Goal: Task Accomplishment & Management: Manage account settings

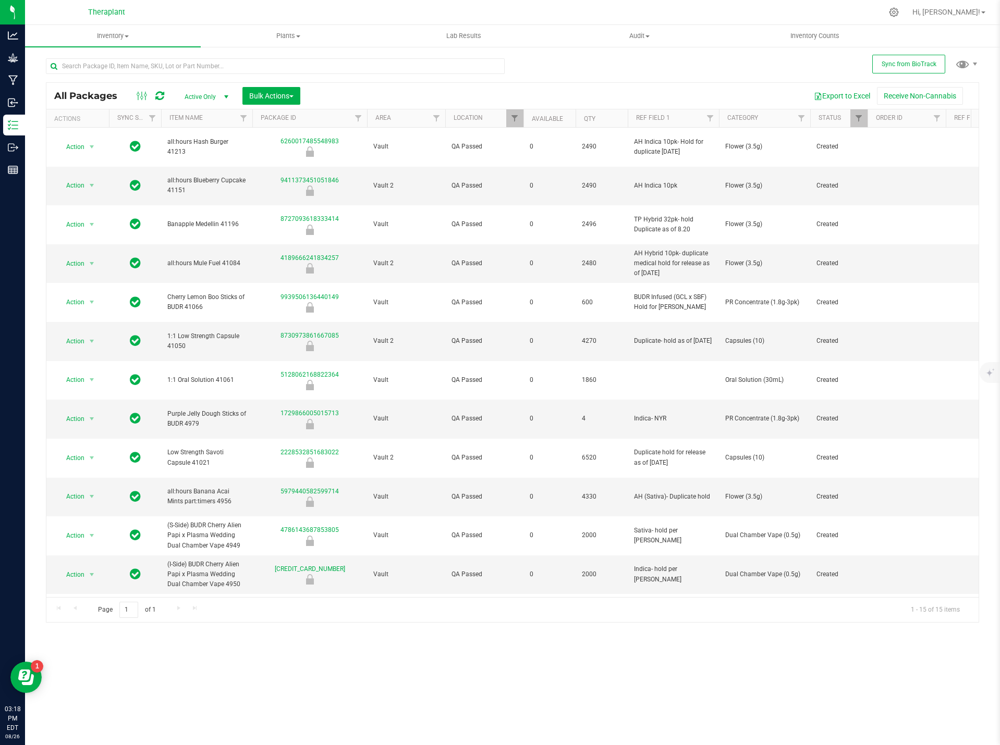
scroll to position [24, 0]
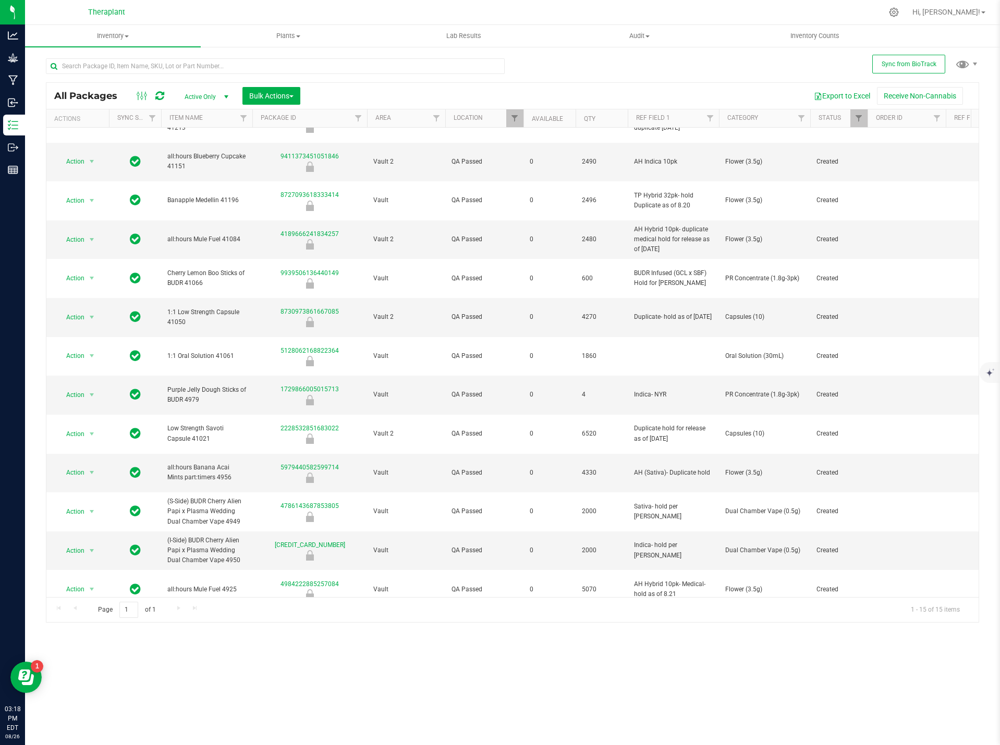
click at [501, 118] on th "Location" at bounding box center [484, 118] width 78 height 18
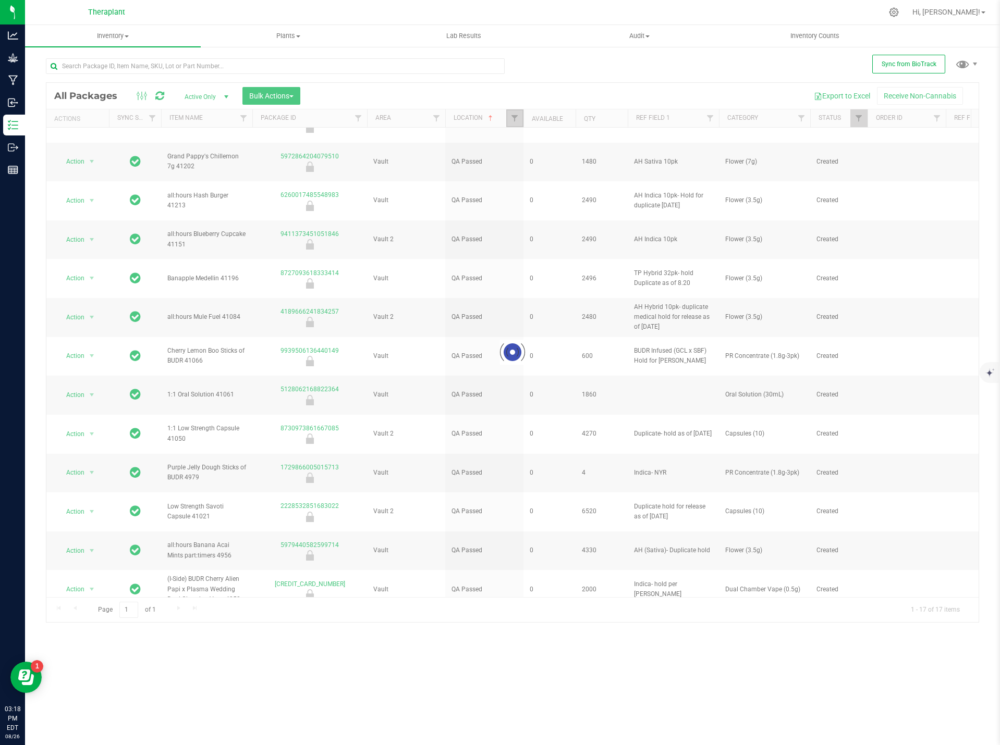
click at [517, 119] on span "Filter" at bounding box center [514, 118] width 8 height 8
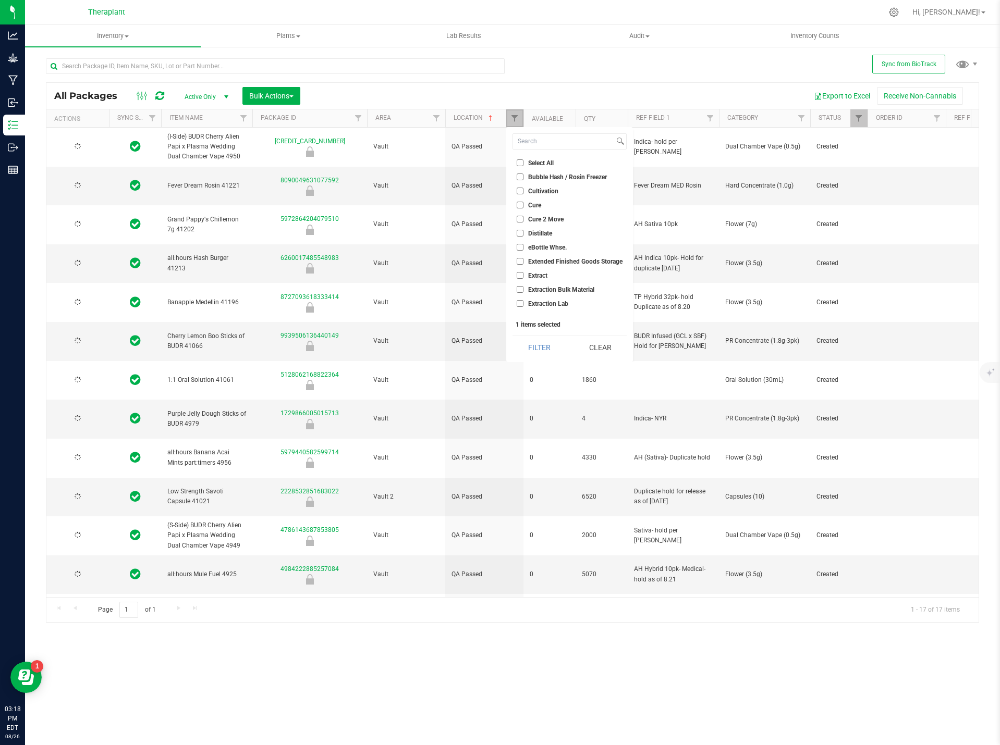
checkbox input "true"
type input "2026-05-05"
type input "2026-08-21"
type input "2026-08-20"
type input "2026-08-18"
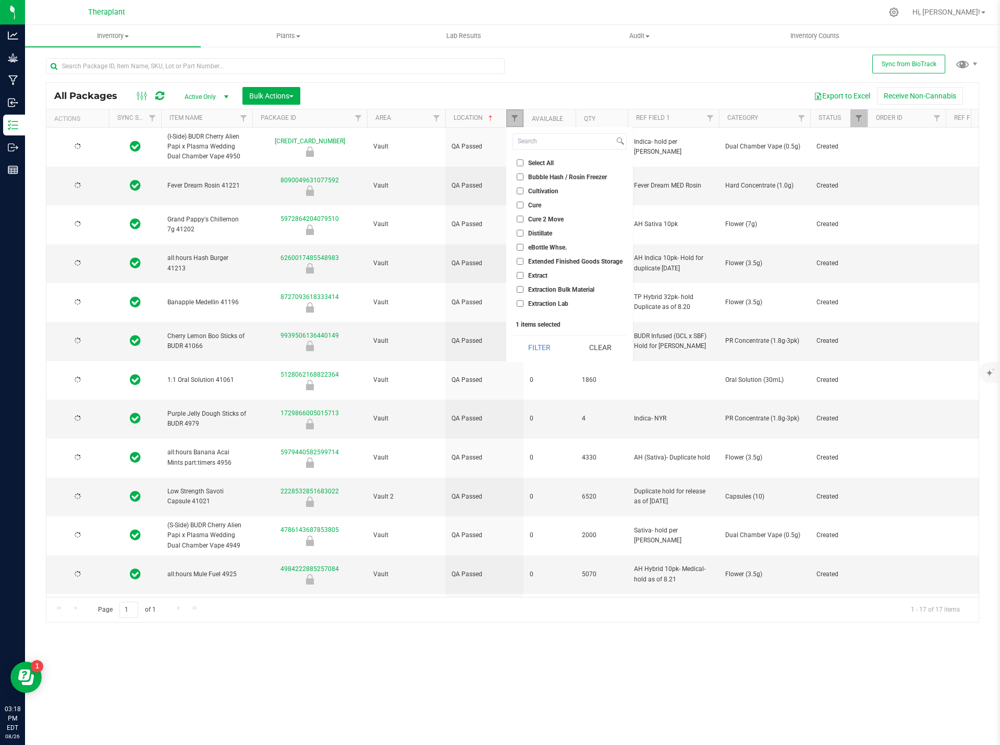
type input "2026-08-13"
type input "2026-06-25"
type input "2026-06-17"
type input "2026-06-03"
type input "2026-05-08"
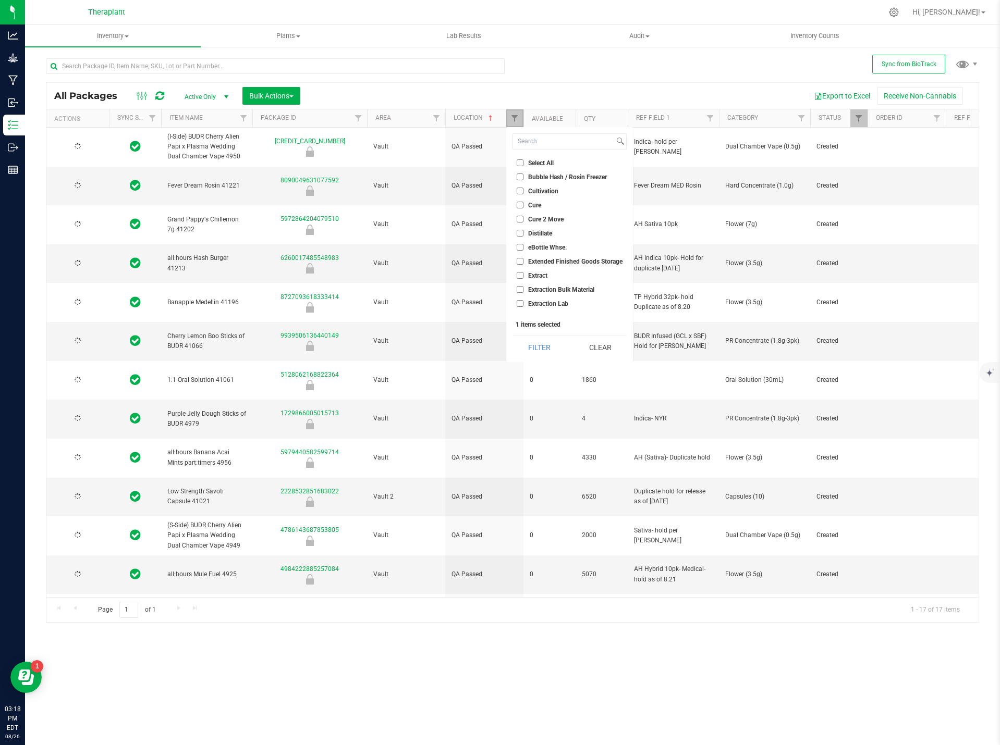
type input "2026-06-10"
type input "2026-05-05"
type input "2026-04-30"
type input "2026-02-26"
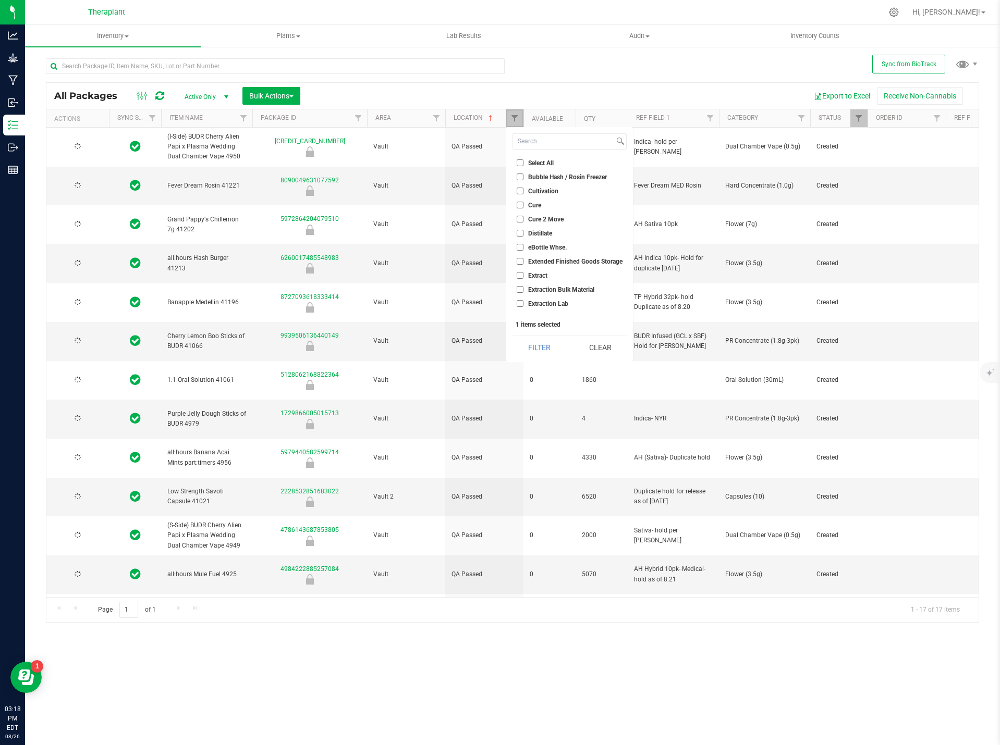
type input "2026-08-14"
type input "2026-06-30"
type input "2026-06-18"
click at [610, 350] on button "Clear" at bounding box center [600, 347] width 54 height 23
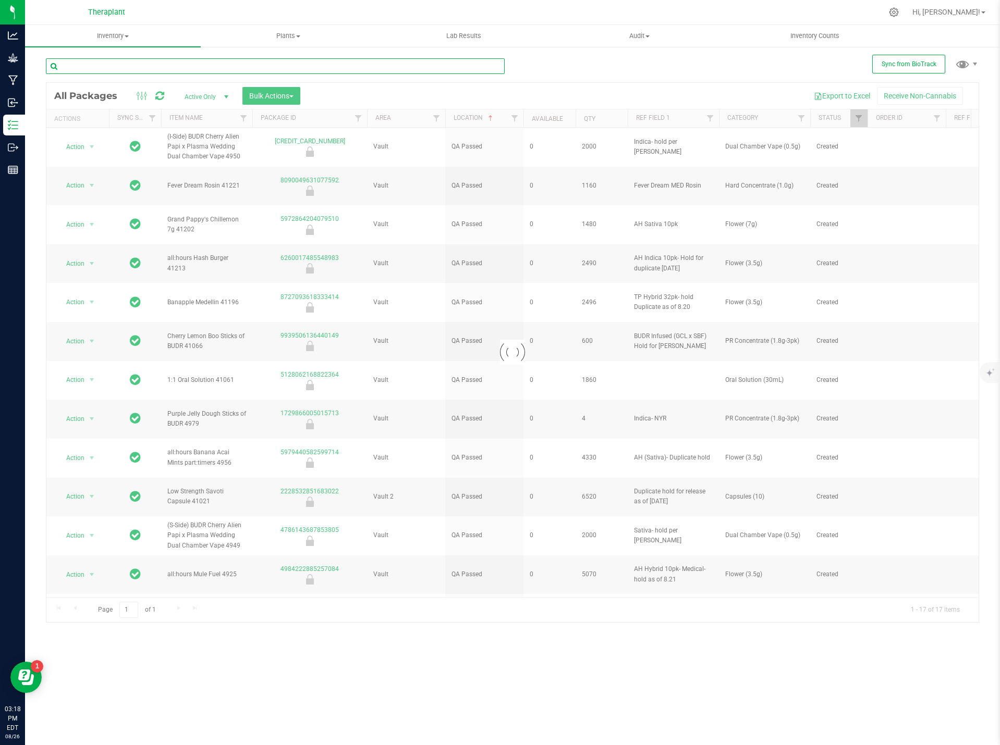
click at [132, 71] on input "text" at bounding box center [275, 66] width 459 height 16
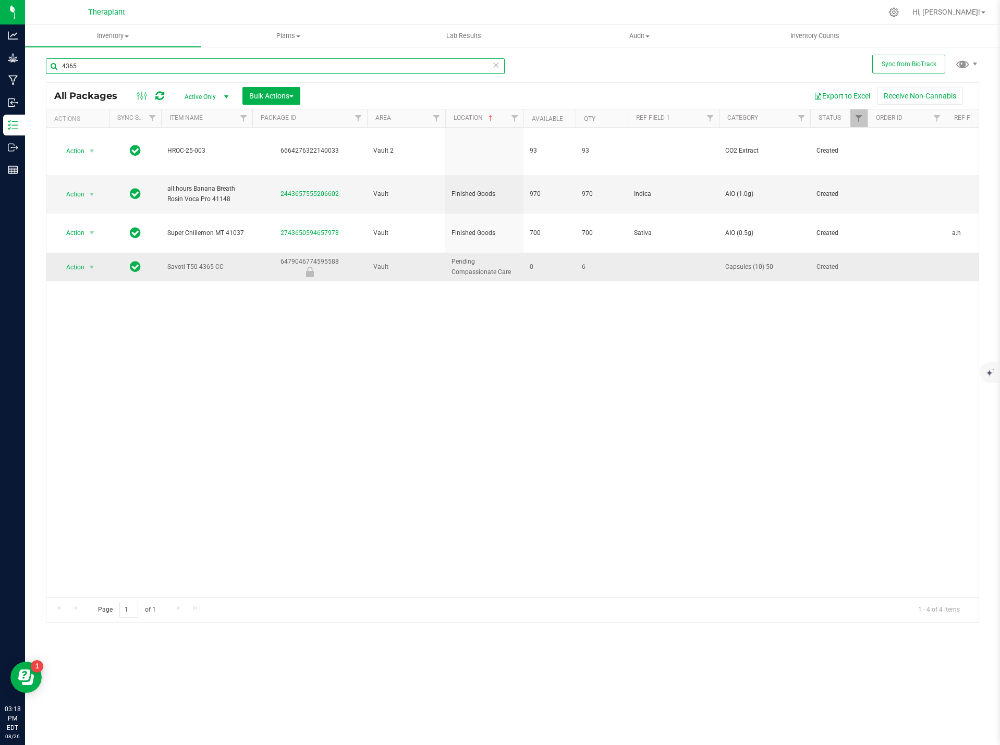
type input "4365"
click at [106, 253] on td "Action Action Edit attributes Global inventory Locate package Package audit log…" at bounding box center [77, 267] width 63 height 29
click at [90, 263] on span "select" at bounding box center [92, 267] width 8 height 8
click at [111, 378] on li "Unlock package" at bounding box center [90, 386] width 66 height 16
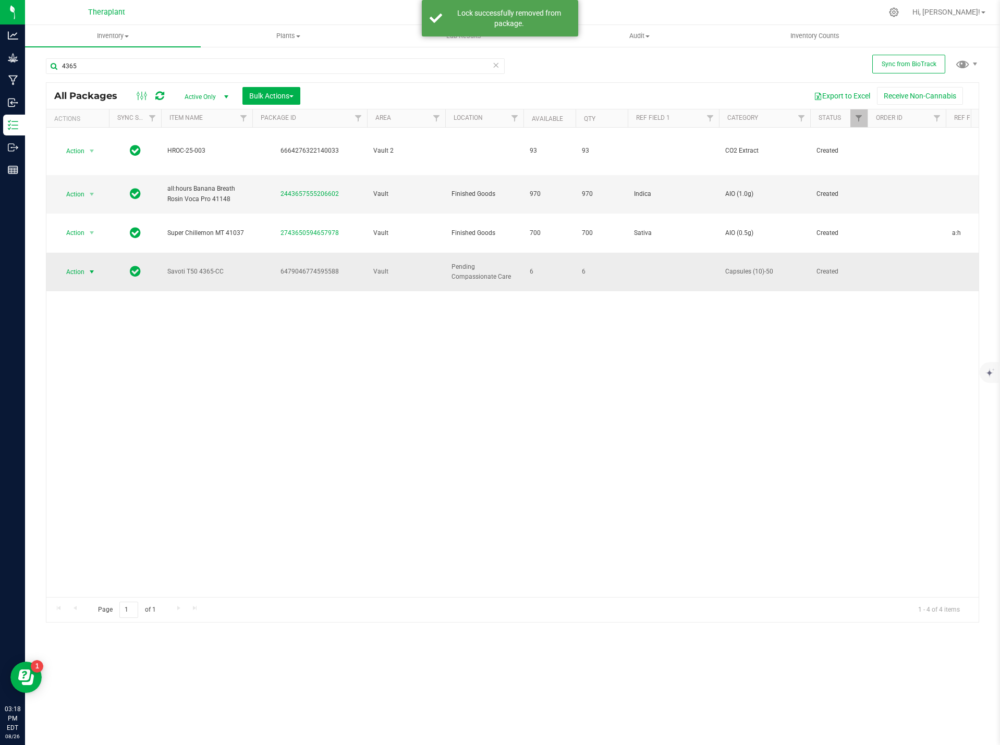
click at [89, 268] on span "select" at bounding box center [92, 272] width 8 height 8
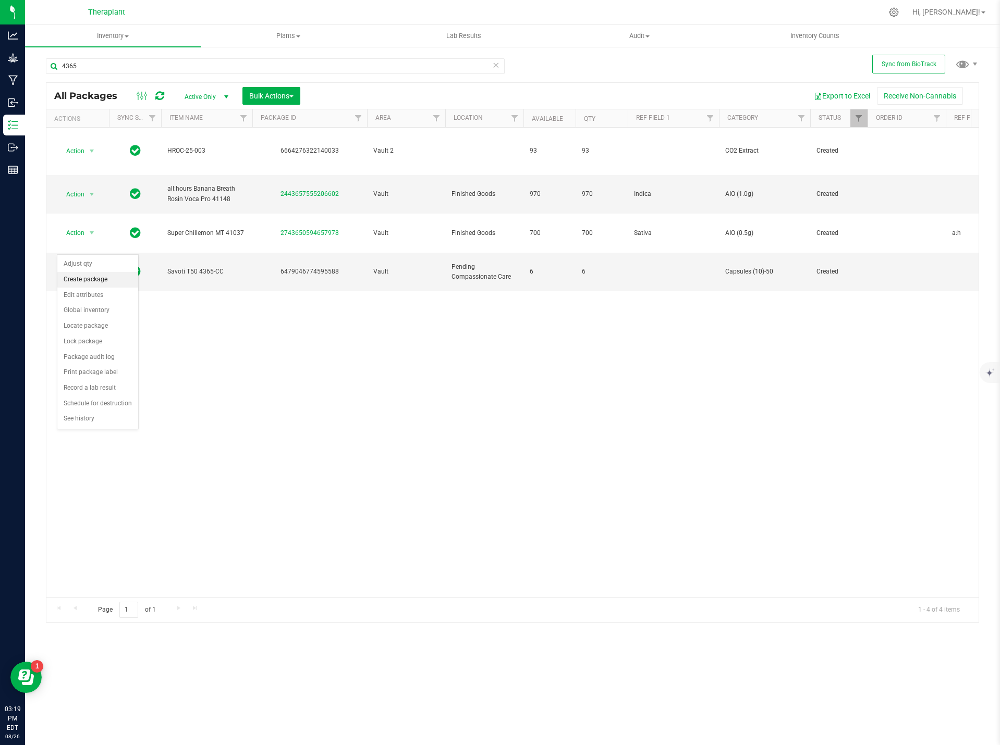
click at [108, 280] on li "Create package" at bounding box center [97, 280] width 81 height 16
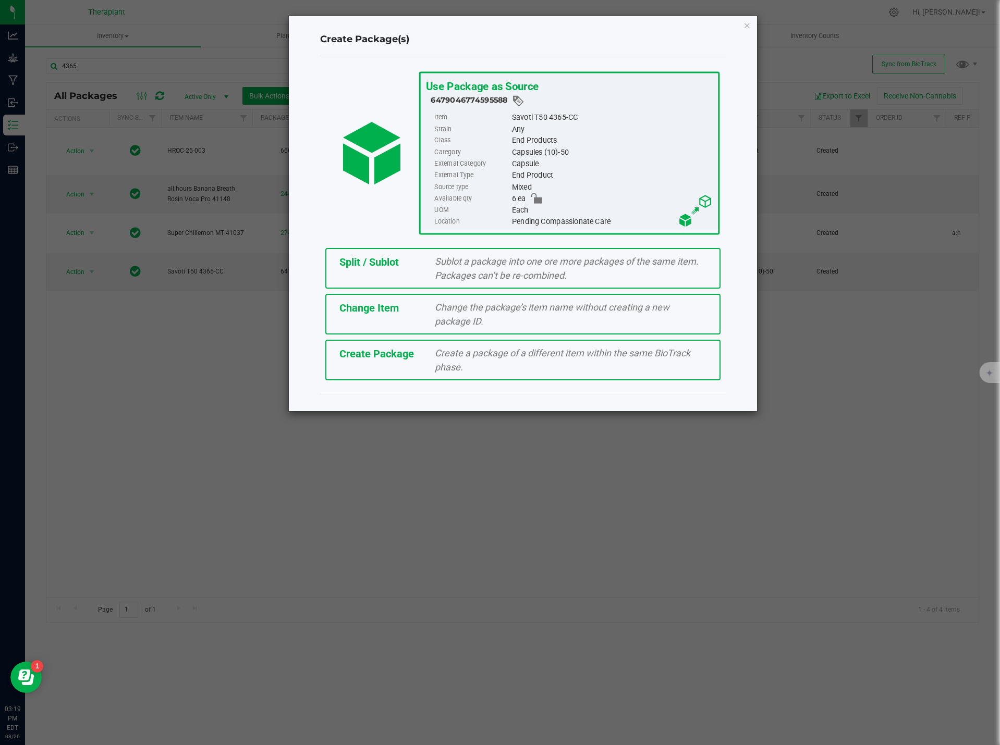
click at [204, 328] on ngb-modal-window "Create Package(s) Use Package as Source 6479046774595588 Item Savoti T50 4365-C…" at bounding box center [503, 372] width 1007 height 745
click at [745, 24] on icon "button" at bounding box center [746, 25] width 7 height 13
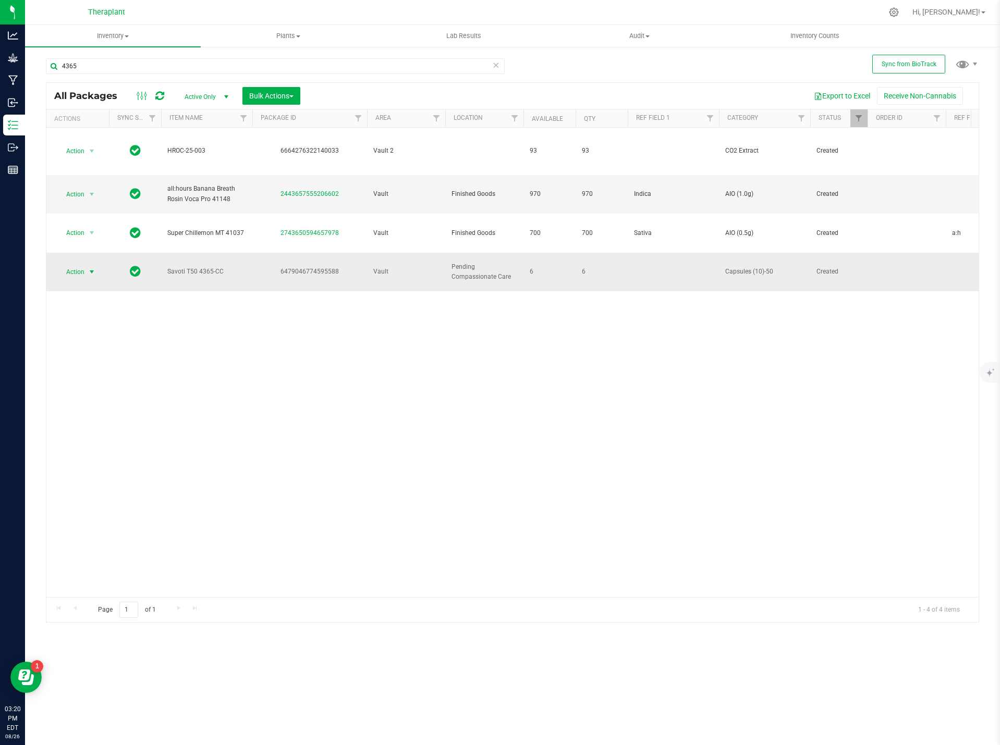
click at [88, 268] on span "select" at bounding box center [92, 272] width 8 height 8
click at [99, 324] on li "Locate package" at bounding box center [97, 326] width 81 height 16
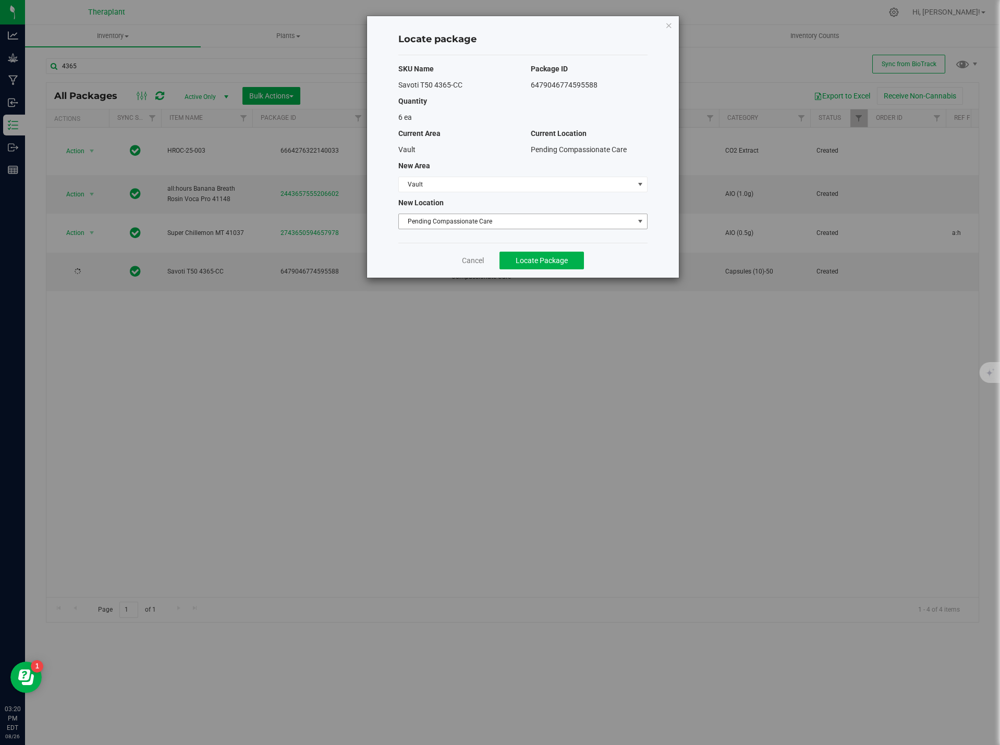
click at [436, 221] on span "Pending Compassionate Care" at bounding box center [516, 221] width 235 height 15
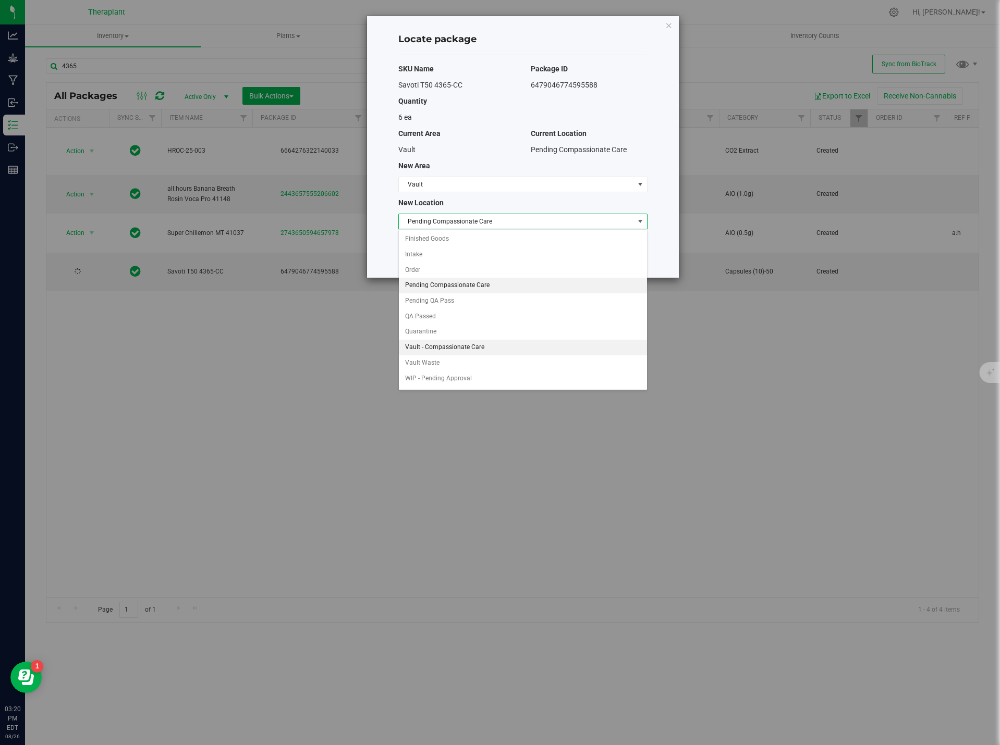
click at [468, 343] on li "Vault - Compassionate Care" at bounding box center [523, 348] width 248 height 16
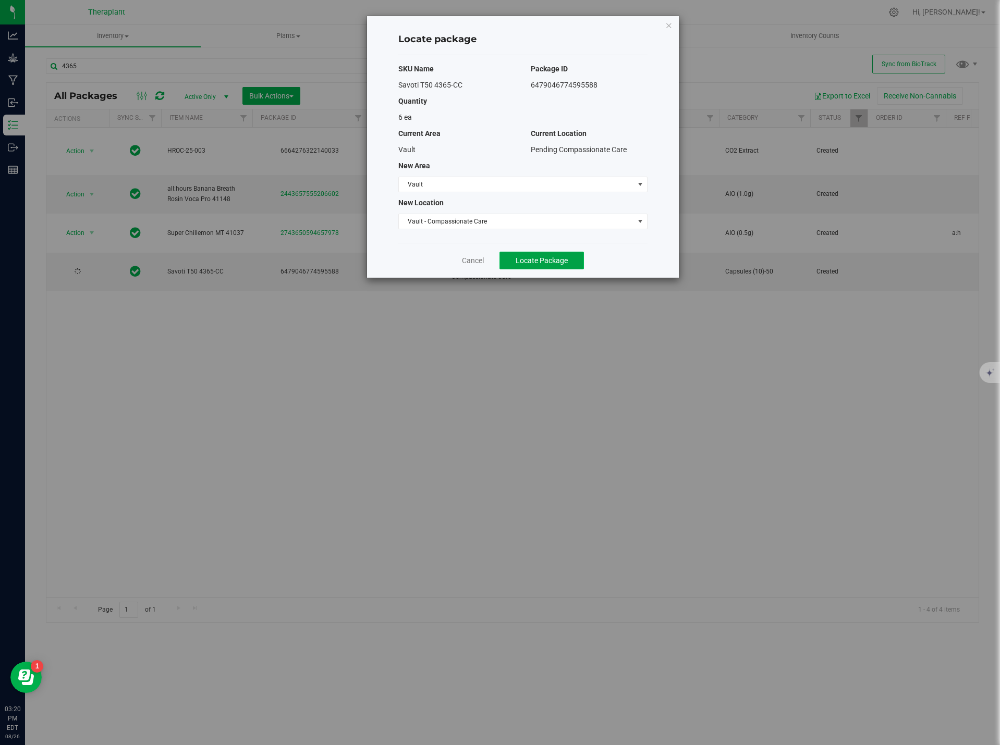
click at [560, 262] on span "Locate Package" at bounding box center [541, 260] width 52 height 8
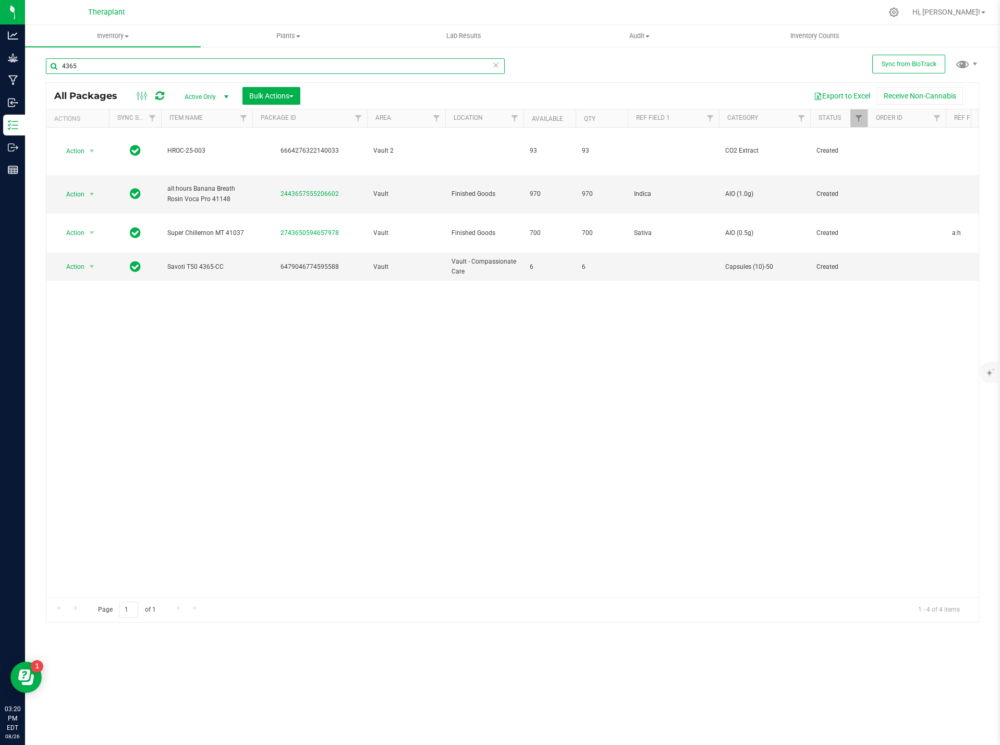
click at [491, 64] on input "4365" at bounding box center [275, 66] width 459 height 16
click at [497, 62] on icon at bounding box center [495, 64] width 7 height 13
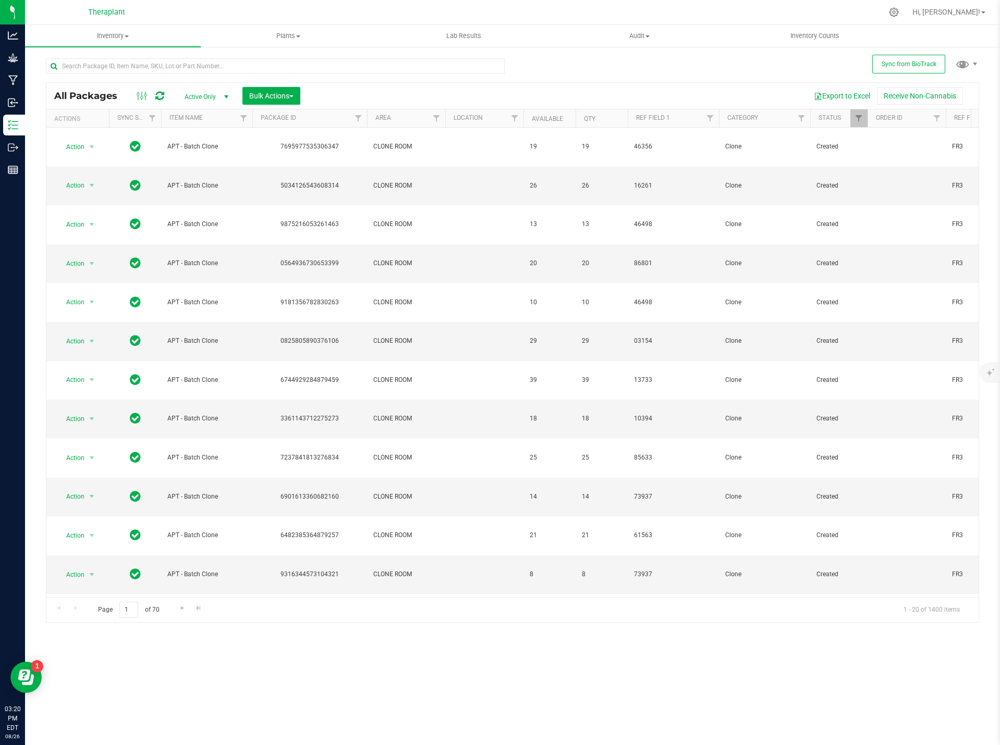
click at [521, 122] on div at bounding box center [523, 118] width 5 height 18
click at [517, 119] on span "Filter" at bounding box center [514, 118] width 8 height 8
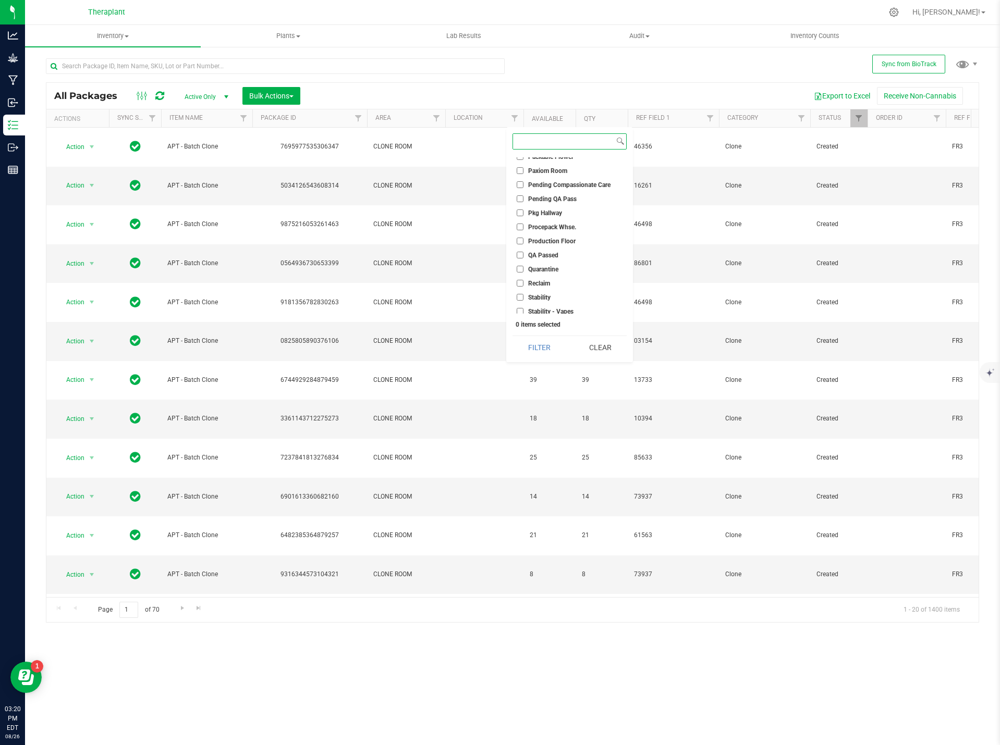
scroll to position [313, 0]
click at [521, 243] on input "QA Passed" at bounding box center [520, 244] width 7 height 7
checkbox input "true"
click at [547, 335] on div "Select All Bubble Hash / Rosin Freezer Cultivation Cure Cure 2 Move Distillate …" at bounding box center [569, 244] width 127 height 235
click at [549, 343] on button "Filter" at bounding box center [538, 347] width 53 height 23
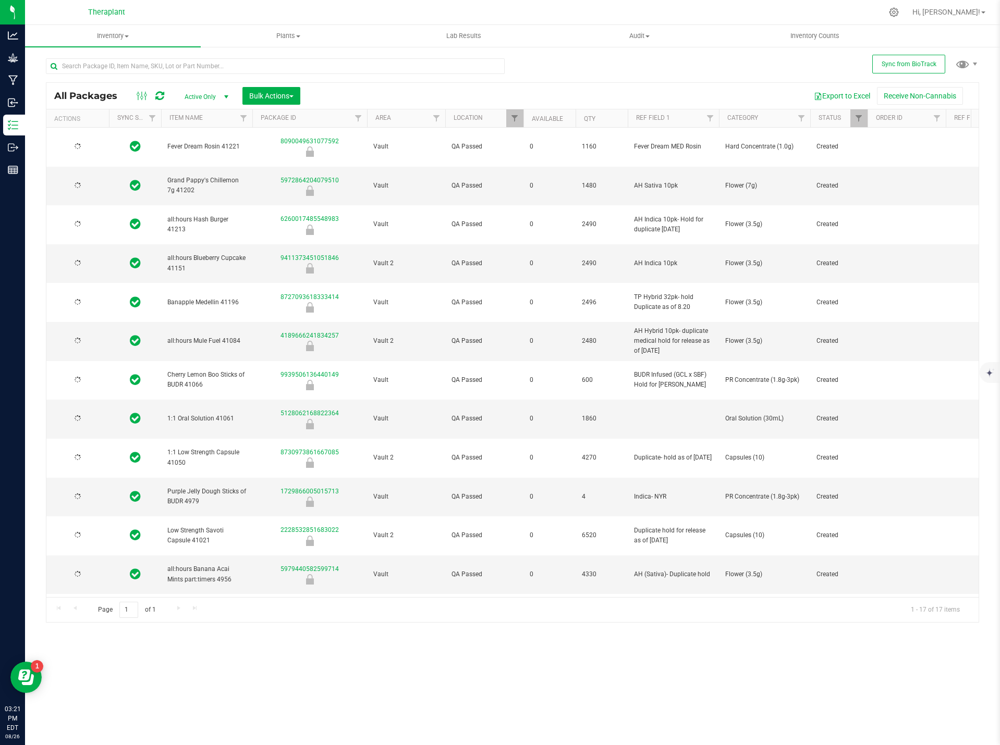
type input "2026-08-21"
type input "2026-08-20"
type input "2026-08-18"
type input "2026-08-14"
type input "2026-08-13"
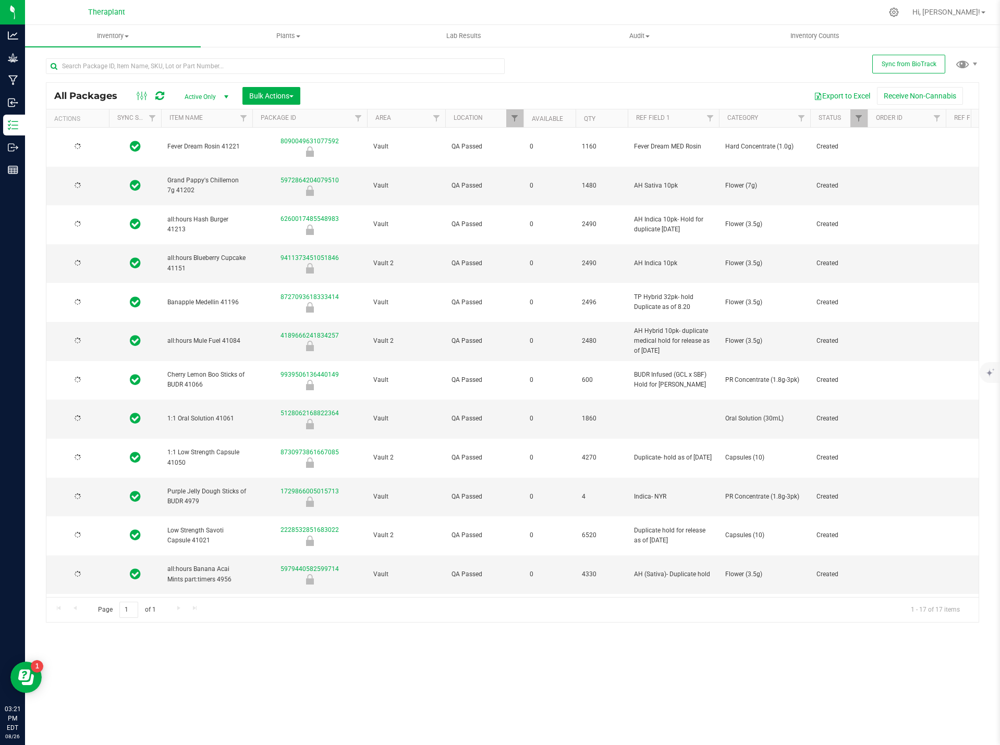
type input "2026-06-30"
type input "2026-06-25"
type input "2026-06-17"
type input "2026-06-18"
type input "2026-06-03"
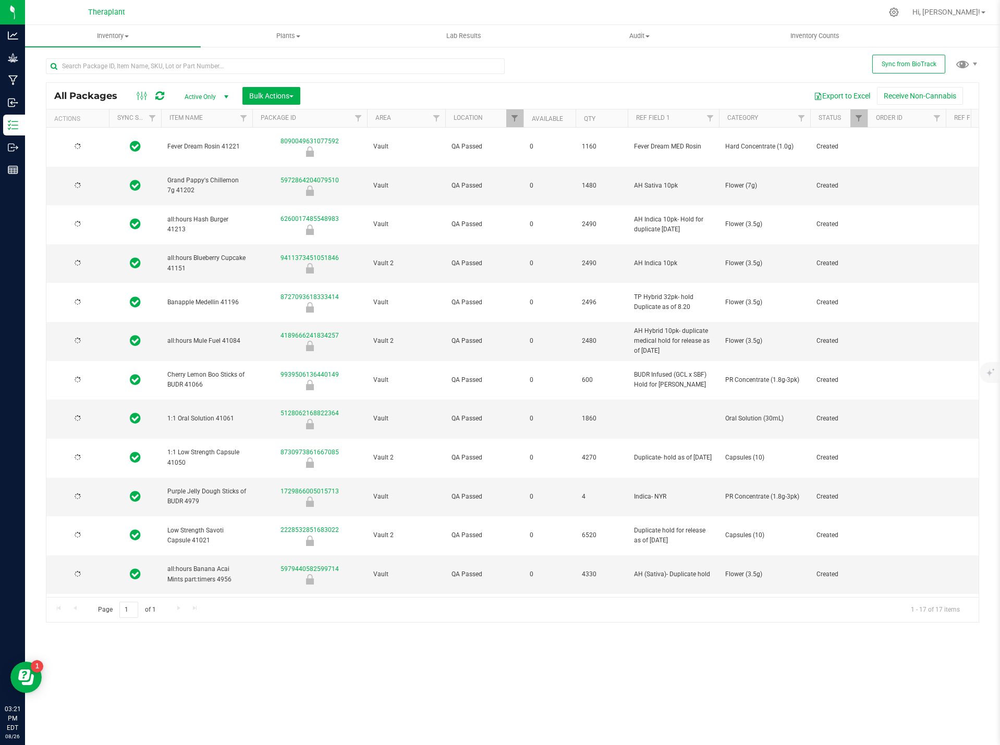
type input "2026-06-10"
type input "2026-05-08"
type input "2026-05-05"
type input "2026-04-30"
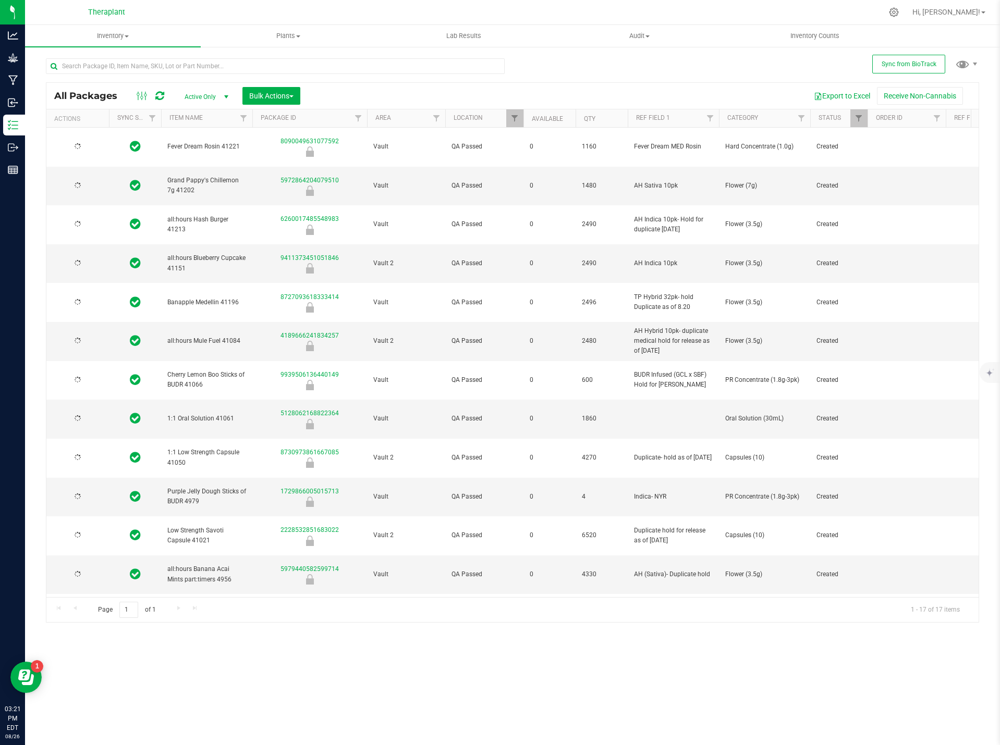
type input "2026-02-26"
drag, startPoint x: 389, startPoint y: 598, endPoint x: 375, endPoint y: 660, distance: 63.6
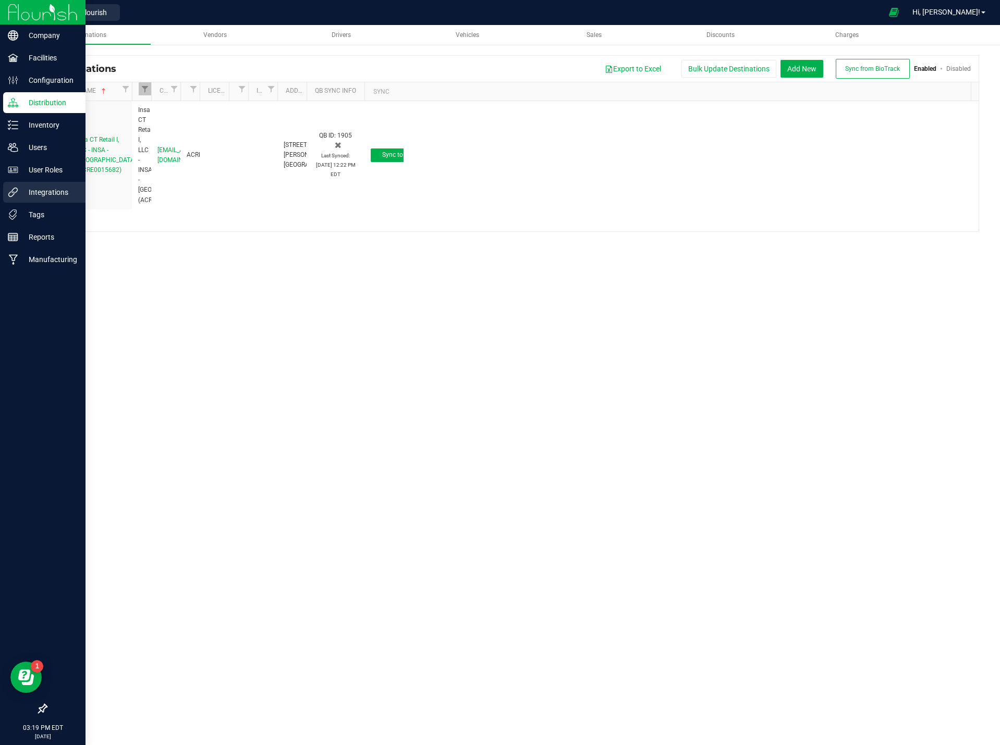
click at [46, 193] on p "Integrations" at bounding box center [49, 192] width 63 height 13
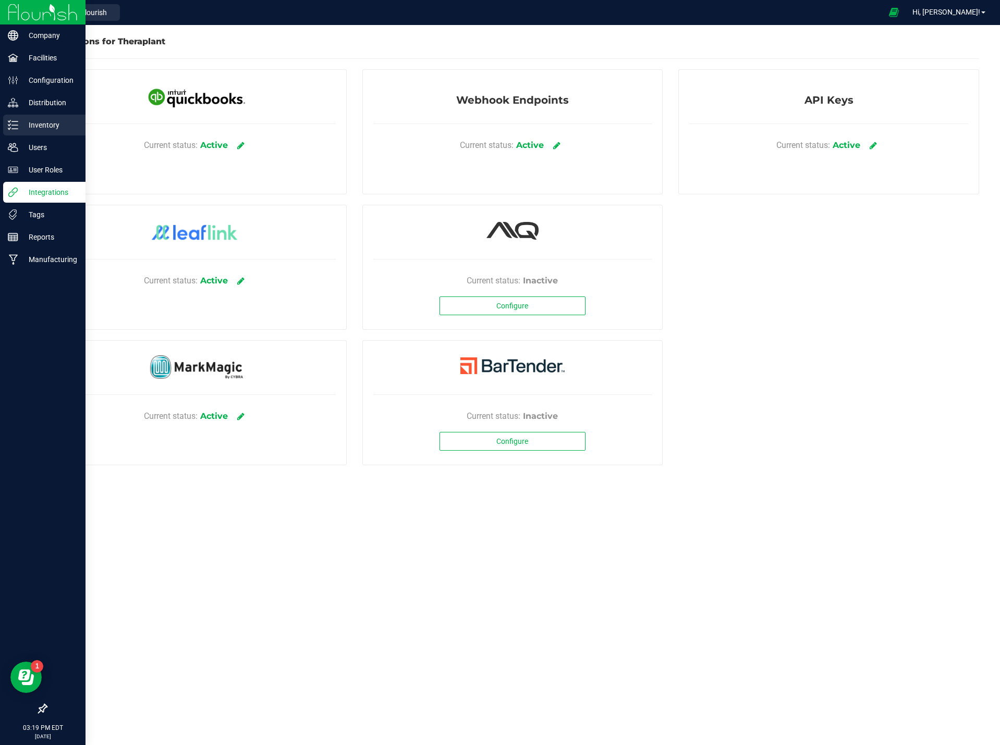
click at [60, 126] on p "Inventory" at bounding box center [49, 125] width 63 height 13
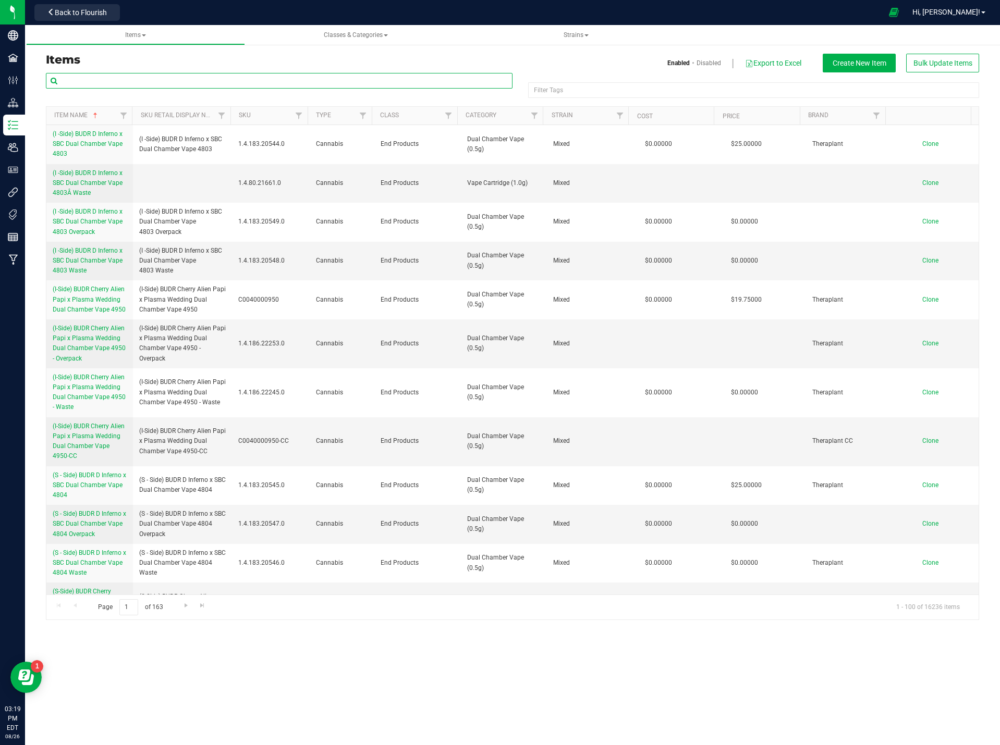
click at [294, 84] on input "text" at bounding box center [279, 81] width 466 height 16
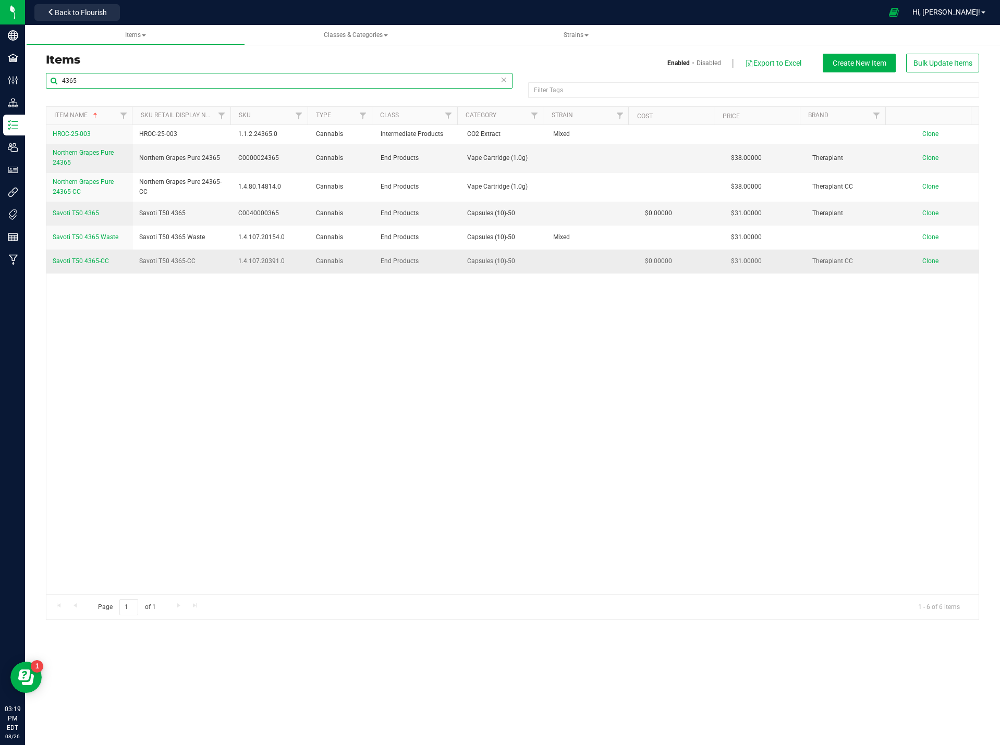
type input "4365"
click at [76, 258] on span "Savoti T50 4365-CC" at bounding box center [81, 260] width 56 height 7
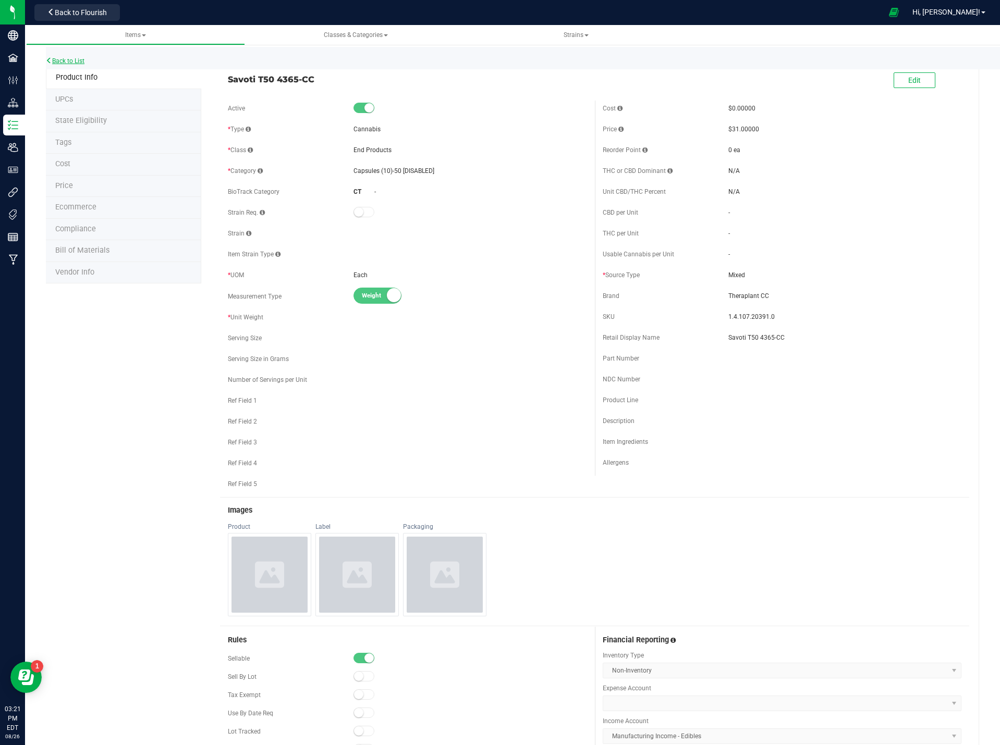
click at [71, 60] on link "Back to List" at bounding box center [65, 60] width 39 height 7
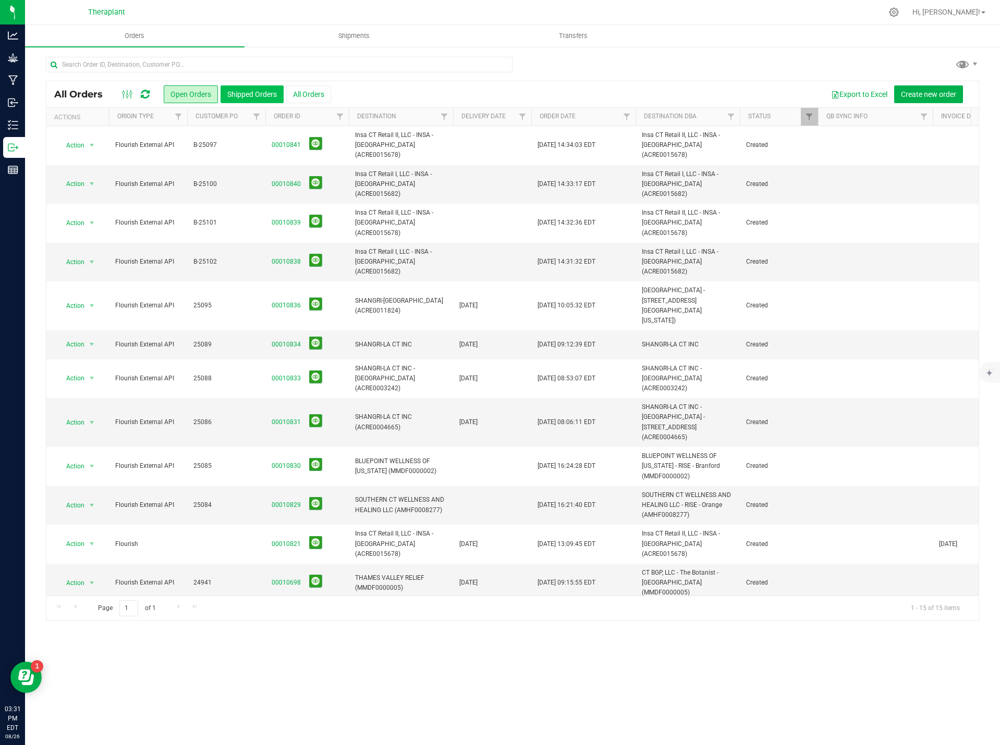
click at [232, 93] on button "Shipped Orders" at bounding box center [251, 94] width 63 height 18
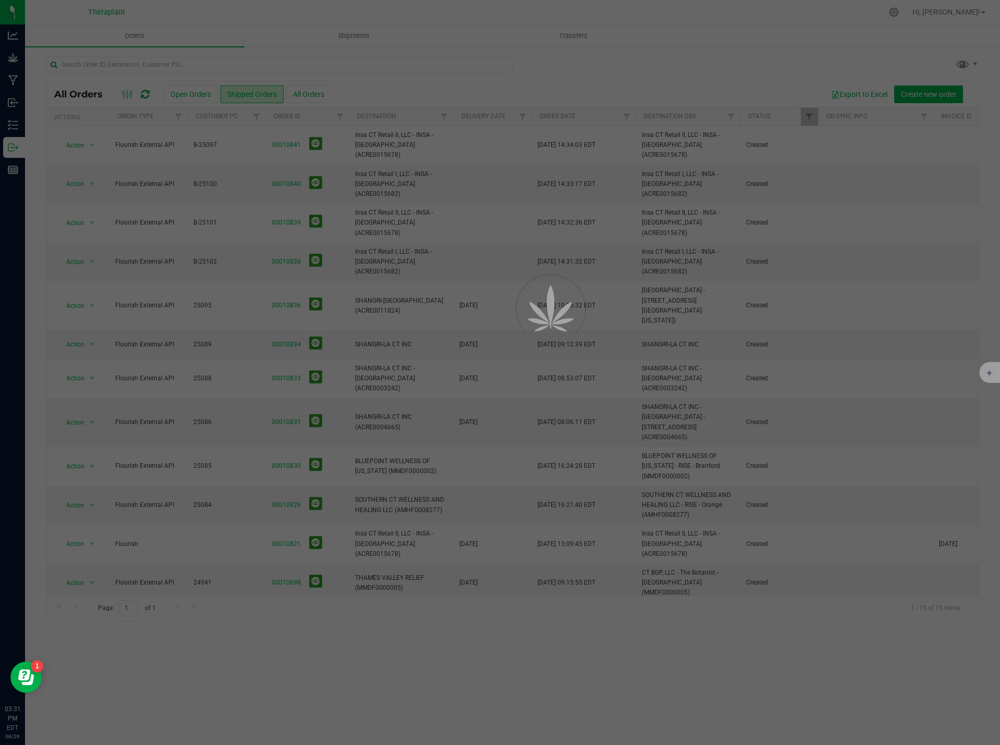
click at [199, 62] on div at bounding box center [500, 372] width 1000 height 745
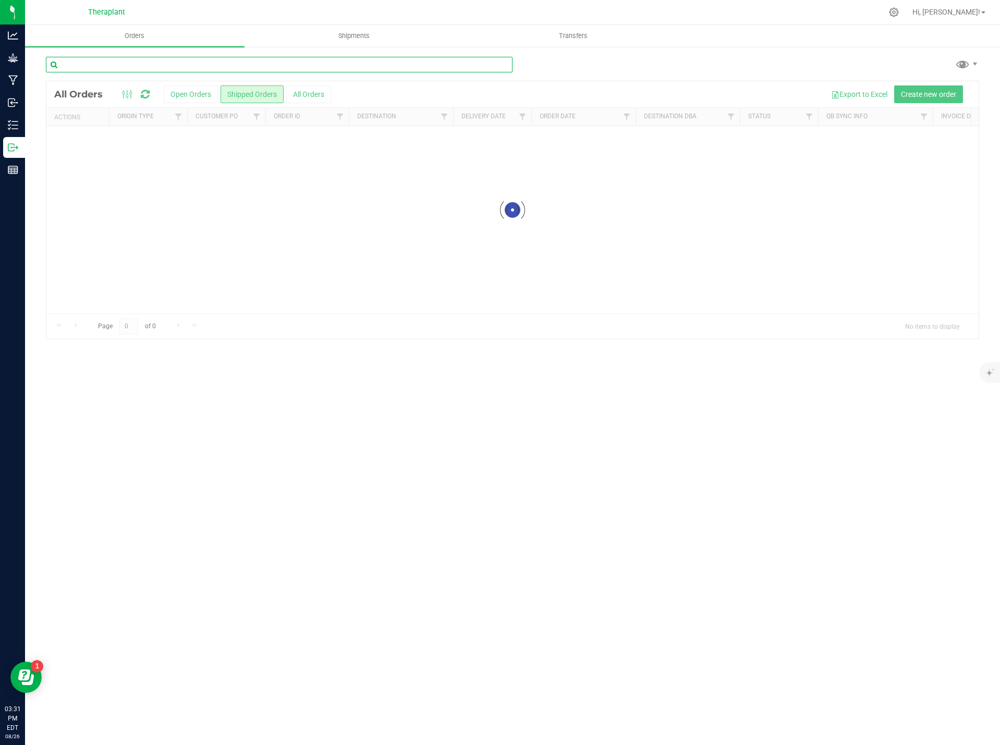
click at [206, 64] on input "text" at bounding box center [279, 65] width 466 height 16
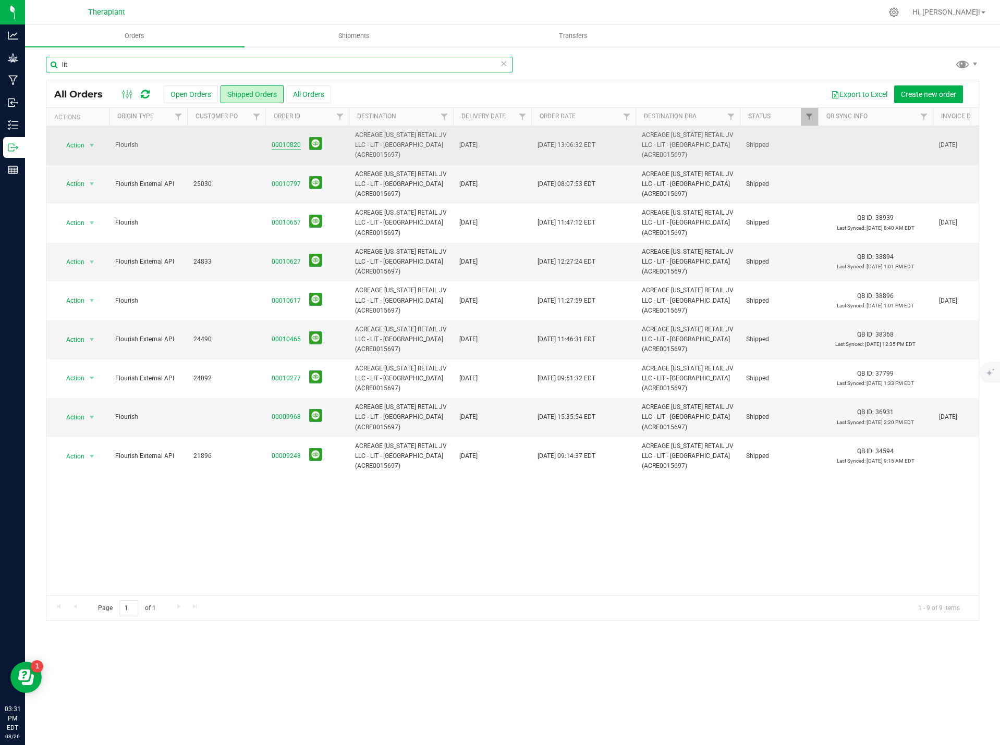
type input "lit"
click at [283, 146] on link "00010820" at bounding box center [286, 145] width 29 height 10
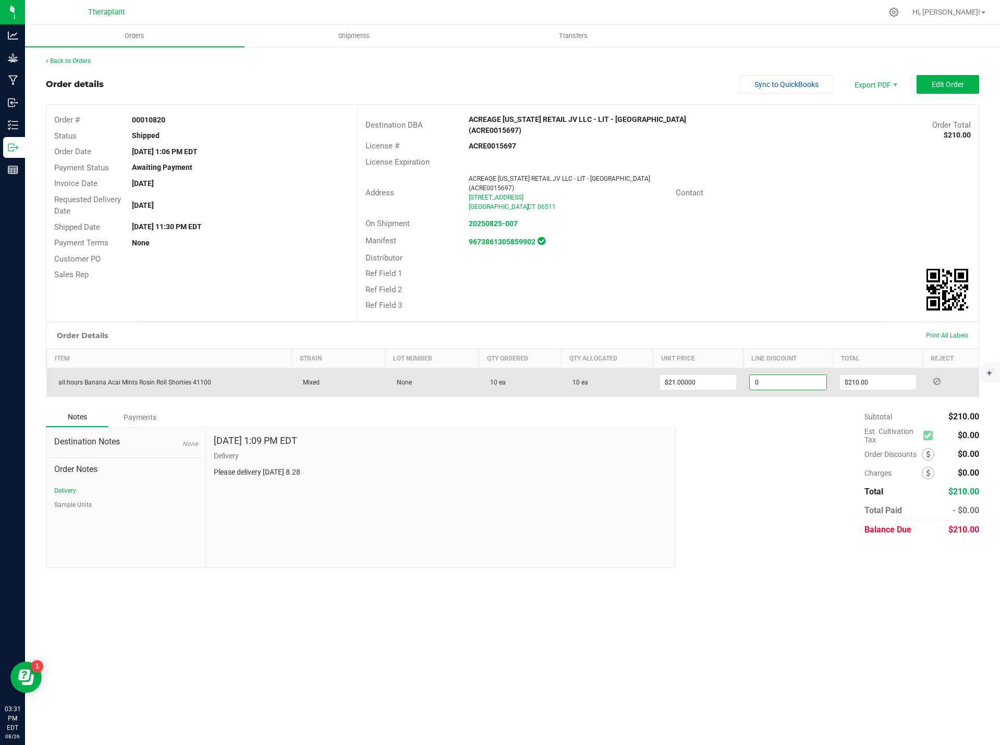
click at [780, 379] on input "0" at bounding box center [787, 382] width 76 height 15
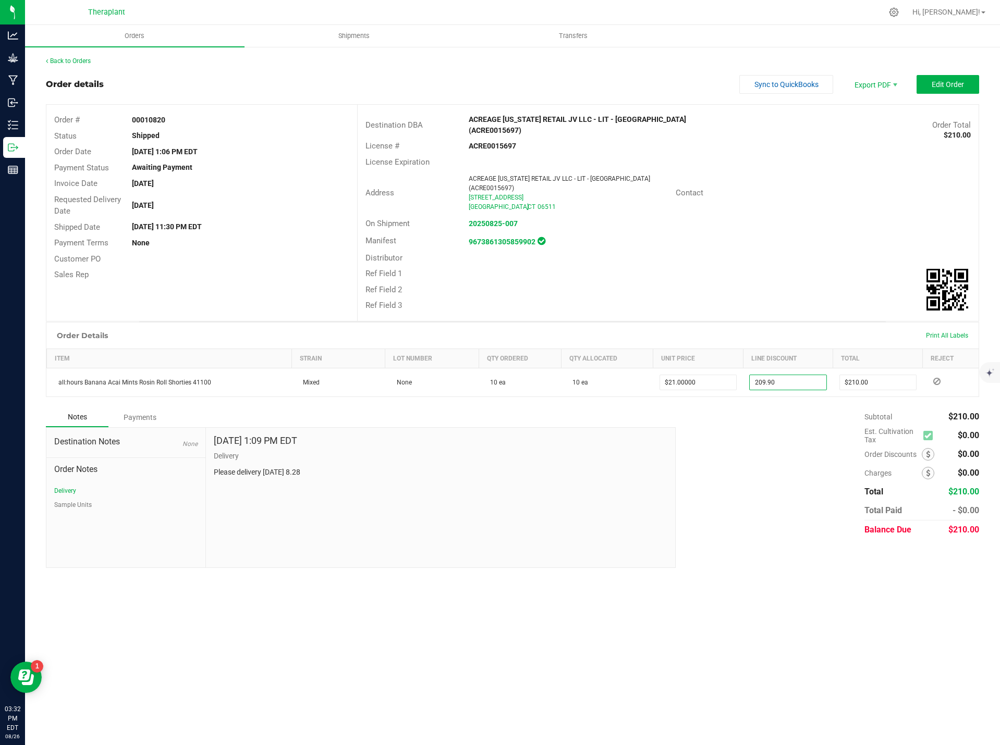
type input "$209.90"
type input "$0.10"
click at [803, 464] on div "Subtotal $210.00 Est. Cultivation Tax $0.00" at bounding box center [823, 474] width 311 height 132
click at [961, 89] on button "Edit Order" at bounding box center [947, 84] width 63 height 19
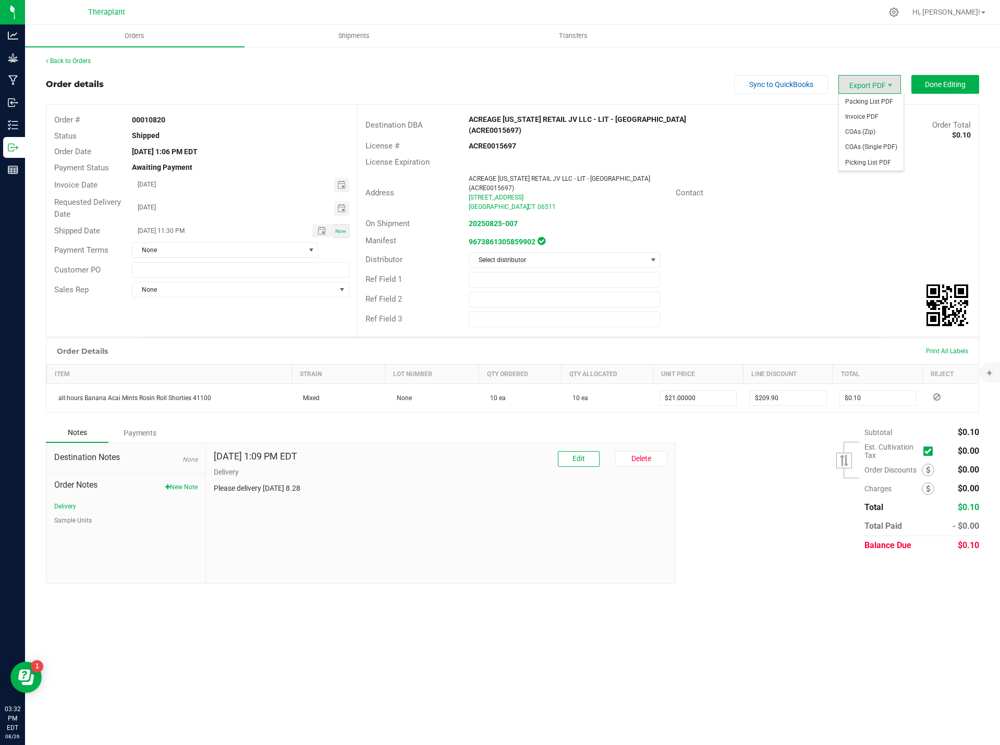
click at [866, 81] on span "Export PDF" at bounding box center [869, 84] width 63 height 19
click at [872, 113] on span "Invoice PDF" at bounding box center [871, 116] width 65 height 15
click at [56, 62] on link "Back to Orders" at bounding box center [68, 60] width 45 height 7
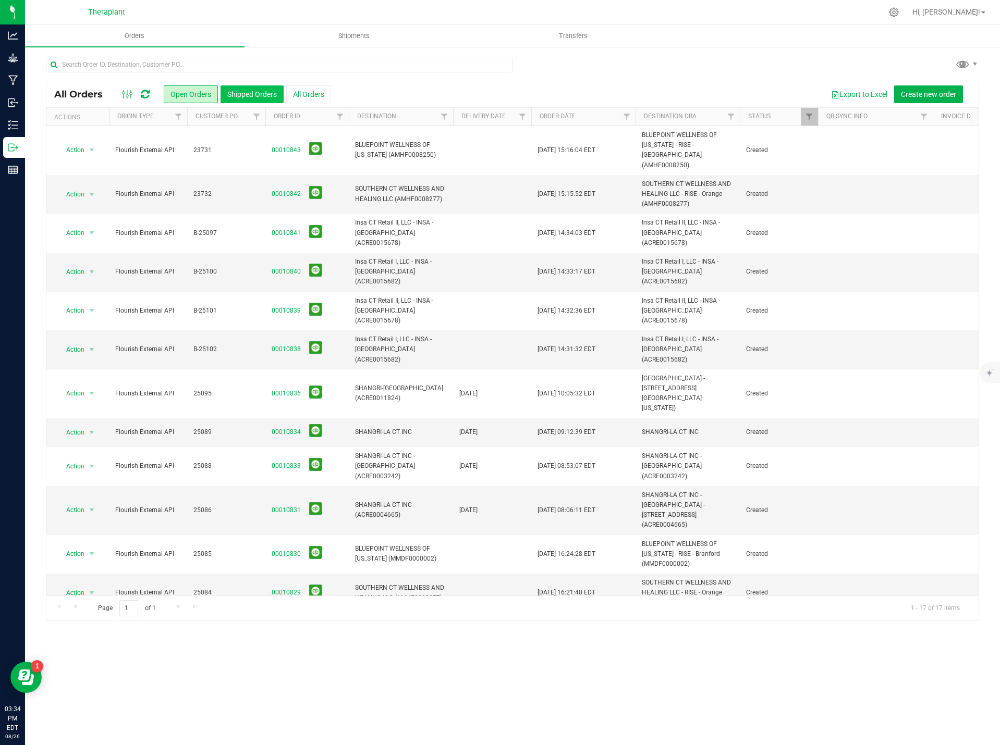
click at [248, 94] on button "Shipped Orders" at bounding box center [251, 94] width 63 height 18
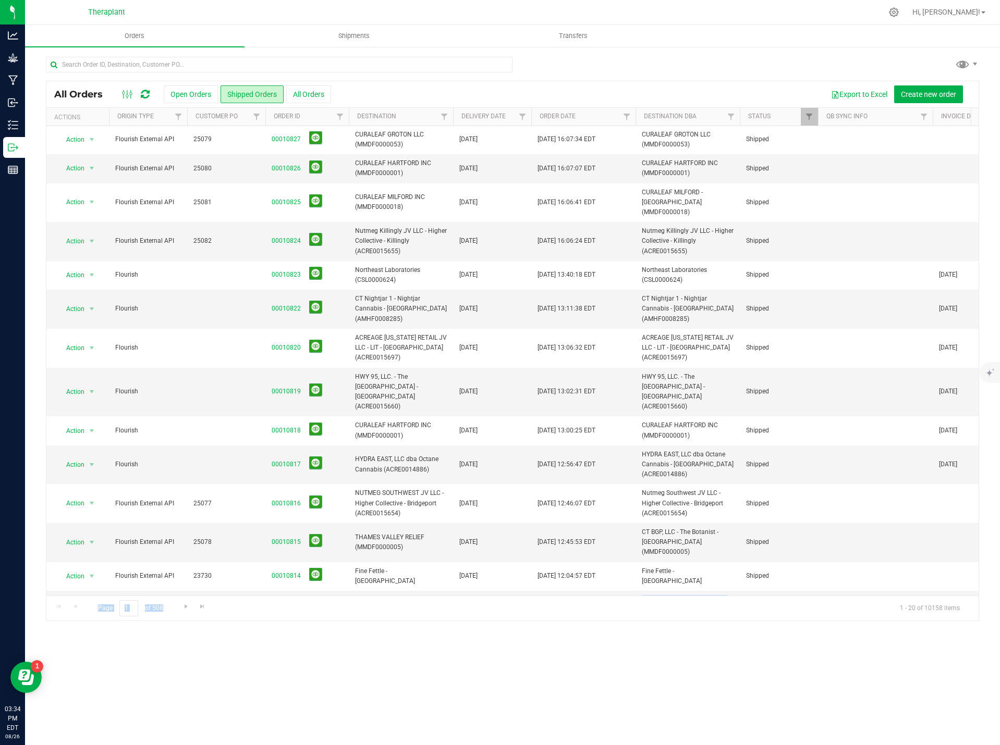
drag, startPoint x: 277, startPoint y: 596, endPoint x: 300, endPoint y: 594, distance: 23.0
click at [300, 594] on div "All Orders Open Orders Shipped Orders All Orders Export to Excel Create new ord…" at bounding box center [512, 351] width 933 height 540
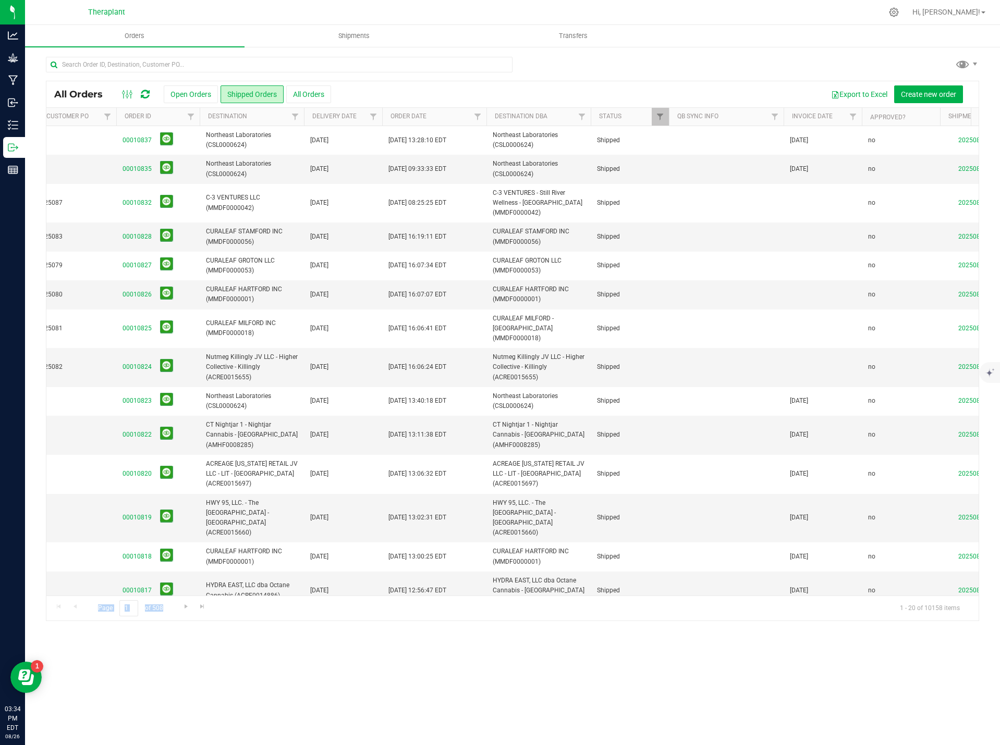
scroll to position [0, 134]
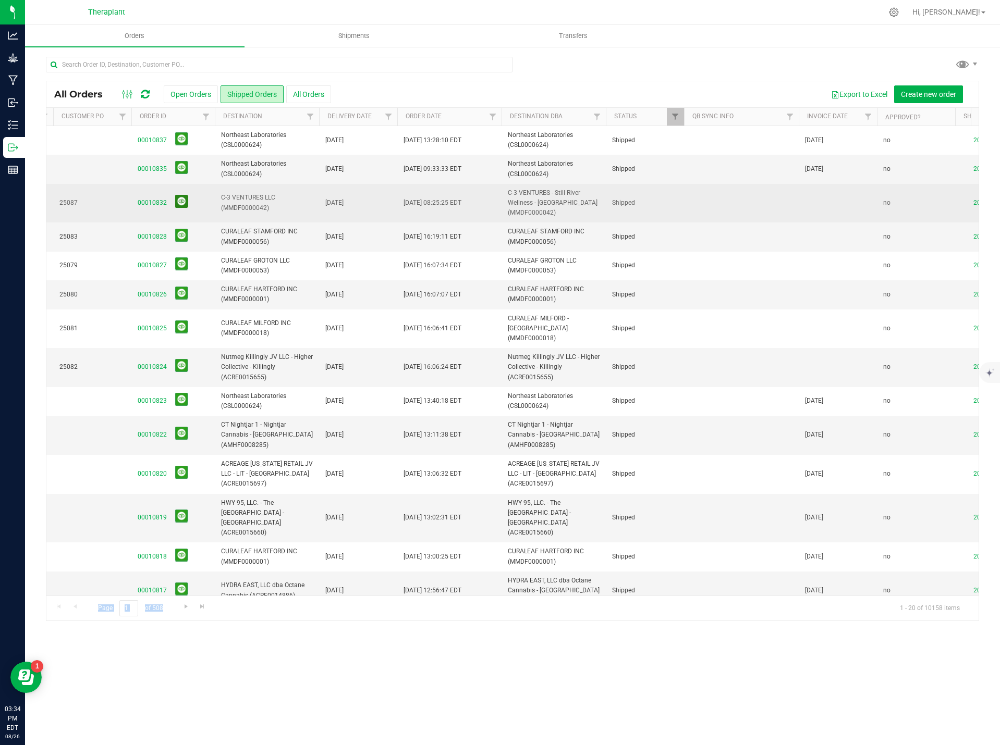
click at [179, 198] on button at bounding box center [181, 201] width 13 height 13
click at [182, 234] on button at bounding box center [181, 235] width 13 height 13
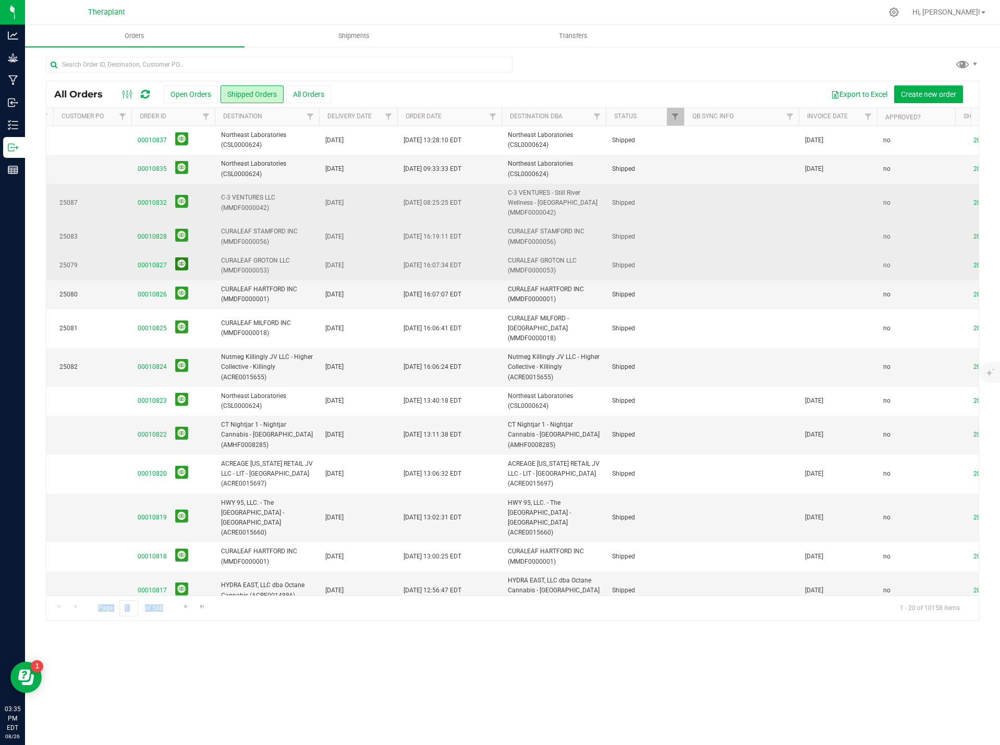
click at [179, 263] on button at bounding box center [181, 263] width 13 height 13
click at [181, 292] on button at bounding box center [181, 293] width 13 height 13
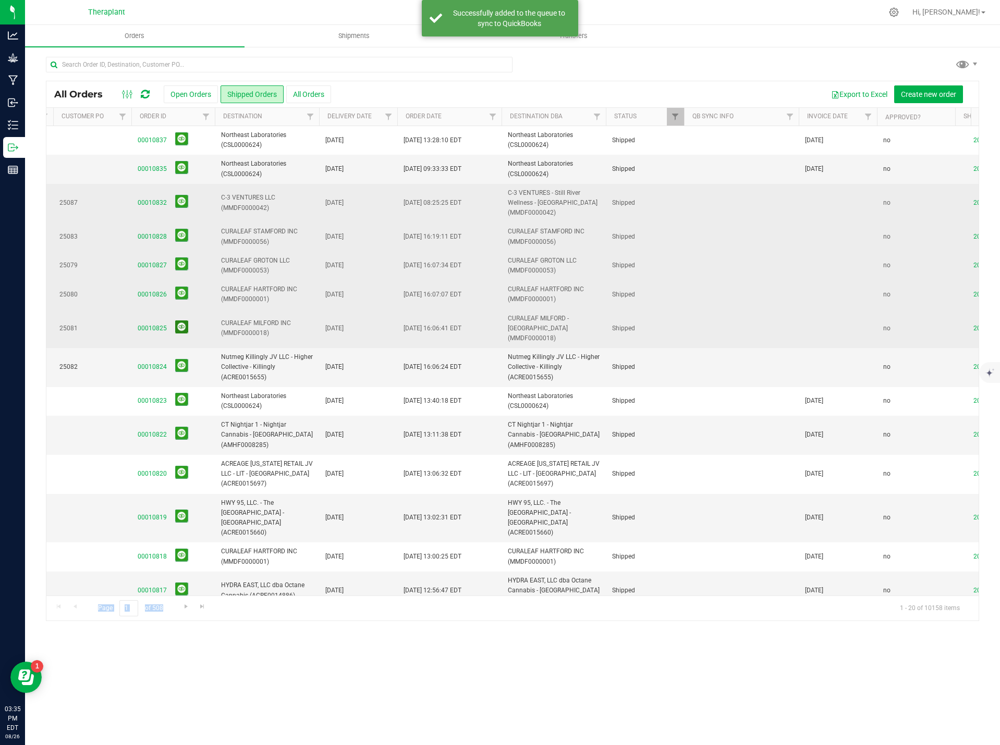
click at [181, 323] on button at bounding box center [181, 327] width 13 height 13
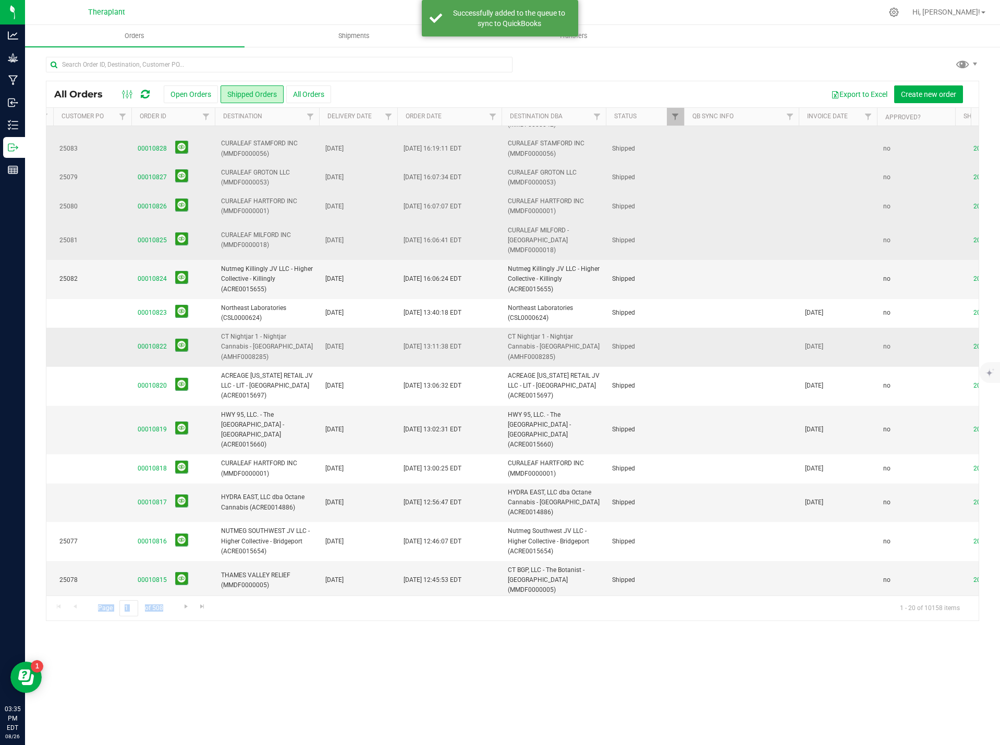
scroll to position [104, 134]
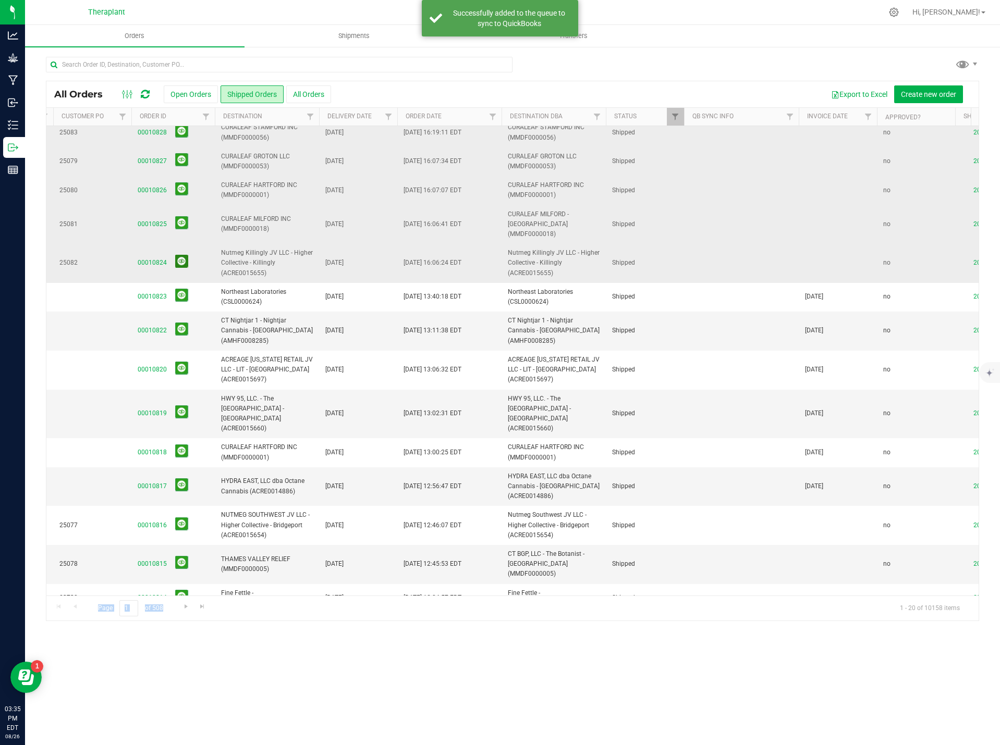
click at [179, 255] on button at bounding box center [181, 261] width 13 height 13
click at [182, 323] on button at bounding box center [181, 329] width 13 height 13
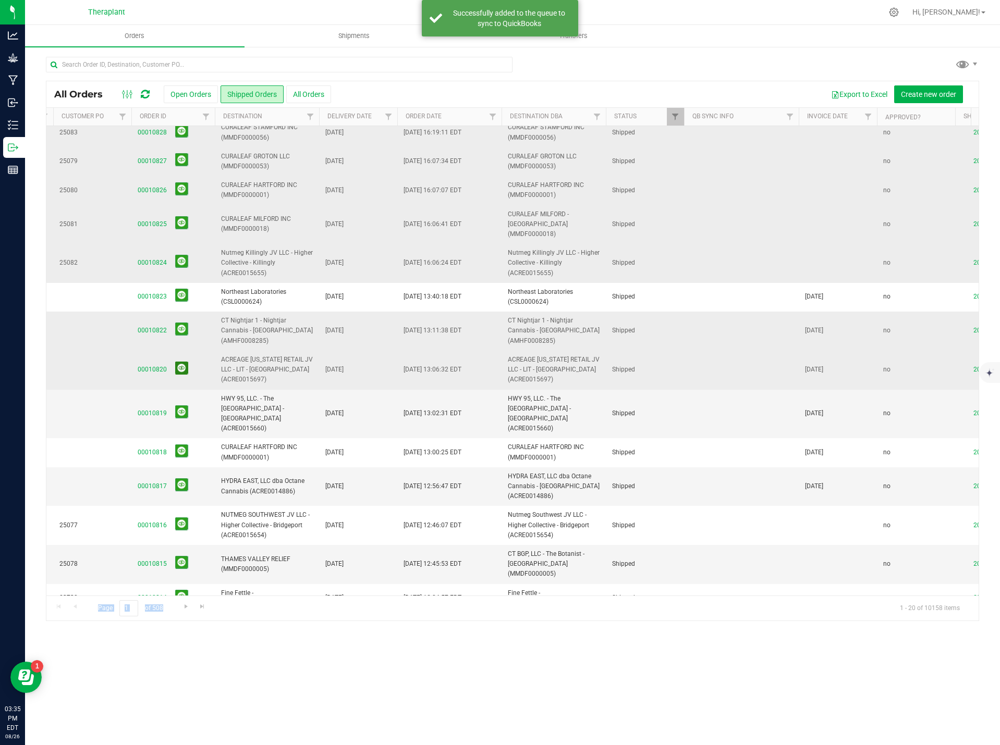
click at [182, 362] on button at bounding box center [181, 368] width 13 height 13
click at [182, 405] on button at bounding box center [181, 411] width 13 height 13
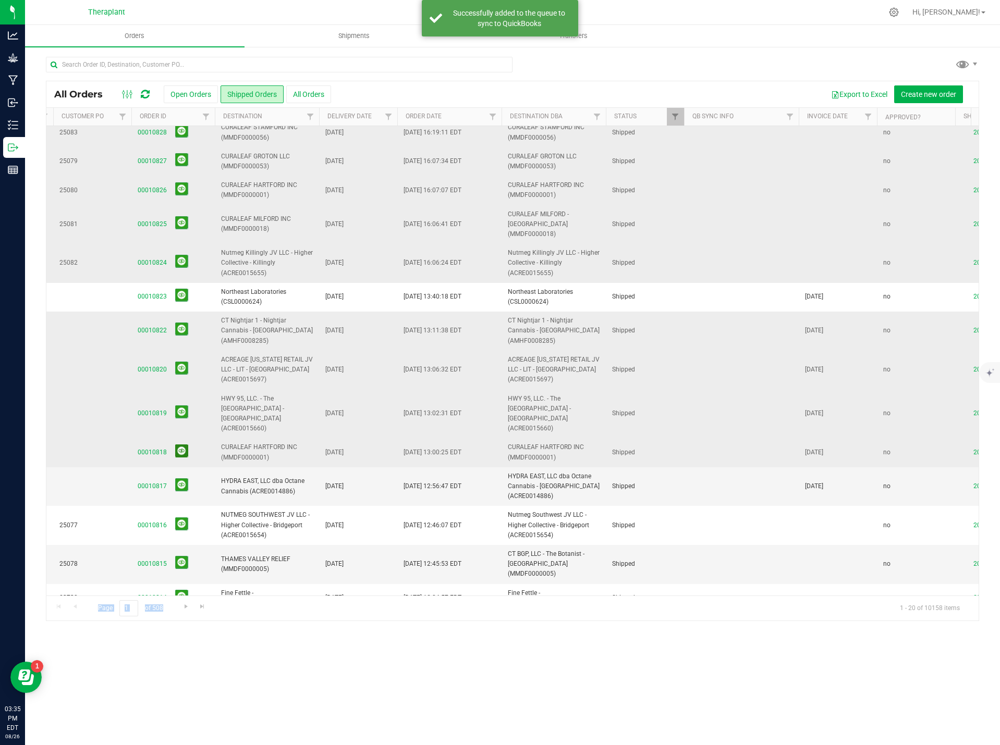
click at [182, 445] on button at bounding box center [181, 451] width 13 height 13
click at [179, 478] on button at bounding box center [181, 484] width 13 height 13
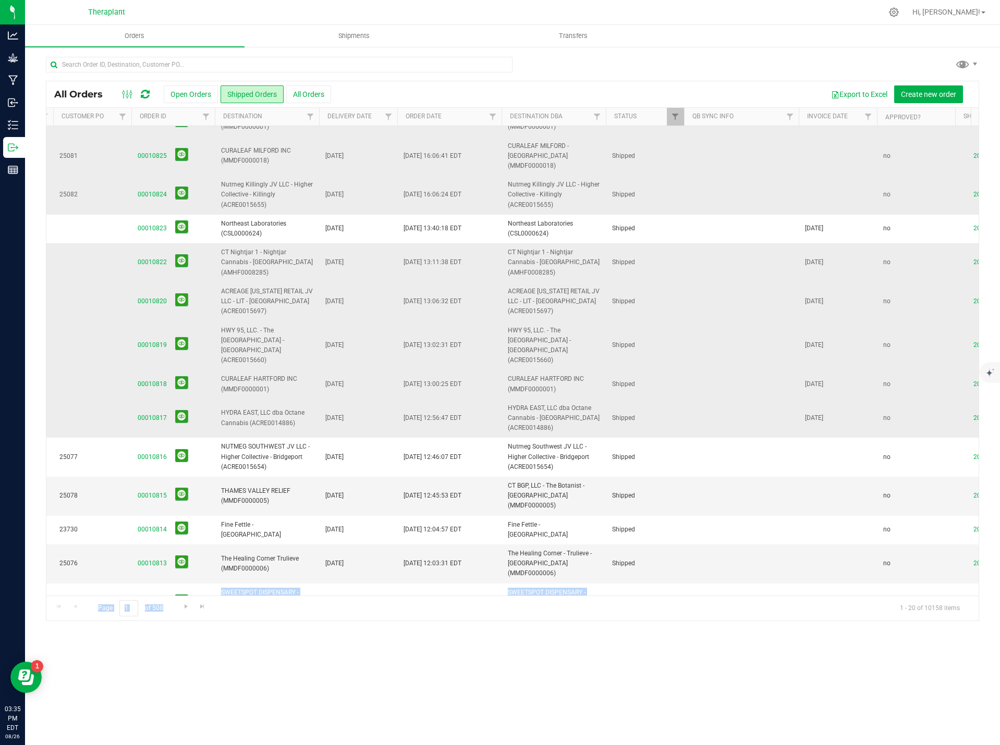
scroll to position [186, 134]
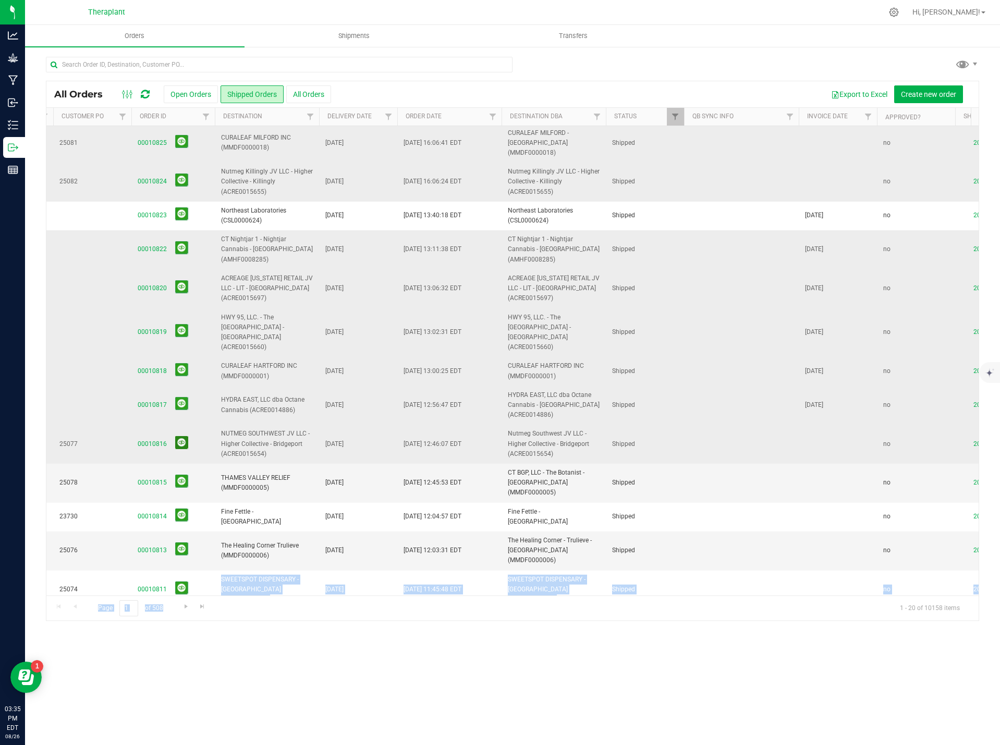
click at [179, 436] on button at bounding box center [181, 442] width 13 height 13
click at [181, 475] on button at bounding box center [181, 481] width 13 height 13
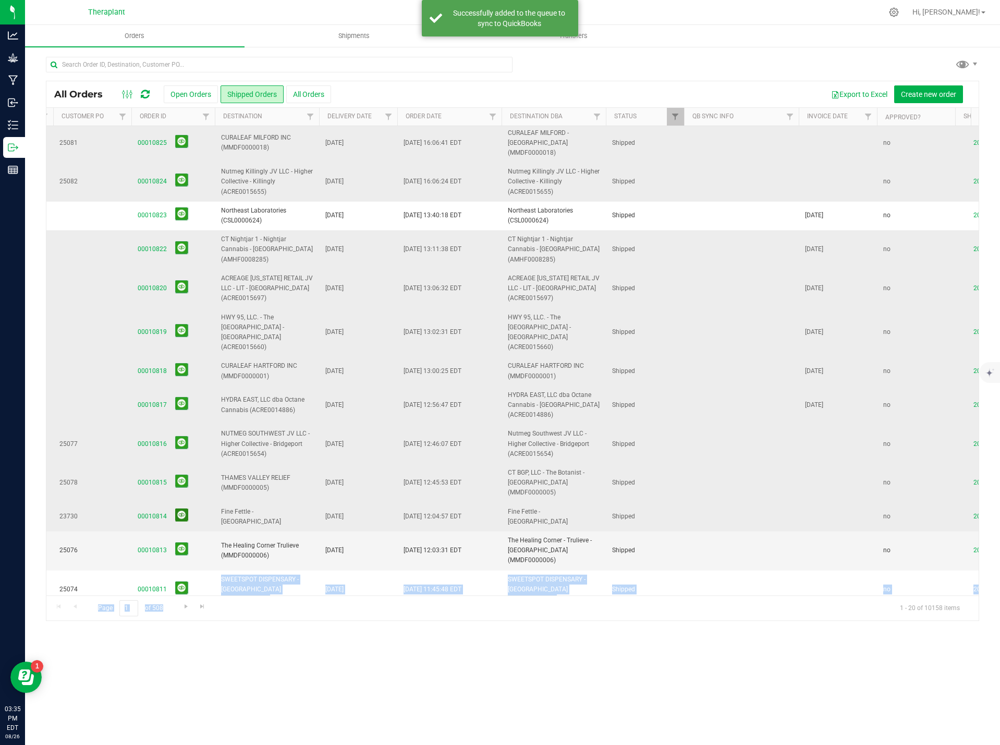
click at [181, 509] on button at bounding box center [181, 515] width 13 height 13
click at [181, 543] on button at bounding box center [181, 549] width 13 height 13
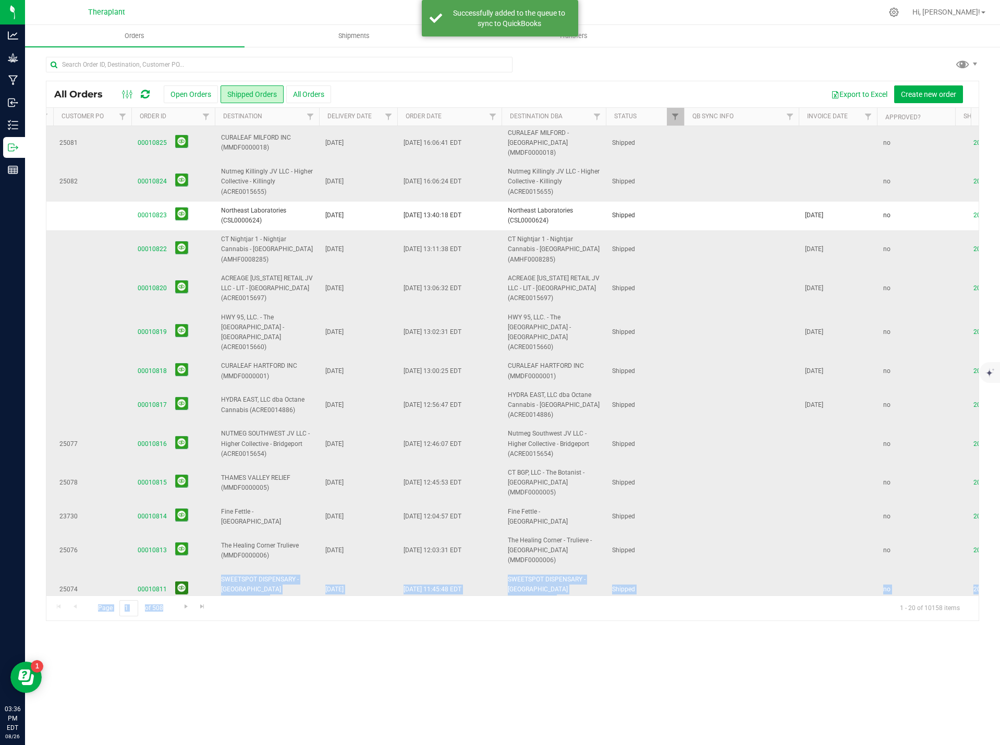
click at [183, 582] on button at bounding box center [181, 588] width 13 height 13
click at [177, 625] on button at bounding box center [181, 631] width 13 height 13
click at [183, 606] on span "Go to the next page" at bounding box center [186, 606] width 8 height 8
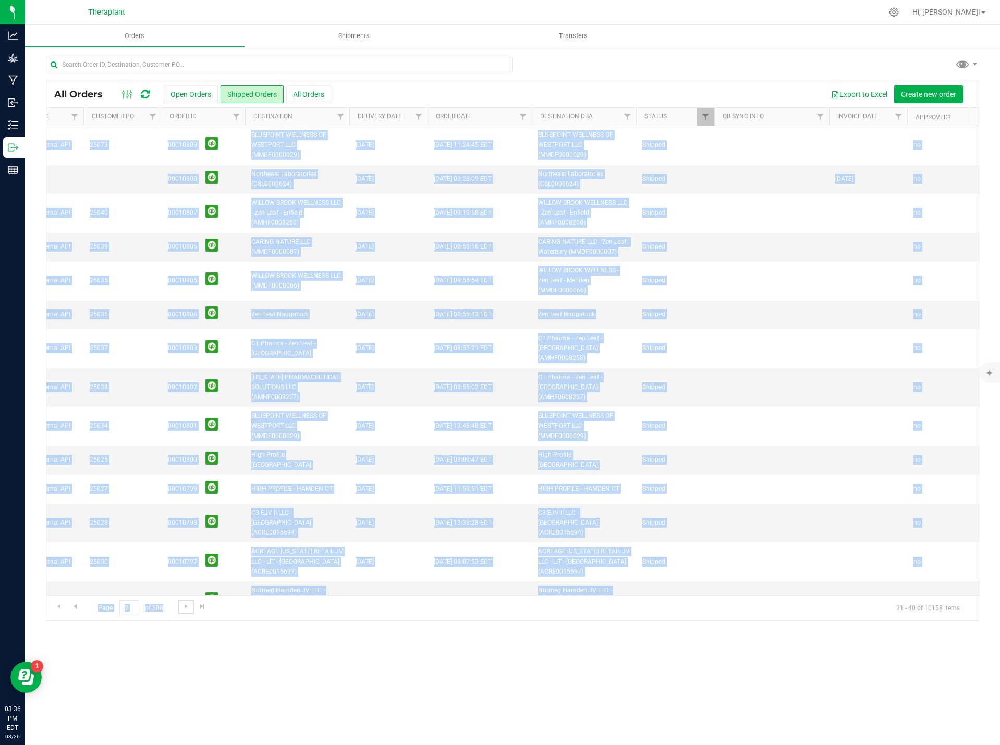
scroll to position [0, 118]
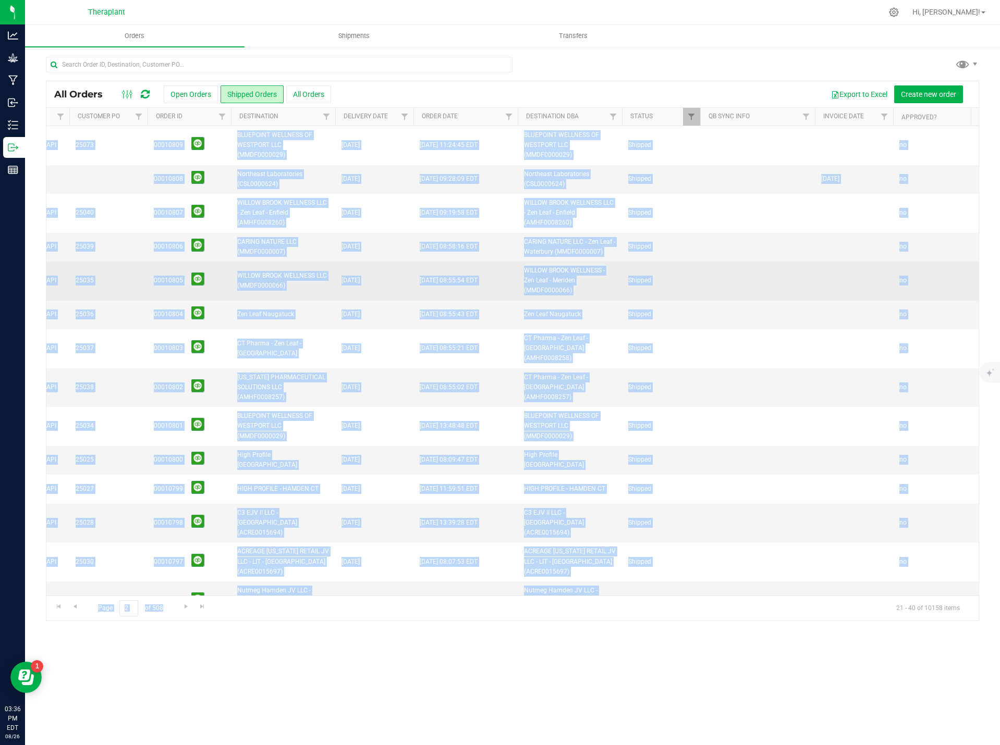
click at [740, 282] on td at bounding box center [757, 281] width 115 height 39
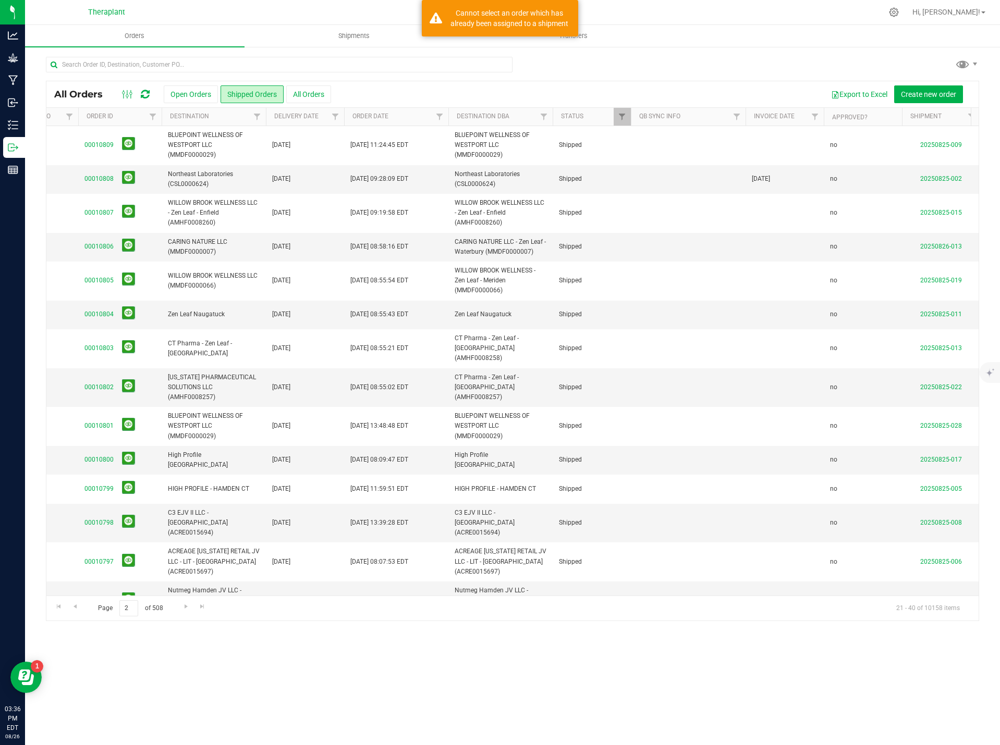
scroll to position [0, 181]
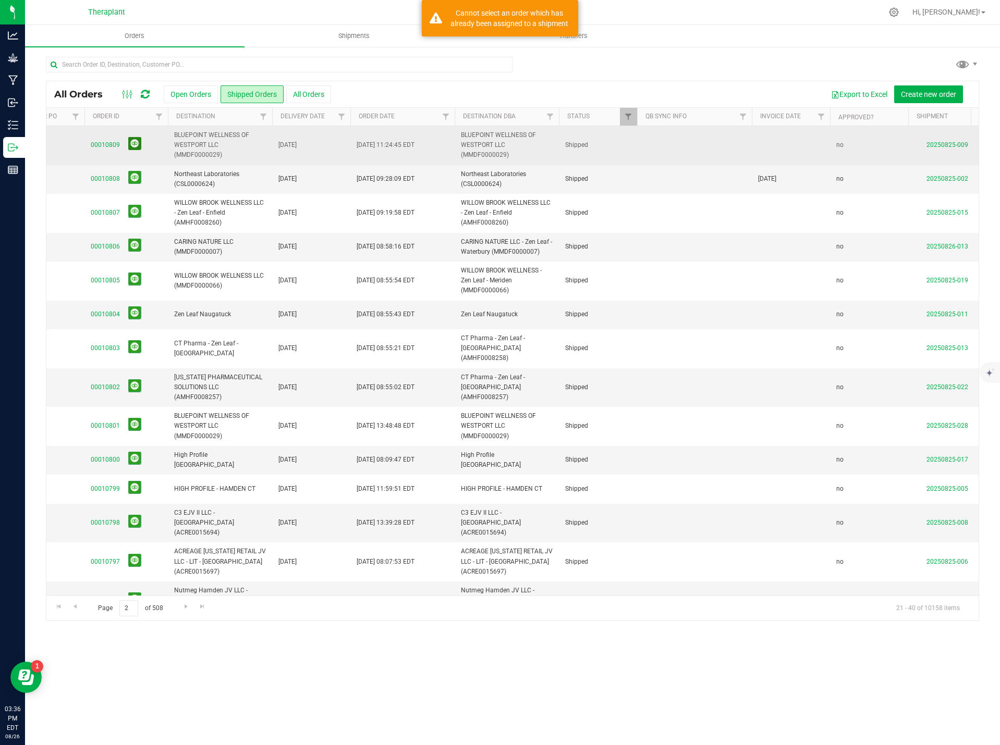
click at [136, 144] on button at bounding box center [134, 143] width 13 height 13
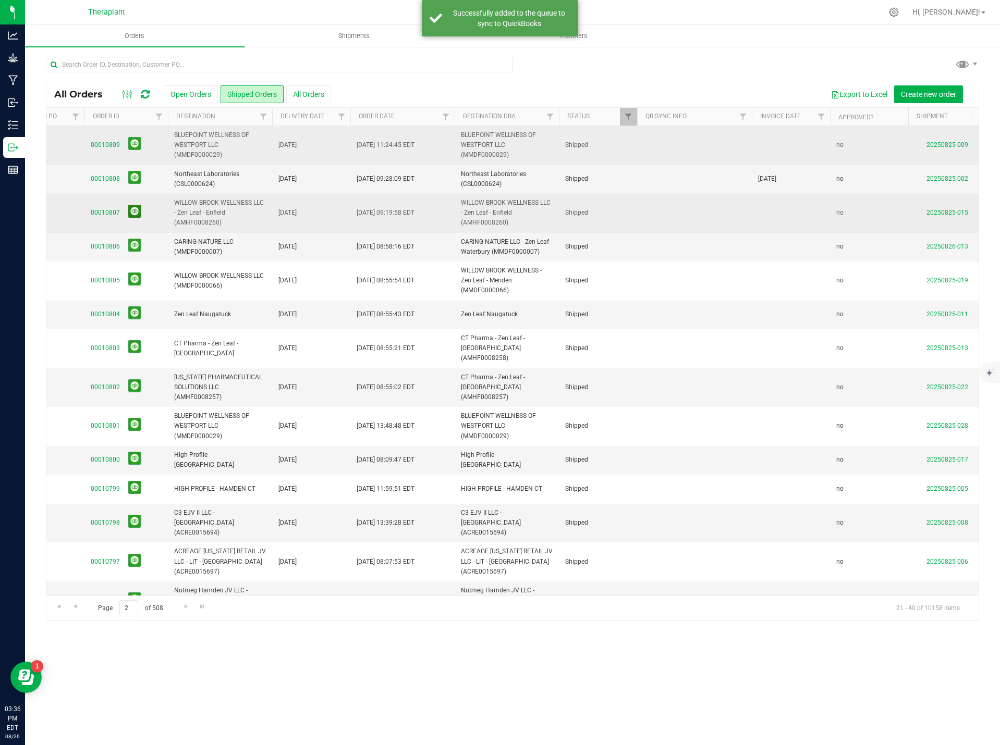
click at [137, 213] on button at bounding box center [134, 211] width 13 height 13
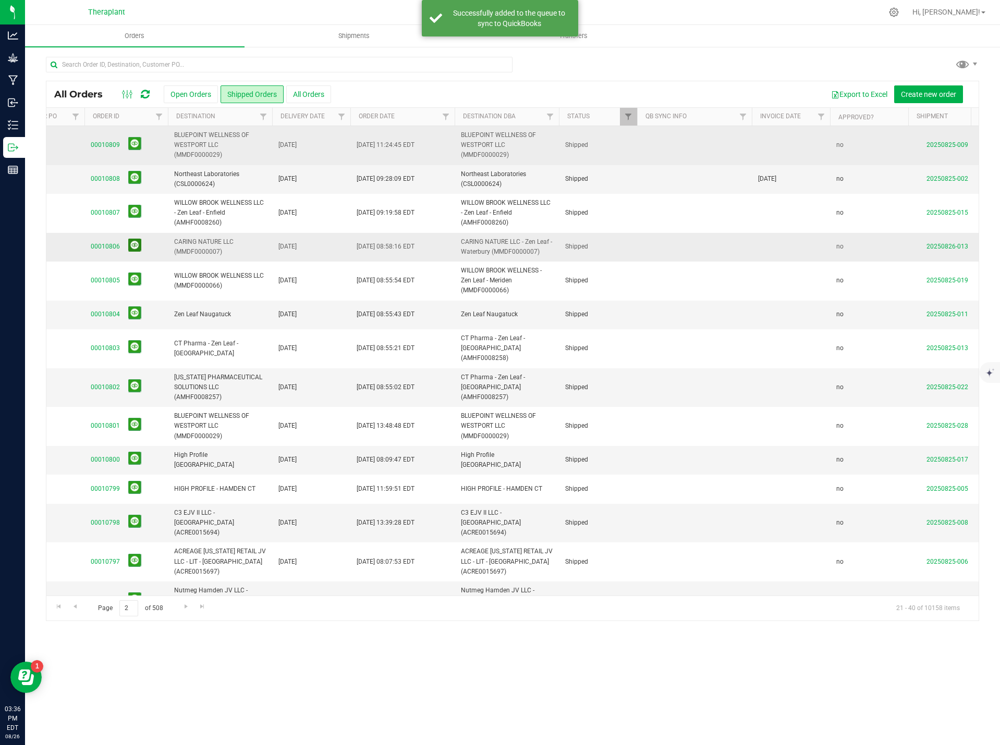
click at [133, 245] on button at bounding box center [134, 245] width 13 height 13
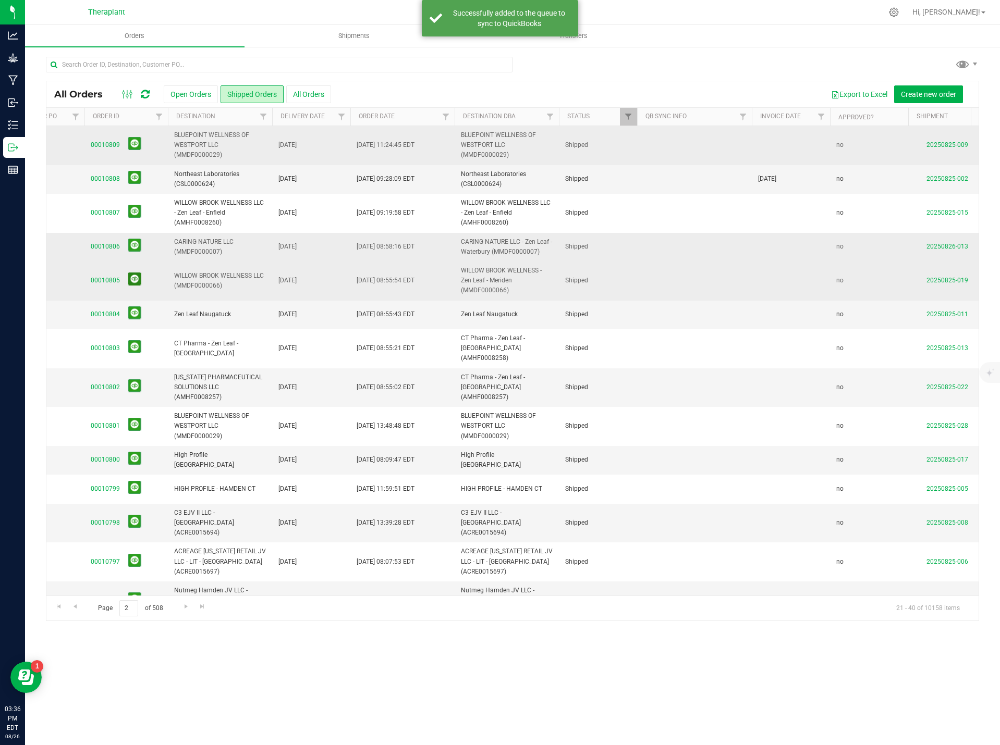
click at [132, 276] on button at bounding box center [134, 279] width 13 height 13
click at [134, 309] on button at bounding box center [134, 312] width 13 height 13
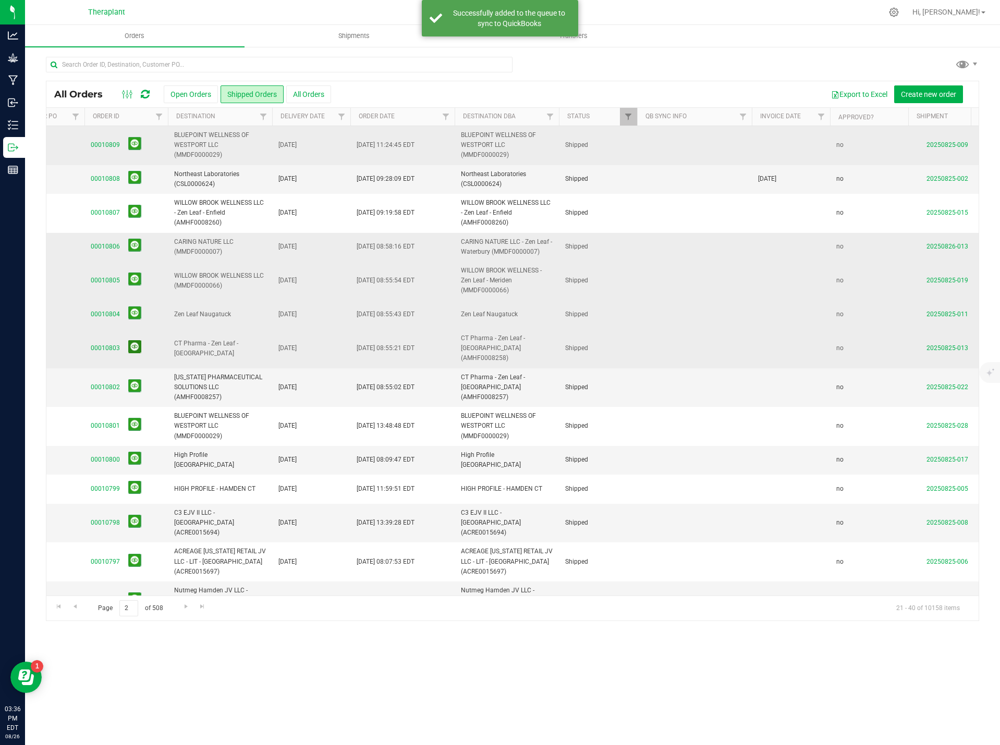
click at [133, 345] on button at bounding box center [134, 346] width 13 height 13
click at [134, 379] on button at bounding box center [134, 385] width 13 height 13
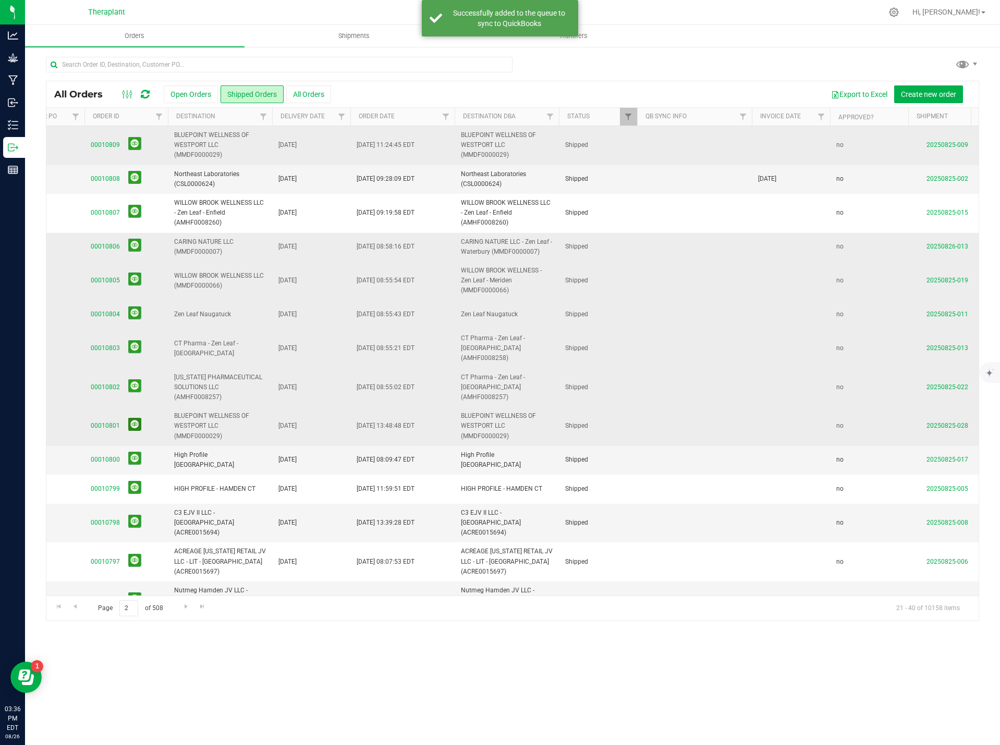
click at [133, 418] on button at bounding box center [134, 424] width 13 height 13
click at [134, 452] on button at bounding box center [134, 458] width 13 height 13
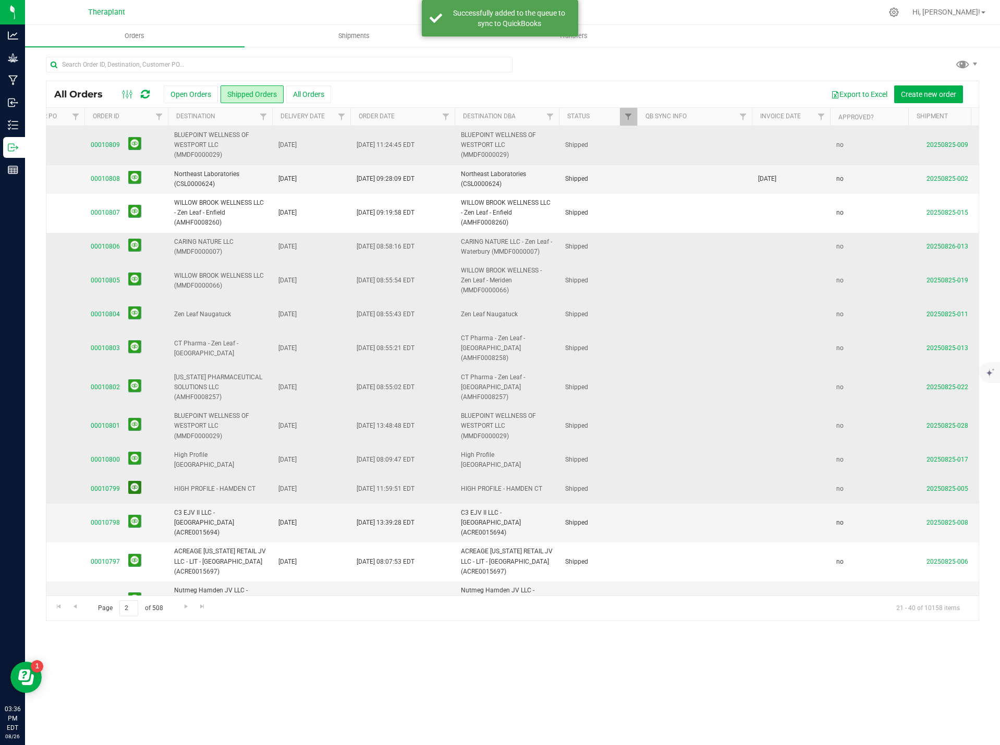
click at [132, 481] on button at bounding box center [134, 487] width 13 height 13
click at [134, 515] on button at bounding box center [134, 521] width 13 height 13
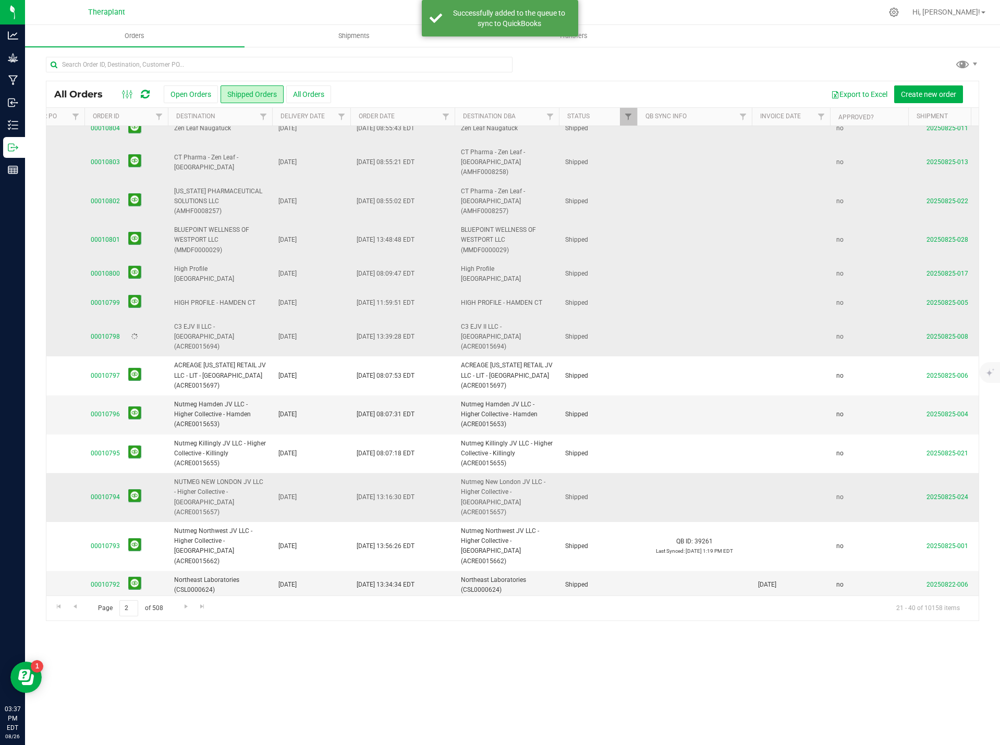
scroll to position [215, 181]
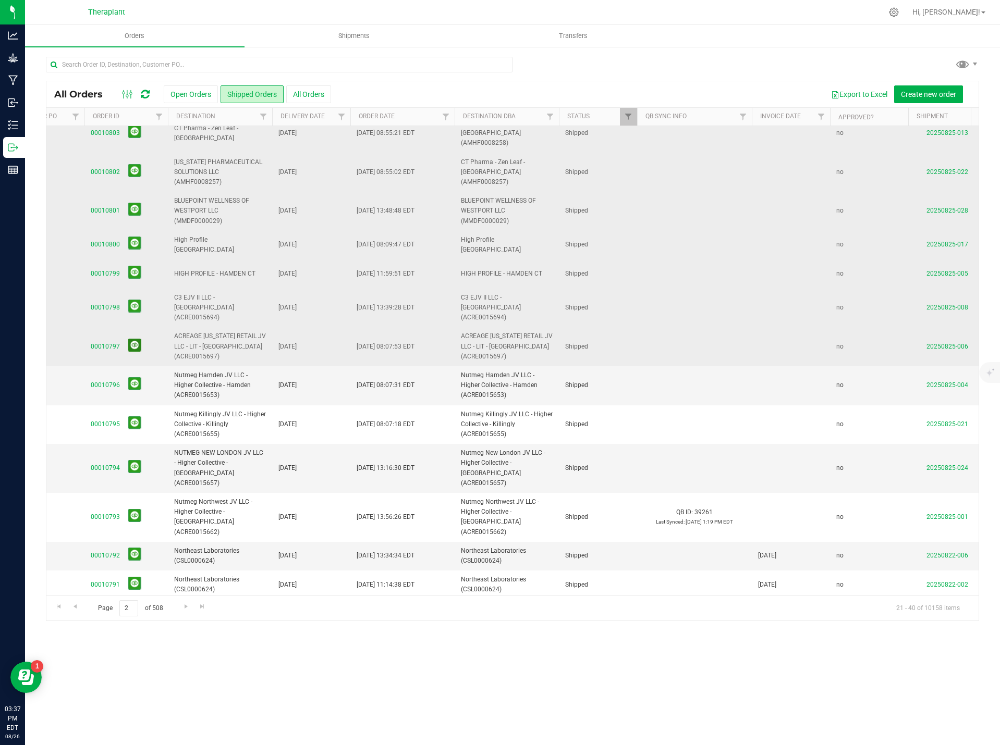
click at [132, 339] on button at bounding box center [134, 345] width 13 height 13
click at [134, 377] on button at bounding box center [134, 383] width 13 height 13
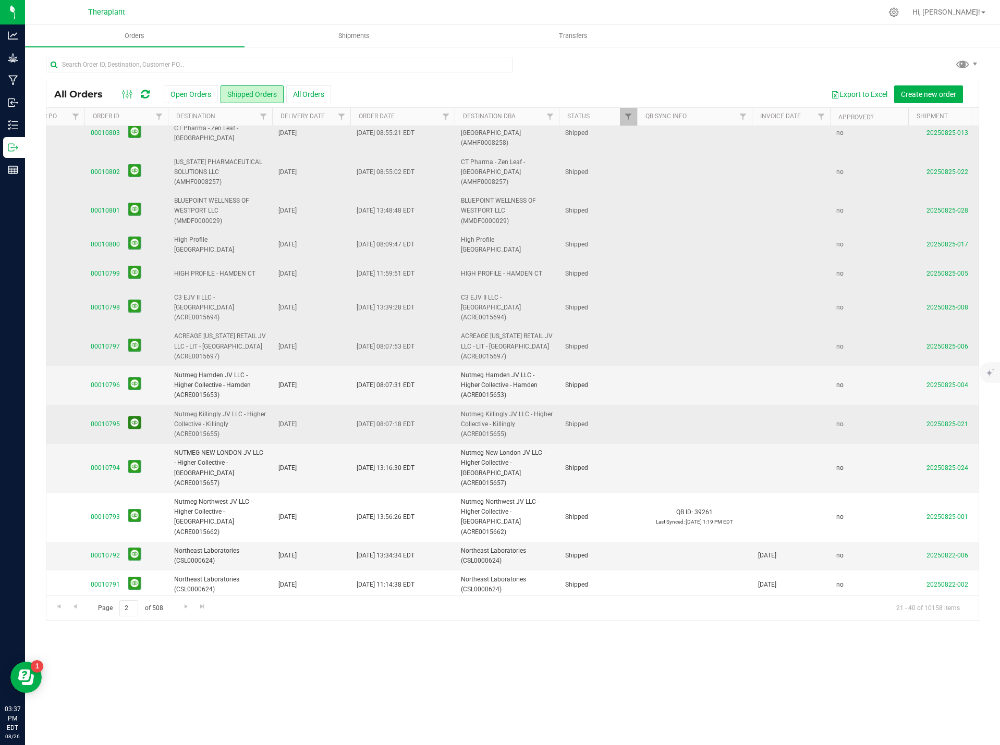
click at [136, 416] on button at bounding box center [134, 422] width 13 height 13
click at [138, 460] on button at bounding box center [134, 466] width 13 height 13
click at [147, 96] on icon at bounding box center [145, 94] width 9 height 10
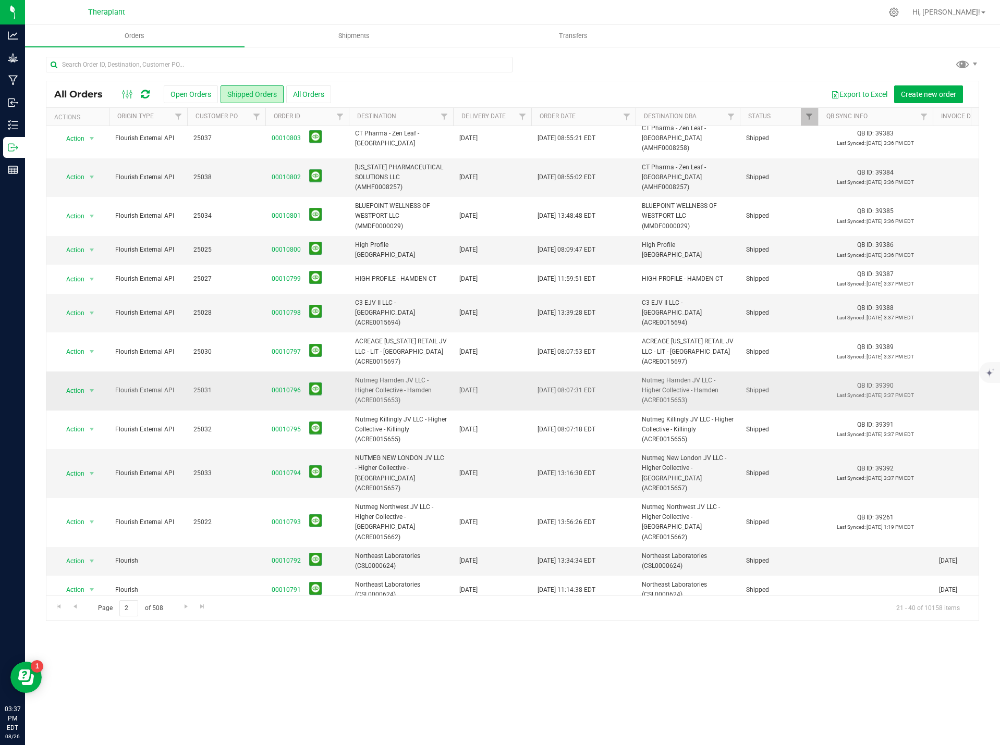
scroll to position [215, 0]
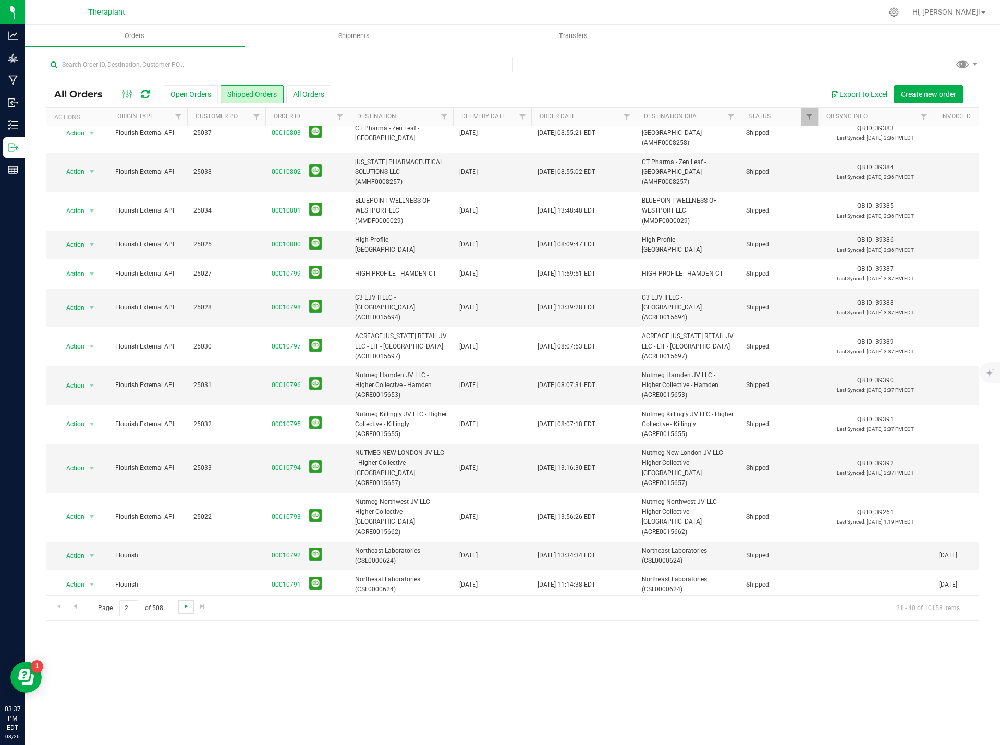
click at [183, 608] on span "Go to the next page" at bounding box center [186, 606] width 8 height 8
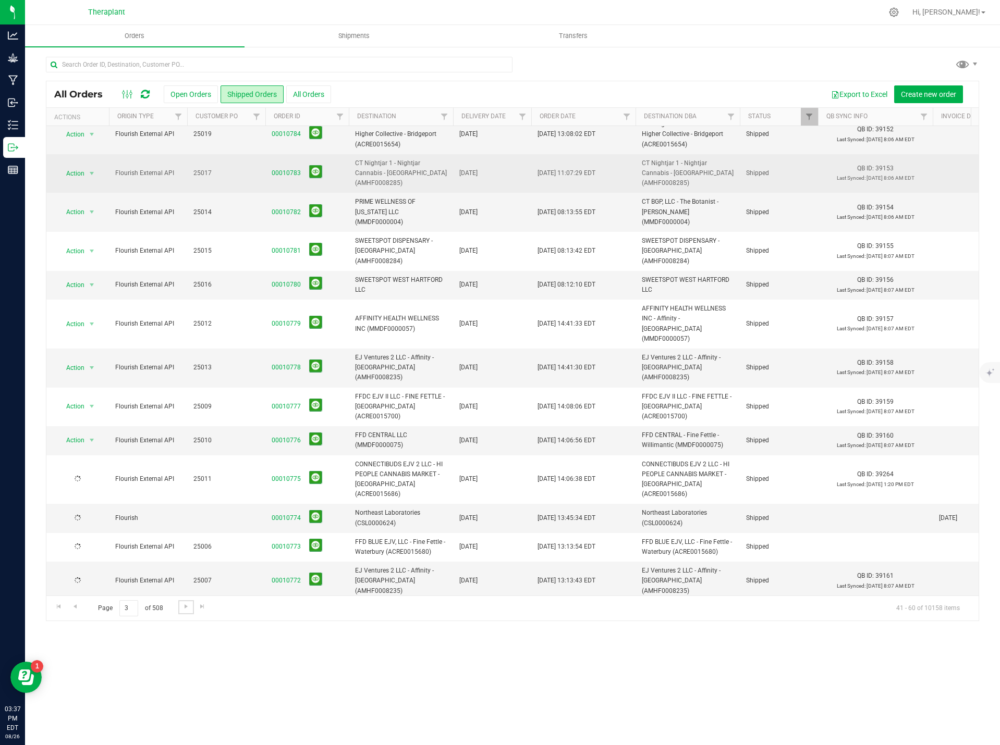
scroll to position [0, 0]
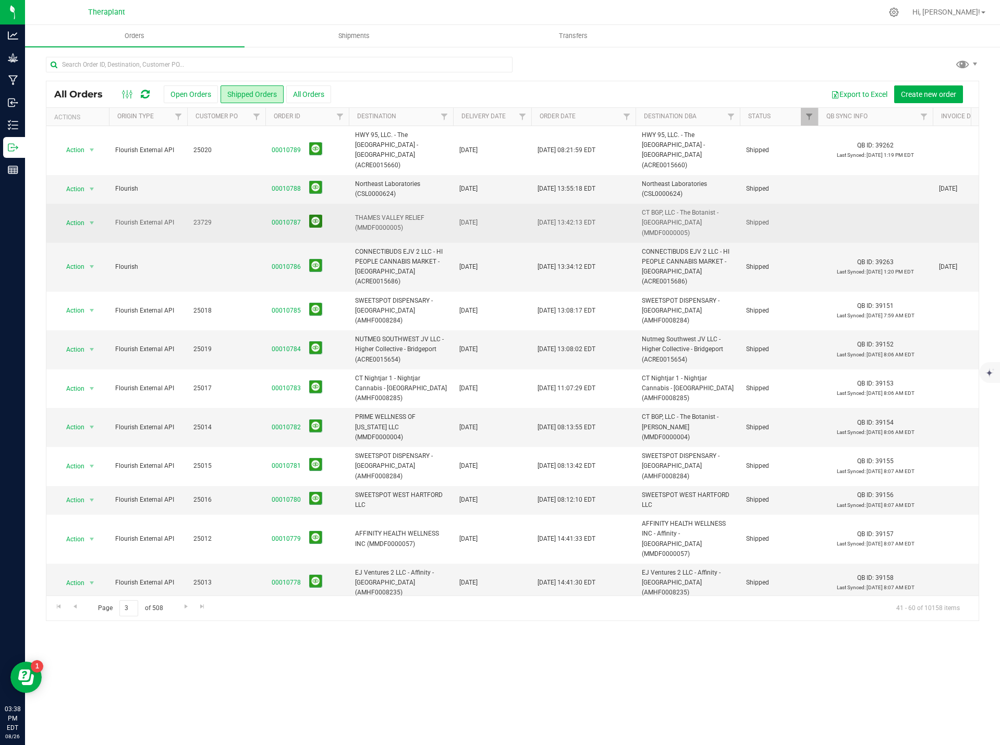
click at [315, 215] on button at bounding box center [315, 221] width 13 height 13
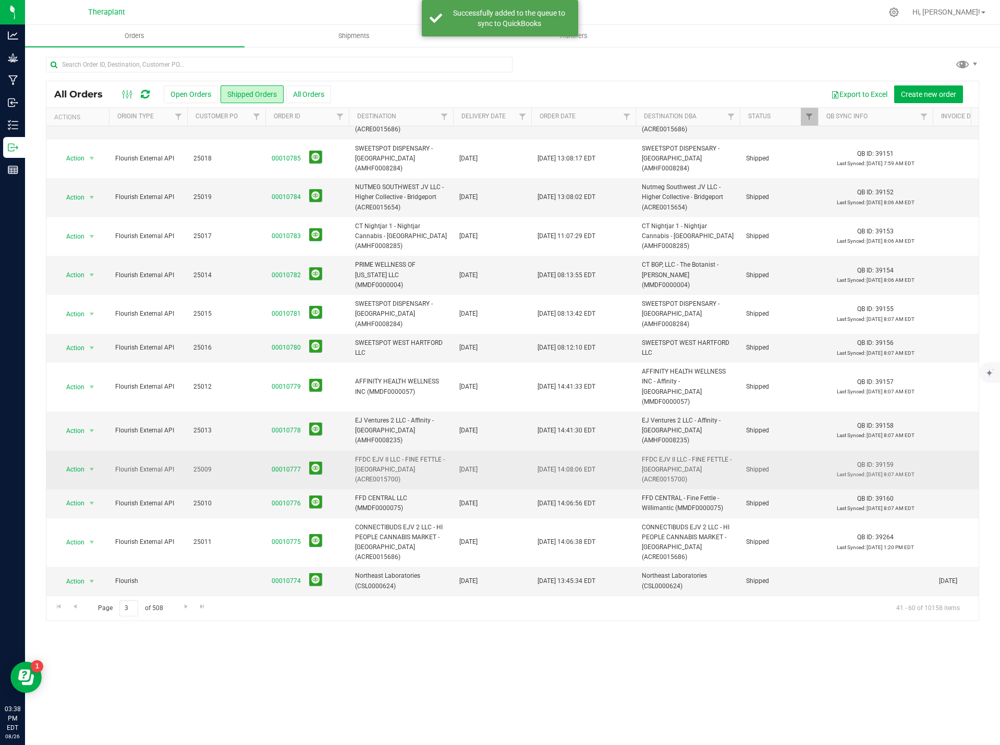
scroll to position [195, 0]
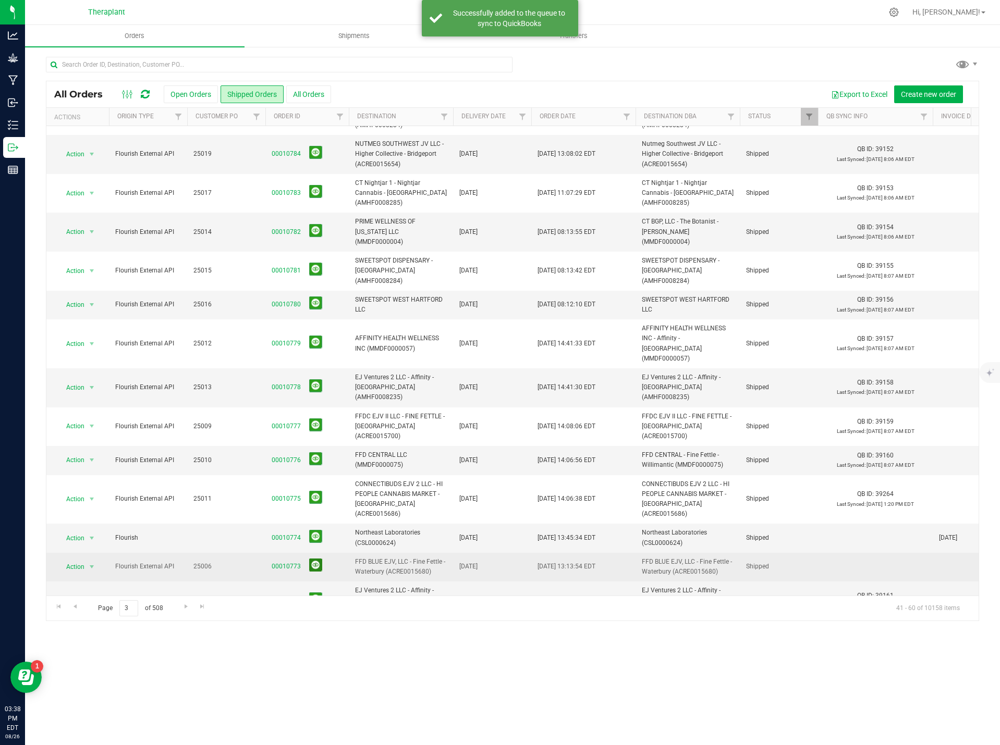
click at [315, 559] on button at bounding box center [315, 565] width 13 height 13
click at [183, 607] on span "Go to the next page" at bounding box center [186, 606] width 8 height 8
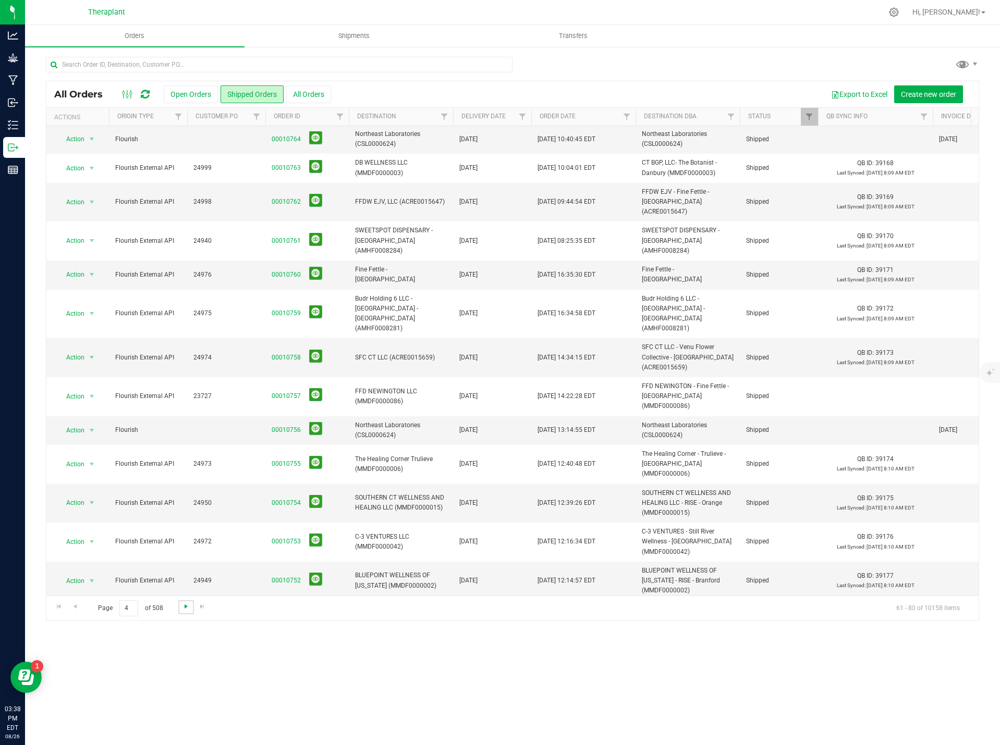
scroll to position [0, 0]
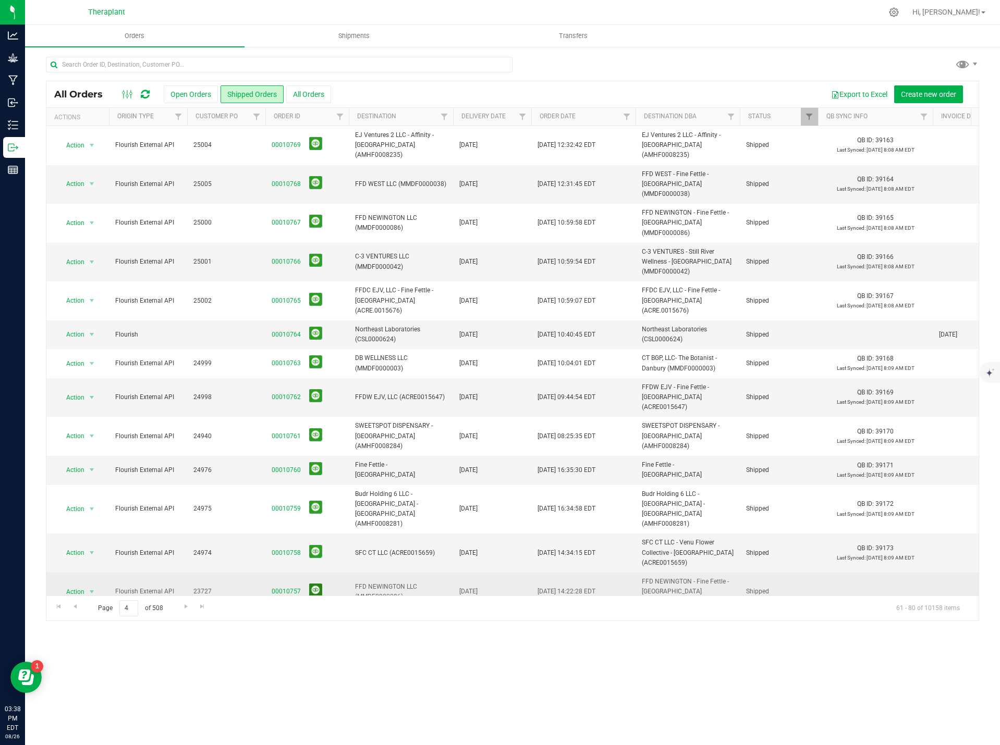
click at [311, 584] on button at bounding box center [315, 590] width 13 height 13
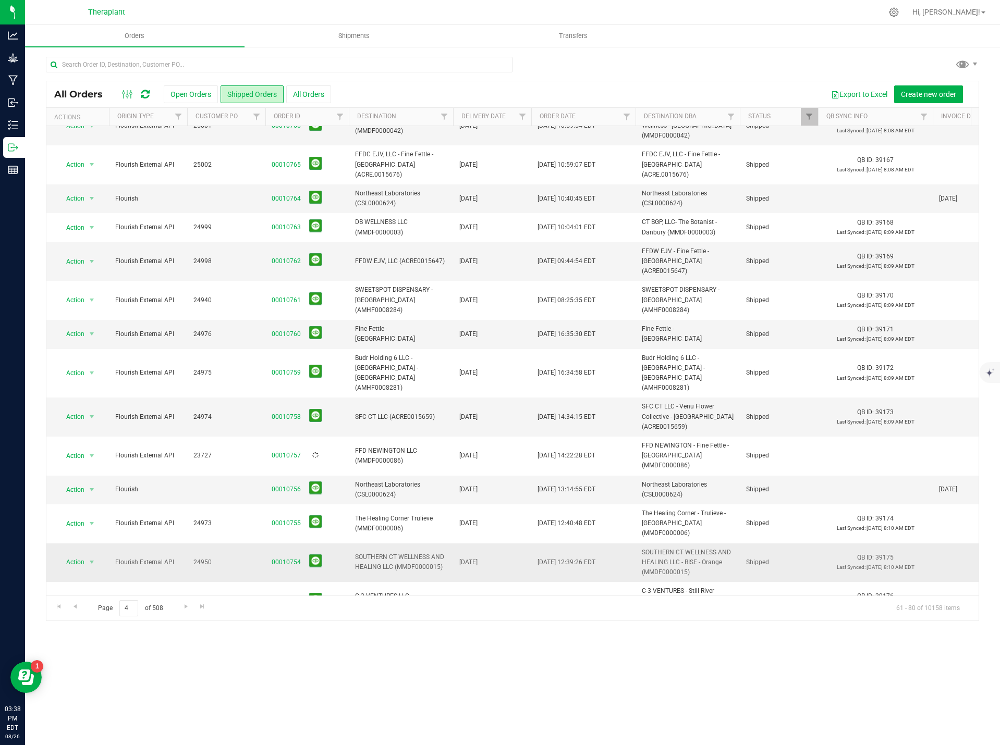
scroll to position [175, 0]
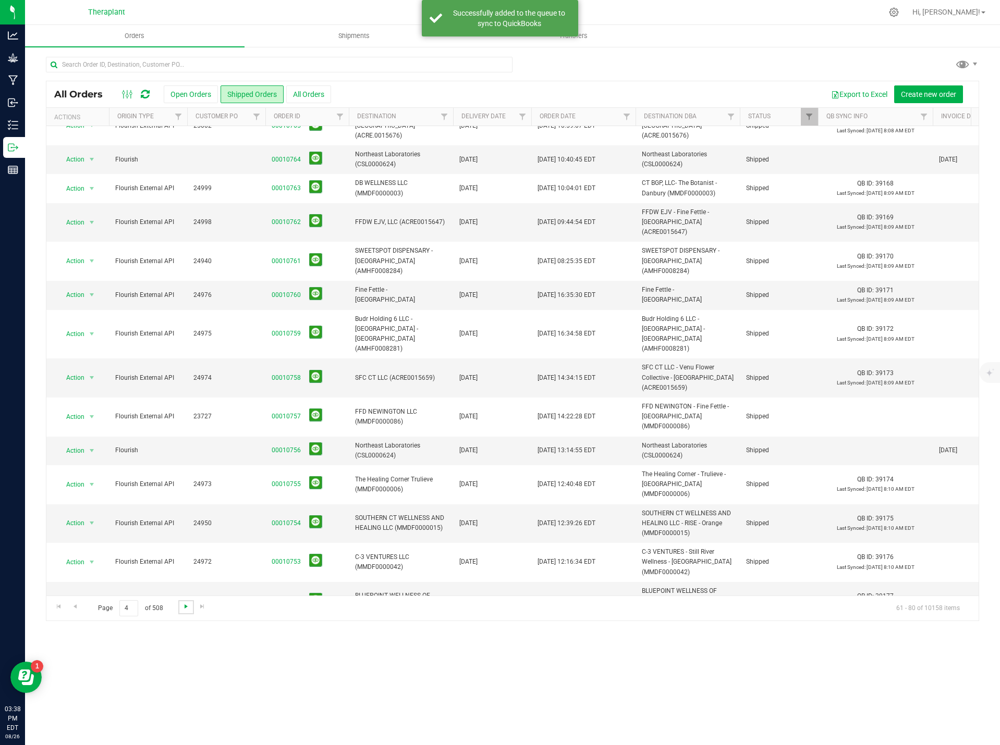
click at [186, 606] on span "Go to the next page" at bounding box center [186, 606] width 8 height 8
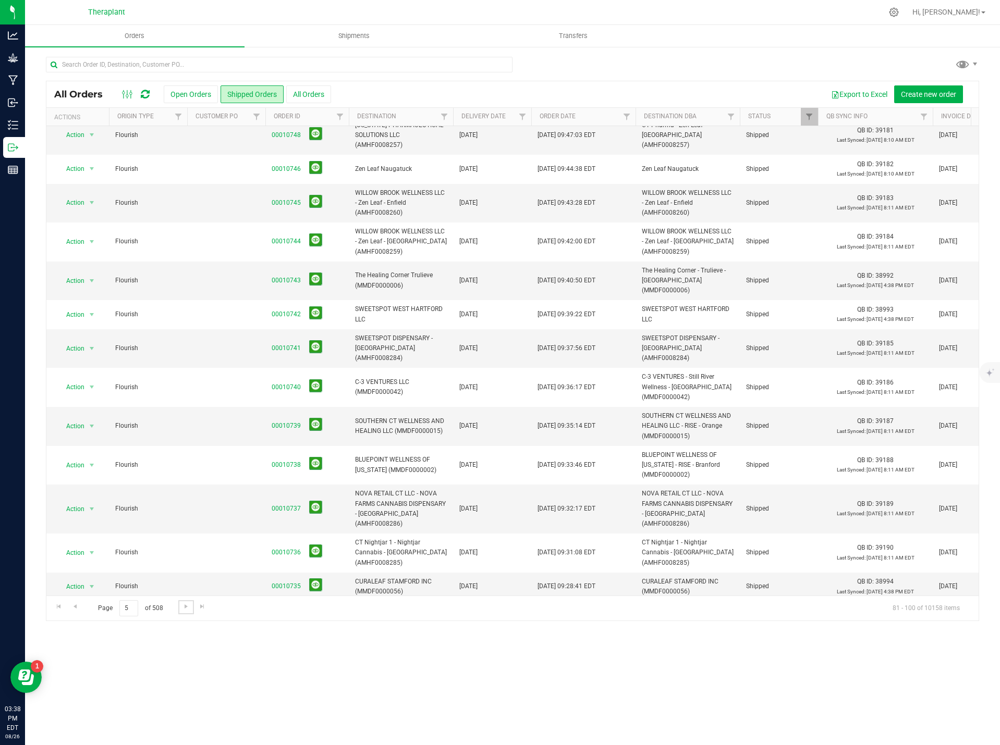
scroll to position [0, 0]
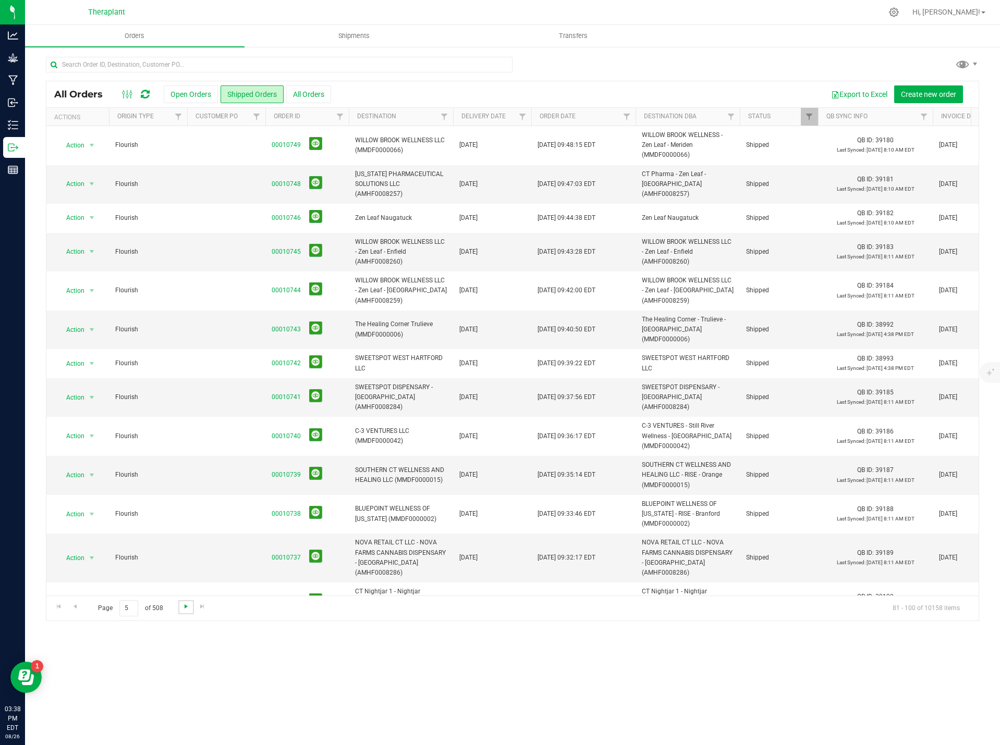
click at [182, 602] on span "Go to the next page" at bounding box center [186, 606] width 8 height 8
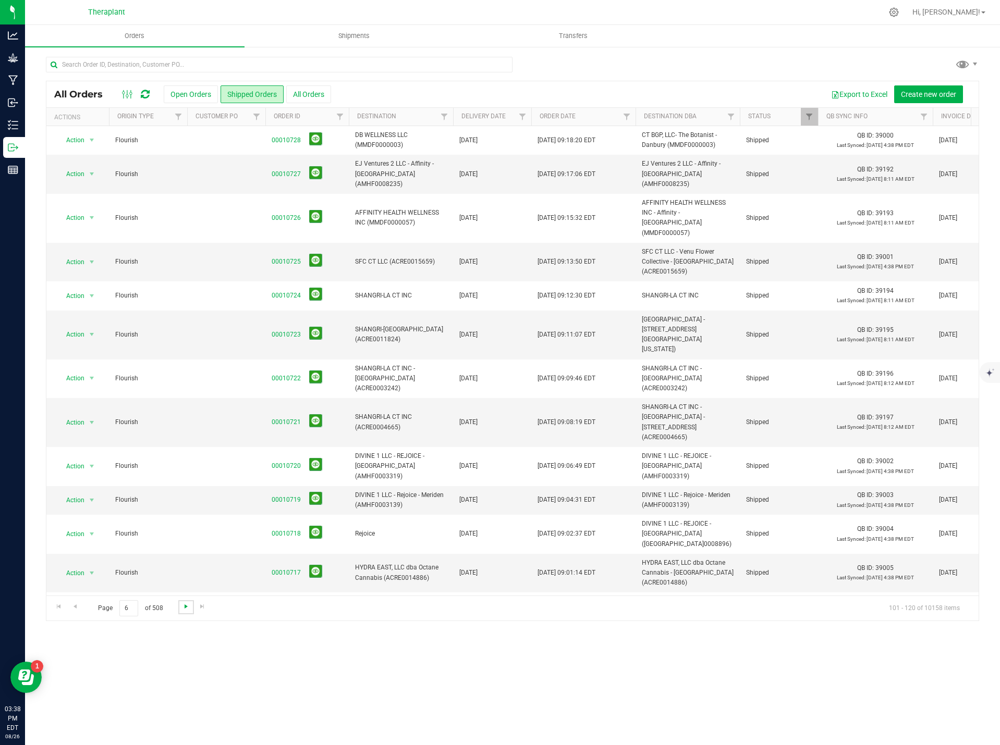
click at [188, 605] on span "Go to the next page" at bounding box center [186, 606] width 8 height 8
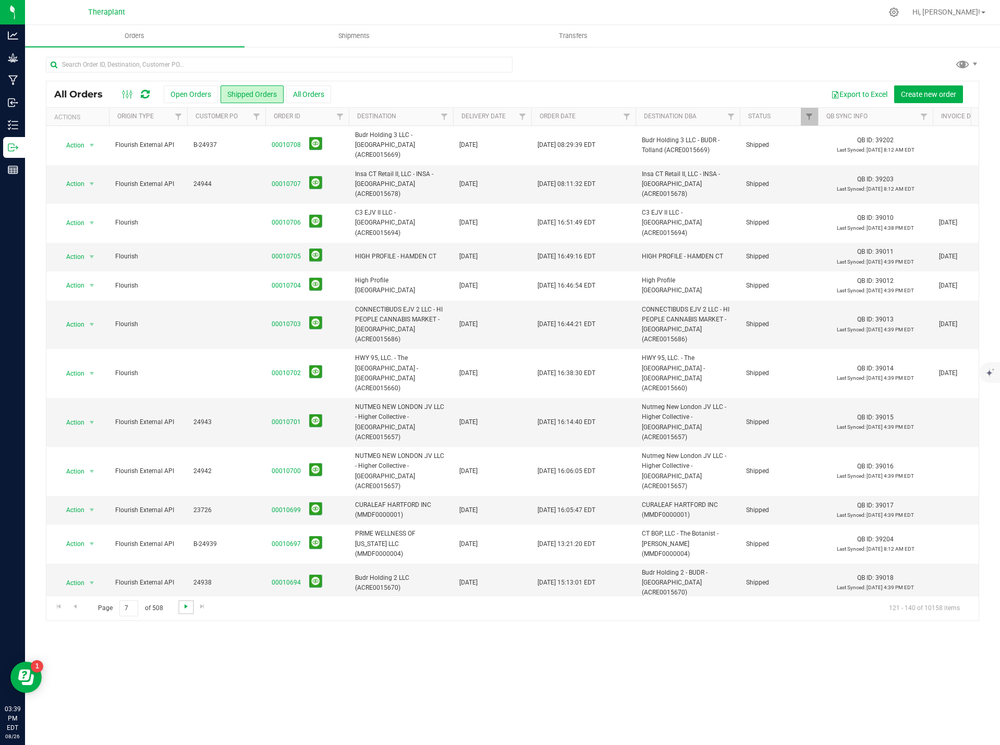
click at [188, 608] on span "Go to the next page" at bounding box center [186, 606] width 8 height 8
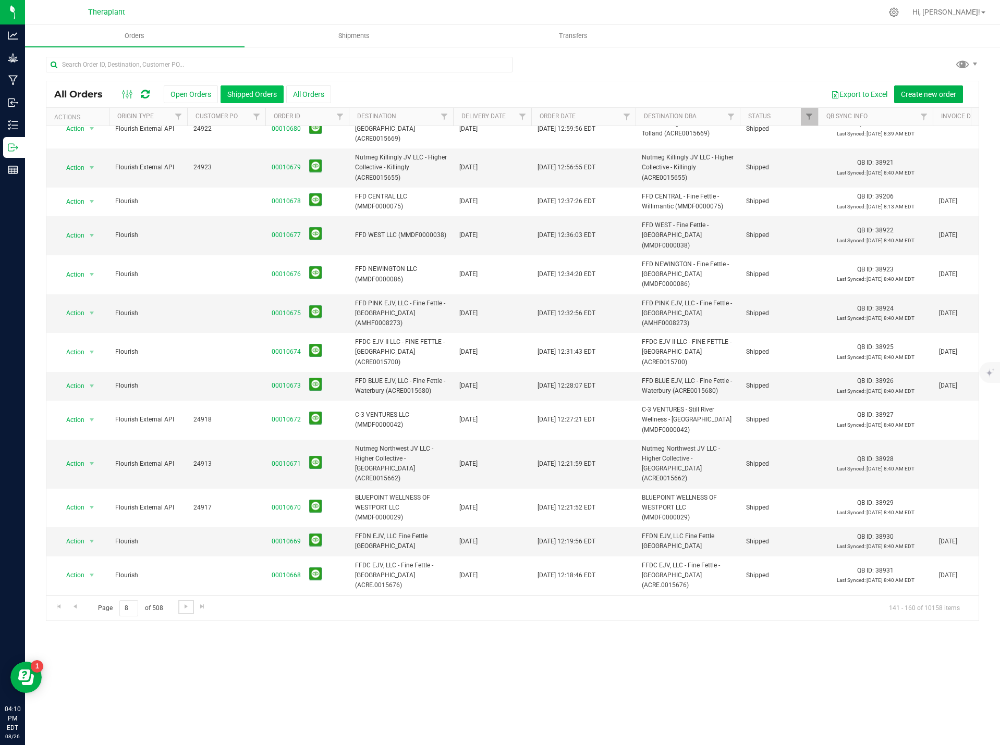
scroll to position [163, 0]
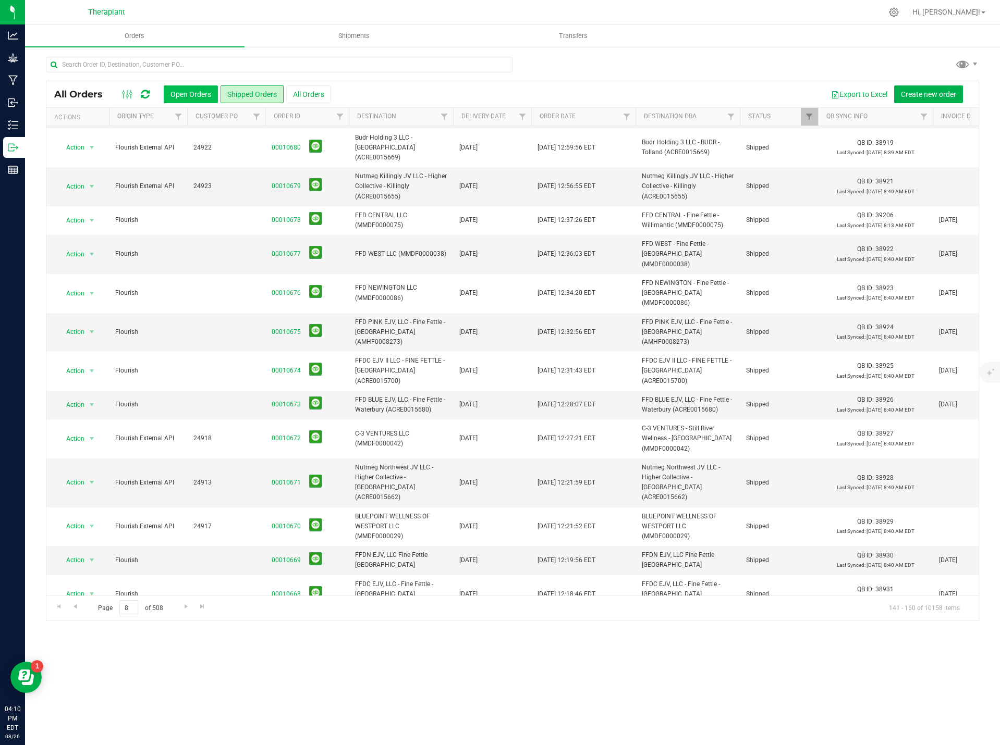
click at [195, 97] on button "Open Orders" at bounding box center [191, 94] width 54 height 18
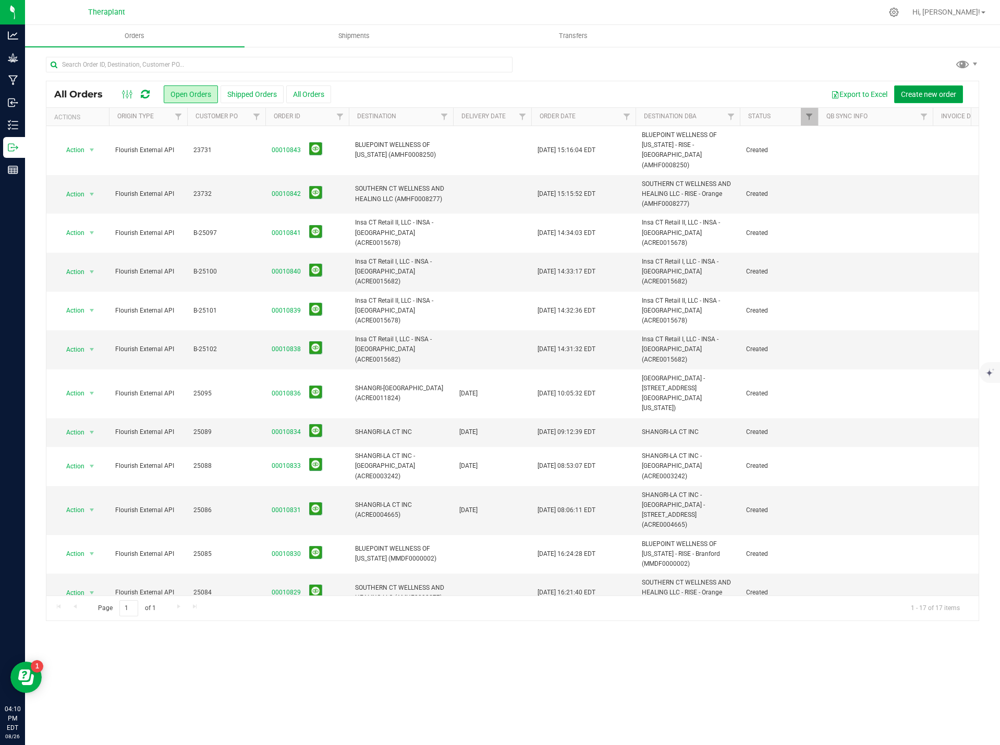
click at [927, 96] on span "Create new order" at bounding box center [928, 94] width 55 height 8
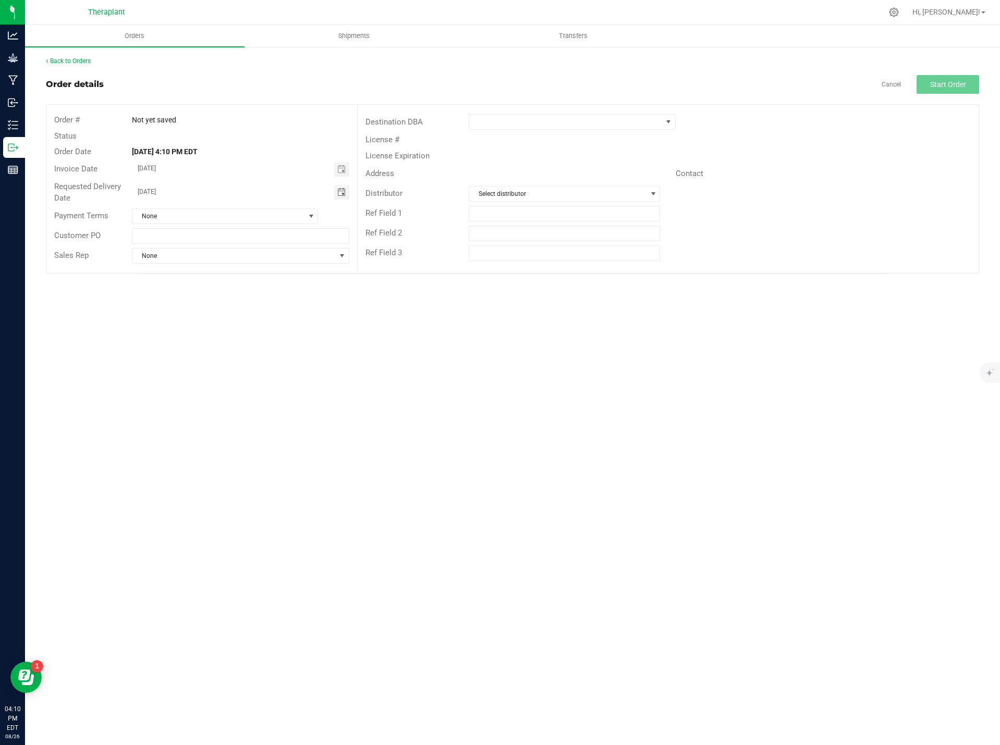
drag, startPoint x: 208, startPoint y: 193, endPoint x: 91, endPoint y: 185, distance: 117.6
click at [94, 188] on div "Requested Delivery Date 08/27/2025" at bounding box center [201, 193] width 311 height 28
type input "month/day/year"
click at [540, 123] on span at bounding box center [565, 122] width 192 height 15
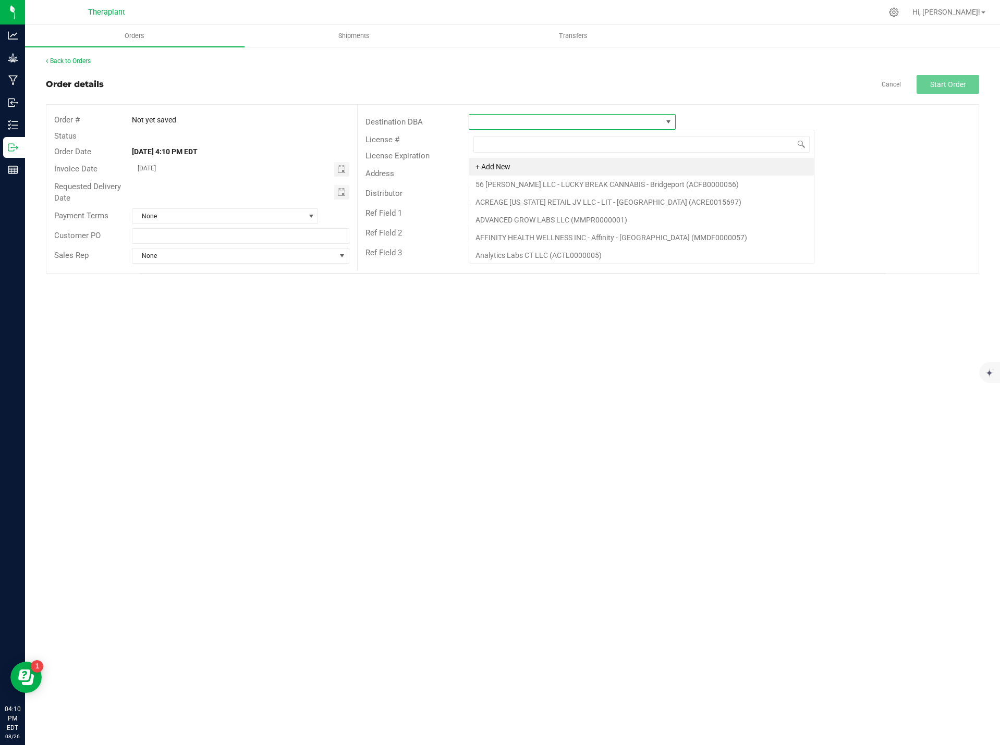
scroll to position [16, 207]
type input "fine"
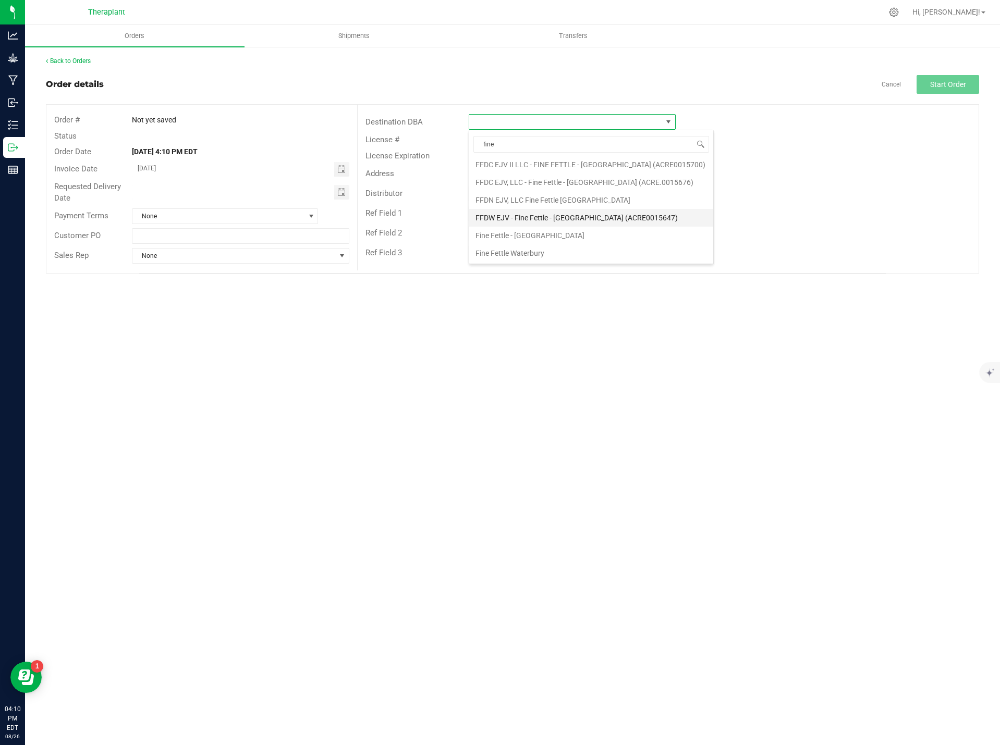
click at [597, 224] on li "FFDW EJV - Fine Fettle - Manchester (ACRE0015647)" at bounding box center [591, 218] width 244 height 18
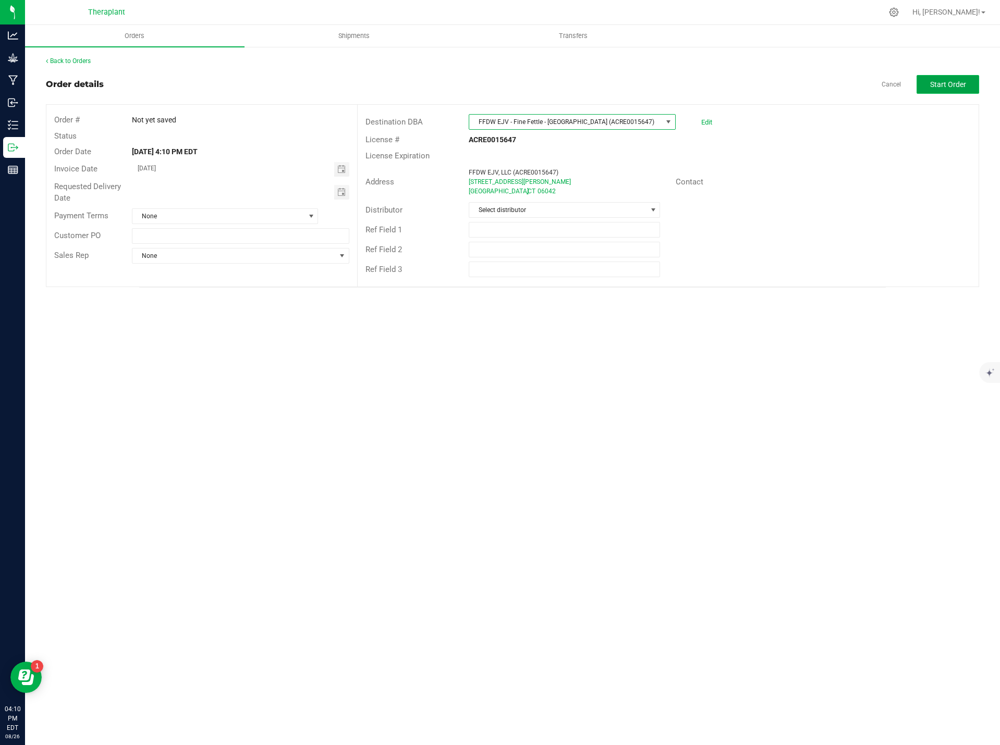
click at [968, 89] on button "Start Order" at bounding box center [947, 84] width 63 height 19
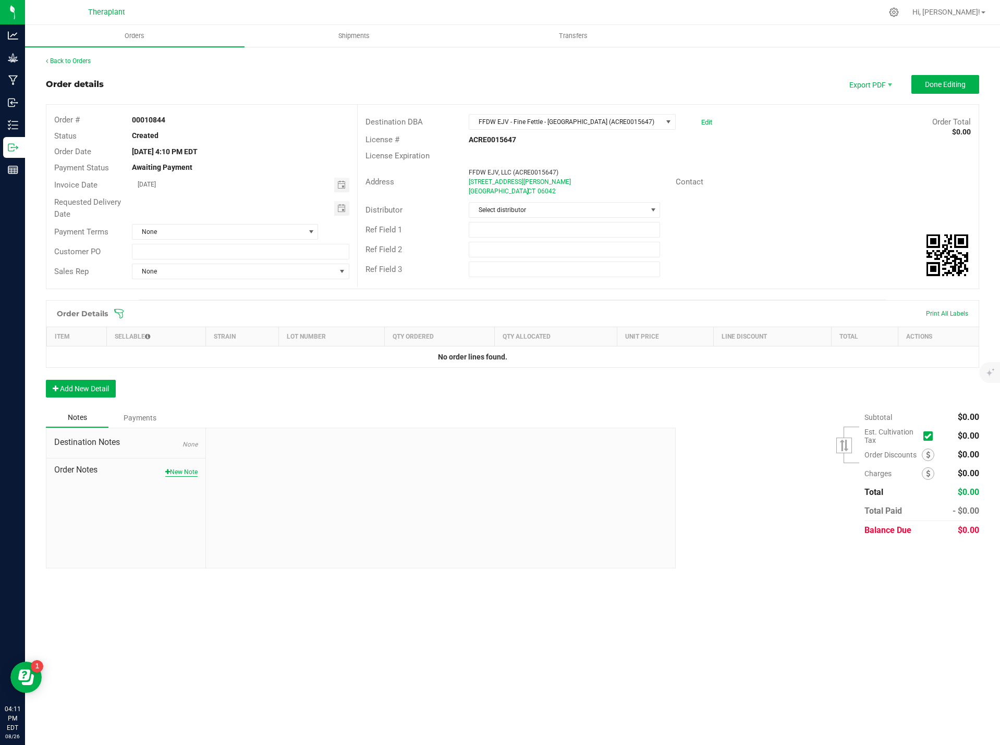
click at [183, 472] on button "New Note" at bounding box center [181, 472] width 32 height 9
click at [241, 511] on textarea "* Note" at bounding box center [441, 520] width 454 height 42
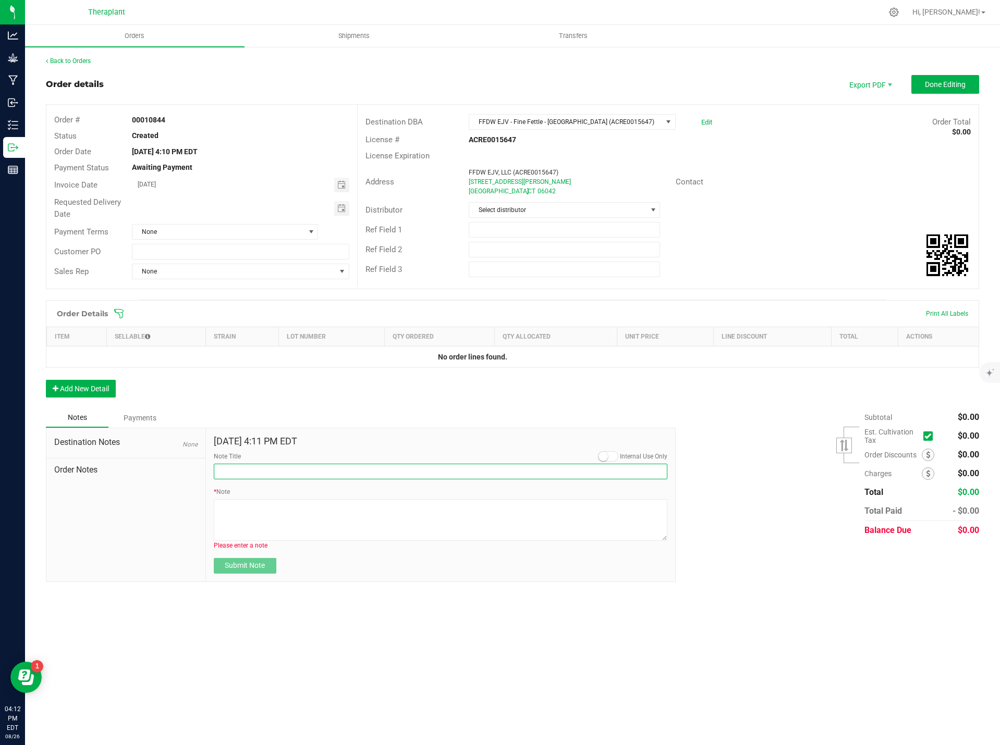
click at [259, 473] on input "Note Title" at bounding box center [441, 472] width 454 height 16
type input "Top Performer Sample Units"
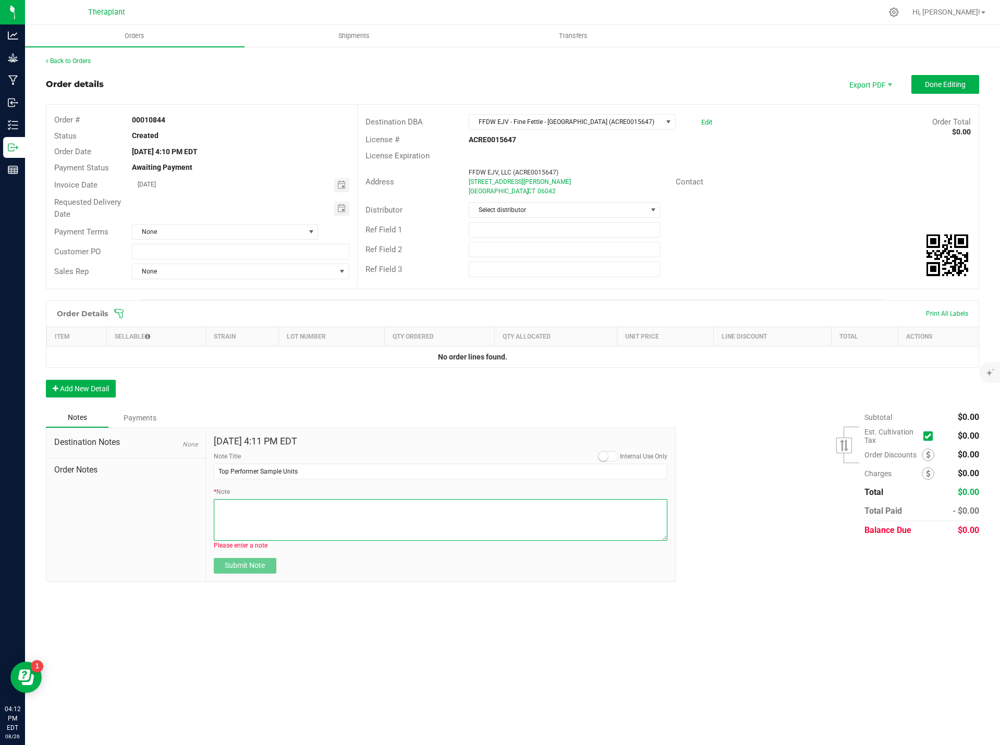
click at [245, 518] on textarea "* Note" at bounding box center [441, 520] width 454 height 42
type textarea "A"
type textarea "S"
type textarea "C"
type textarea "Sent 1 unit for top 6th finisher. Apologies this did not come with the top 5."
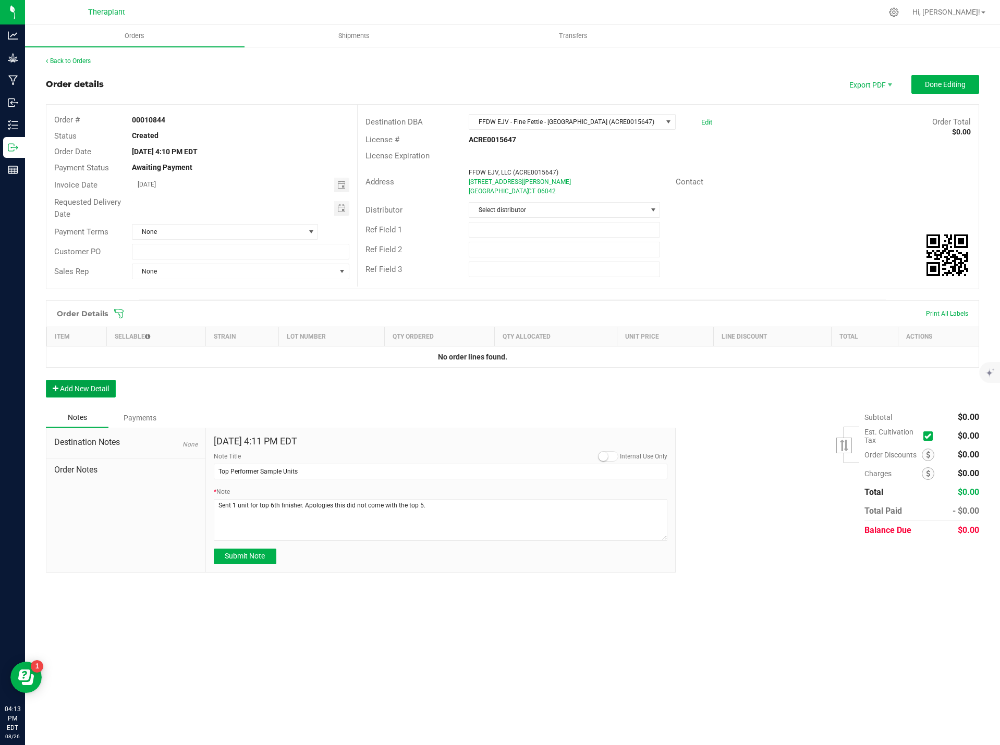
click at [100, 385] on button "Add New Detail" at bounding box center [81, 389] width 70 height 18
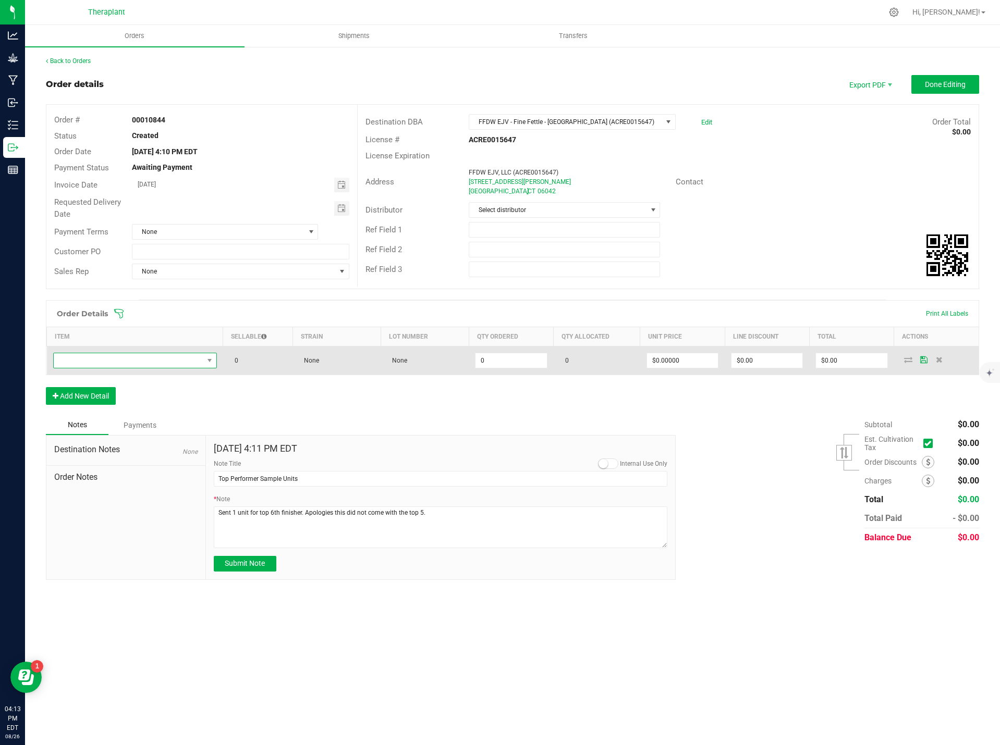
click at [88, 355] on span "NO DATA FOUND" at bounding box center [129, 360] width 150 height 15
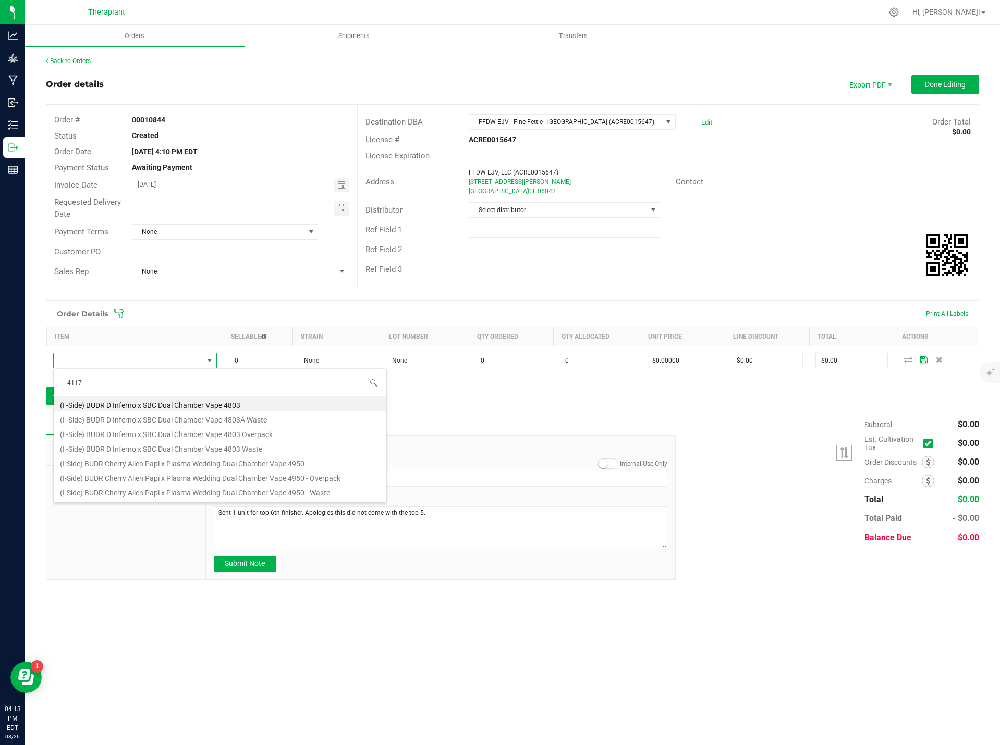
click at [71, 382] on input "4117" at bounding box center [220, 383] width 324 height 16
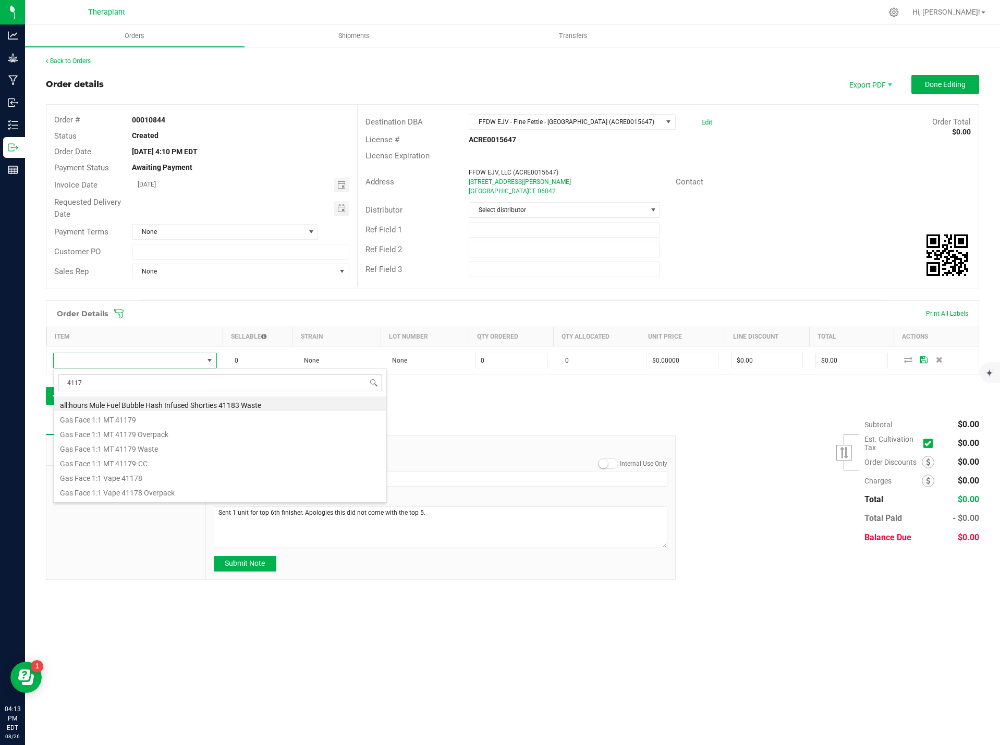
type input "41117"
click at [131, 402] on li "all:hours Hash Burger 41117" at bounding box center [220, 404] width 333 height 15
type input "0 ea"
type input "$26.00000"
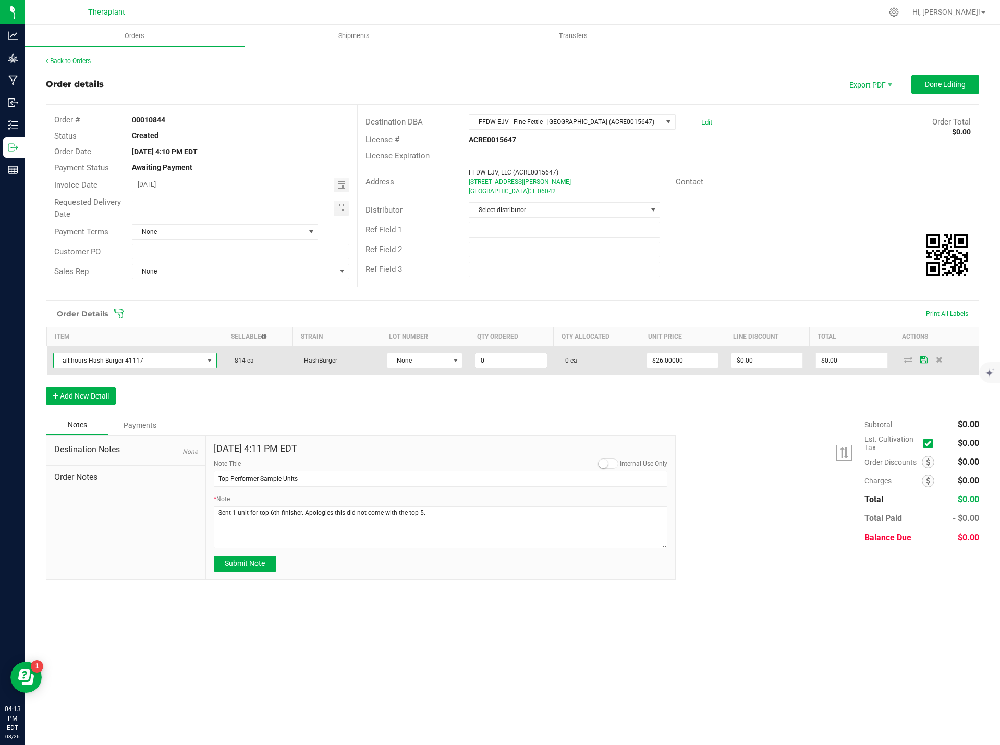
click at [483, 358] on input "0" at bounding box center [510, 360] width 71 height 15
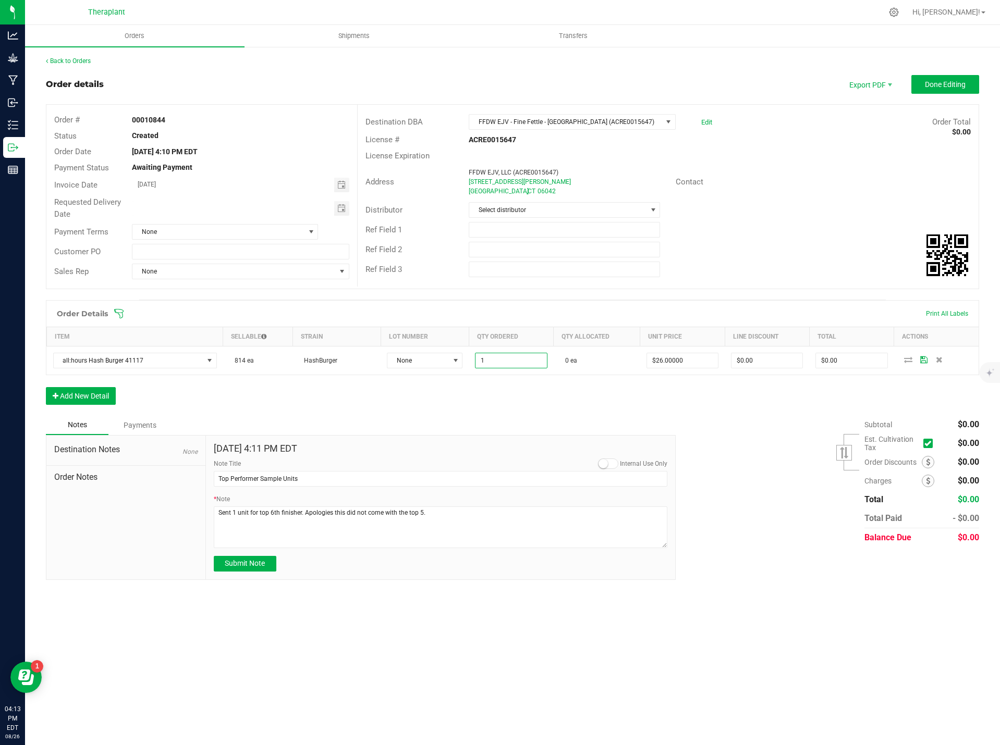
type input "1 ea"
type input "$26.00"
click at [712, 406] on div "Order Details Print All Labels Item Sellable Strain Lot Number Qty Ordered Qty …" at bounding box center [512, 357] width 933 height 115
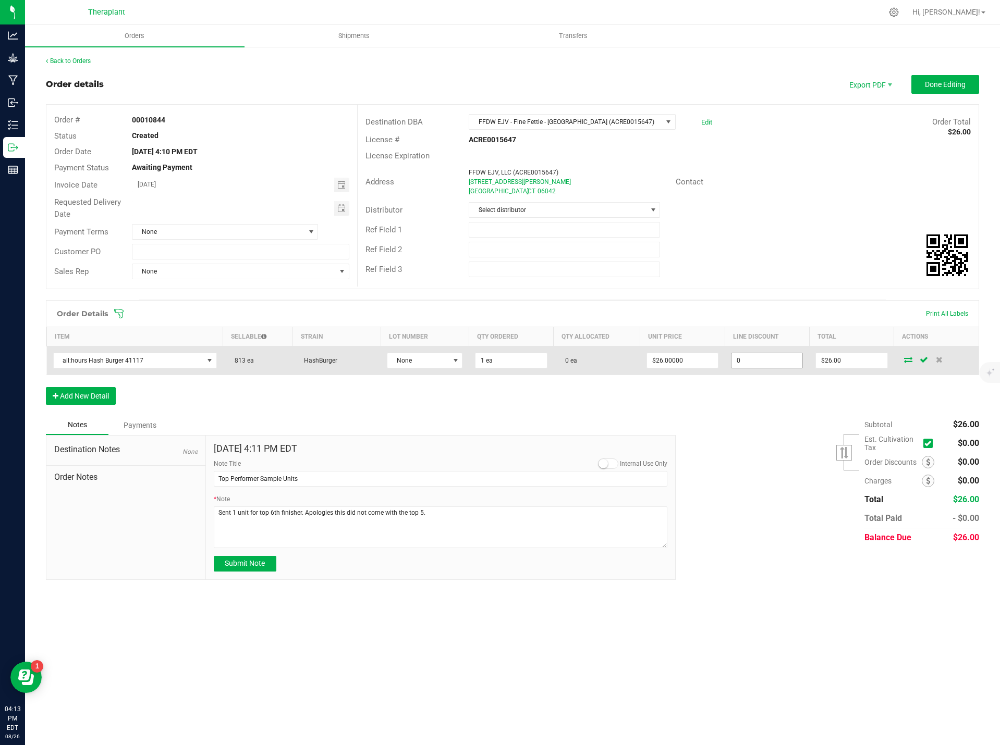
click at [776, 361] on input "0" at bounding box center [766, 360] width 71 height 15
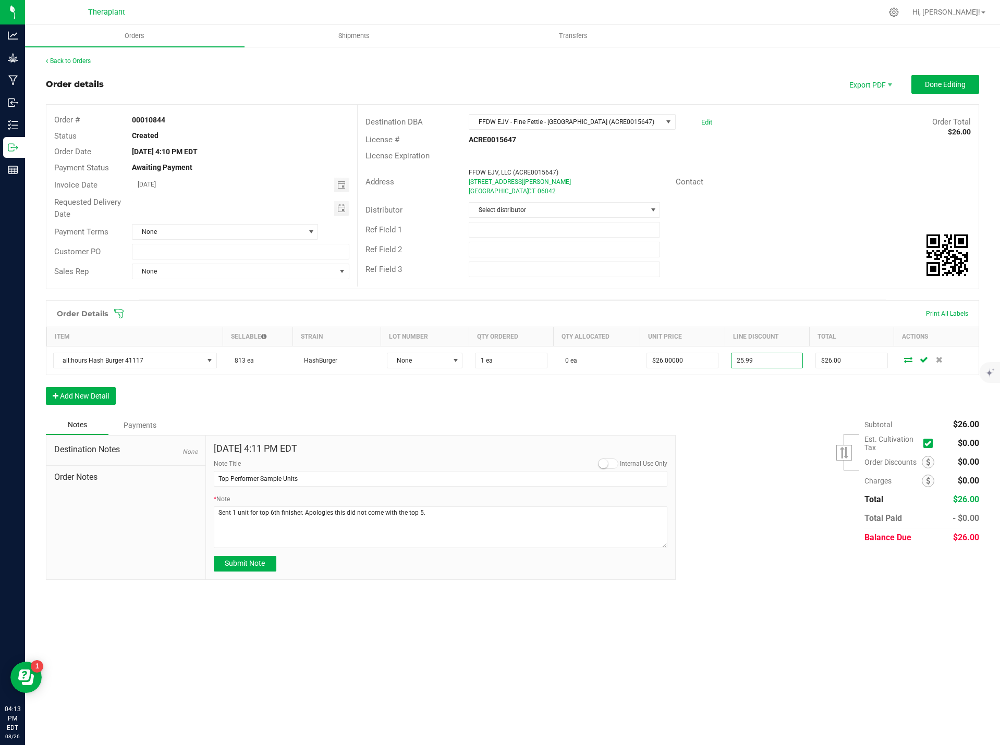
type input "$25.99"
type input "$0.01"
click at [759, 411] on div "Order Details Print All Labels Item Sellable Strain Lot Number Qty Ordered Qty …" at bounding box center [512, 357] width 933 height 115
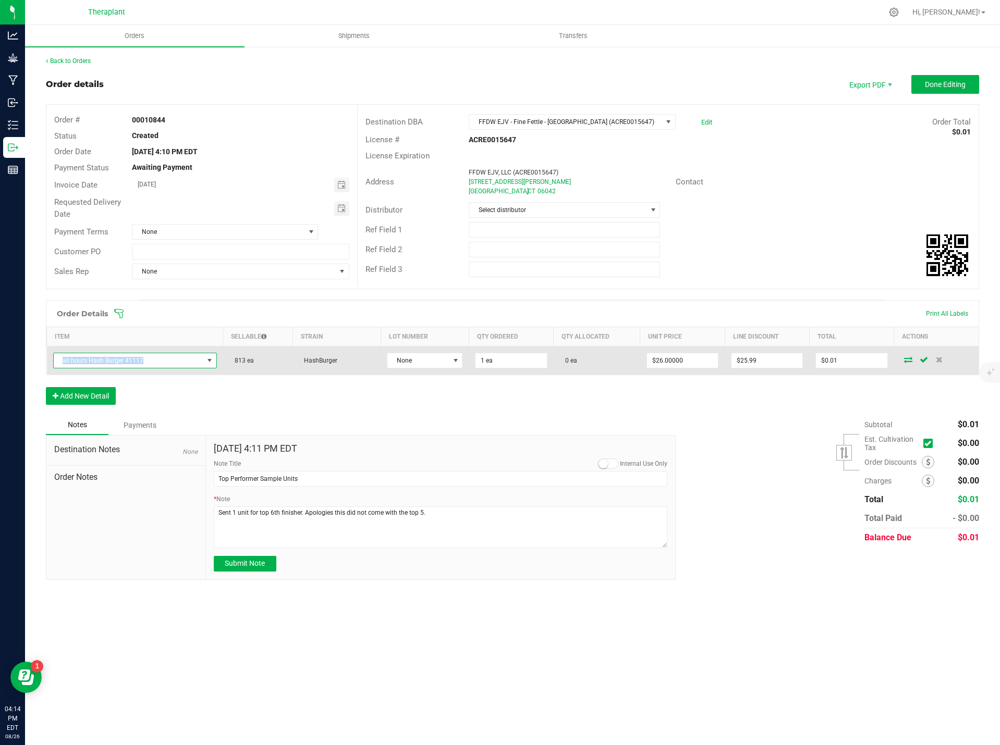
drag, startPoint x: 145, startPoint y: 358, endPoint x: 59, endPoint y: 365, distance: 86.3
click at [59, 365] on span "all:hours Hash Burger 41117" at bounding box center [129, 360] width 150 height 15
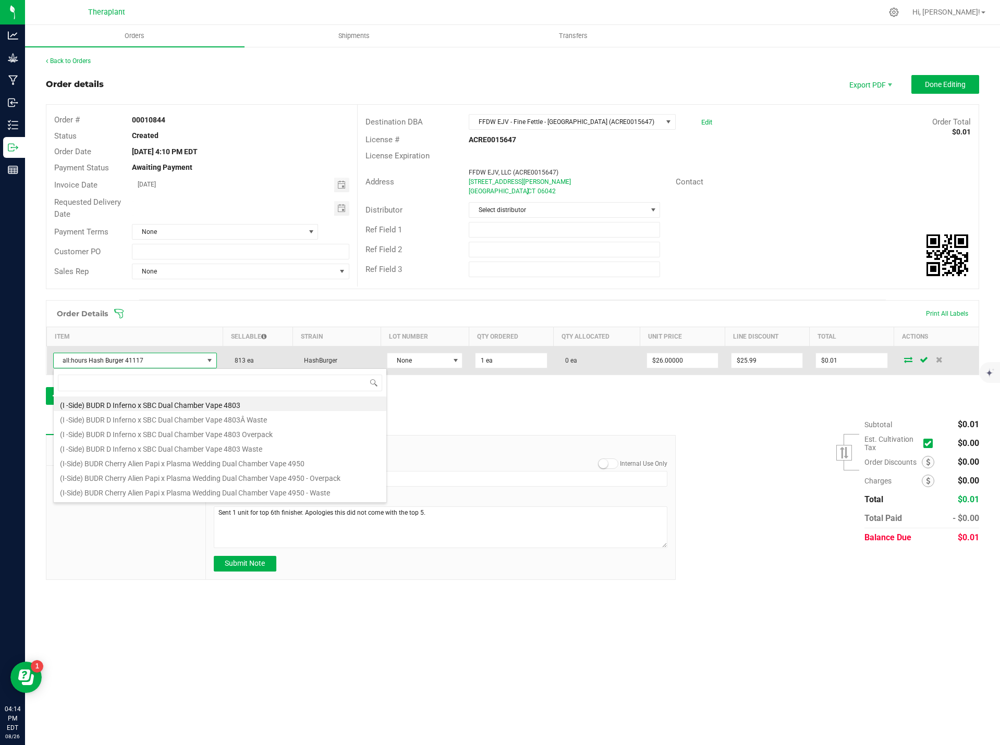
click at [79, 359] on span "all:hours Hash Burger 41117" at bounding box center [129, 360] width 150 height 15
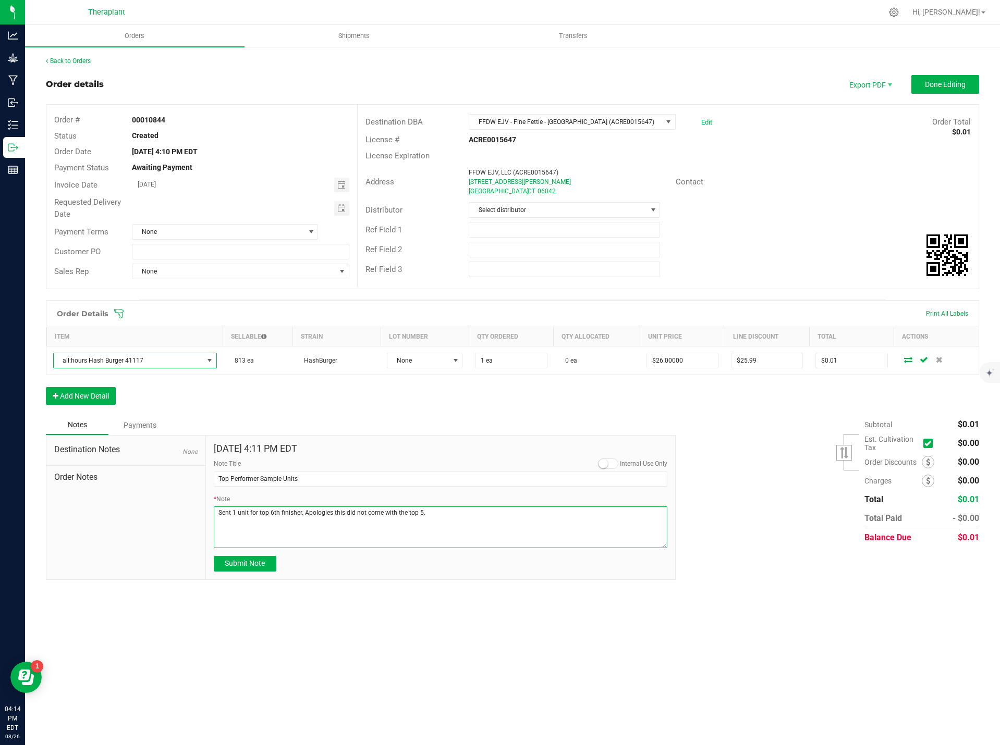
click at [217, 511] on textarea "* Note" at bounding box center [441, 528] width 454 height 42
paste textarea "all:hours Hash Burger 41117"
click at [304, 510] on textarea "* Note" at bounding box center [441, 528] width 454 height 42
click at [220, 519] on textarea "* Note" at bounding box center [441, 528] width 454 height 42
type textarea "all:hours Hash Burger 41117- Sent 1 unit for top 6th finisher. Apologies this d…"
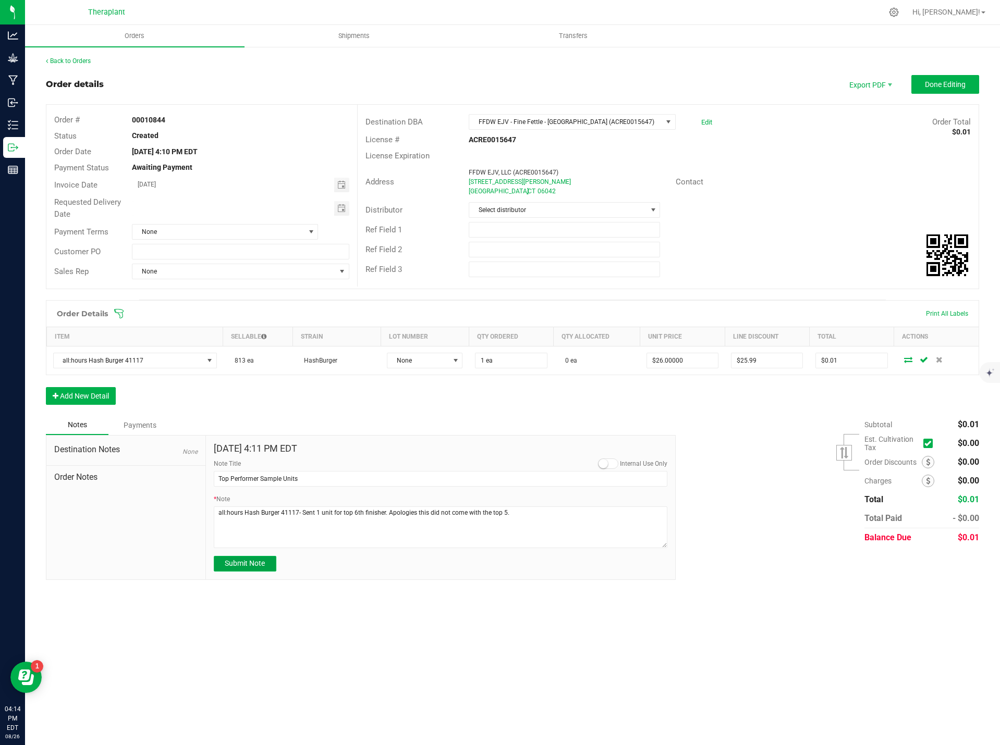
click at [250, 564] on span "Submit Note" at bounding box center [245, 563] width 40 height 8
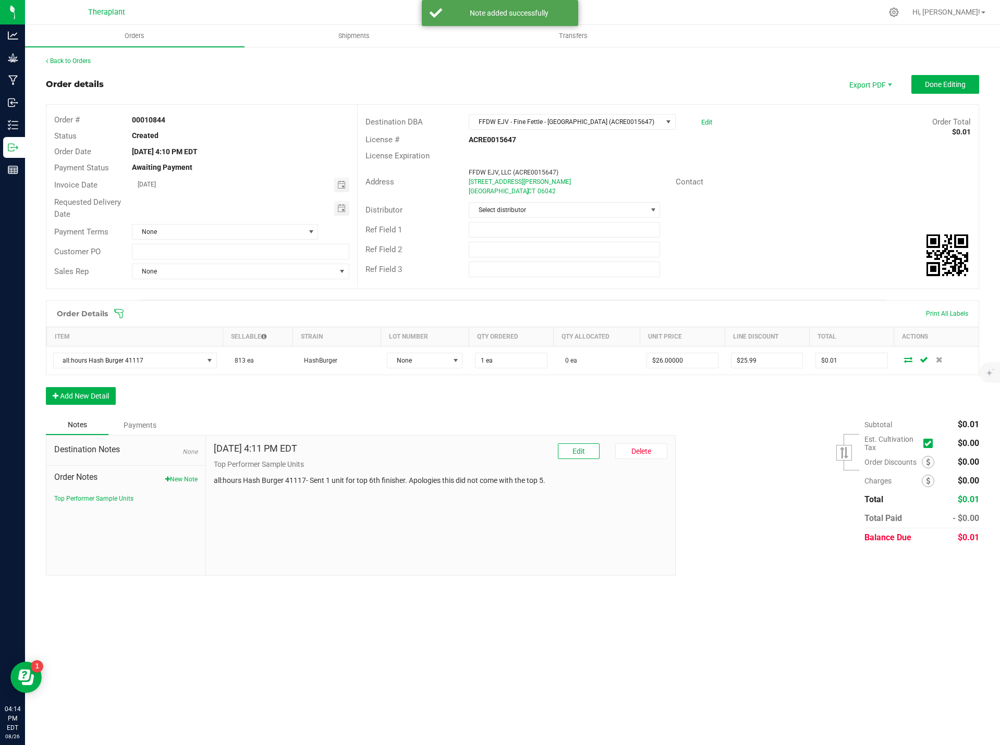
click at [251, 479] on p "all:hours Hash Burger 41117- Sent 1 unit for top 6th finisher. Apologies this d…" at bounding box center [441, 480] width 454 height 11
click at [252, 478] on p "all:hours Hash Burger 41117- Sent 1 unit for top 6th finisher. Apologies this d…" at bounding box center [441, 480] width 454 height 11
copy div "all:hours Hash Burger 41117- Sent 1 unit for top 6th finisher. Apologies this d…"
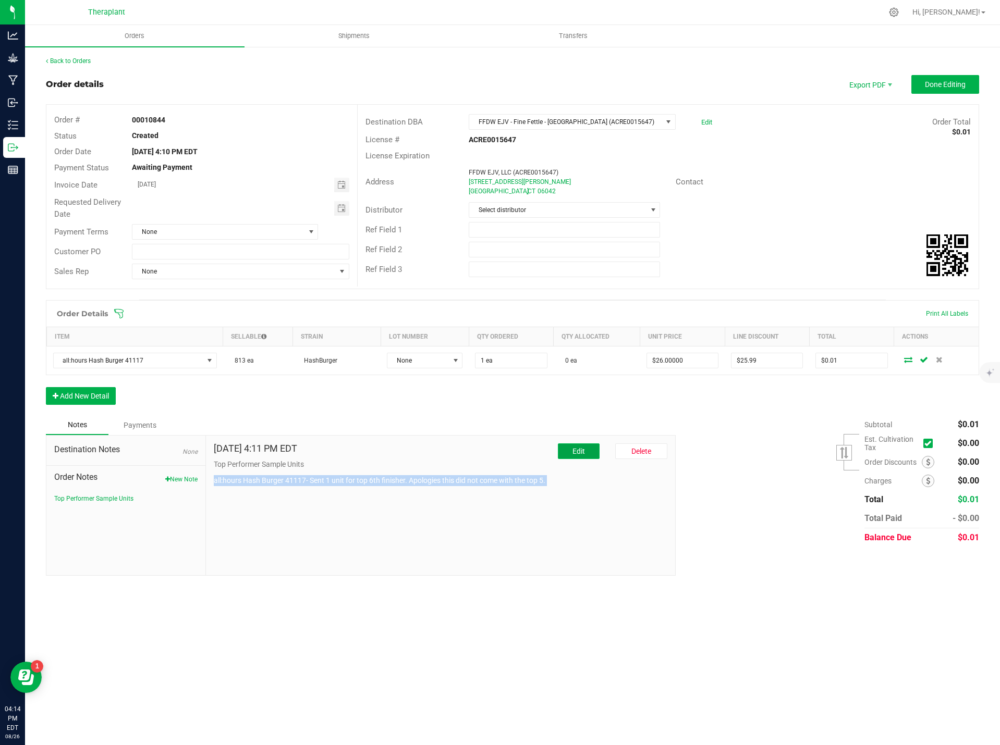
click at [589, 446] on button "Edit" at bounding box center [579, 452] width 42 height 16
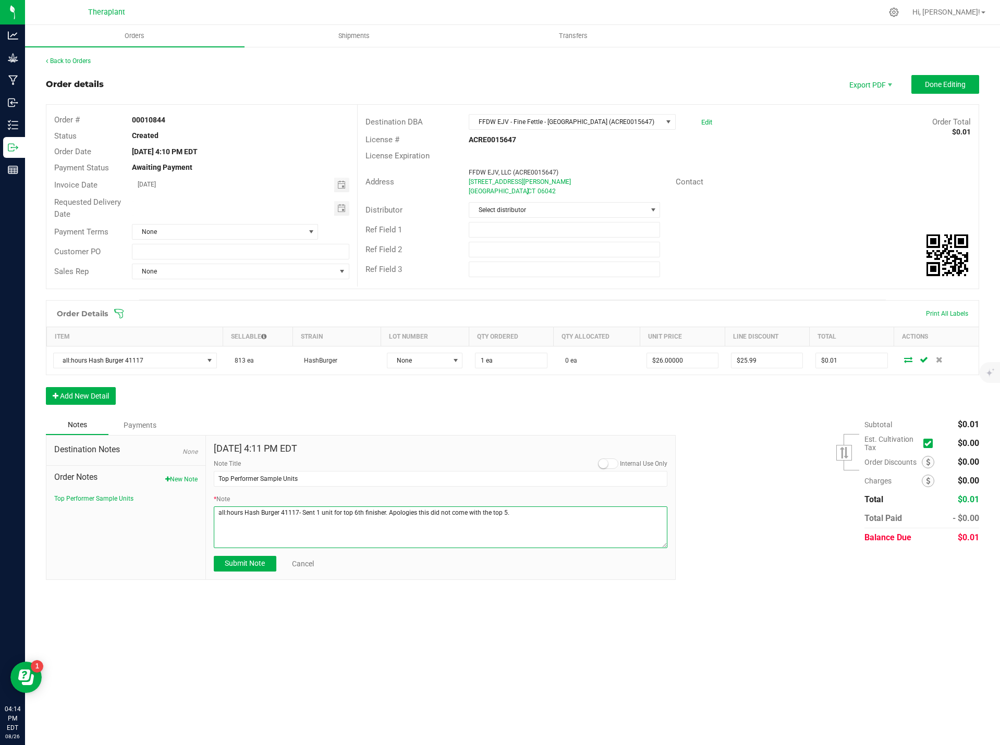
click at [521, 515] on textarea "* Note" at bounding box center [441, 528] width 454 height 42
click at [220, 541] on textarea "* Note" at bounding box center [441, 528] width 454 height 42
paste textarea "Danielle Willis"
type textarea "all:hours Hash Burger 41117- Sent 1 unit for top 6th finisher. Apologies this d…"
click at [260, 559] on span "Submit Note" at bounding box center [245, 563] width 40 height 8
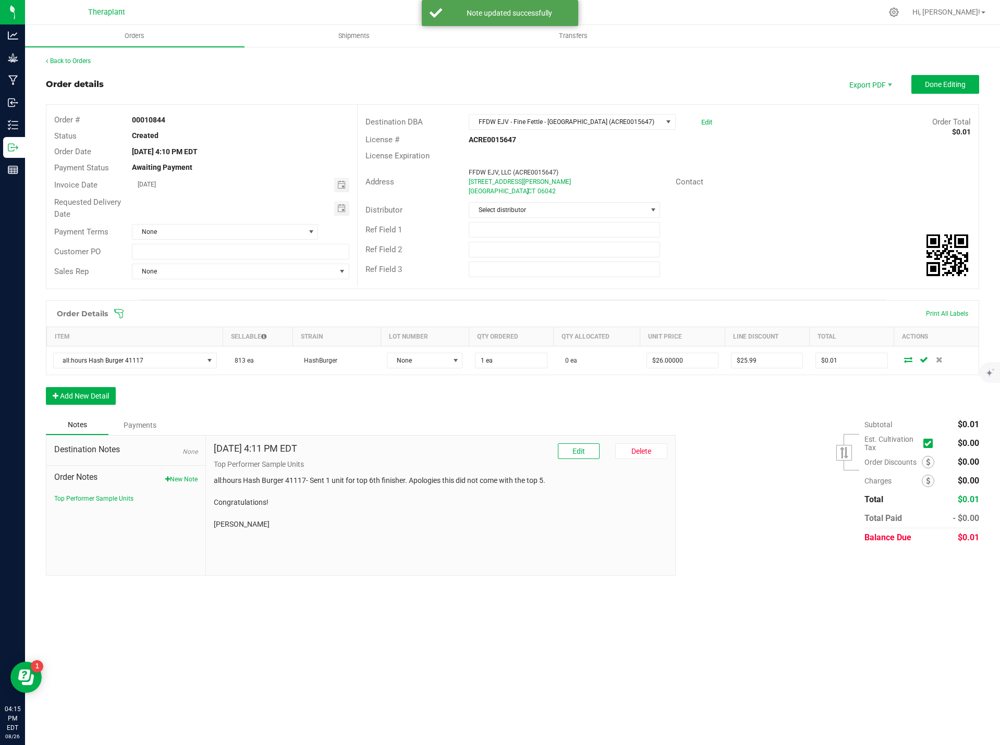
drag, startPoint x: 272, startPoint y: 527, endPoint x: 190, endPoint y: 427, distance: 128.9
click at [190, 427] on div "Notes Payments Destination Notes None Order Notes New Note Top Performer Sample…" at bounding box center [357, 495] width 622 height 161
click at [315, 506] on p "all:hours Hash Burger 41117- Sent 1 unit for top 6th finisher. Apologies this d…" at bounding box center [441, 502] width 454 height 55
click at [296, 531] on div "Aug 26, 2025 4:11 PM EDT Edit Delete Top Performer Sample Units all:hours Hash …" at bounding box center [441, 506] width 470 height 140
click at [266, 559] on div "Aug 26, 2025 4:11 PM EDT Edit Delete Top Performer Sample Units all:hours Hash …" at bounding box center [441, 506] width 470 height 140
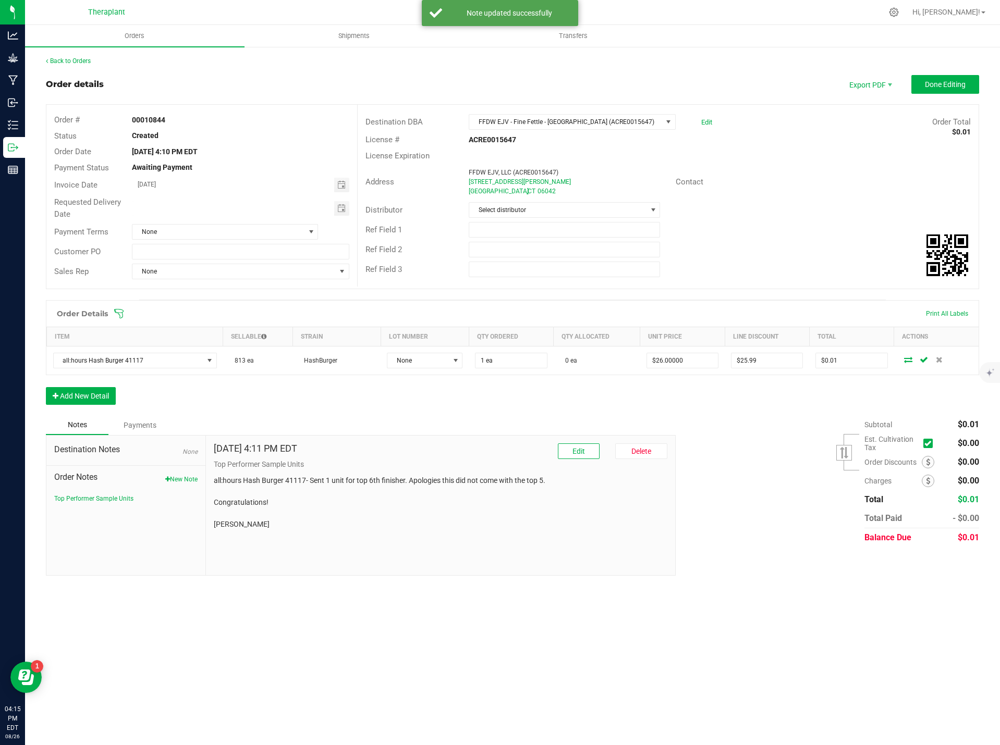
drag, startPoint x: 260, startPoint y: 528, endPoint x: 207, endPoint y: 481, distance: 71.2
click at [207, 481] on div "Aug 26, 2025 4:11 PM EDT Edit Delete Top Performer Sample Units all:hours Hash …" at bounding box center [441, 506] width 470 height 140
copy p "all:hours Hash Burger 41117- Sent 1 unit for top 6th finisher. Apologies this d…"
click at [953, 88] on span "Done Editing" at bounding box center [945, 84] width 41 height 8
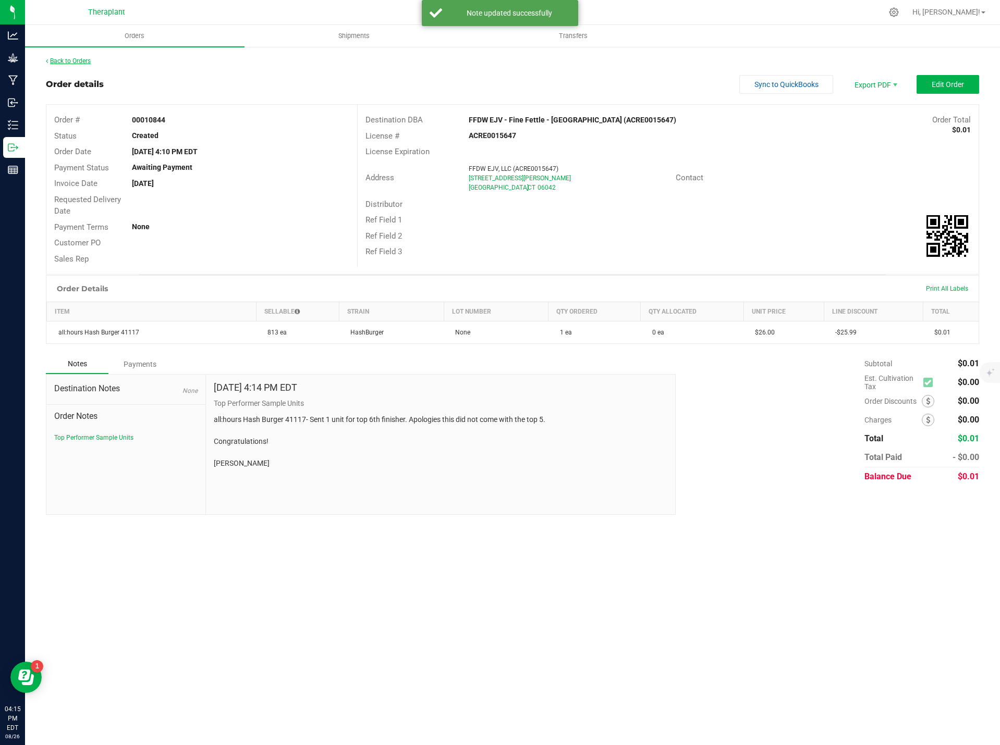
click at [77, 60] on link "Back to Orders" at bounding box center [68, 60] width 45 height 7
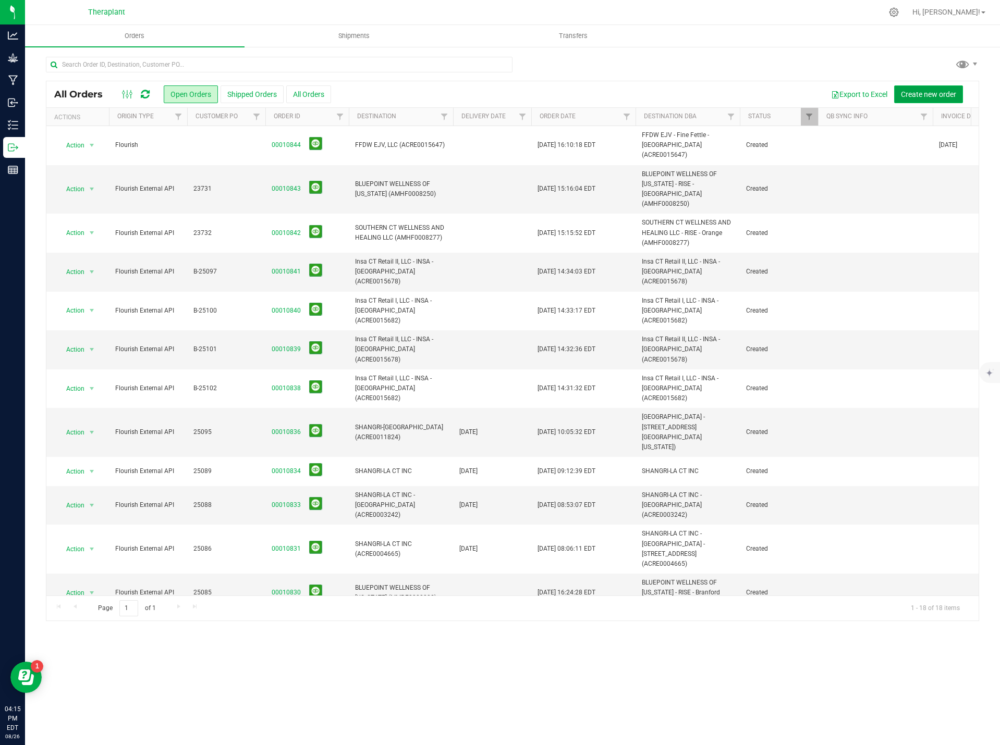
click at [945, 96] on span "Create new order" at bounding box center [928, 94] width 55 height 8
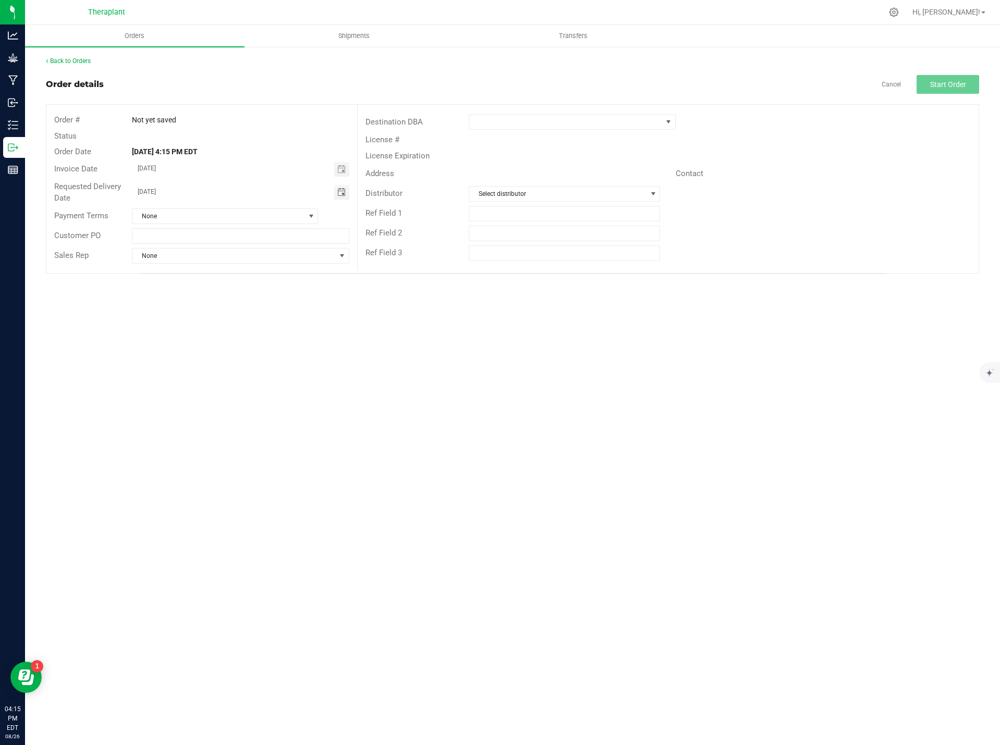
drag, startPoint x: 214, startPoint y: 197, endPoint x: 64, endPoint y: 195, distance: 149.6
click at [72, 196] on div "Requested Delivery Date 08/27/2025" at bounding box center [201, 193] width 311 height 28
type input "month/day/year"
click at [534, 117] on span at bounding box center [565, 122] width 192 height 15
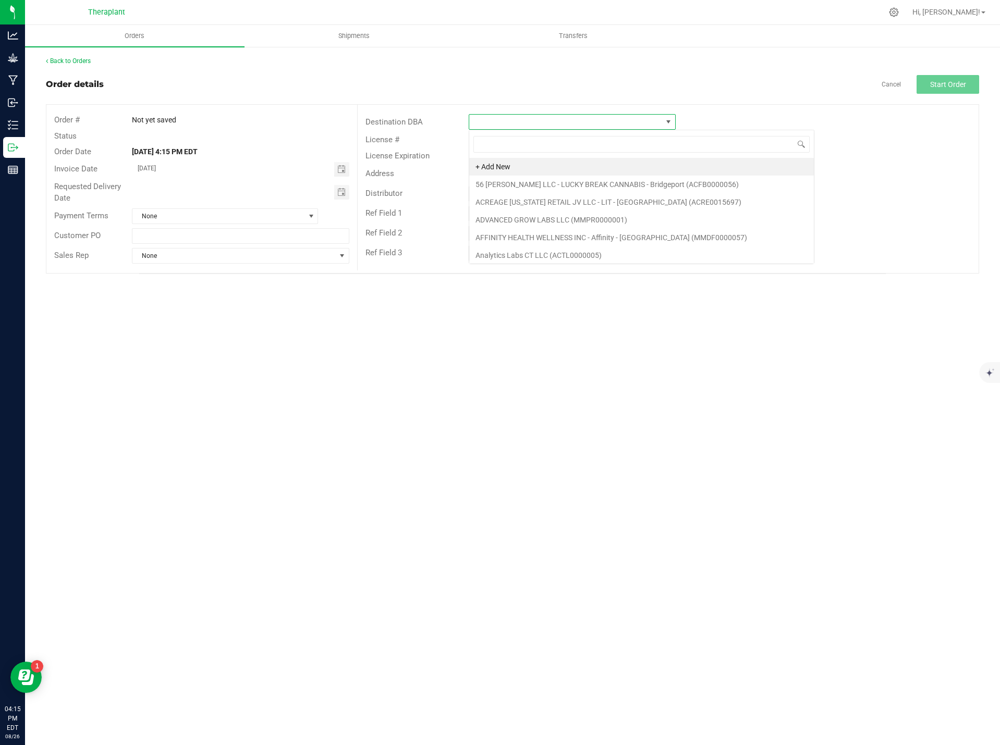
scroll to position [16, 207]
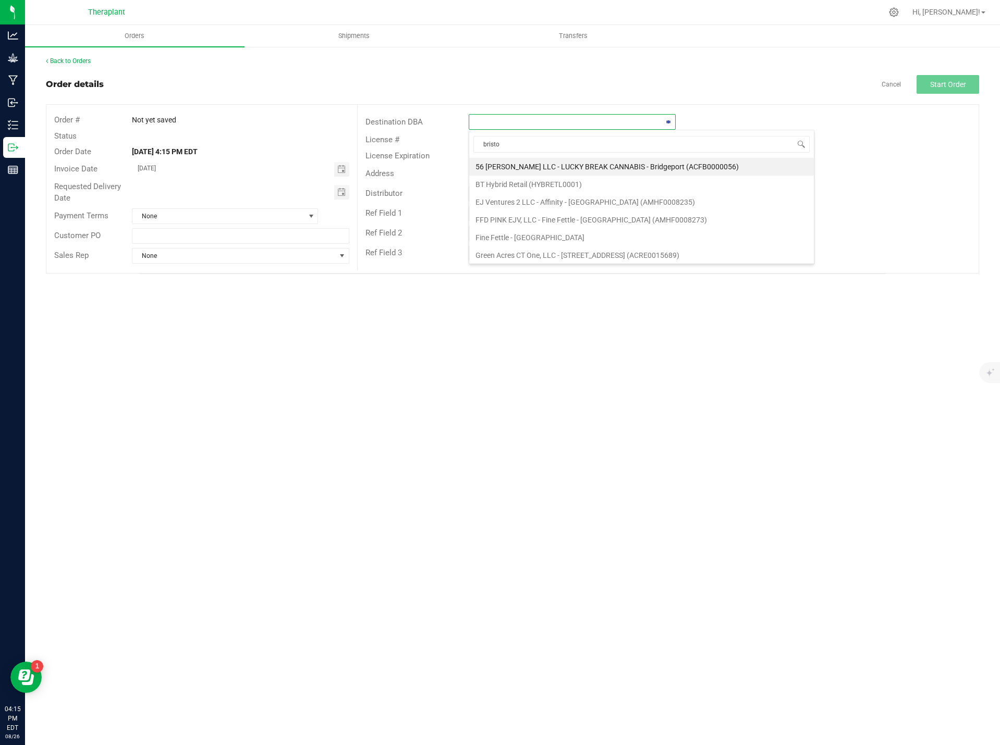
type input "bristol"
click at [618, 167] on li "FFD PINK EJV, LLC - Fine Fettle - Bristol (AMHF0008273)" at bounding box center [591, 167] width 244 height 18
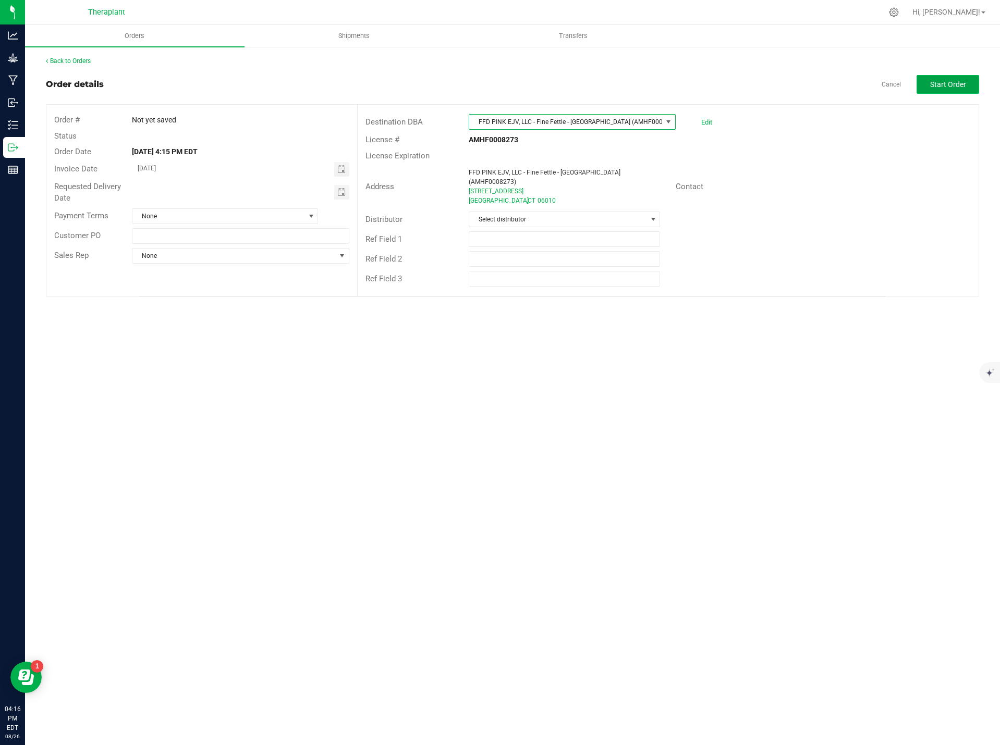
click at [941, 82] on span "Start Order" at bounding box center [948, 84] width 36 height 8
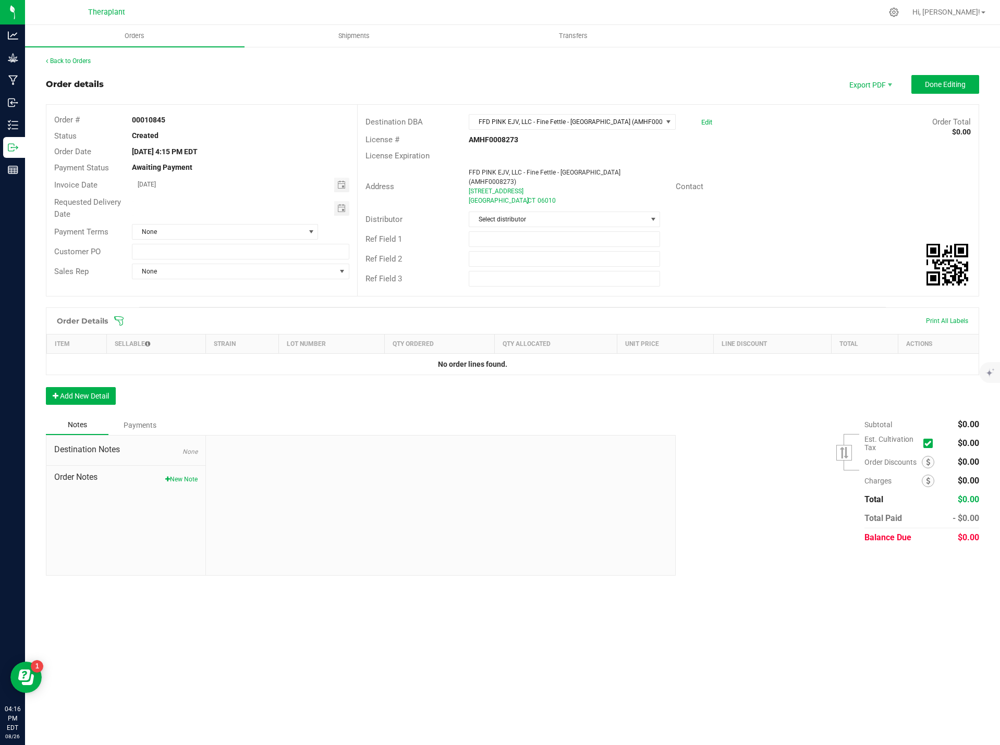
click at [187, 475] on button "New Note" at bounding box center [181, 479] width 32 height 9
paste textarea "all:hours Hash Burger 41117- Sent 1 unit for top 6th finisher. Apologies this d…"
drag, startPoint x: 258, startPoint y: 536, endPoint x: 205, endPoint y: 535, distance: 52.7
click at [206, 535] on div "Aug 26, 2025 4:16 PM EDT Internal Use Only Note Title * Note Submit Note" at bounding box center [441, 508] width 470 height 144
paste textarea "Brendan Collin"
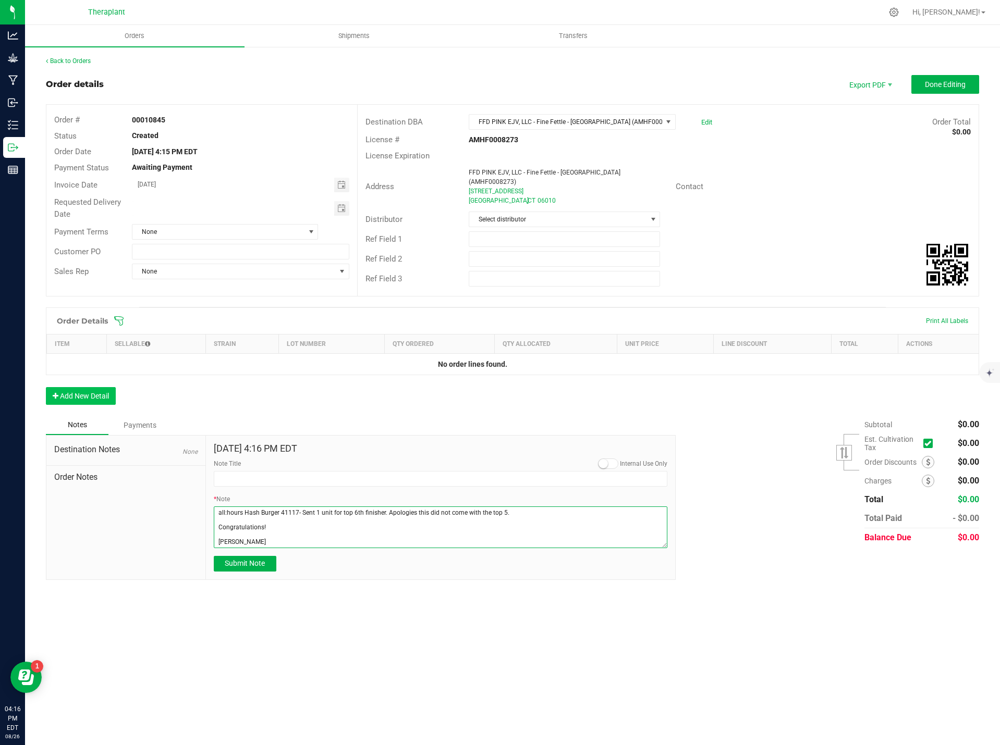
type textarea "all:hours Hash Burger 41117- Sent 1 unit for top 6th finisher. Apologies this d…"
click at [105, 391] on button "Add New Detail" at bounding box center [81, 396] width 70 height 18
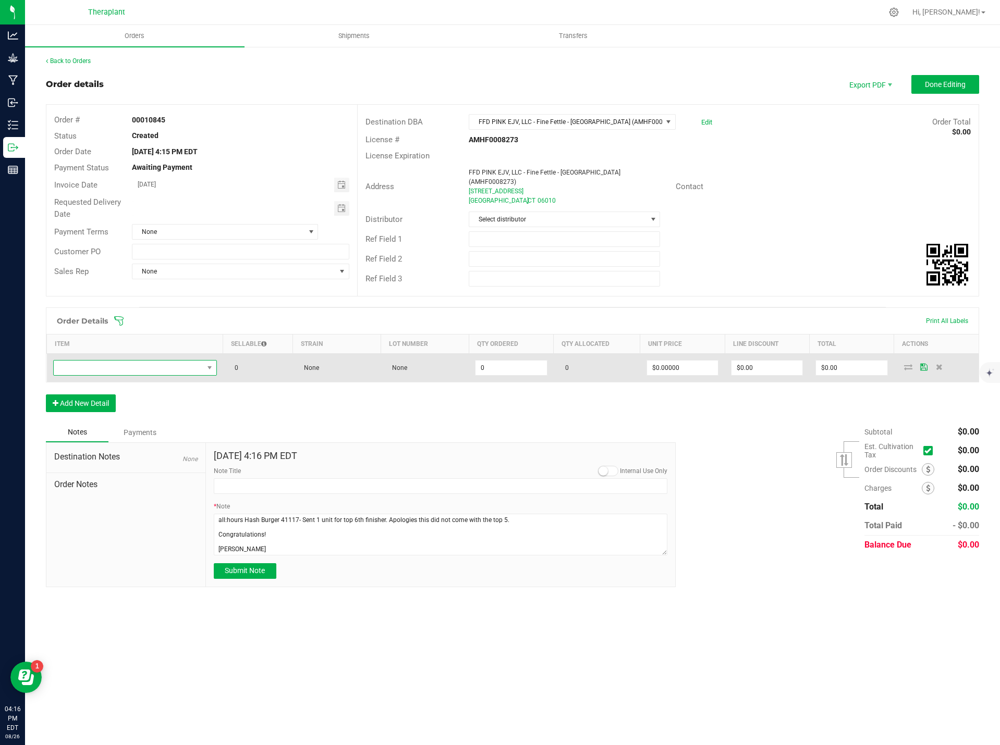
click at [110, 368] on span "NO DATA FOUND" at bounding box center [135, 368] width 164 height 16
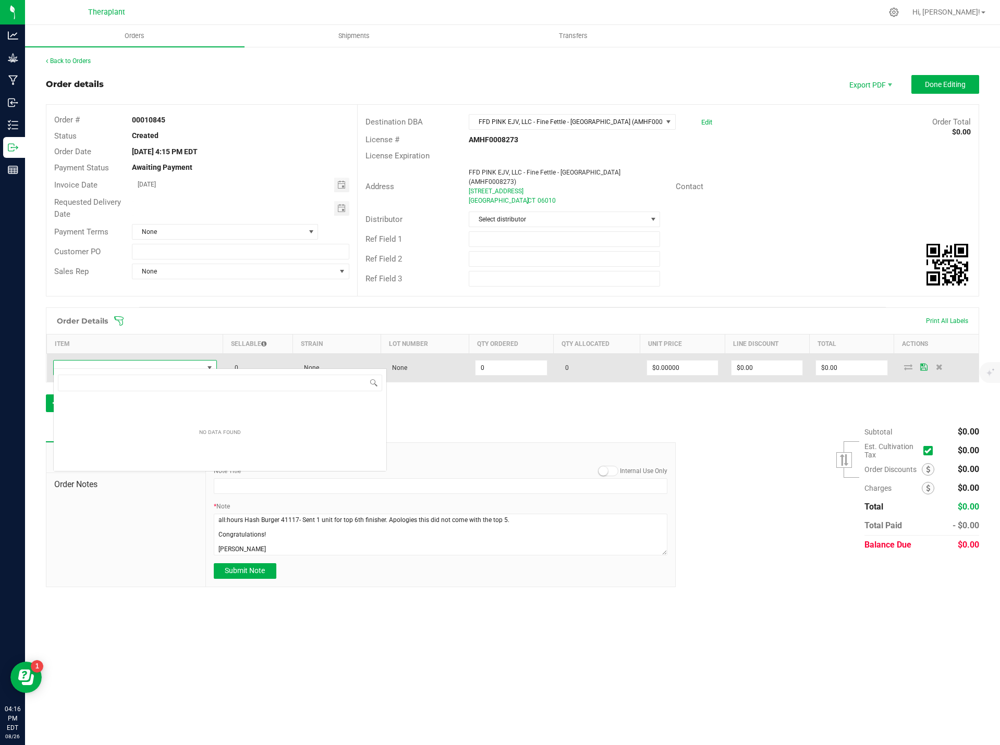
scroll to position [16, 163]
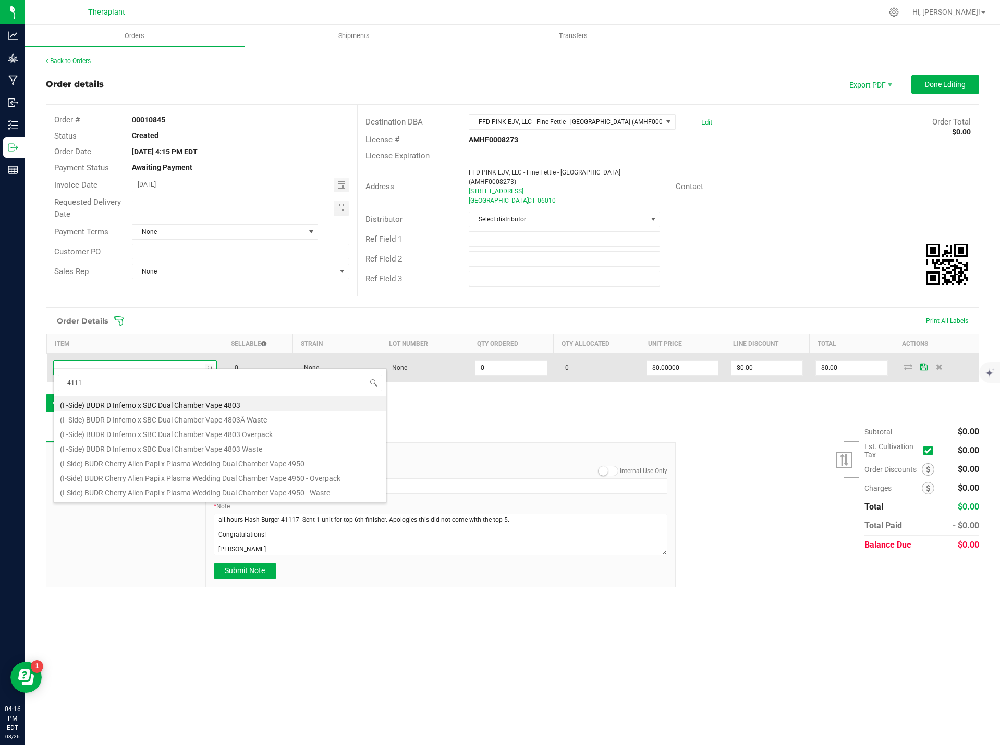
type input "41117"
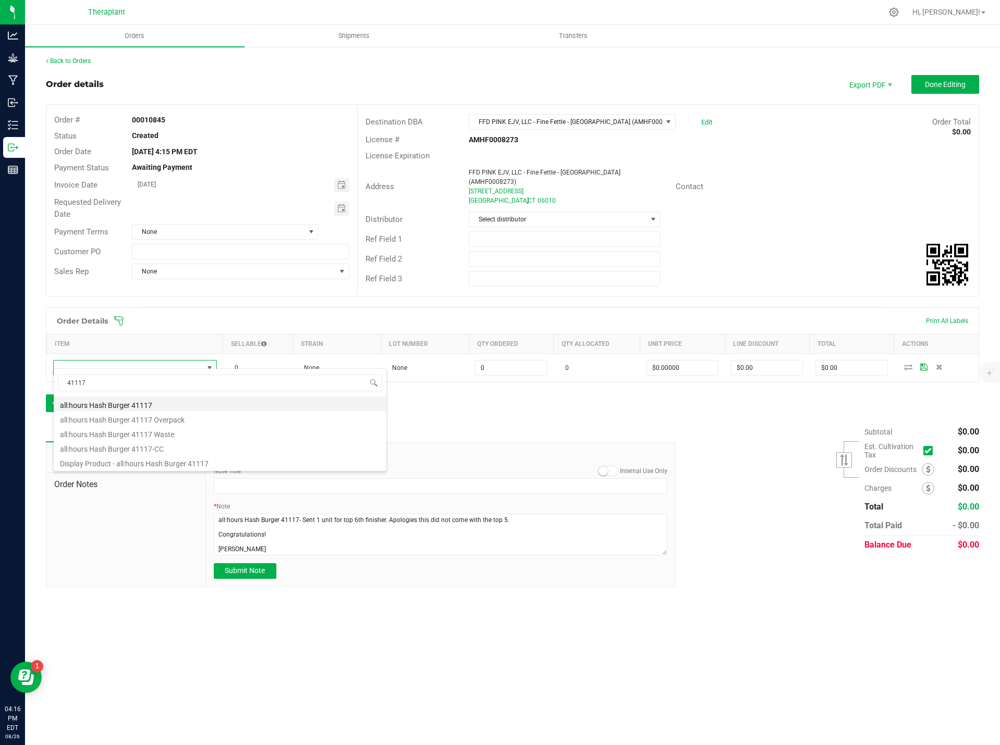
click at [121, 405] on li "all:hours Hash Burger 41117" at bounding box center [220, 404] width 333 height 15
type input "0 ea"
type input "$26.00000"
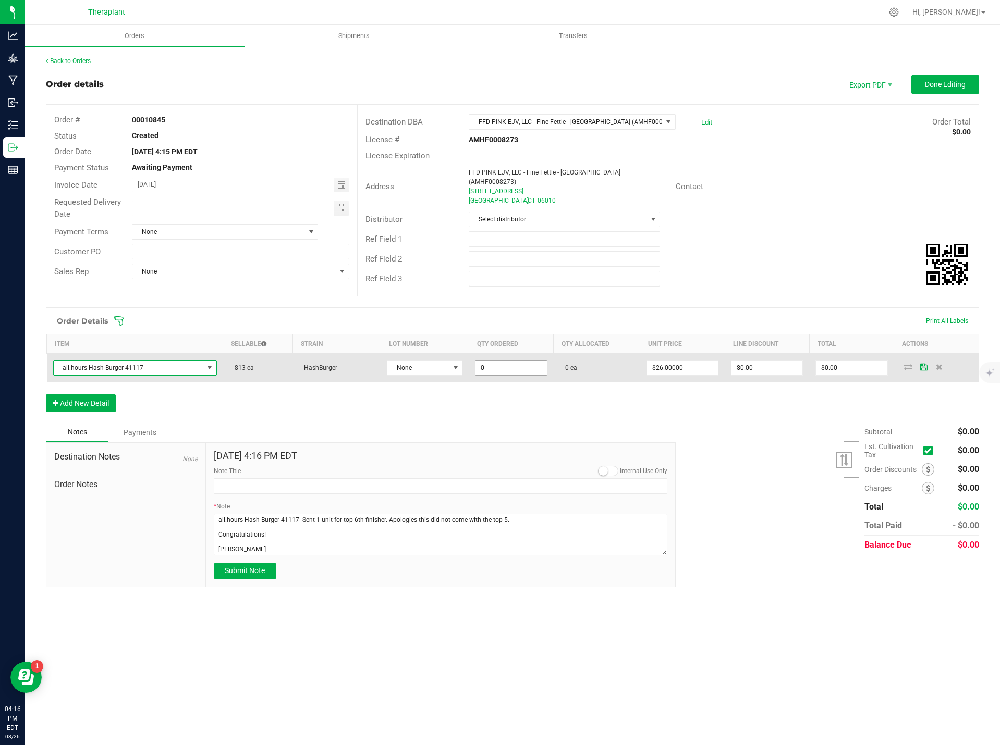
click at [484, 361] on input "0" at bounding box center [510, 368] width 71 height 15
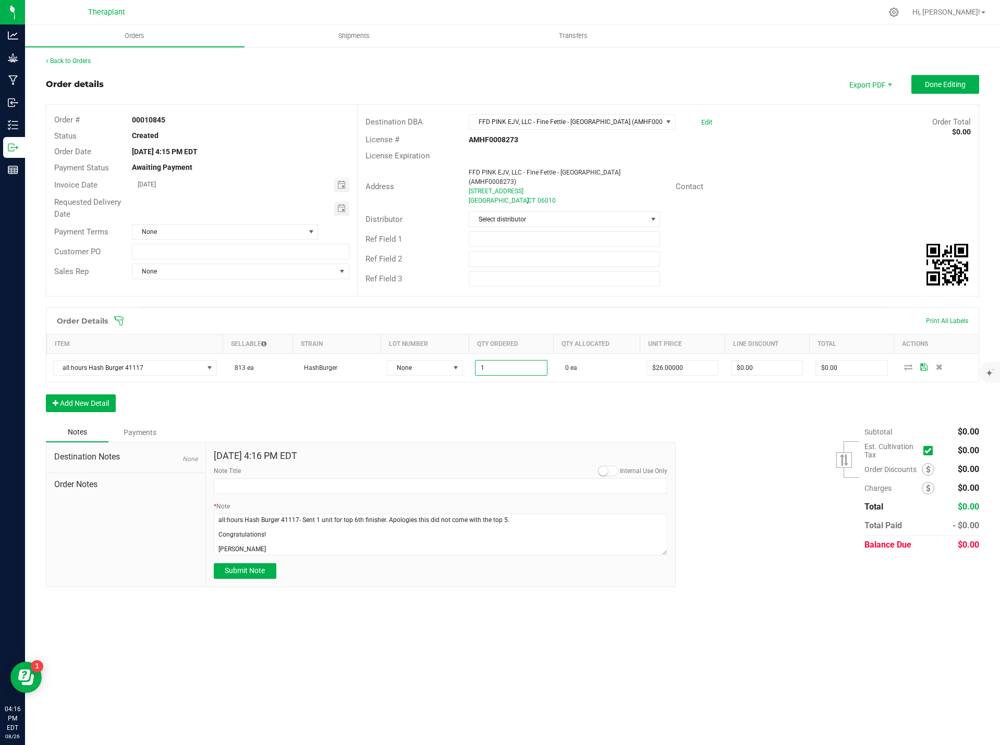
type input "1 ea"
type input "$26.00"
click at [535, 409] on div "Order Details Print All Labels Item Sellable Strain Lot Number Qty Ordered Qty …" at bounding box center [512, 365] width 933 height 115
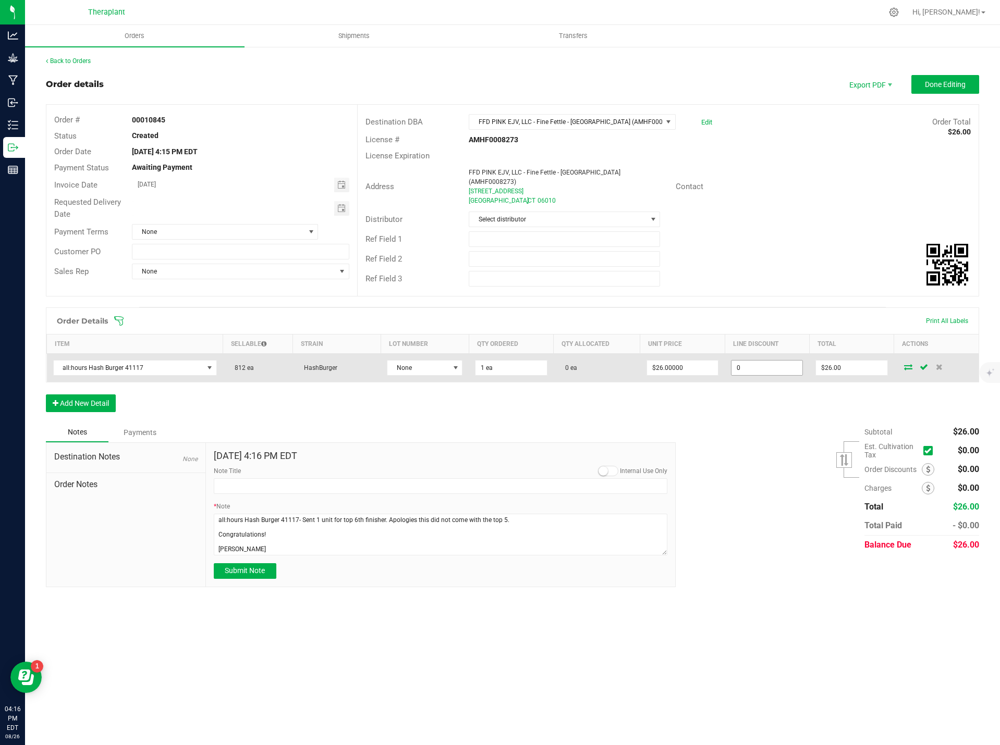
click at [752, 363] on input "0" at bounding box center [766, 368] width 71 height 15
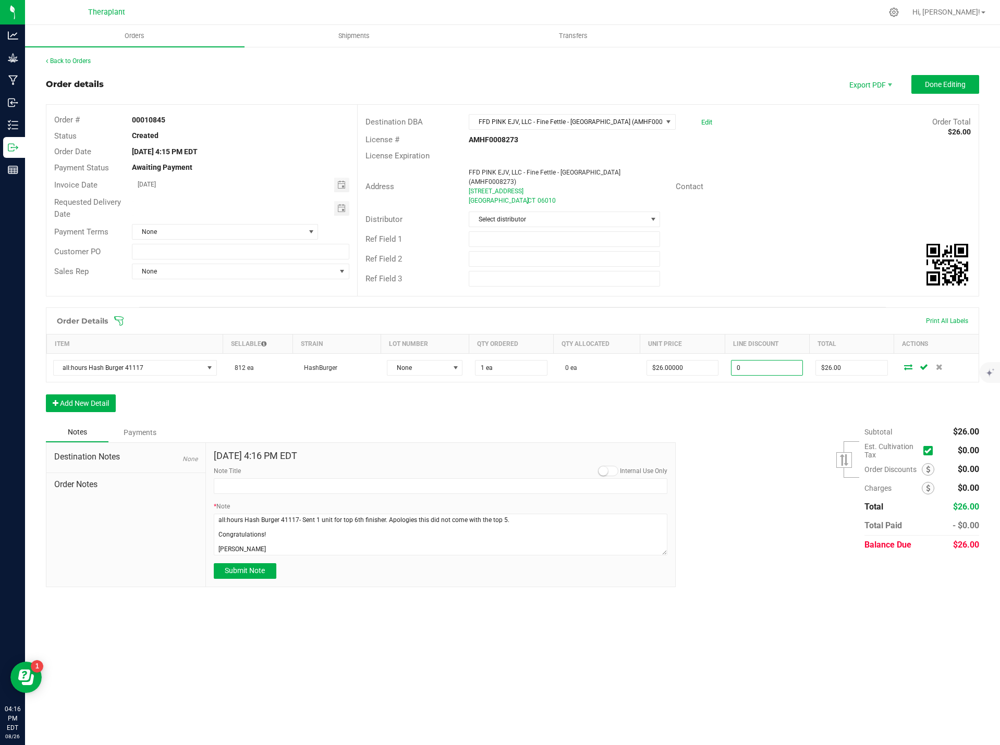
type input "$0.00"
click at [769, 427] on div "Subtotal $26.00 Est. Cultivation Tax" at bounding box center [823, 489] width 311 height 132
click at [766, 443] on div "Subtotal $26.00 Est. Cultivation Tax" at bounding box center [823, 489] width 311 height 132
click at [261, 481] on input "Note Title" at bounding box center [441, 486] width 454 height 16
type input "Top Performer Sample Units"
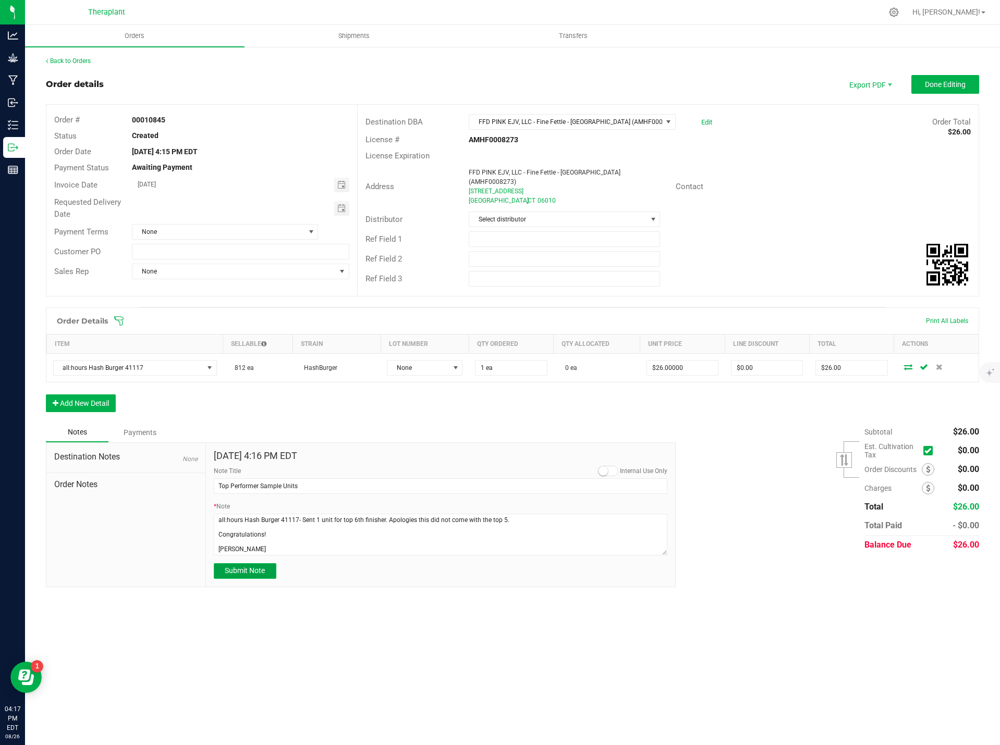
click at [253, 567] on span "Submit Note" at bounding box center [245, 571] width 40 height 8
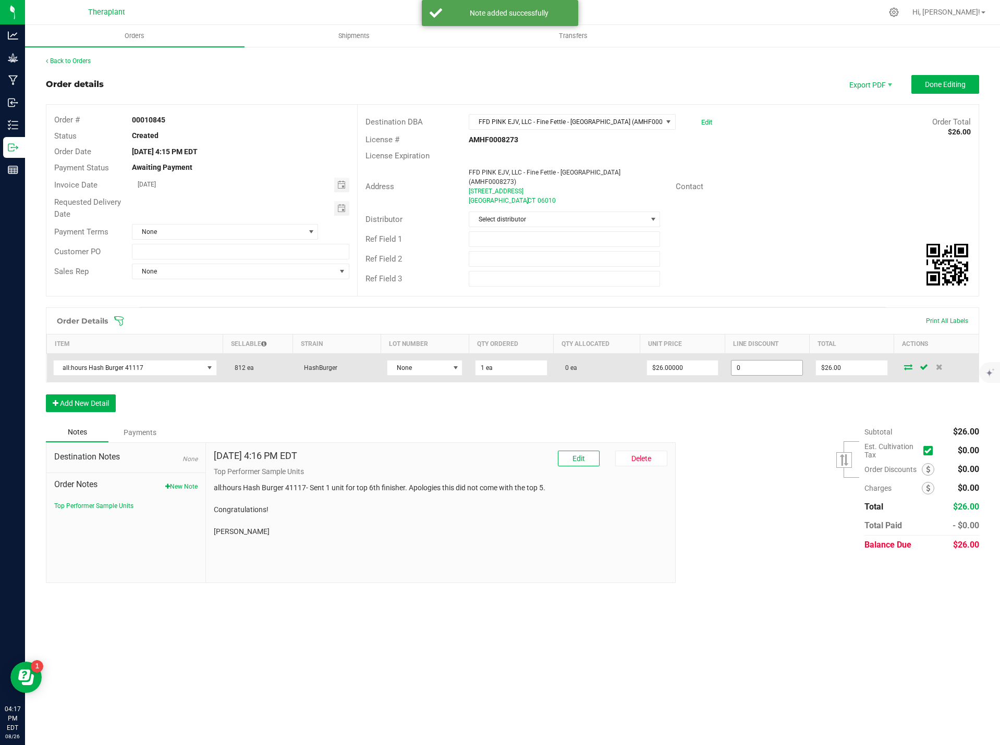
click at [761, 361] on input "0" at bounding box center [766, 368] width 71 height 15
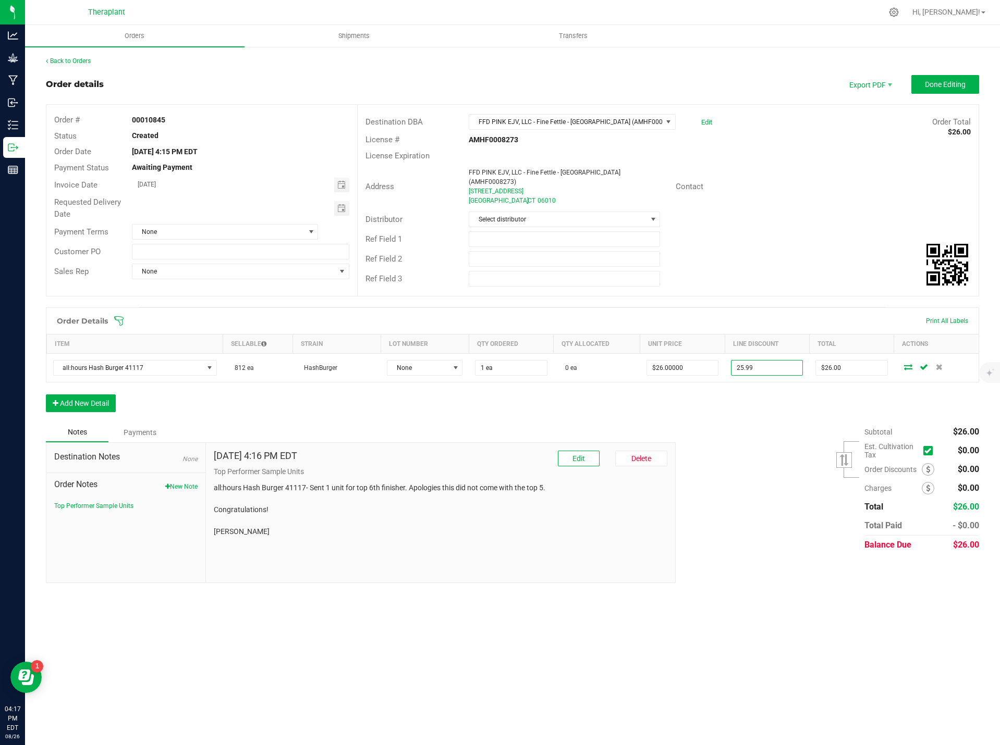
type input "$25.99"
type input "$0.01"
click at [781, 403] on div "Order Details Print All Labels Item Sellable Strain Lot Number Qty Ordered Qty …" at bounding box center [512, 365] width 933 height 115
click at [951, 85] on span "Done Editing" at bounding box center [945, 84] width 41 height 8
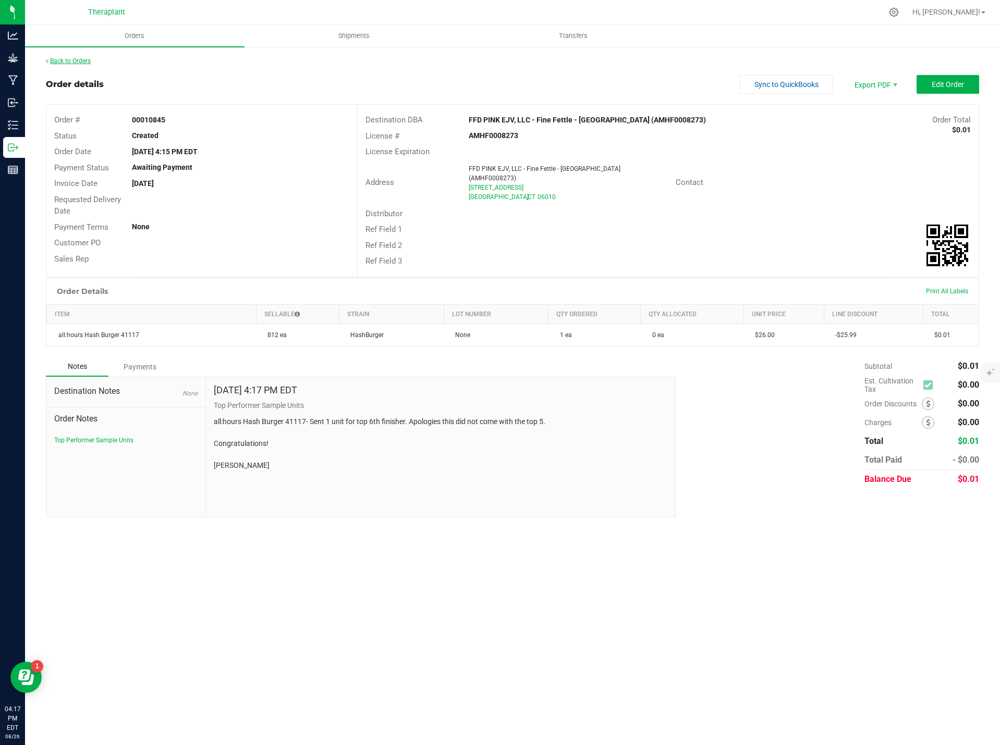
click at [82, 63] on link "Back to Orders" at bounding box center [68, 60] width 45 height 7
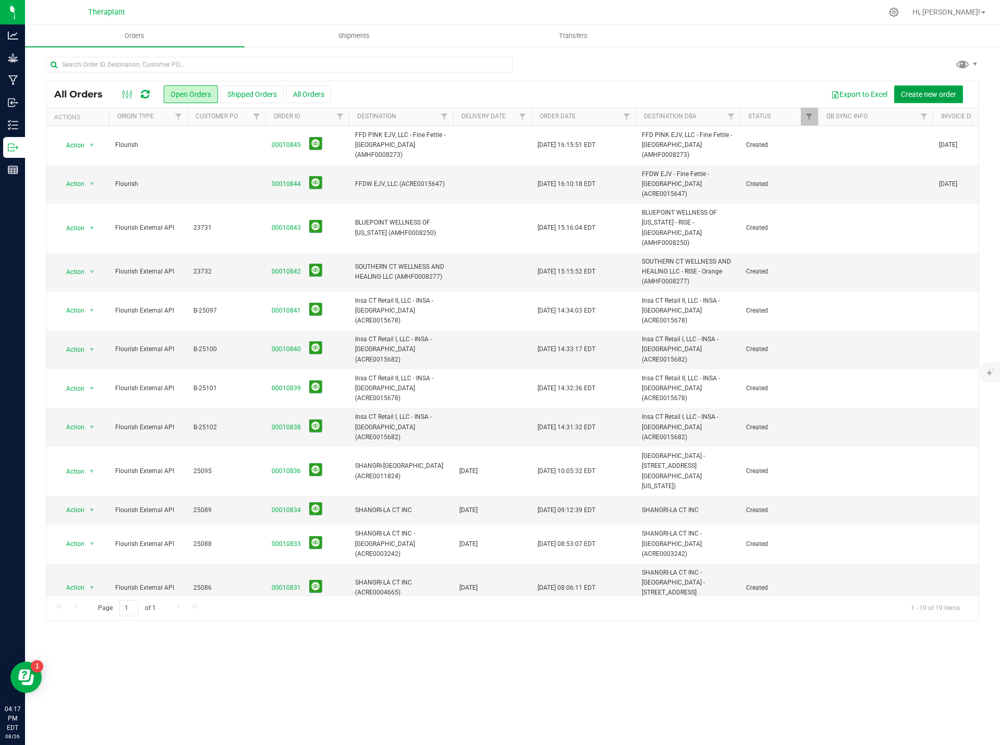
click at [933, 90] on span "Create new order" at bounding box center [928, 94] width 55 height 8
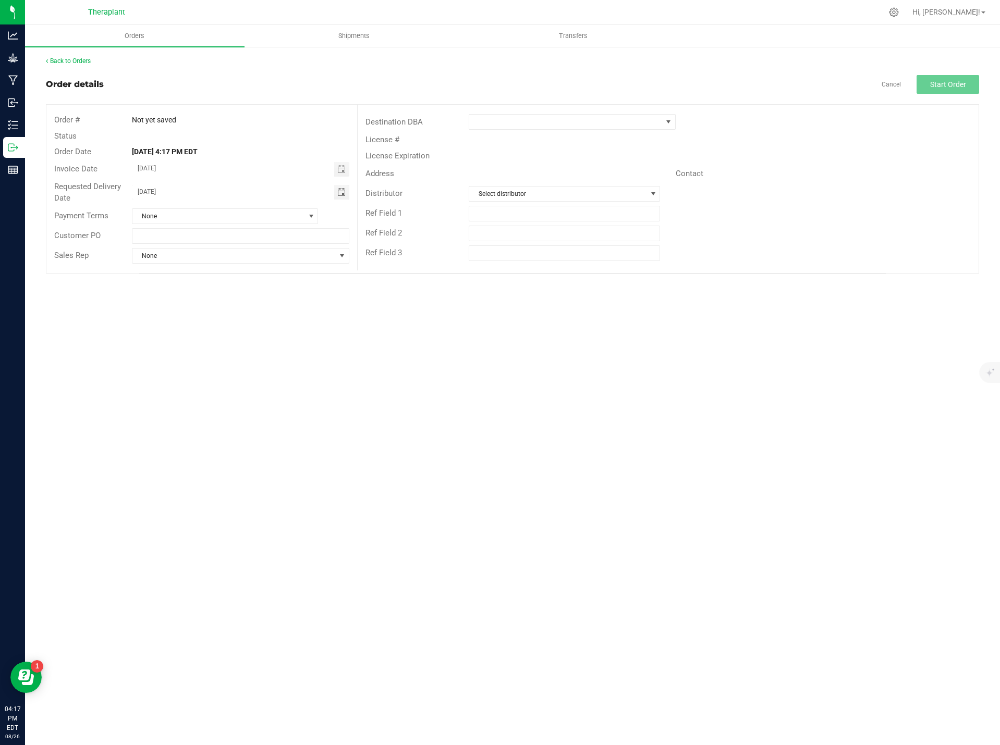
drag, startPoint x: 153, startPoint y: 201, endPoint x: 110, endPoint y: 195, distance: 43.6
click at [131, 202] on div "Requested Delivery Date 08/27/2025" at bounding box center [201, 193] width 311 height 28
type input "month/day/year"
click at [499, 120] on span at bounding box center [565, 122] width 192 height 15
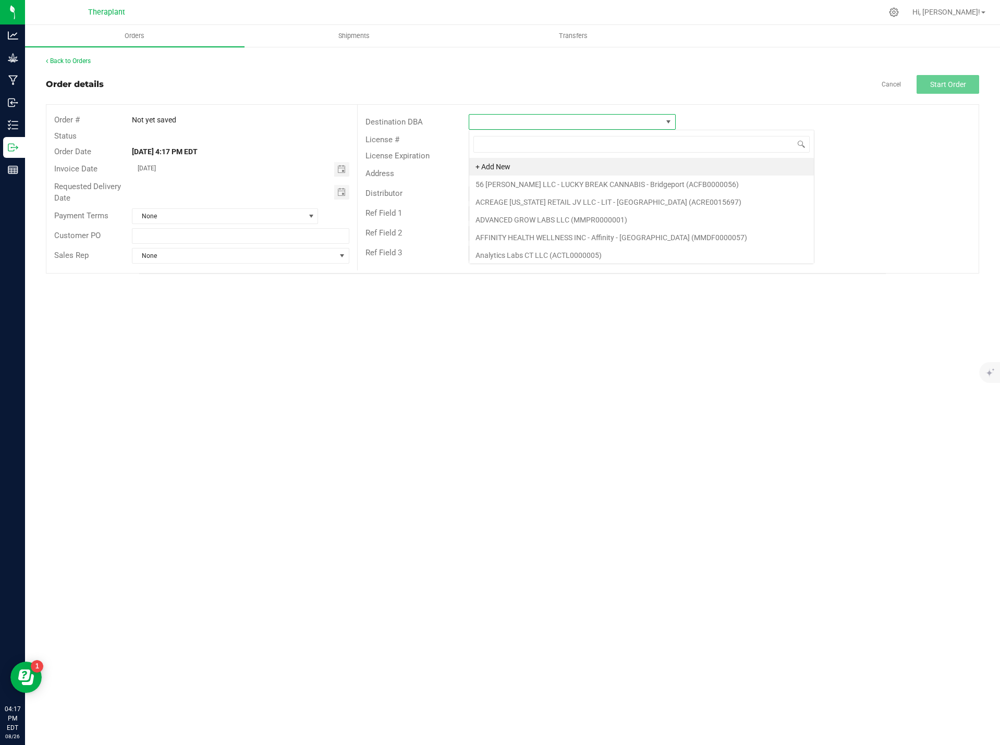
scroll to position [16, 207]
type input "fine"
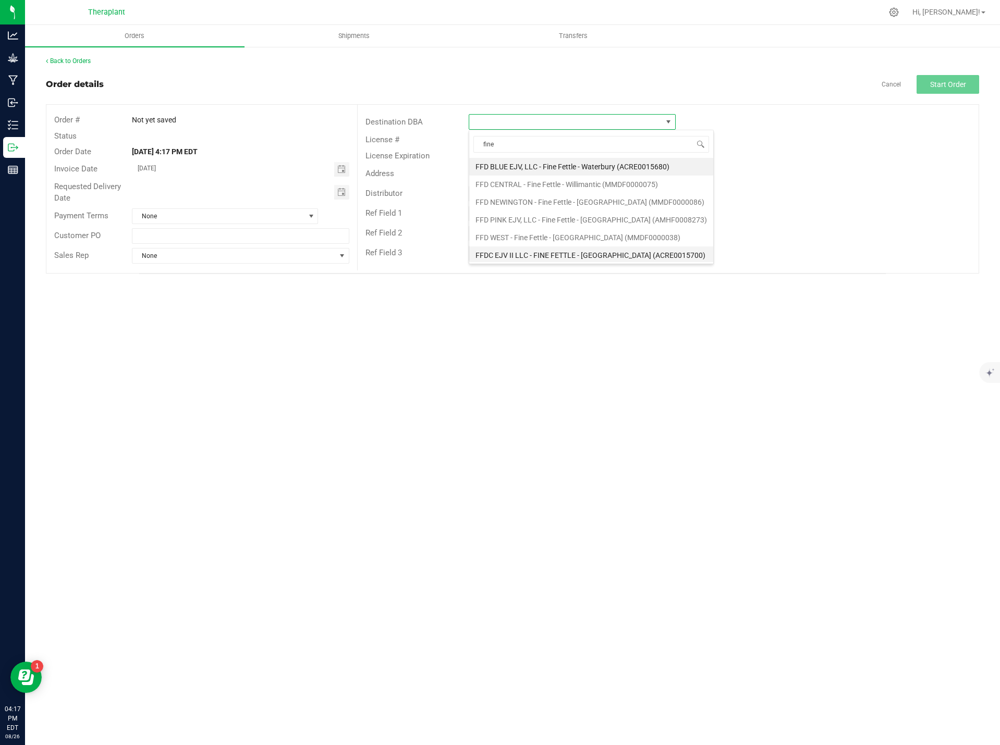
click at [612, 254] on li "FFDC EJV II LLC - FINE FETTLE - WEST HARTFORD (ACRE0015700)" at bounding box center [591, 256] width 244 height 18
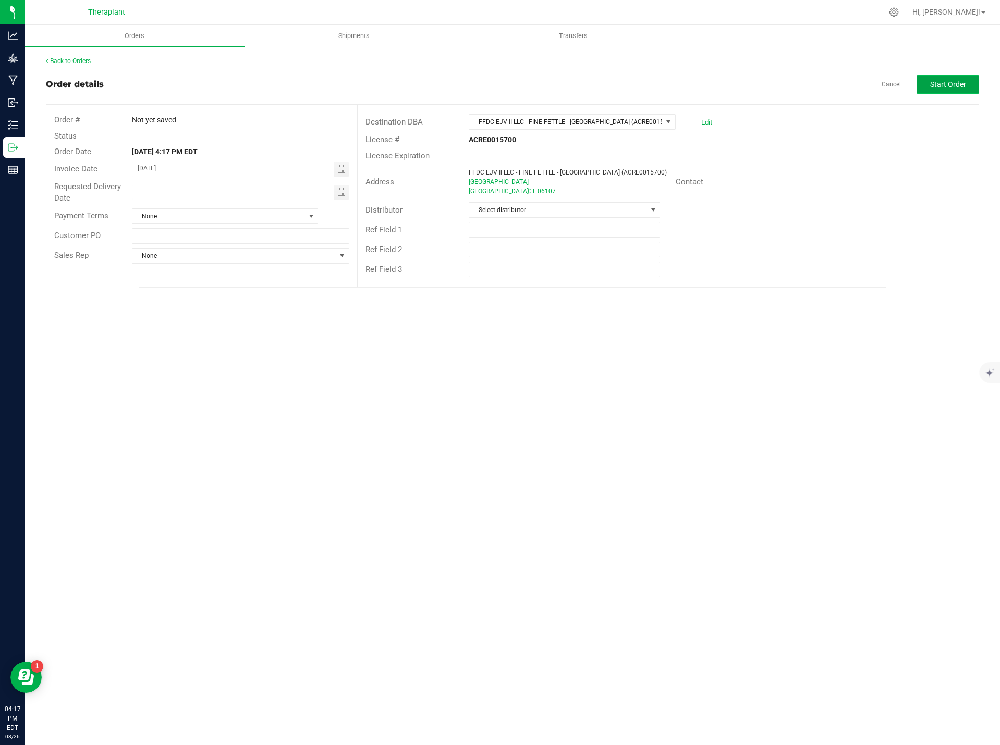
click at [953, 83] on span "Start Order" at bounding box center [948, 84] width 36 height 8
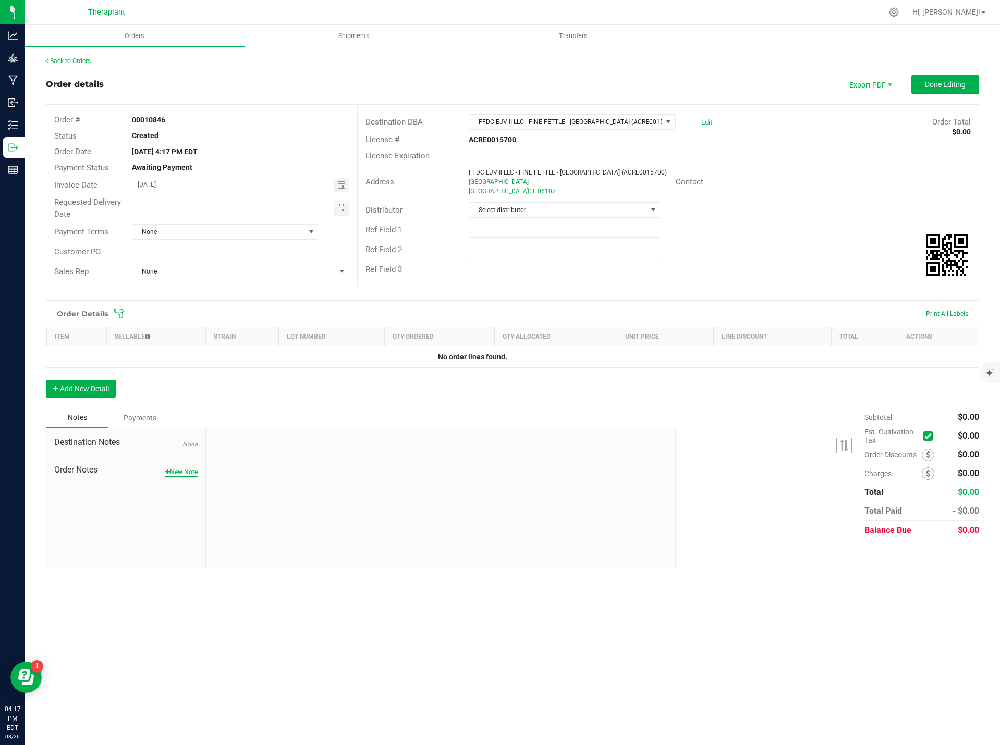
click at [186, 470] on button "New Note" at bounding box center [181, 472] width 32 height 9
paste textarea "Brendan Collins"
type textarea "Brendan Collins"
drag, startPoint x: 271, startPoint y: 505, endPoint x: 181, endPoint y: 509, distance: 90.2
click at [182, 509] on div "Destination Notes None Order Notes Aug 26, 2025 4:17 PM EDT Internal Use Only N…" at bounding box center [361, 500] width 630 height 145
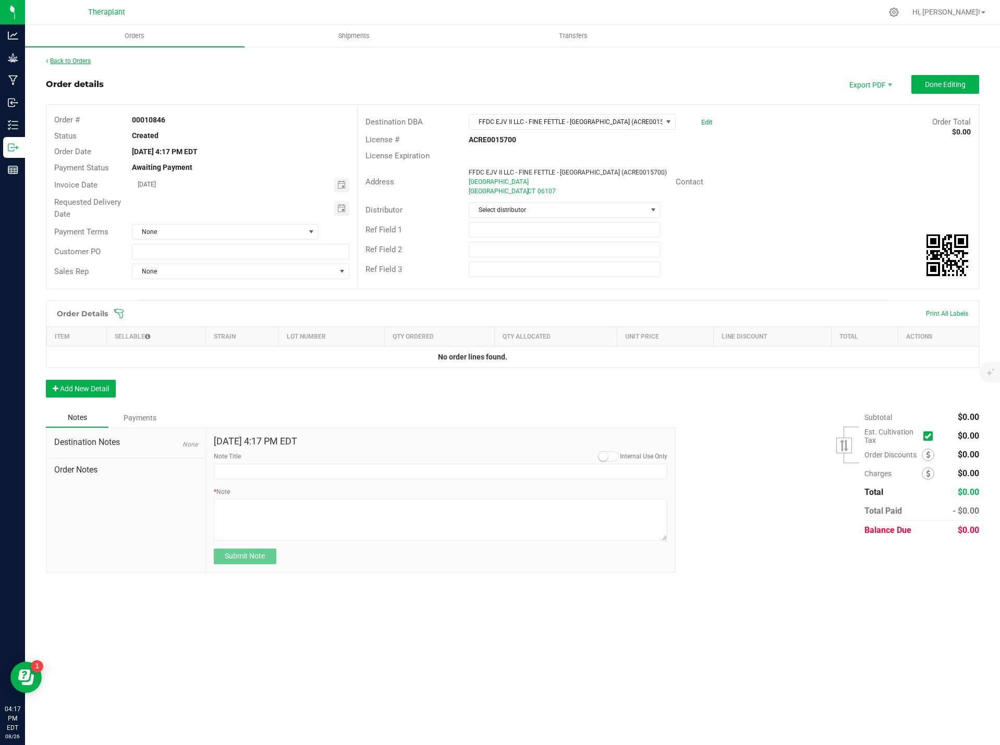
click at [67, 59] on link "Back to Orders" at bounding box center [68, 60] width 45 height 7
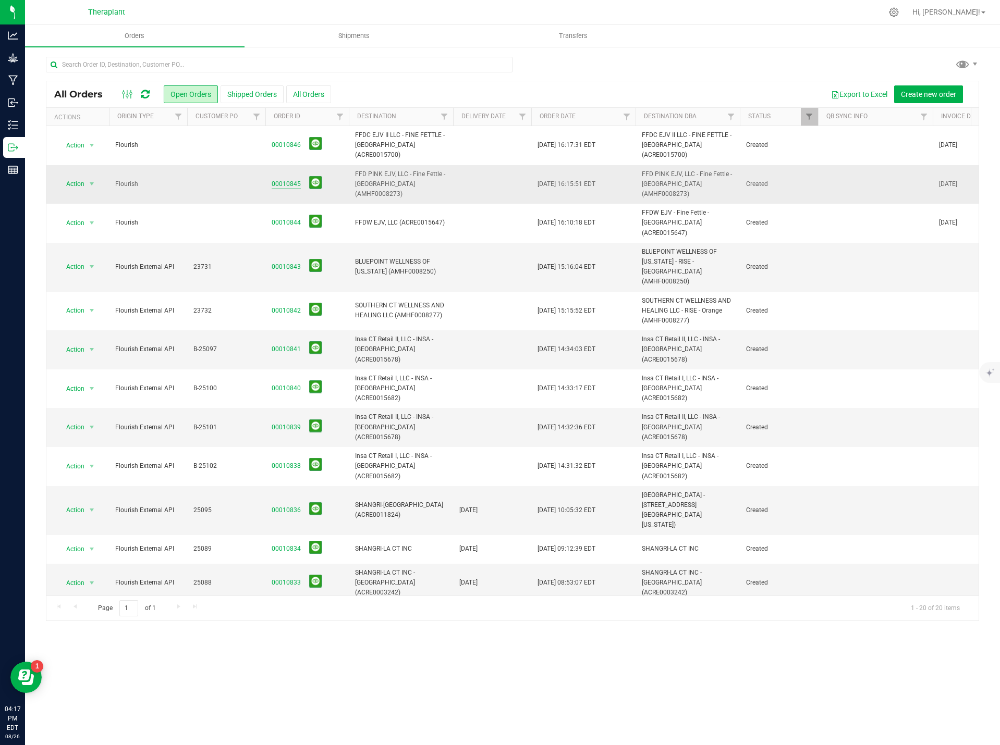
click at [282, 179] on link "00010845" at bounding box center [286, 184] width 29 height 10
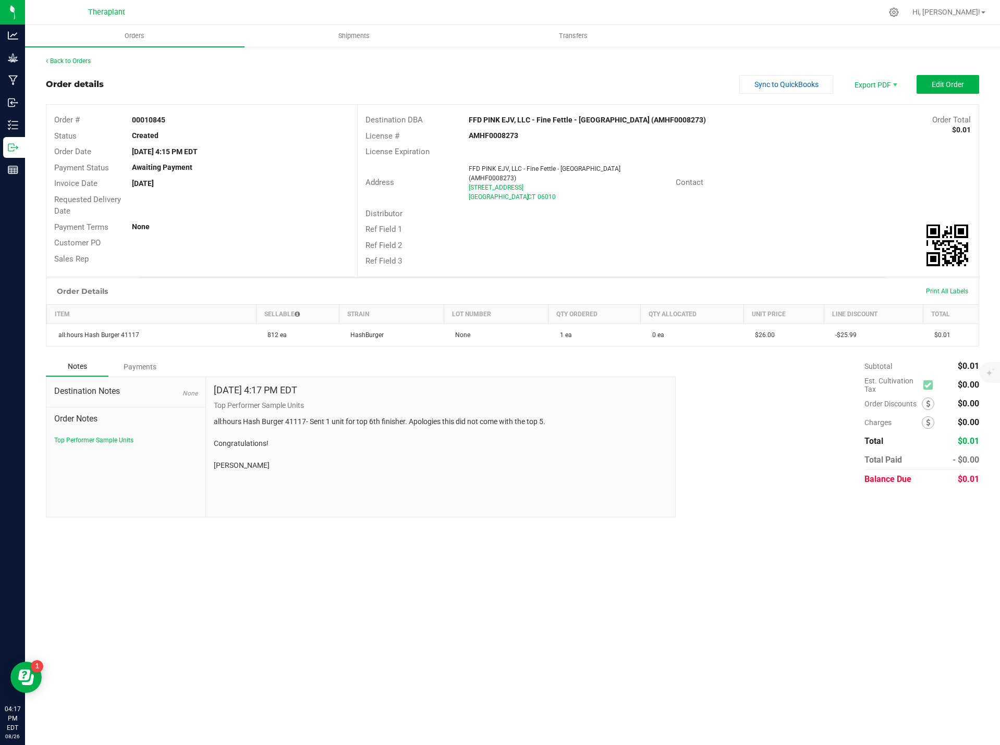
drag, startPoint x: 273, startPoint y: 465, endPoint x: 205, endPoint y: 417, distance: 82.7
click at [206, 417] on div "Aug 26, 2025 4:17 PM EDT Top Performer Sample Units all:hours Hash Burger 41117…" at bounding box center [441, 447] width 470 height 140
copy p "all:hours Hash Burger 41117- Sent 1 unit for top 6th finisher. Apologies this d…"
click at [87, 62] on link "Back to Orders" at bounding box center [68, 60] width 45 height 7
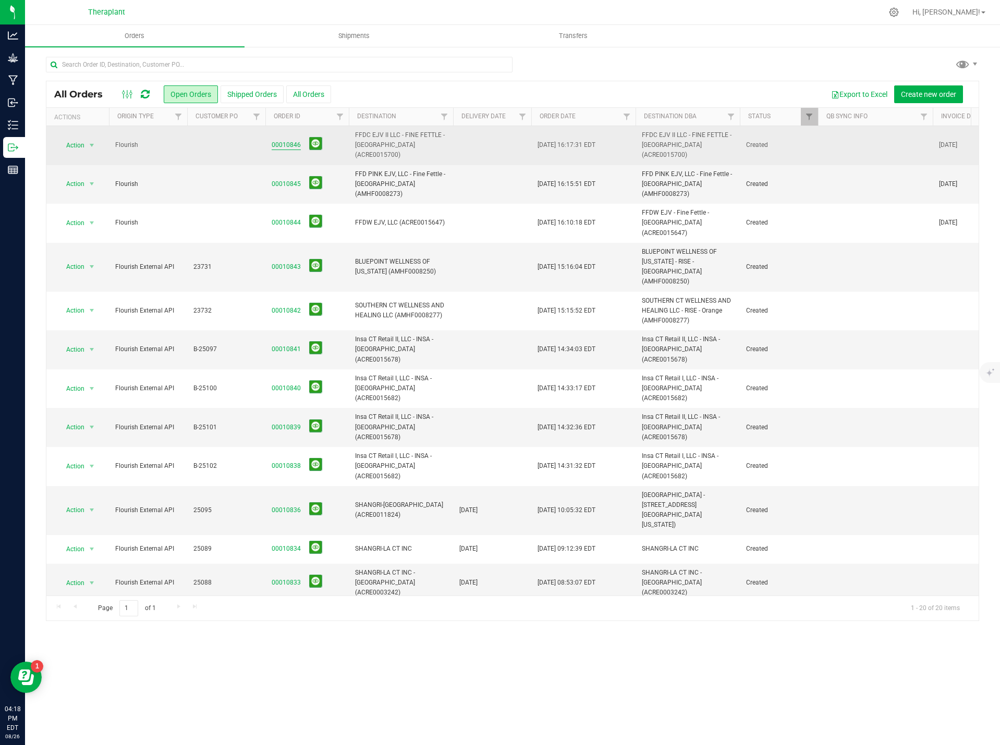
click at [296, 142] on link "00010846" at bounding box center [286, 145] width 29 height 10
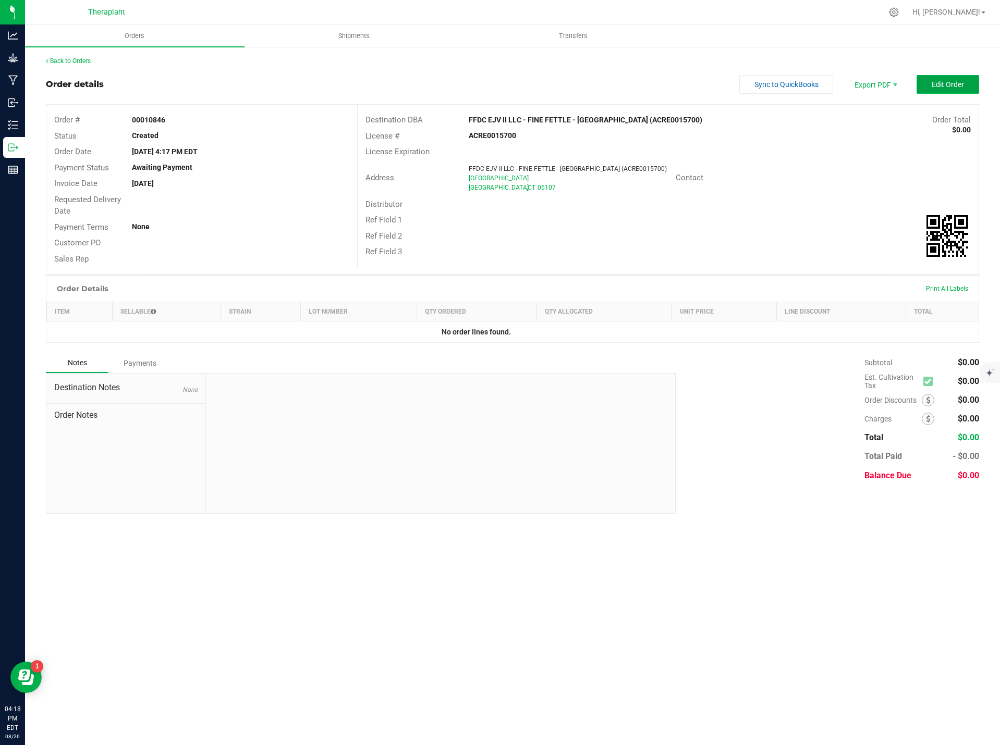
click at [928, 84] on button "Edit Order" at bounding box center [947, 84] width 63 height 19
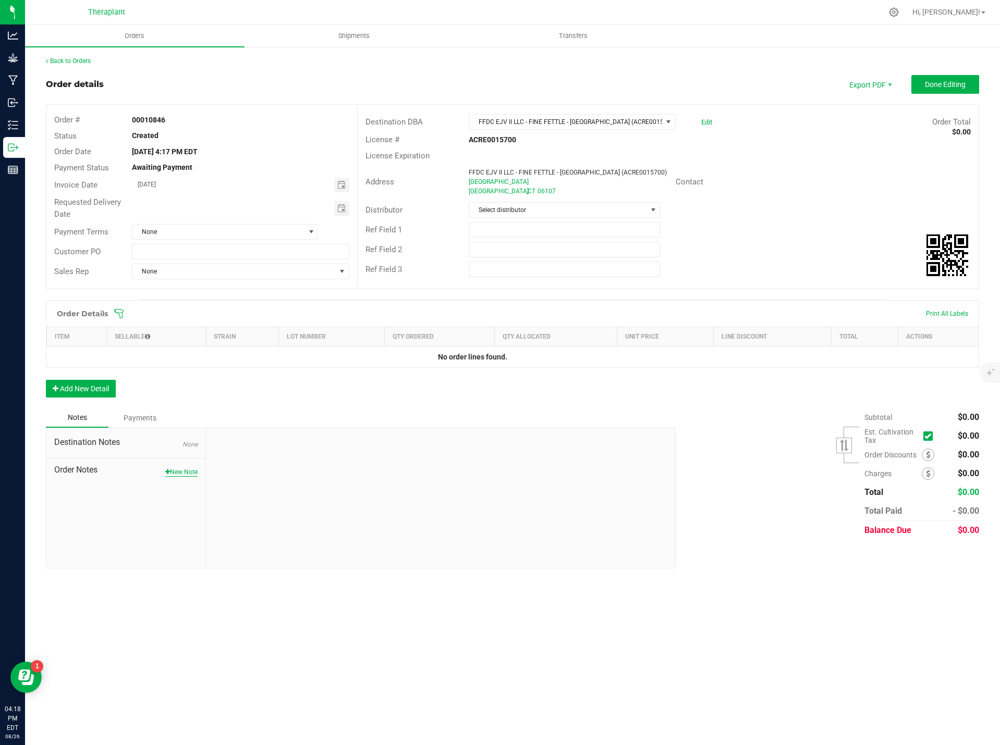
click at [184, 473] on button "New Note" at bounding box center [181, 472] width 32 height 9
paste textarea "all:hours Hash Burger 41117- Sent 1 unit for top 6th finisher. Apologies this d…"
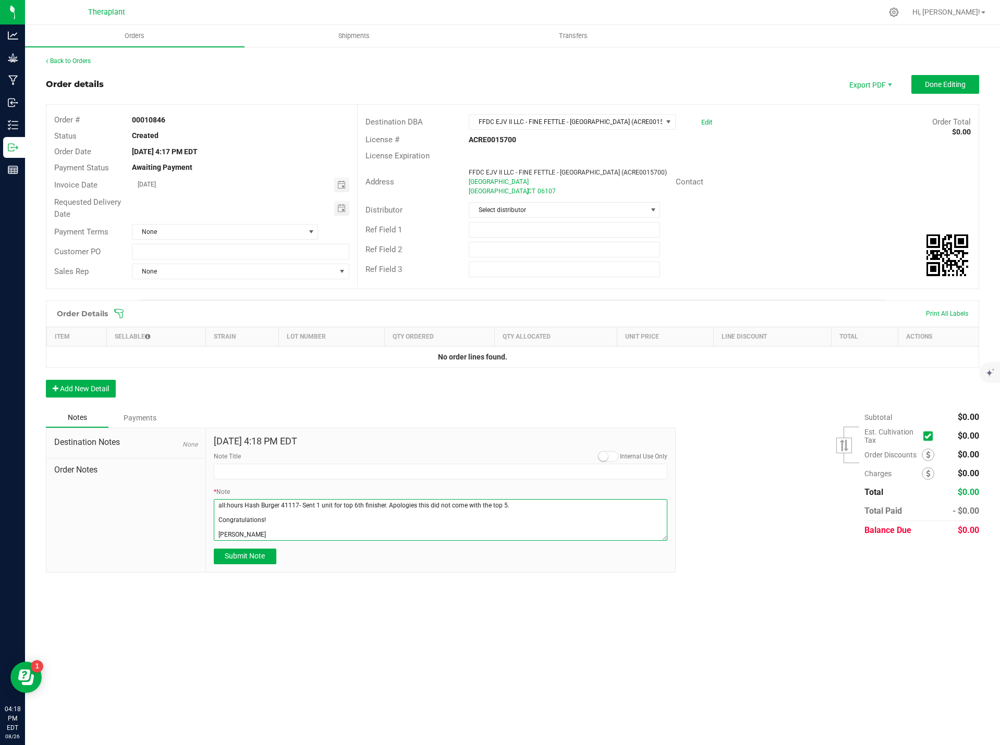
drag, startPoint x: 265, startPoint y: 533, endPoint x: 200, endPoint y: 537, distance: 65.3
click at [200, 537] on div "Destination Notes None Order Notes Aug 26, 2025 4:18 PM EDT Internal Use Only N…" at bounding box center [361, 500] width 630 height 145
paste textarea "Myranda Laska"
type textarea "all:hours Hash Burger 41117- Sent 1 unit for top 6th finisher. Apologies this d…"
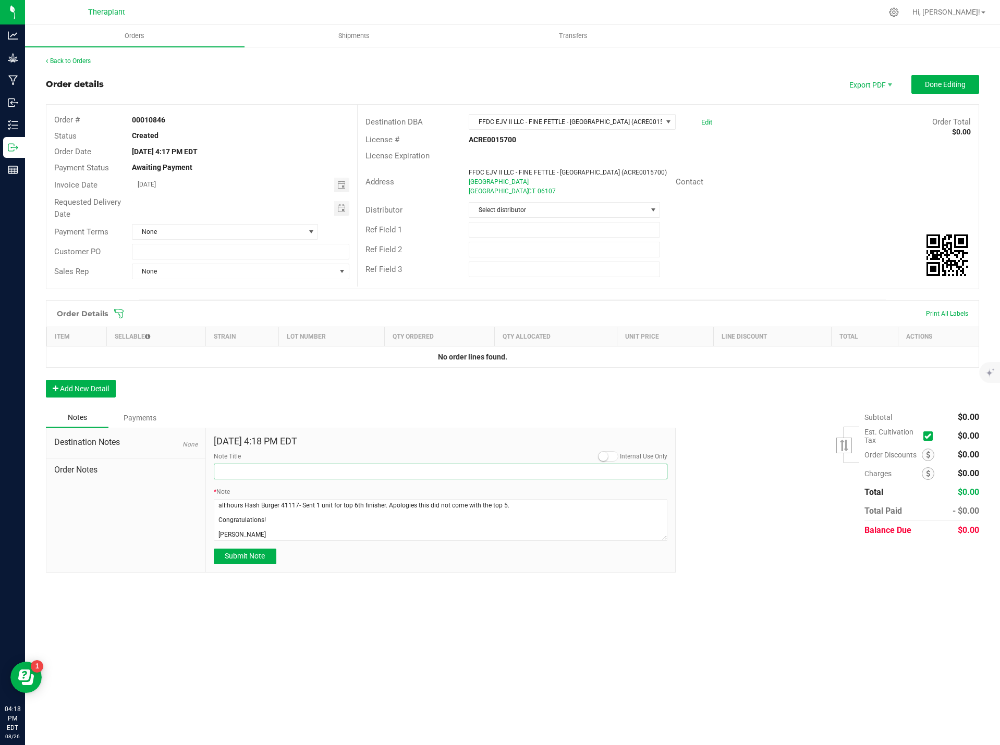
click at [230, 469] on input "Note Title" at bounding box center [441, 472] width 454 height 16
type input "Top Performer Sample Units"
click at [253, 549] on button "Submit Note" at bounding box center [245, 557] width 63 height 16
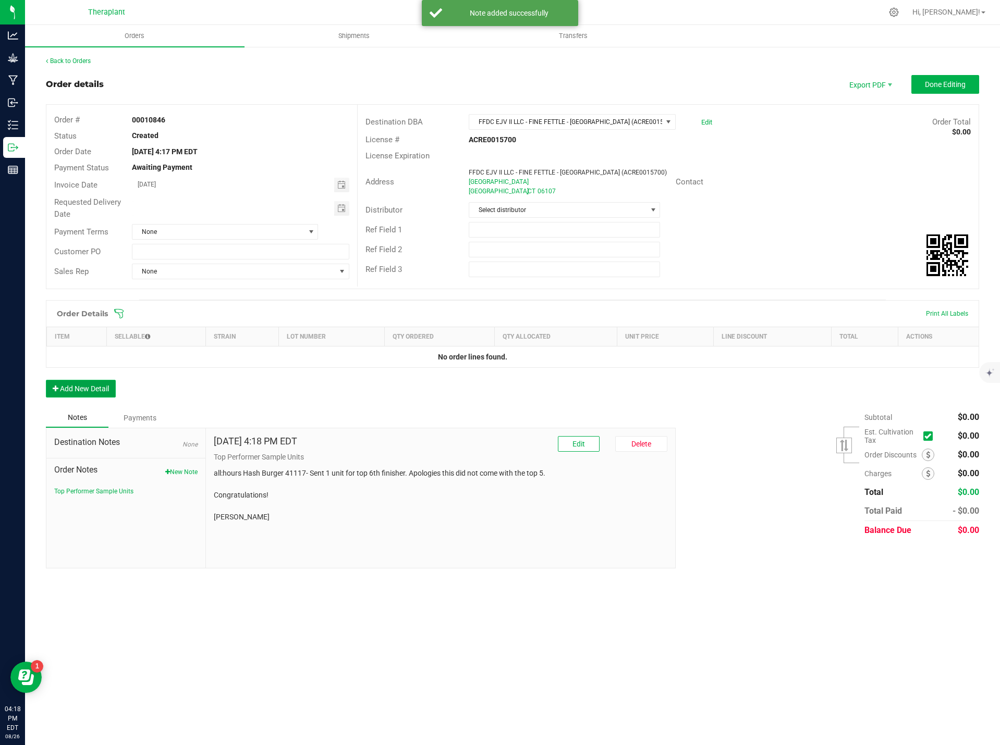
click at [59, 388] on button "Add New Detail" at bounding box center [81, 389] width 70 height 18
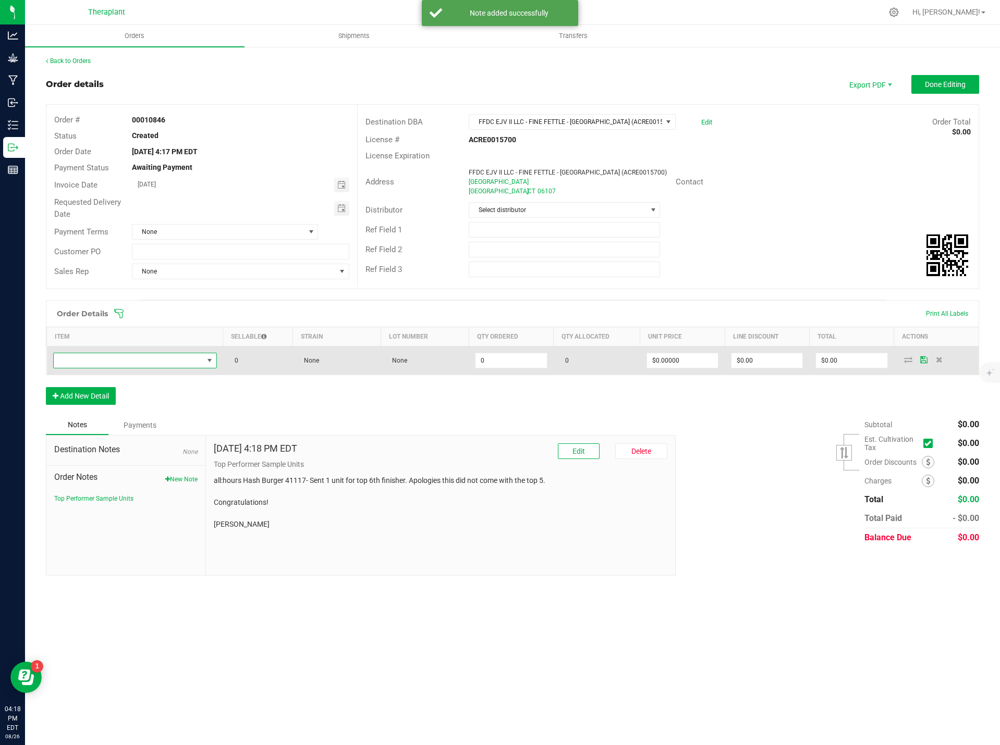
click at [120, 362] on span "NO DATA FOUND" at bounding box center [129, 360] width 150 height 15
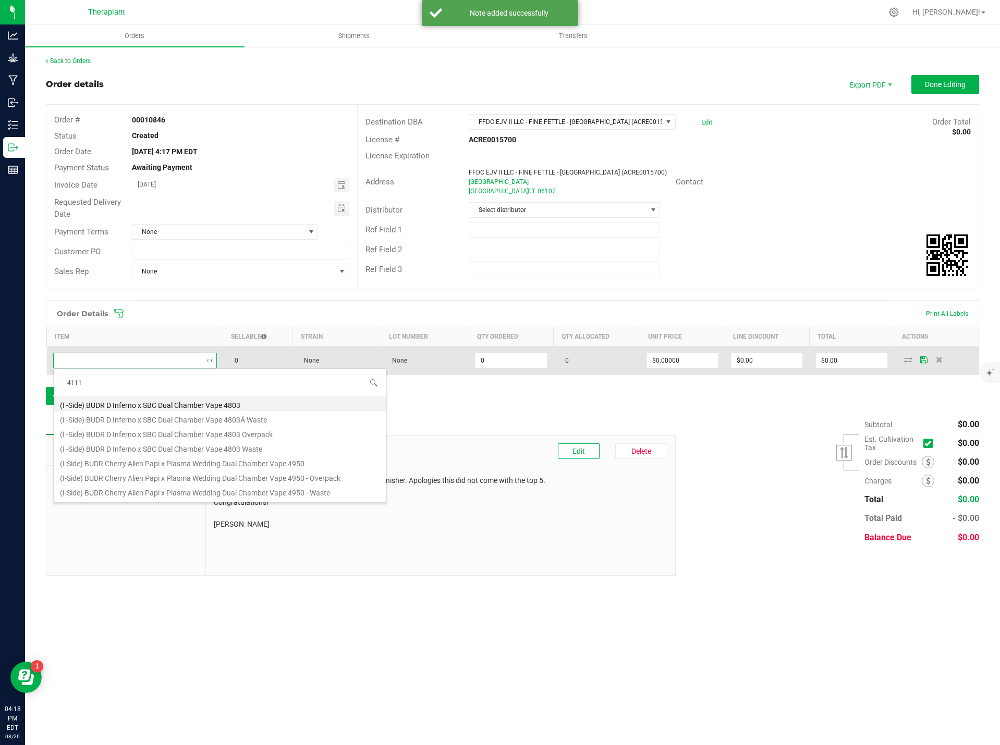
type input "41117"
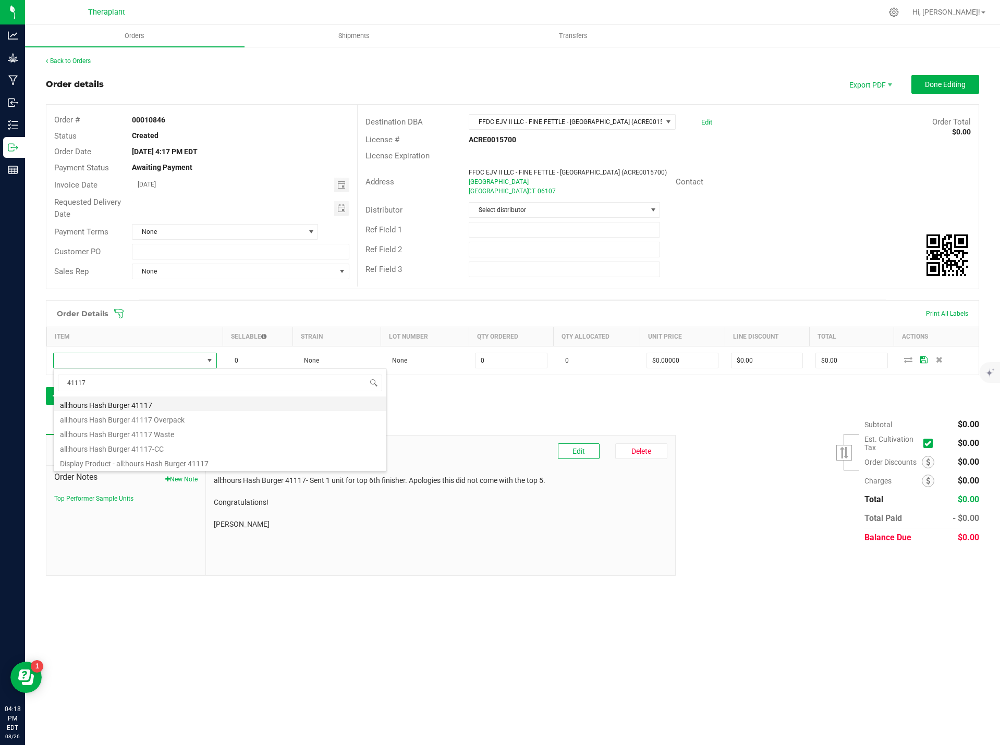
click at [226, 404] on li "all:hours Hash Burger 41117" at bounding box center [220, 404] width 333 height 15
type input "0 ea"
type input "$26.00000"
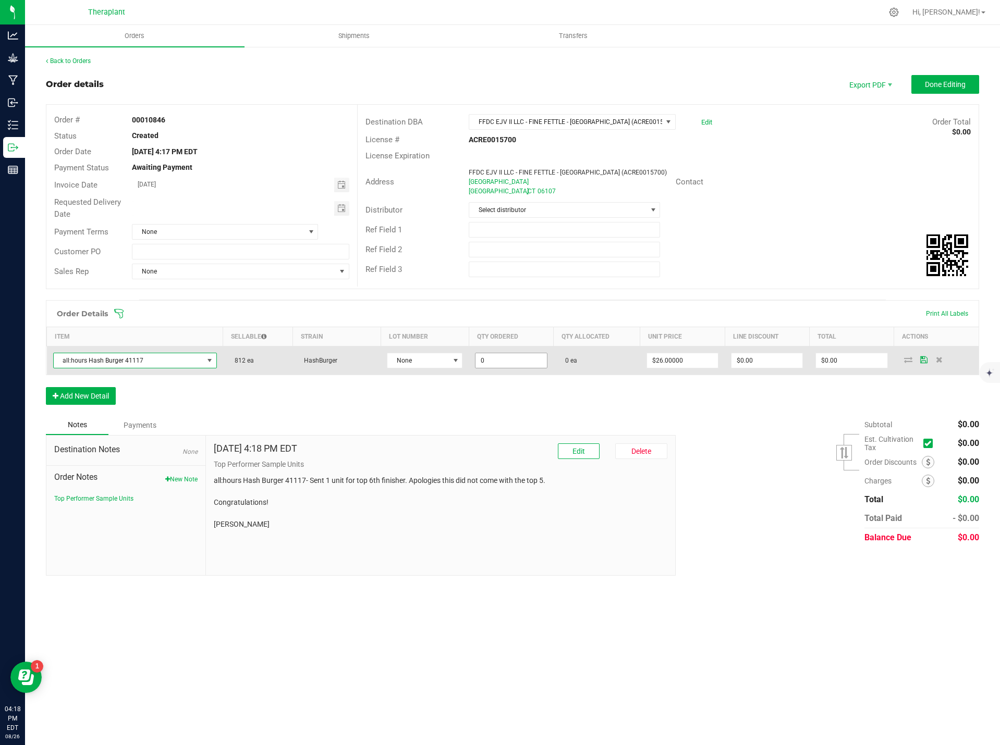
click at [491, 360] on input "0" at bounding box center [510, 360] width 71 height 15
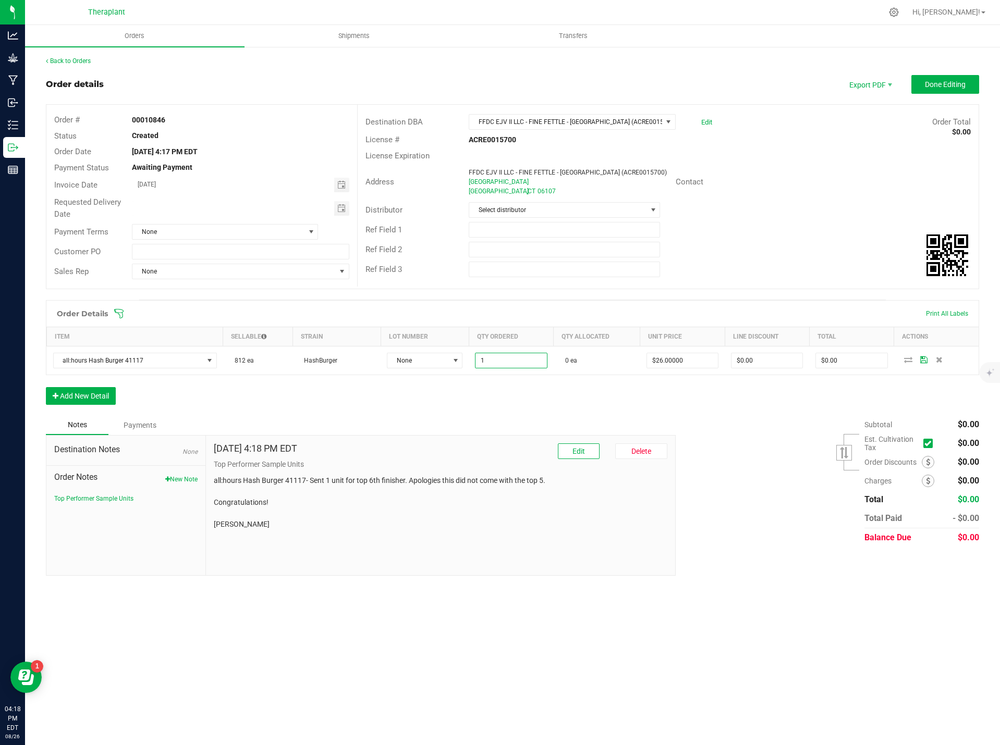
type input "1 ea"
type input "$26.00"
click at [482, 409] on div "Order Details Print All Labels Item Sellable Strain Lot Number Qty Ordered Qty …" at bounding box center [512, 357] width 933 height 115
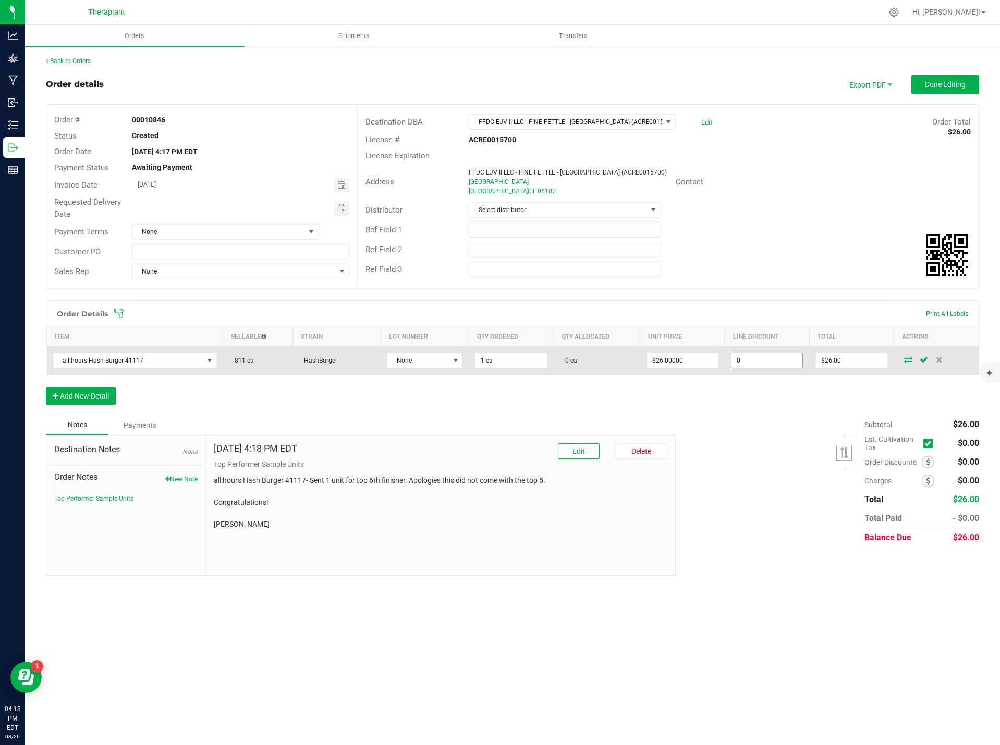
click at [772, 353] on input "0" at bounding box center [766, 360] width 71 height 15
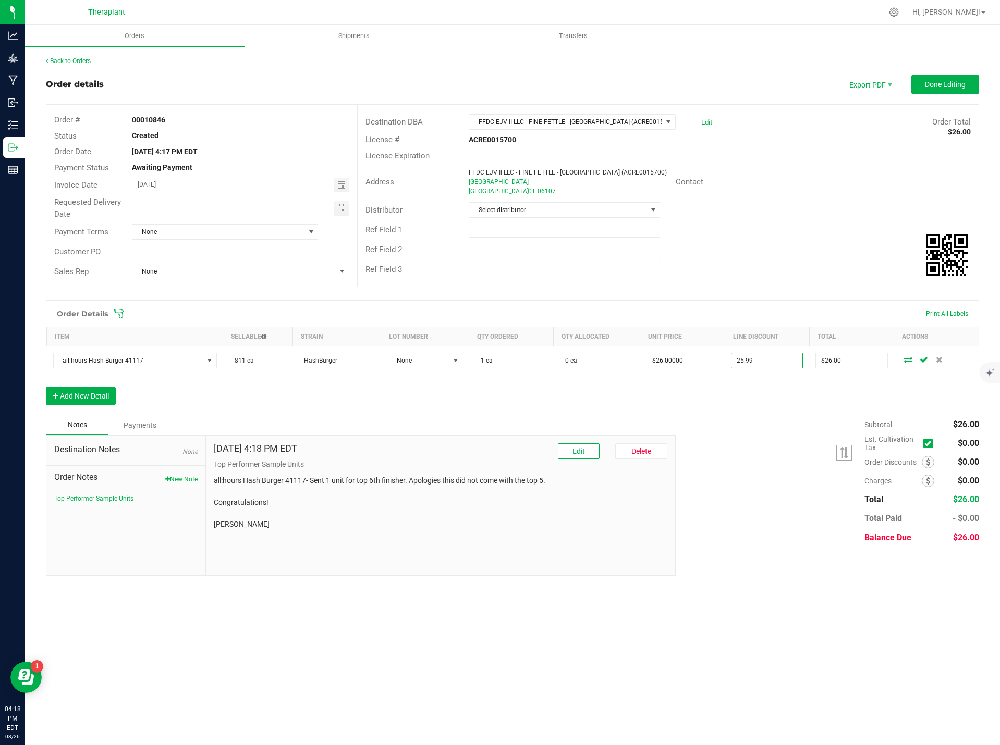
type input "$25.99"
type input "$0.01"
click at [760, 414] on div "Order Details Print All Labels Item Sellable Strain Lot Number Qty Ordered Qty …" at bounding box center [512, 357] width 933 height 115
click at [978, 85] on button "Done Editing" at bounding box center [945, 84] width 68 height 19
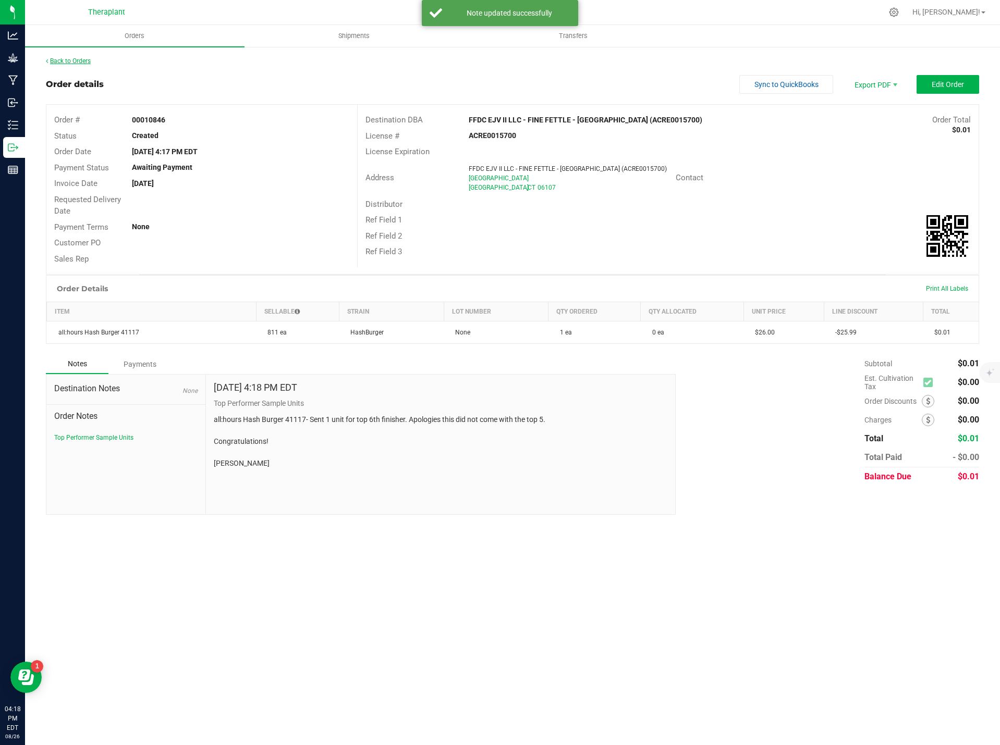
click at [83, 60] on link "Back to Orders" at bounding box center [68, 60] width 45 height 7
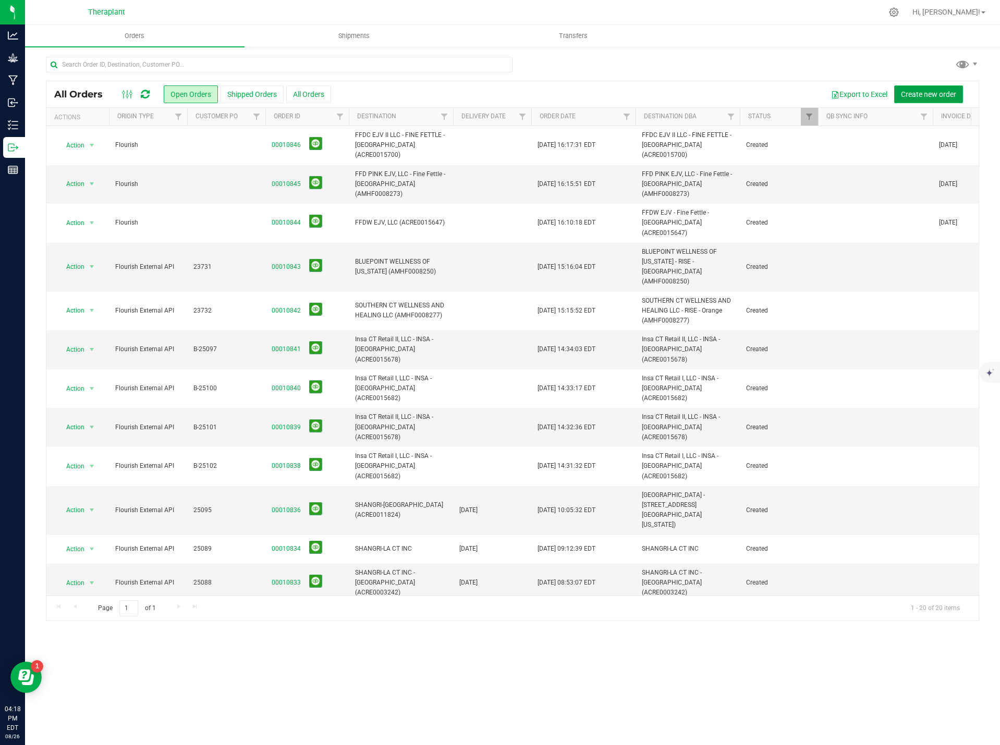
click at [915, 95] on span "Create new order" at bounding box center [928, 94] width 55 height 8
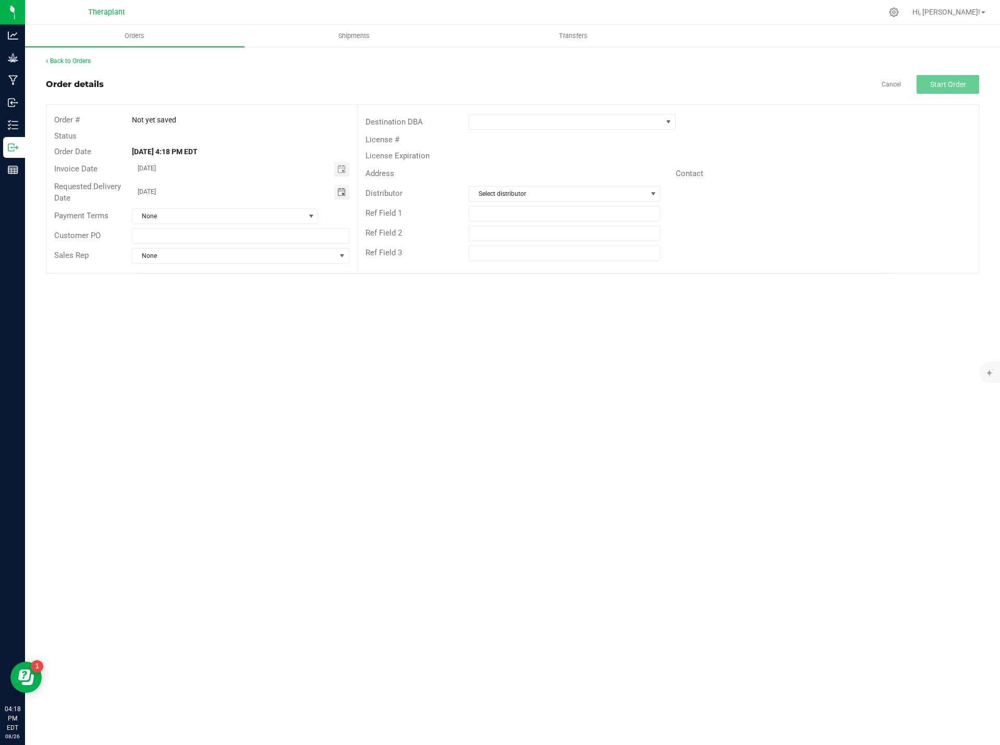
drag, startPoint x: 178, startPoint y: 193, endPoint x: 131, endPoint y: 193, distance: 46.4
click at [133, 194] on input "08/27/2025" at bounding box center [233, 191] width 202 height 13
drag, startPoint x: 186, startPoint y: 195, endPoint x: 121, endPoint y: 199, distance: 65.3
click at [123, 199] on div "Requested Delivery Date 08/27/2025" at bounding box center [201, 193] width 311 height 28
type input "month/day/year"
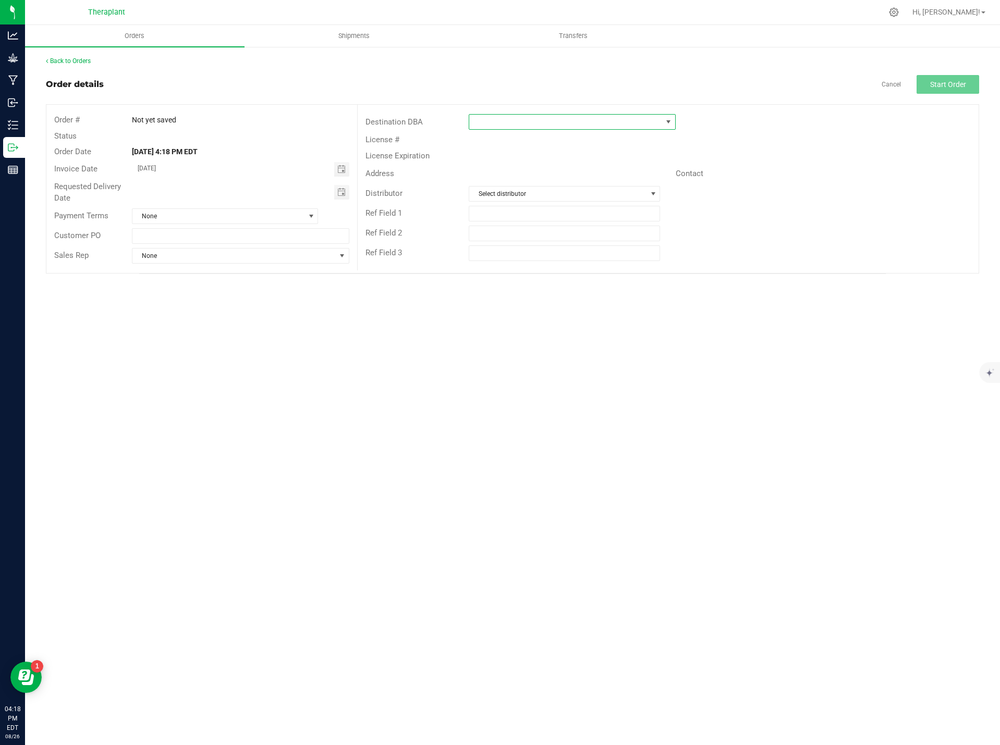
click at [523, 120] on span at bounding box center [565, 122] width 192 height 15
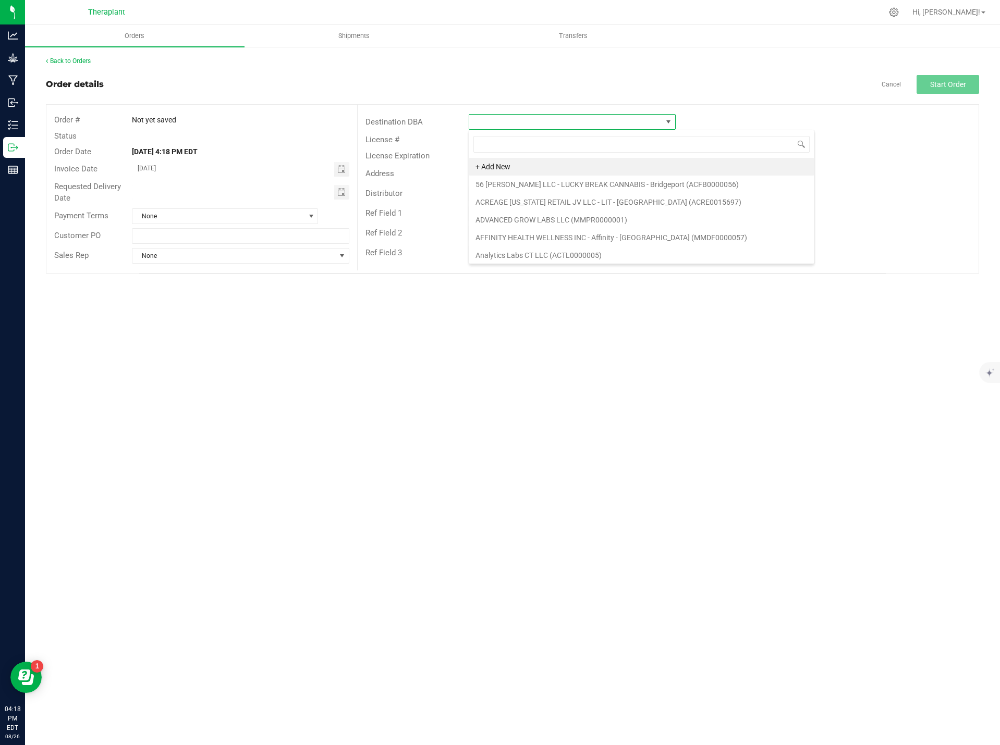
scroll to position [16, 207]
type input "fine fett"
click at [613, 231] on li "FFD WEST - Fine Fettle - Stamford (MMDF0000038)" at bounding box center [591, 238] width 244 height 18
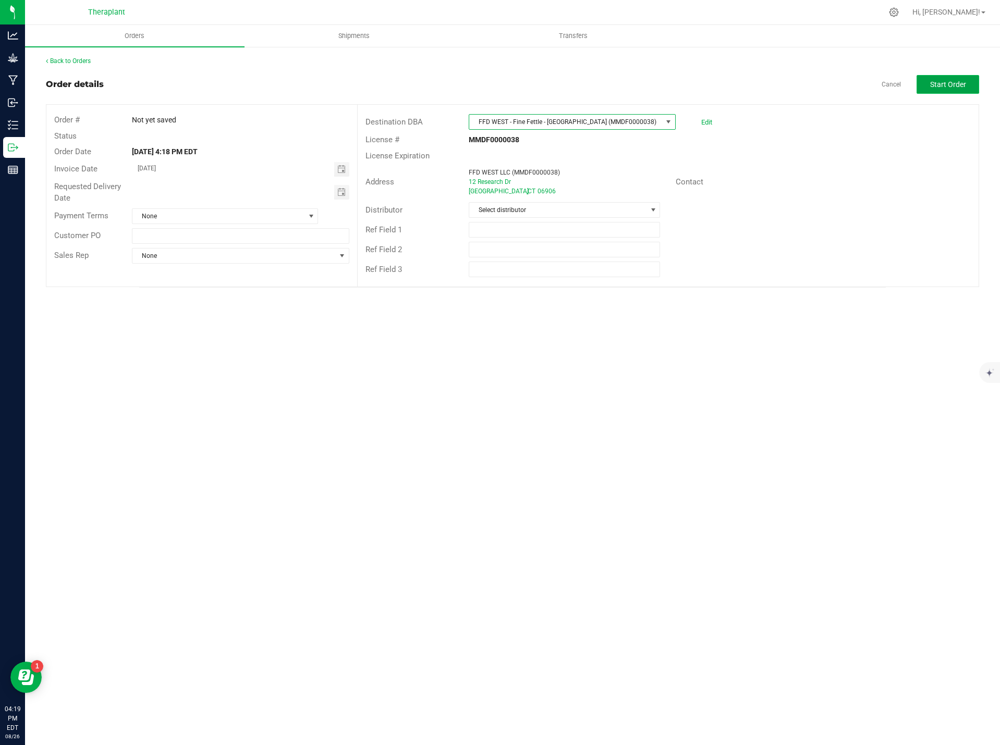
click at [961, 77] on button "Start Order" at bounding box center [947, 84] width 63 height 19
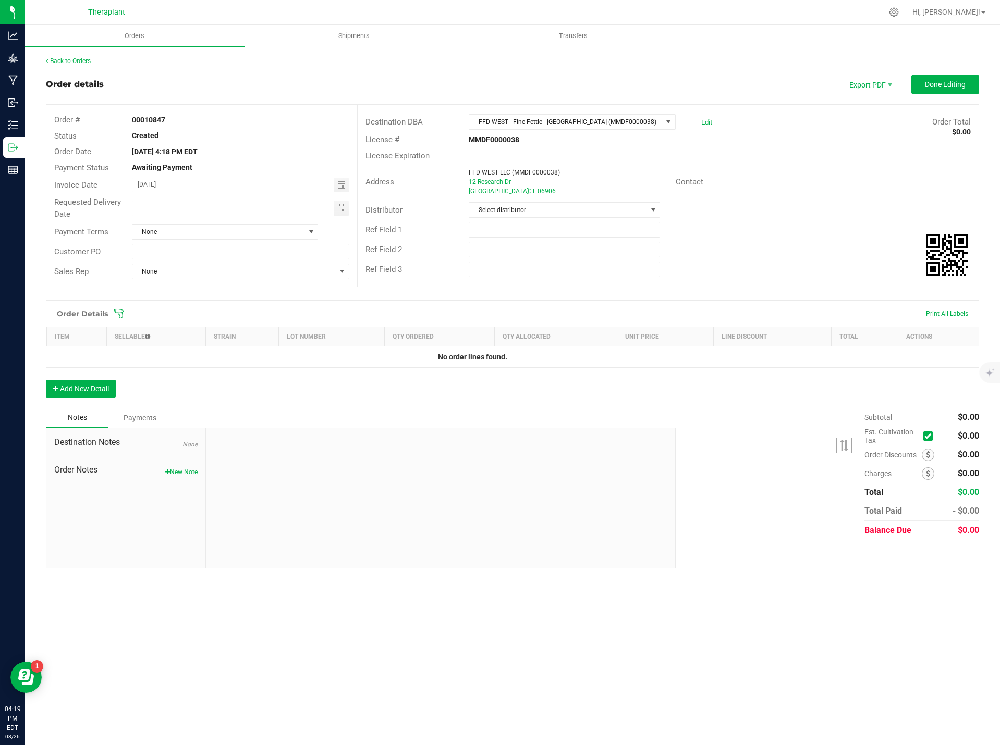
click at [68, 62] on link "Back to Orders" at bounding box center [68, 60] width 45 height 7
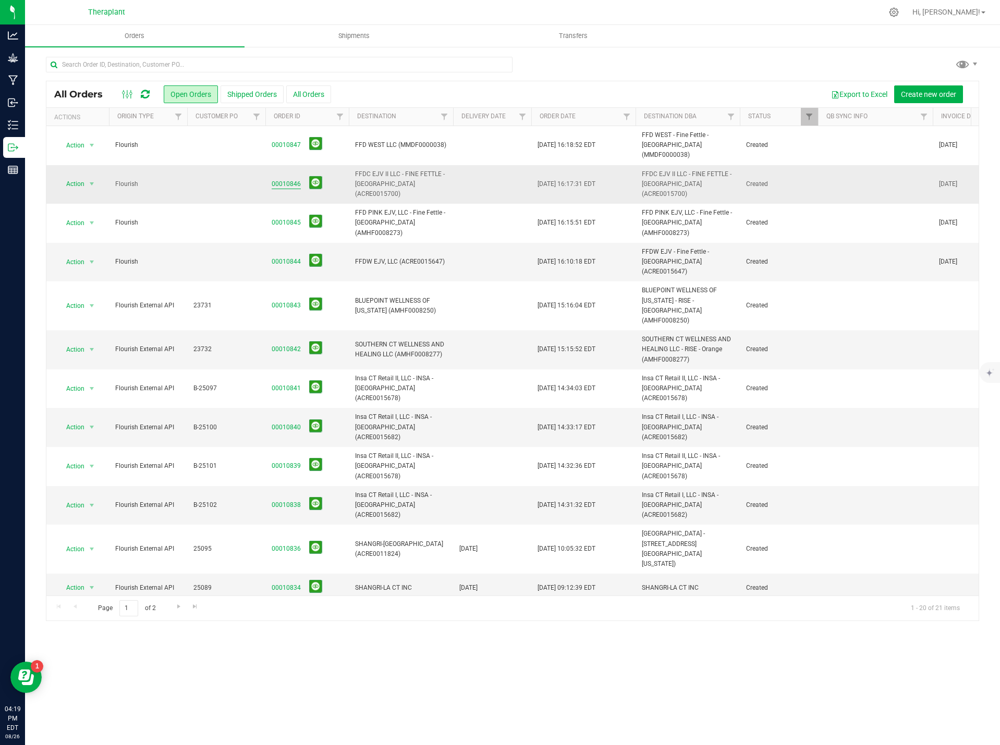
click at [275, 179] on link "00010846" at bounding box center [286, 184] width 29 height 10
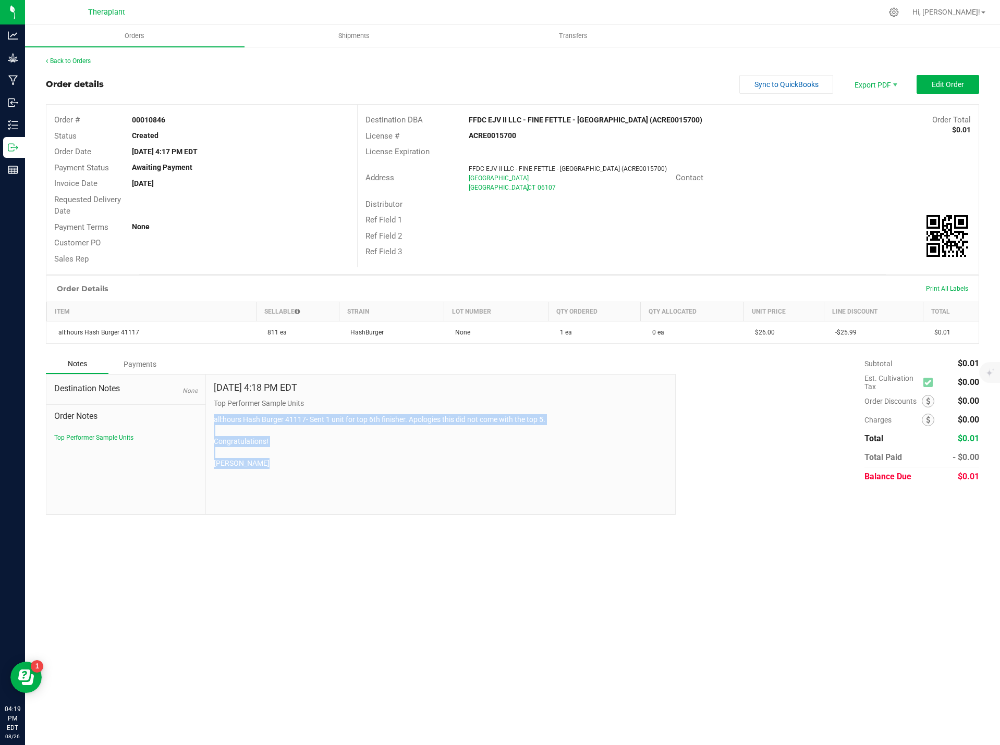
drag, startPoint x: 277, startPoint y: 464, endPoint x: 211, endPoint y: 412, distance: 84.2
click at [211, 412] on div "Aug 26, 2025 4:18 PM EDT Top Performer Sample Units all:hours Hash Burger 41117…" at bounding box center [441, 445] width 470 height 140
copy p "all:hours Hash Burger 41117- Sent 1 unit for top 6th finisher. Apologies this d…"
click at [83, 59] on link "Back to Orders" at bounding box center [68, 60] width 45 height 7
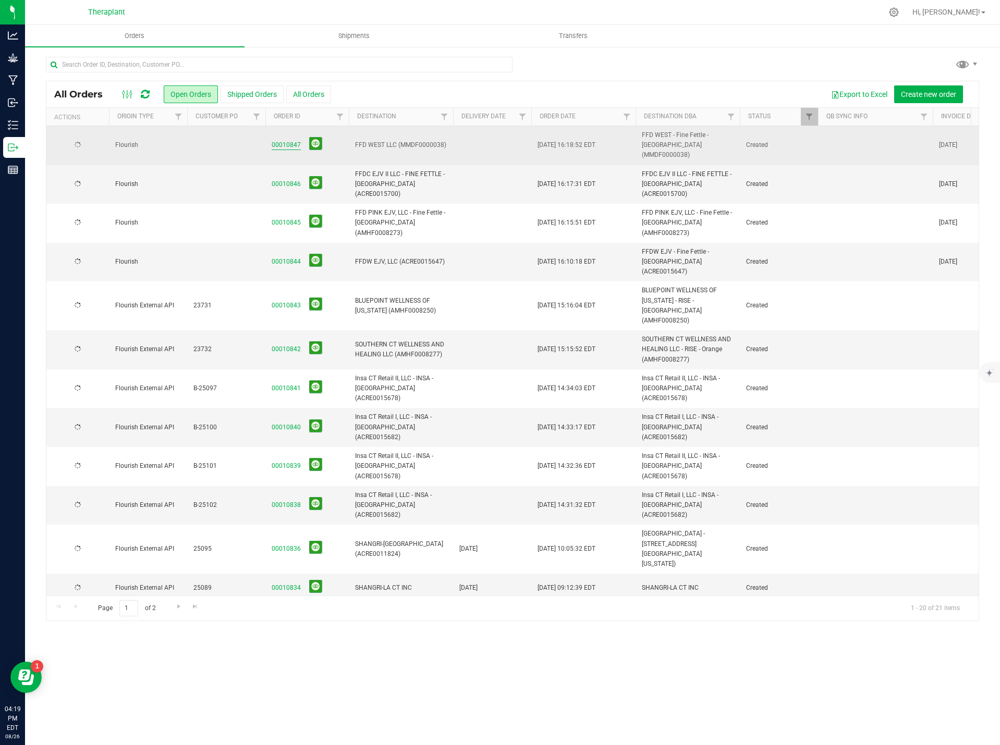
click at [293, 144] on link "00010847" at bounding box center [286, 145] width 29 height 10
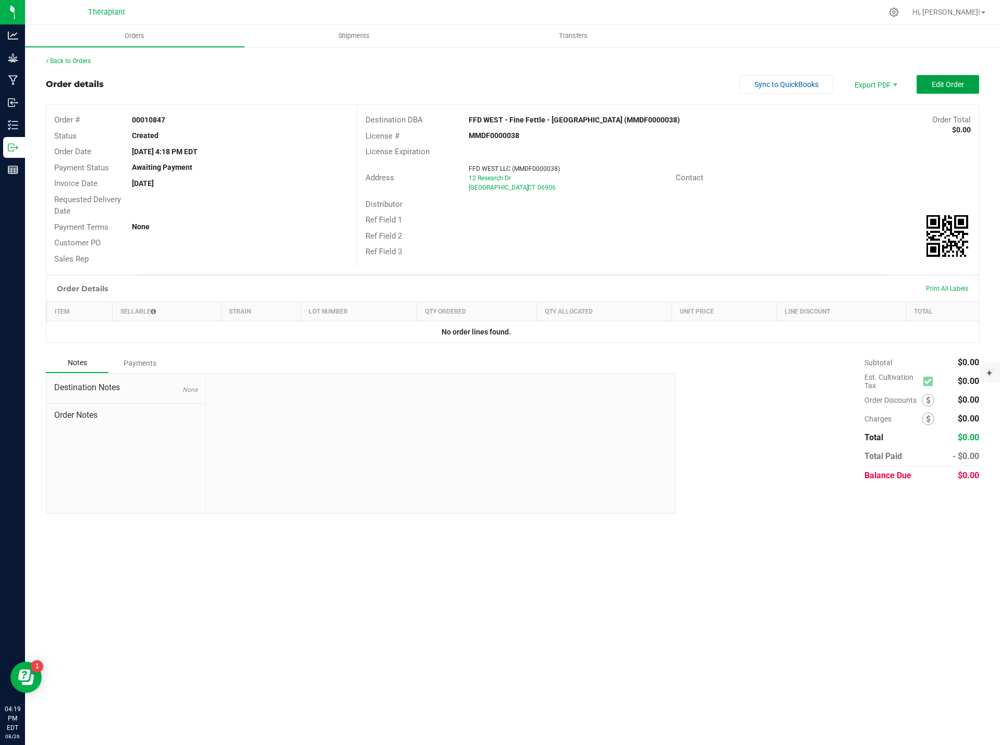
click at [956, 92] on button "Edit Order" at bounding box center [947, 84] width 63 height 19
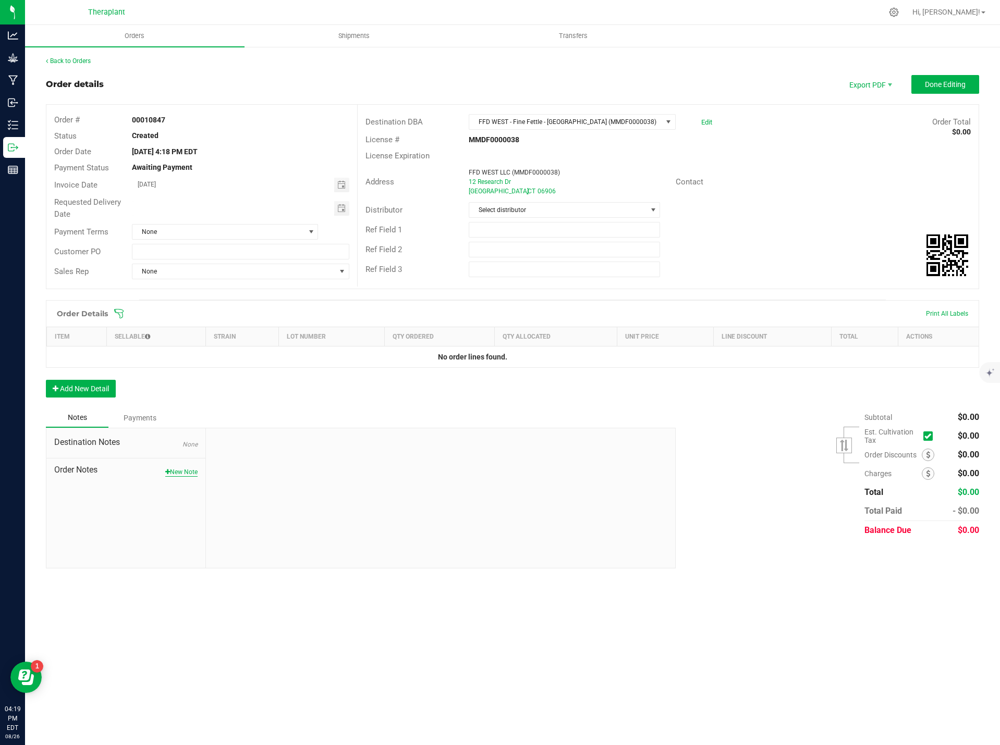
click at [171, 469] on button "New Note" at bounding box center [181, 472] width 32 height 9
paste textarea "all:hours Hash Burger 41117- Sent 1 unit for top 6th finisher. Apologies this d…"
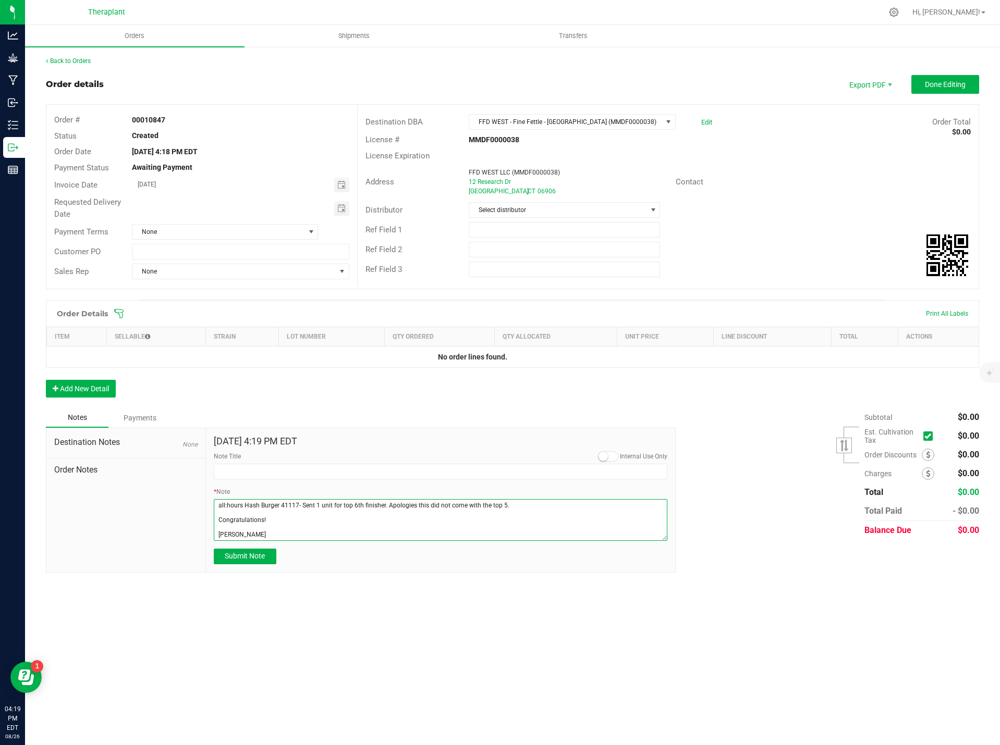
drag, startPoint x: 261, startPoint y: 536, endPoint x: 212, endPoint y: 537, distance: 48.5
click at [212, 537] on div "Aug 26, 2025 4:19 PM EDT Internal Use Only Note Title * Note Submit Note" at bounding box center [441, 500] width 470 height 144
paste textarea "Shaqirah Williamson"
type textarea "all:hours Hash Burger 41117- Sent 1 unit for top 6th finisher. Apologies this d…"
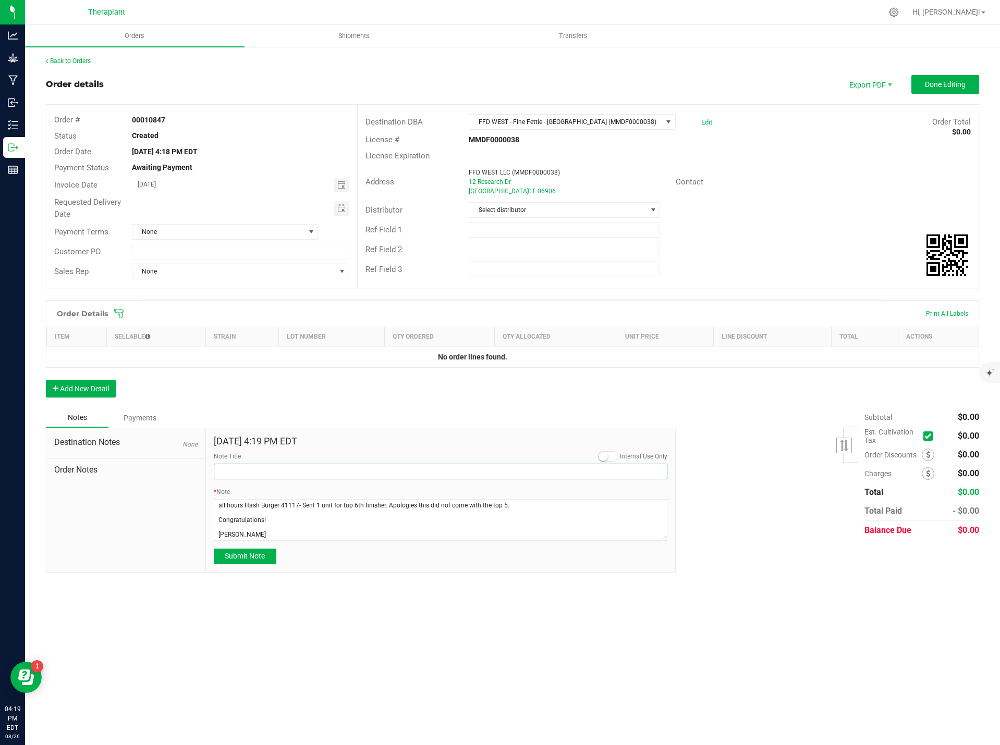
click at [225, 472] on input "Note Title" at bounding box center [441, 472] width 454 height 16
type input "Top Performer Sample Units"
click at [263, 556] on span "Submit Note" at bounding box center [245, 556] width 40 height 8
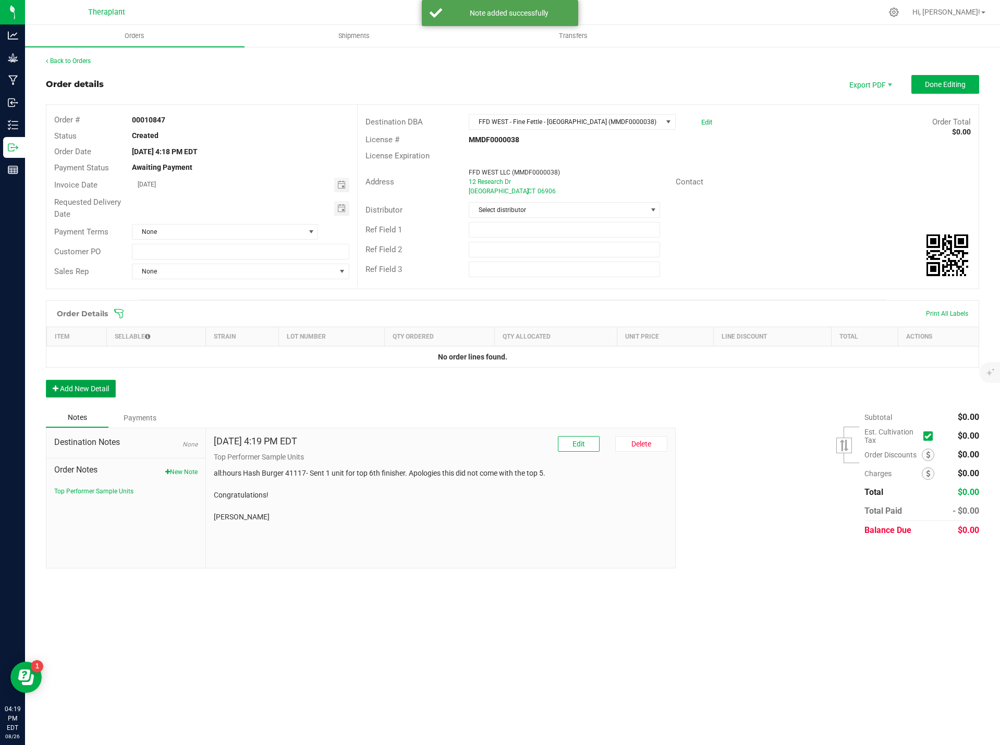
click at [103, 386] on button "Add New Detail" at bounding box center [81, 389] width 70 height 18
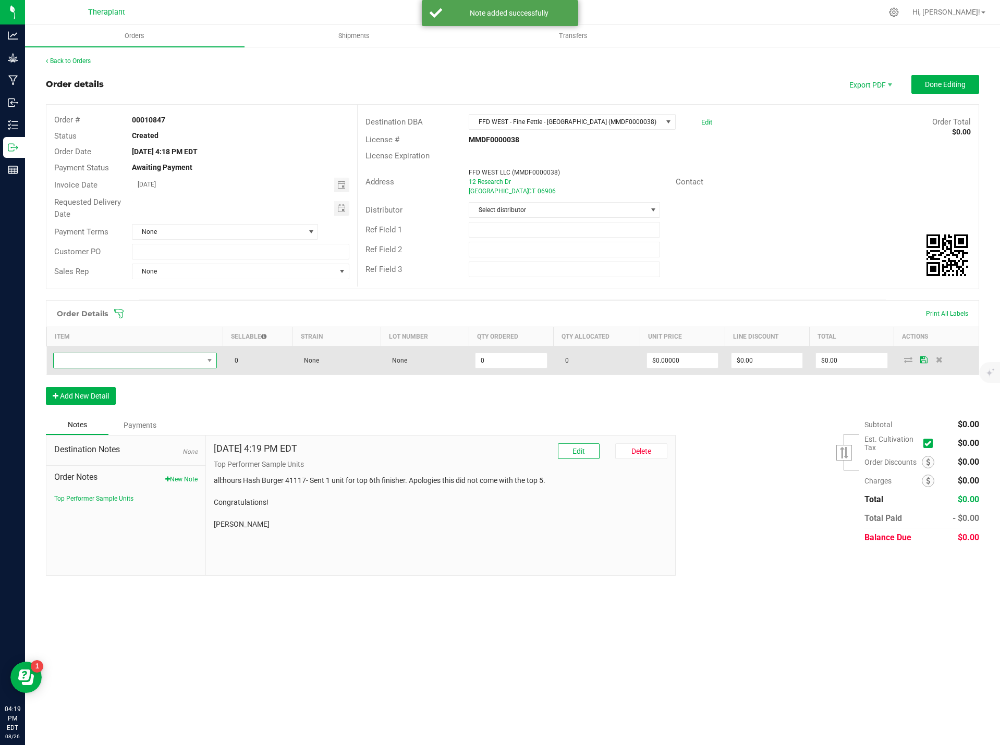
click at [94, 357] on span "NO DATA FOUND" at bounding box center [129, 360] width 150 height 15
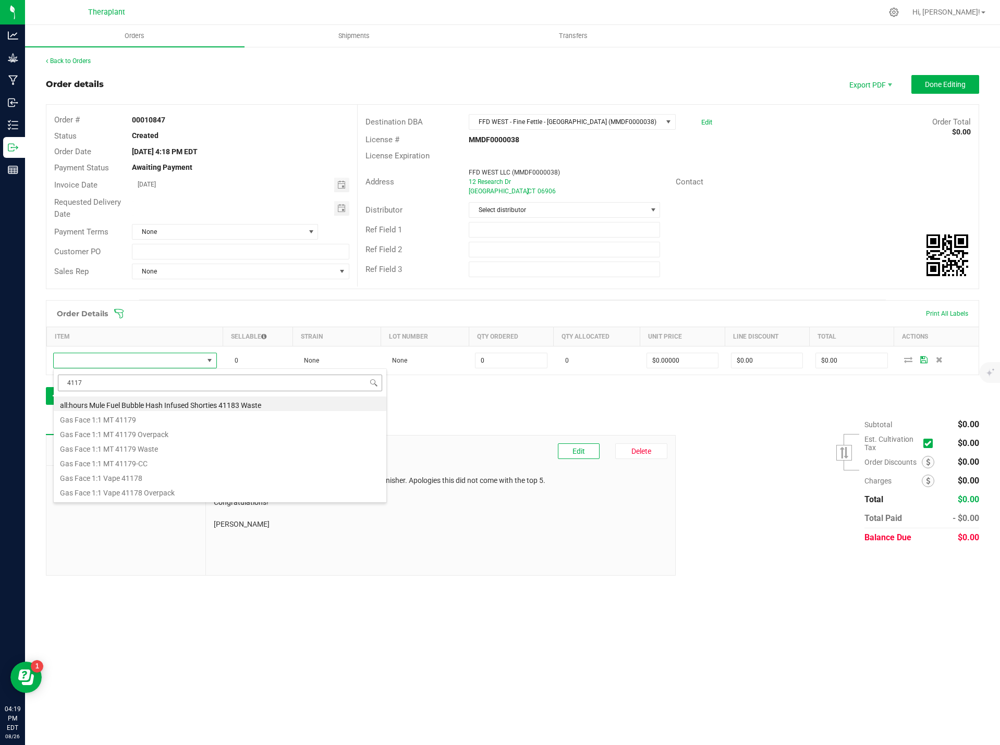
click at [76, 382] on input "4117" at bounding box center [220, 383] width 324 height 16
type input "41117"
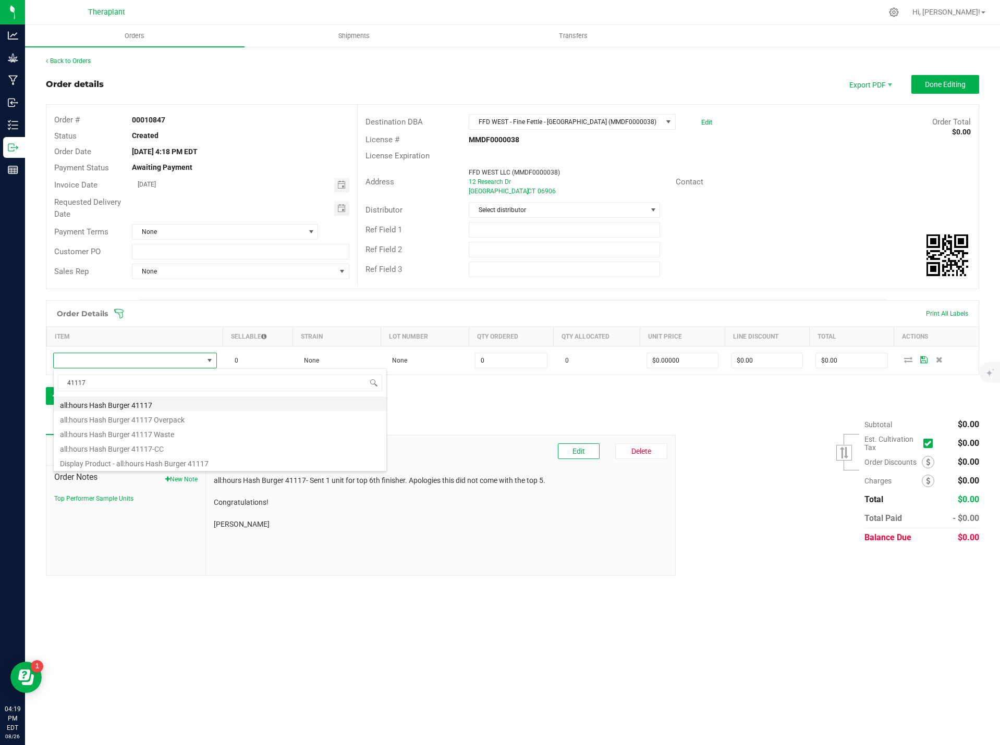
click at [178, 402] on li "all:hours Hash Burger 41117" at bounding box center [220, 404] width 333 height 15
type input "0 ea"
type input "$26.00000"
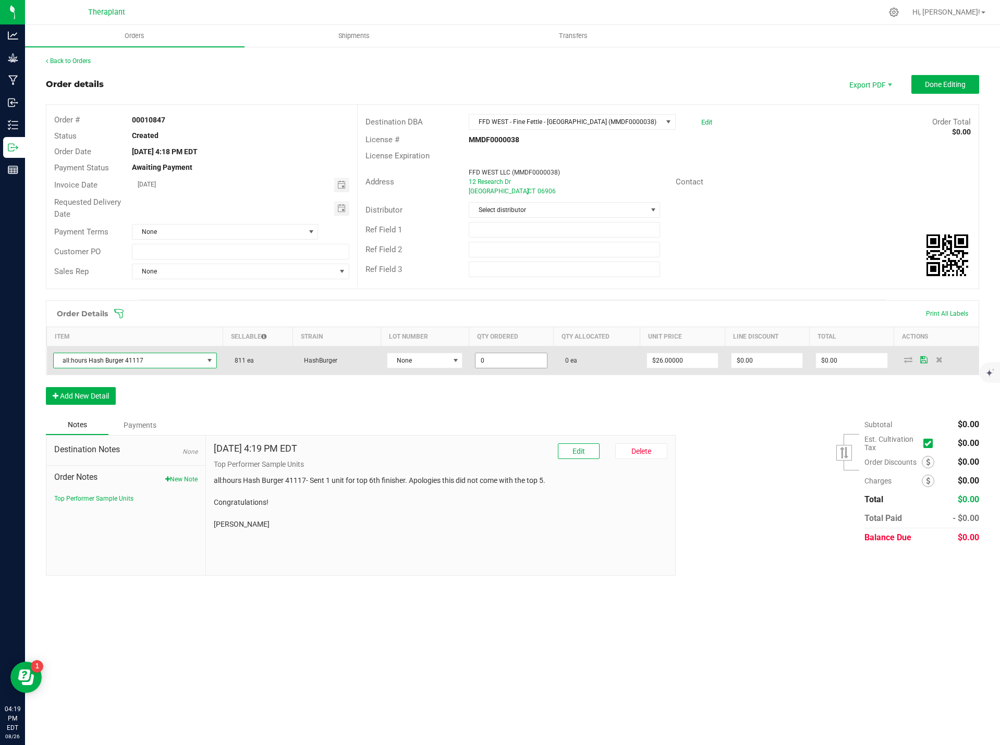
click at [484, 362] on input "0" at bounding box center [510, 360] width 71 height 15
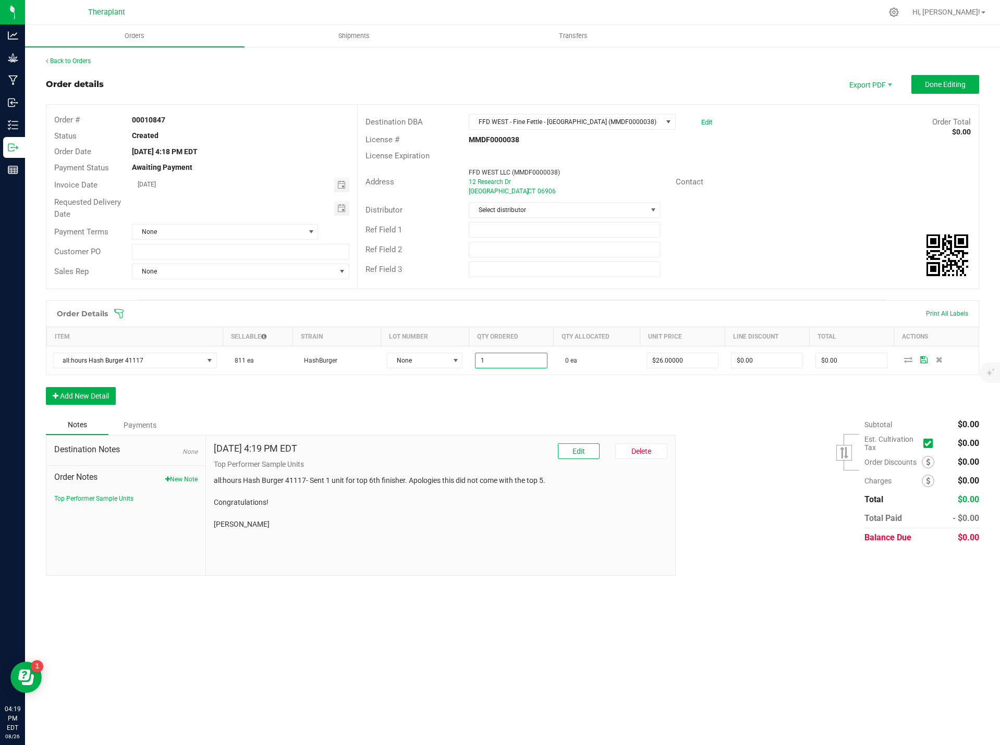
type input "1 ea"
type input "$26.00"
click at [619, 395] on div "Order Details Print All Labels Item Sellable Strain Lot Number Qty Ordered Qty …" at bounding box center [512, 357] width 933 height 115
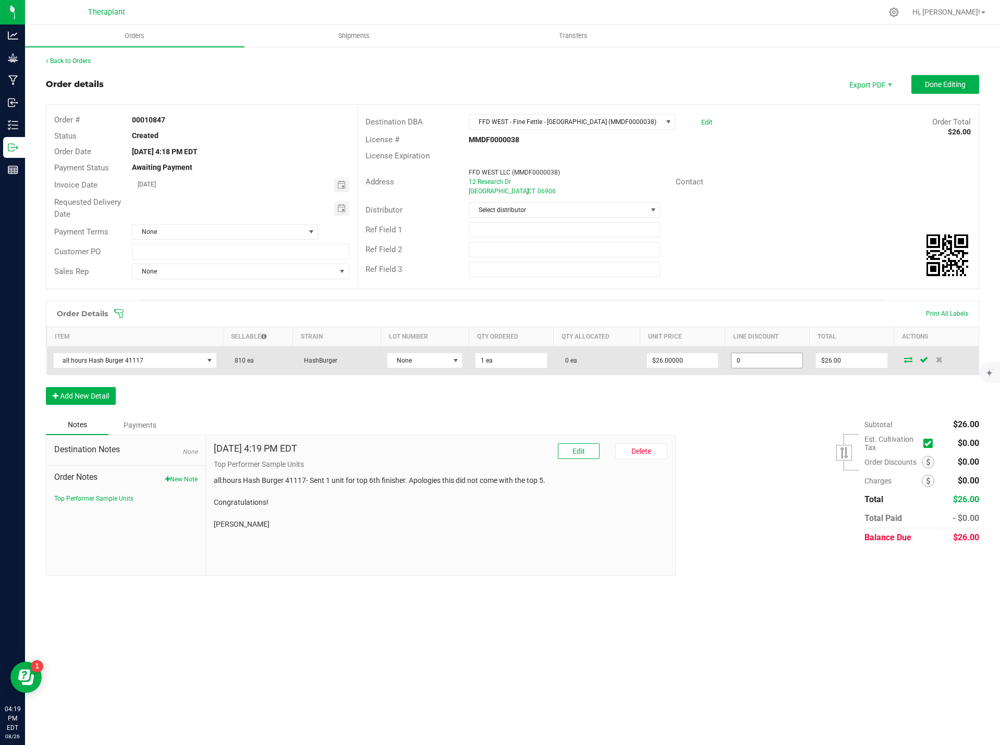
click at [743, 361] on input "0" at bounding box center [766, 360] width 71 height 15
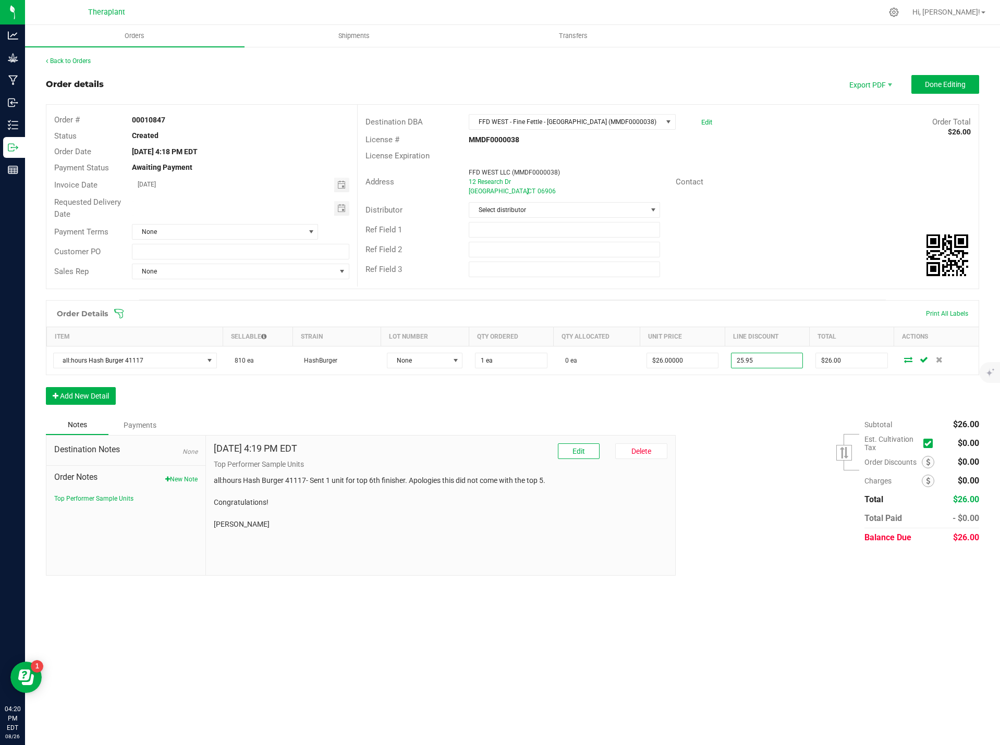
type input "$25.95"
type input "$0.05"
click at [781, 428] on div "Subtotal $26.00 Est. Cultivation Tax" at bounding box center [823, 481] width 311 height 132
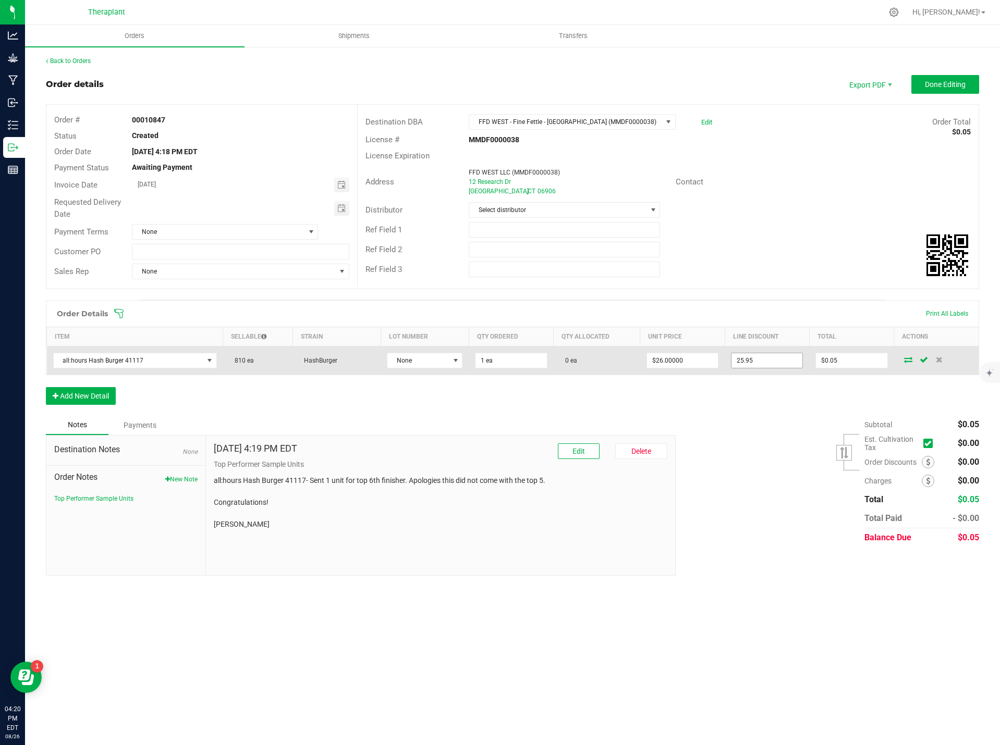
click at [765, 365] on input "25.95" at bounding box center [766, 360] width 71 height 15
click at [766, 363] on input "25.95" at bounding box center [766, 360] width 71 height 15
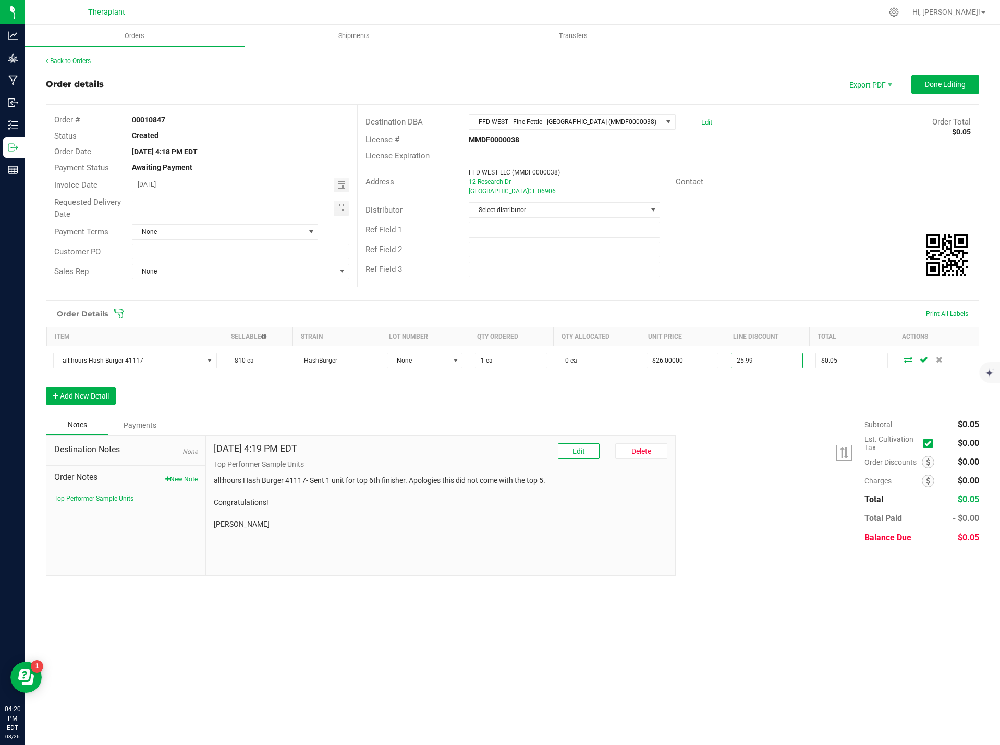
type input "$25.99"
type input "$0.01"
click at [752, 425] on div "Subtotal $0.05 Est. Cultivation Tax" at bounding box center [823, 481] width 311 height 132
click at [957, 83] on span "Done Editing" at bounding box center [945, 84] width 41 height 8
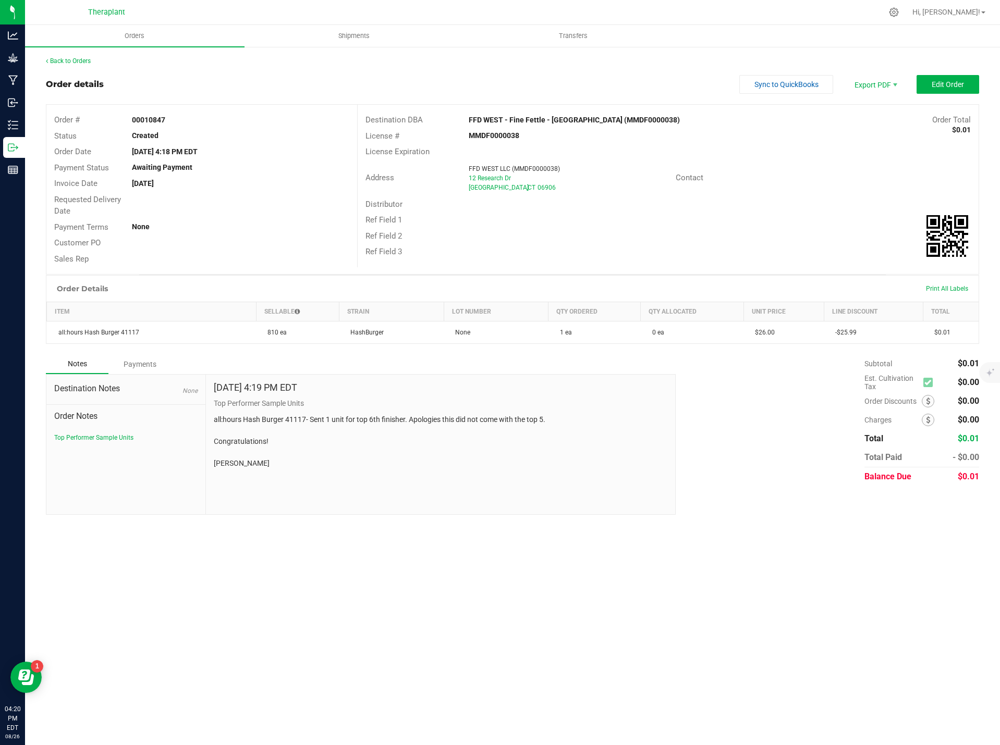
drag, startPoint x: 282, startPoint y: 462, endPoint x: 214, endPoint y: 413, distance: 84.2
click at [214, 413] on div "Aug 26, 2025 4:19 PM EDT Top Performer Sample Units all:hours Hash Burger 41117…" at bounding box center [441, 426] width 454 height 87
copy p "all:hours Hash Burger 41117- Sent 1 unit for top 6th finisher. Apologies this d…"
click at [70, 64] on link "Back to Orders" at bounding box center [68, 60] width 45 height 7
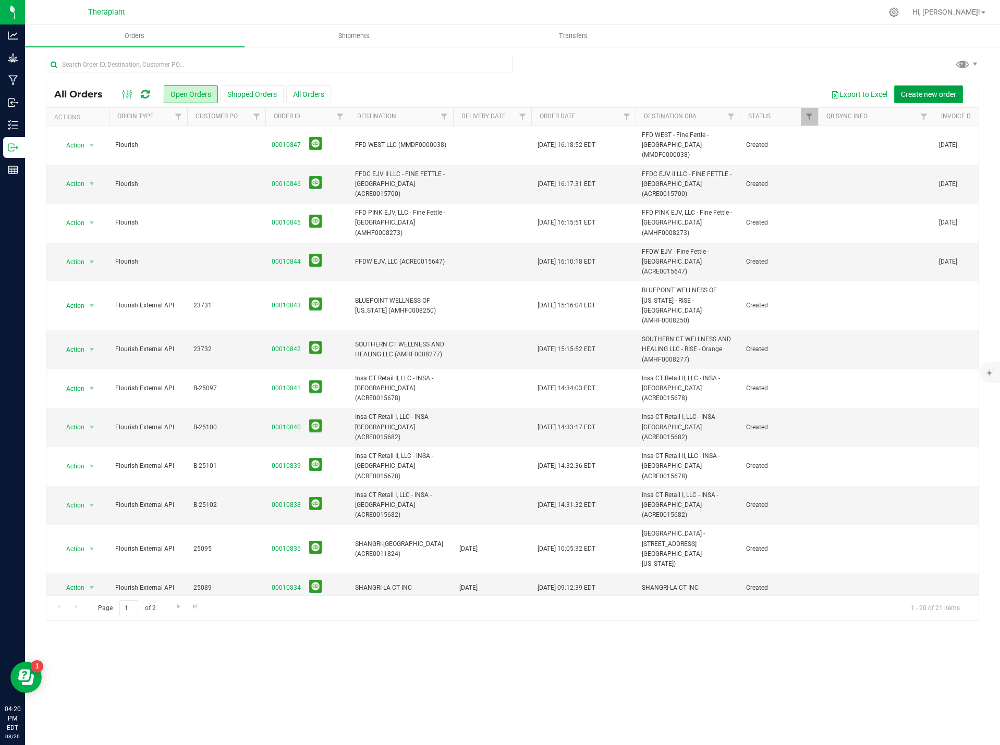
click at [913, 93] on span "Create new order" at bounding box center [928, 94] width 55 height 8
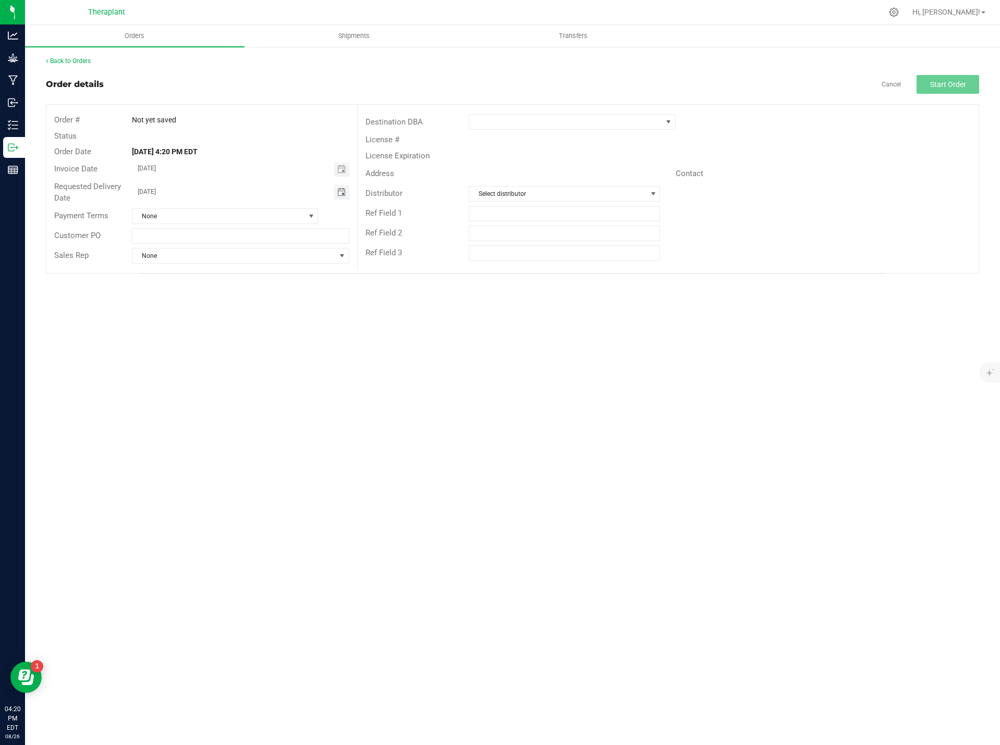
drag, startPoint x: 200, startPoint y: 194, endPoint x: 134, endPoint y: 198, distance: 65.7
click at [134, 198] on input "08/27/2025" at bounding box center [233, 191] width 202 height 13
drag, startPoint x: 184, startPoint y: 195, endPoint x: 139, endPoint y: 196, distance: 45.4
click at [139, 196] on input "08/27/2025" at bounding box center [233, 191] width 202 height 13
click at [174, 188] on input "08/27/2025" at bounding box center [233, 191] width 202 height 13
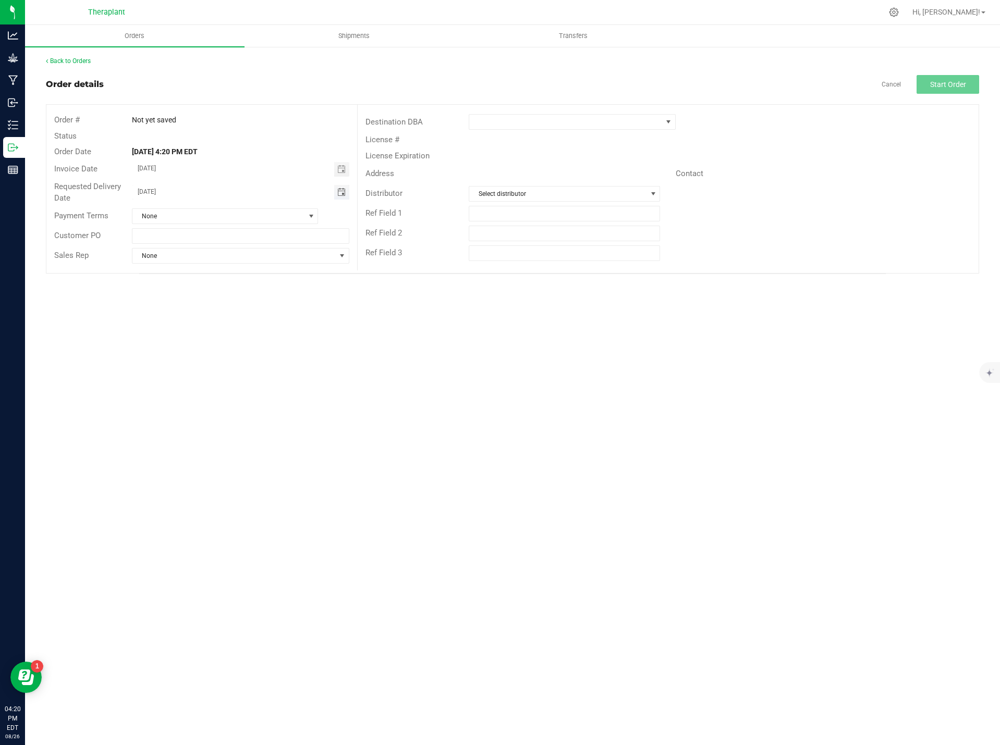
click at [169, 194] on input "08/27/2025" at bounding box center [233, 191] width 202 height 13
drag, startPoint x: 176, startPoint y: 193, endPoint x: 177, endPoint y: 201, distance: 7.9
click at [176, 194] on input "08/27/2025" at bounding box center [233, 191] width 202 height 13
drag, startPoint x: 175, startPoint y: 193, endPoint x: 139, endPoint y: 192, distance: 36.0
click at [139, 192] on input "08/27/2025" at bounding box center [233, 191] width 202 height 13
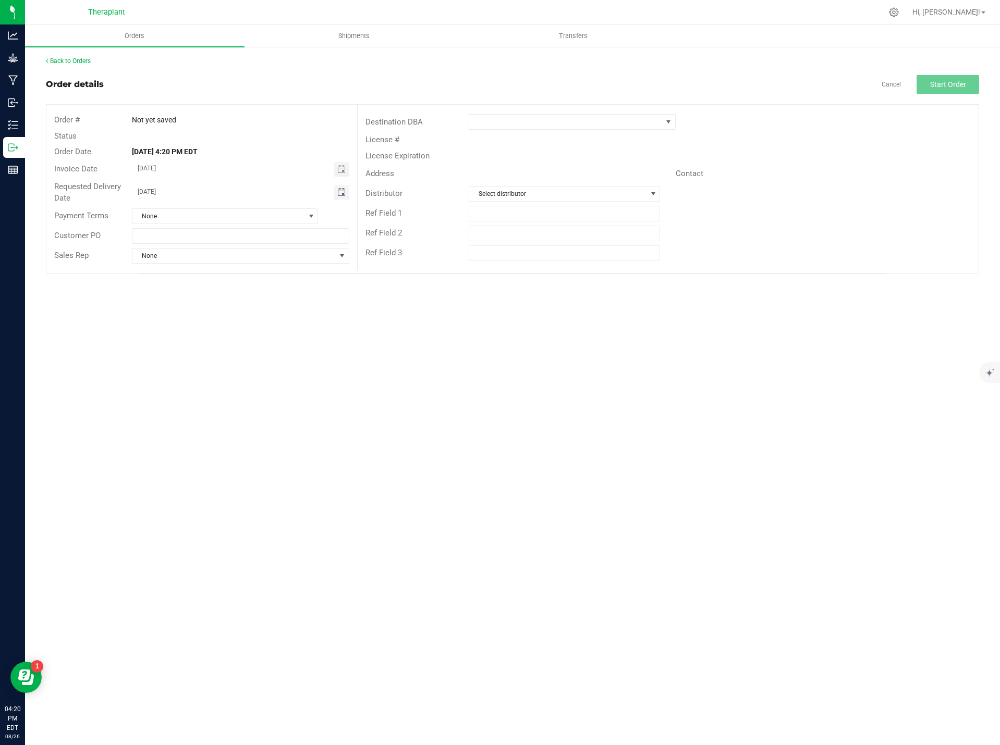
click at [188, 188] on input "08/27/2025" at bounding box center [233, 191] width 202 height 13
click at [174, 193] on input "08/27/2025" at bounding box center [233, 191] width 202 height 13
click at [172, 194] on input "08/27/2025" at bounding box center [233, 191] width 202 height 13
click at [173, 193] on input "08/27/2025" at bounding box center [233, 191] width 202 height 13
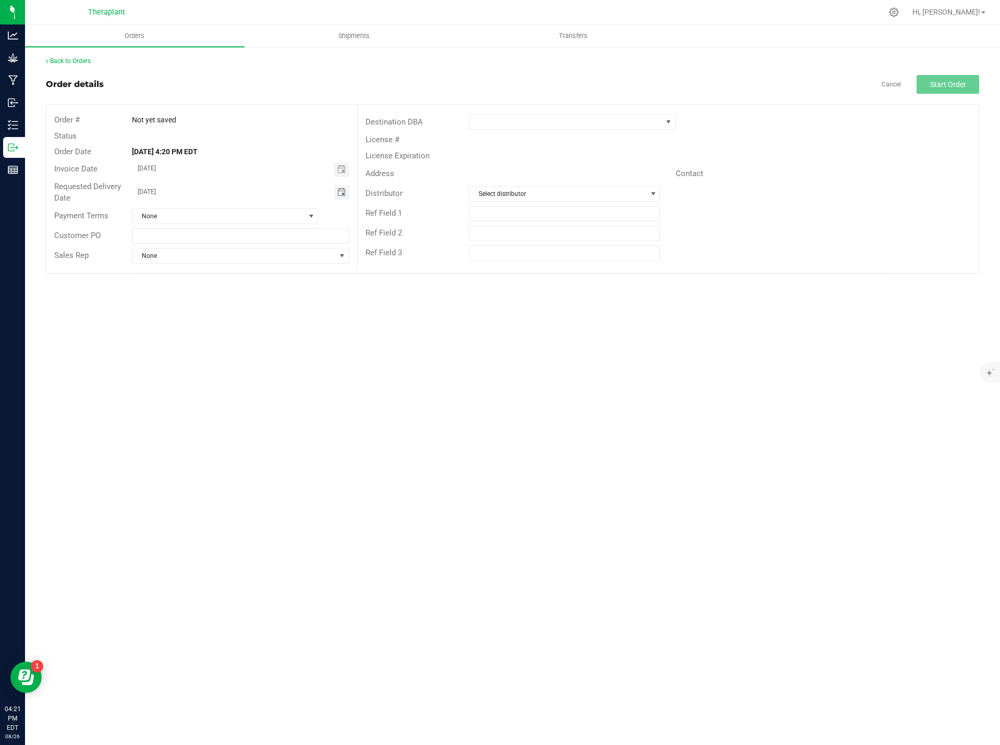
click at [173, 192] on input "08/27/2025" at bounding box center [233, 191] width 202 height 13
click at [158, 198] on input "08/27/2025" at bounding box center [233, 191] width 202 height 13
click at [185, 186] on input "08/27/2025" at bounding box center [233, 191] width 202 height 13
click at [186, 188] on input "08/27/2025" at bounding box center [233, 191] width 202 height 13
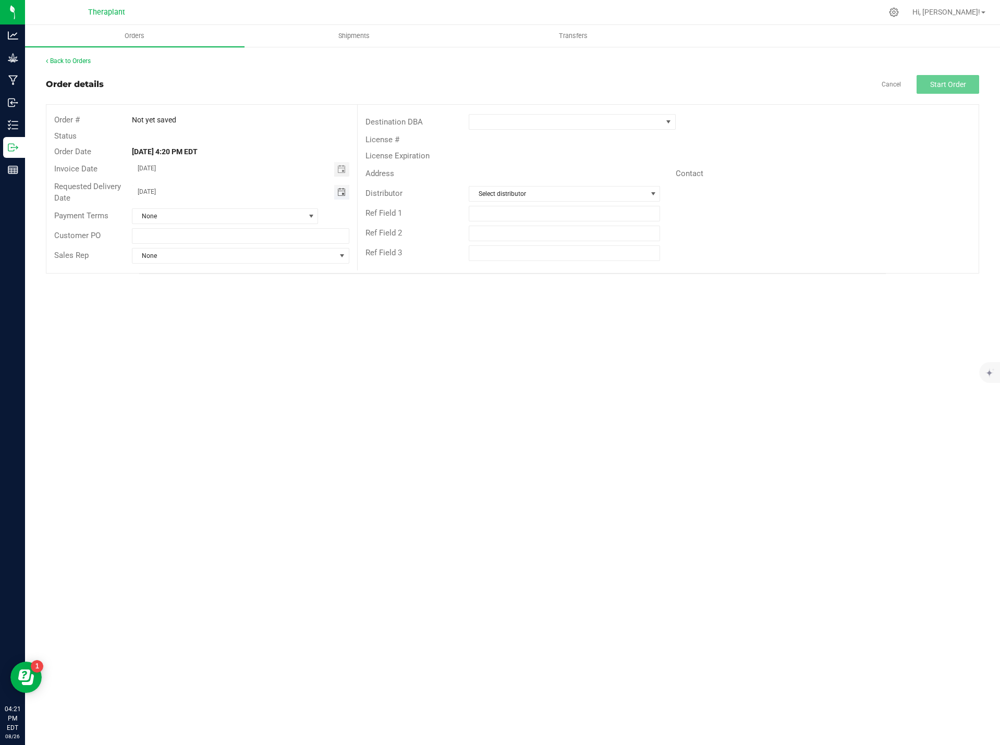
click at [160, 189] on input "08/27/2025" at bounding box center [233, 191] width 202 height 13
click at [160, 191] on input "08/27/2025" at bounding box center [233, 191] width 202 height 13
click at [159, 198] on input "08/27/2025" at bounding box center [233, 191] width 202 height 13
drag, startPoint x: 137, startPoint y: 194, endPoint x: 173, endPoint y: 193, distance: 36.0
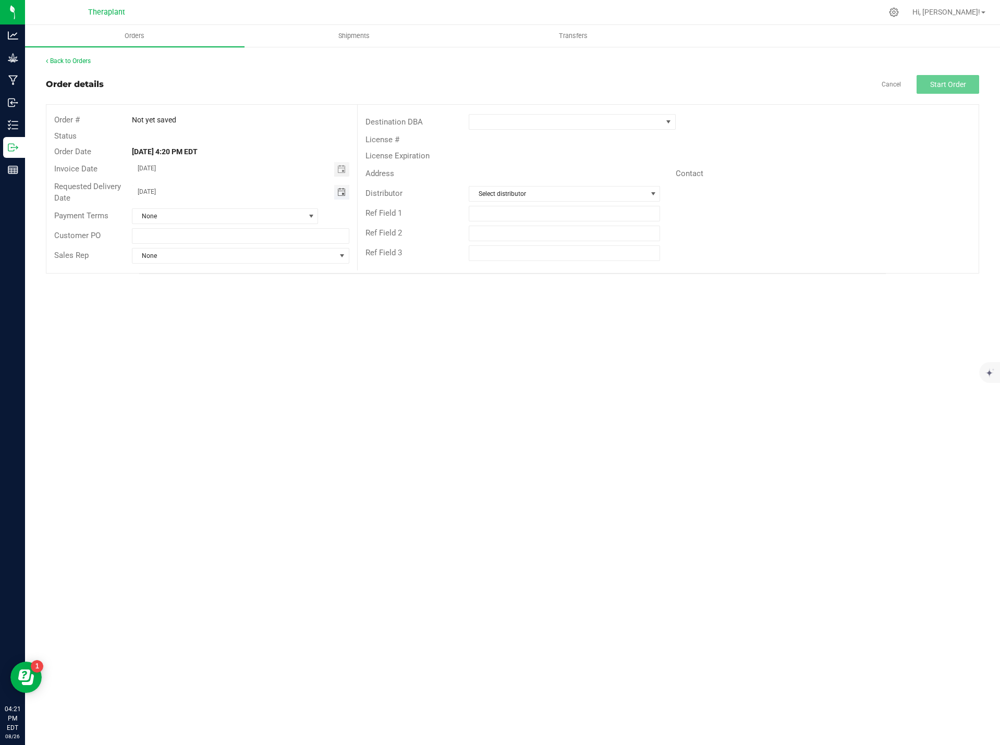
click at [173, 193] on input "08/27/2025" at bounding box center [233, 191] width 202 height 13
drag, startPoint x: 178, startPoint y: 191, endPoint x: 119, endPoint y: 193, distance: 59.5
click at [119, 193] on div "Requested Delivery Date 08/27/2025" at bounding box center [201, 193] width 311 height 28
type input "month/day/year"
click at [506, 122] on span at bounding box center [565, 122] width 192 height 15
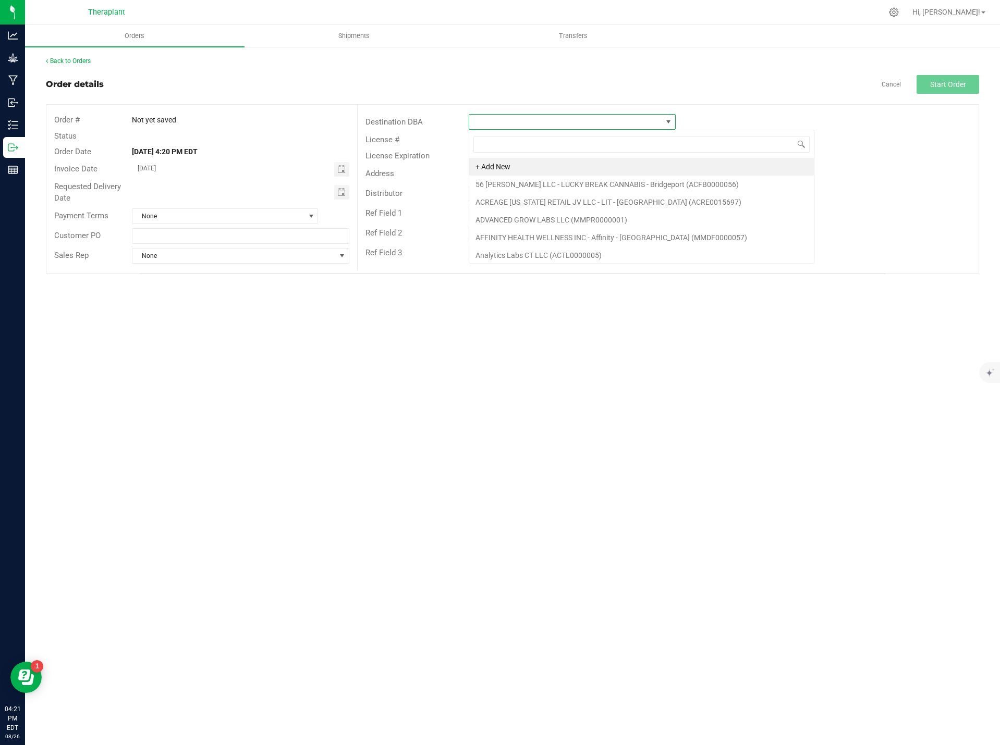
scroll to position [16, 207]
type input "old"
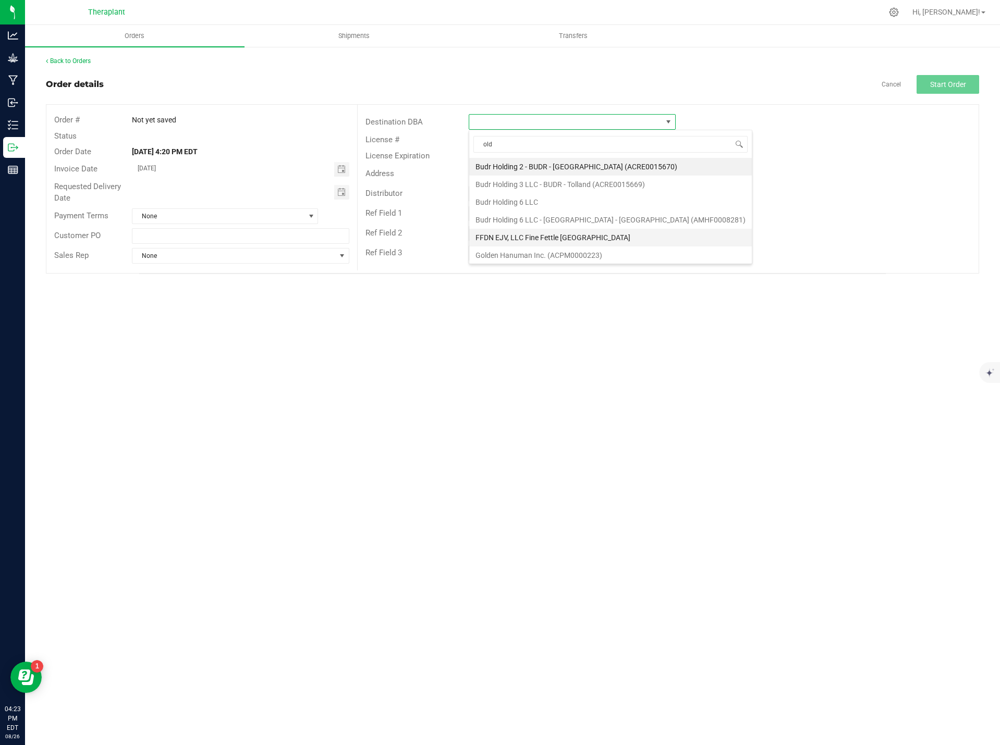
click at [573, 235] on li "FFDN EJV, LLC Fine Fettle Old Saybrook" at bounding box center [610, 238] width 282 height 18
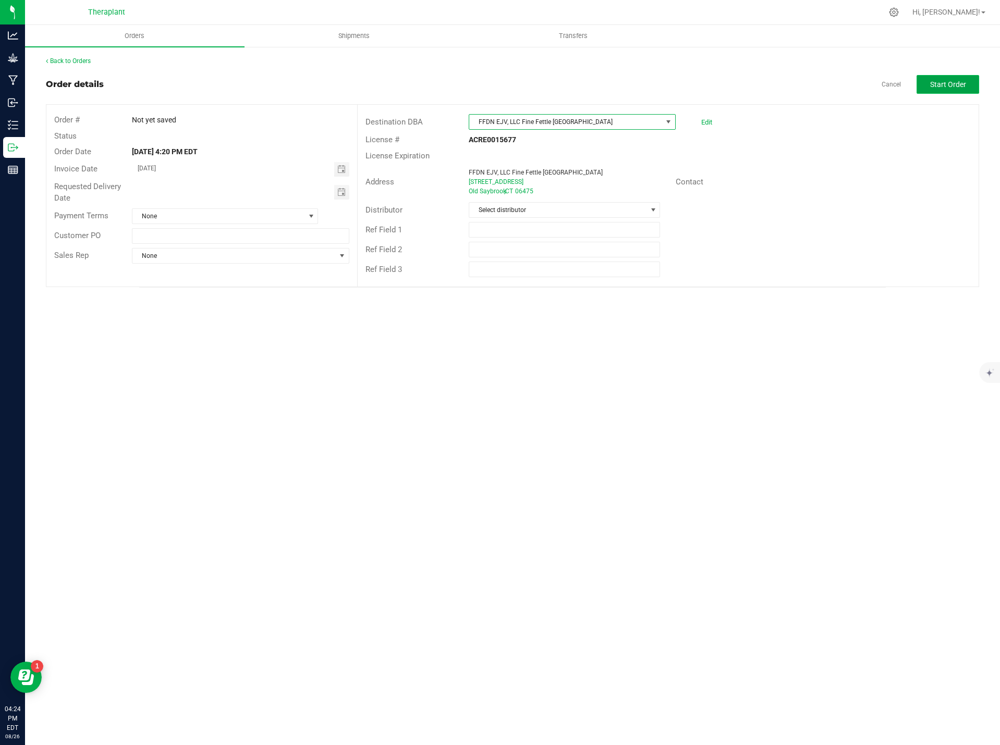
click at [957, 84] on span "Start Order" at bounding box center [948, 84] width 36 height 8
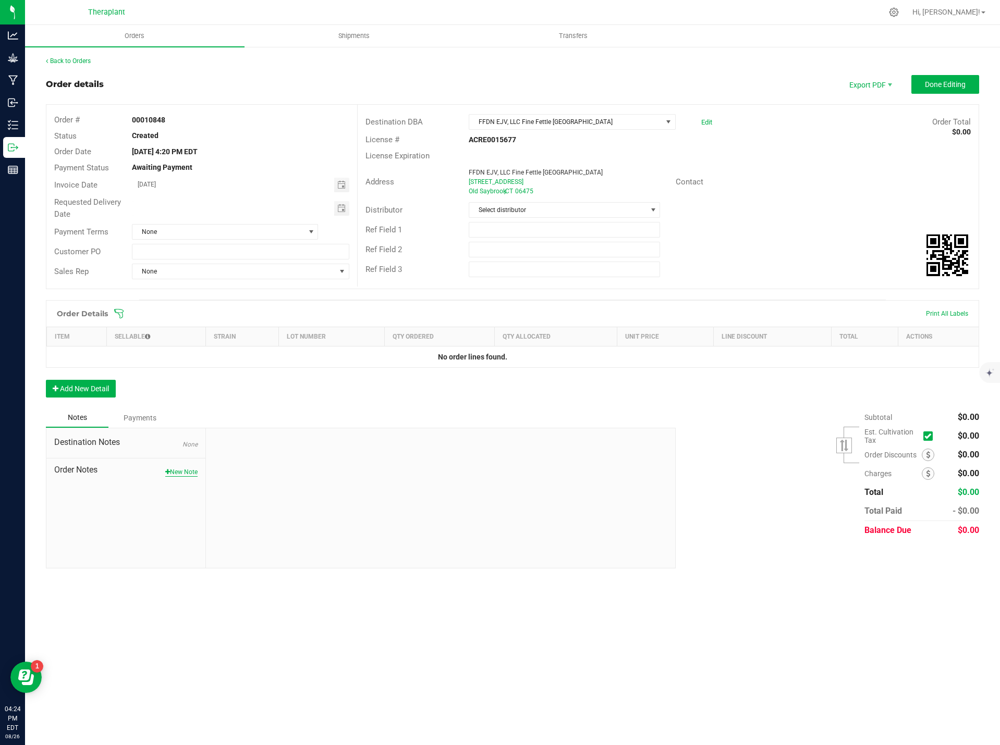
click at [178, 475] on button "New Note" at bounding box center [181, 472] width 32 height 9
paste textarea "all:hours Hash Burger 41117- Sent 1 unit for top 6th finisher. Apologies this d…"
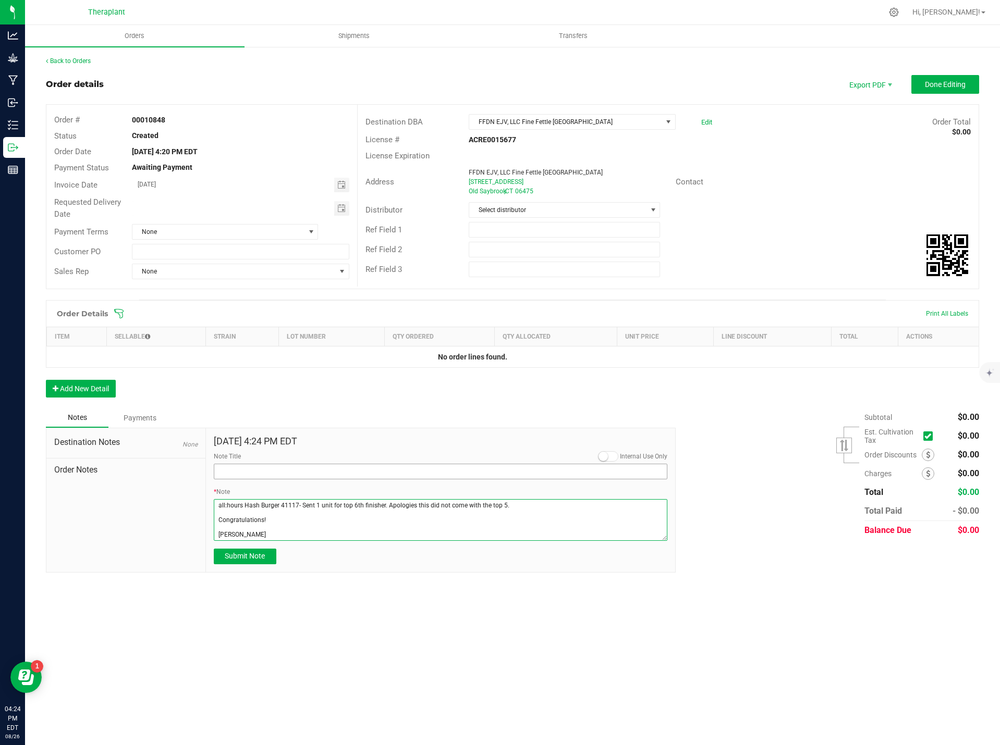
type textarea "all:hours Hash Burger 41117- Sent 1 unit for top 6th finisher. Apologies this d…"
click at [264, 475] on input "Note Title" at bounding box center [441, 472] width 454 height 16
type input "Top Performer Sample Units"
drag, startPoint x: 275, startPoint y: 533, endPoint x: 215, endPoint y: 537, distance: 60.0
click at [215, 537] on textarea "* Note" at bounding box center [441, 520] width 454 height 42
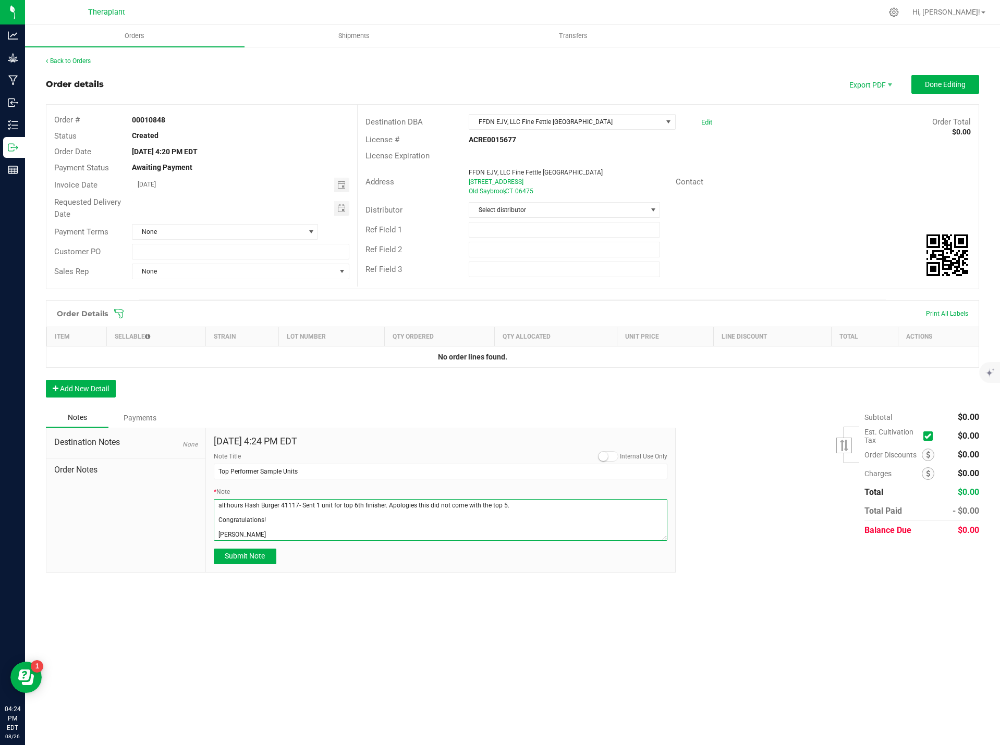
paste textarea "Richard Howard"
type textarea "all:hours Hash Burger 41117- Sent 1 unit for top 6th finisher. Apologies this d…"
click at [261, 555] on span "Submit Note" at bounding box center [245, 556] width 40 height 8
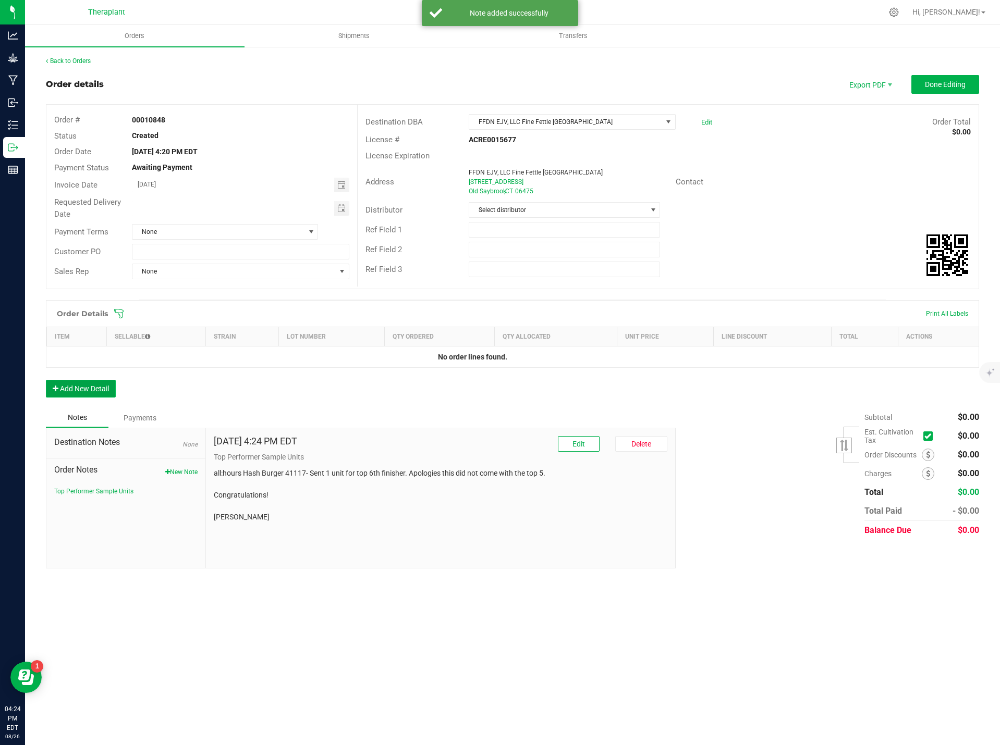
click at [95, 395] on button "Add New Detail" at bounding box center [81, 389] width 70 height 18
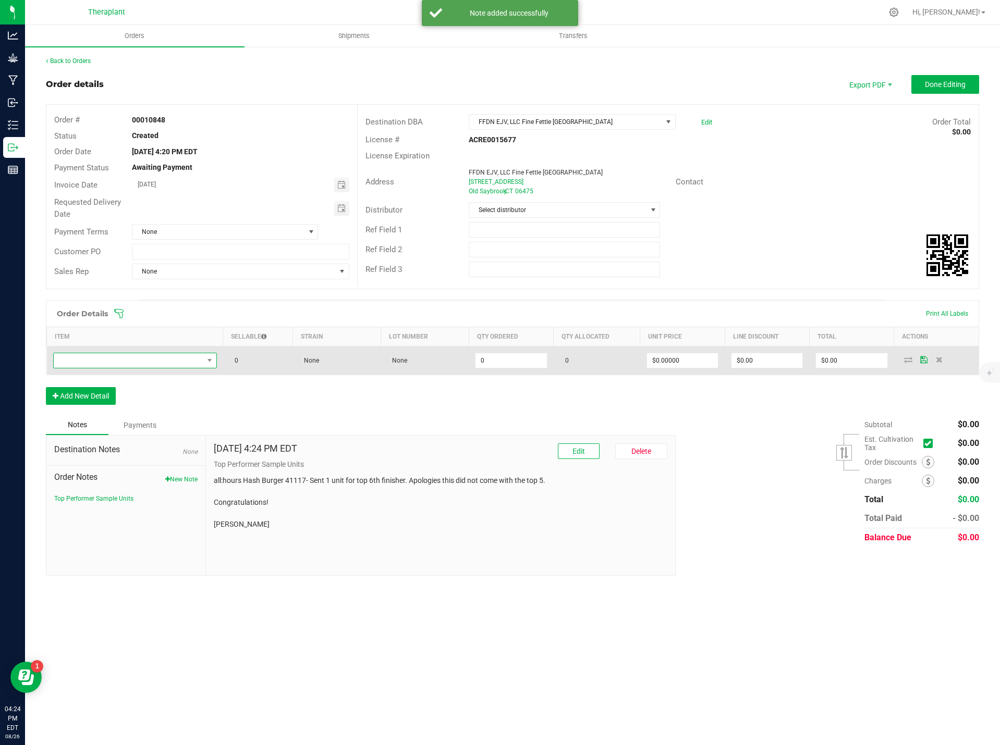
click at [166, 361] on span "NO DATA FOUND" at bounding box center [129, 360] width 150 height 15
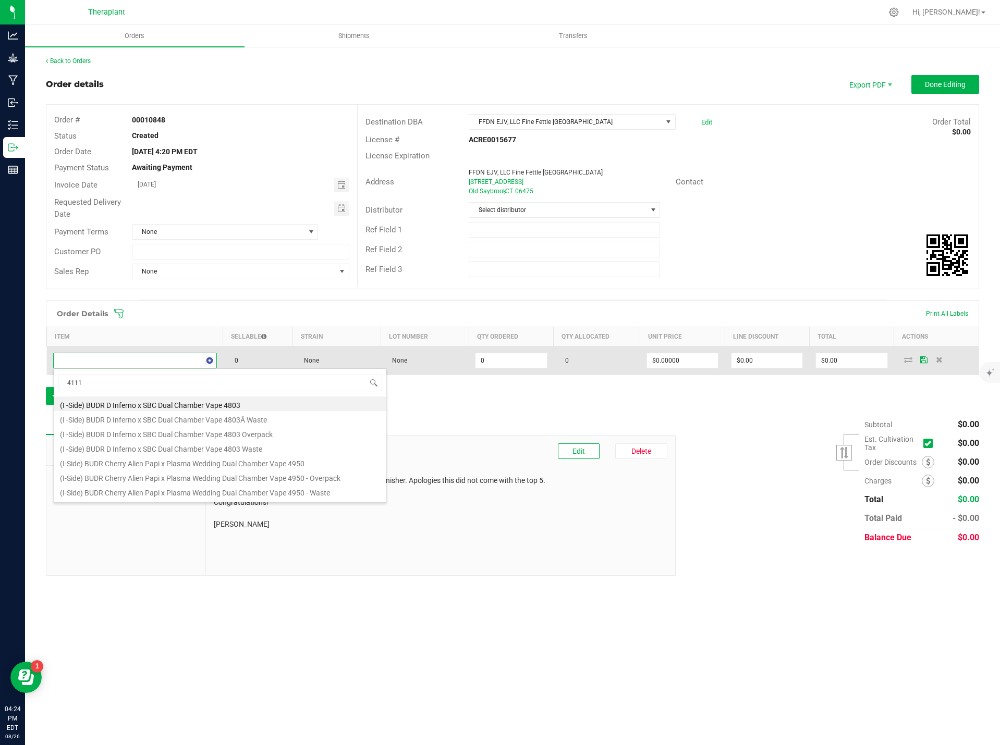
type input "41117"
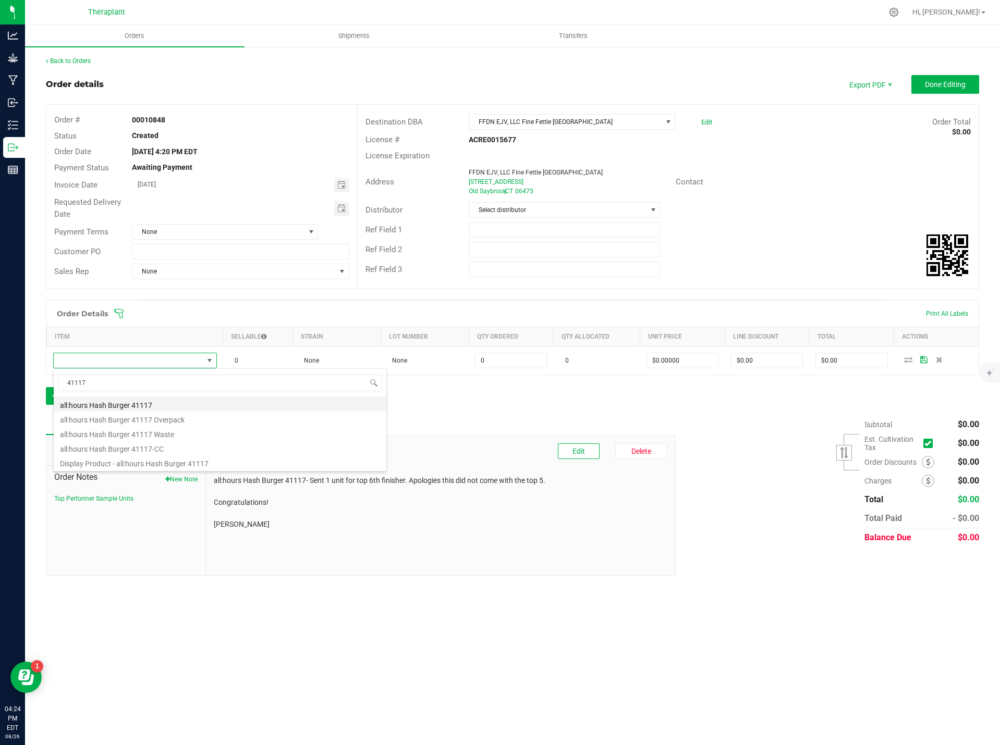
click at [167, 402] on li "all:hours Hash Burger 41117" at bounding box center [220, 404] width 333 height 15
type input "0 ea"
type input "$26.00000"
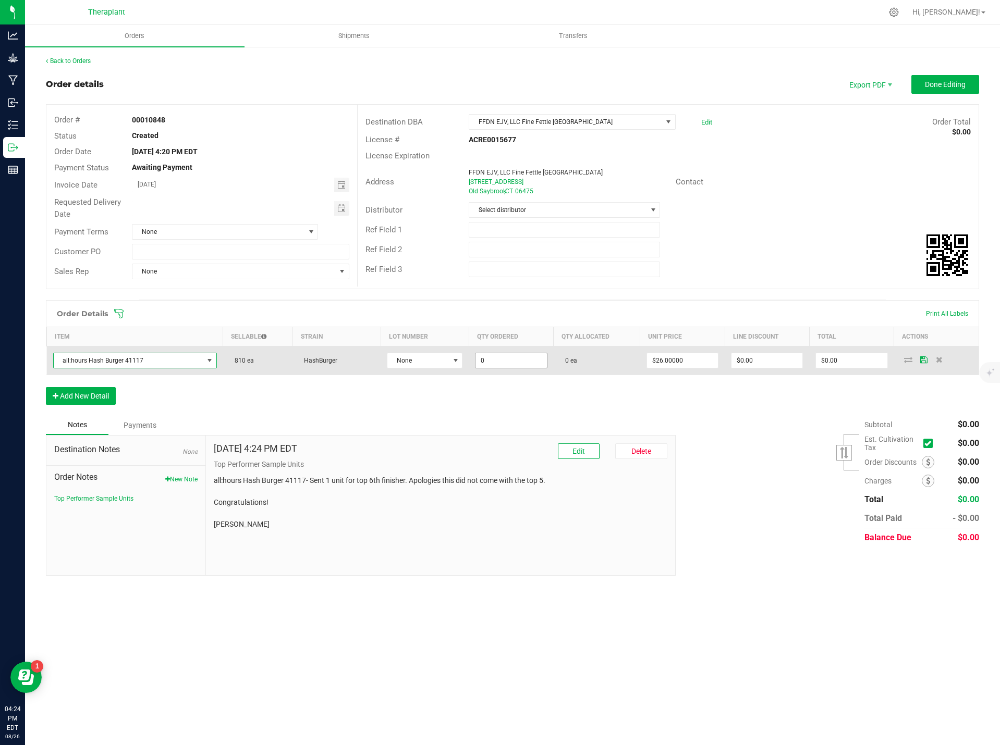
click at [485, 362] on input "0" at bounding box center [510, 360] width 71 height 15
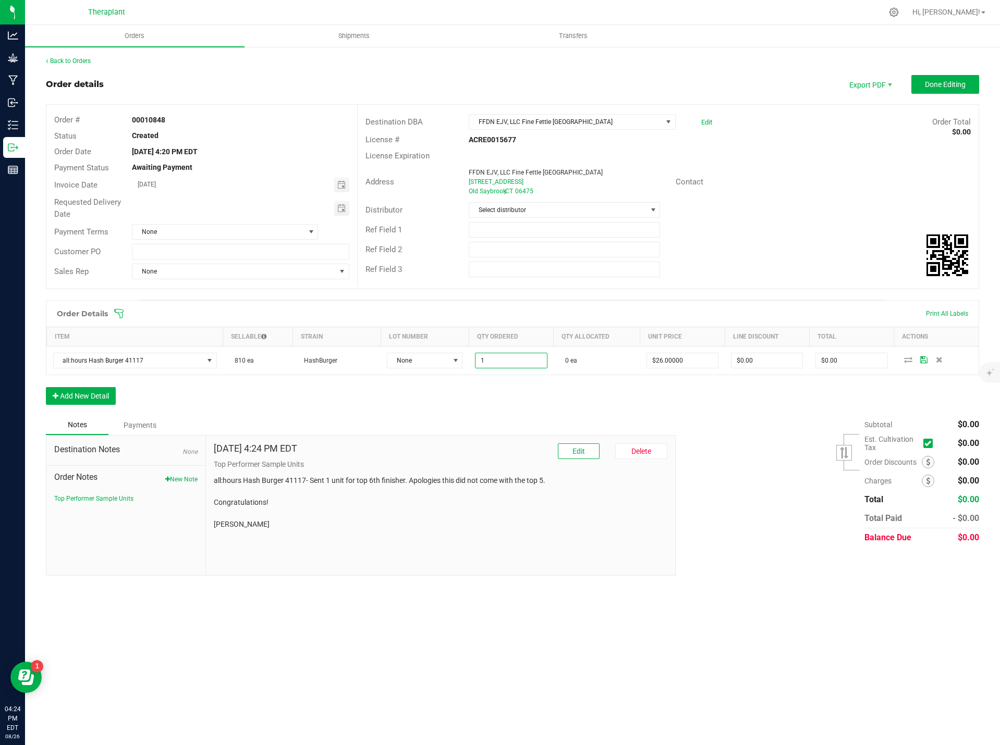
type input "1 ea"
type input "$26.00"
click at [507, 395] on div "Order Details Print All Labels Item Sellable Strain Lot Number Qty Ordered Qty …" at bounding box center [512, 357] width 933 height 115
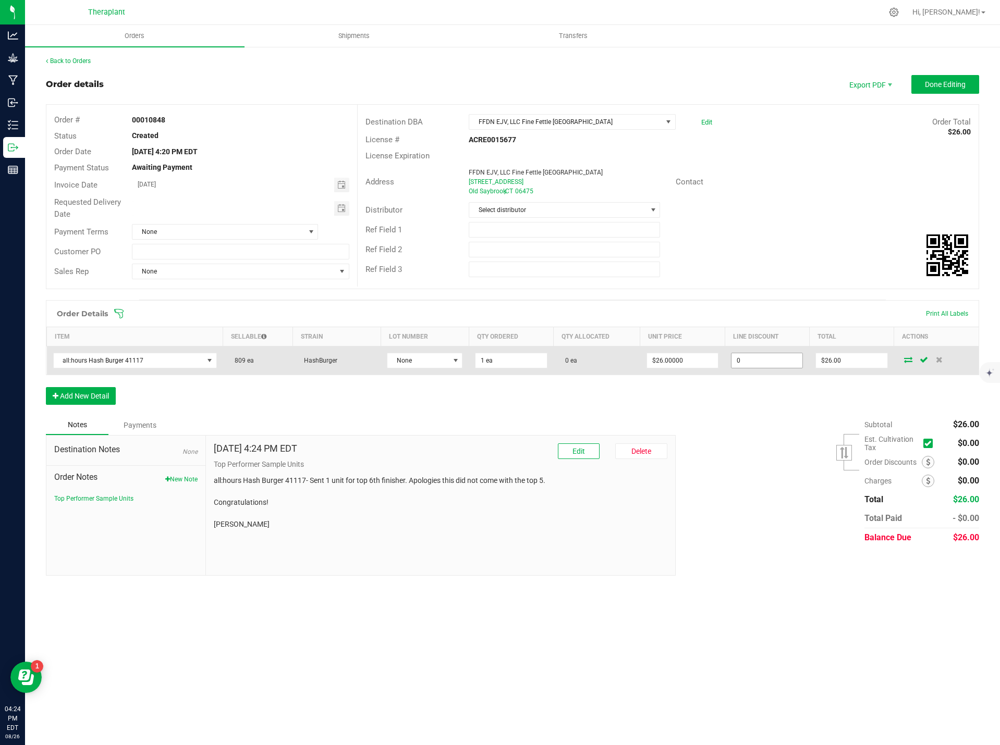
click at [758, 361] on input "0" at bounding box center [766, 360] width 71 height 15
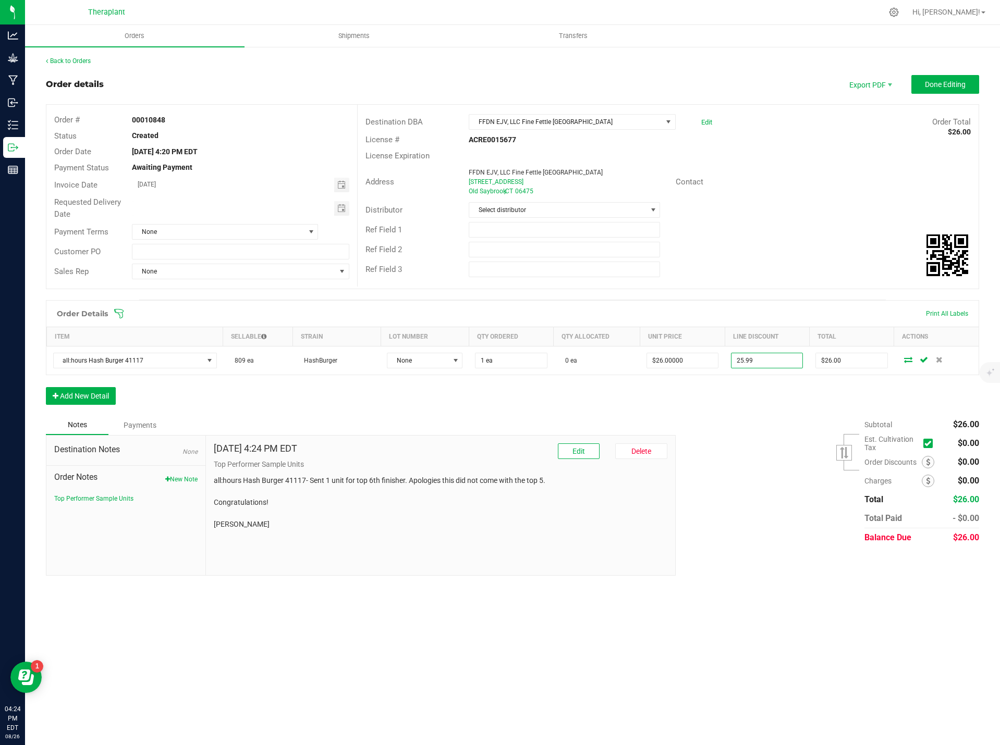
type input "$25.99"
type input "$0.01"
click at [777, 474] on div "Subtotal $26.00 Est. Cultivation Tax" at bounding box center [823, 481] width 311 height 132
click at [932, 83] on span "Done Editing" at bounding box center [945, 84] width 41 height 8
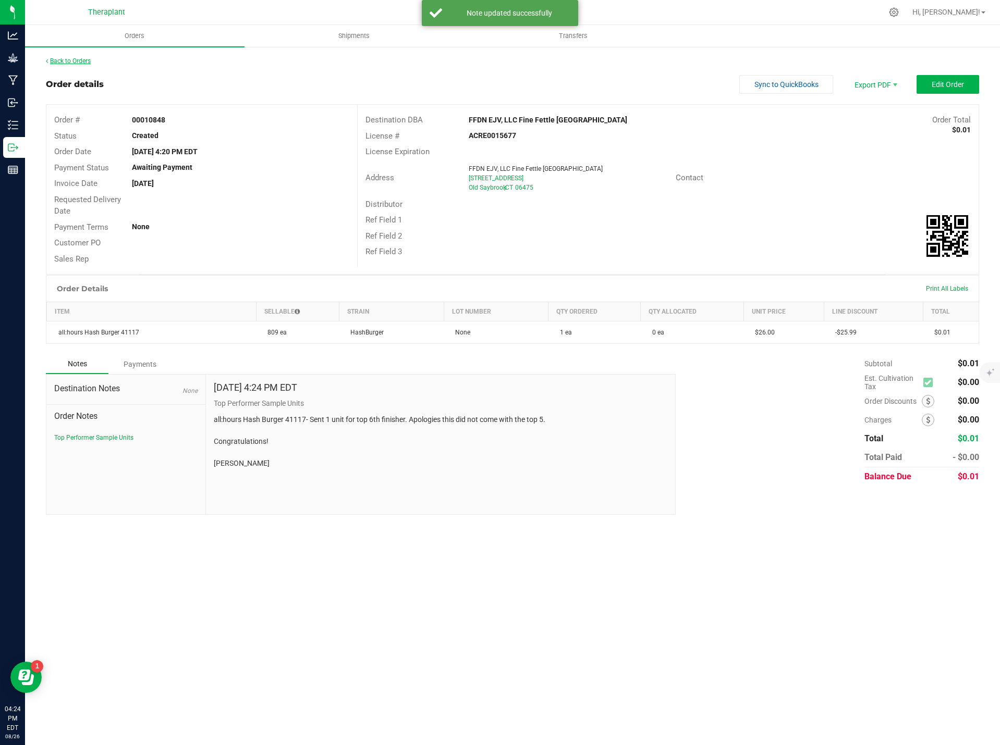
click at [79, 63] on link "Back to Orders" at bounding box center [68, 60] width 45 height 7
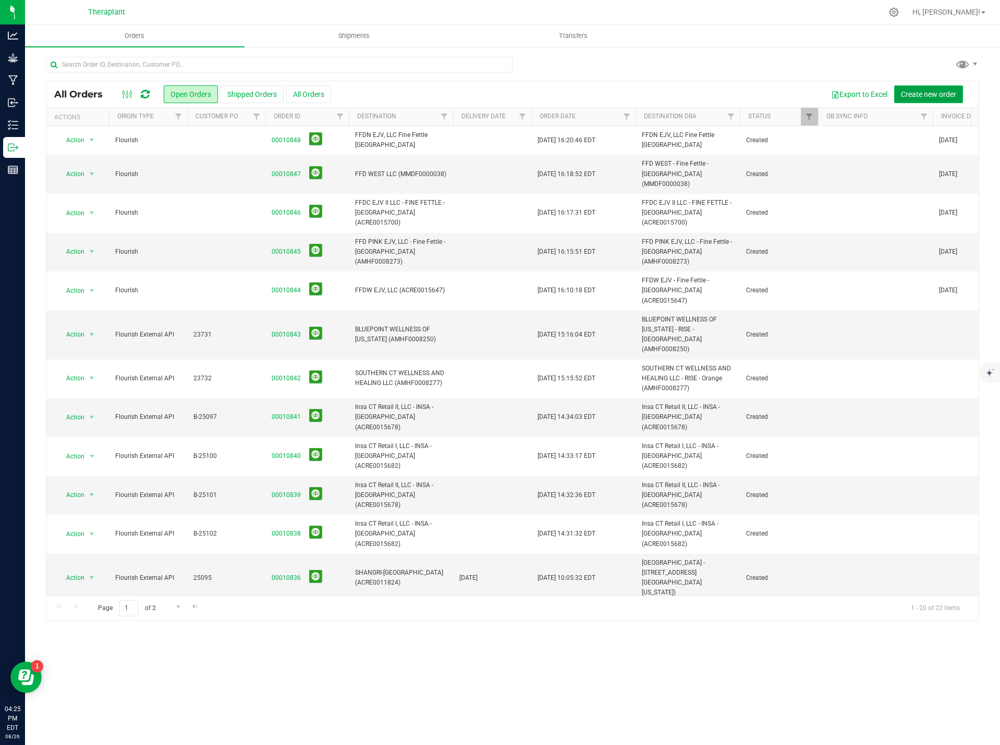
click at [928, 93] on span "Create new order" at bounding box center [928, 94] width 55 height 8
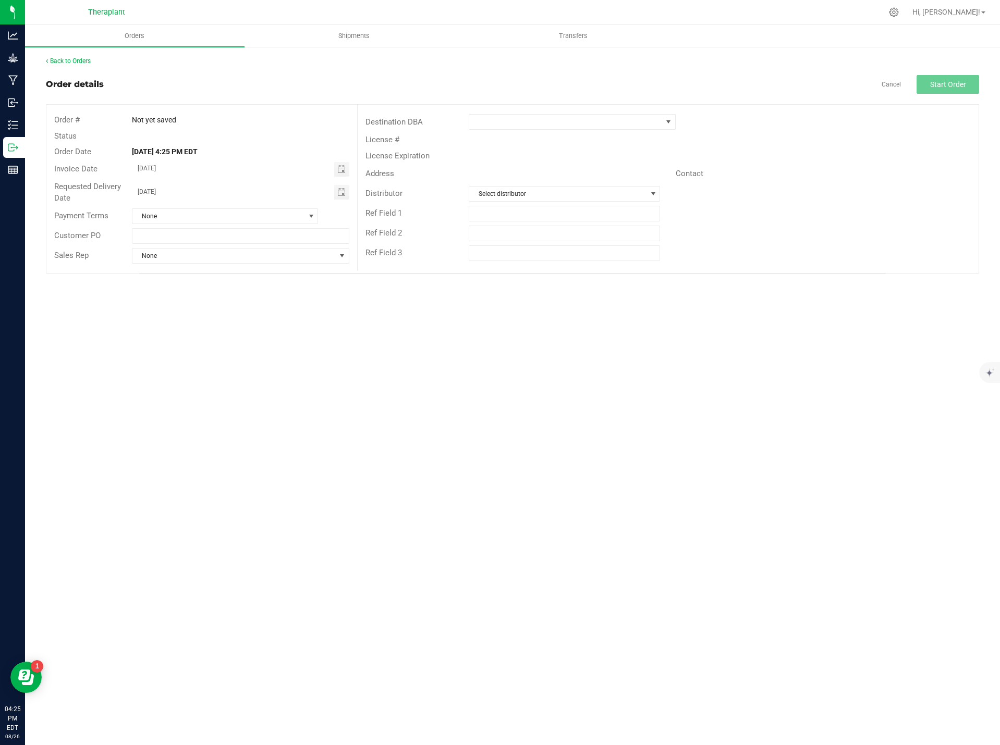
drag, startPoint x: 165, startPoint y: 192, endPoint x: 131, endPoint y: 189, distance: 34.5
click at [138, 191] on input "08/27/2025" at bounding box center [233, 191] width 202 height 13
drag, startPoint x: 180, startPoint y: 192, endPoint x: 130, endPoint y: 192, distance: 49.5
click at [130, 192] on div "month/27/2025" at bounding box center [240, 192] width 233 height 15
click at [193, 197] on input "month/27/2025" at bounding box center [233, 191] width 202 height 13
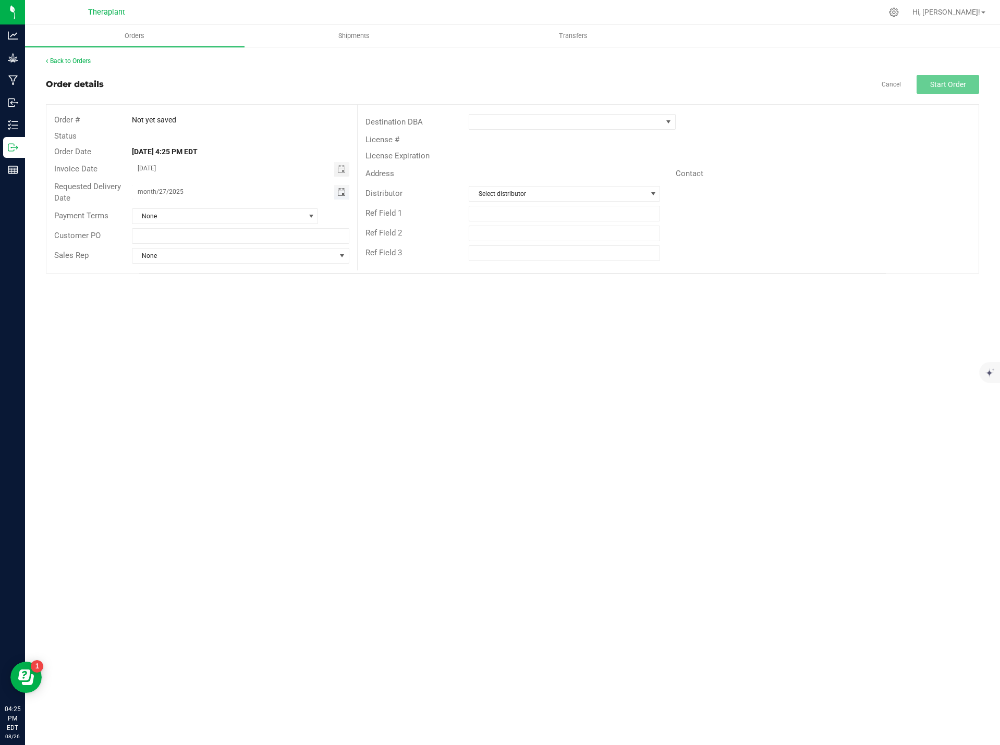
drag, startPoint x: 188, startPoint y: 191, endPoint x: 142, endPoint y: 189, distance: 46.5
click at [142, 189] on input "month/27/2025" at bounding box center [233, 191] width 202 height 13
click at [188, 192] on input "month/27/2025" at bounding box center [233, 191] width 202 height 13
click at [184, 192] on input "month/27/2025" at bounding box center [233, 191] width 202 height 13
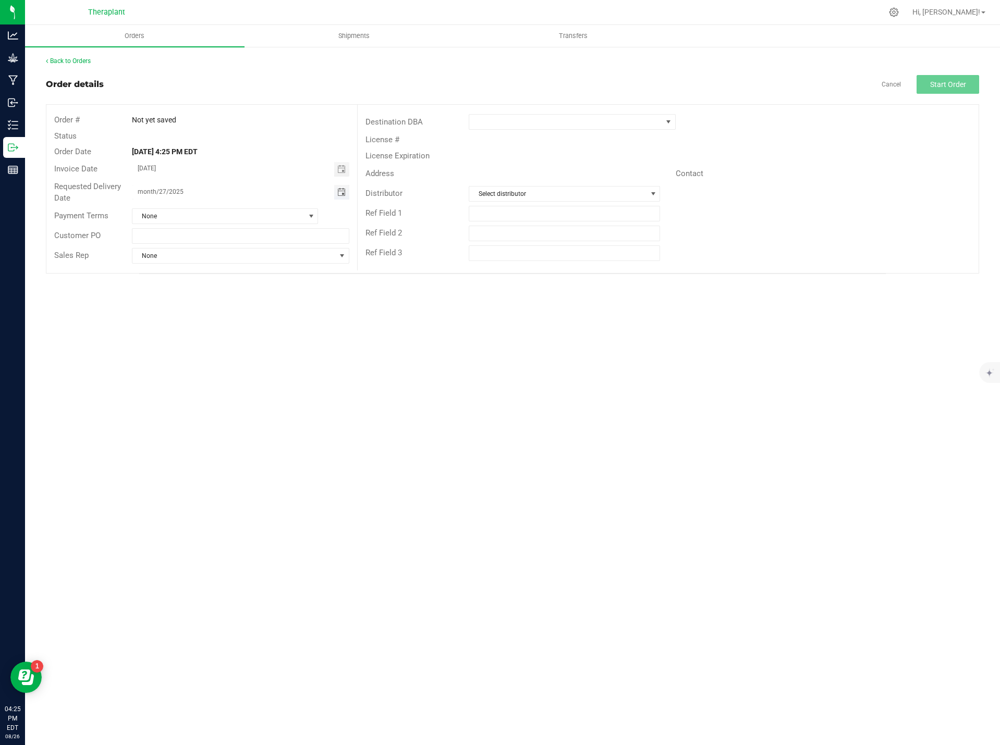
click at [184, 192] on input "month/27/2025" at bounding box center [233, 191] width 202 height 13
click at [174, 190] on input "month/27/2025" at bounding box center [233, 191] width 202 height 13
drag, startPoint x: 187, startPoint y: 191, endPoint x: 147, endPoint y: 191, distance: 39.1
click at [147, 191] on input "month/27/2025" at bounding box center [233, 191] width 202 height 13
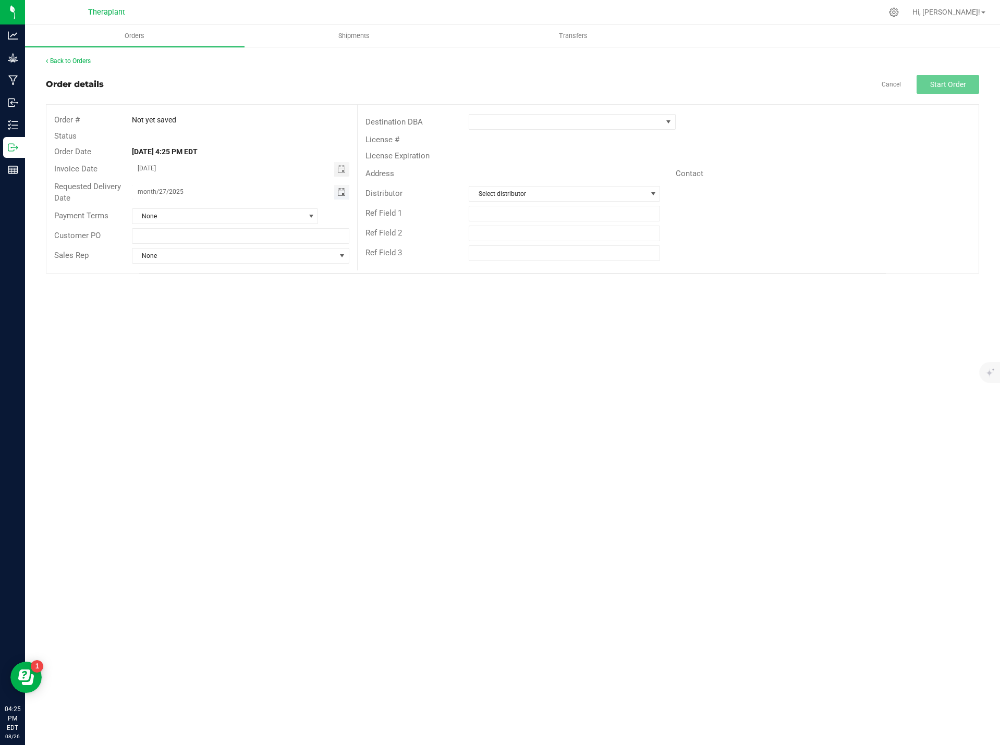
click at [183, 186] on input "month/27/2025" at bounding box center [233, 191] width 202 height 13
click at [185, 192] on input "month/27/2025" at bounding box center [233, 191] width 202 height 13
drag, startPoint x: 188, startPoint y: 196, endPoint x: 150, endPoint y: 190, distance: 39.1
click at [150, 190] on input "month/27/2025" at bounding box center [233, 191] width 202 height 13
click at [192, 188] on input "month/27/2025" at bounding box center [233, 191] width 202 height 13
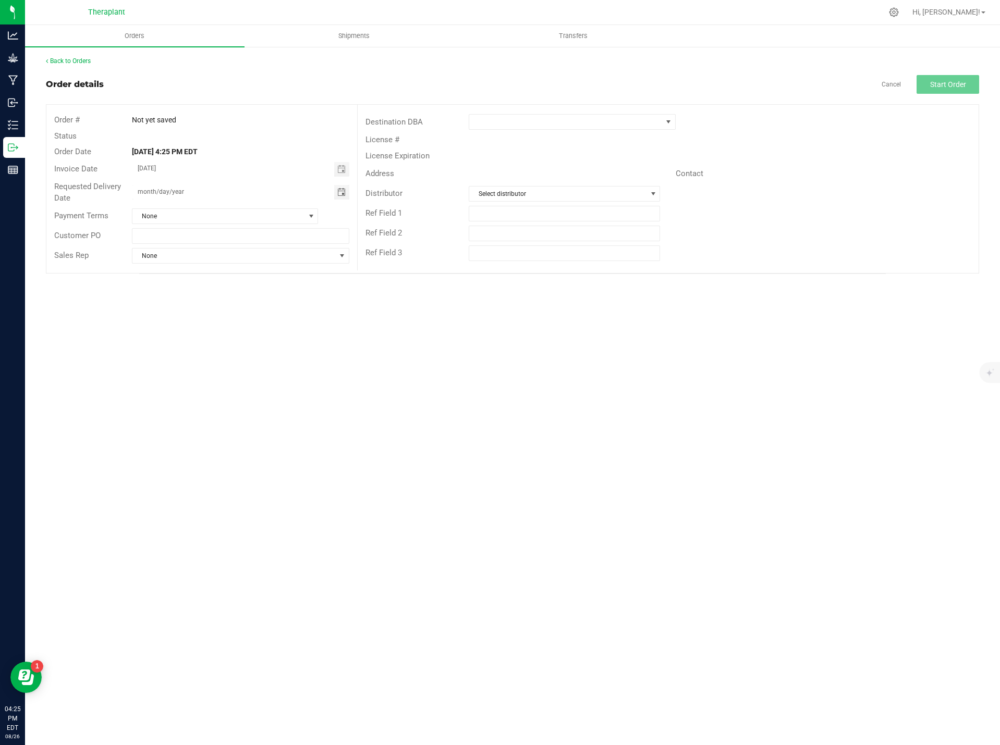
type input "month/day/year"
click at [506, 132] on div "License #" at bounding box center [668, 140] width 621 height 16
click at [505, 125] on span at bounding box center [565, 122] width 192 height 15
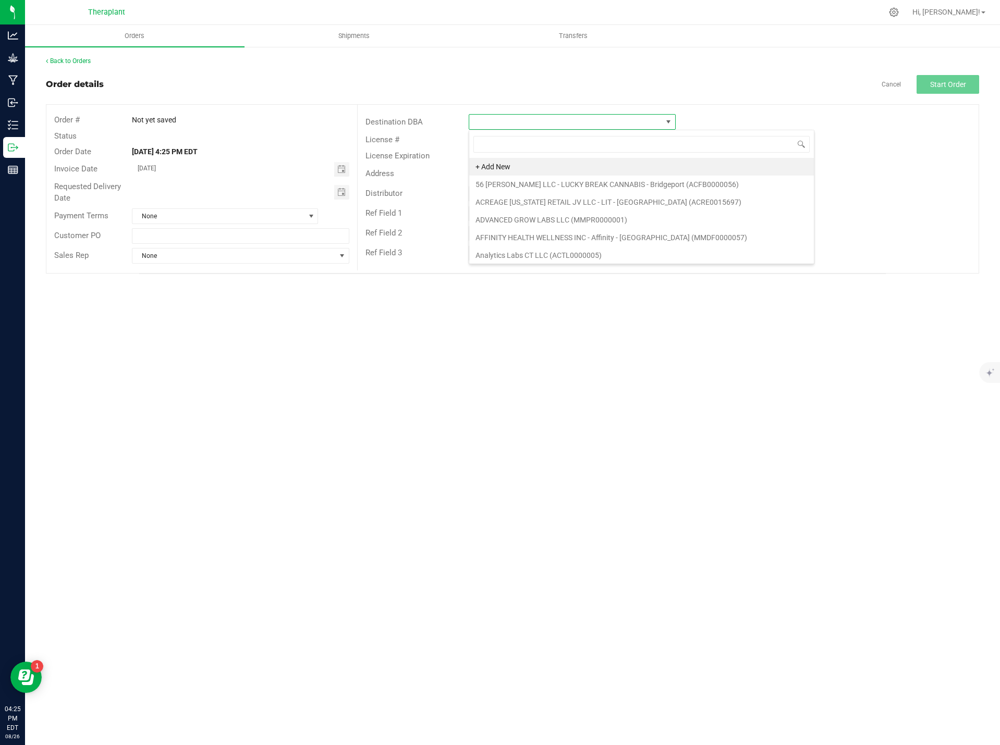
scroll to position [16, 207]
click at [511, 149] on input at bounding box center [641, 144] width 336 height 16
type input "norwalk"
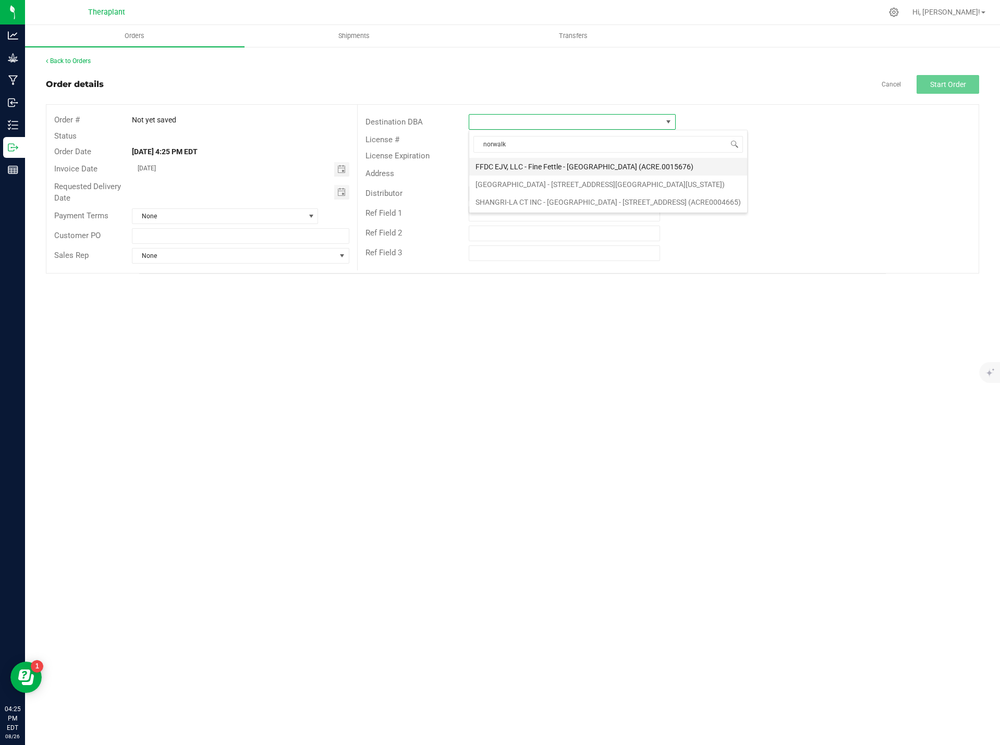
click at [605, 167] on li "FFDC EJV, LLC - Fine Fettle - Norwalk (ACRE.0015676)" at bounding box center [608, 167] width 278 height 18
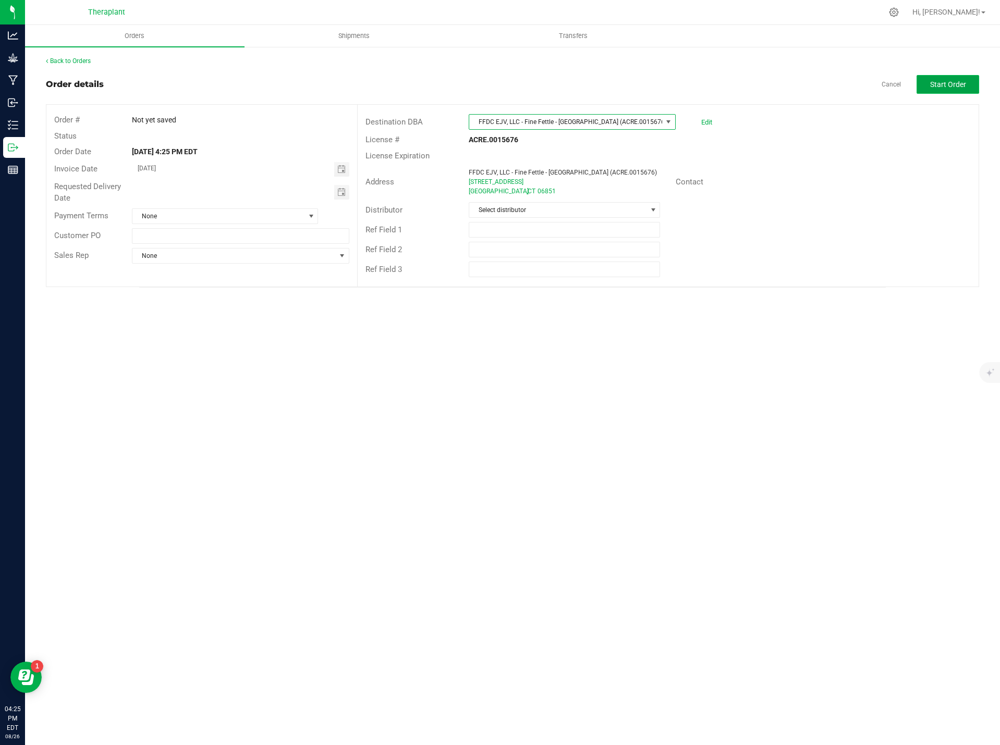
click at [954, 81] on span "Start Order" at bounding box center [948, 84] width 36 height 8
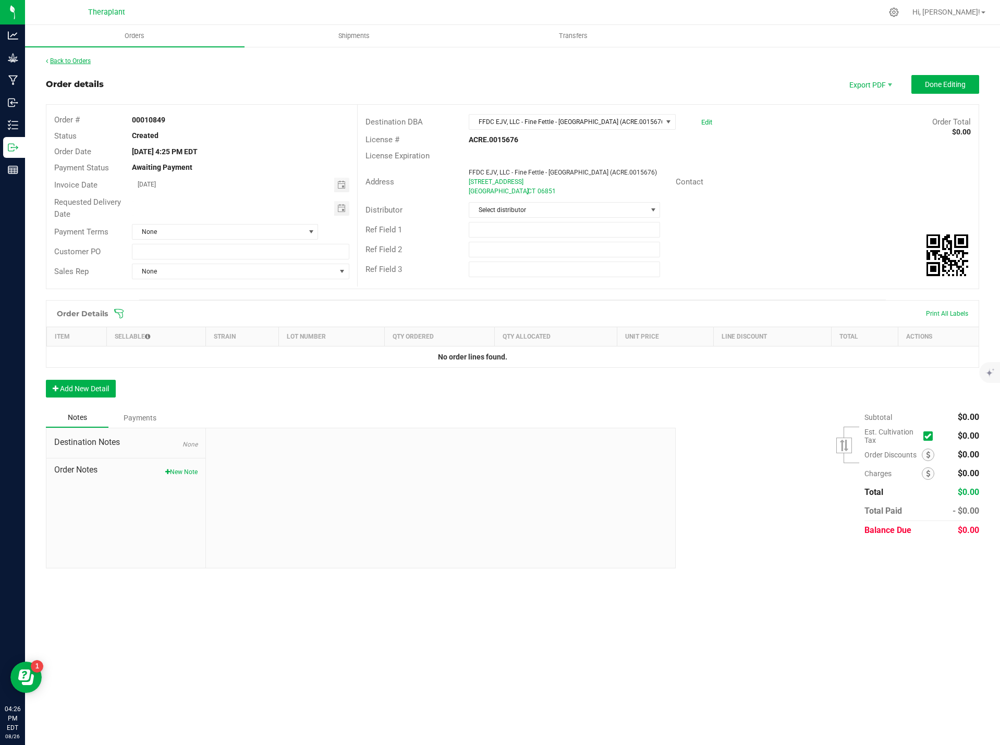
click at [90, 62] on link "Back to Orders" at bounding box center [68, 60] width 45 height 7
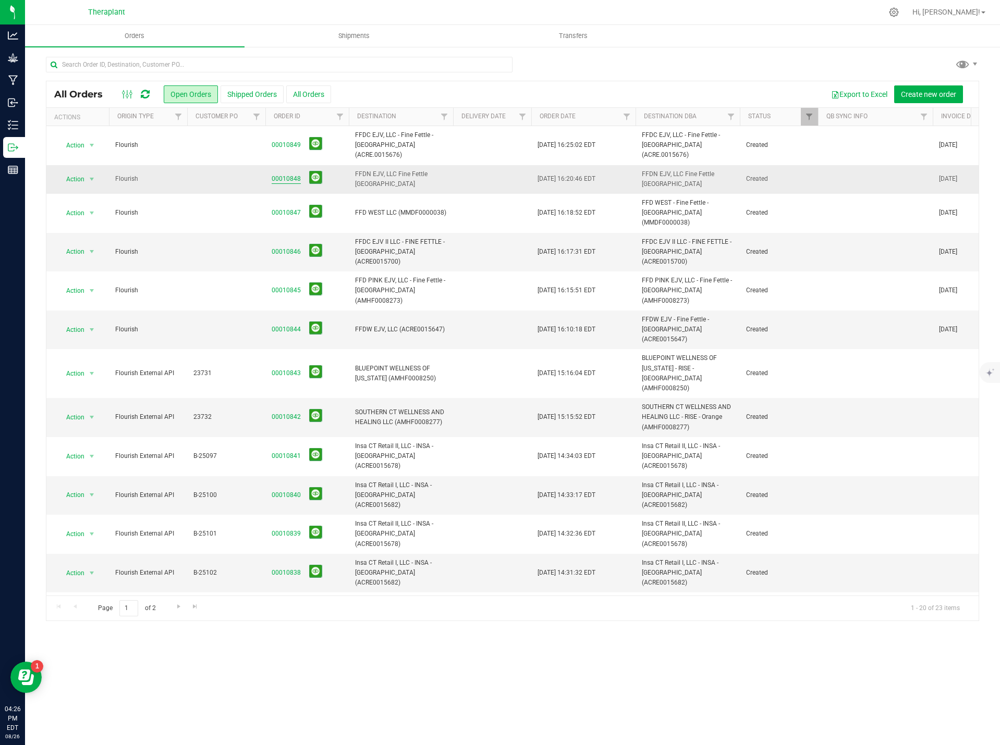
click at [285, 174] on link "00010848" at bounding box center [286, 179] width 29 height 10
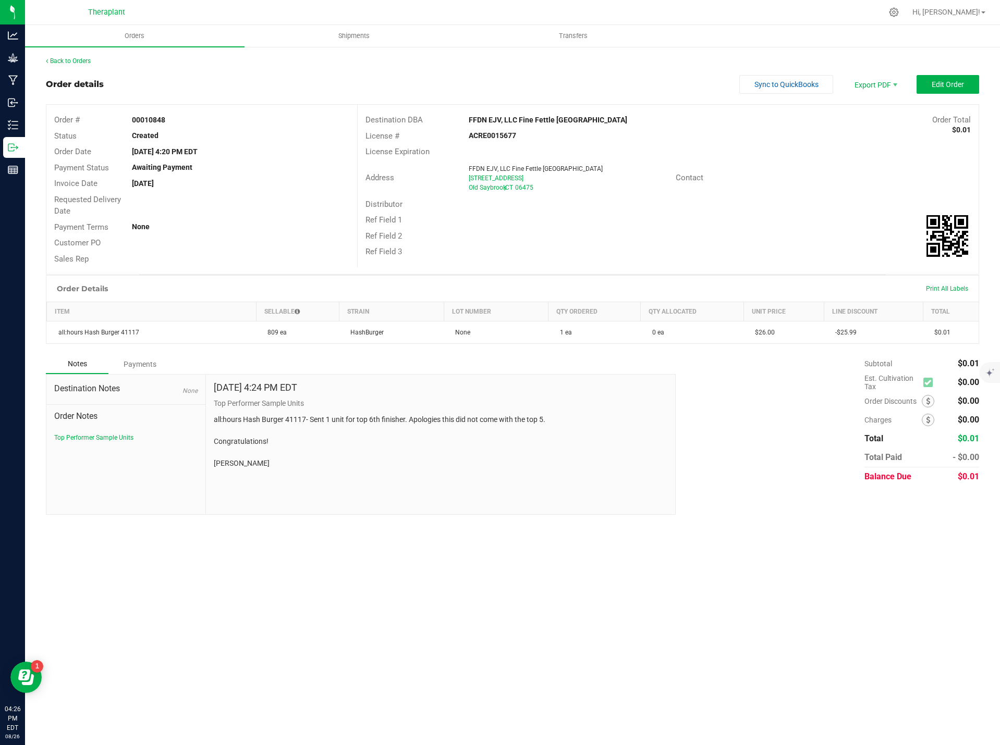
drag, startPoint x: 290, startPoint y: 473, endPoint x: 200, endPoint y: 413, distance: 108.0
click at [200, 413] on div "Destination Notes None Order Notes Top Performer Sample Units Aug 26, 2025 4:24…" at bounding box center [361, 444] width 630 height 141
click at [354, 451] on p "all:hours Hash Burger 41117- Sent 1 unit for top 6th finisher. Apologies this d…" at bounding box center [441, 441] width 454 height 55
drag, startPoint x: 245, startPoint y: 468, endPoint x: 212, endPoint y: 415, distance: 62.0
click at [212, 415] on div "Aug 26, 2025 4:24 PM EDT Top Performer Sample Units all:hours Hash Burger 41117…" at bounding box center [441, 445] width 470 height 140
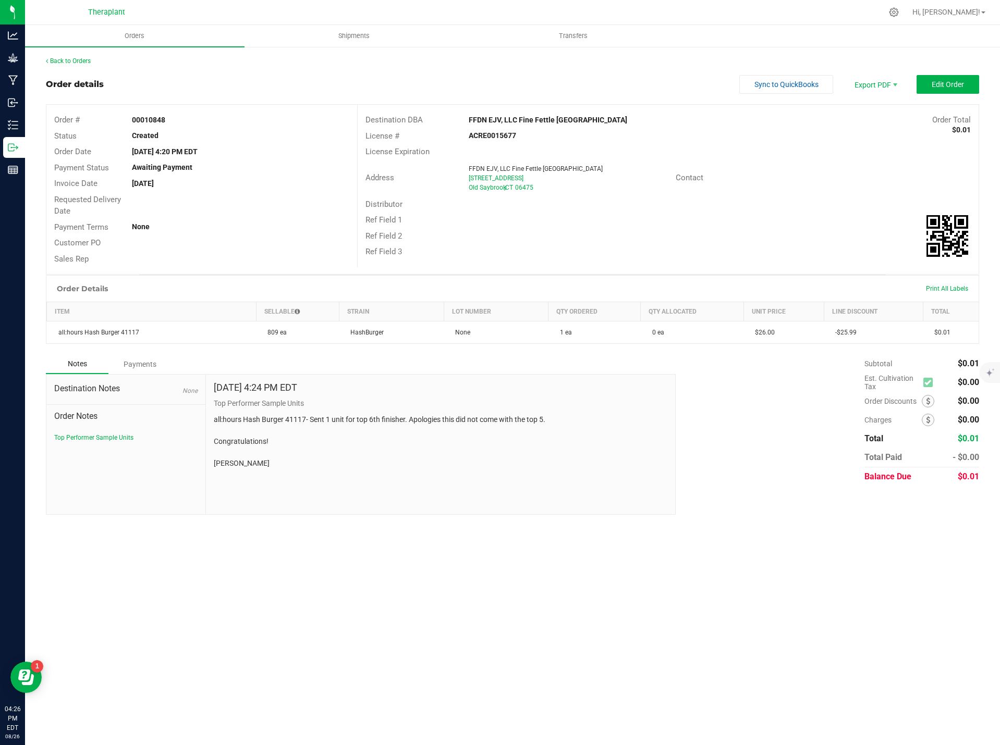
copy p "all:hours Hash Burger 41117- Sent 1 unit for top 6th finisher. Apologies this d…"
click at [73, 63] on link "Back to Orders" at bounding box center [68, 60] width 45 height 7
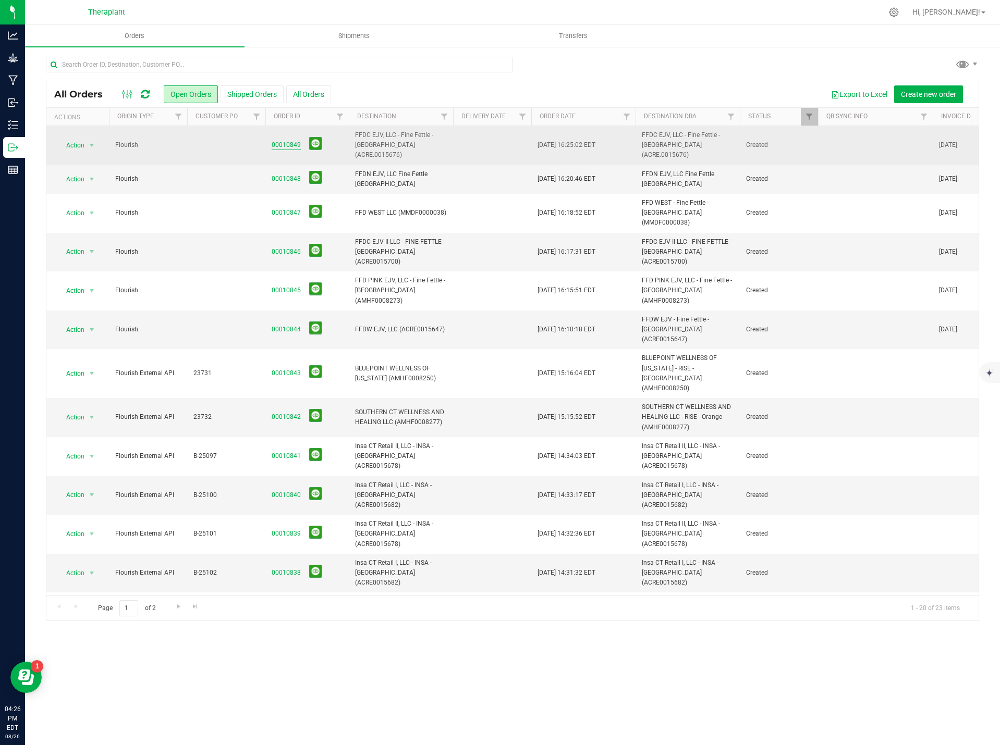
click at [285, 144] on link "00010849" at bounding box center [286, 145] width 29 height 10
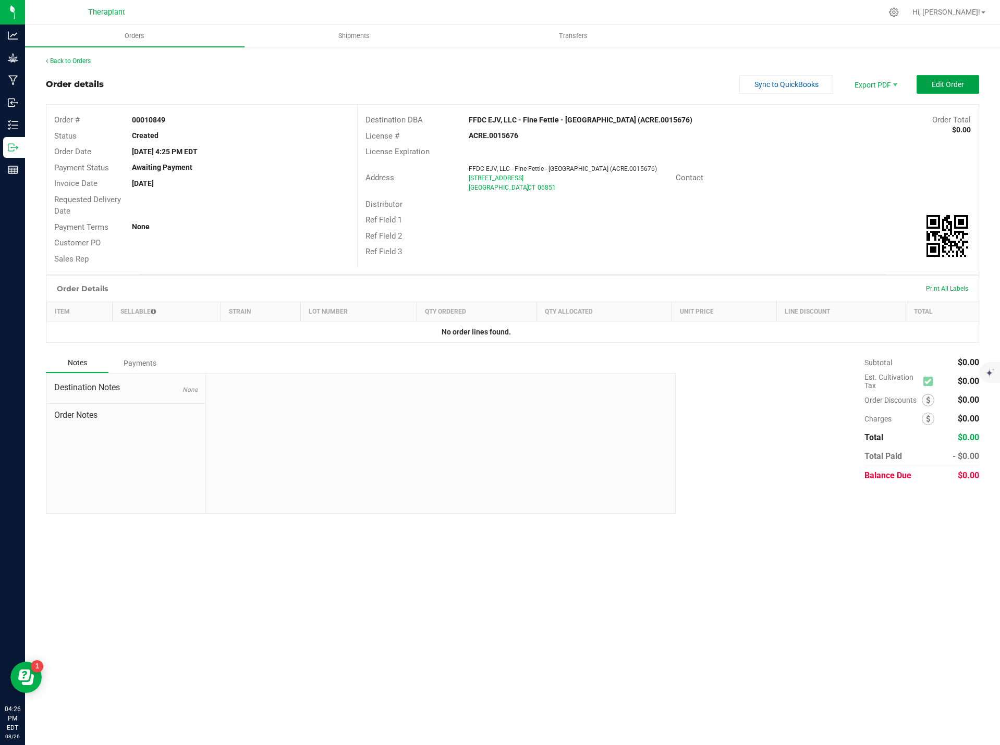
click at [957, 80] on span "Edit Order" at bounding box center [947, 84] width 32 height 8
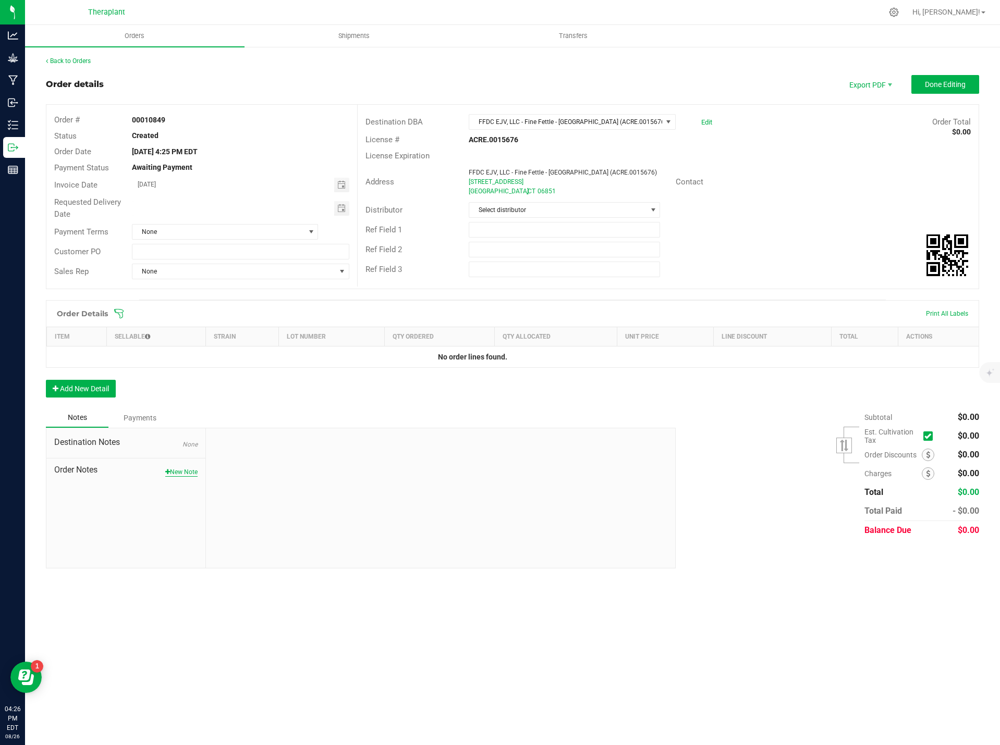
click at [193, 472] on button "New Note" at bounding box center [181, 472] width 32 height 9
paste textarea "all:hours Hash Burger 41117- Sent 1 unit for top 6th finisher. Apologies this d…"
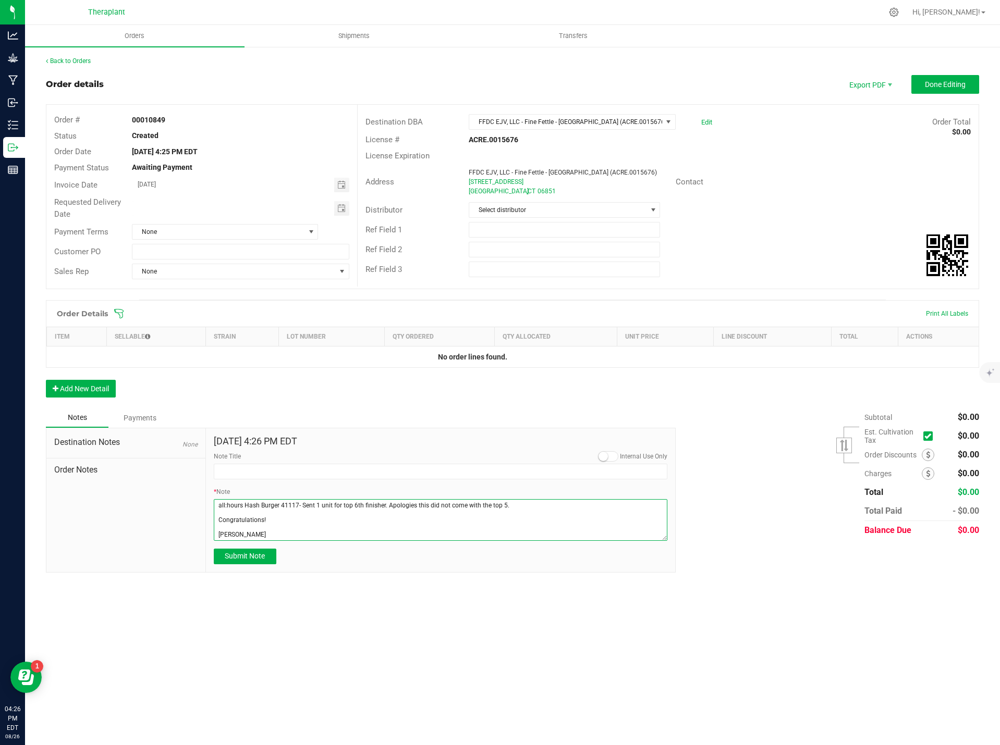
type textarea "all:hours Hash Burger 41117- Sent 1 unit for top 6th finisher. Apologies this d…"
click at [254, 461] on div "Note Title" at bounding box center [441, 466] width 454 height 28
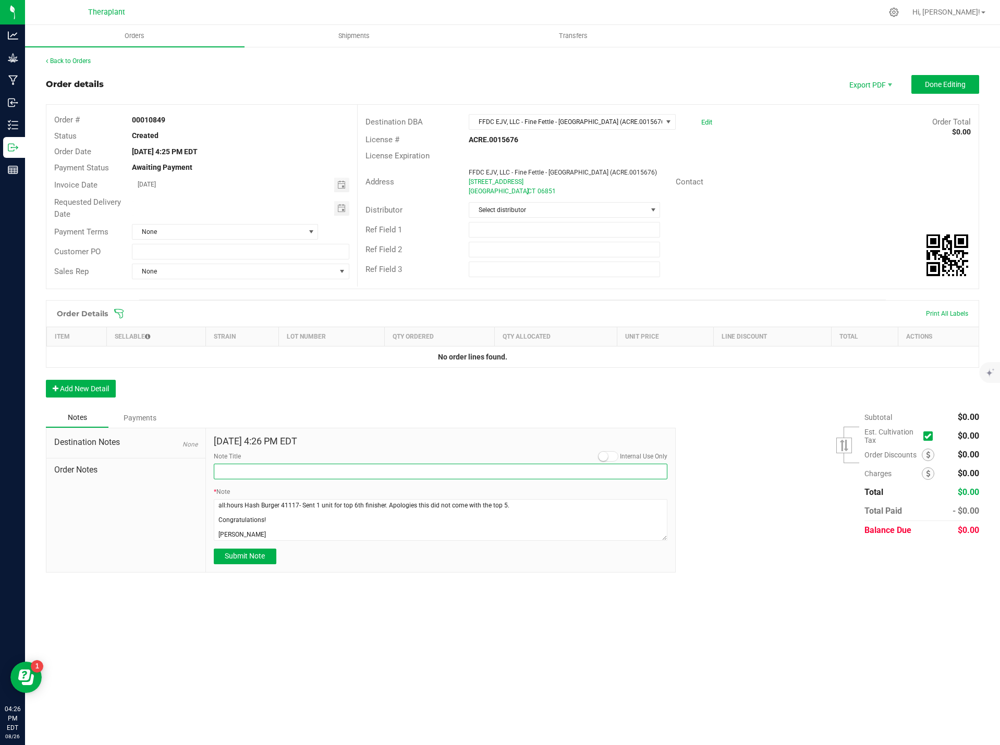
click at [254, 468] on input "Note Title" at bounding box center [441, 472] width 454 height 16
type input "Top Performer Sample Units"
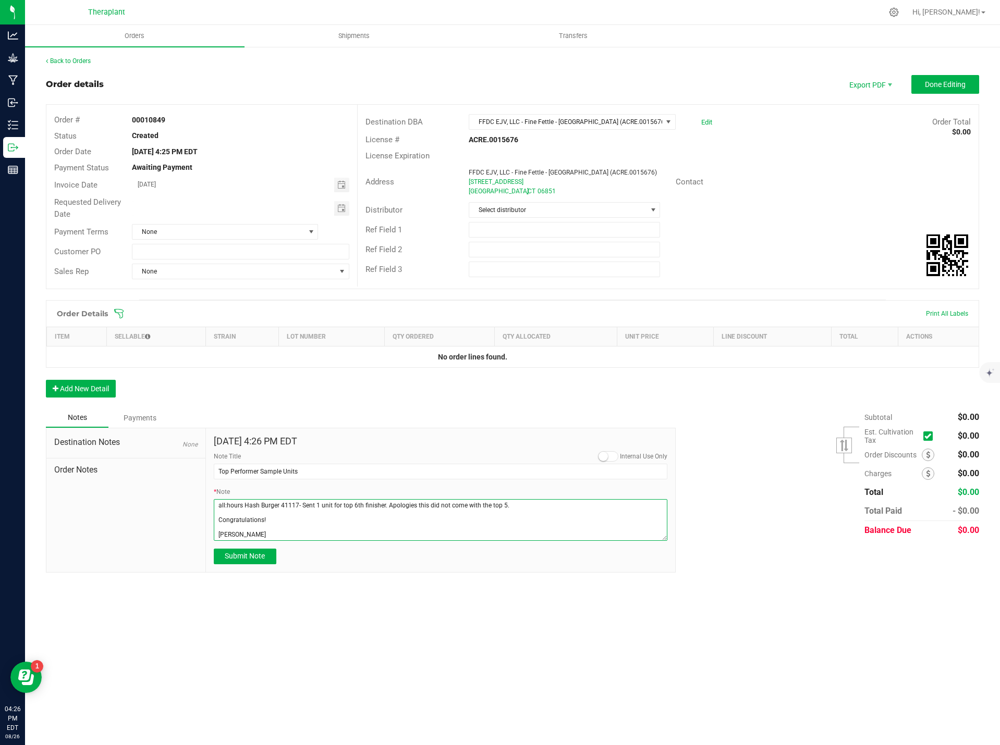
drag, startPoint x: 266, startPoint y: 533, endPoint x: 195, endPoint y: 534, distance: 70.9
click at [195, 534] on div "Destination Notes None Order Notes Aug 26, 2025 4:26 PM EDT Internal Use Only N…" at bounding box center [361, 500] width 630 height 145
paste textarea "Jasmine Donaldson"
type textarea "all:hours Hash Burger 41117- Sent 1 unit for top 6th finisher. Apologies this d…"
click at [250, 562] on button "Submit Note" at bounding box center [245, 557] width 63 height 16
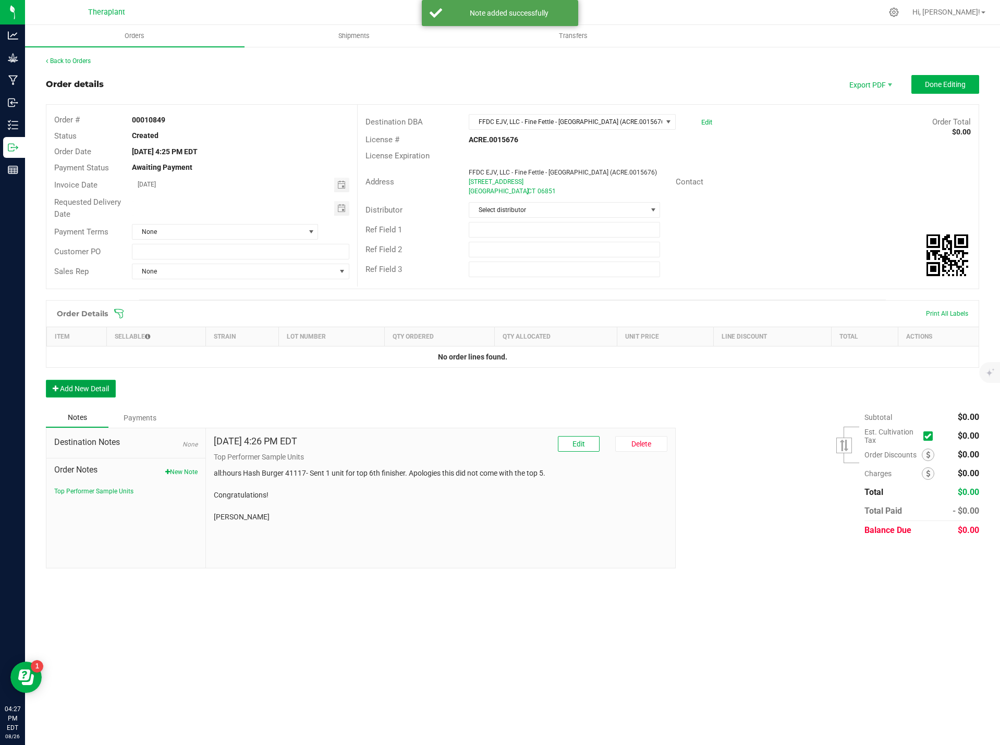
click at [95, 394] on button "Add New Detail" at bounding box center [81, 389] width 70 height 18
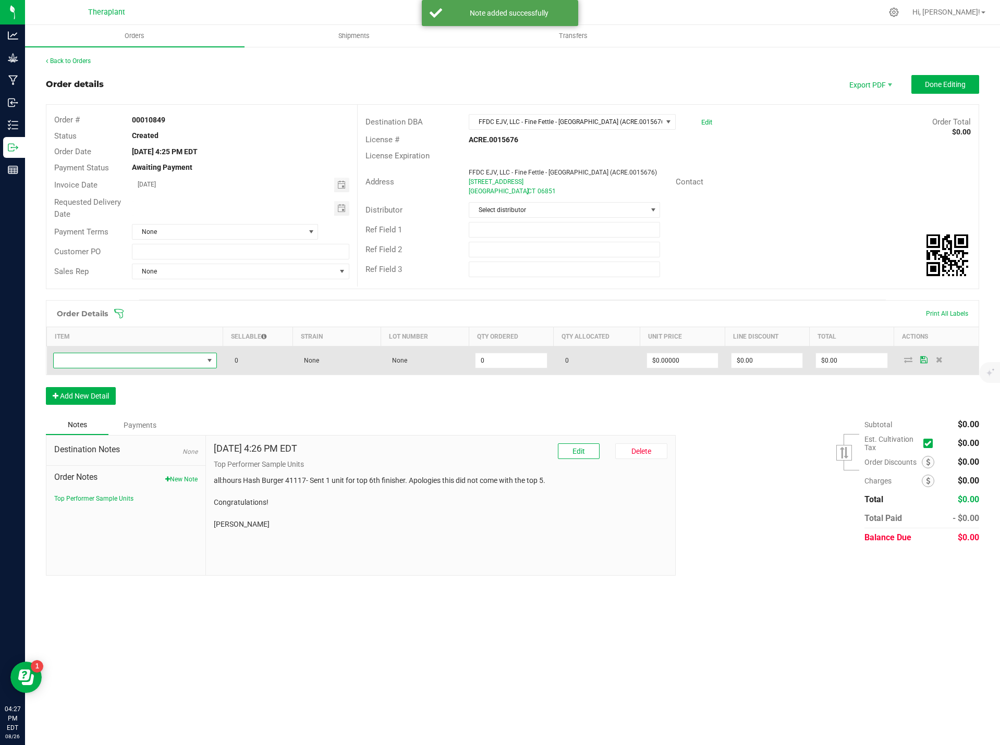
click at [97, 361] on span "NO DATA FOUND" at bounding box center [129, 360] width 150 height 15
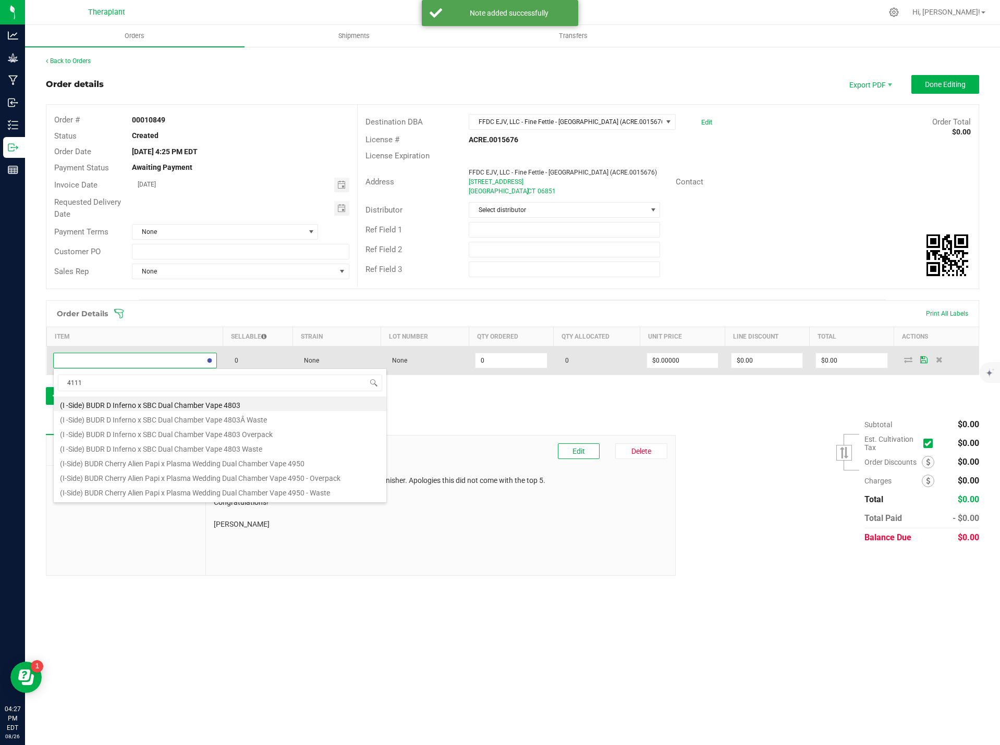
type input "41117"
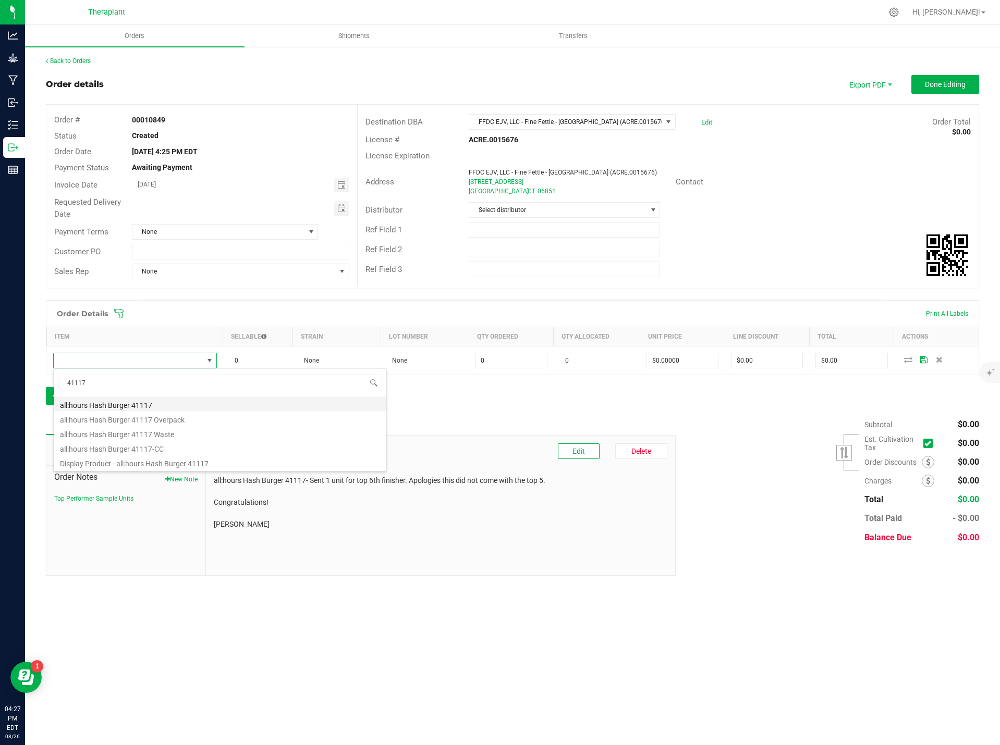
click at [235, 403] on li "all:hours Hash Burger 41117" at bounding box center [220, 404] width 333 height 15
type input "0 ea"
type input "$26.00000"
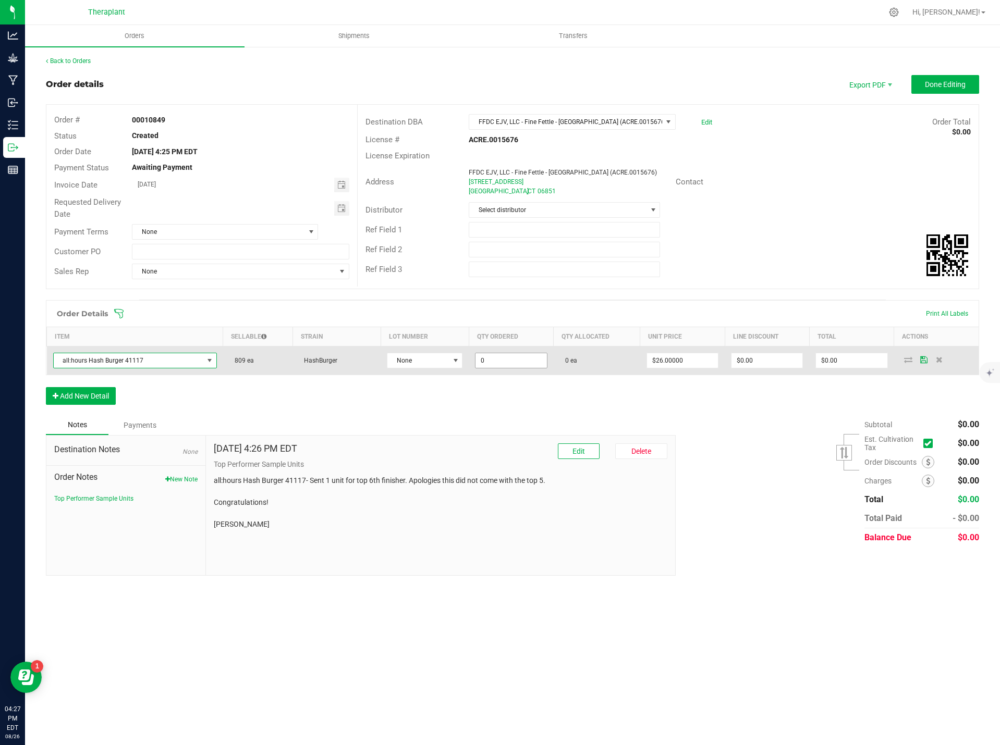
click at [516, 359] on input "0" at bounding box center [510, 360] width 71 height 15
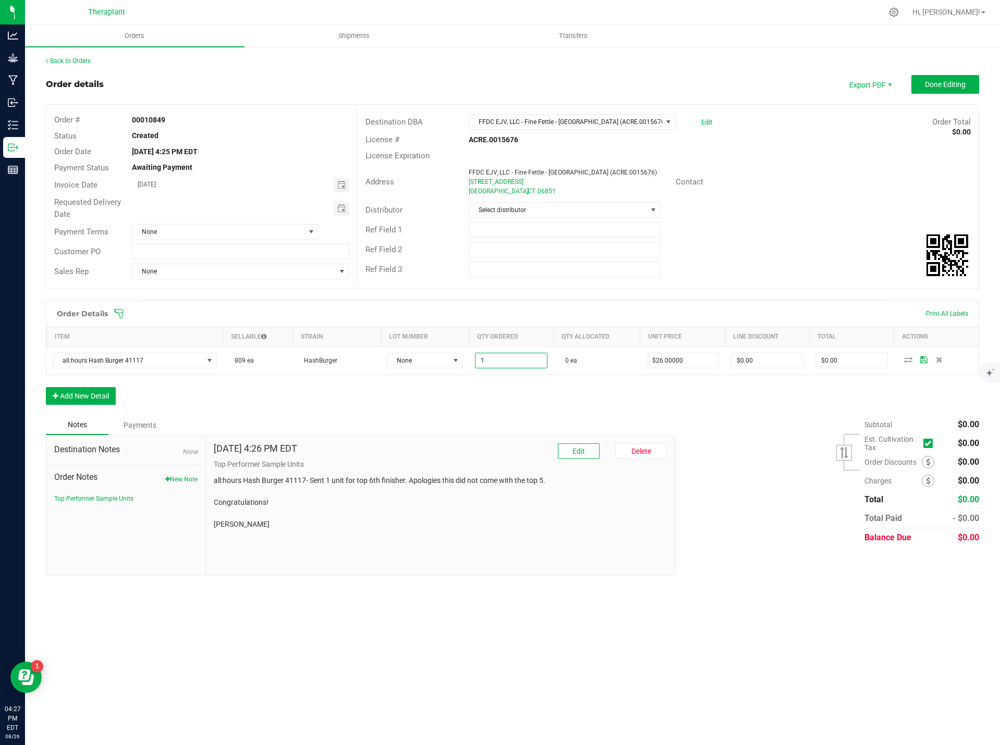
type input "1 ea"
type input "$26.00"
click at [547, 408] on div "Order Details Print All Labels Item Sellable Strain Lot Number Qty Ordered Qty …" at bounding box center [512, 357] width 933 height 115
click at [770, 363] on input "0" at bounding box center [766, 360] width 71 height 15
type input "$25.99"
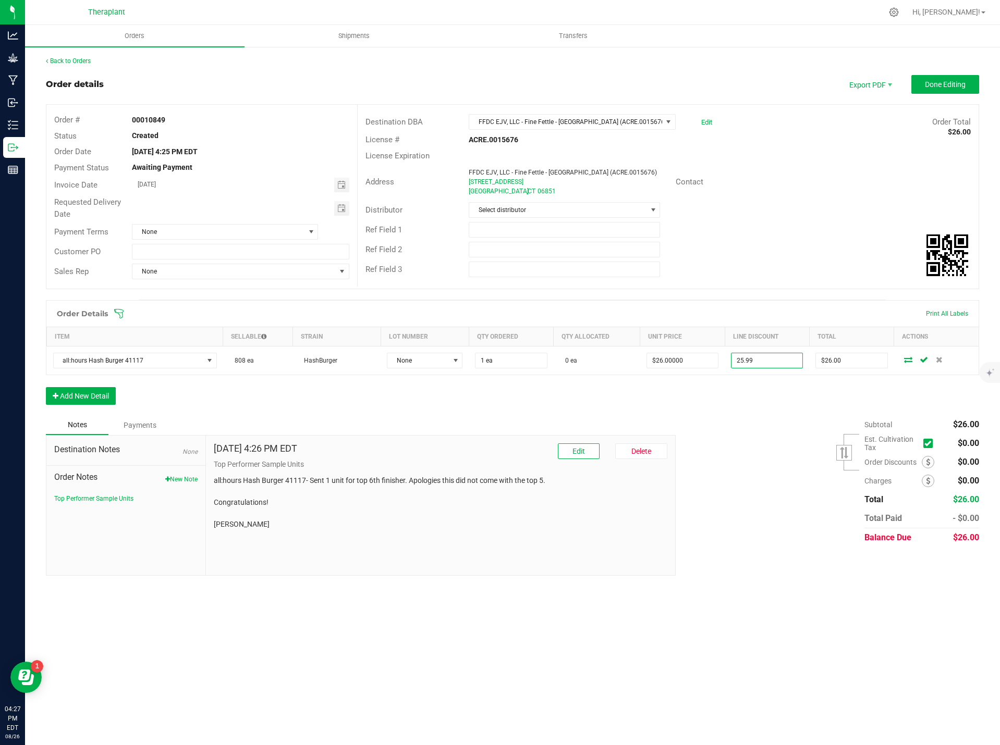
type input "$0.01"
click at [746, 401] on div "Order Details Print All Labels Item Sellable Strain Lot Number Qty Ordered Qty …" at bounding box center [512, 357] width 933 height 115
click at [958, 79] on button "Done Editing" at bounding box center [945, 84] width 68 height 19
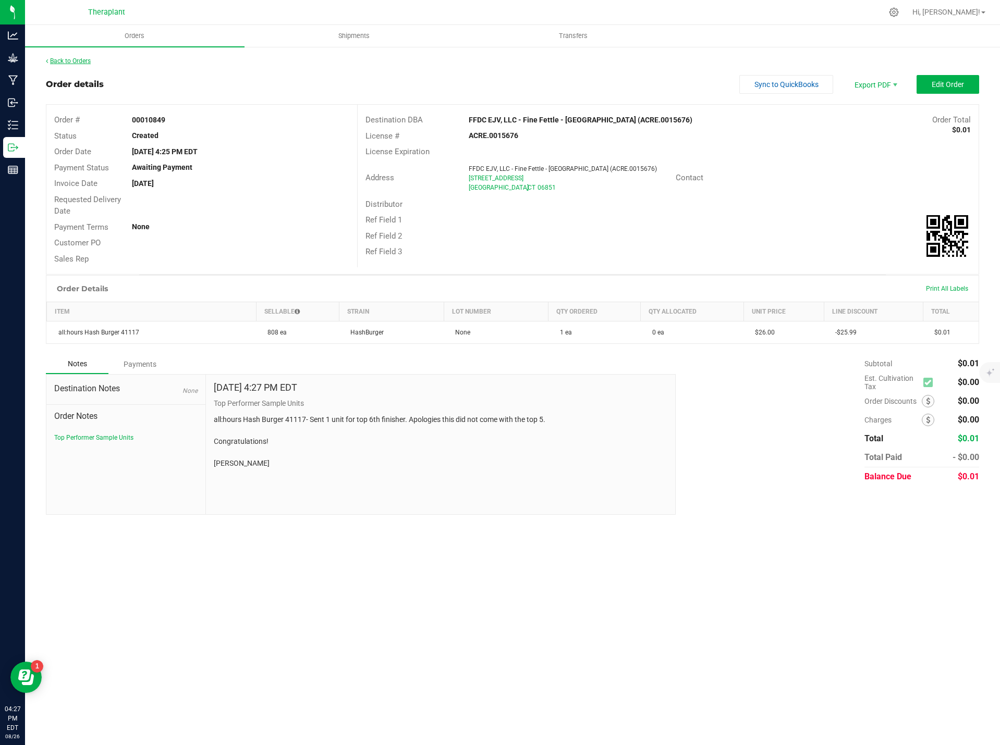
click at [78, 59] on link "Back to Orders" at bounding box center [68, 60] width 45 height 7
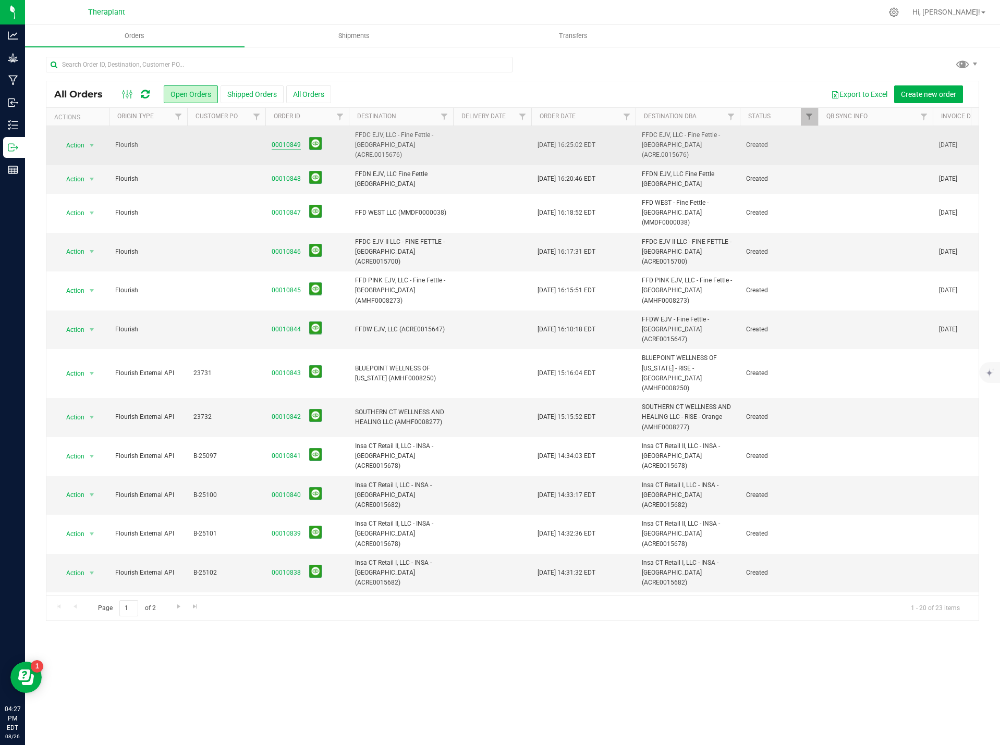
click at [285, 140] on link "00010849" at bounding box center [286, 145] width 29 height 10
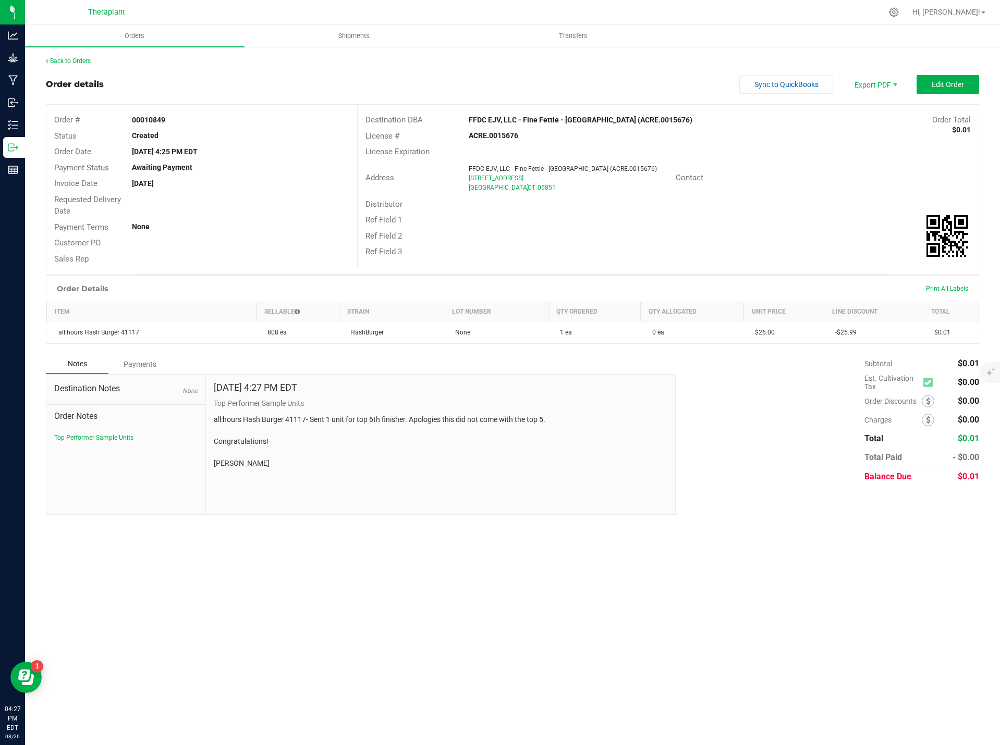
drag, startPoint x: 257, startPoint y: 466, endPoint x: 214, endPoint y: 416, distance: 66.1
click at [214, 416] on p "all:hours Hash Burger 41117- Sent 1 unit for top 6th finisher. Apologies this d…" at bounding box center [441, 441] width 454 height 55
copy p "all:hours Hash Burger 41117- Sent 1 unit for top 6th finisher. Apologies this d…"
click at [92, 56] on div "Back to Orders" at bounding box center [512, 60] width 933 height 9
click at [83, 66] on div "Back to Orders Order details Sync to QuickBooks Export PDF Edit Order Order # 0…" at bounding box center [512, 285] width 933 height 459
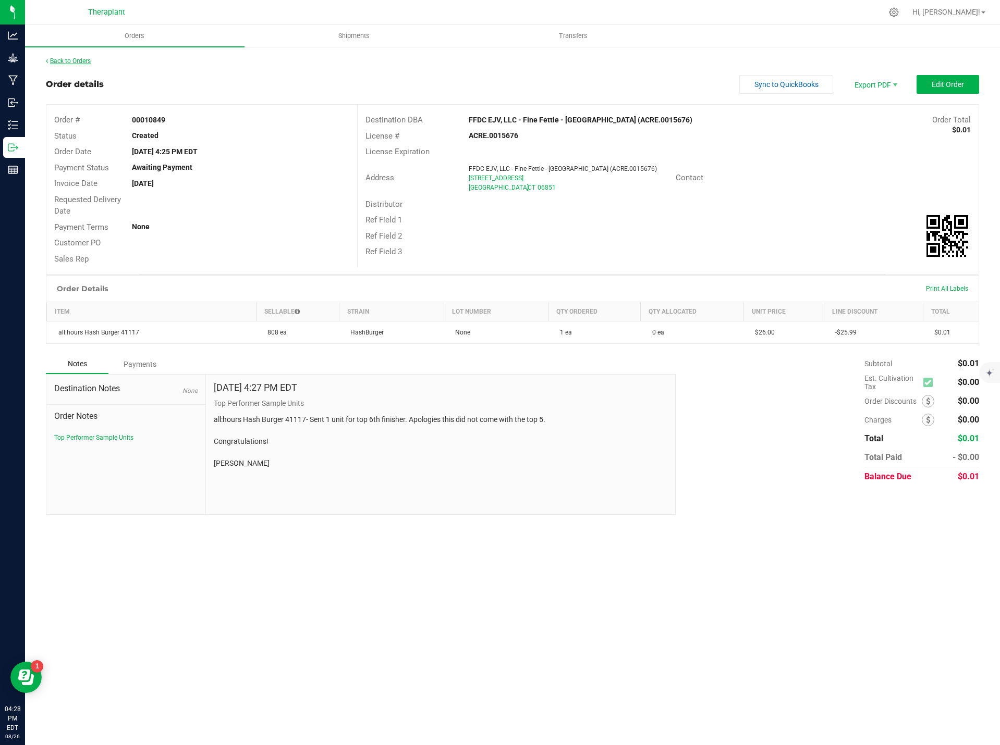
click at [83, 62] on link "Back to Orders" at bounding box center [68, 60] width 45 height 7
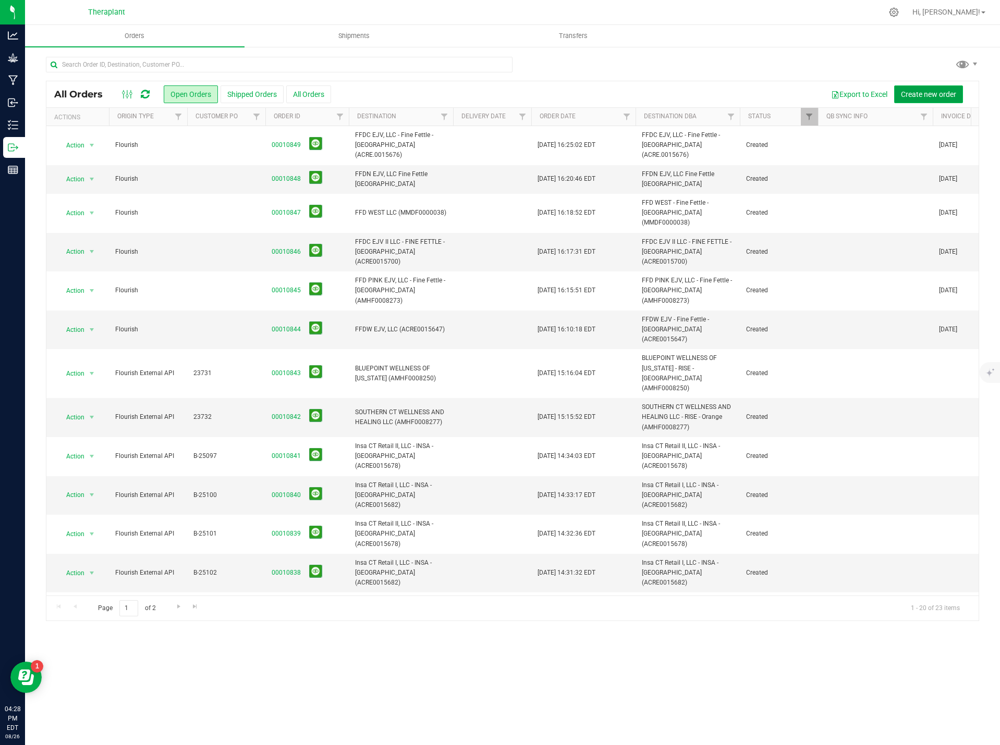
click at [936, 97] on span "Create new order" at bounding box center [928, 94] width 55 height 8
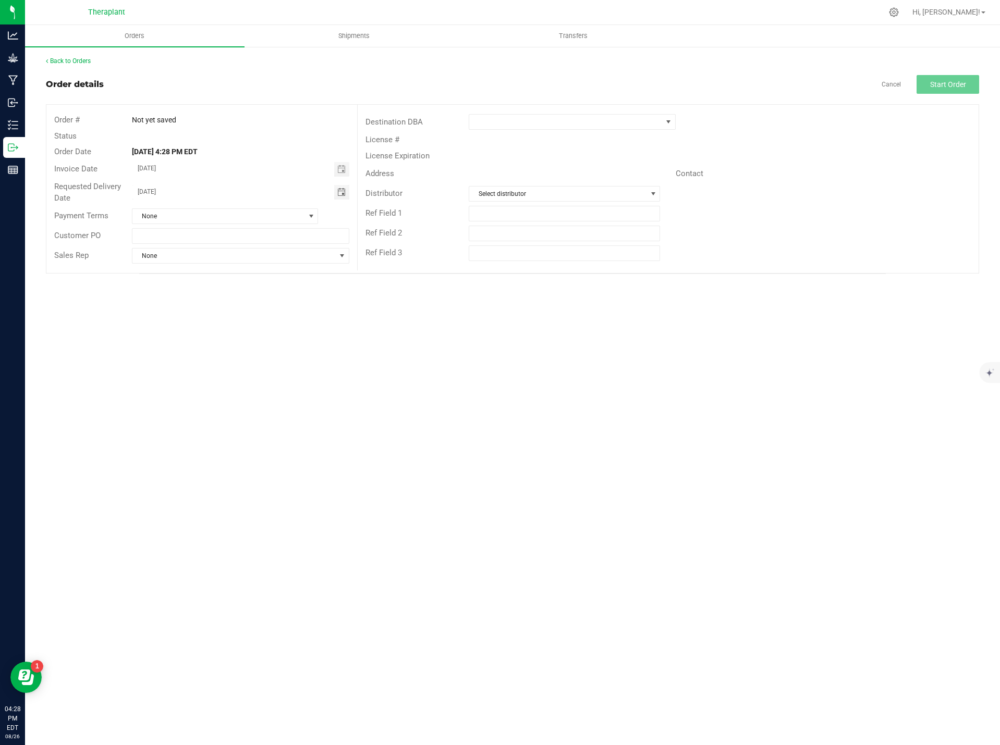
drag, startPoint x: 171, startPoint y: 191, endPoint x: 120, endPoint y: 198, distance: 50.9
click at [120, 198] on div "Requested Delivery Date 08/27/2025" at bounding box center [201, 193] width 311 height 28
type input "month/day/year"
click at [521, 121] on span at bounding box center [565, 122] width 192 height 15
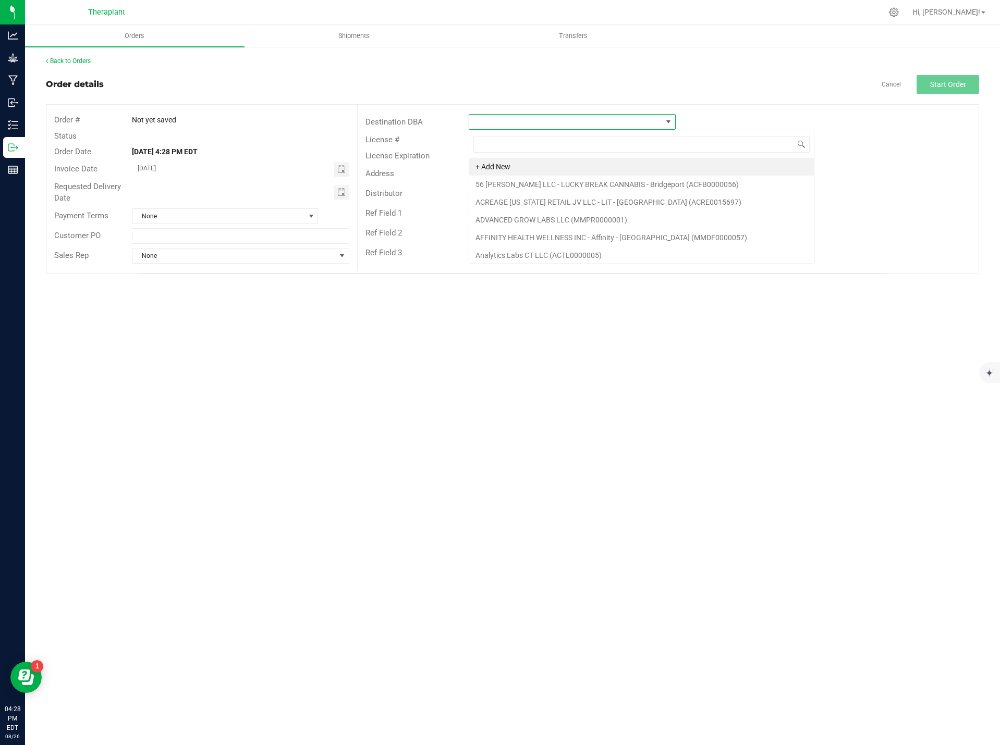
scroll to position [16, 207]
type input "will"
click at [576, 161] on li "FFD CENTRAL - Fine Fettle - Willimantic (MMDF0000075)" at bounding box center [611, 167] width 285 height 18
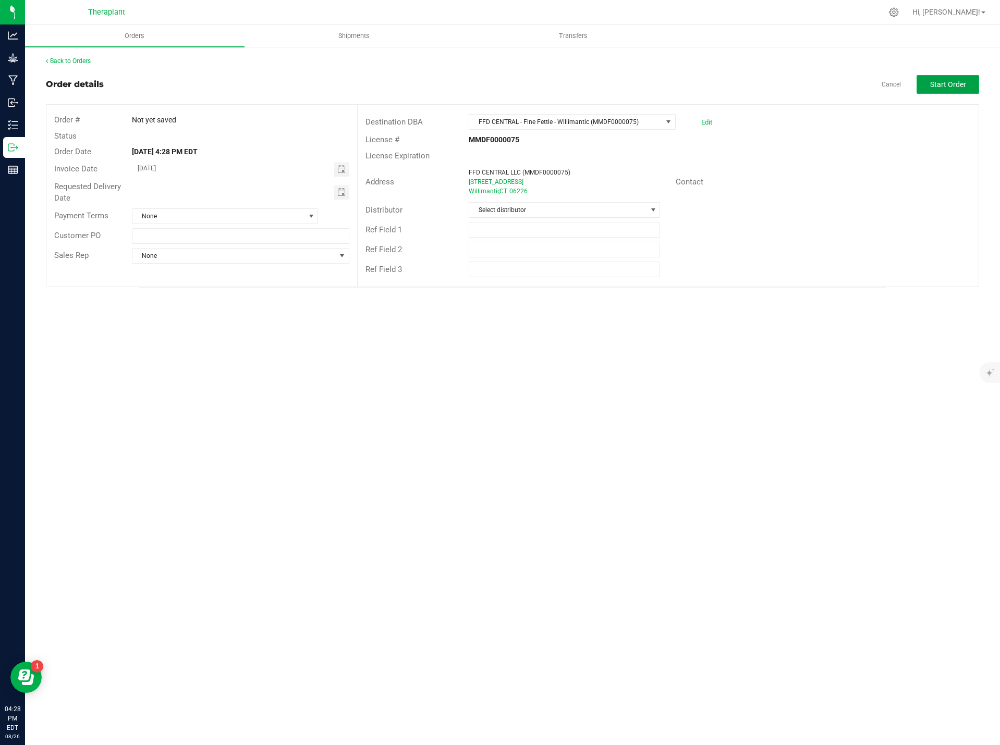
click at [946, 87] on span "Start Order" at bounding box center [948, 84] width 36 height 8
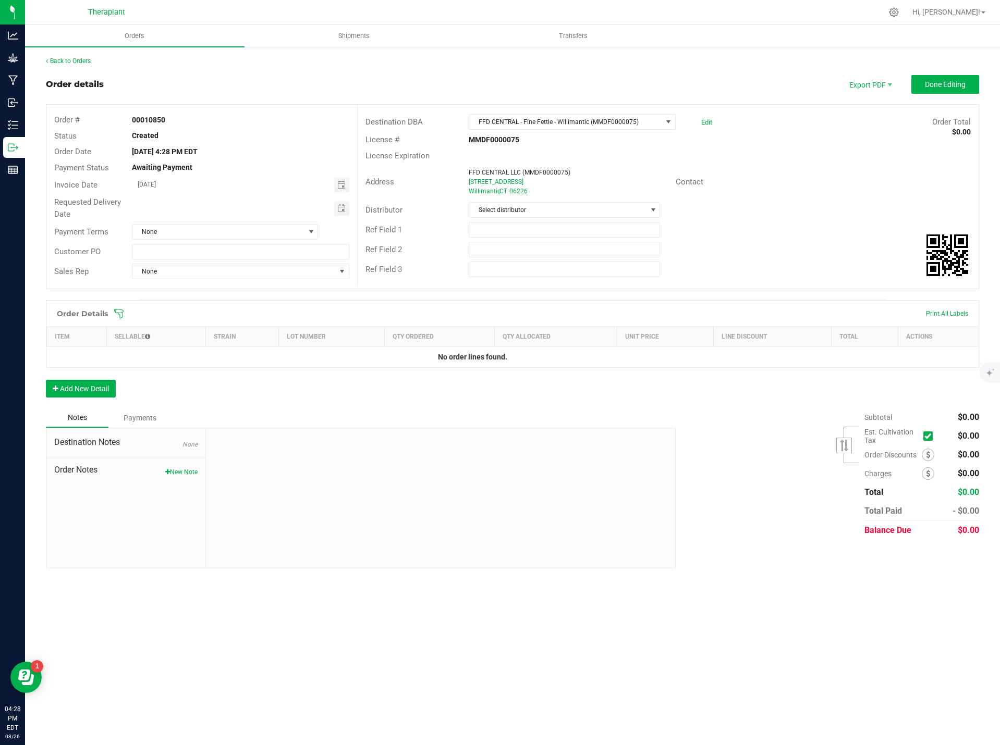
click at [173, 472] on button "New Note" at bounding box center [181, 472] width 32 height 9
paste textarea "all:hours Hash Burger 41117- Sent 1 unit for top 6th finisher. Apologies this d…"
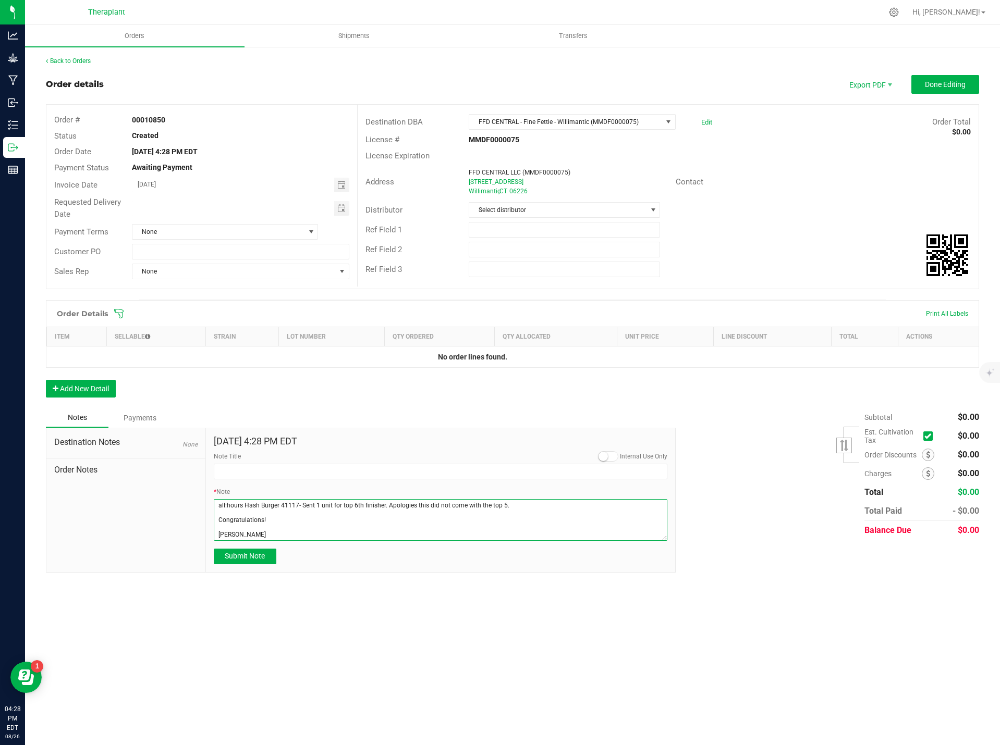
drag, startPoint x: 276, startPoint y: 535, endPoint x: 210, endPoint y: 536, distance: 66.2
click at [210, 536] on div "Aug 26, 2025 4:28 PM EDT Internal Use Only Note Title * Note Submit Note" at bounding box center [441, 500] width 470 height 144
paste textarea "Michelle Simeone"
type textarea "all:hours Hash Burger 41117- Sent 1 unit for top 6th finisher. Apologies this d…"
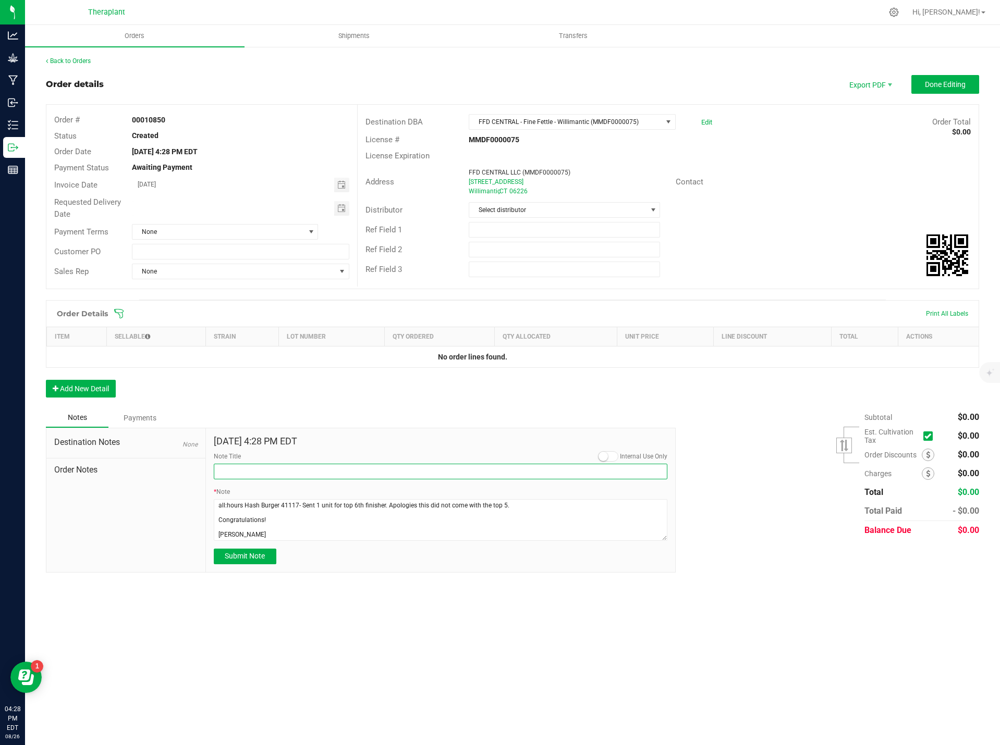
click at [239, 472] on input "Note Title" at bounding box center [441, 472] width 454 height 16
type input "Top Performer Sample Units"
click at [80, 391] on button "Add New Detail" at bounding box center [81, 389] width 70 height 18
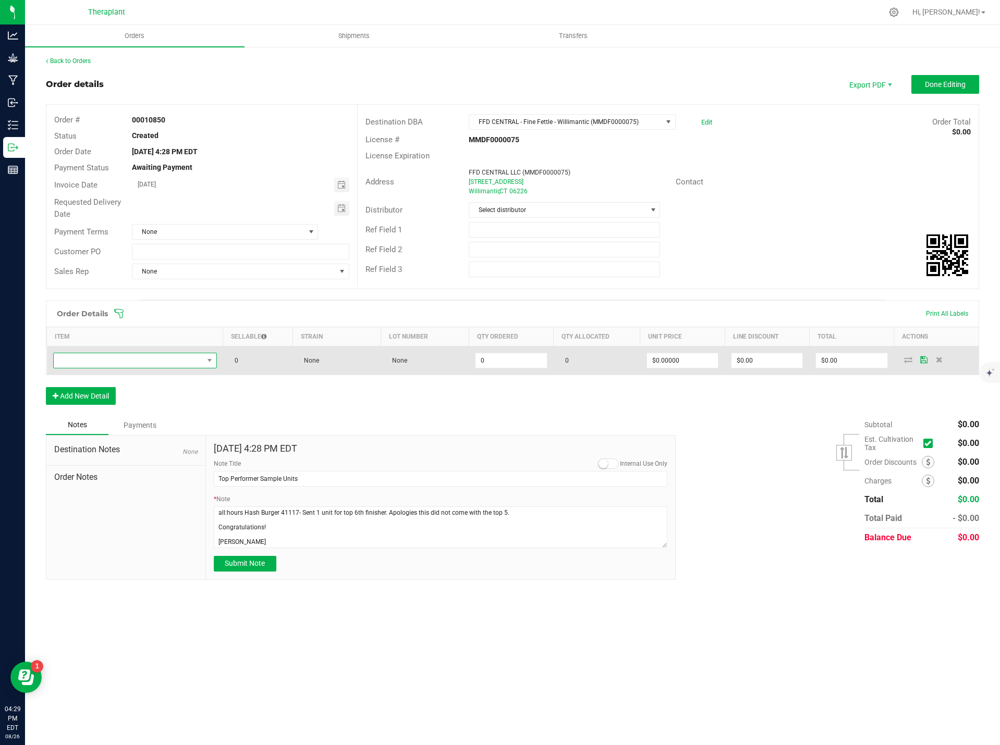
click at [112, 359] on span "NO DATA FOUND" at bounding box center [129, 360] width 150 height 15
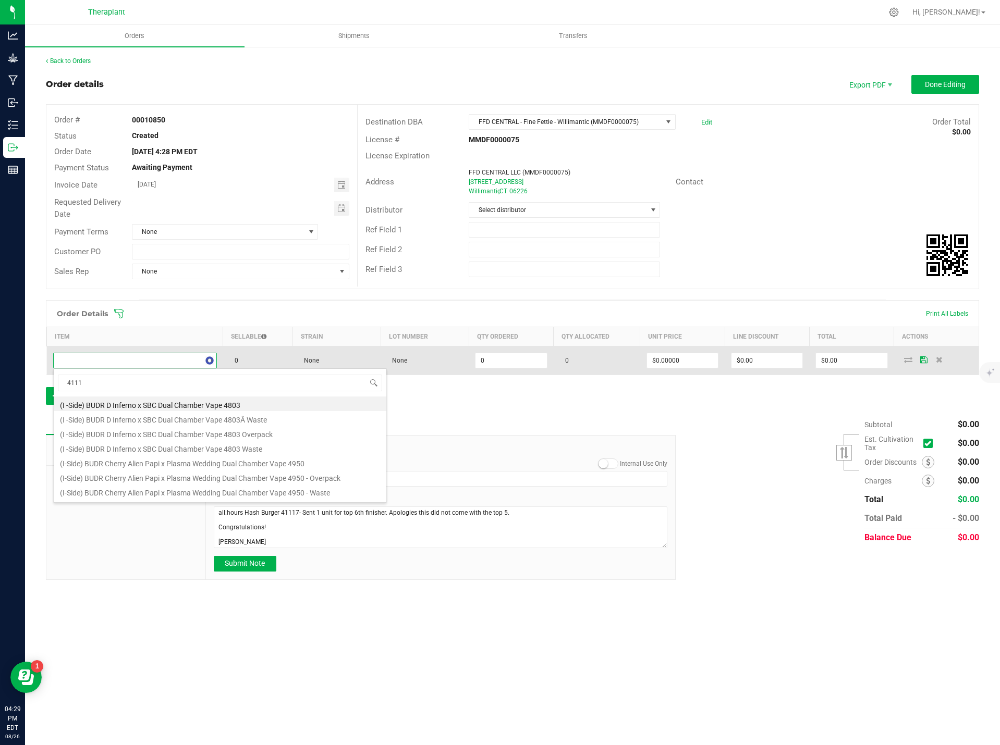
type input "41117"
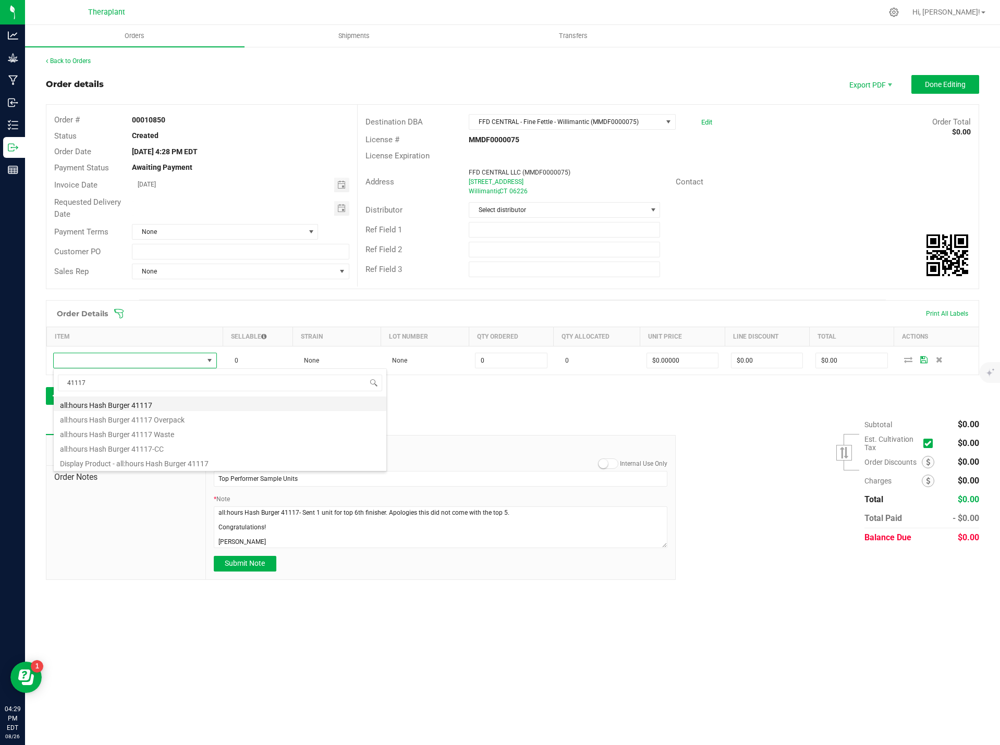
click at [146, 404] on li "all:hours Hash Burger 41117" at bounding box center [220, 404] width 333 height 15
type input "0 ea"
type input "$26.00000"
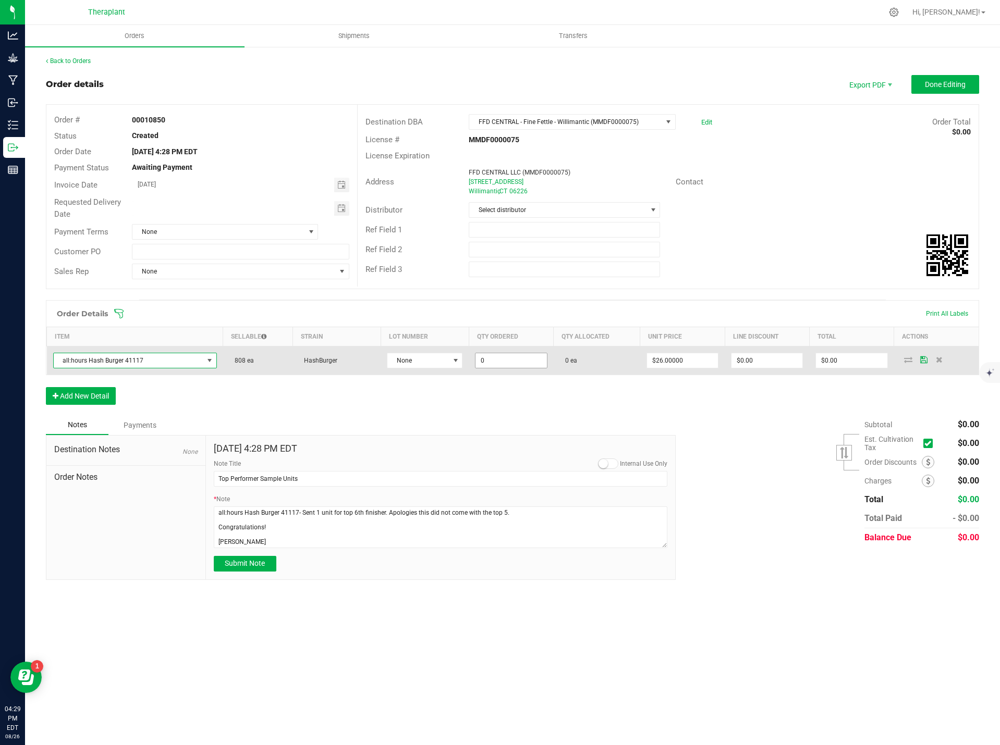
click at [522, 360] on input "0" at bounding box center [510, 360] width 71 height 15
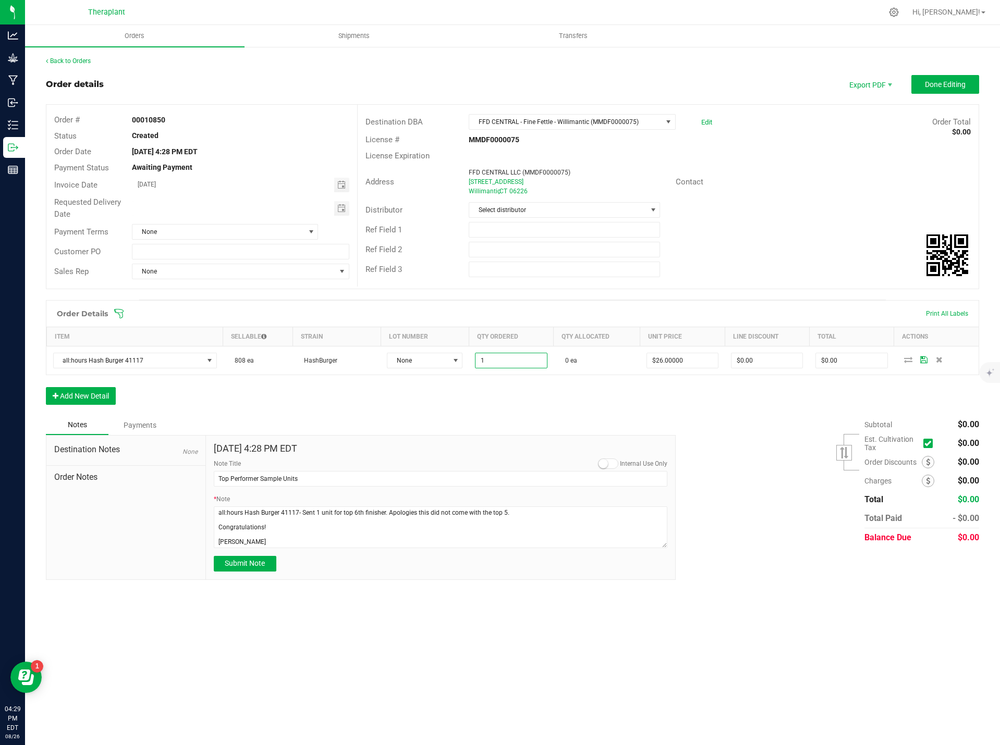
type input "1 ea"
type input "$26.00"
click at [584, 426] on div "Notes Payments" at bounding box center [357, 425] width 622 height 20
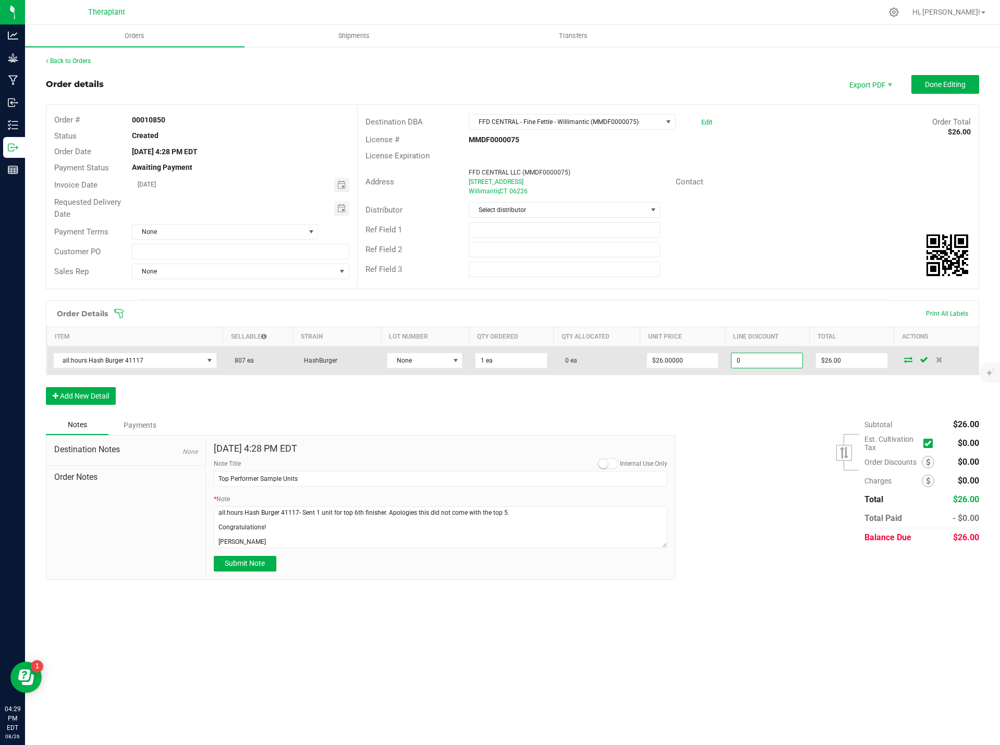
click at [767, 355] on input "0" at bounding box center [766, 360] width 71 height 15
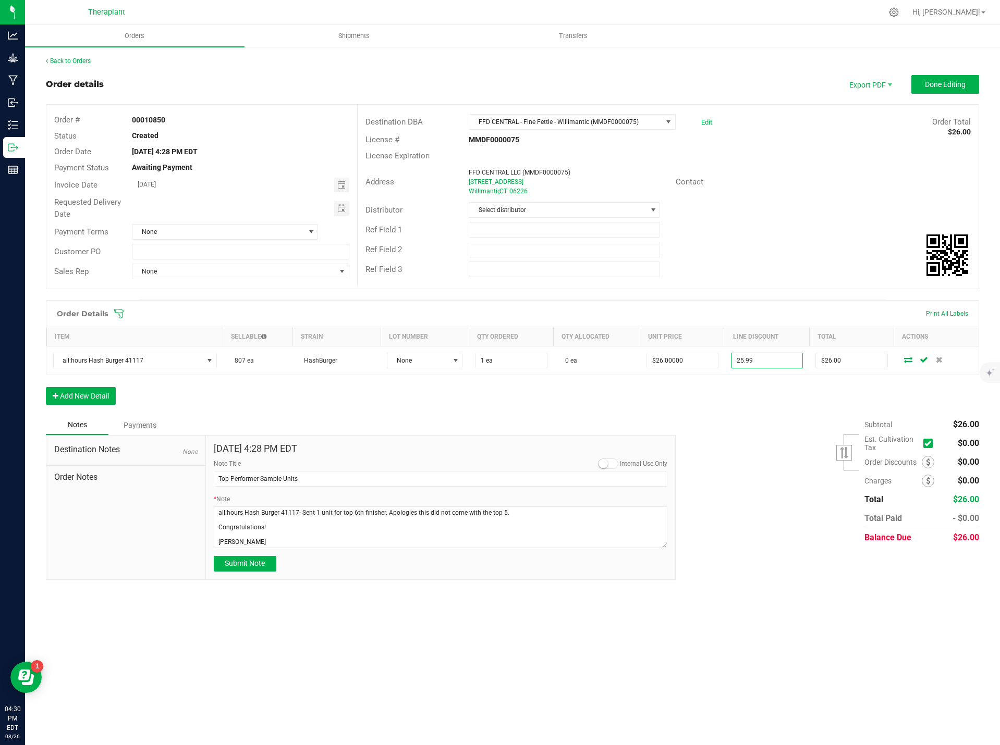
type input "$25.99"
type input "$0.01"
click at [766, 423] on div "Subtotal $26.00 Est. Cultivation Tax" at bounding box center [823, 481] width 311 height 132
click at [264, 565] on span "Submit Note" at bounding box center [245, 563] width 40 height 8
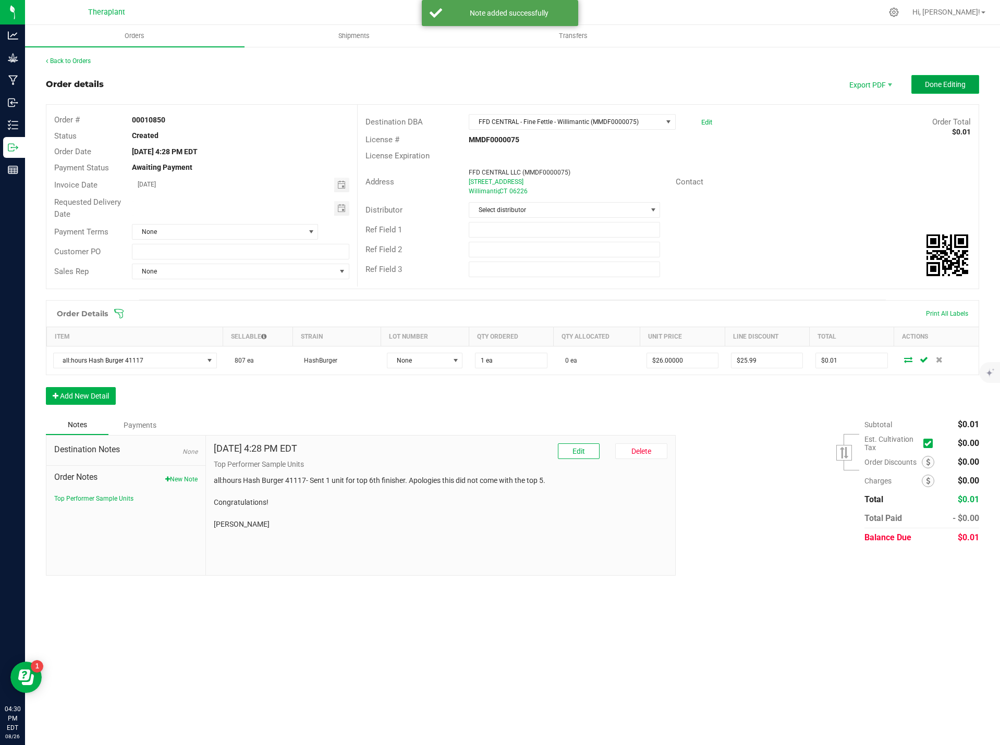
click at [924, 85] on button "Done Editing" at bounding box center [945, 84] width 68 height 19
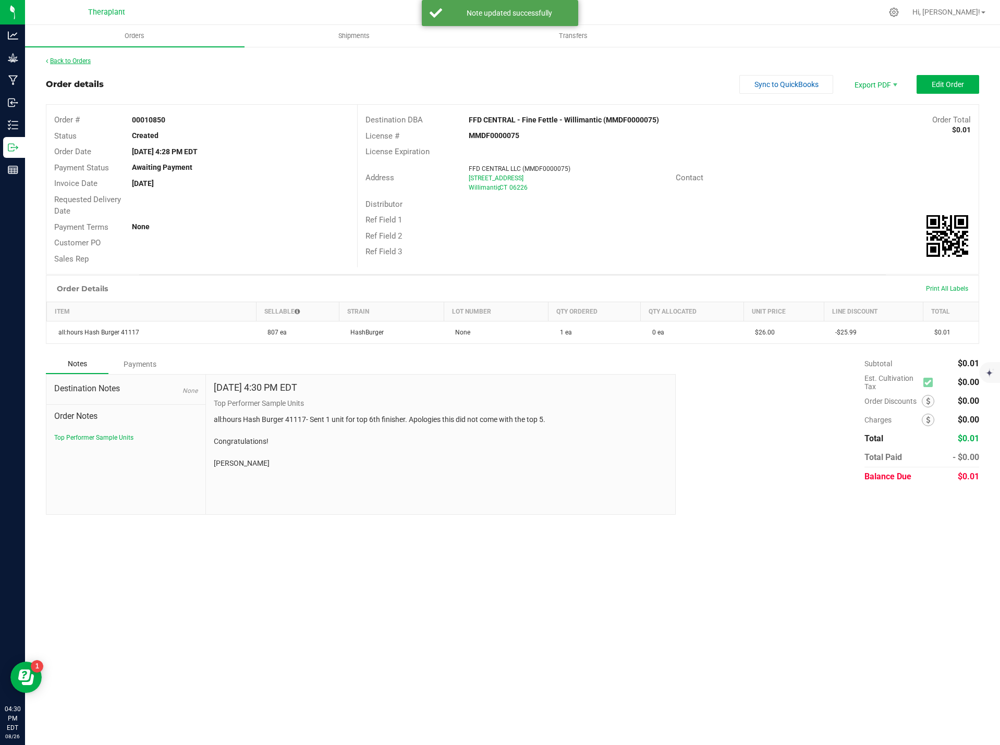
click at [76, 62] on link "Back to Orders" at bounding box center [68, 60] width 45 height 7
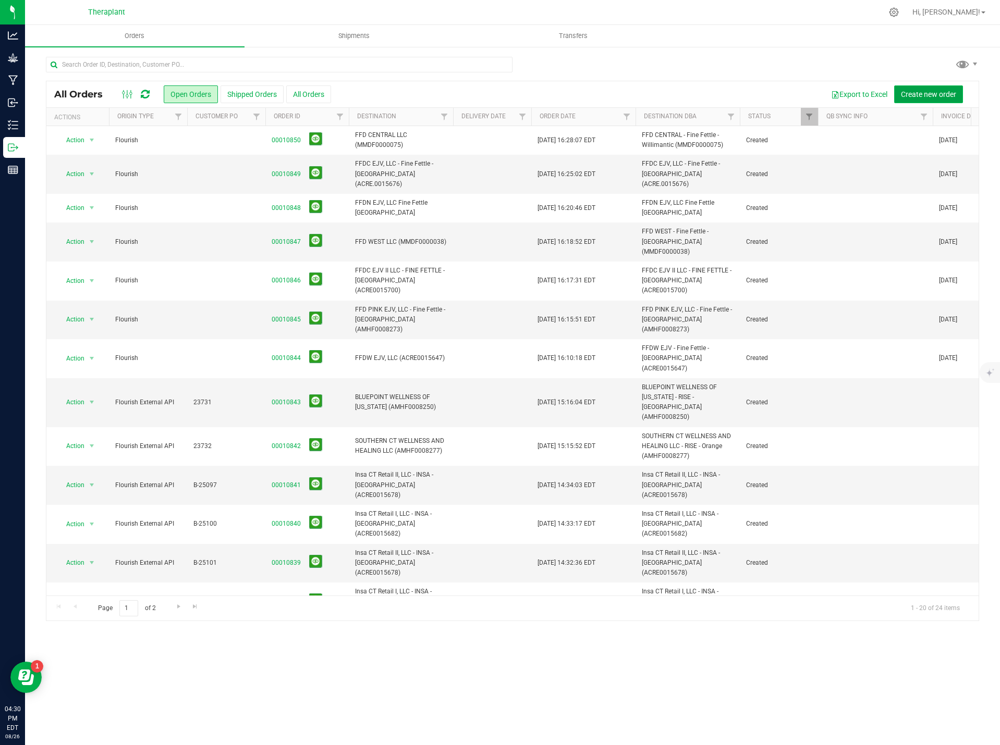
click at [926, 91] on span "Create new order" at bounding box center [928, 94] width 55 height 8
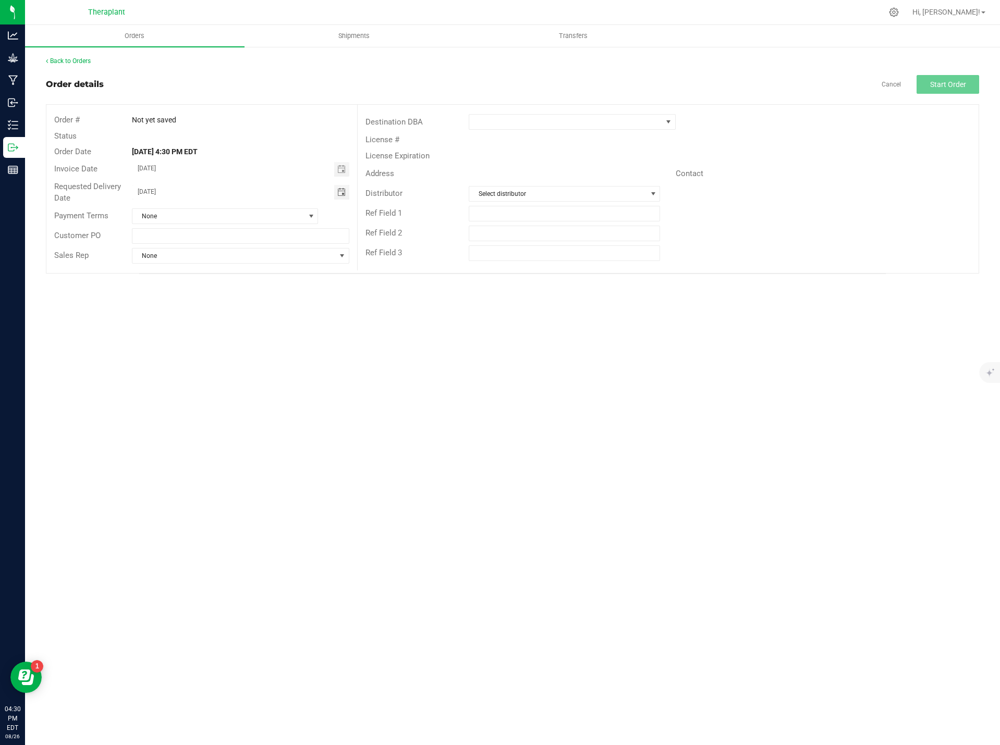
drag, startPoint x: 128, startPoint y: 195, endPoint x: 67, endPoint y: 195, distance: 60.5
click at [71, 196] on div "Requested Delivery Date 08/27/2025" at bounding box center [201, 193] width 311 height 28
type input "month/day/year"
click at [569, 117] on span at bounding box center [565, 122] width 192 height 15
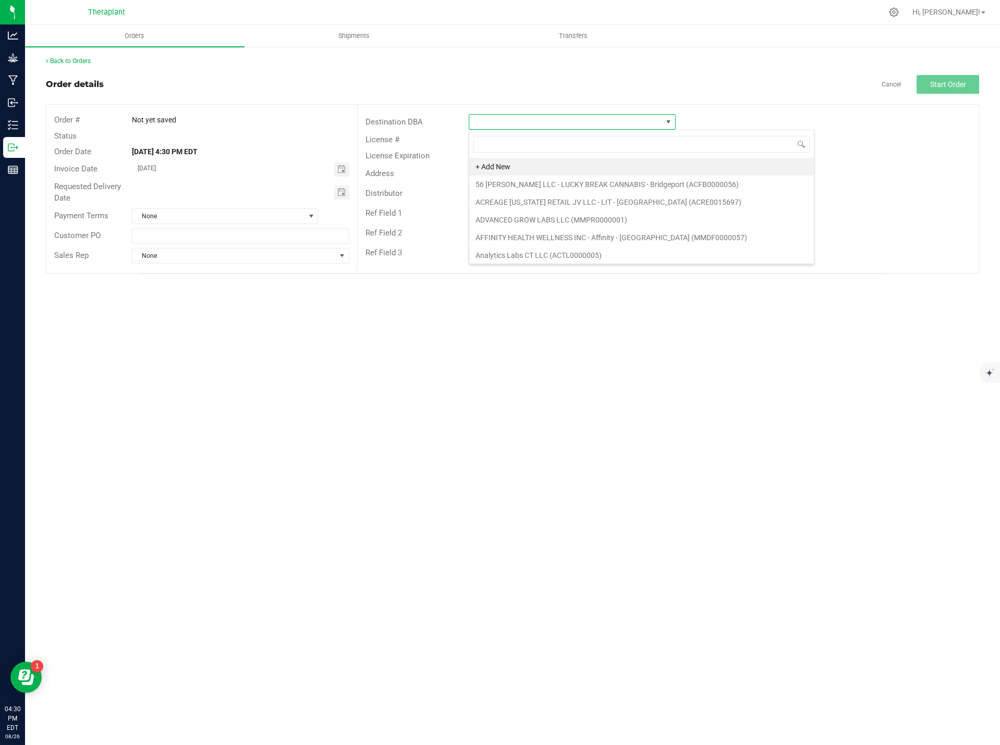
scroll to position [16, 207]
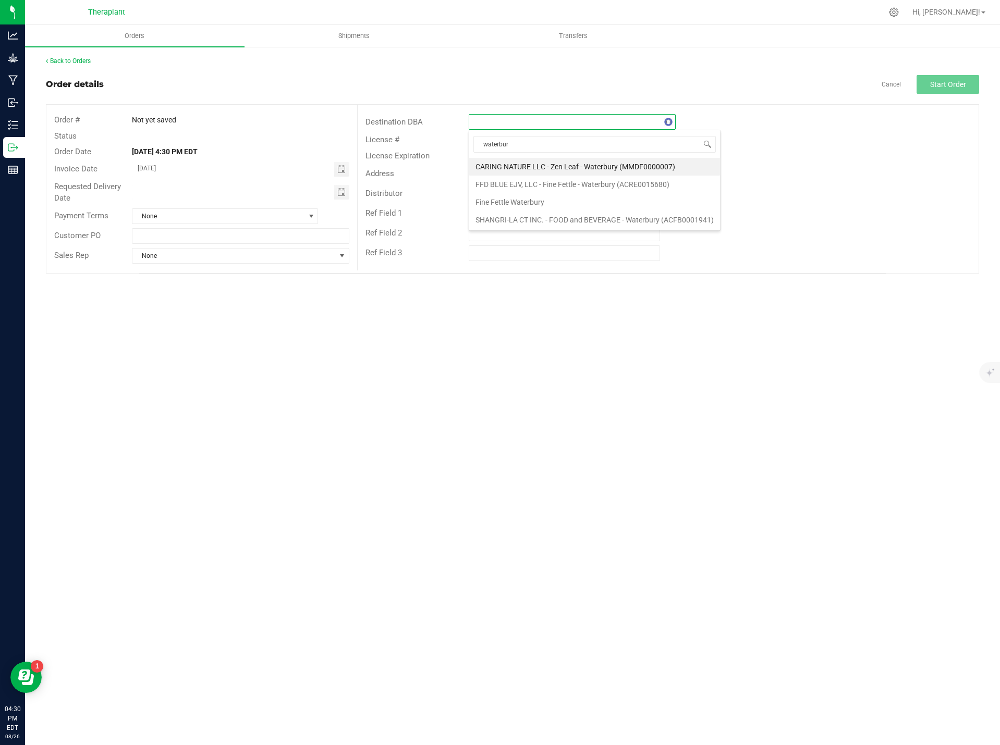
type input "waterbury"
click at [611, 179] on li "FFD BLUE EJV, LLC - Fine Fettle - Waterbury (ACRE0015680)" at bounding box center [594, 185] width 251 height 18
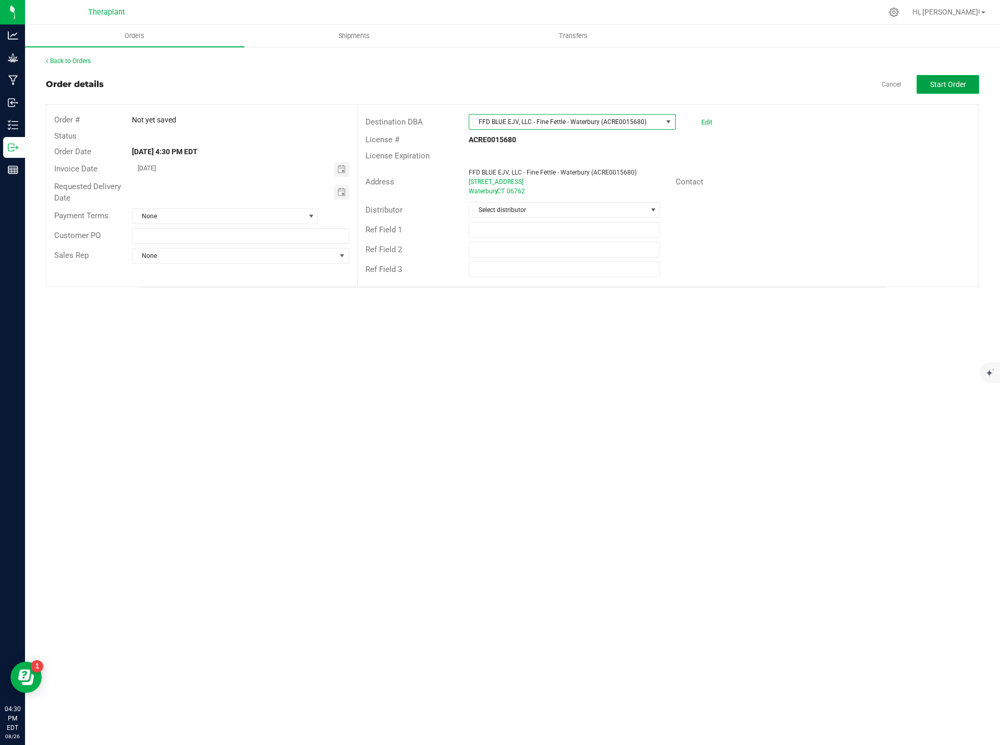
click at [963, 82] on span "Start Order" at bounding box center [948, 84] width 36 height 8
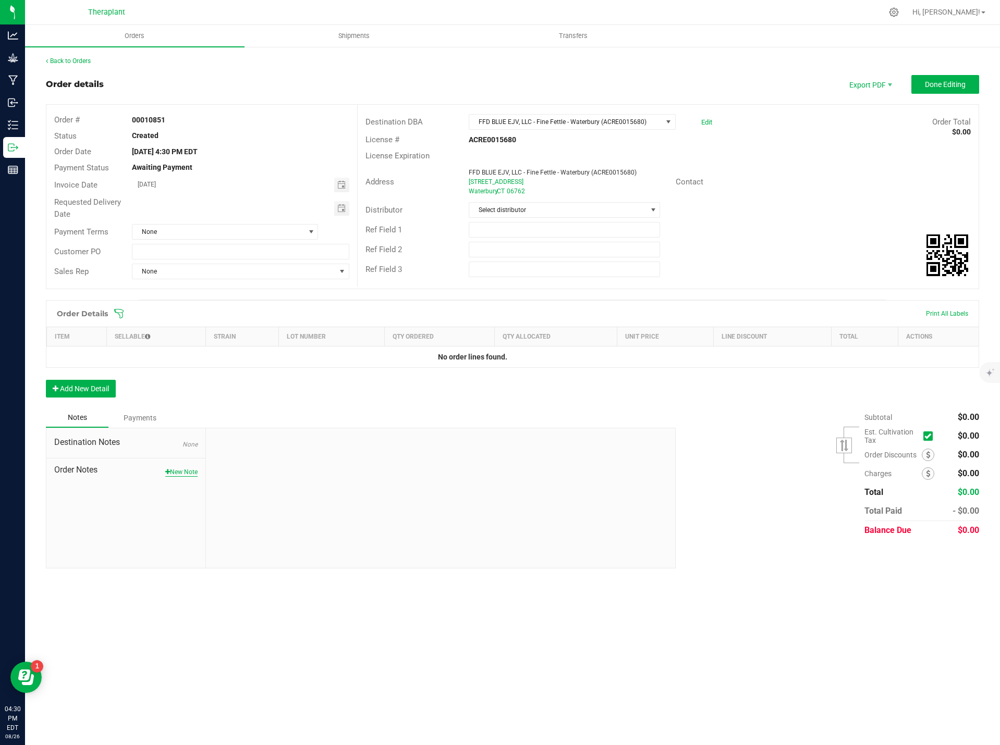
click at [190, 472] on button "New Note" at bounding box center [181, 472] width 32 height 9
click at [71, 56] on div "Back to Orders Order details Export PDF Done Editing Order # 00010851 Status Cr…" at bounding box center [512, 314] width 975 height 537
click at [72, 63] on link "Back to Orders" at bounding box center [68, 60] width 45 height 7
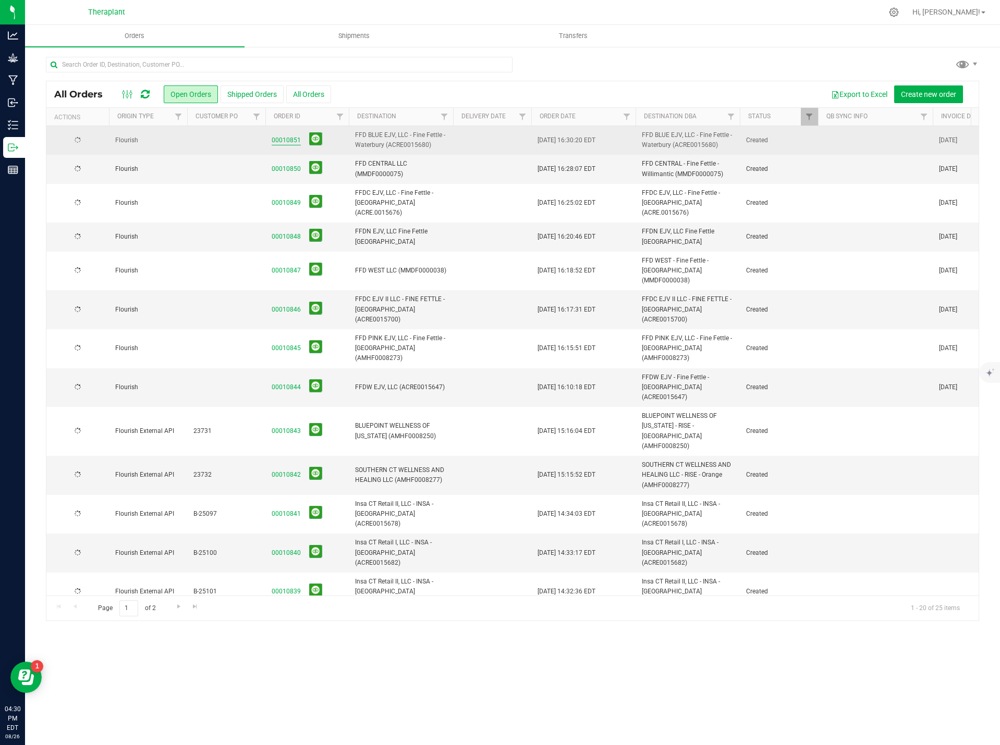
click at [283, 141] on link "00010851" at bounding box center [286, 141] width 29 height 10
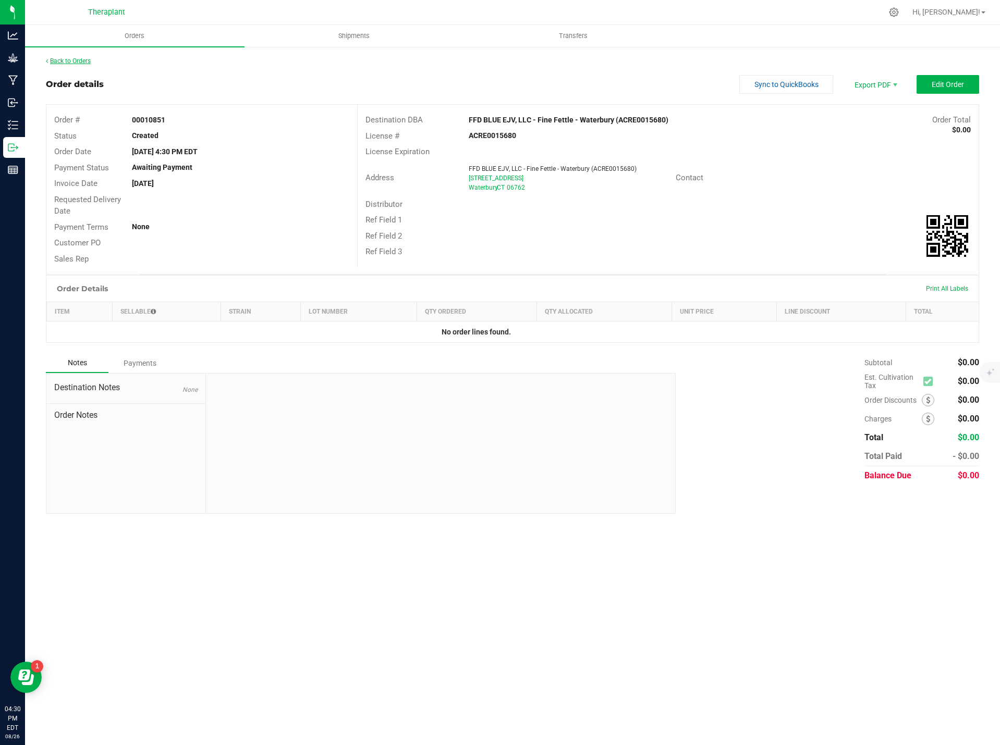
click at [64, 62] on link "Back to Orders" at bounding box center [68, 60] width 45 height 7
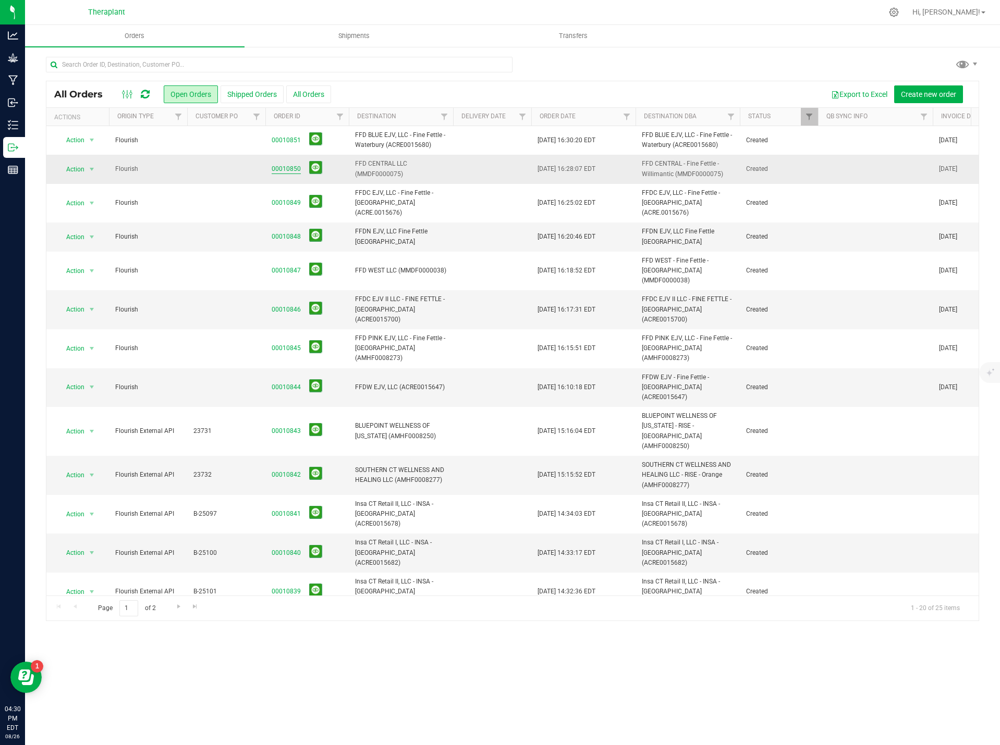
click at [287, 173] on link "00010850" at bounding box center [286, 169] width 29 height 10
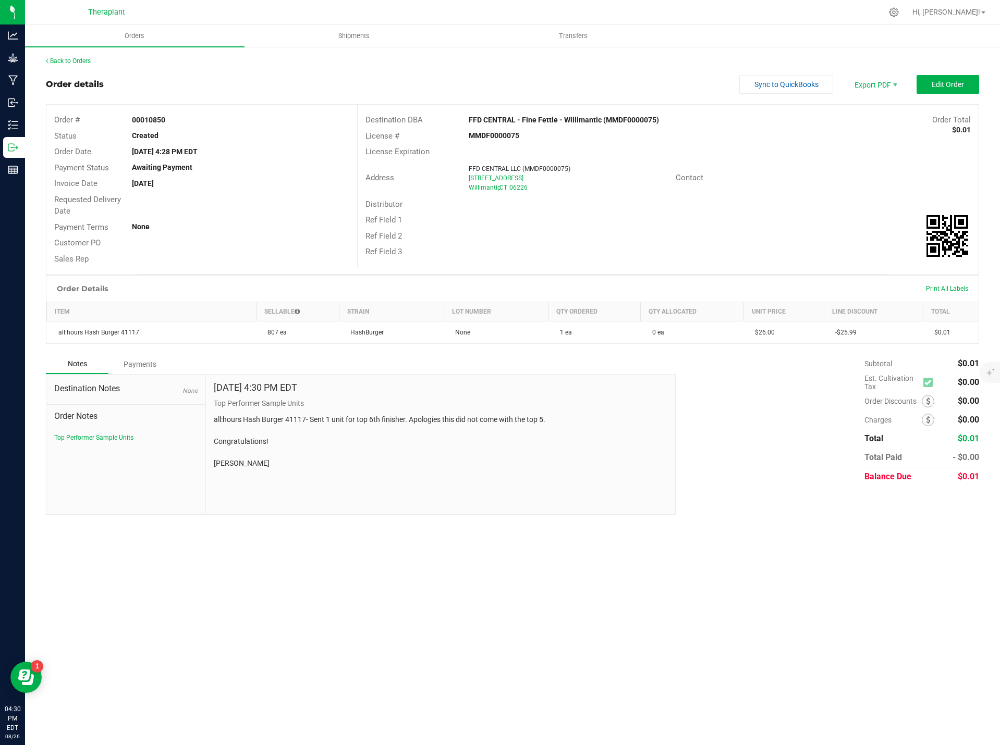
drag, startPoint x: 279, startPoint y: 460, endPoint x: 203, endPoint y: 412, distance: 90.1
click at [203, 412] on div "Destination Notes None Order Notes Top Performer Sample Units Aug 26, 2025 4:30…" at bounding box center [361, 444] width 630 height 141
click at [300, 456] on p "all:hours Hash Burger 41117- Sent 1 unit for top 6th finisher. Apologies this d…" at bounding box center [441, 441] width 454 height 55
click at [275, 501] on div "Aug 26, 2025 4:30 PM EDT Top Performer Sample Units all:hours Hash Burger 41117…" at bounding box center [441, 445] width 470 height 140
click at [282, 466] on p "all:hours Hash Burger 41117- Sent 1 unit for top 6th finisher. Apologies this d…" at bounding box center [441, 441] width 454 height 55
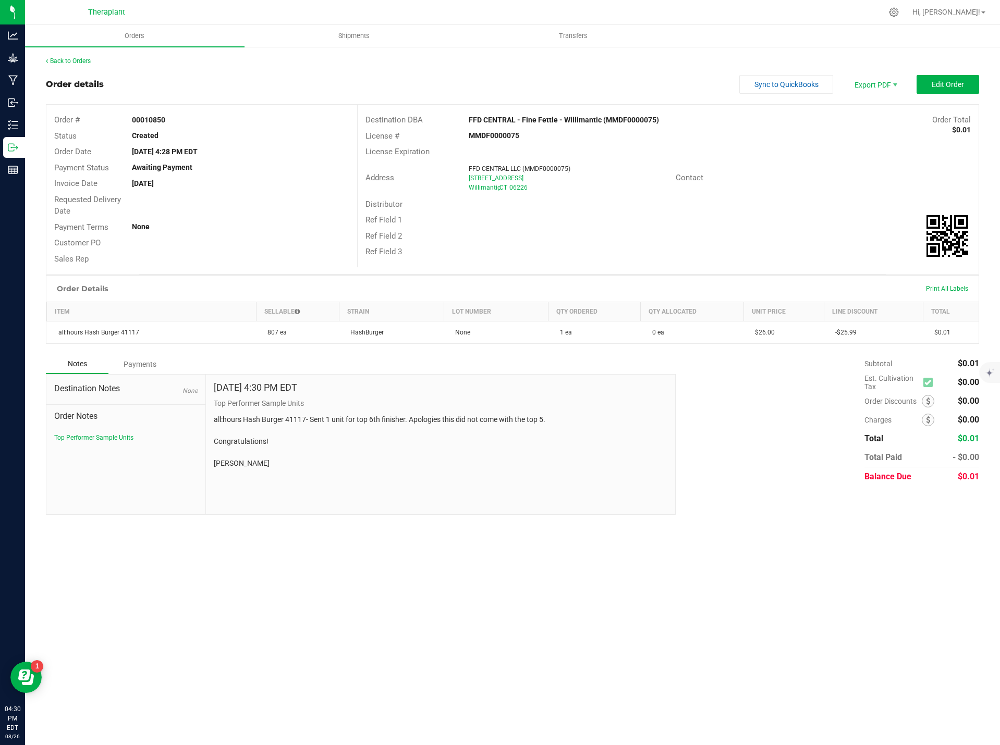
click at [270, 504] on div "Aug 26, 2025 4:30 PM EDT Top Performer Sample Units all:hours Hash Burger 41117…" at bounding box center [441, 445] width 470 height 140
drag, startPoint x: 275, startPoint y: 463, endPoint x: 212, endPoint y: 425, distance: 74.1
click at [212, 425] on div "Aug 26, 2025 4:30 PM EDT Top Performer Sample Units all:hours Hash Burger 41117…" at bounding box center [441, 445] width 470 height 140
copy p "all:hours Hash Burger 41117- Sent 1 unit for top 6th finisher. Apologies this d…"
click at [90, 59] on link "Back to Orders" at bounding box center [68, 60] width 45 height 7
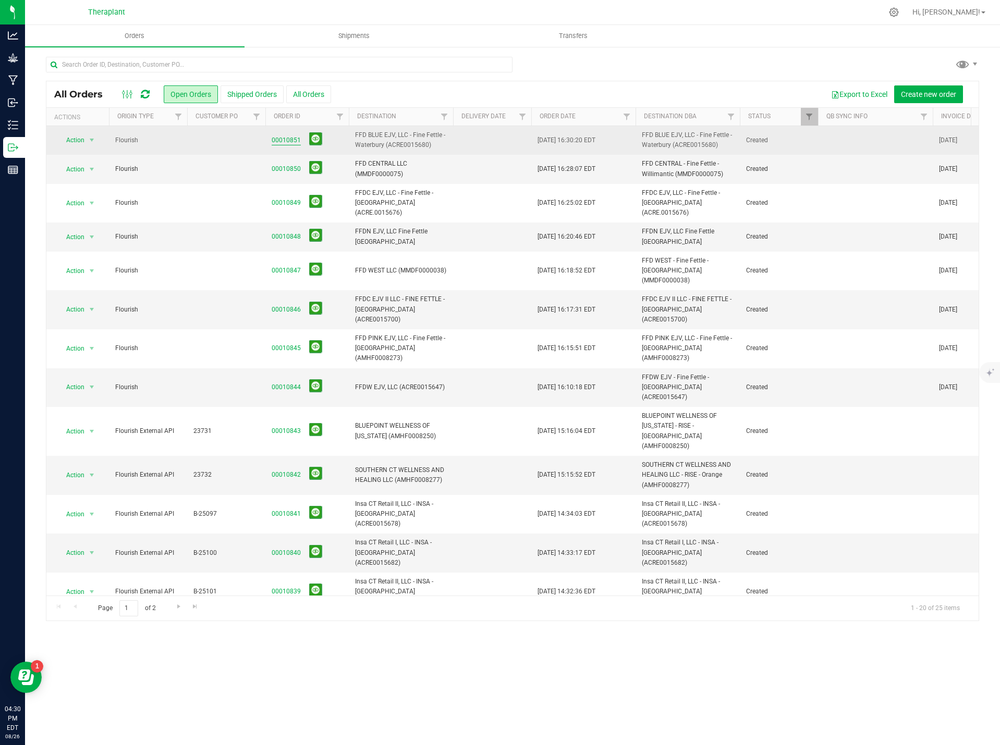
click at [291, 137] on link "00010851" at bounding box center [286, 141] width 29 height 10
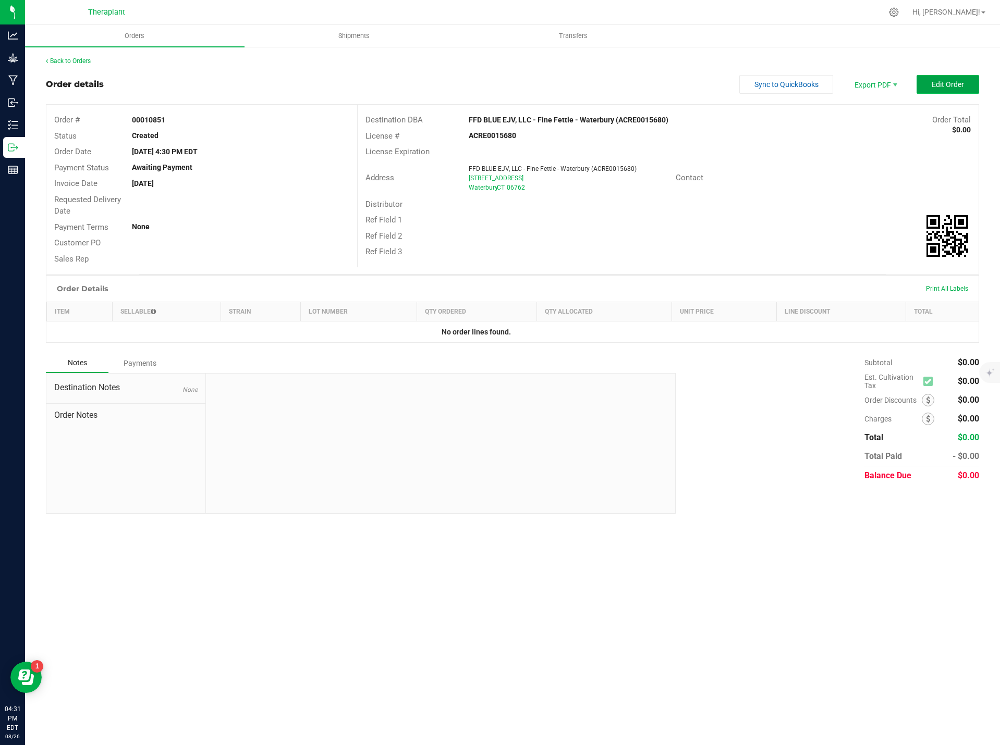
click at [956, 81] on span "Edit Order" at bounding box center [947, 84] width 32 height 8
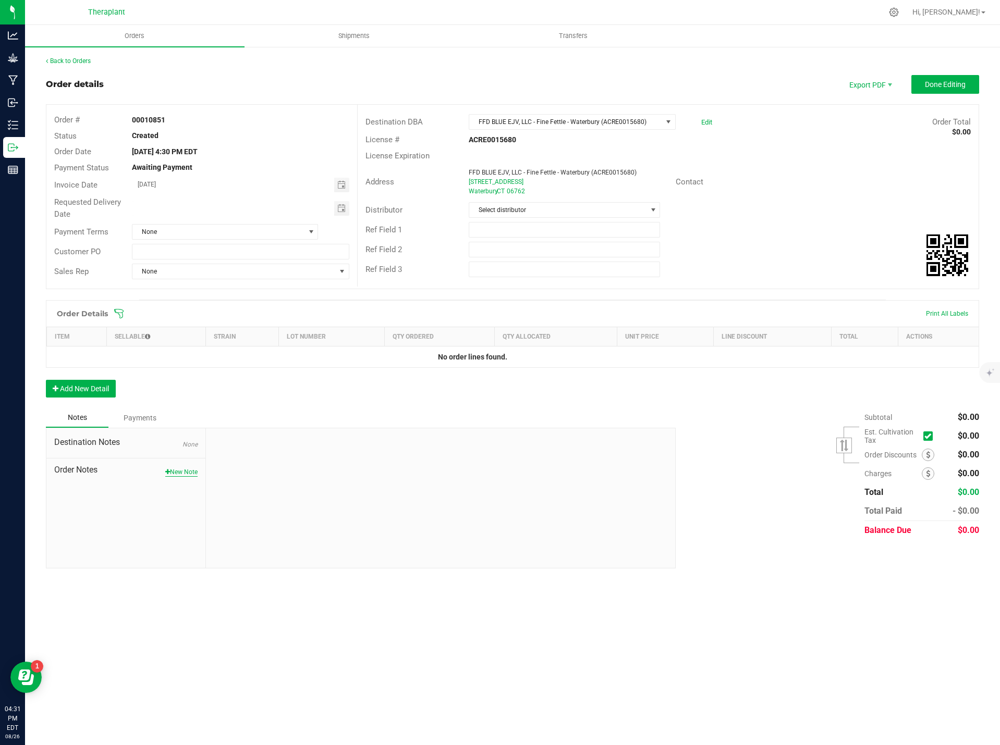
click at [174, 474] on button "New Note" at bounding box center [181, 472] width 32 height 9
paste textarea "all:hours Hash Burger 41117- Sent 1 unit for top 6th finisher. Apologies this d…"
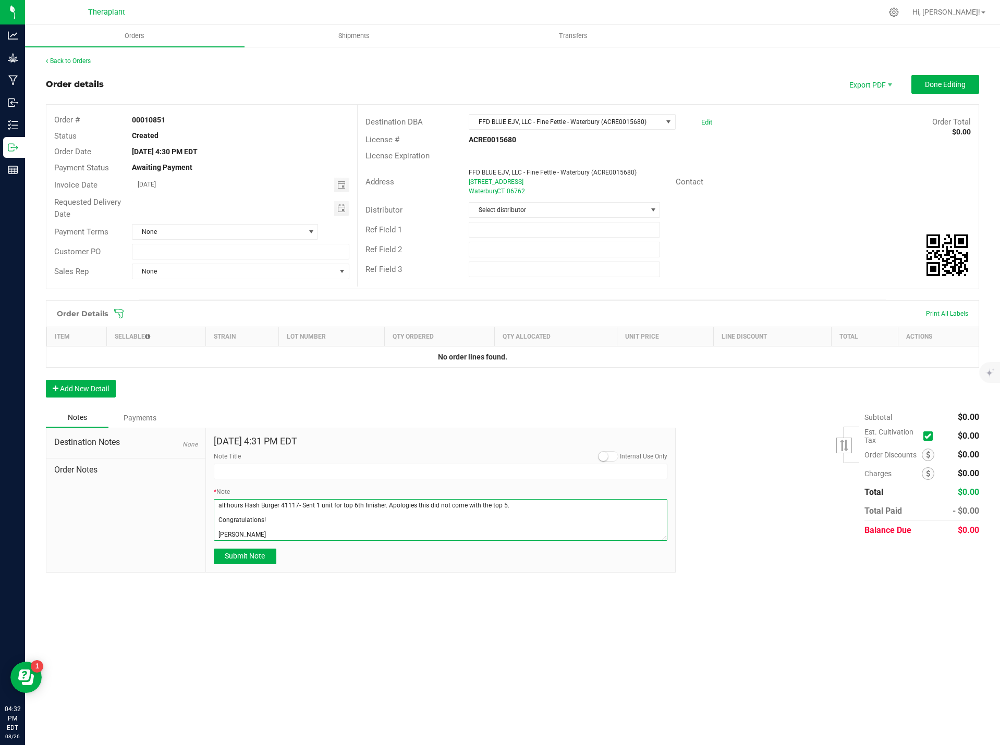
drag, startPoint x: 271, startPoint y: 532, endPoint x: 211, endPoint y: 537, distance: 60.2
click at [212, 537] on div "Aug 26, 2025 4:31 PM EDT Internal Use Only Note Title * Note Submit Note" at bounding box center [441, 500] width 470 height 144
paste textarea "Frank Morehous"
type textarea "all:hours Hash Burger 41117- Sent 1 unit for top 6th finisher. Apologies this d…"
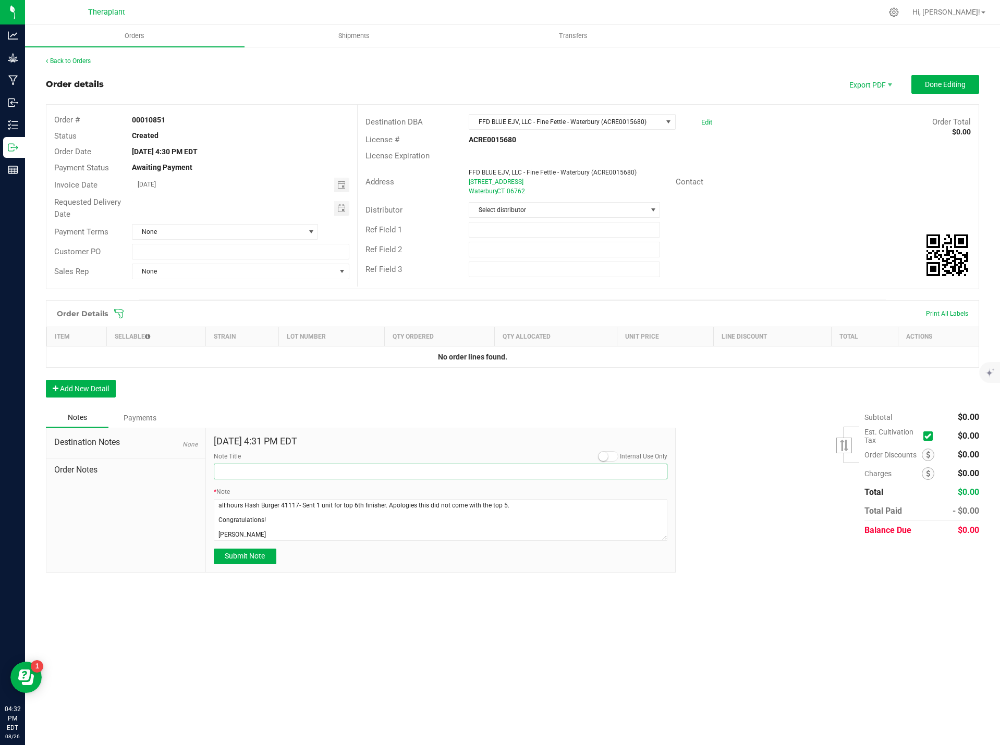
click at [246, 473] on input "Note Title" at bounding box center [441, 472] width 454 height 16
type input "Top Performer Sample Units"
click at [254, 558] on span "Submit Note" at bounding box center [245, 556] width 40 height 8
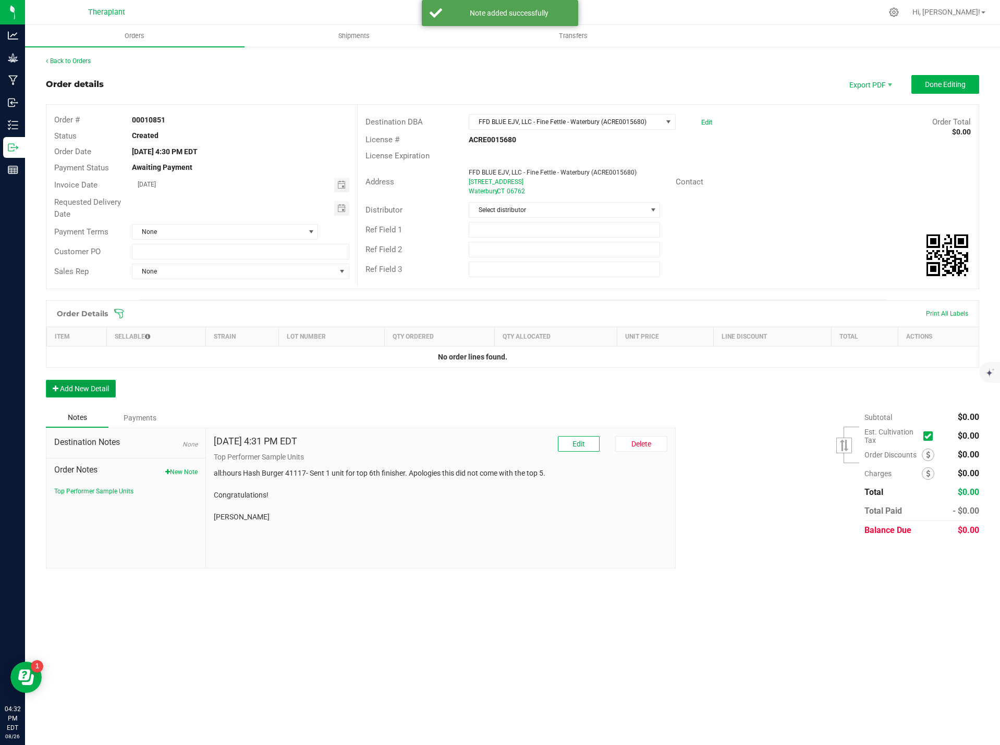
click at [97, 385] on button "Add New Detail" at bounding box center [81, 389] width 70 height 18
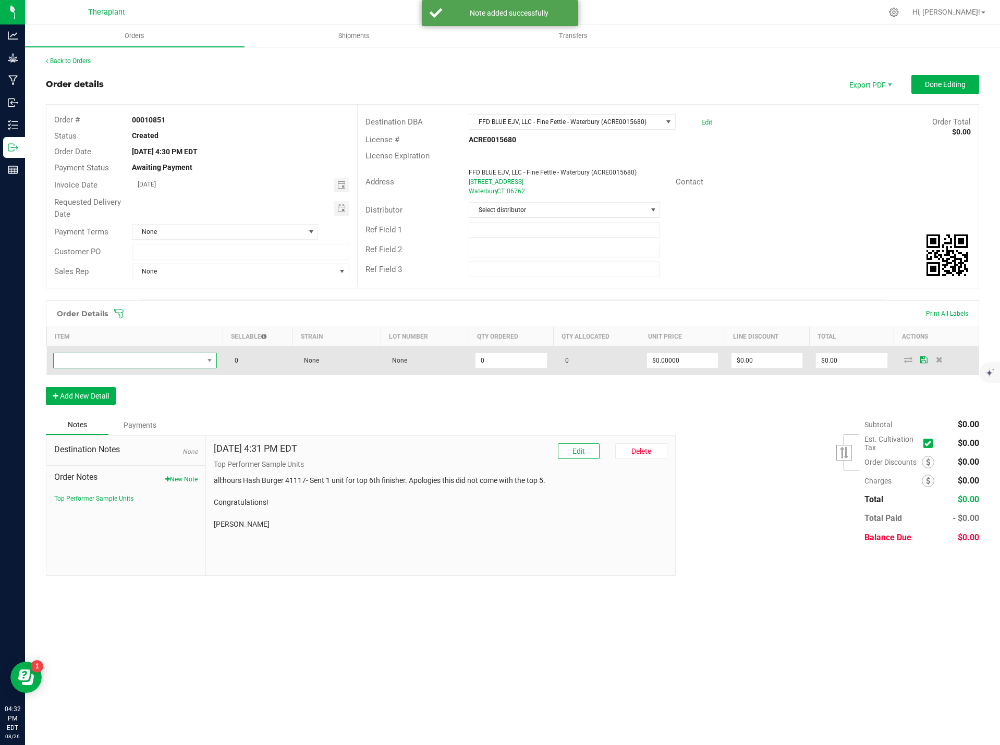
click at [95, 361] on span "NO DATA FOUND" at bounding box center [129, 360] width 150 height 15
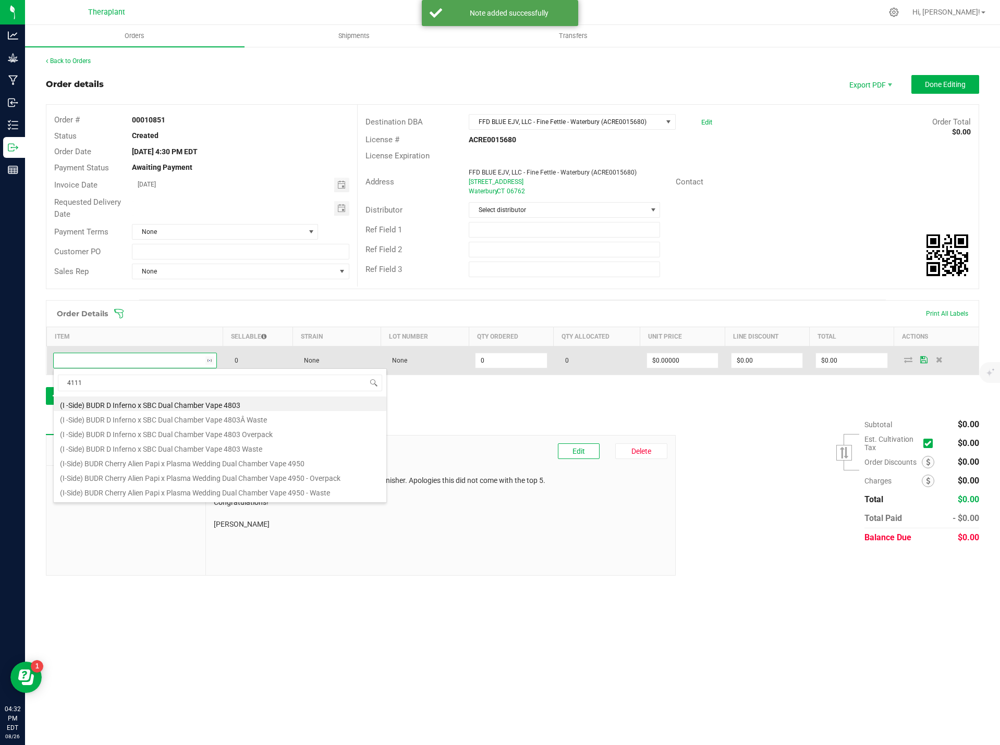
type input "41117"
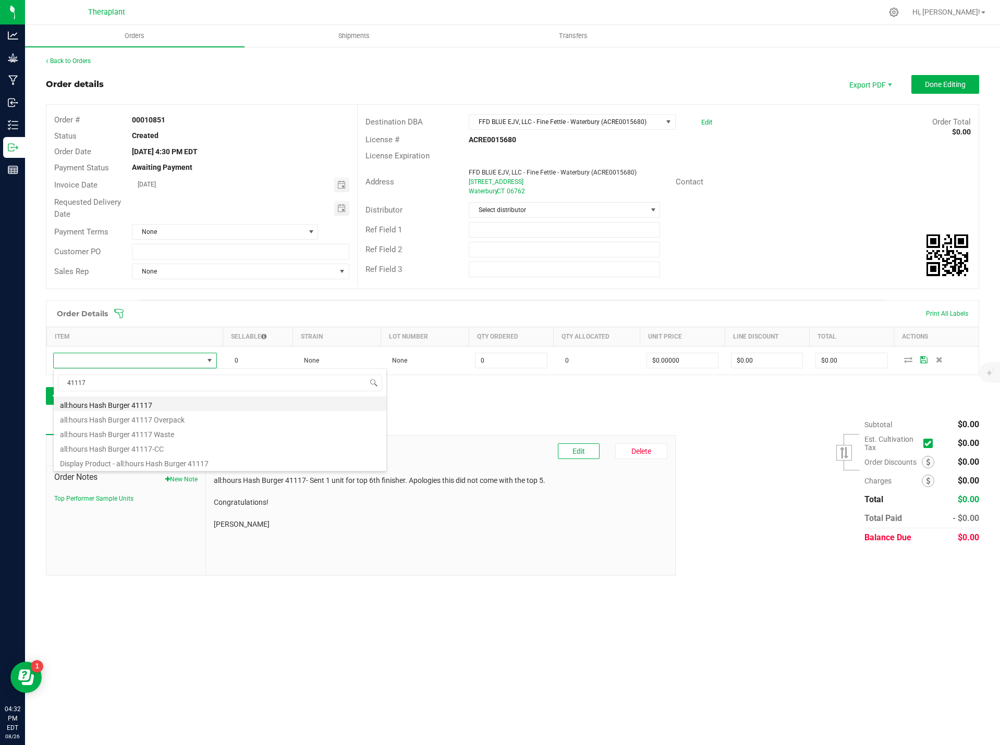
click at [159, 407] on li "all:hours Hash Burger 41117" at bounding box center [220, 404] width 333 height 15
type input "0 ea"
type input "$26.00000"
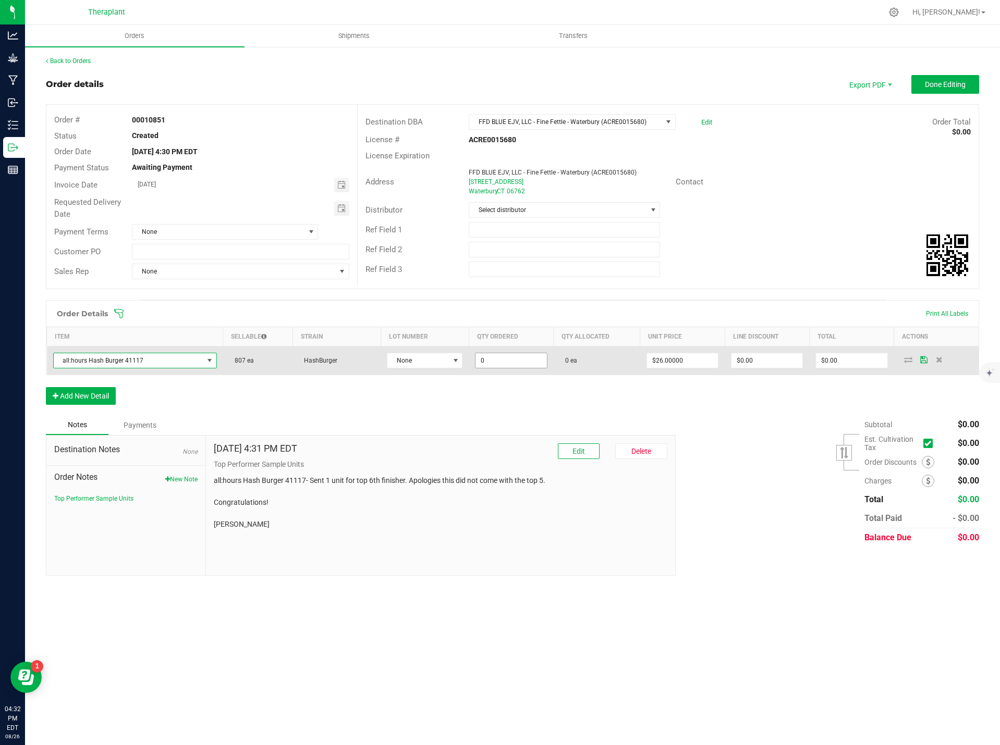
click at [491, 356] on input "0" at bounding box center [510, 360] width 71 height 15
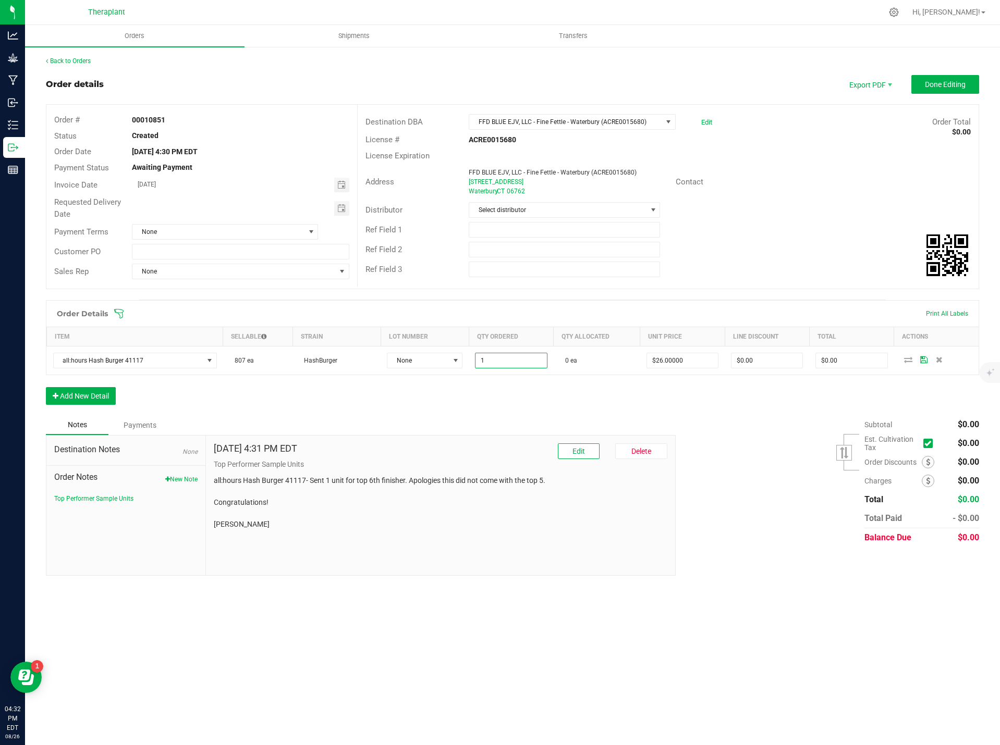
type input "1 ea"
type input "$26.00"
click at [502, 402] on div "Order Details Print All Labels Item Sellable Strain Lot Number Qty Ordered Qty …" at bounding box center [512, 357] width 933 height 115
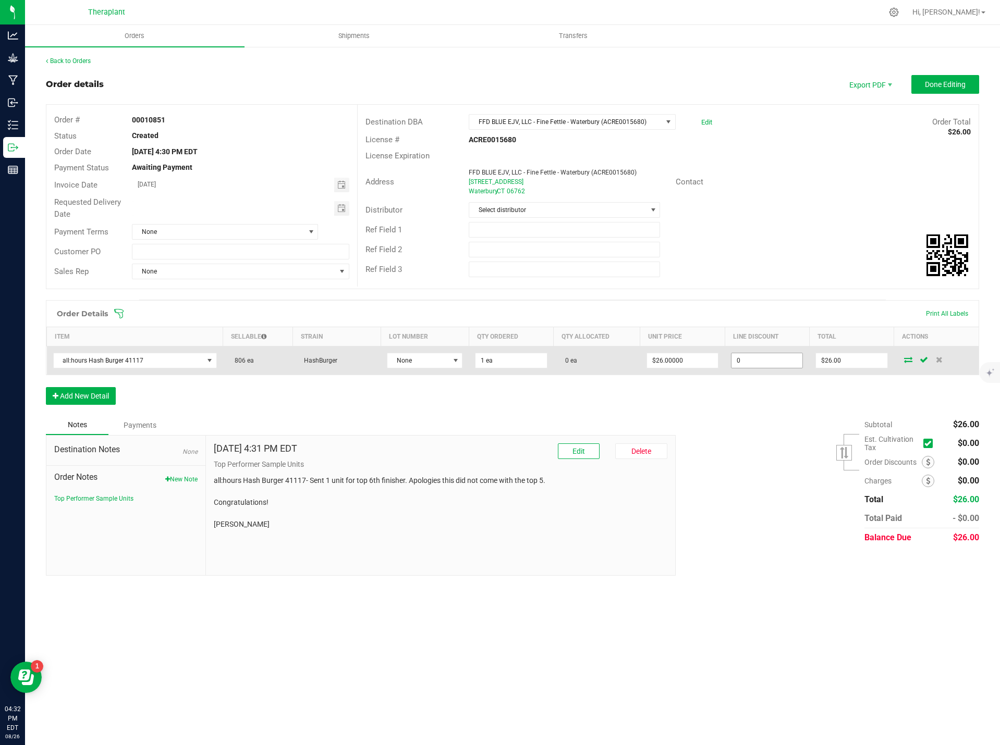
click at [760, 358] on input "0" at bounding box center [766, 360] width 71 height 15
type input "4"
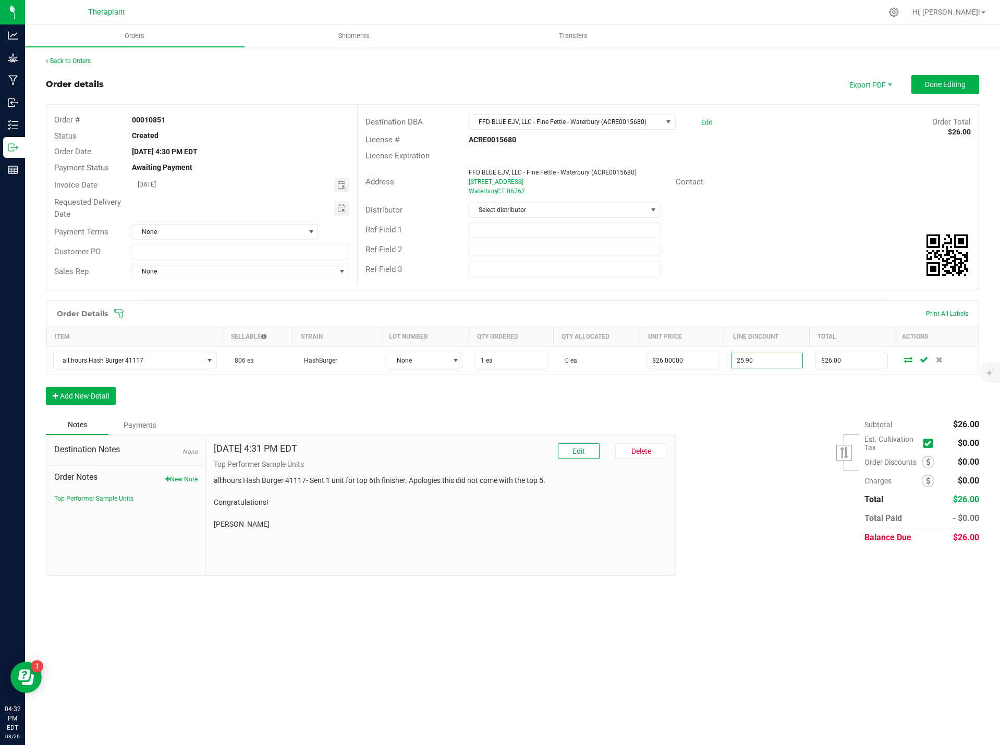
type input "$25.90"
type input "$0.10"
click at [805, 465] on div "Subtotal $26.00 Est. Cultivation Tax" at bounding box center [823, 481] width 311 height 132
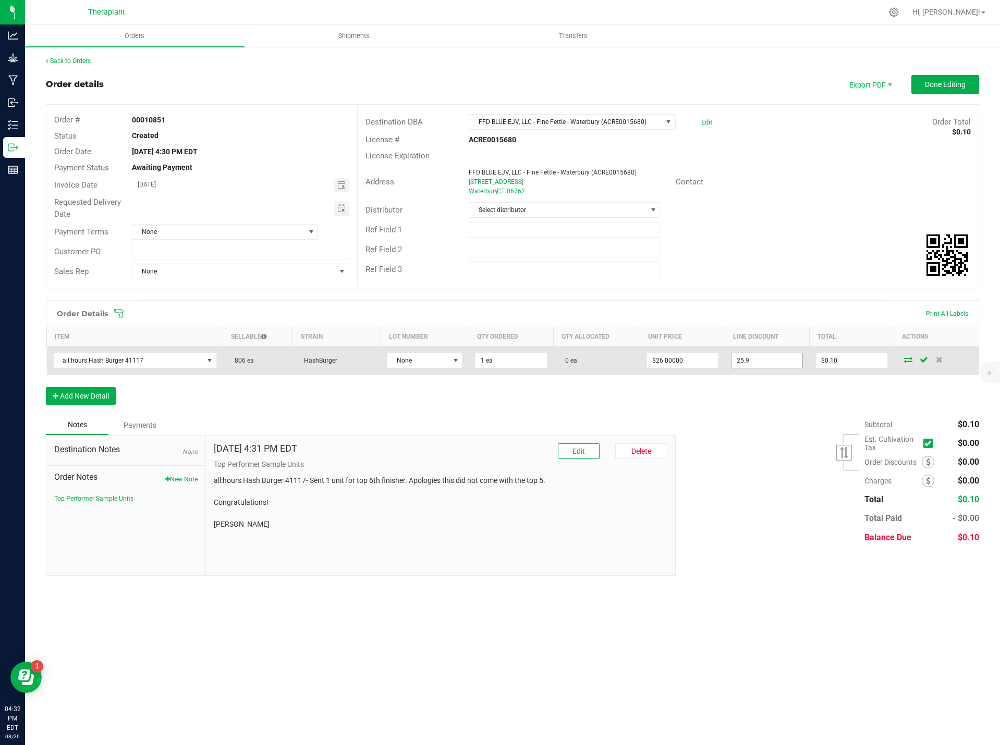
click at [773, 364] on input "25.9" at bounding box center [766, 360] width 71 height 15
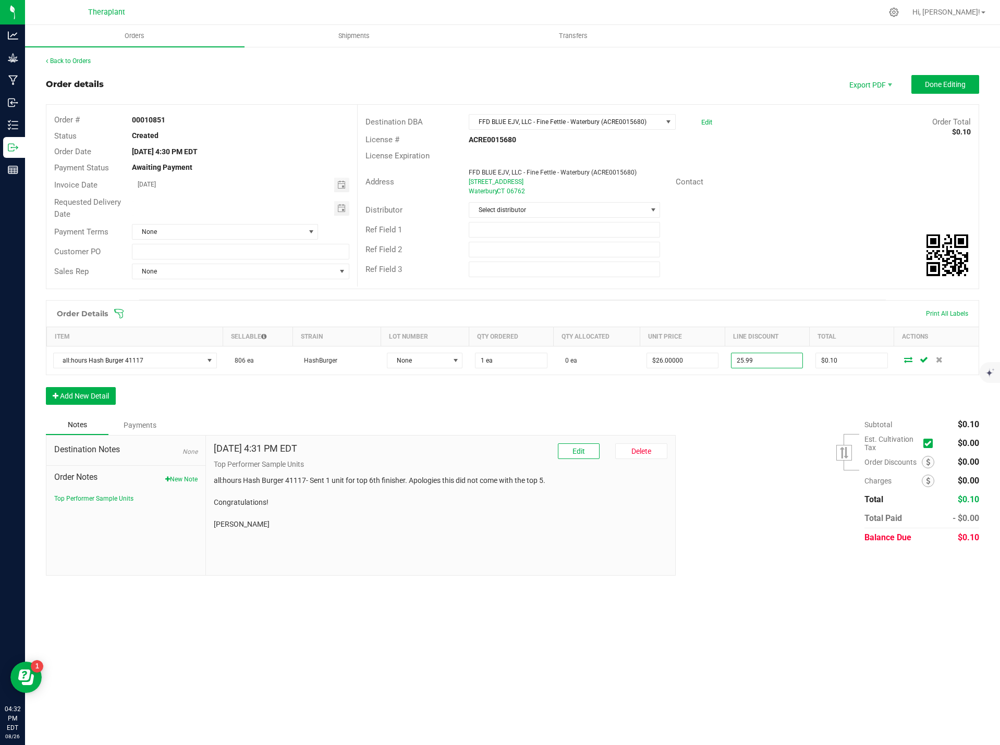
type input "$25.99"
type input "$0.01"
click at [791, 466] on div "Subtotal $0.10 Est. Cultivation Tax" at bounding box center [823, 481] width 311 height 132
click at [954, 81] on span "Done Editing" at bounding box center [945, 84] width 41 height 8
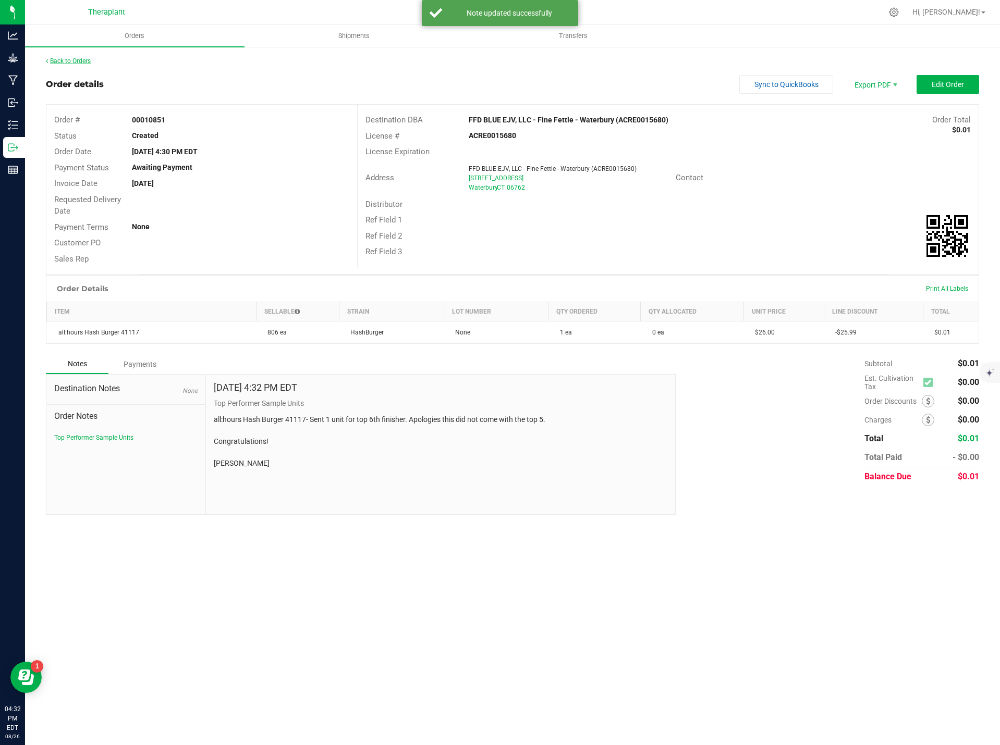
click at [76, 61] on link "Back to Orders" at bounding box center [68, 60] width 45 height 7
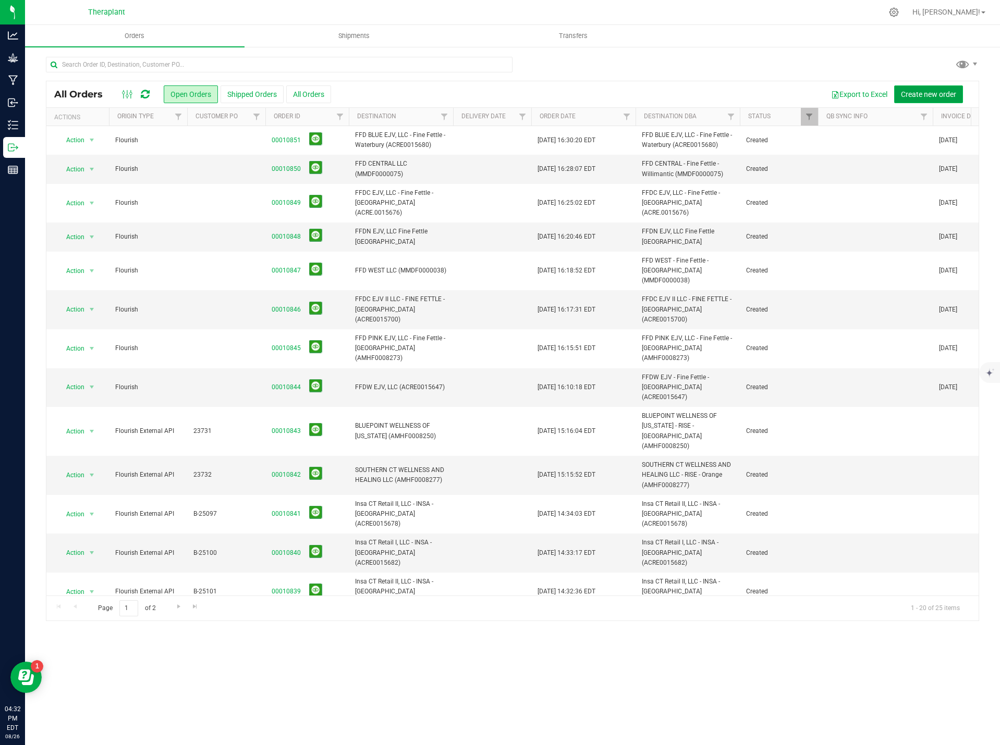
click at [917, 94] on span "Create new order" at bounding box center [928, 94] width 55 height 8
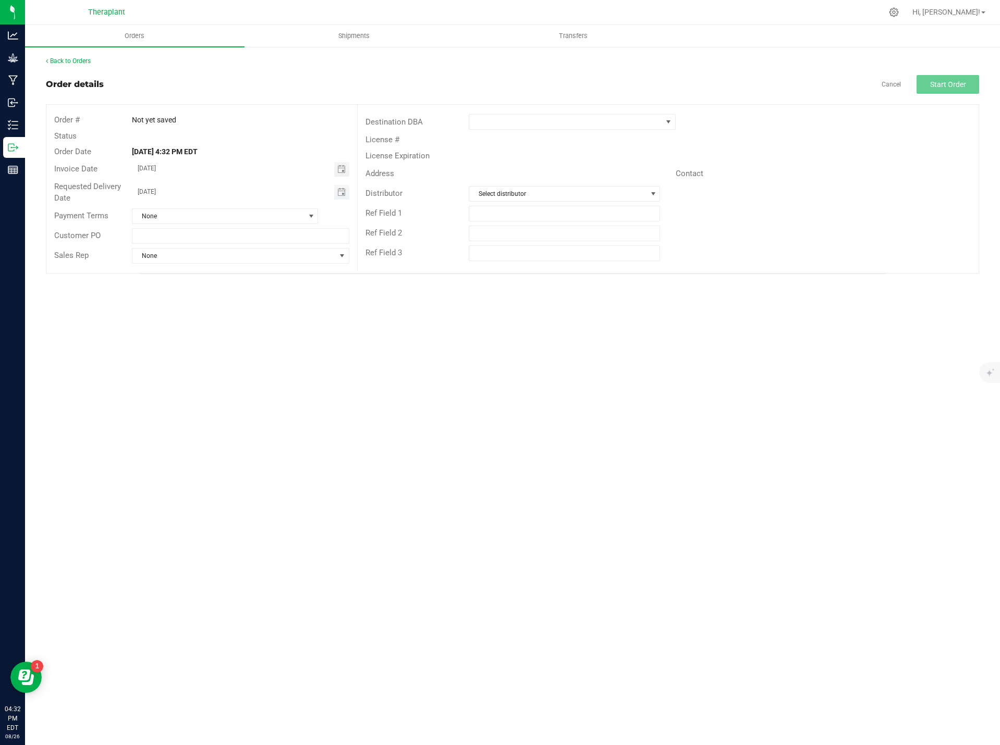
drag, startPoint x: 172, startPoint y: 189, endPoint x: 139, endPoint y: 193, distance: 33.6
click at [139, 193] on div "Requested Delivery Date 08/27/2025" at bounding box center [201, 193] width 311 height 28
drag, startPoint x: 180, startPoint y: 193, endPoint x: 103, endPoint y: 192, distance: 77.1
click at [103, 192] on div "Requested Delivery Date 08/27/2025" at bounding box center [201, 193] width 311 height 28
type input "month/day/year"
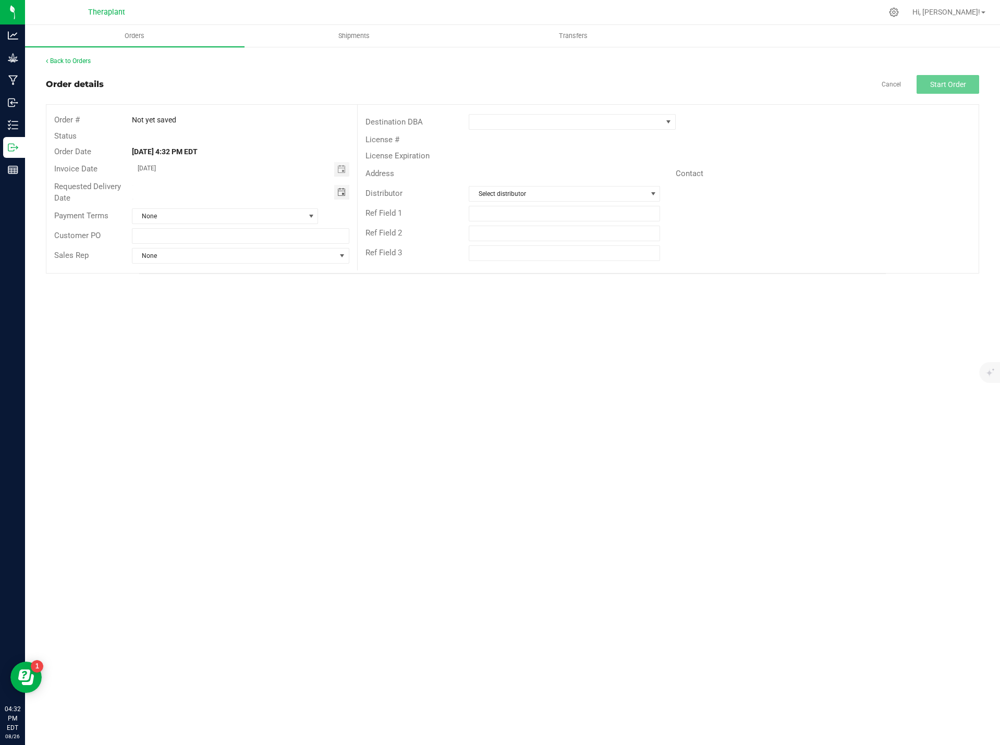
click at [520, 114] on div "Destination DBA" at bounding box center [668, 122] width 621 height 20
click at [518, 115] on span at bounding box center [565, 122] width 192 height 15
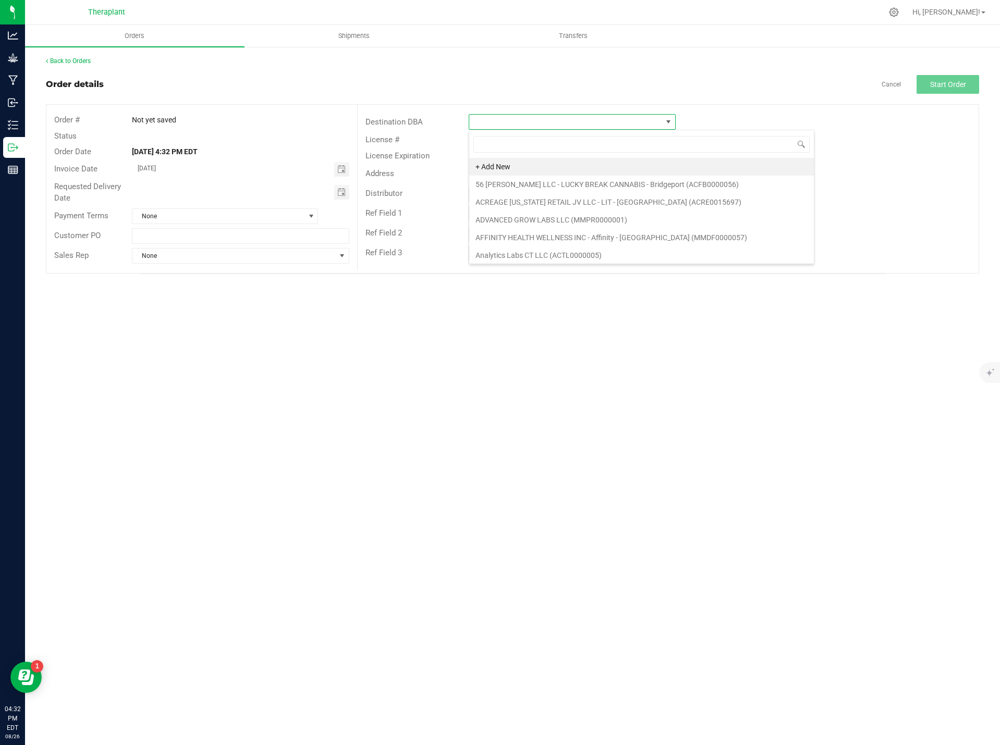
scroll to position [16, 207]
type input "newington"
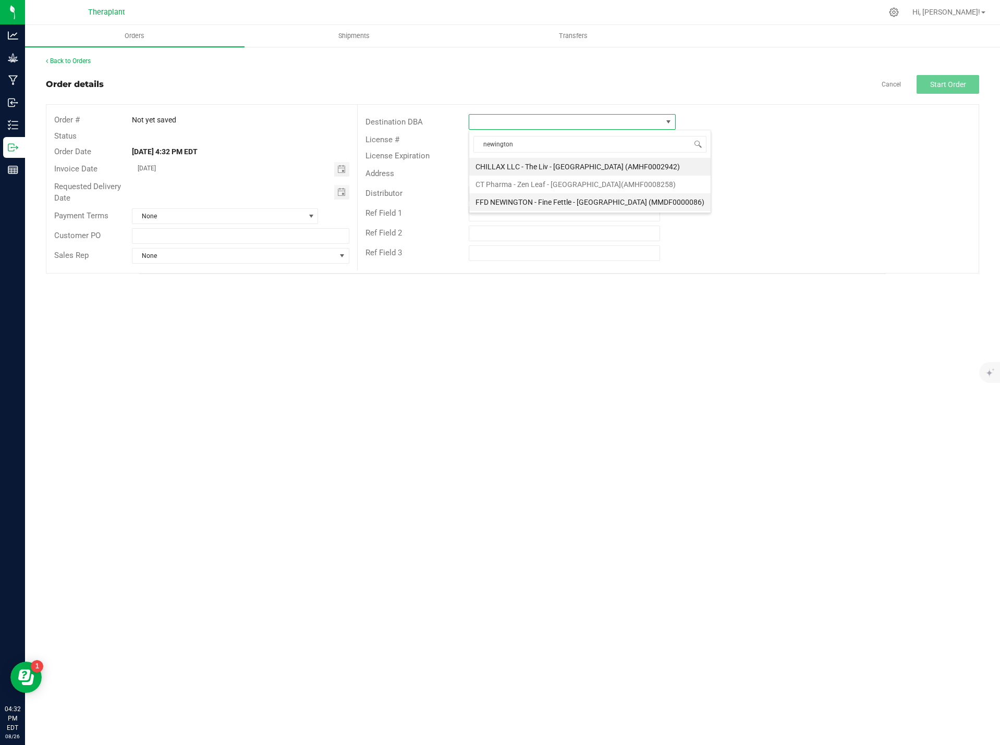
click at [565, 198] on li "FFD NEWINGTON - Fine Fettle - Newington (MMDF0000086)" at bounding box center [589, 202] width 241 height 18
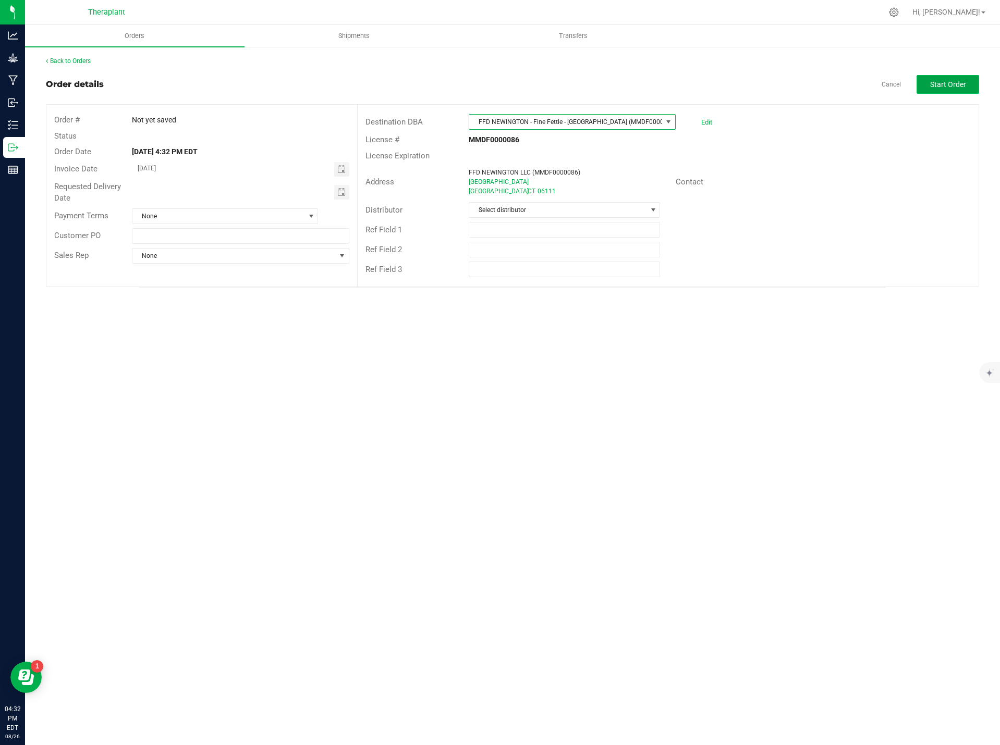
click at [952, 81] on span "Start Order" at bounding box center [948, 84] width 36 height 8
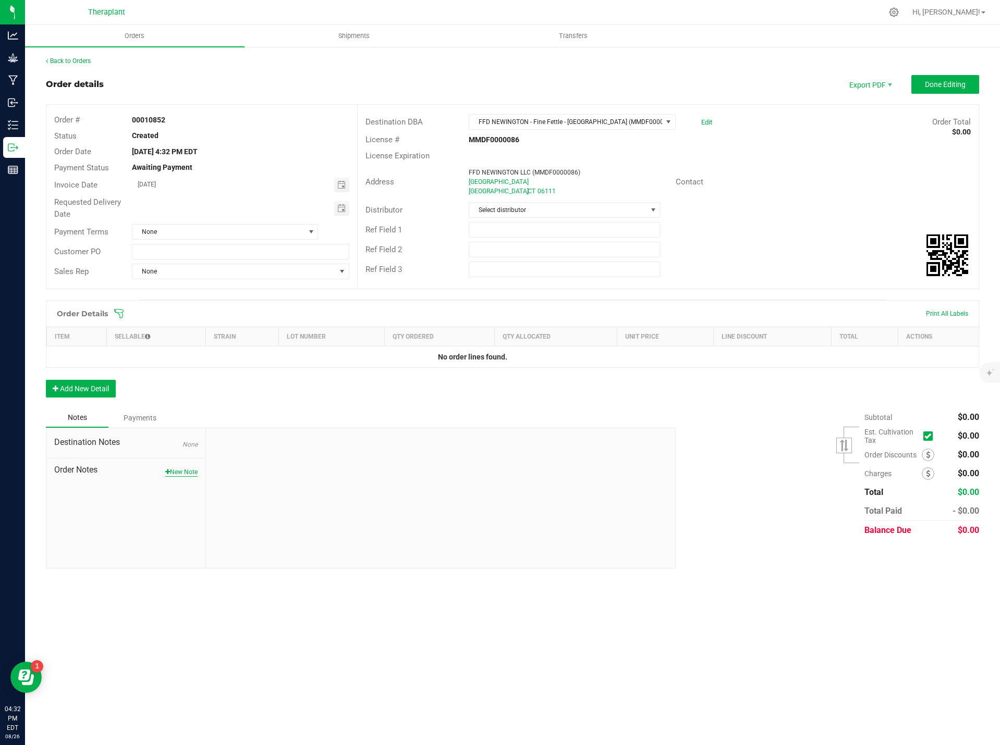
click at [182, 469] on button "New Note" at bounding box center [181, 472] width 32 height 9
drag, startPoint x: 279, startPoint y: 517, endPoint x: 275, endPoint y: 512, distance: 6.3
click at [76, 55] on div "Back to Orders Order details Export PDF Done Editing Order # 00010852 Status Cr…" at bounding box center [512, 319] width 975 height 547
click at [79, 58] on link "Back to Orders" at bounding box center [68, 60] width 45 height 7
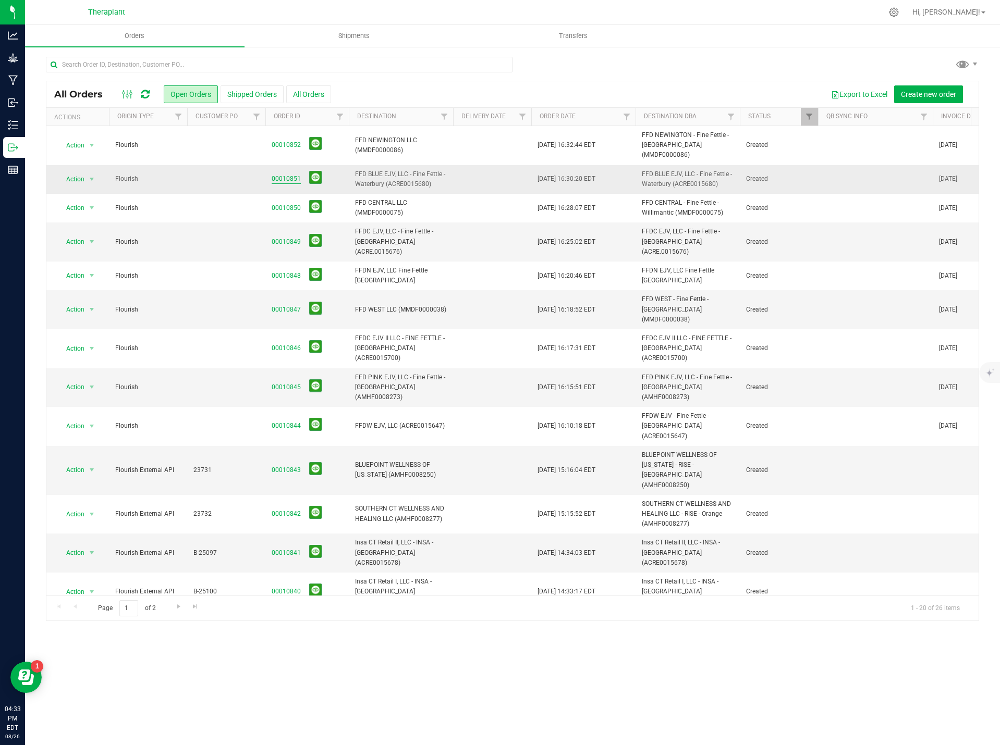
click at [289, 174] on link "00010851" at bounding box center [286, 179] width 29 height 10
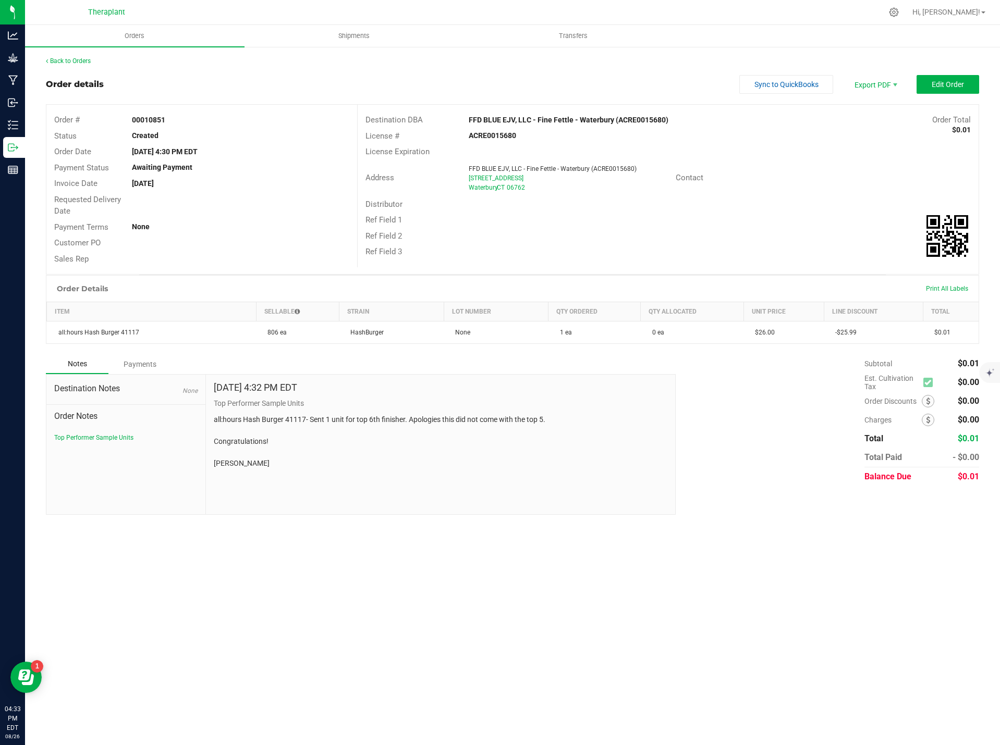
drag, startPoint x: 285, startPoint y: 466, endPoint x: 207, endPoint y: 418, distance: 92.0
click at [206, 418] on div "[DATE] 4:32 PM EDT Top Performer Sample Units all:hours Hash Burger 41117- Sent…" at bounding box center [441, 445] width 470 height 140
copy p "all:hours Hash Burger 41117- Sent 1 unit for top 6th finisher. Apologies this d…"
click at [69, 60] on link "Back to Orders" at bounding box center [68, 60] width 45 height 7
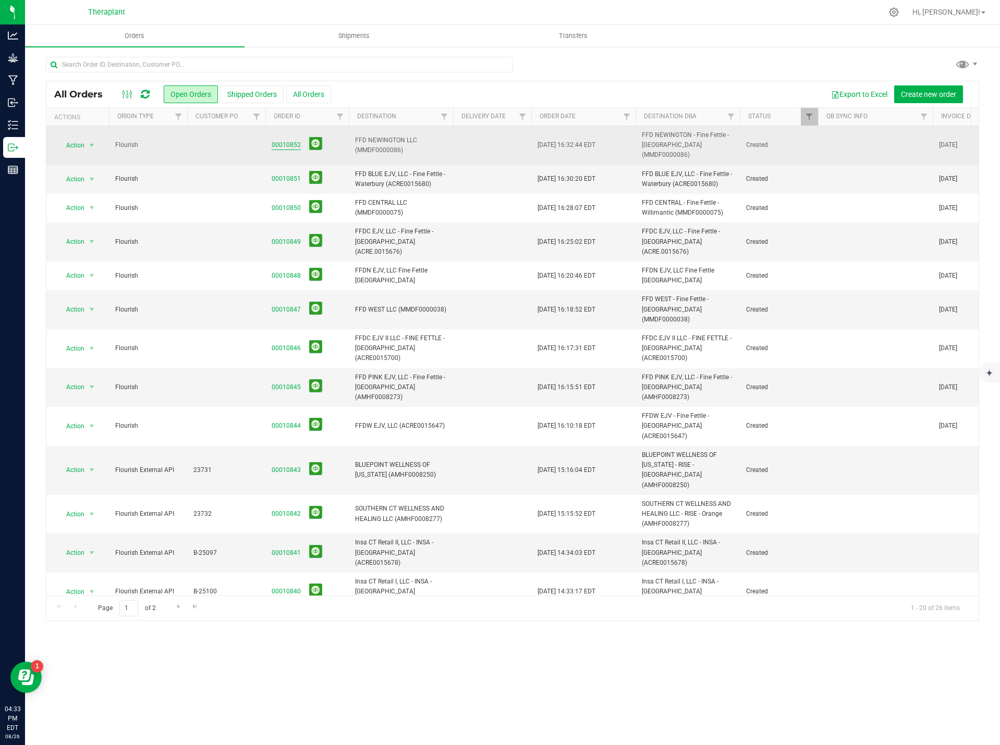
click at [276, 141] on link "00010852" at bounding box center [286, 145] width 29 height 10
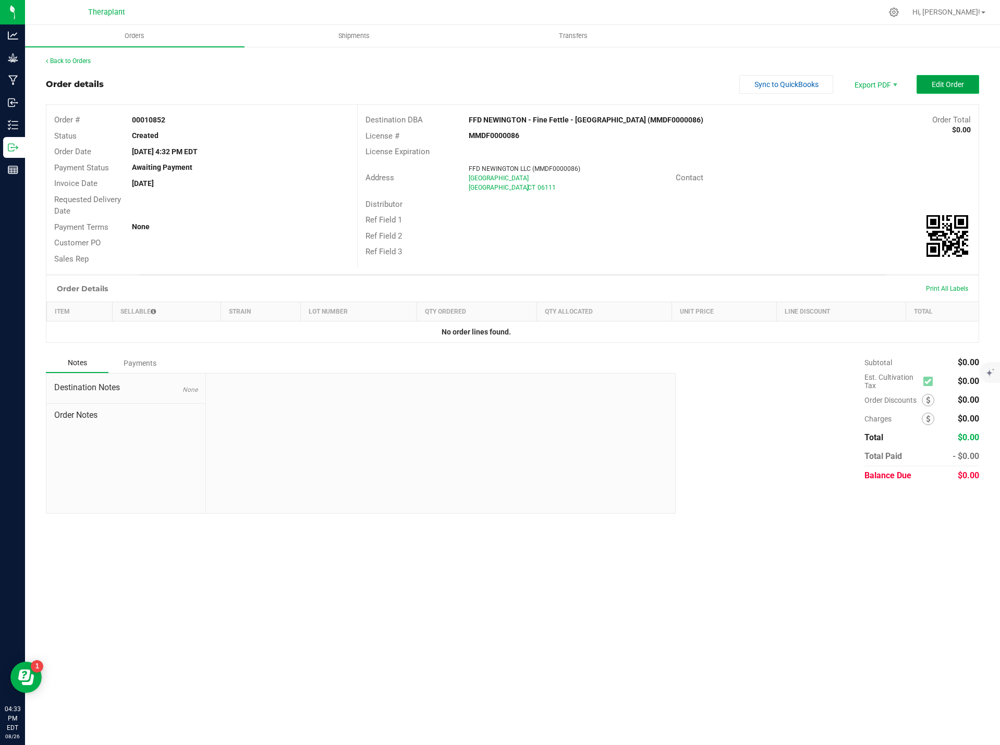
click at [946, 88] on span "Edit Order" at bounding box center [947, 84] width 32 height 8
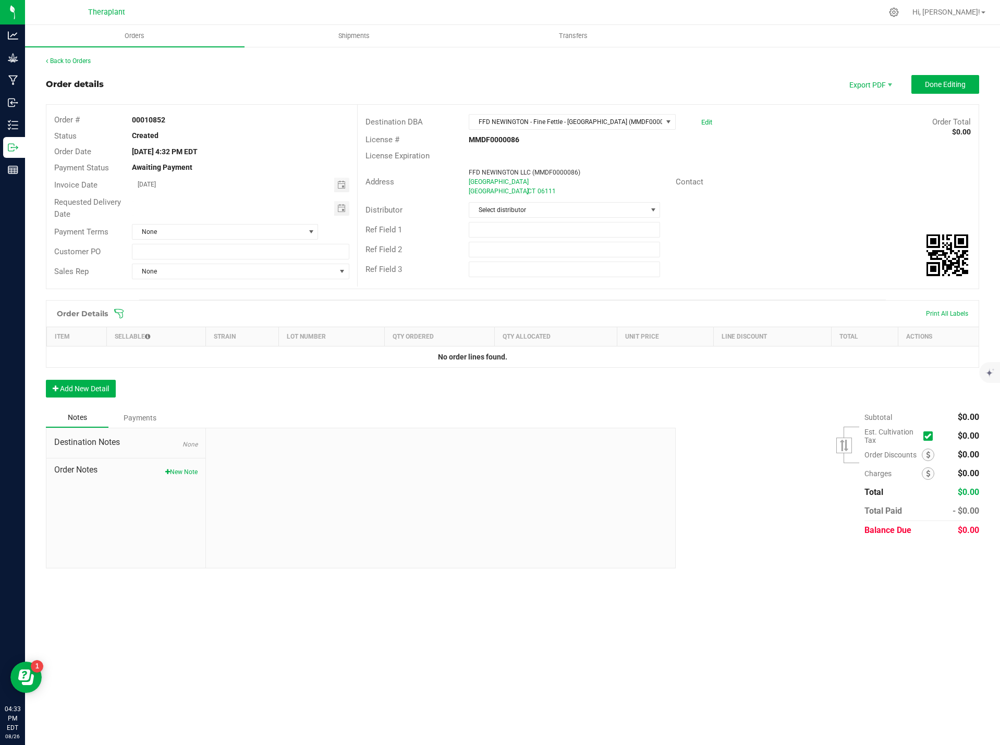
click at [192, 471] on button "New Note" at bounding box center [181, 472] width 32 height 9
paste textarea "all:hours Hash Burger 41117- Sent 1 unit for top 6th finisher. Apologies this d…"
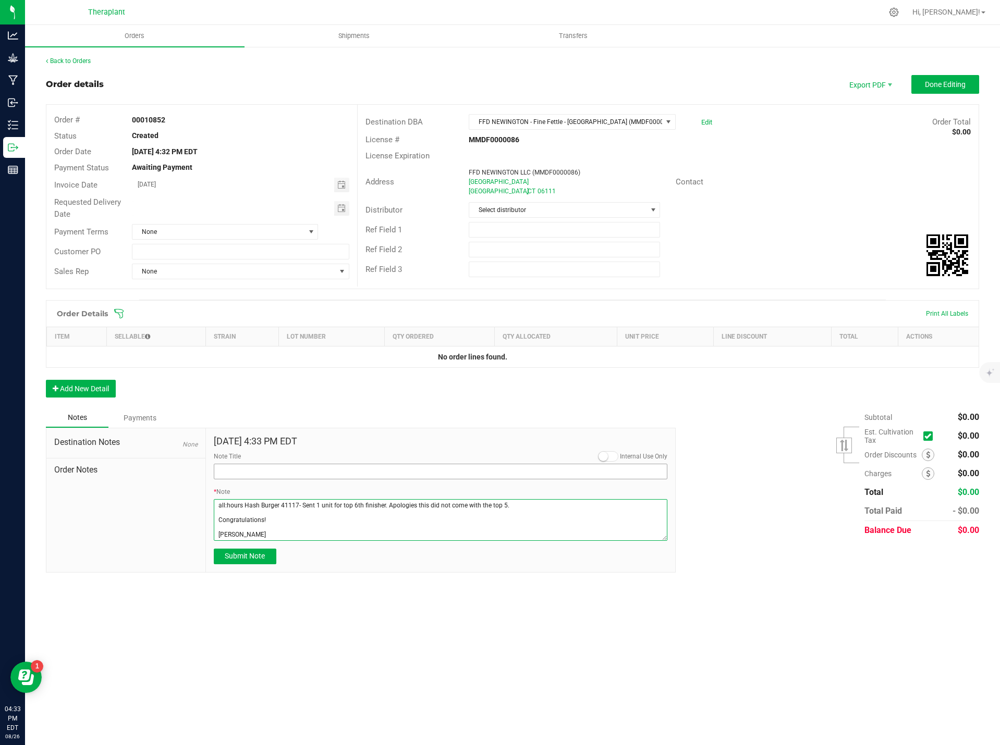
type textarea "all:hours Hash Burger 41117- Sent 1 unit for top 6th finisher. Apologies this d…"
click at [257, 474] on input "Note Title" at bounding box center [441, 472] width 454 height 16
type input "Top Performer Sample Units"
click at [274, 530] on textarea "* Note" at bounding box center [441, 520] width 454 height 42
drag, startPoint x: 274, startPoint y: 535, endPoint x: 215, endPoint y: 536, distance: 59.4
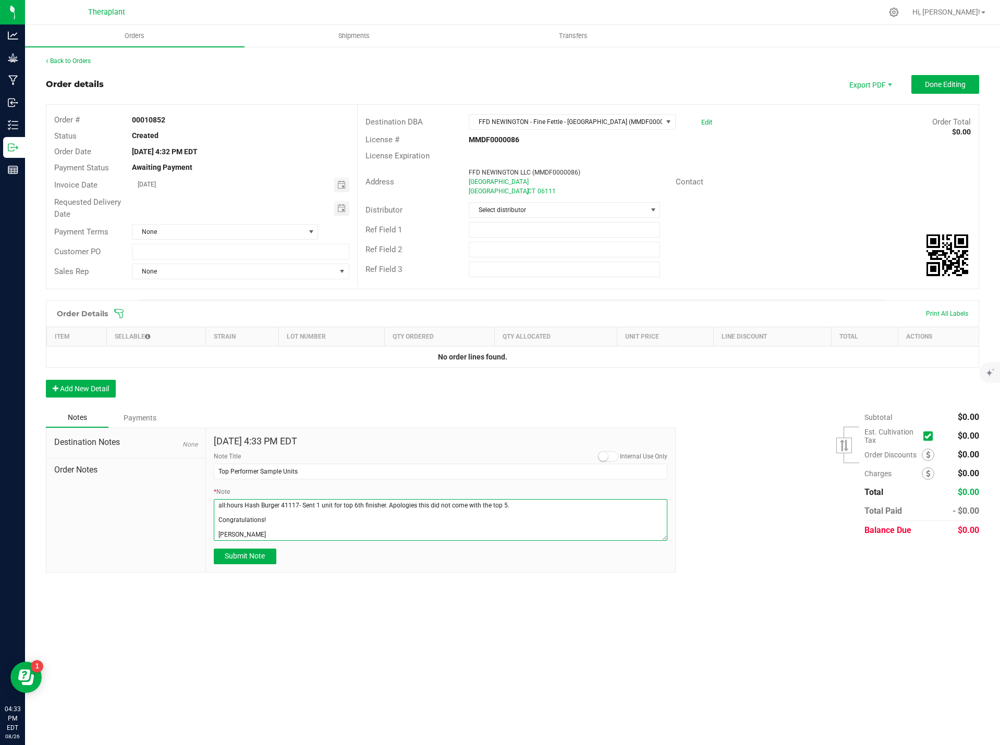
click at [215, 536] on textarea "* Note" at bounding box center [441, 520] width 454 height 42
paste textarea "[PERSON_NAME]"
type textarea "all:hours Hash Burger 41117- Sent 1 unit for top 6th finisher. Apologies this d…"
click at [252, 556] on span "Submit Note" at bounding box center [245, 556] width 40 height 8
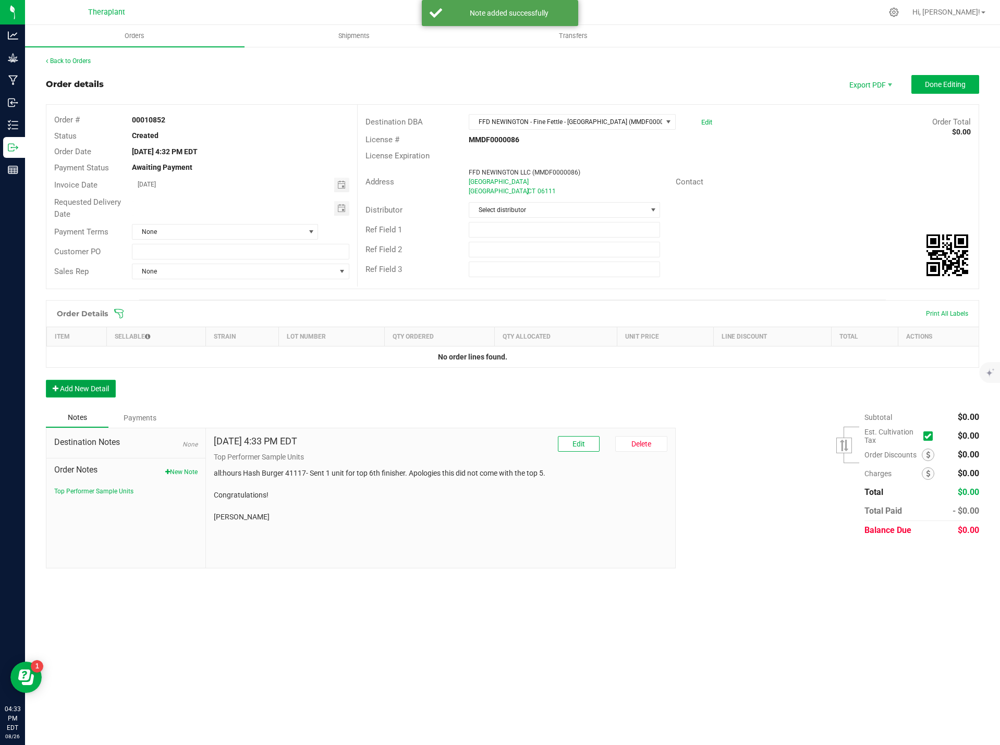
click at [73, 388] on button "Add New Detail" at bounding box center [81, 389] width 70 height 18
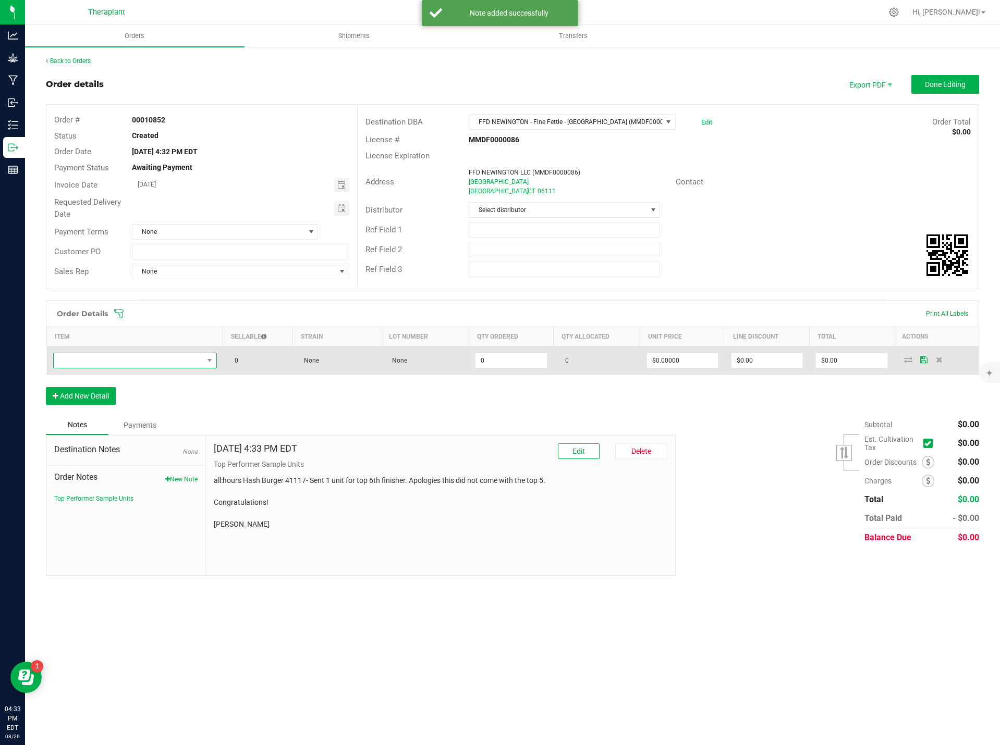
click at [92, 361] on span "NO DATA FOUND" at bounding box center [129, 360] width 150 height 15
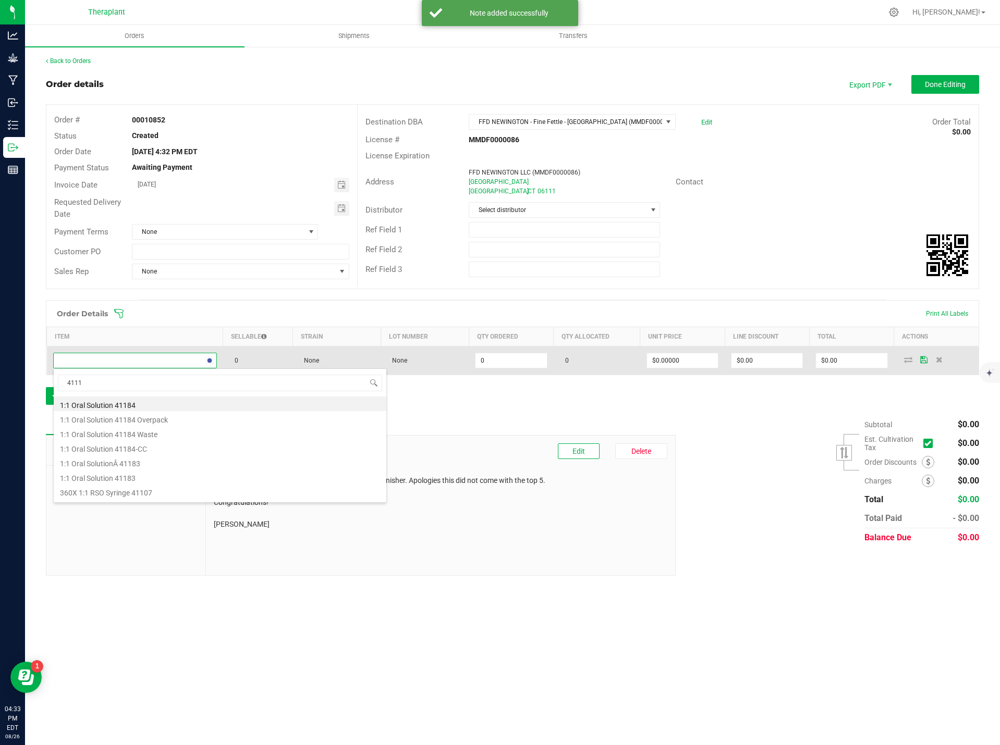
type input "41117"
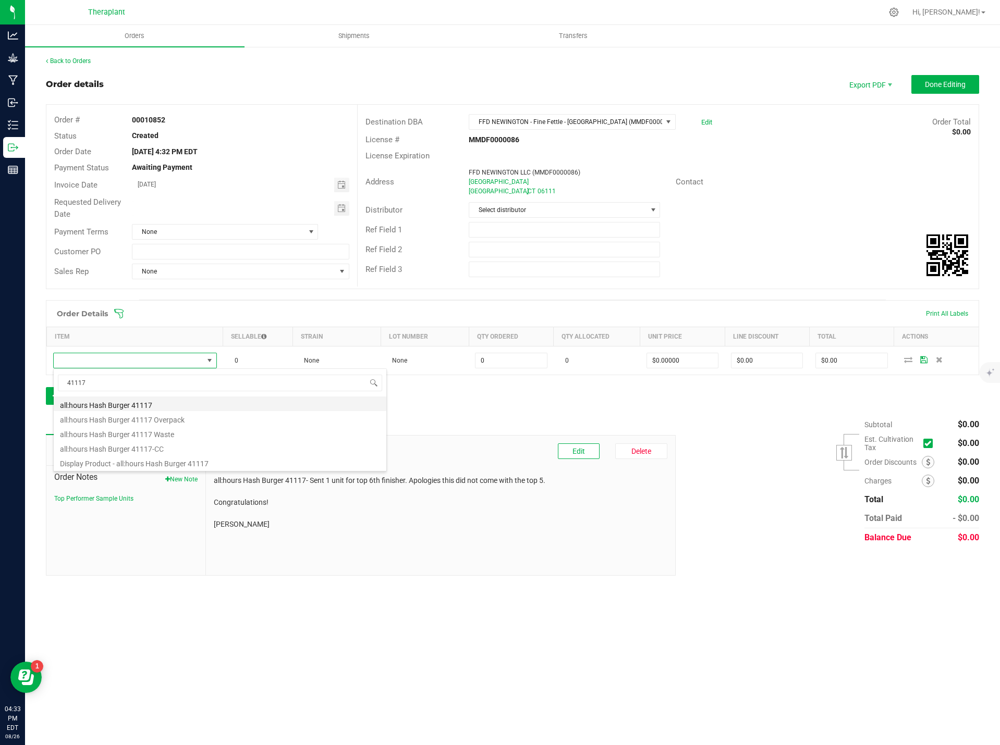
click at [146, 405] on li "all:hours Hash Burger 41117" at bounding box center [220, 404] width 333 height 15
type input "0 ea"
type input "$26.00000"
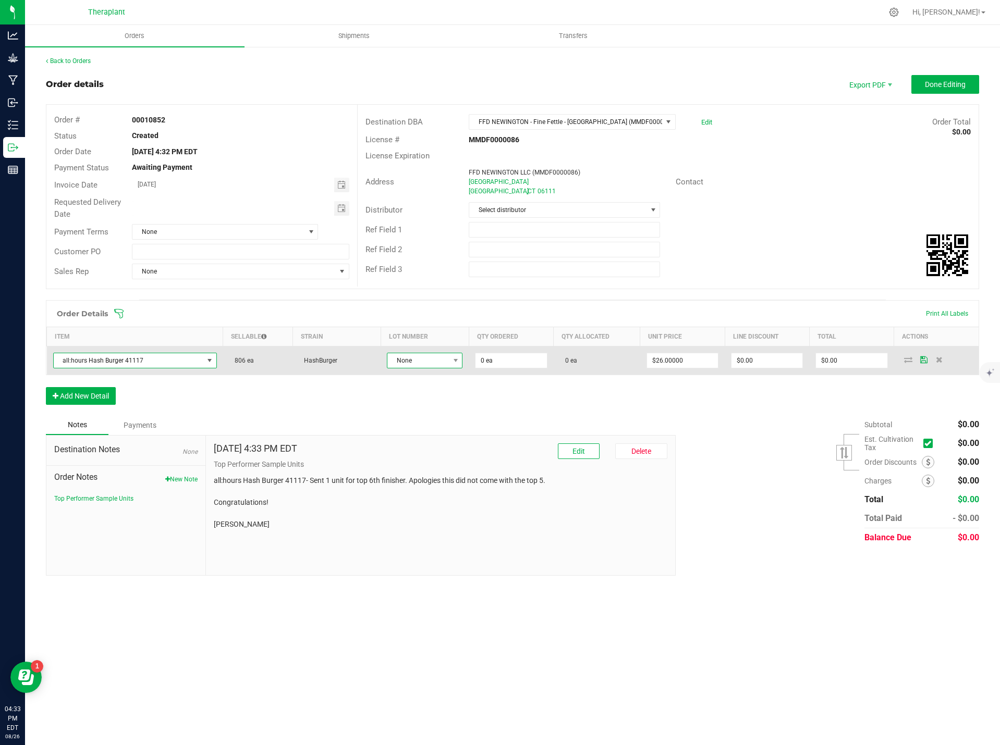
click at [449, 360] on span "None" at bounding box center [418, 360] width 62 height 15
click at [502, 354] on input "0" at bounding box center [510, 360] width 71 height 15
type input "1 ea"
type input "0"
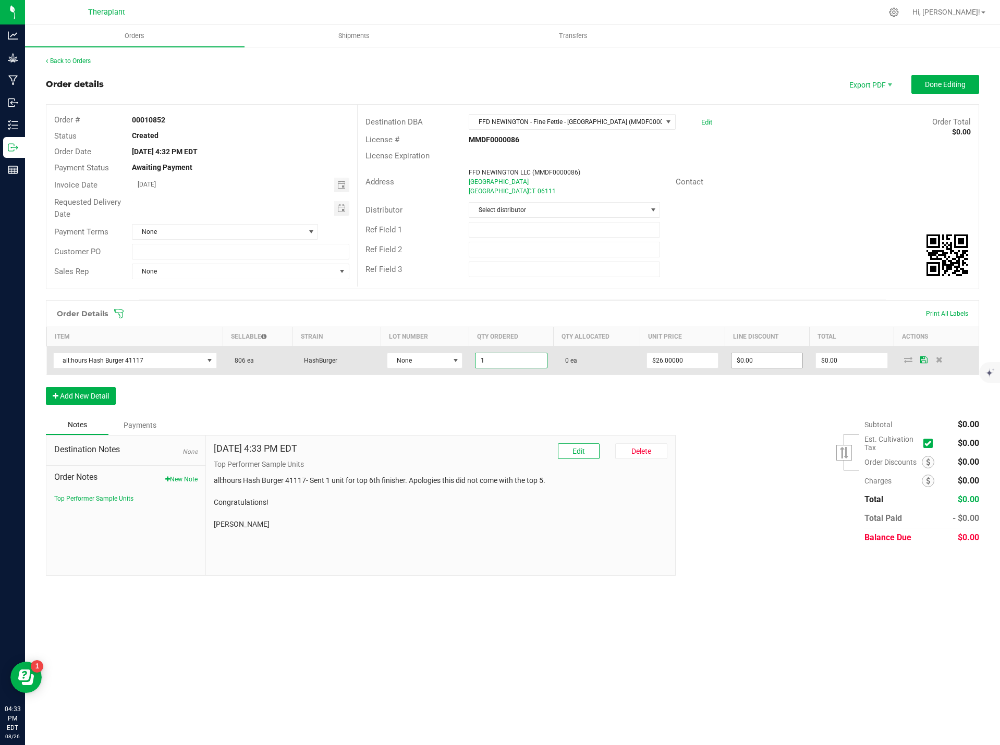
type input "$26.00"
click at [780, 356] on input "0" at bounding box center [766, 360] width 71 height 15
click at [765, 373] on td "$0.00" at bounding box center [766, 361] width 84 height 29
drag, startPoint x: 767, startPoint y: 368, endPoint x: 767, endPoint y: 360, distance: 8.9
click at [767, 369] on td "$0.00" at bounding box center [766, 361] width 84 height 29
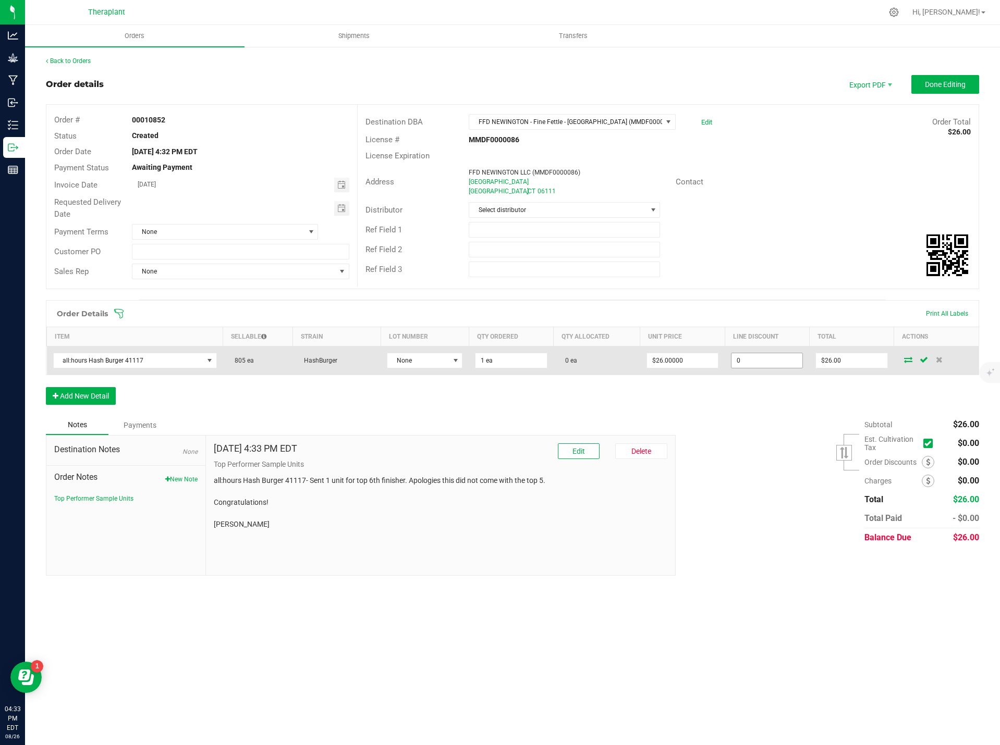
click at [767, 359] on input "0" at bounding box center [766, 360] width 71 height 15
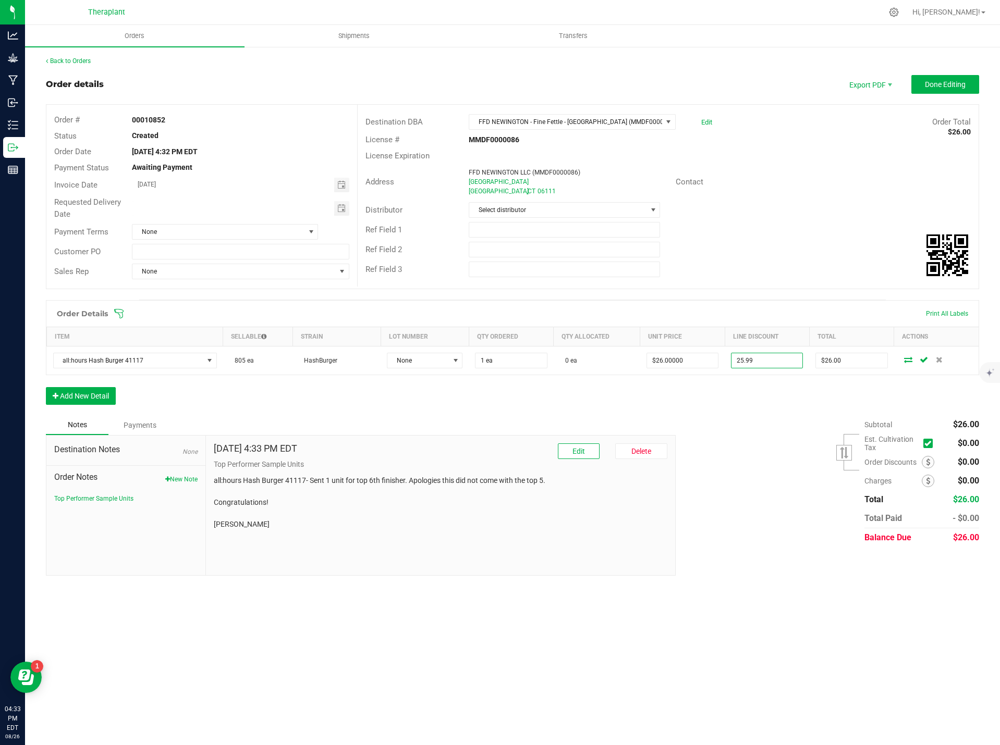
type input "$25.99"
type input "$0.01"
click at [733, 428] on div "Subtotal $26.00 Est. Cultivation Tax" at bounding box center [823, 481] width 311 height 132
click at [954, 87] on span "Done Editing" at bounding box center [945, 84] width 41 height 8
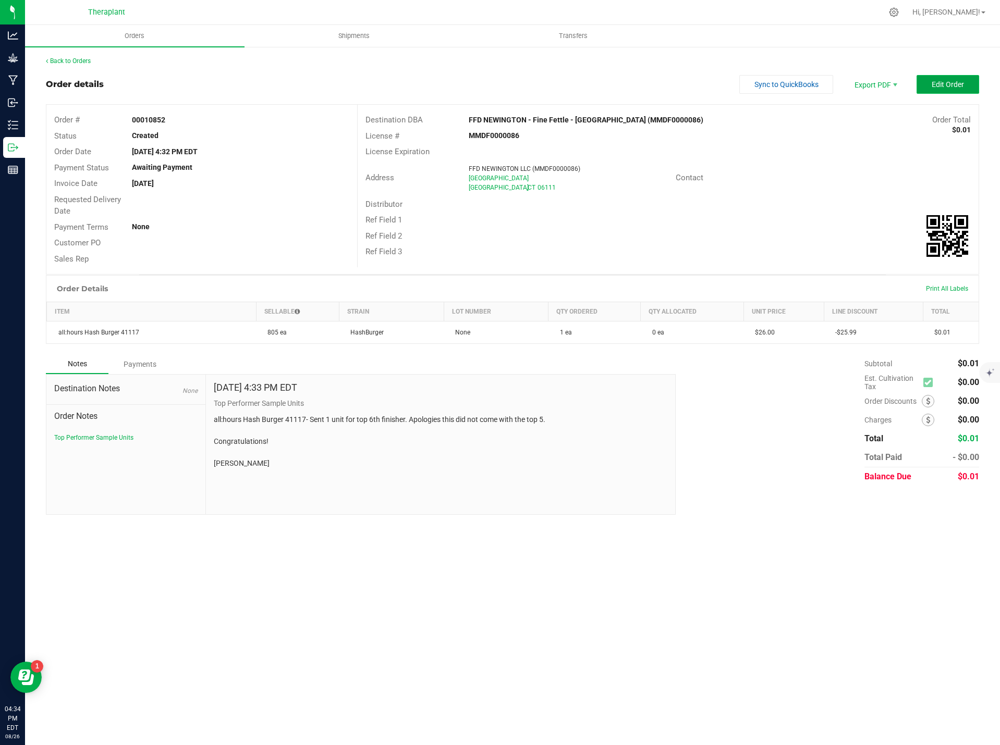
click at [973, 92] on button "Edit Order" at bounding box center [947, 84] width 63 height 19
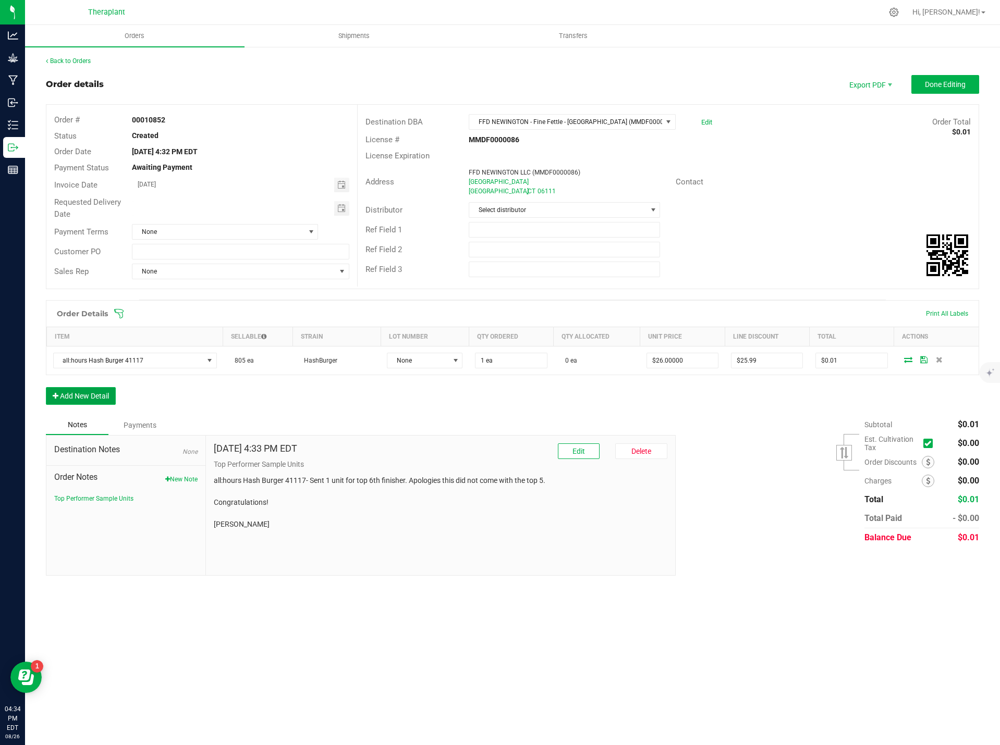
click at [70, 399] on button "Add New Detail" at bounding box center [81, 396] width 70 height 18
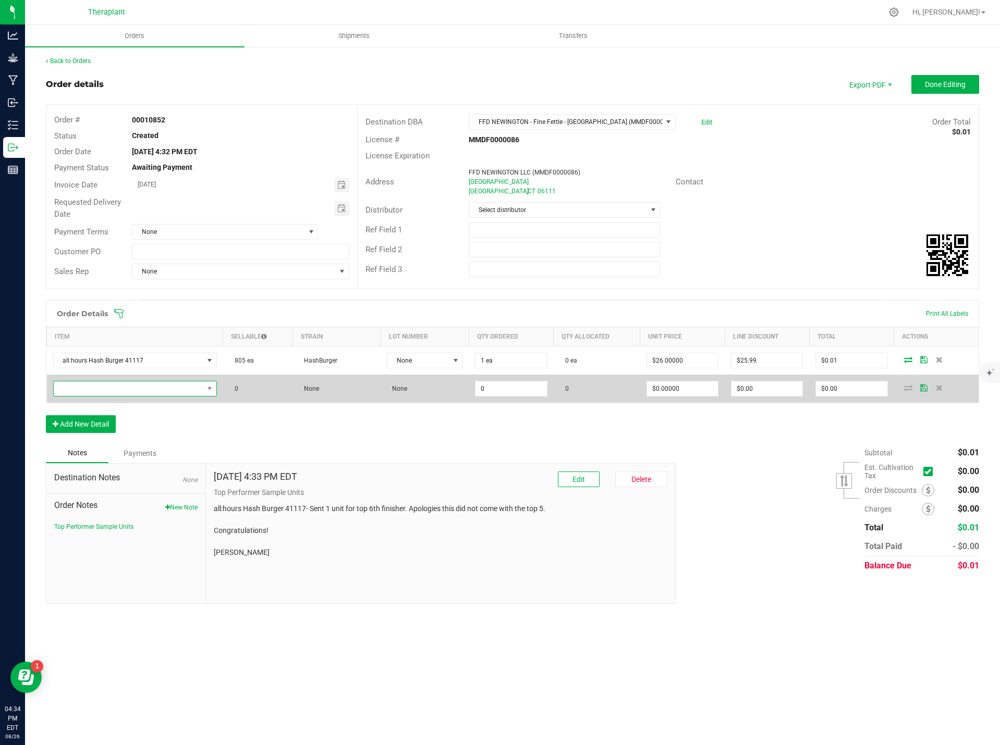
click at [112, 385] on span "NO DATA FOUND" at bounding box center [129, 389] width 150 height 15
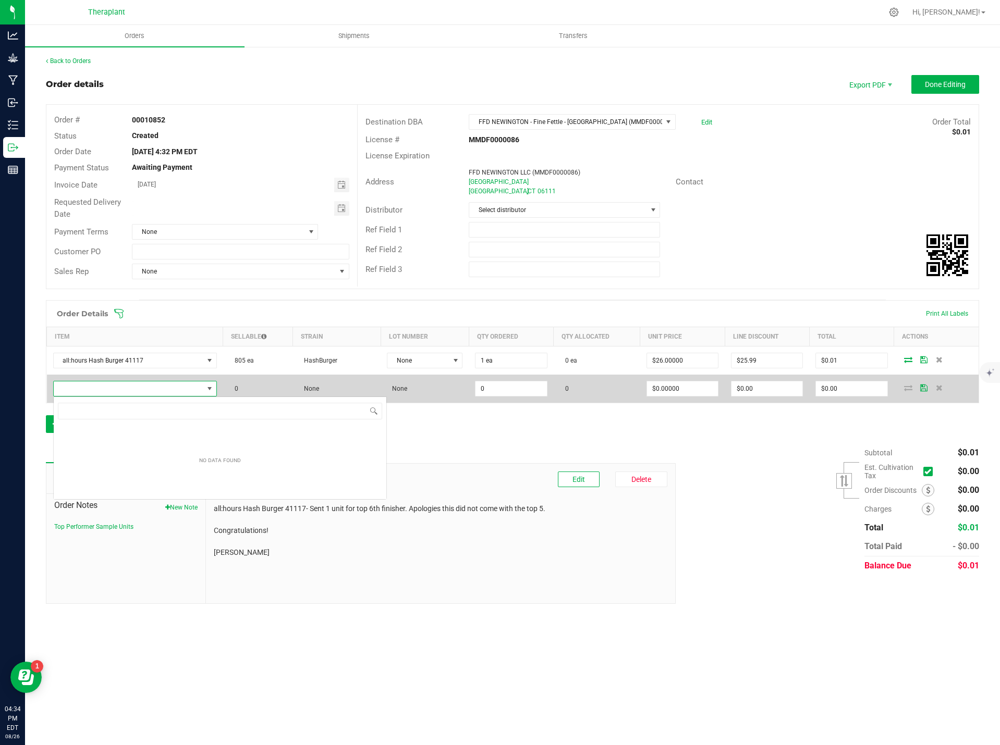
scroll to position [16, 163]
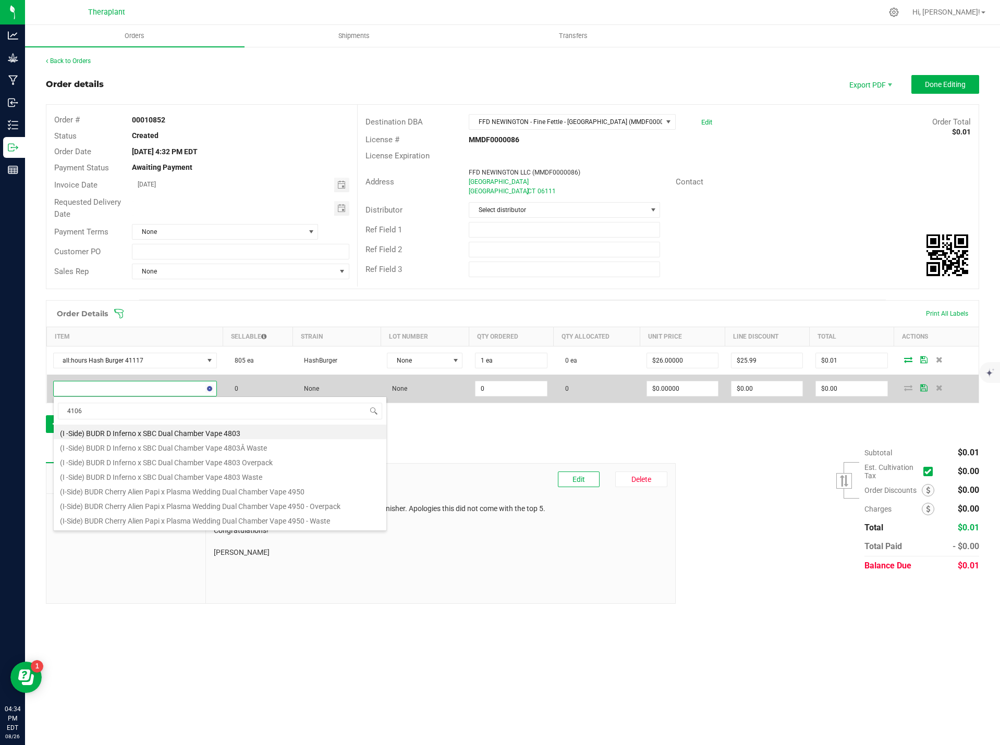
type input "41068"
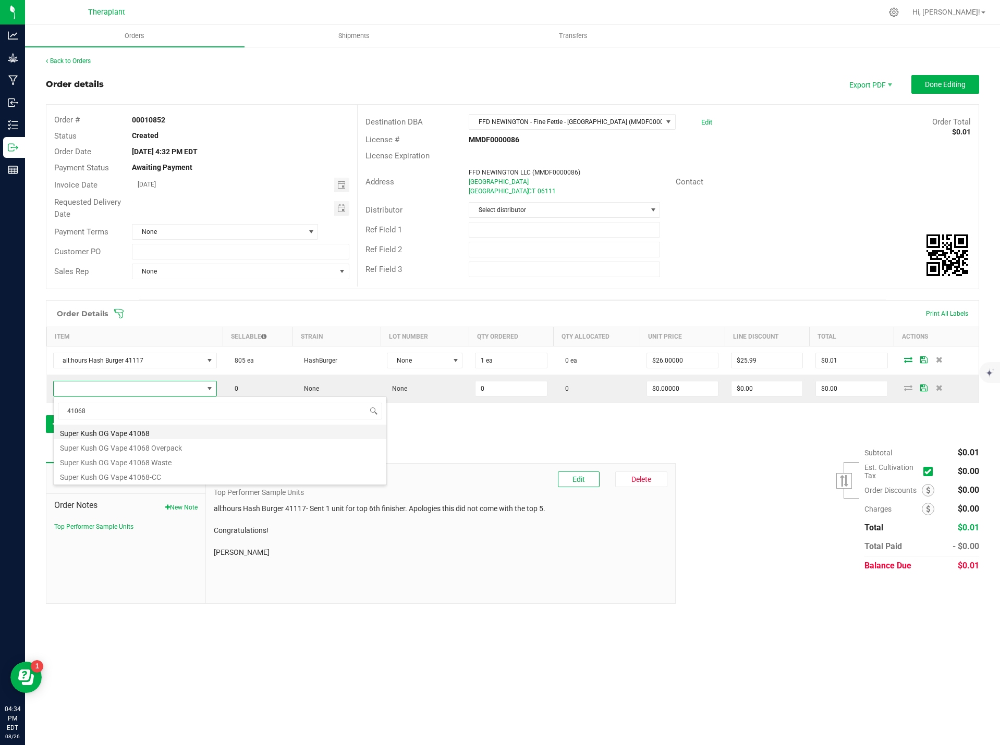
click at [156, 432] on li "Super Kush OG Vape 41068" at bounding box center [220, 432] width 333 height 15
type input "0 ea"
type input "$20.00000"
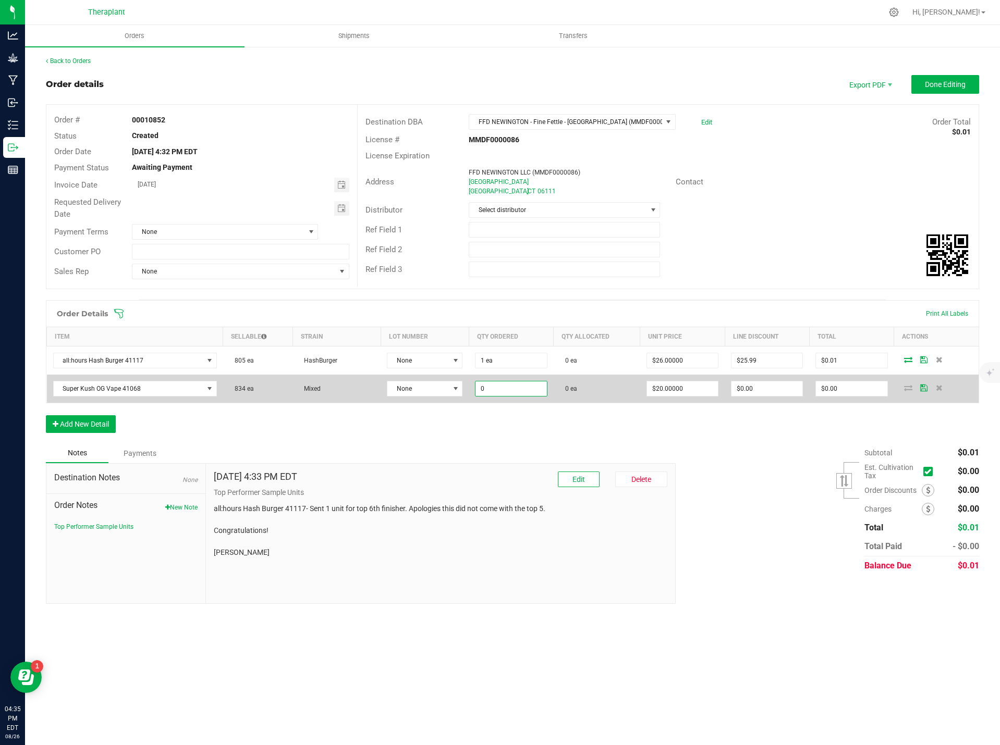
click at [486, 388] on input "0" at bounding box center [510, 389] width 71 height 15
type input "1 ea"
type input "0"
type input "$20.00"
click at [775, 386] on input "0" at bounding box center [766, 389] width 71 height 15
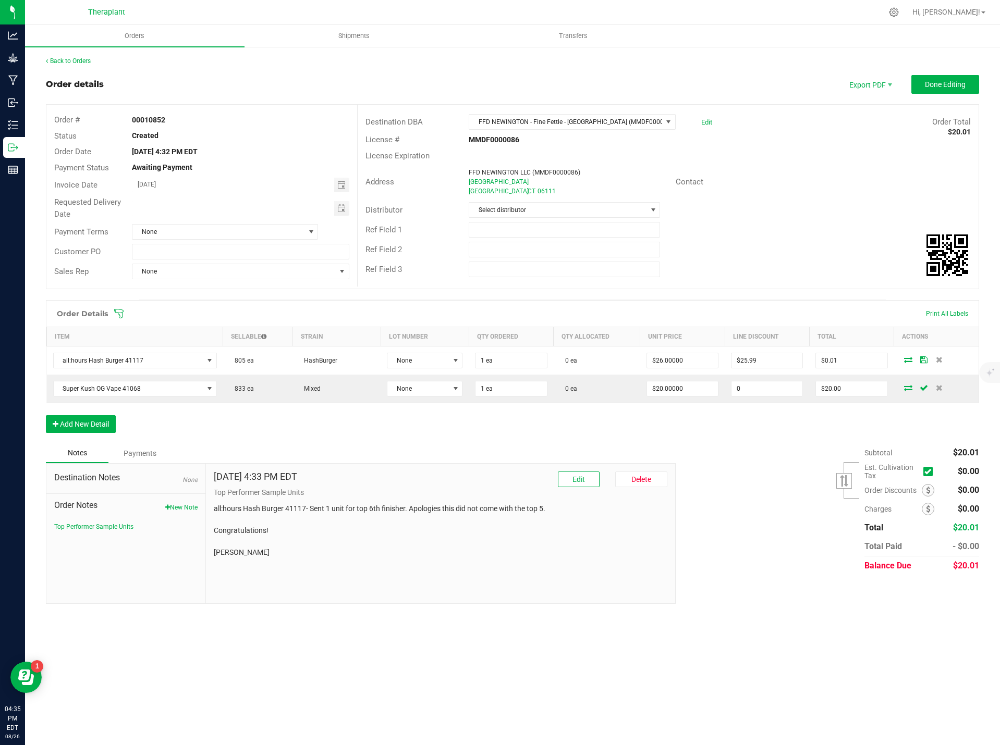
click at [775, 386] on input "0" at bounding box center [766, 389] width 71 height 15
type input "$19.99"
type input "$0.01"
click at [785, 451] on div "Subtotal $20.01 Est. Cultivation Tax" at bounding box center [823, 510] width 311 height 132
click at [188, 507] on button "New Note" at bounding box center [181, 507] width 32 height 9
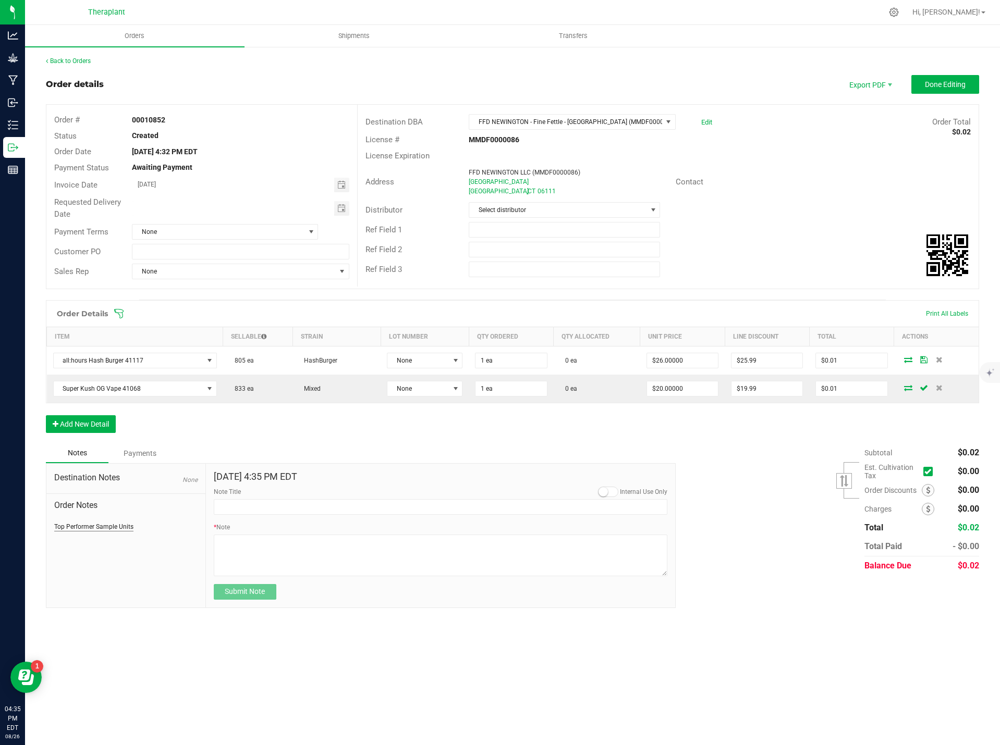
click at [121, 526] on button "Top Performer Sample Units" at bounding box center [93, 526] width 79 height 9
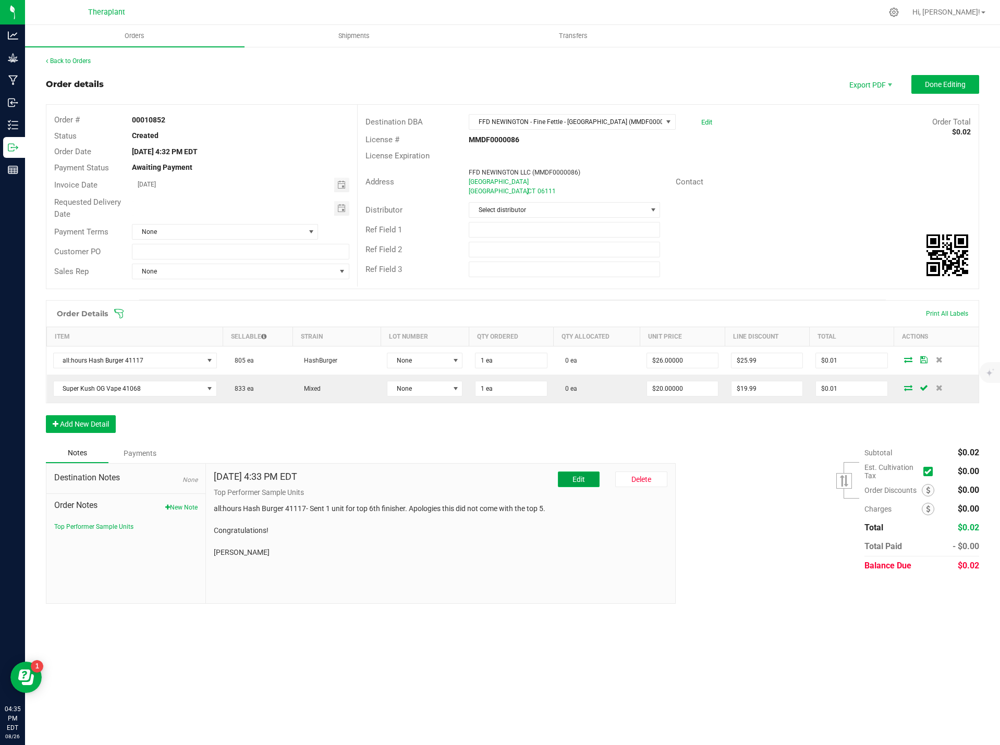
click at [585, 475] on button "Edit" at bounding box center [579, 480] width 42 height 16
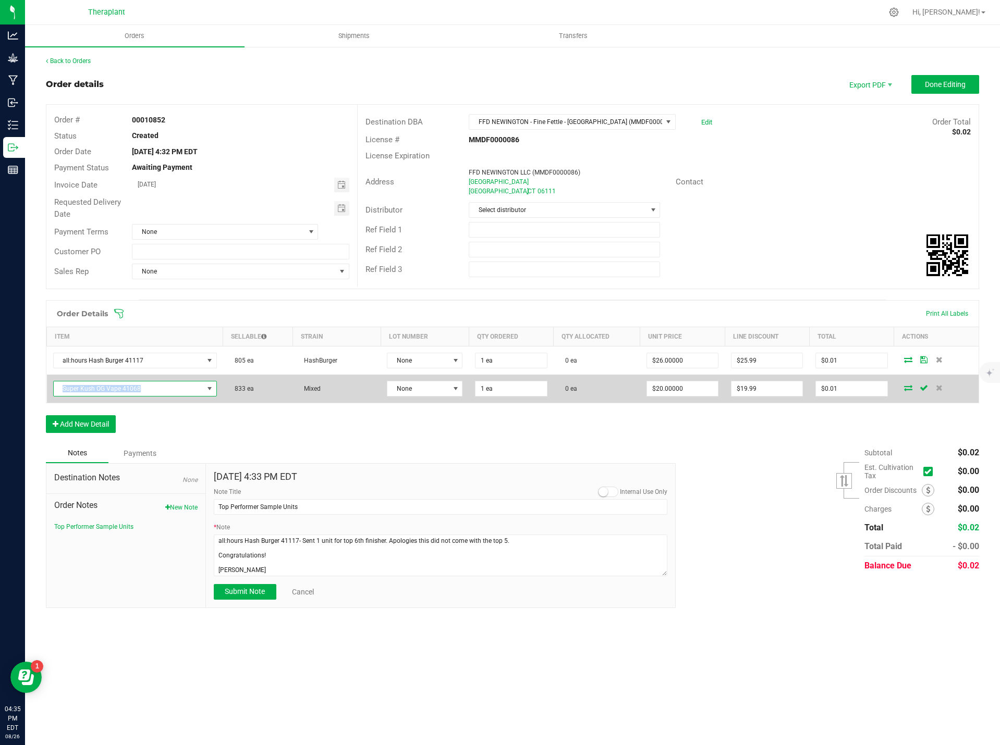
drag, startPoint x: 154, startPoint y: 391, endPoint x: 51, endPoint y: 393, distance: 103.2
click at [51, 393] on td "Super Kush OG Vape 41068" at bounding box center [135, 389] width 176 height 28
copy span "Super Kush OG Vape 41068"
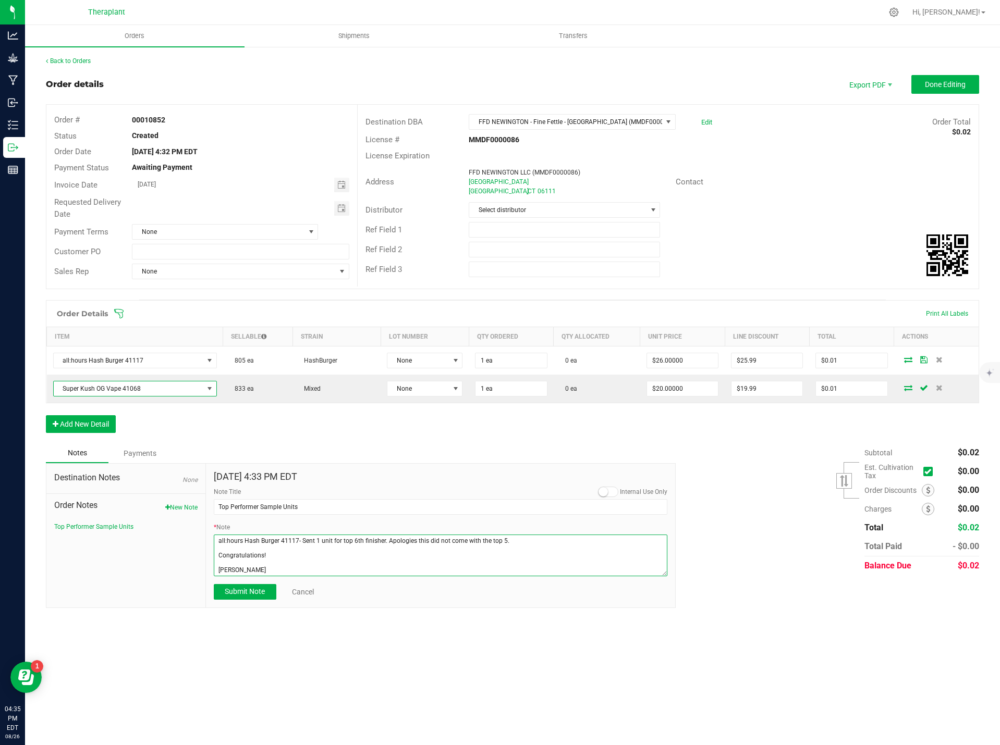
click at [277, 570] on textarea "* Note" at bounding box center [441, 556] width 454 height 42
paste textarea "Super Kush OG Vape 41068"
drag, startPoint x: 301, startPoint y: 541, endPoint x: 513, endPoint y: 542, distance: 212.1
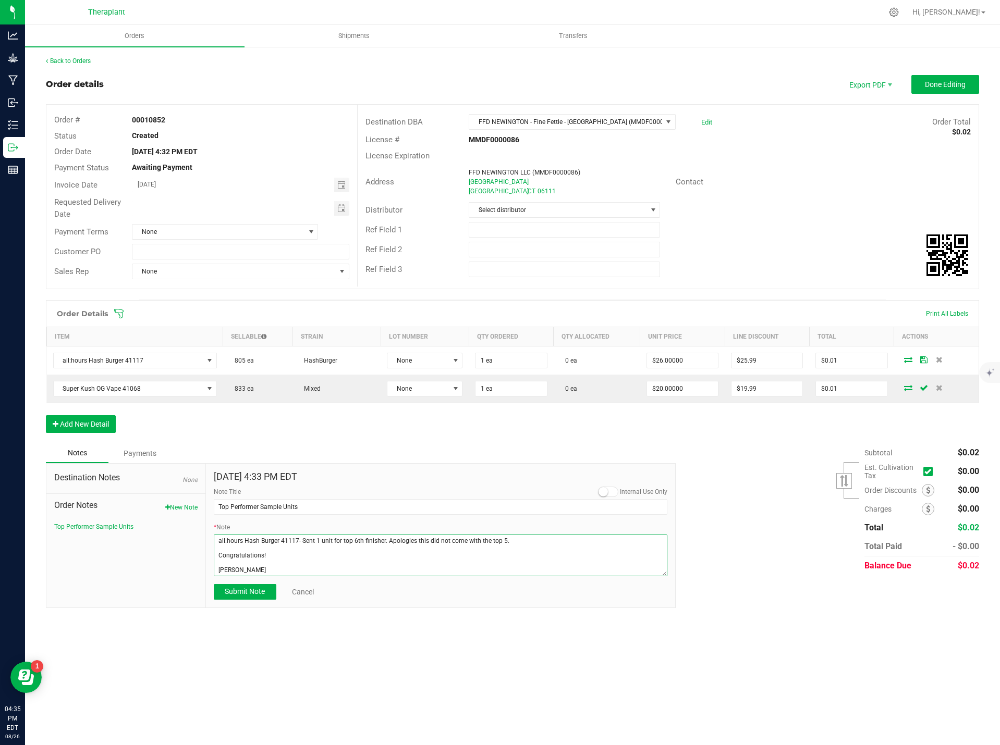
click at [513, 542] on textarea "* Note" at bounding box center [441, 556] width 454 height 42
click at [306, 567] on textarea "* Note" at bounding box center [441, 556] width 454 height 42
paste textarea "Sent 1 unit for top 6th finisher. Apologies this did not come with the top 5."
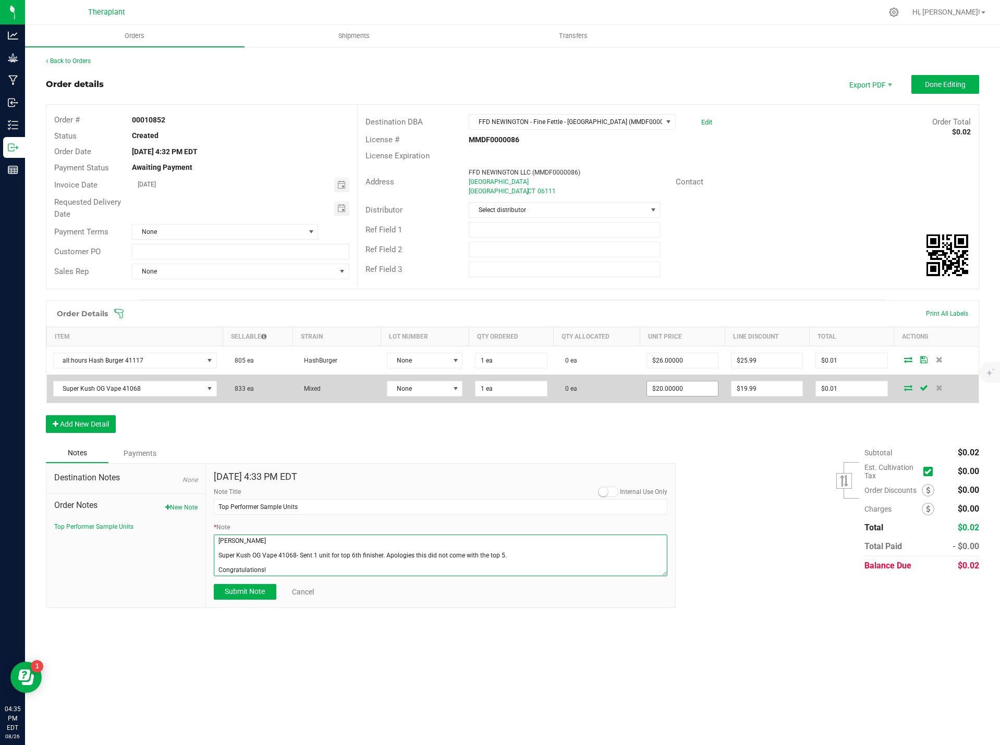
scroll to position [42, 0]
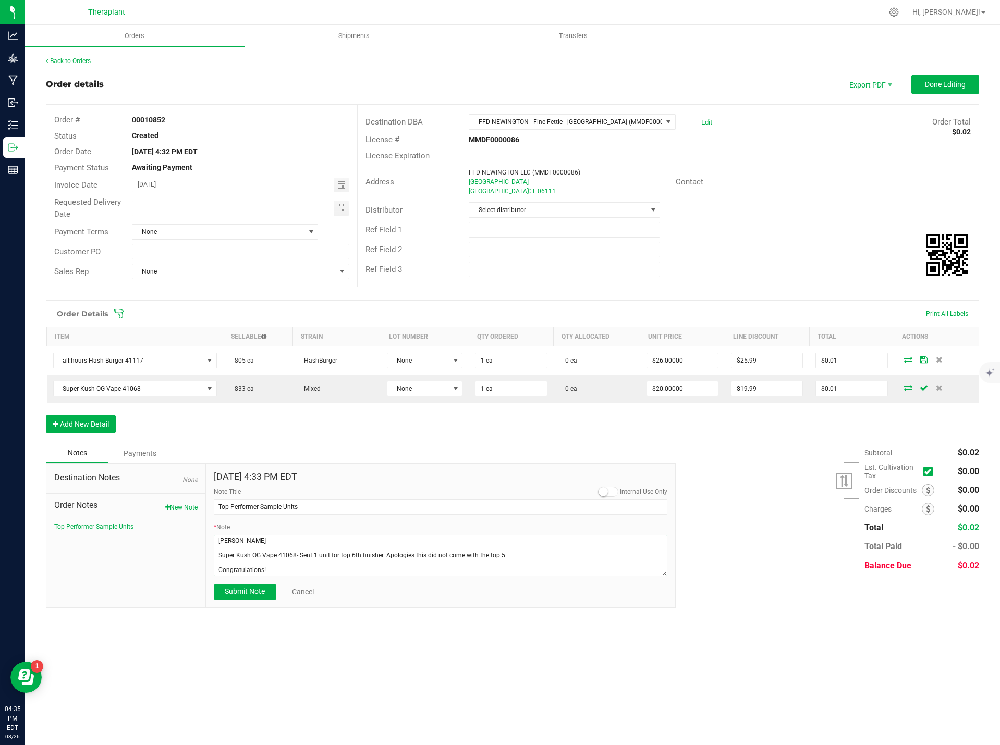
click at [232, 568] on textarea "* Note" at bounding box center [441, 556] width 454 height 42
click at [220, 570] on textarea "* Note" at bounding box center [441, 556] width 454 height 42
paste textarea "[PERSON_NAME]"
type textarea "all:hours Hash Burger 41117- Sent 1 unit for top 6th finisher. Apologies this d…"
click at [257, 587] on span "Submit Note" at bounding box center [245, 591] width 40 height 8
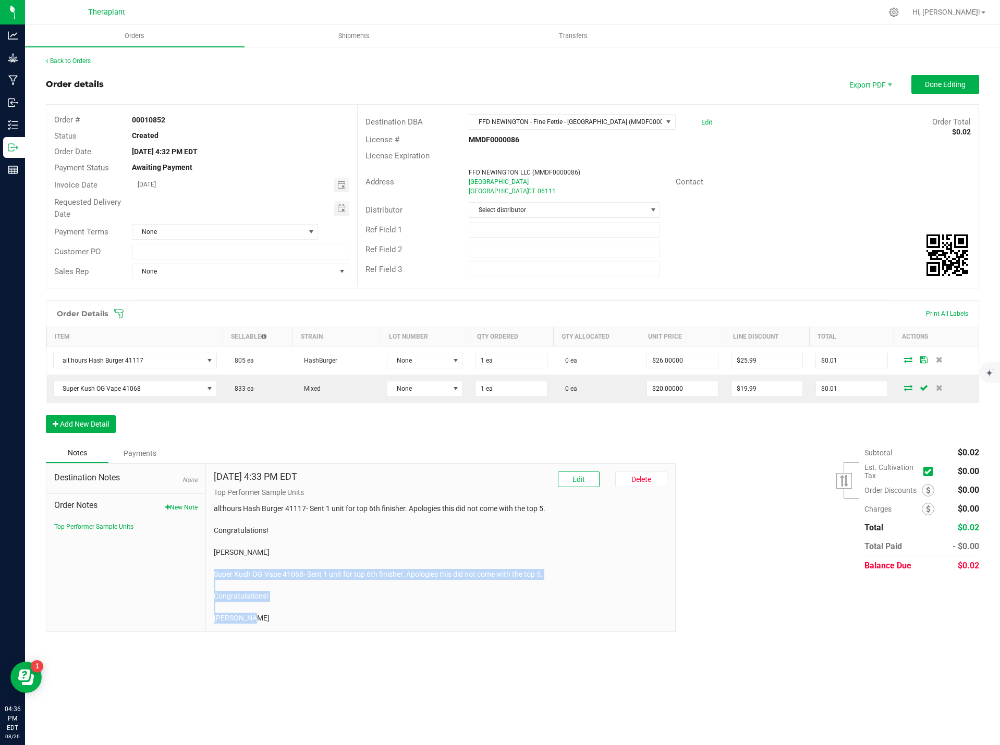
drag, startPoint x: 264, startPoint y: 621, endPoint x: 219, endPoint y: 570, distance: 68.0
click at [210, 574] on div "Aug 26, 2025 4:33 PM EDT Edit Delete Top Performer Sample Units all:hours Hash …" at bounding box center [441, 548] width 470 height 168
copy p "Super Kush OG Vape 41068- Sent 1 unit for top 6th finisher. Apologies this did …"
click at [951, 86] on span "Done Editing" at bounding box center [945, 84] width 41 height 8
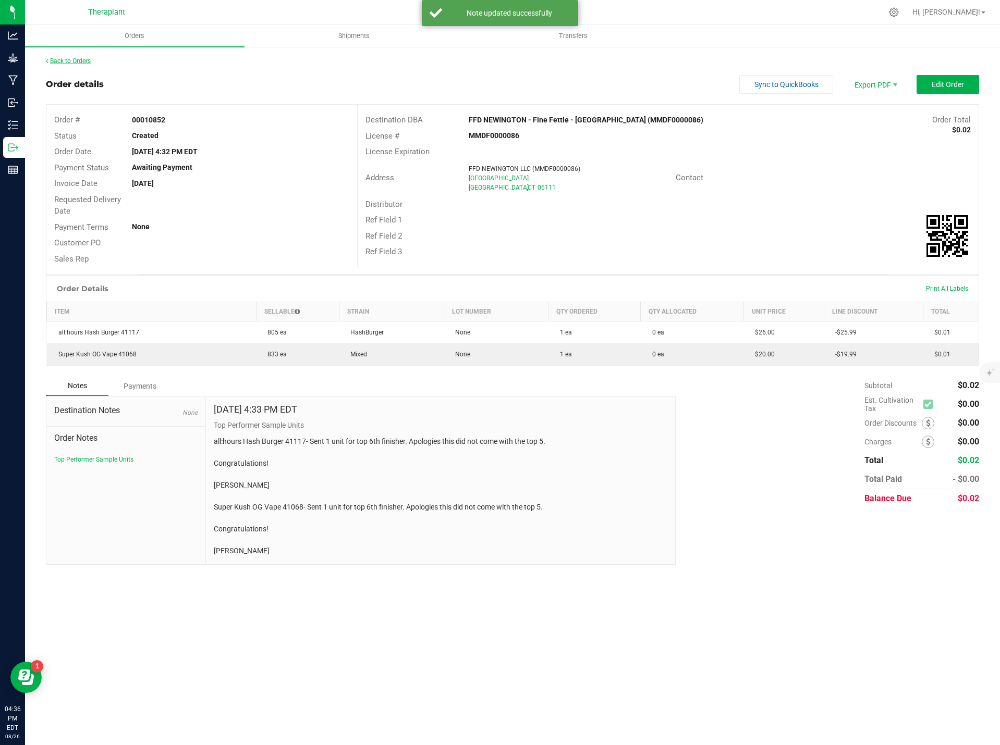
click at [72, 63] on link "Back to Orders" at bounding box center [68, 60] width 45 height 7
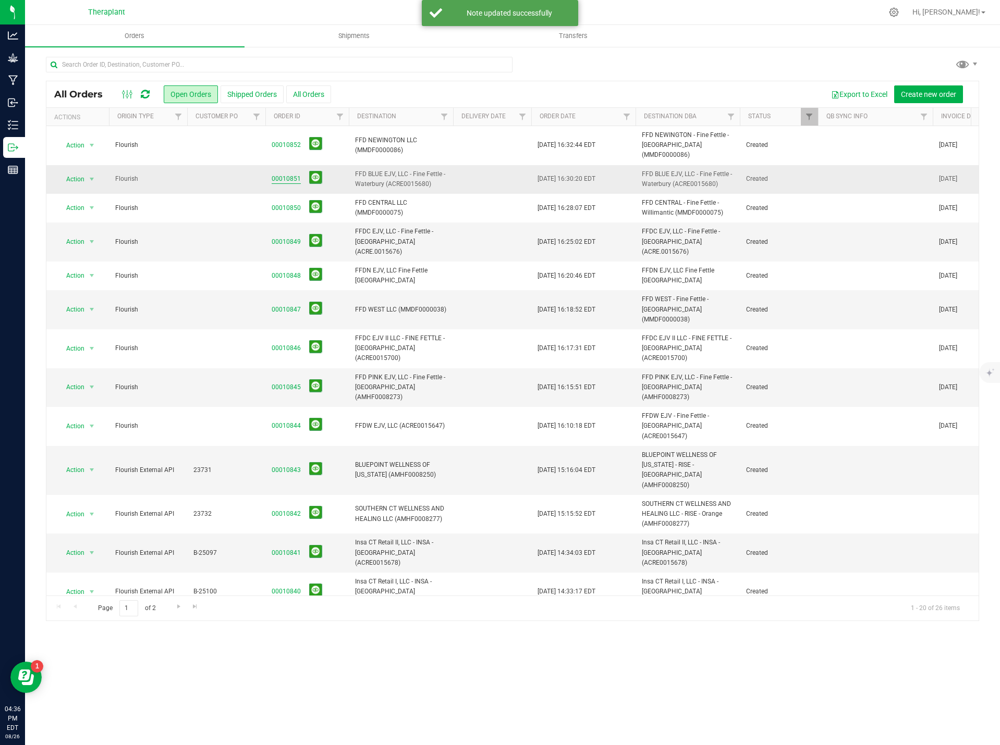
click at [290, 174] on link "00010851" at bounding box center [286, 179] width 29 height 10
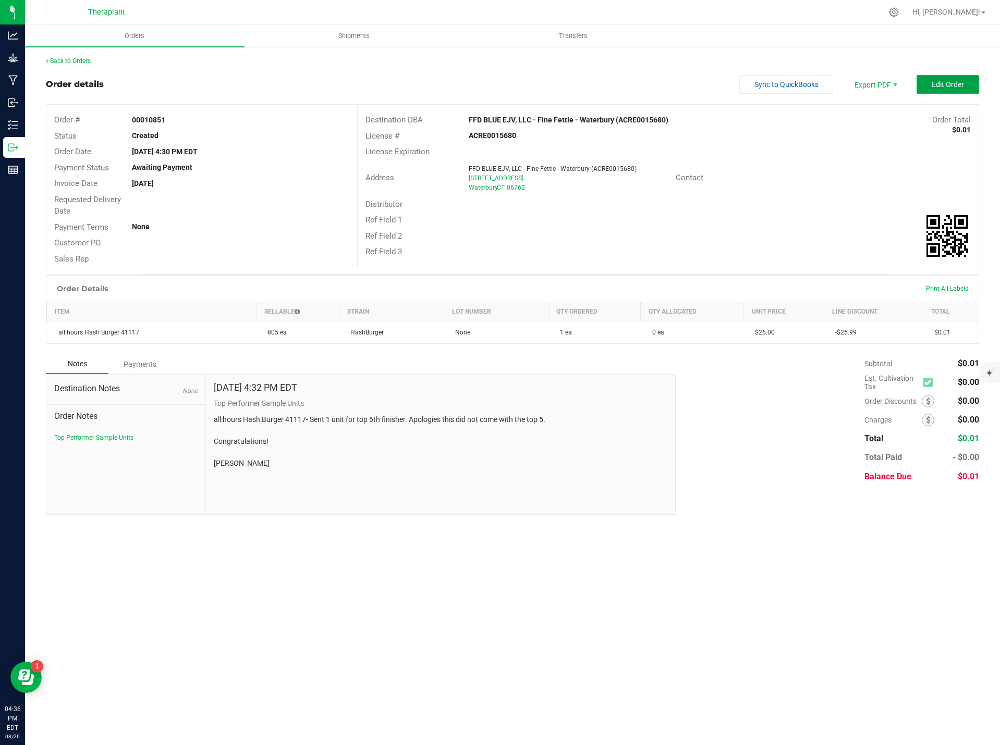
click at [953, 83] on span "Edit Order" at bounding box center [947, 84] width 32 height 8
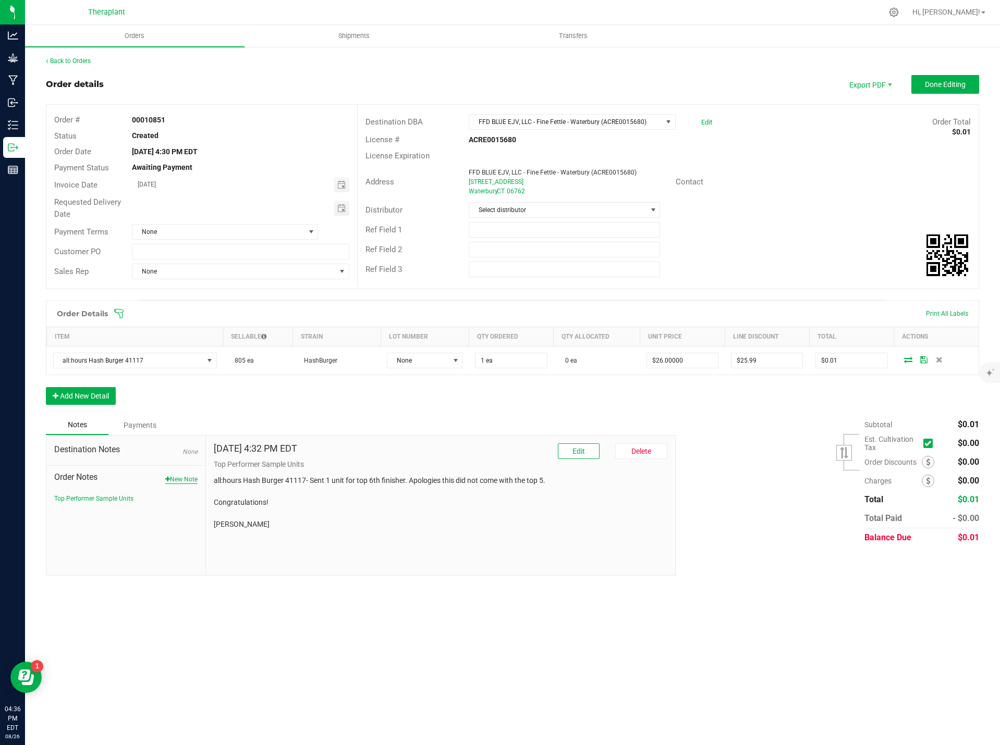
click at [187, 476] on button "New Note" at bounding box center [181, 479] width 32 height 9
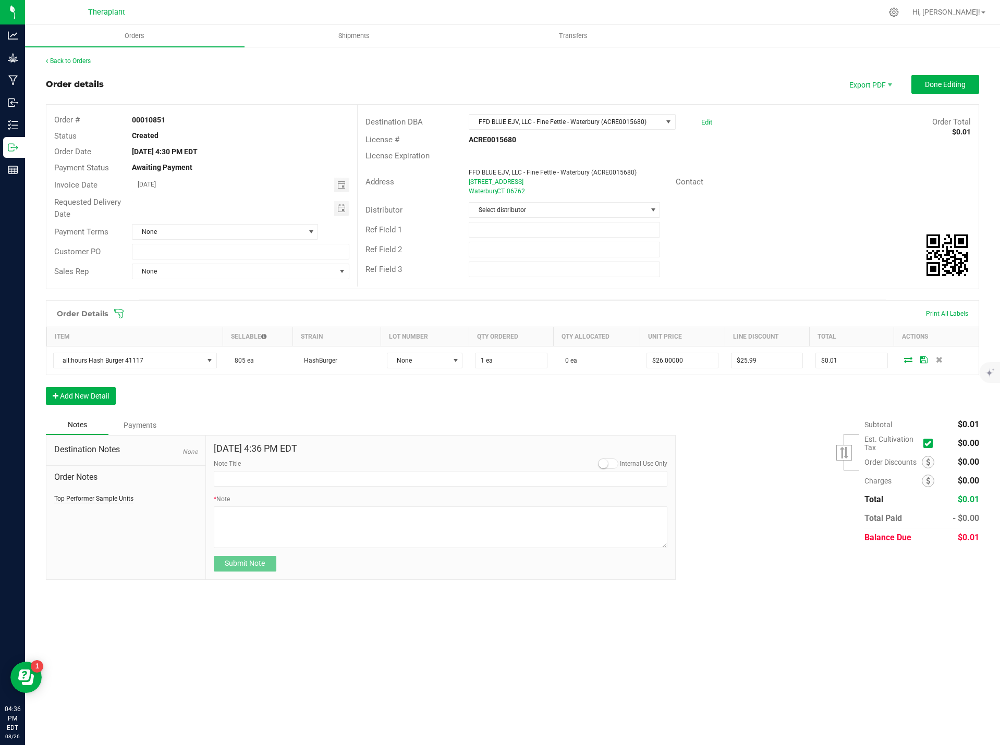
click at [117, 501] on button "Top Performer Sample Units" at bounding box center [93, 498] width 79 height 9
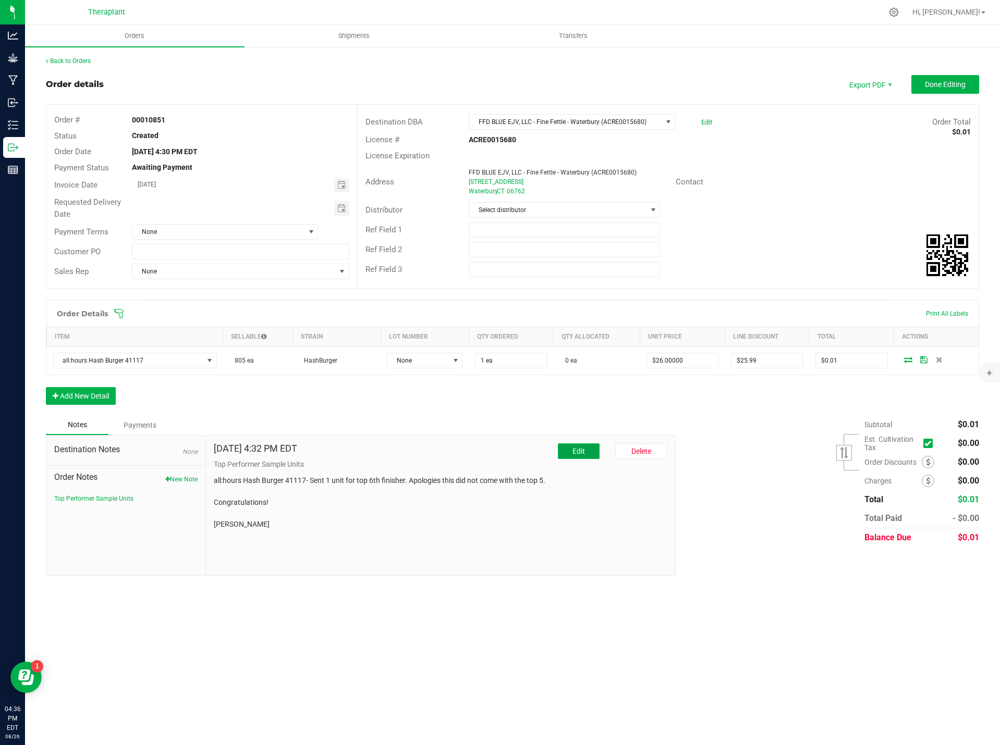
click at [585, 448] on button "Edit" at bounding box center [579, 452] width 42 height 16
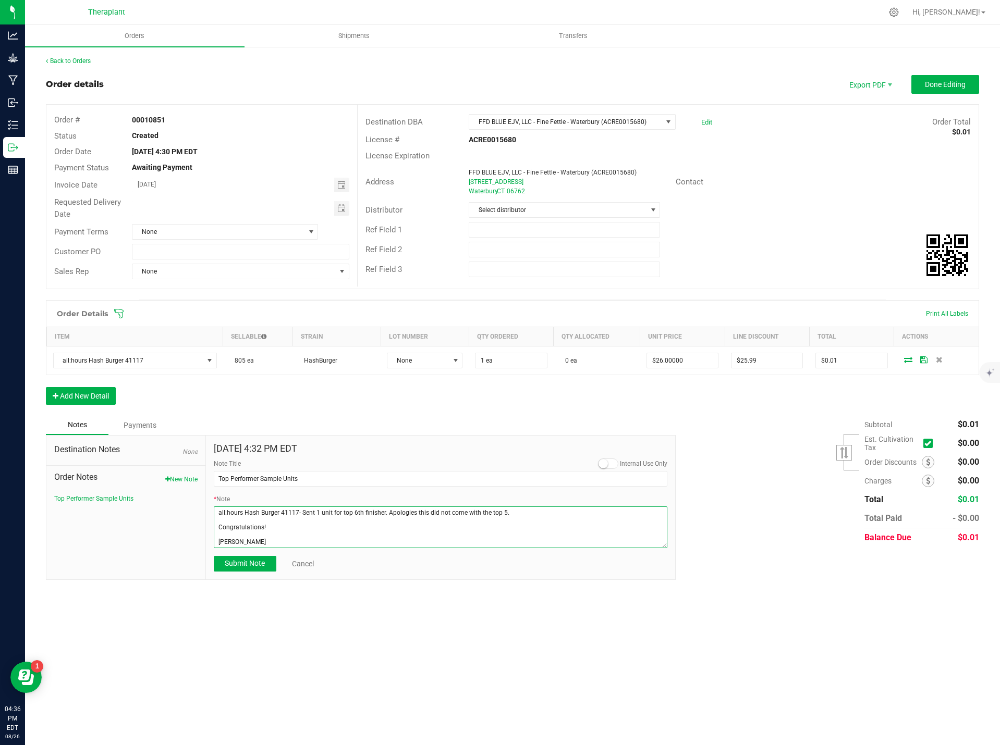
click at [280, 536] on textarea "* Note" at bounding box center [441, 528] width 454 height 42
click at [278, 539] on textarea "* Note" at bounding box center [441, 528] width 454 height 42
paste textarea "Super Kush OG Vape 41068- Sent 1 unit for top 6th finisher. Apologies this did …"
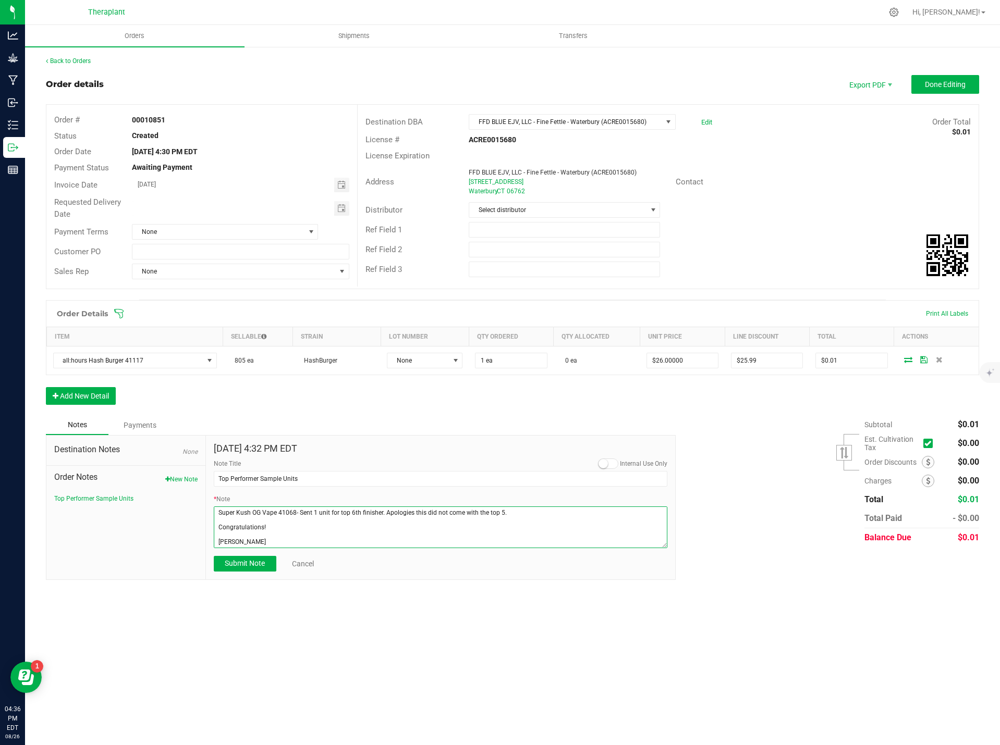
drag, startPoint x: 245, startPoint y: 542, endPoint x: 215, endPoint y: 542, distance: 30.8
click at [215, 542] on textarea "* Note" at bounding box center [441, 528] width 454 height 42
paste textarea "Frank Morehouse"
type textarea "all:hours Hash Burger 41117- Sent 1 unit for top 6th finisher. Apologies this d…"
click at [76, 391] on button "Add New Detail" at bounding box center [81, 396] width 70 height 18
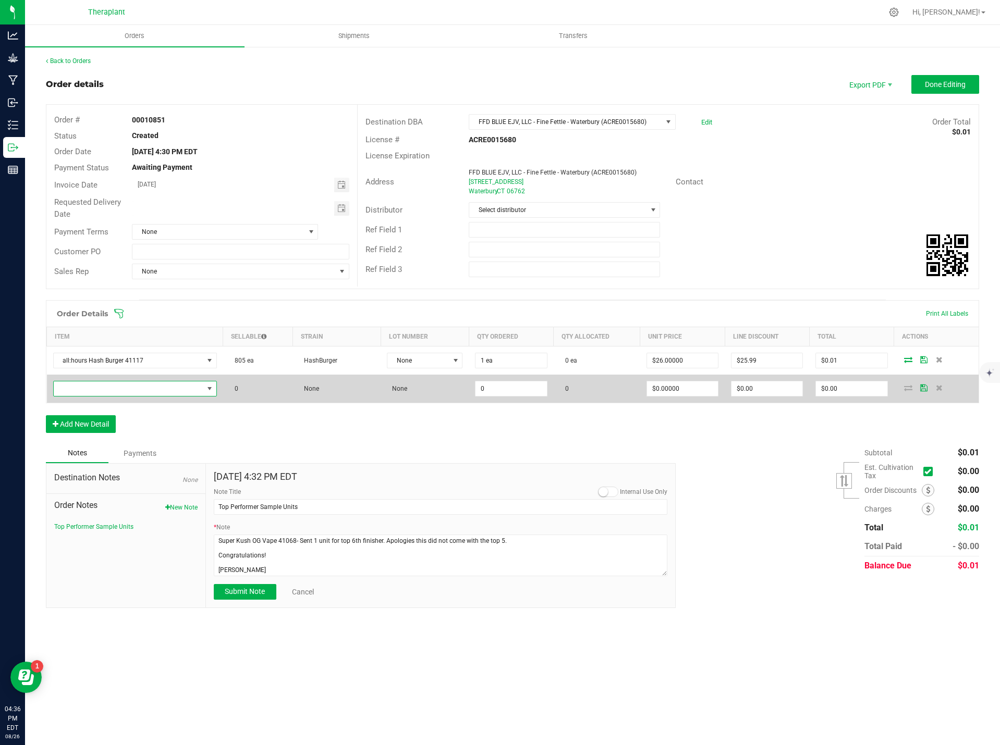
click at [120, 389] on span "NO DATA FOUND" at bounding box center [129, 389] width 150 height 15
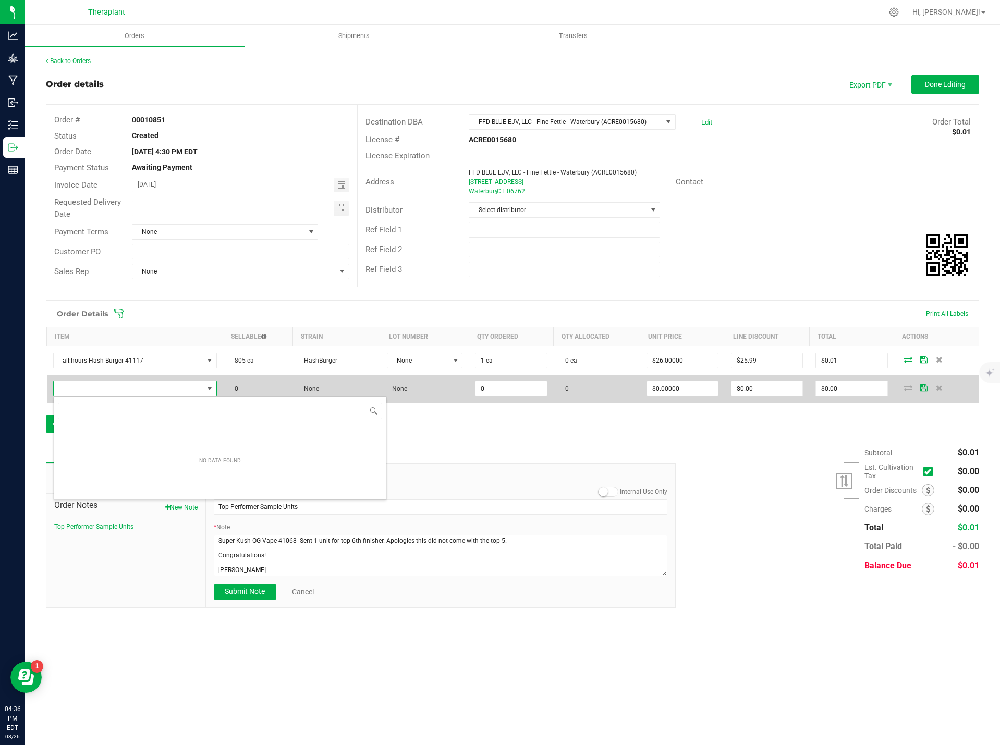
scroll to position [16, 163]
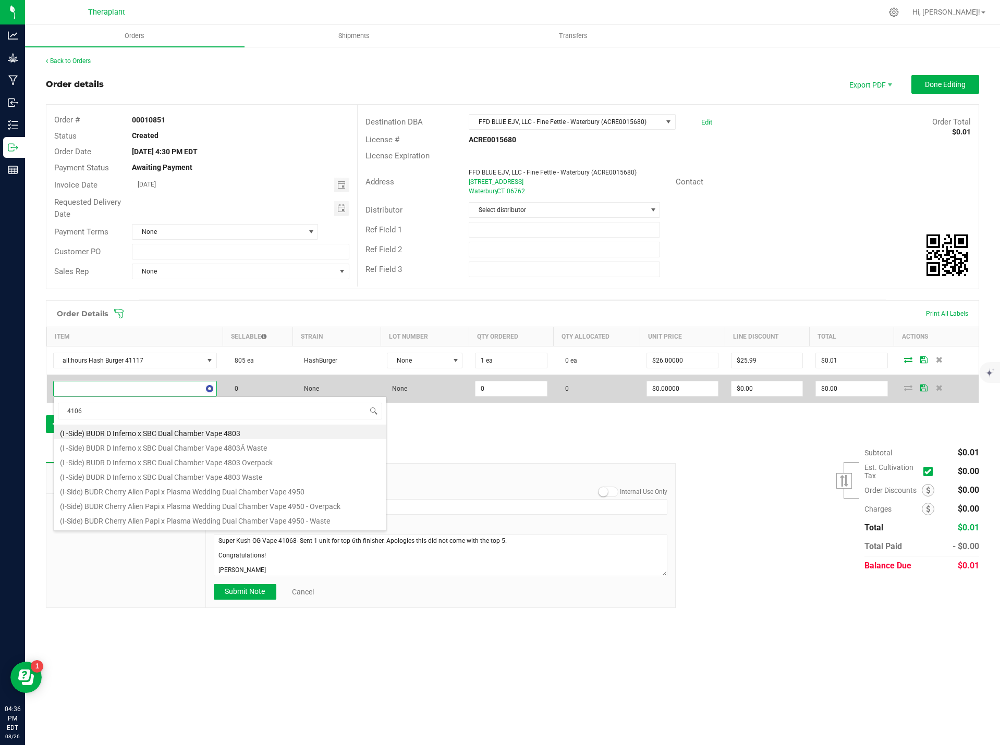
type input "41068"
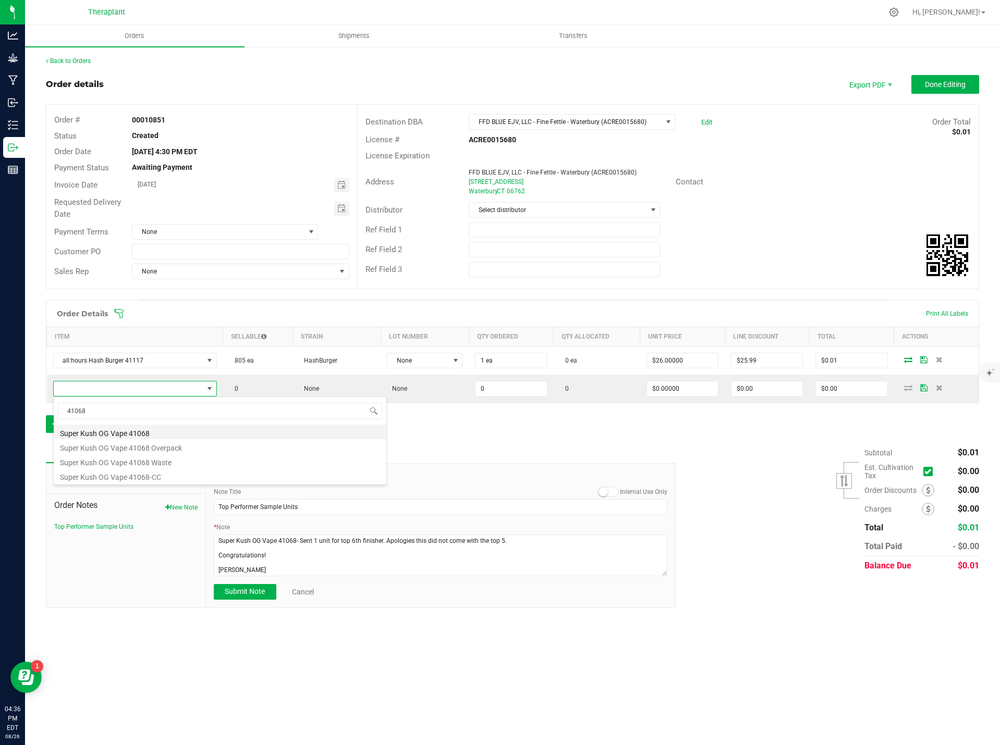
click at [134, 433] on li "Super Kush OG Vape 41068" at bounding box center [220, 432] width 333 height 15
type input "0 ea"
type input "$20.00000"
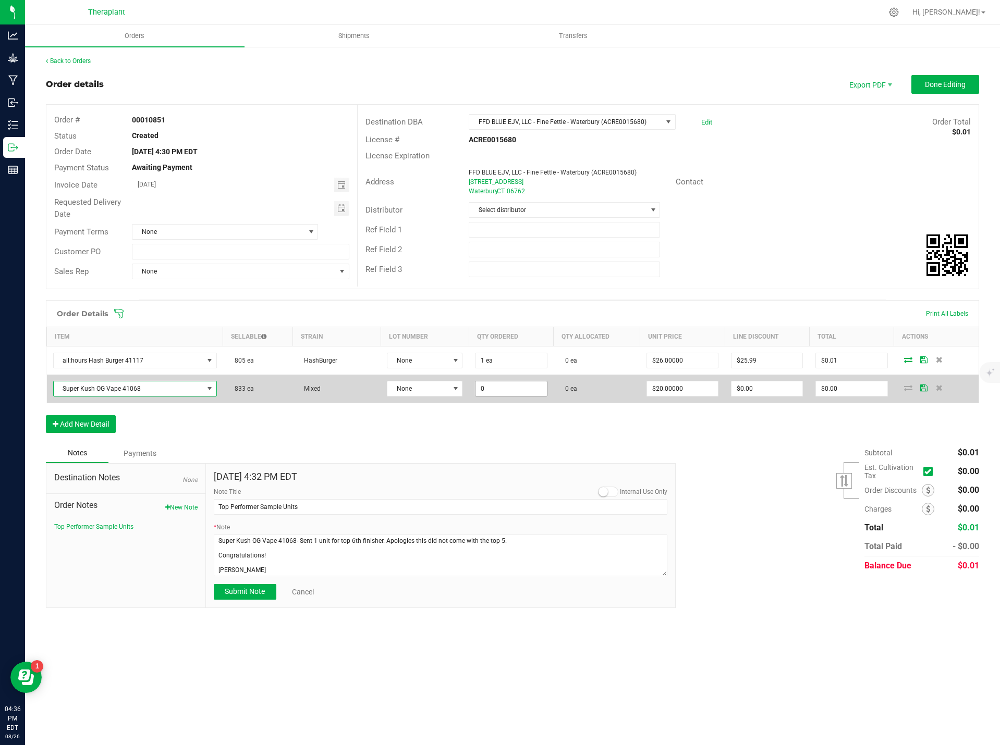
click at [481, 389] on input "0" at bounding box center [510, 389] width 71 height 15
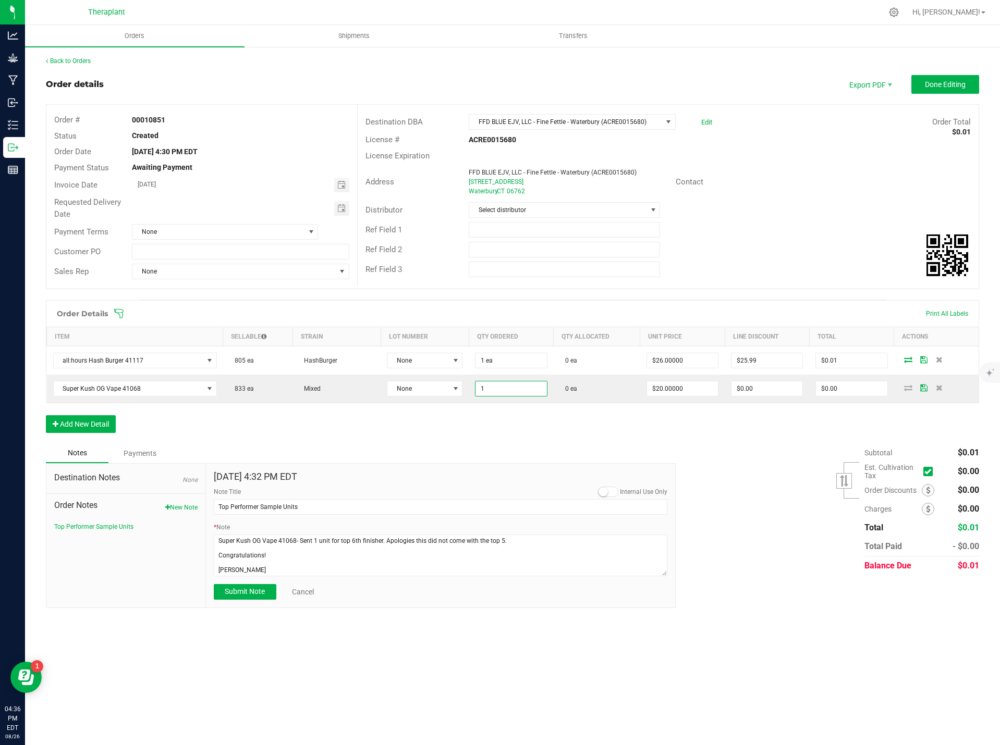
type input "1 ea"
type input "$20.00"
click at [477, 440] on div "Order Details Print All Labels Item Sellable Strain Lot Number Qty Ordered Qty …" at bounding box center [512, 371] width 933 height 143
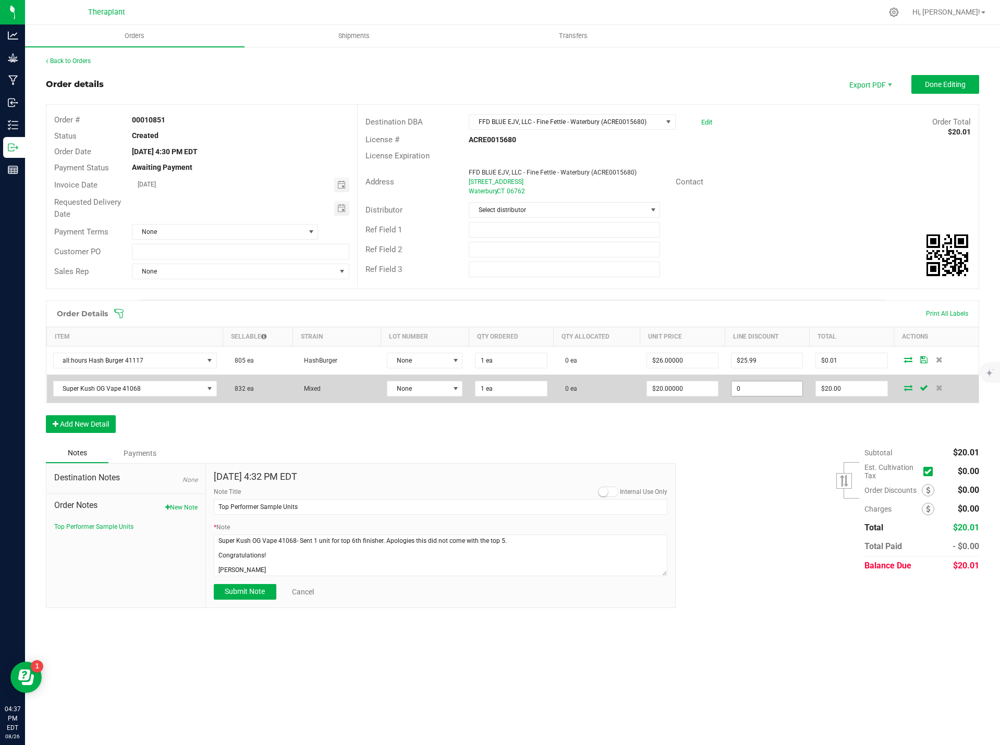
click at [780, 391] on input "0" at bounding box center [766, 389] width 71 height 15
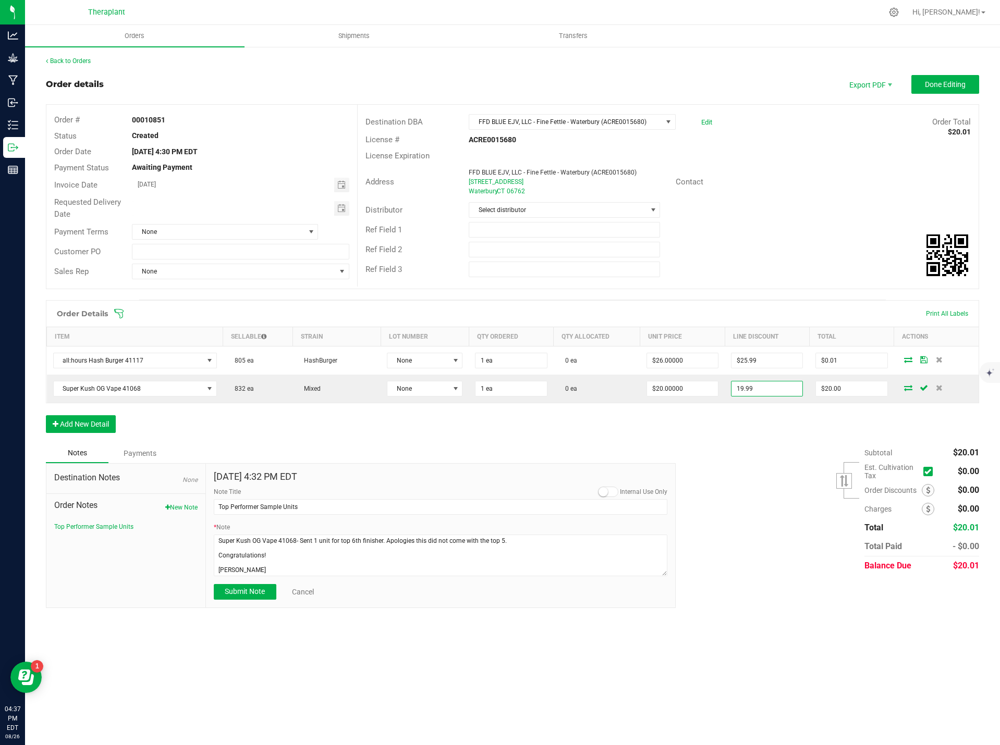
type input "$19.99"
type input "$0.01"
click at [750, 433] on div "Order Details Print All Labels Item Sellable Strain Lot Number Qty Ordered Qty …" at bounding box center [512, 371] width 933 height 143
click at [934, 89] on span "Done Editing" at bounding box center [945, 84] width 41 height 8
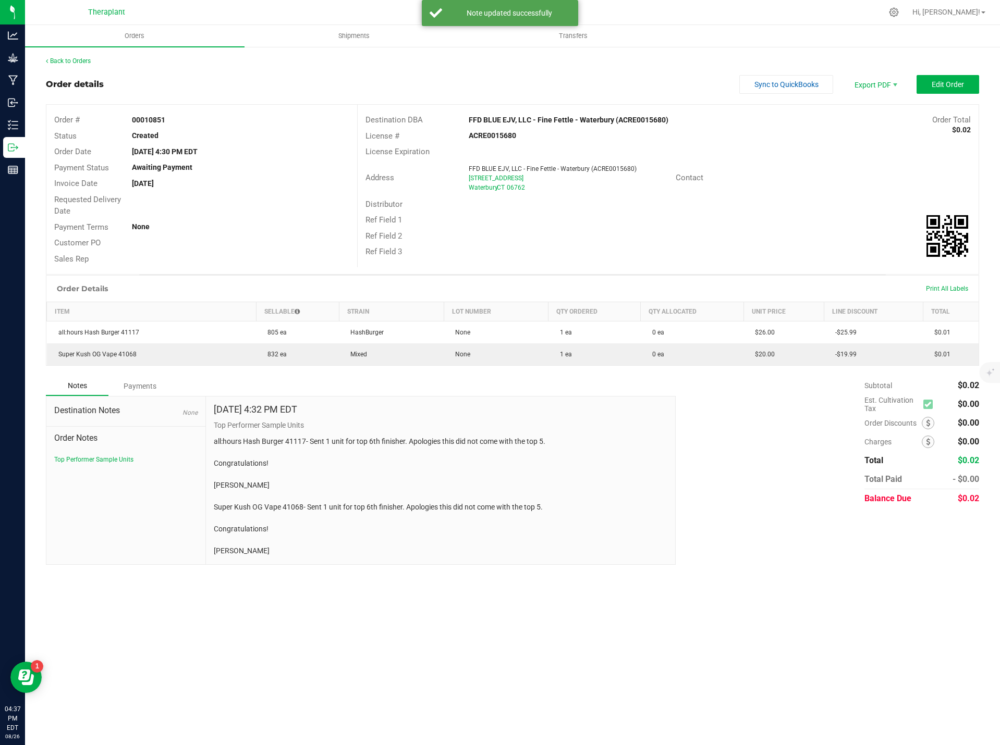
drag, startPoint x: 287, startPoint y: 551, endPoint x: 218, endPoint y: 507, distance: 82.1
click at [218, 507] on p "all:hours Hash Burger 41117- Sent 1 unit for top 6th finisher. Apologies this d…" at bounding box center [441, 496] width 454 height 120
click at [305, 568] on div "Back to Orders Order details Sync to QuickBooks Export PDF Edit Order Order # 0…" at bounding box center [512, 311] width 975 height 530
drag, startPoint x: 256, startPoint y: 551, endPoint x: 210, endPoint y: 507, distance: 64.5
click at [210, 507] on div "Aug 26, 2025 4:32 PM EDT Top Performer Sample Units all:hours Hash Burger 41117…" at bounding box center [441, 481] width 470 height 168
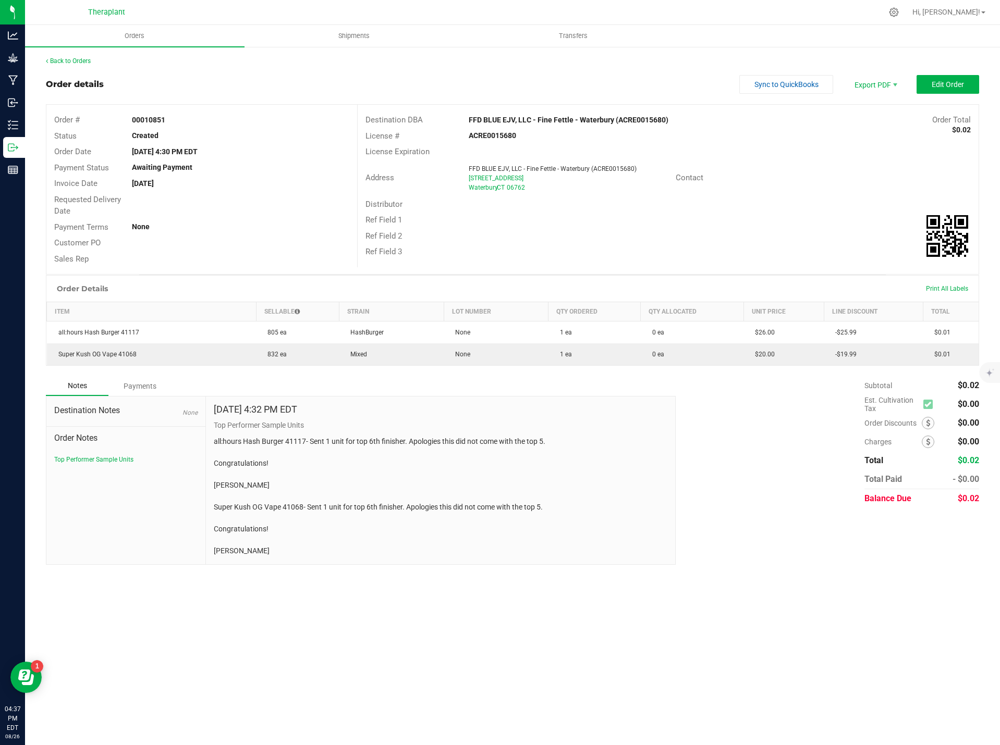
copy p "Super Kush OG Vape 41068- Sent 1 unit for top 6th finisher. Apologies this did …"
click at [84, 60] on link "Back to Orders" at bounding box center [68, 60] width 45 height 7
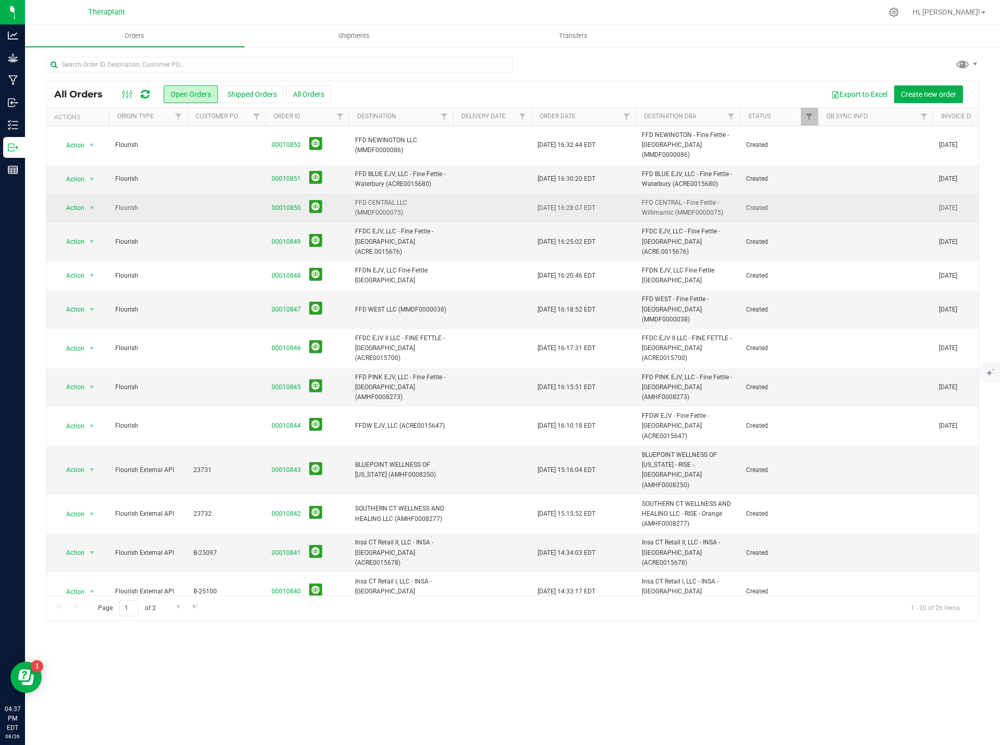
click at [300, 200] on span "00010850" at bounding box center [307, 208] width 71 height 16
click at [294, 203] on link "00010850" at bounding box center [286, 208] width 29 height 10
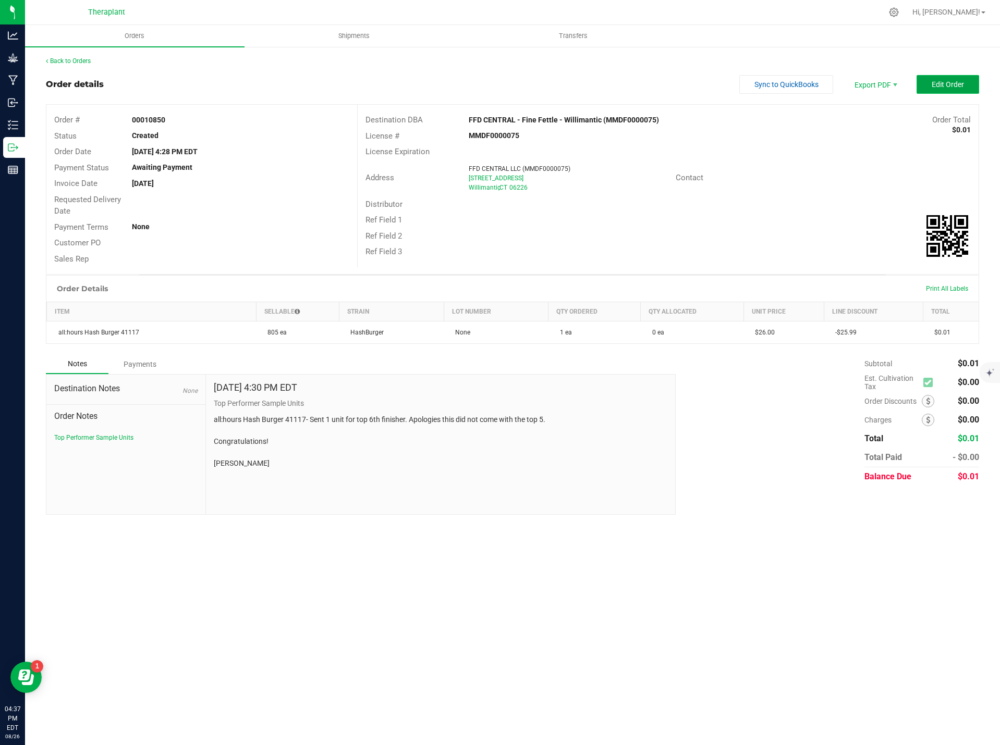
click at [954, 86] on span "Edit Order" at bounding box center [947, 84] width 32 height 8
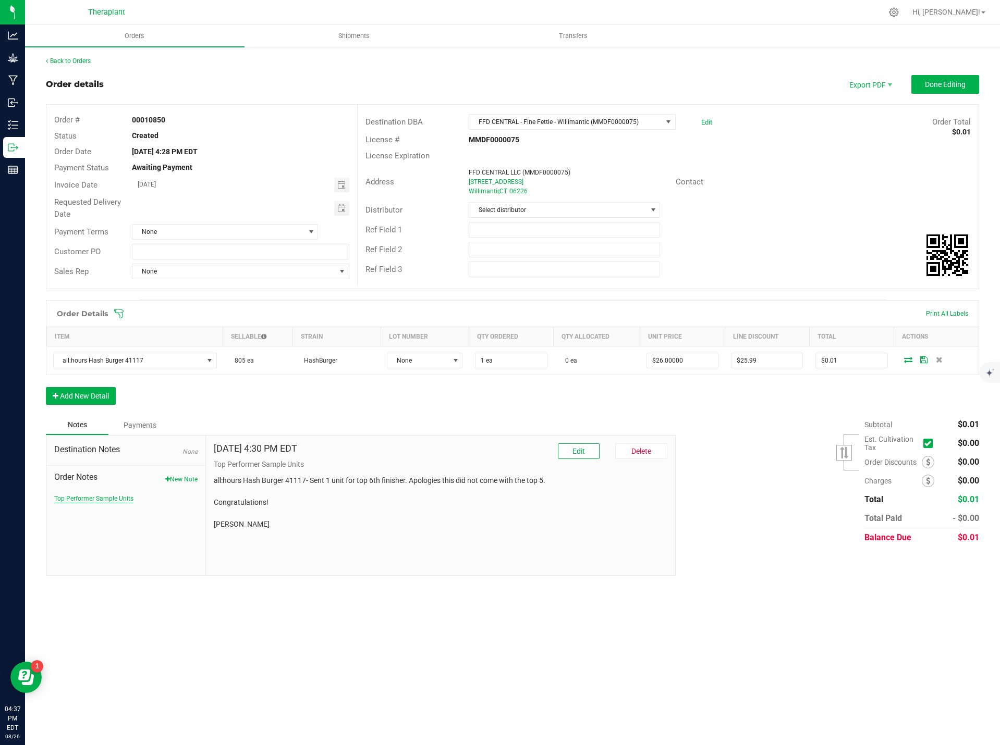
click at [112, 498] on button "Top Performer Sample Units" at bounding box center [93, 498] width 79 height 9
click at [581, 454] on span "Edit" at bounding box center [578, 451] width 13 height 8
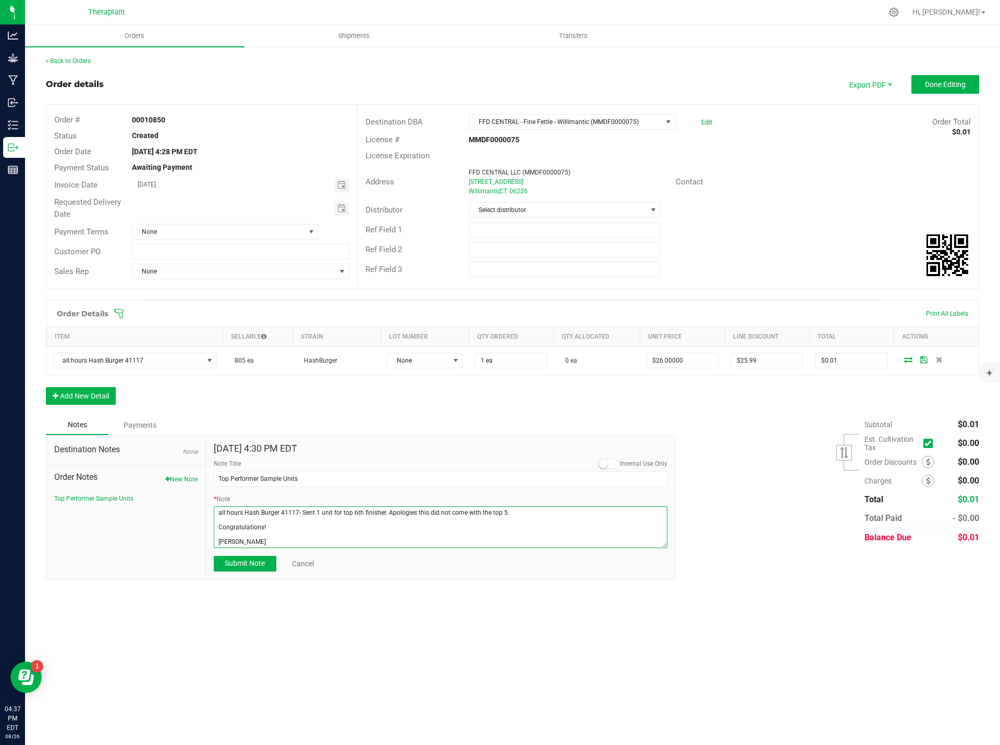
click at [287, 538] on textarea "* Note" at bounding box center [441, 528] width 454 height 42
drag, startPoint x: 226, startPoint y: 539, endPoint x: 233, endPoint y: 544, distance: 8.0
click at [233, 544] on textarea "* Note" at bounding box center [441, 528] width 454 height 42
paste textarea "Super Kush OG Vape 41068- Sent 1 unit for top 6th finisher. Apologies this did …"
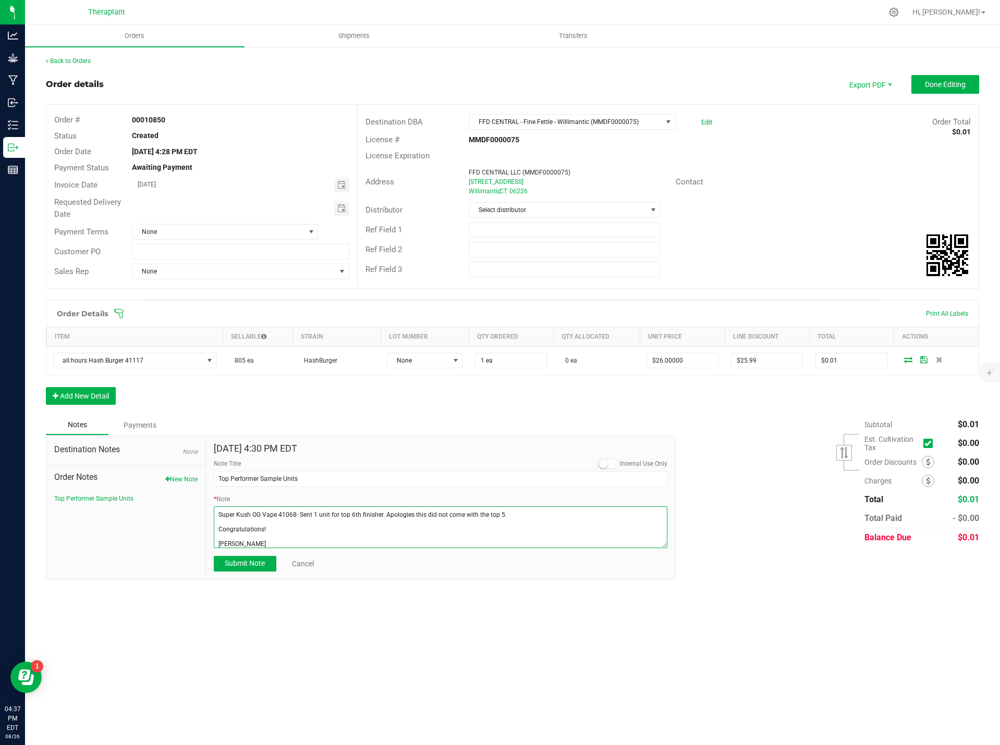
scroll to position [44, 0]
drag, startPoint x: 267, startPoint y: 540, endPoint x: 181, endPoint y: 540, distance: 86.0
click at [181, 540] on div "Destination Notes None Order Notes New Note Top Performer Sample Units Aug 26, …" at bounding box center [361, 507] width 630 height 145
paste textarea "Brett Halverson"
type textarea "all:hours Hash Burger 41117- Sent 1 unit for top 6th finisher. Apologies this d…"
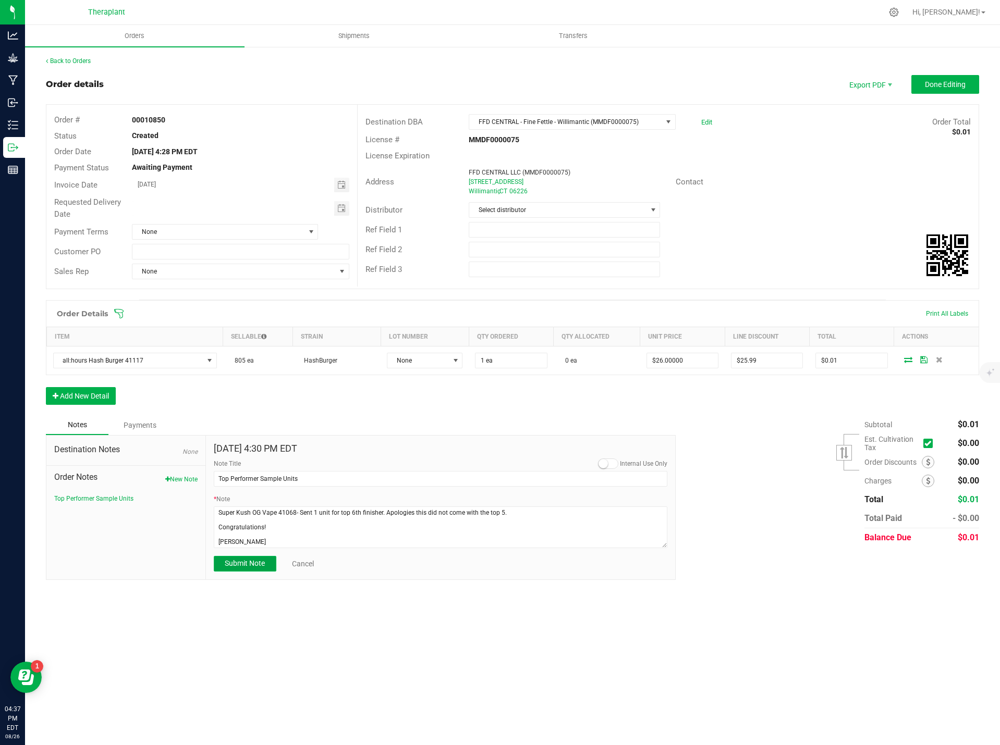
click at [254, 562] on span "Submit Note" at bounding box center [245, 563] width 40 height 8
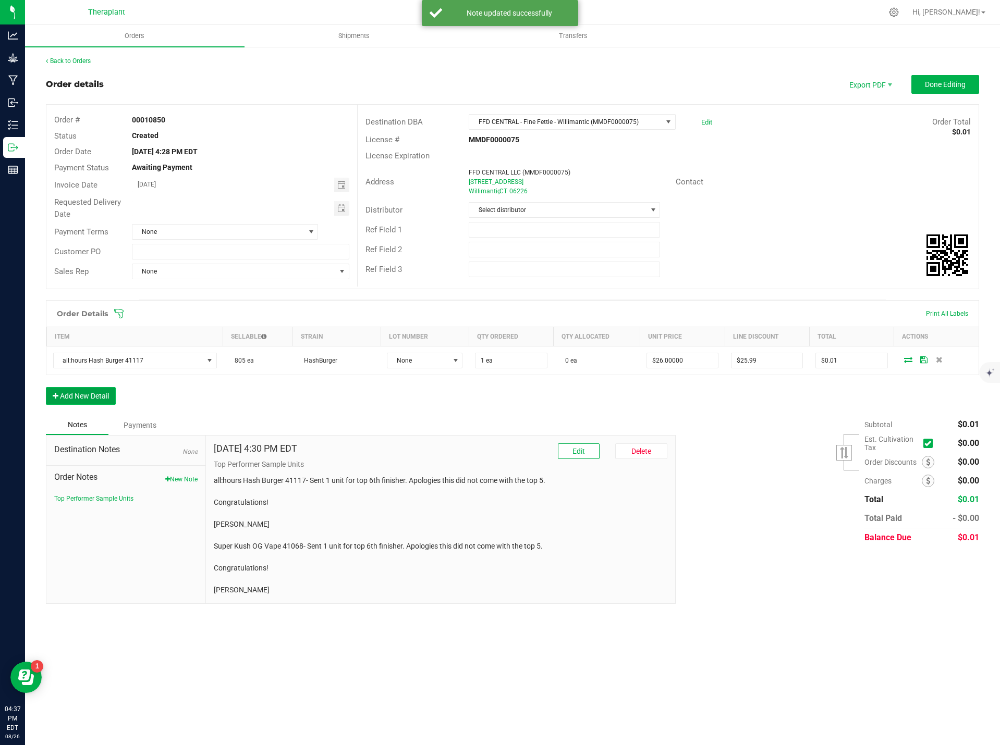
click at [88, 400] on button "Add New Detail" at bounding box center [81, 396] width 70 height 18
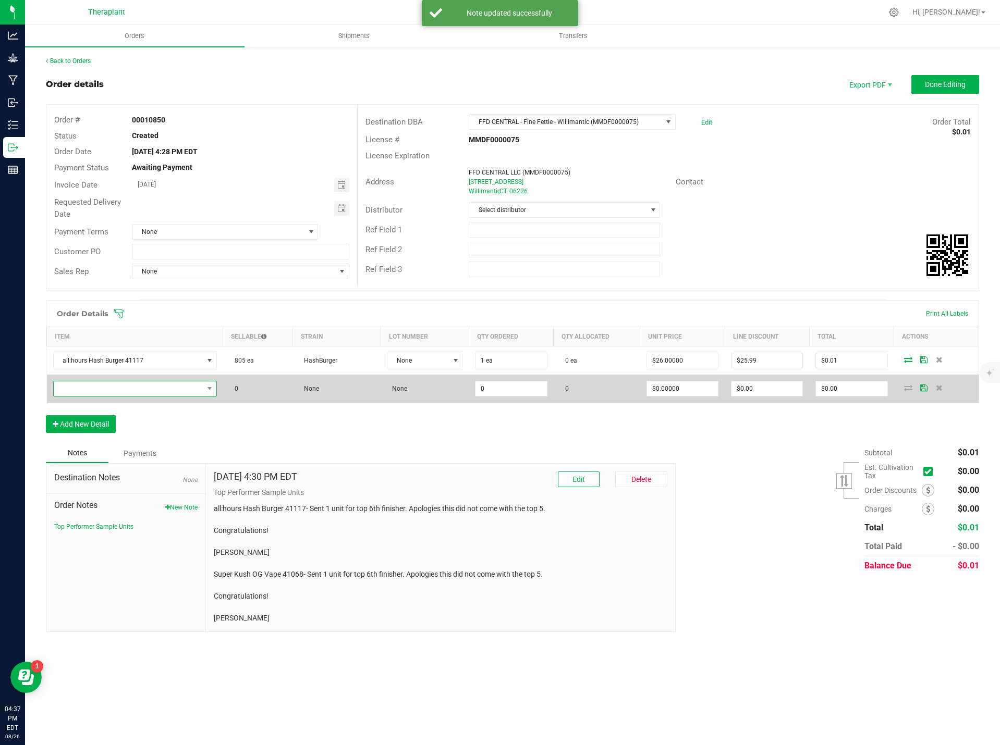
click at [96, 391] on span "NO DATA FOUND" at bounding box center [129, 389] width 150 height 15
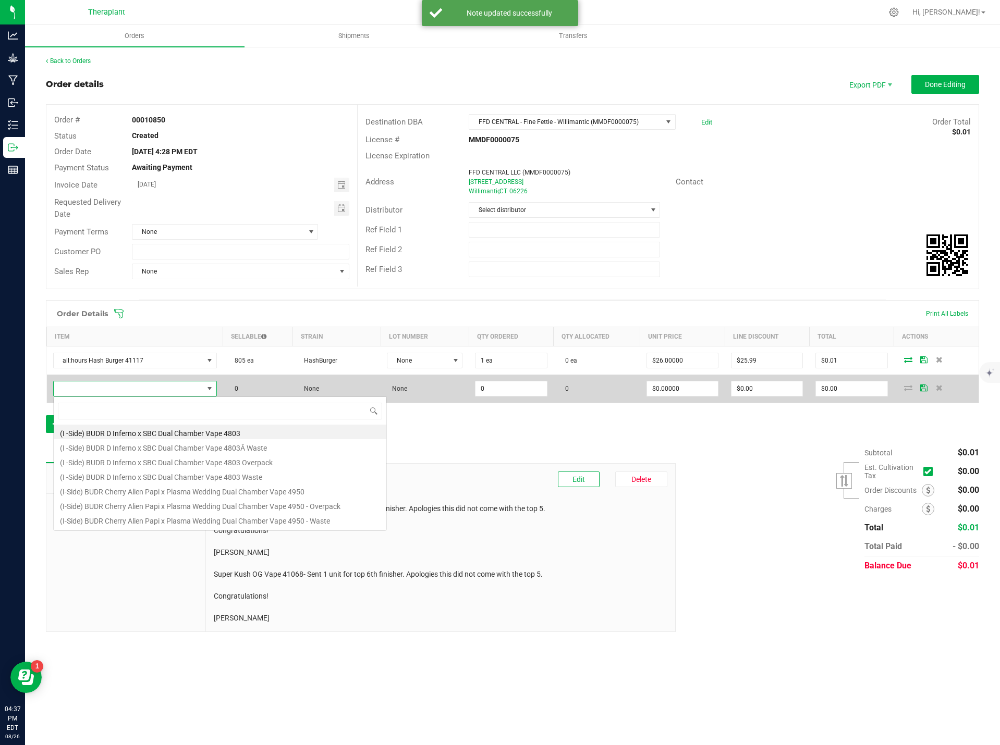
scroll to position [16, 163]
type input "41068"
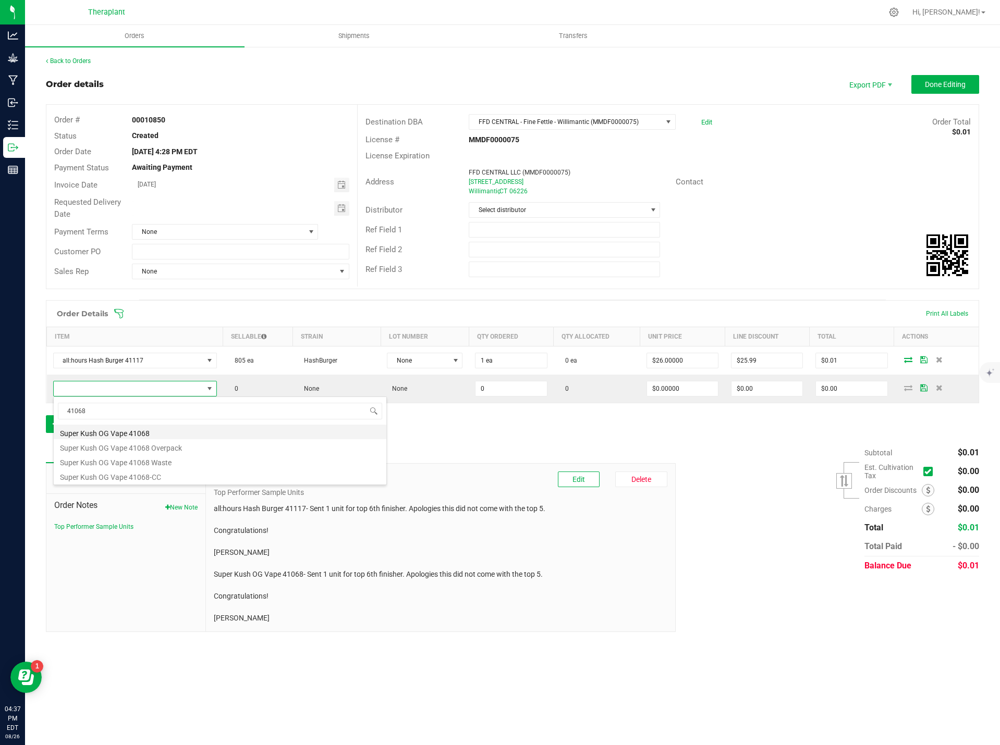
click at [157, 436] on li "Super Kush OG Vape 41068" at bounding box center [220, 432] width 333 height 15
type input "0 ea"
type input "$20.00000"
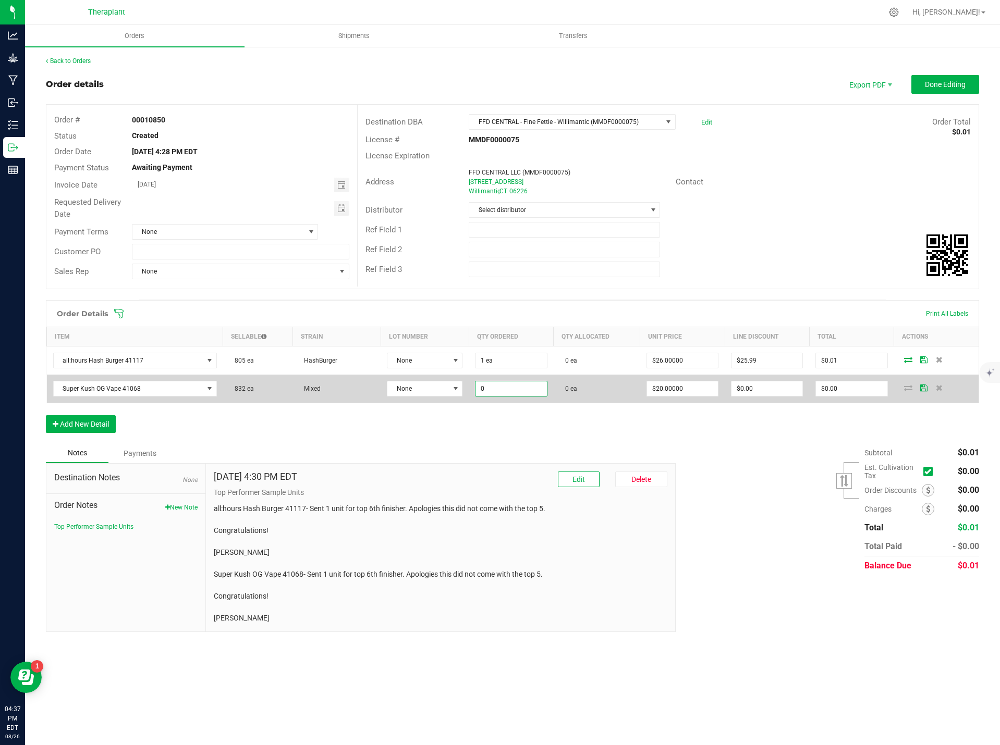
click at [489, 389] on input "0" at bounding box center [510, 389] width 71 height 15
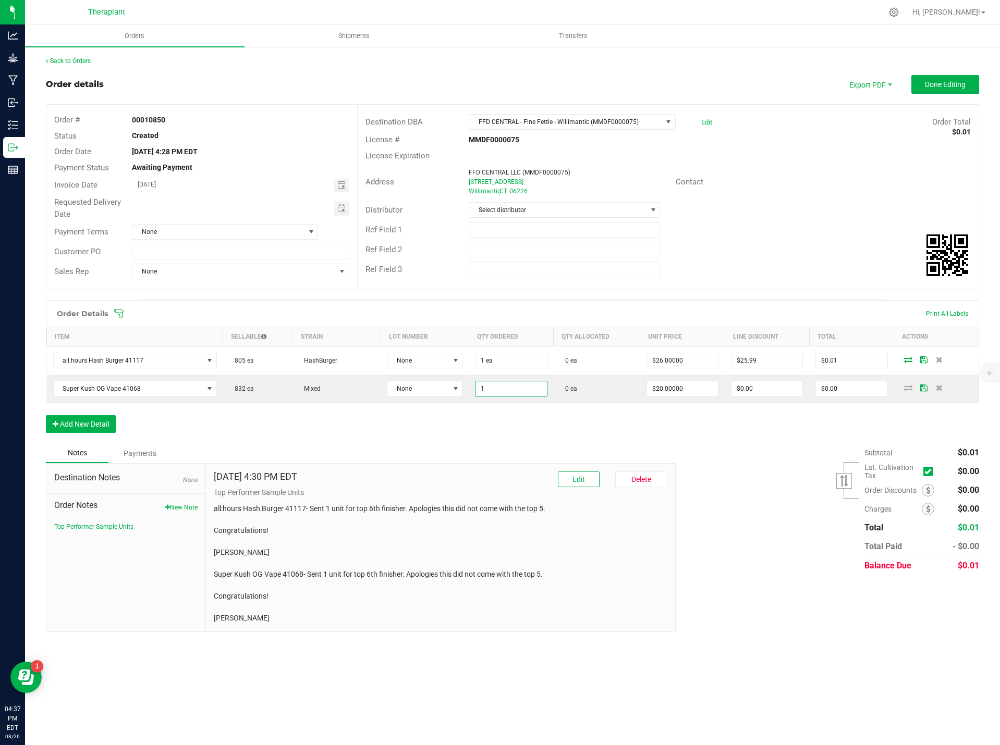
type input "1 ea"
type input "$20.00"
click at [523, 450] on div "Notes Payments" at bounding box center [357, 454] width 622 height 20
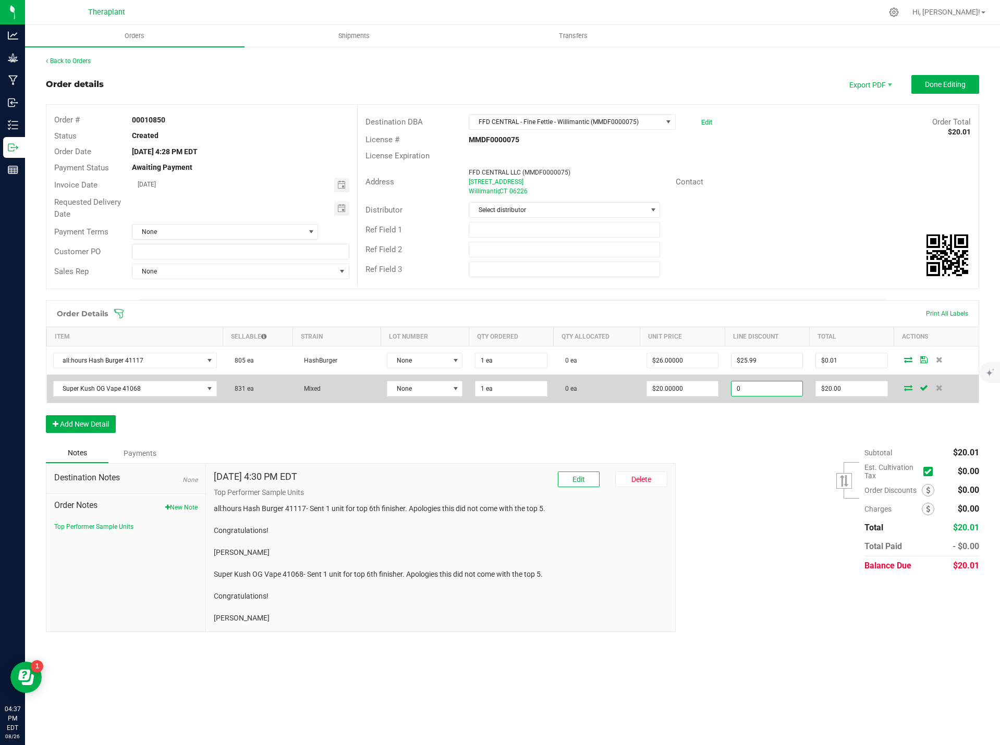
click at [750, 387] on input "0" at bounding box center [766, 389] width 71 height 15
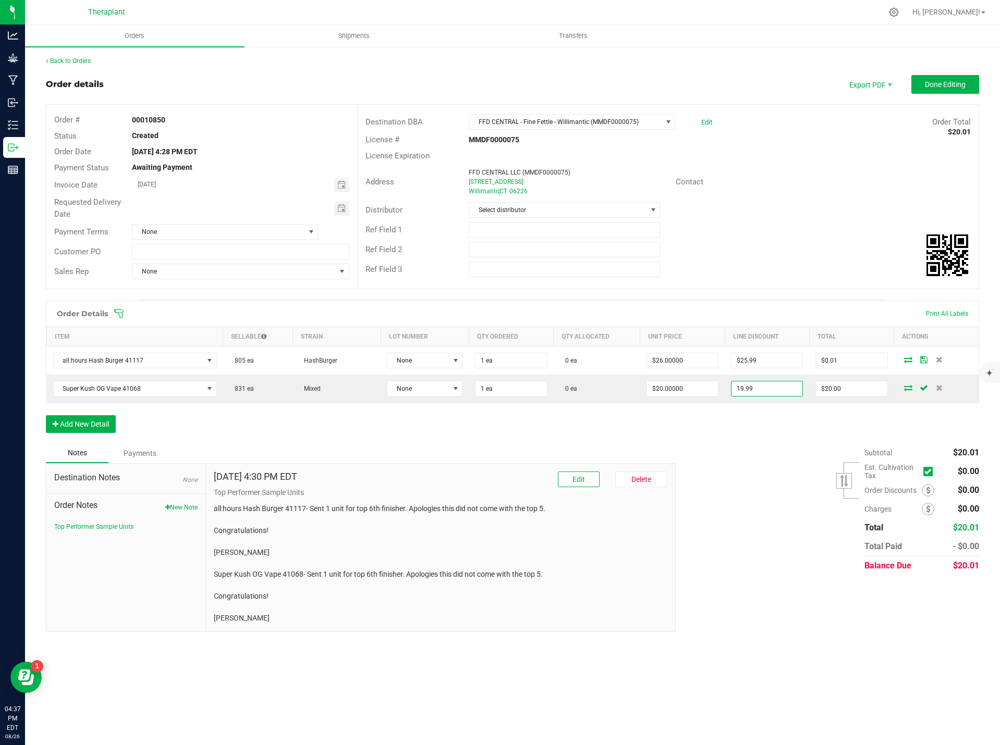
type input "$19.99"
type input "$0.01"
click at [751, 435] on div "Order Details Print All Labels Item Sellable Strain Lot Number Qty Ordered Qty …" at bounding box center [512, 371] width 933 height 143
click at [957, 84] on span "Done Editing" at bounding box center [945, 84] width 41 height 8
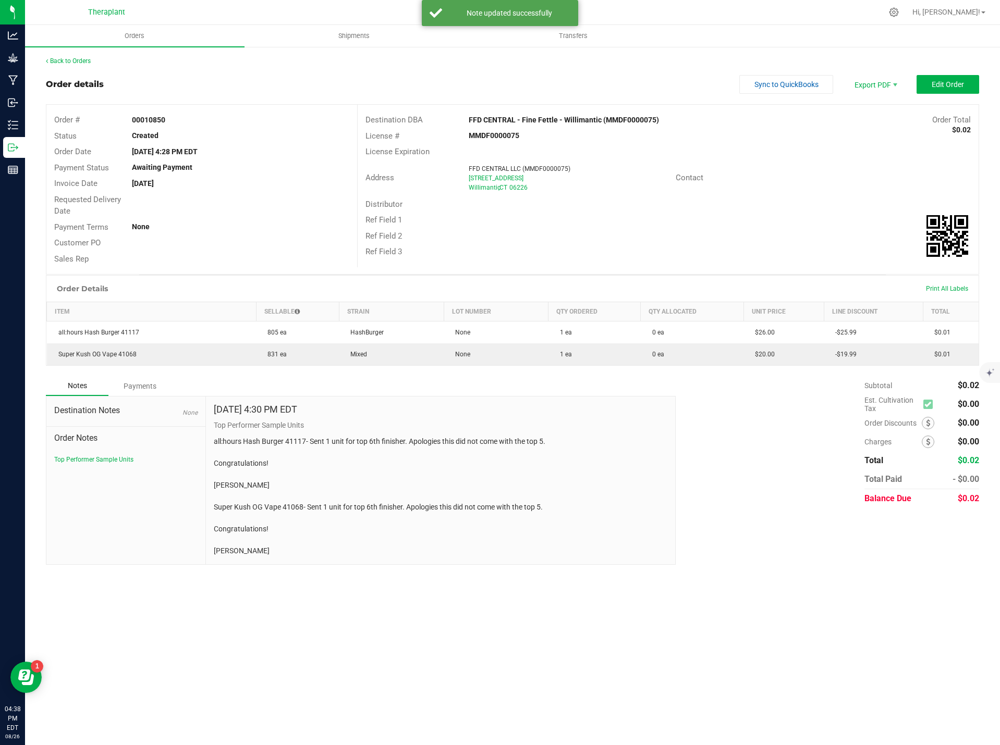
drag, startPoint x: 294, startPoint y: 549, endPoint x: 211, endPoint y: 506, distance: 94.2
click at [211, 506] on div "Aug 26, 2025 4:30 PM EDT Top Performer Sample Units all:hours Hash Burger 41117…" at bounding box center [441, 481] width 470 height 168
copy p "Super Kush OG Vape 41068- Sent 1 unit for top 6th finisher. Apologies this did …"
click at [89, 58] on link "Back to Orders" at bounding box center [68, 60] width 45 height 7
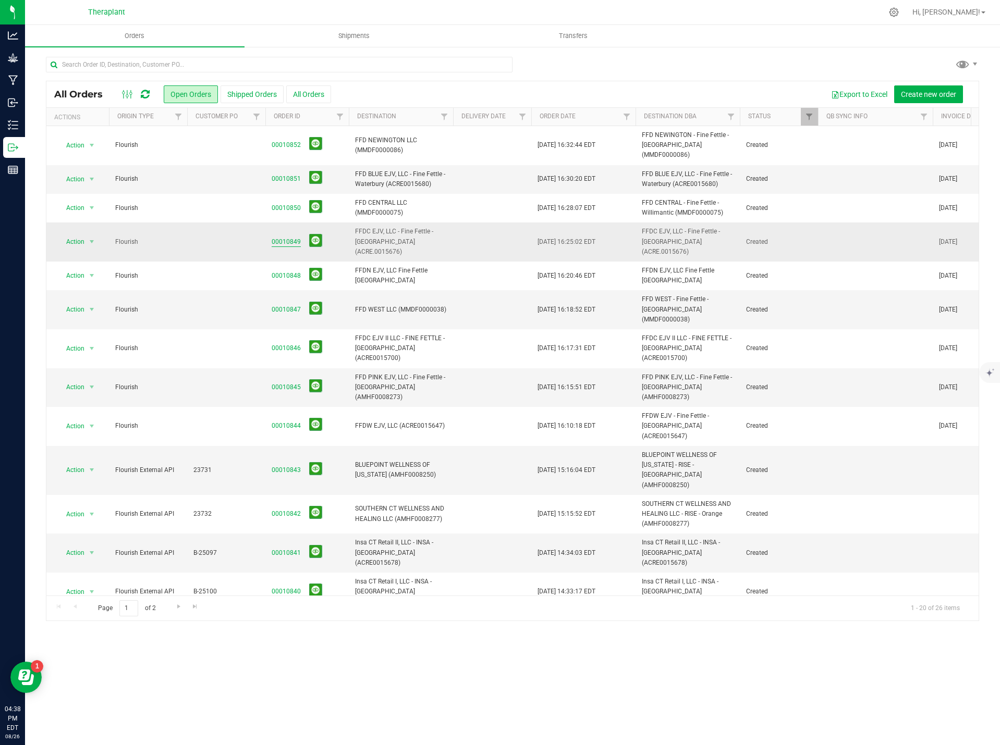
click at [279, 237] on link "00010849" at bounding box center [286, 242] width 29 height 10
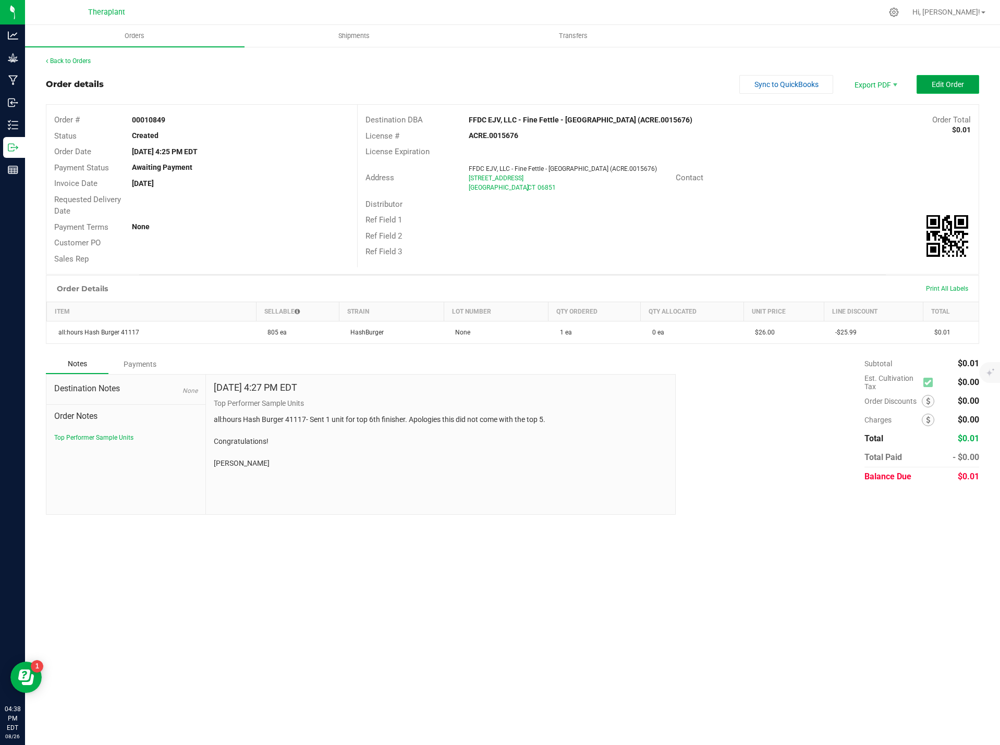
click at [940, 79] on button "Edit Order" at bounding box center [947, 84] width 63 height 19
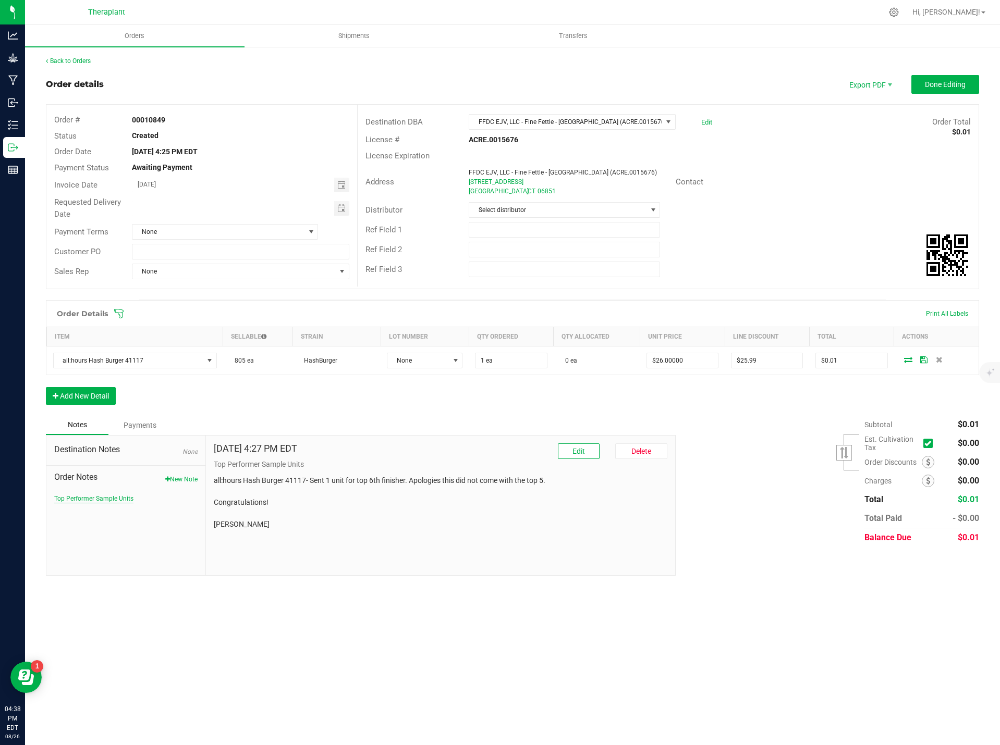
click at [122, 495] on button "Top Performer Sample Units" at bounding box center [93, 498] width 79 height 9
click at [118, 500] on button "Top Performer Sample Units" at bounding box center [93, 498] width 79 height 9
click at [574, 456] on span "Edit" at bounding box center [578, 451] width 13 height 8
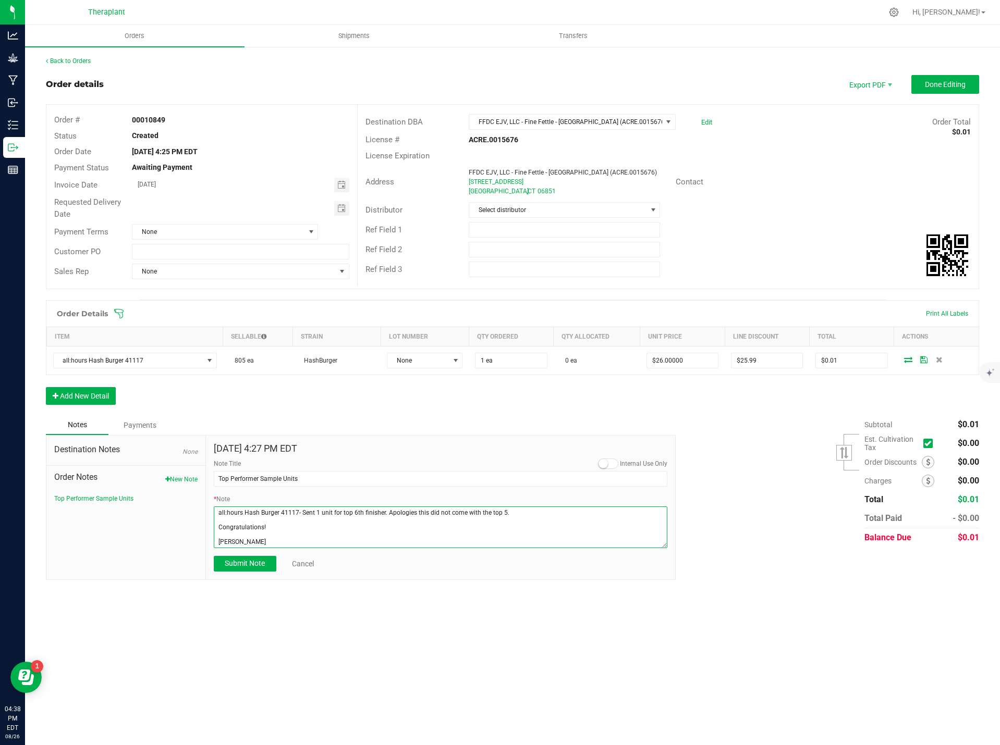
click at [288, 539] on textarea "* Note" at bounding box center [441, 528] width 454 height 42
paste textarea "Super Kush OG Vape 41068- Sent 1 unit for top 6th finisher. Apologies this did …"
drag, startPoint x: 265, startPoint y: 545, endPoint x: 210, endPoint y: 546, distance: 55.2
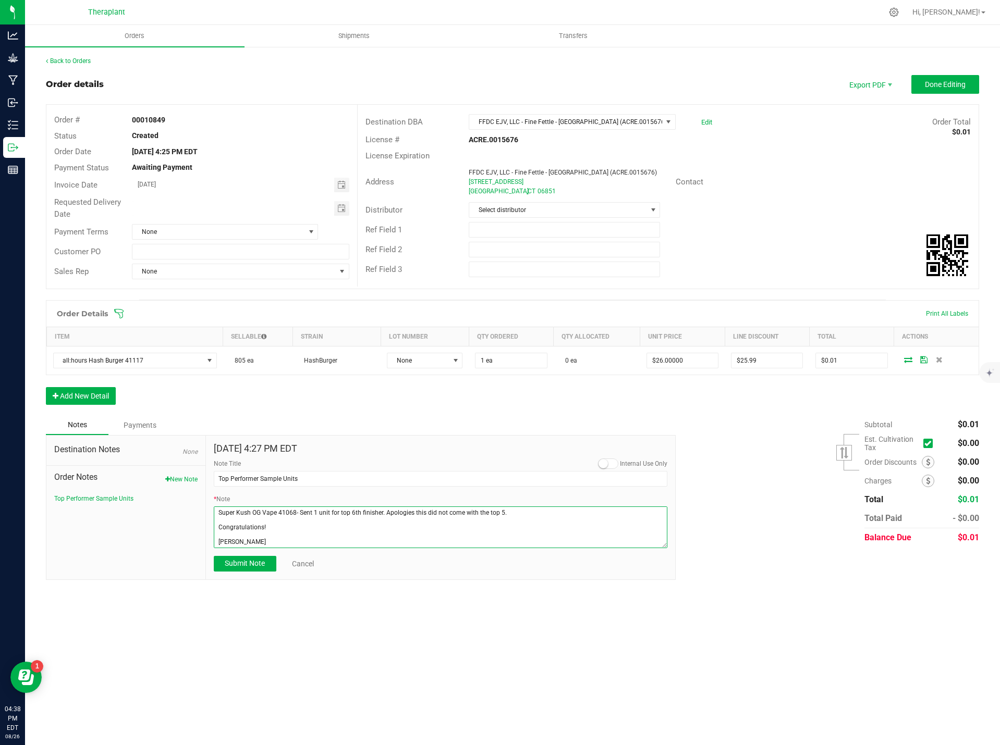
click at [210, 546] on div "Aug 26, 2025 4:27 PM EDT Internal Use Only Note Title Top Performer Sample Unit…" at bounding box center [441, 508] width 470 height 144
paste textarea "Genesis Cama"
type textarea "all:hours Hash Burger 41117- Sent 1 unit for top 6th finisher. Apologies this d…"
click at [258, 565] on span "Submit Note" at bounding box center [245, 563] width 40 height 8
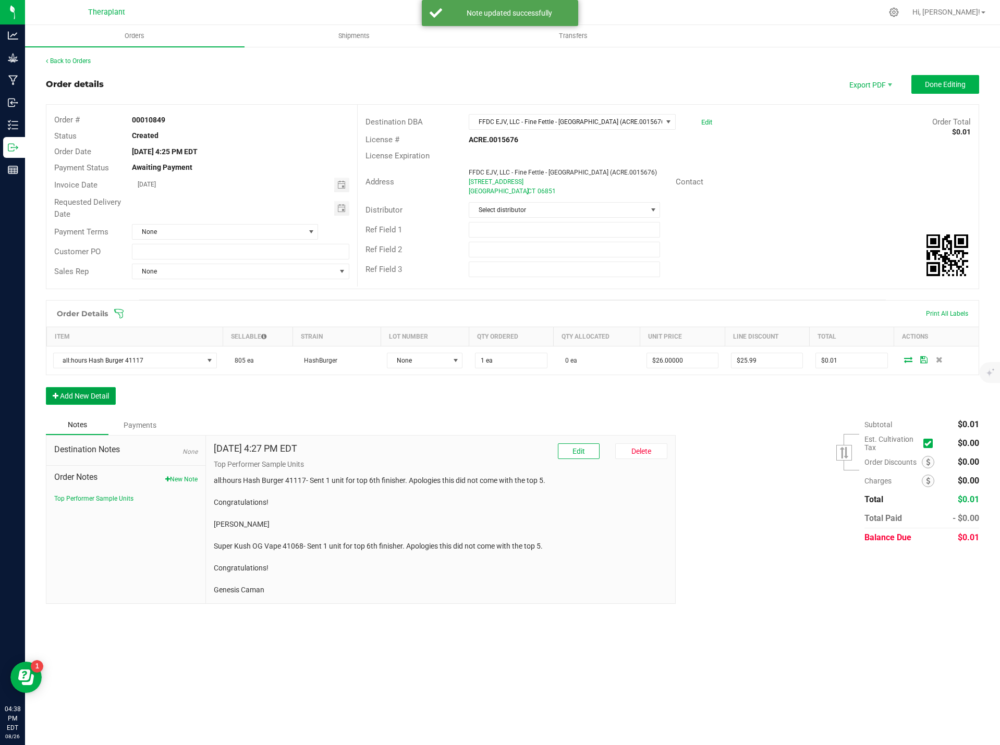
click at [98, 390] on button "Add New Detail" at bounding box center [81, 396] width 70 height 18
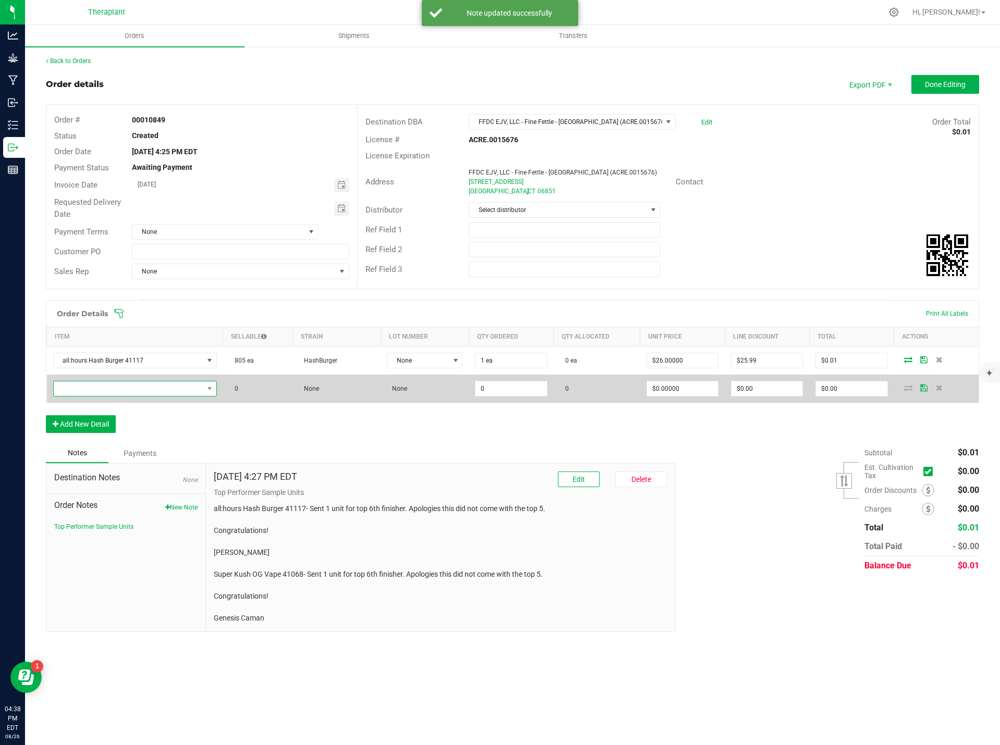
click at [102, 386] on span "NO DATA FOUND" at bounding box center [129, 389] width 150 height 15
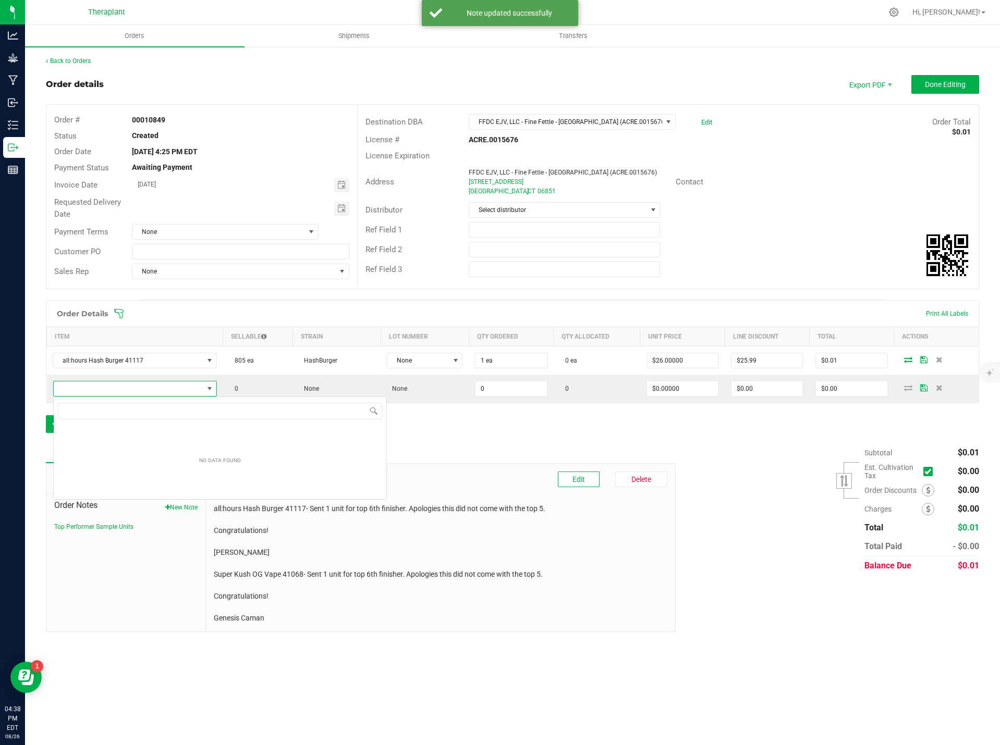
scroll to position [16, 163]
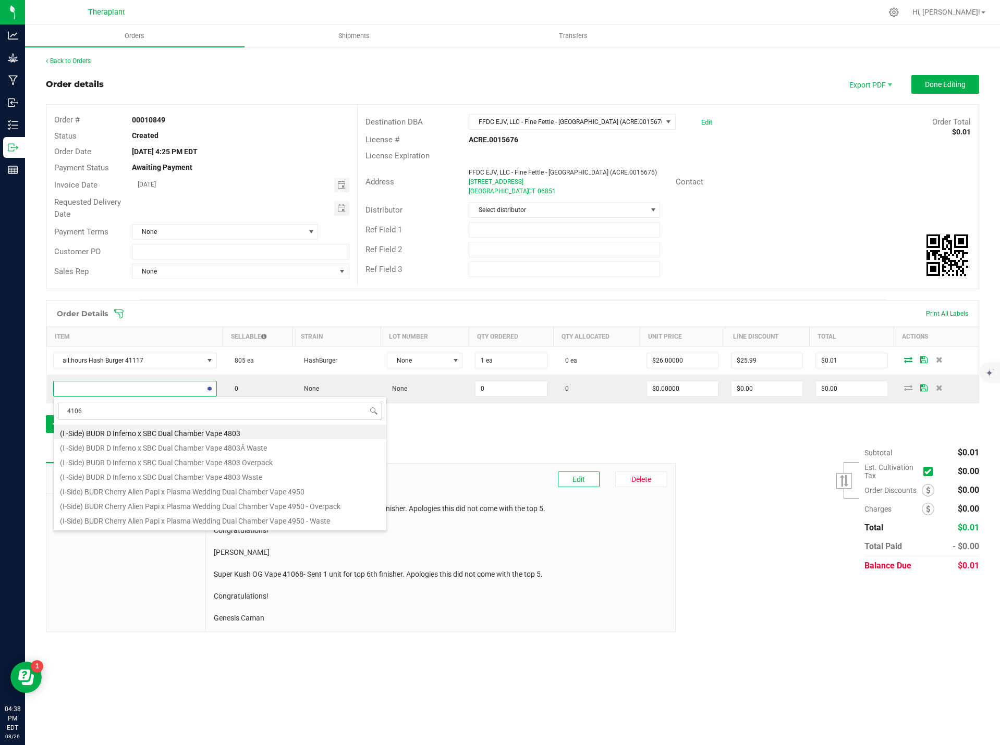
type input "41068"
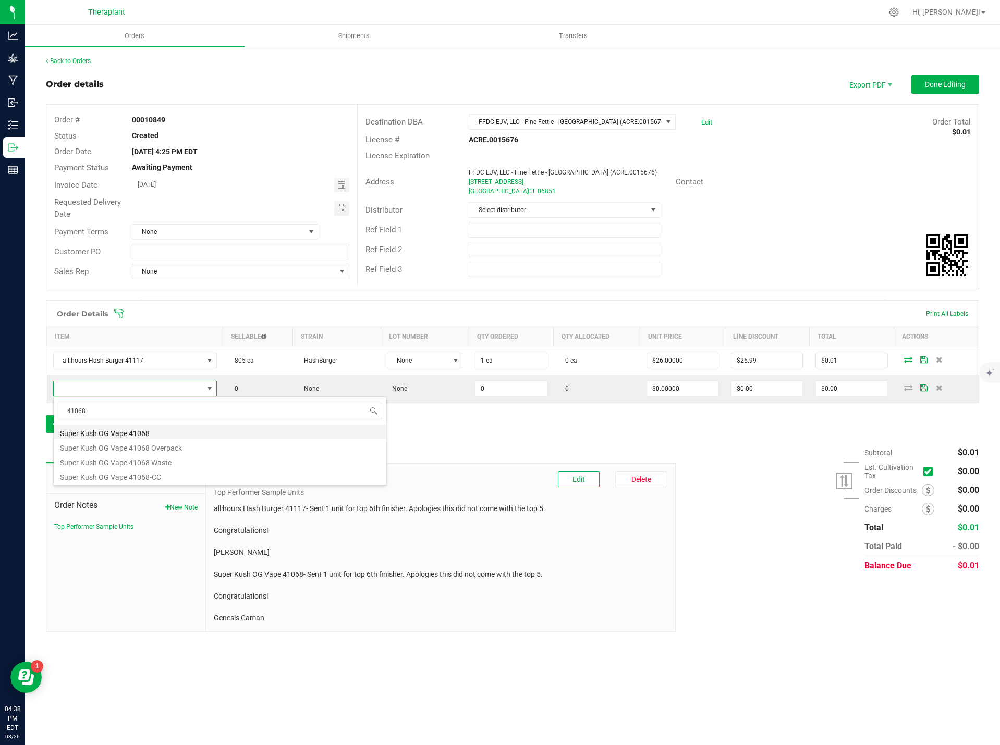
click at [128, 433] on li "Super Kush OG Vape 41068" at bounding box center [220, 432] width 333 height 15
type input "0 ea"
type input "$20.00000"
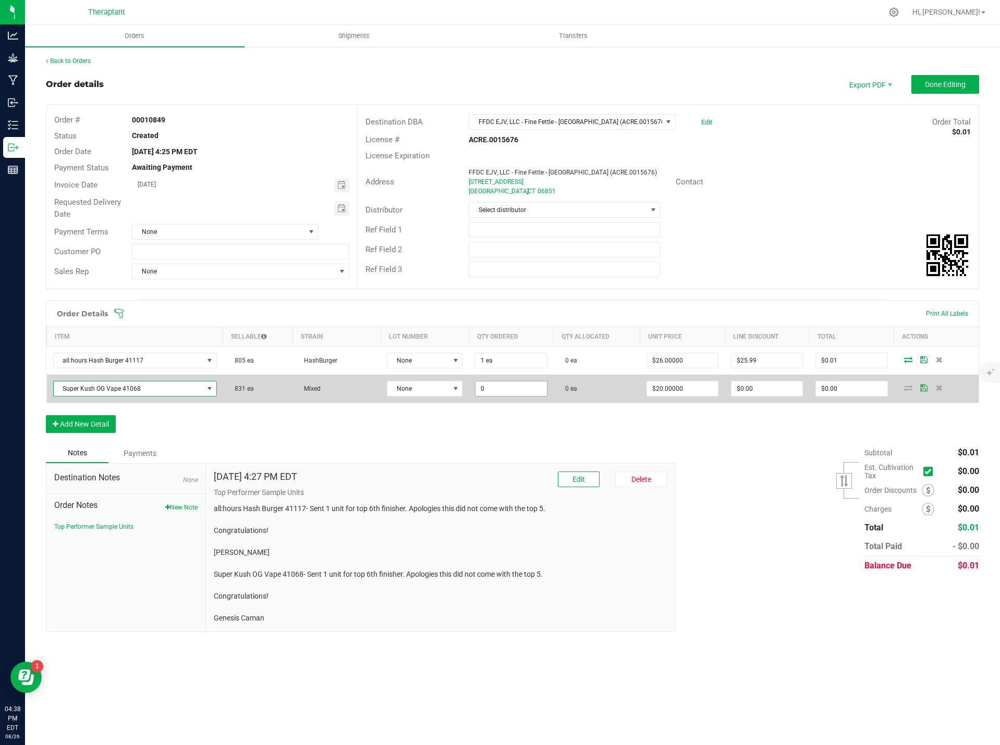
click at [500, 390] on input "0" at bounding box center [510, 389] width 71 height 15
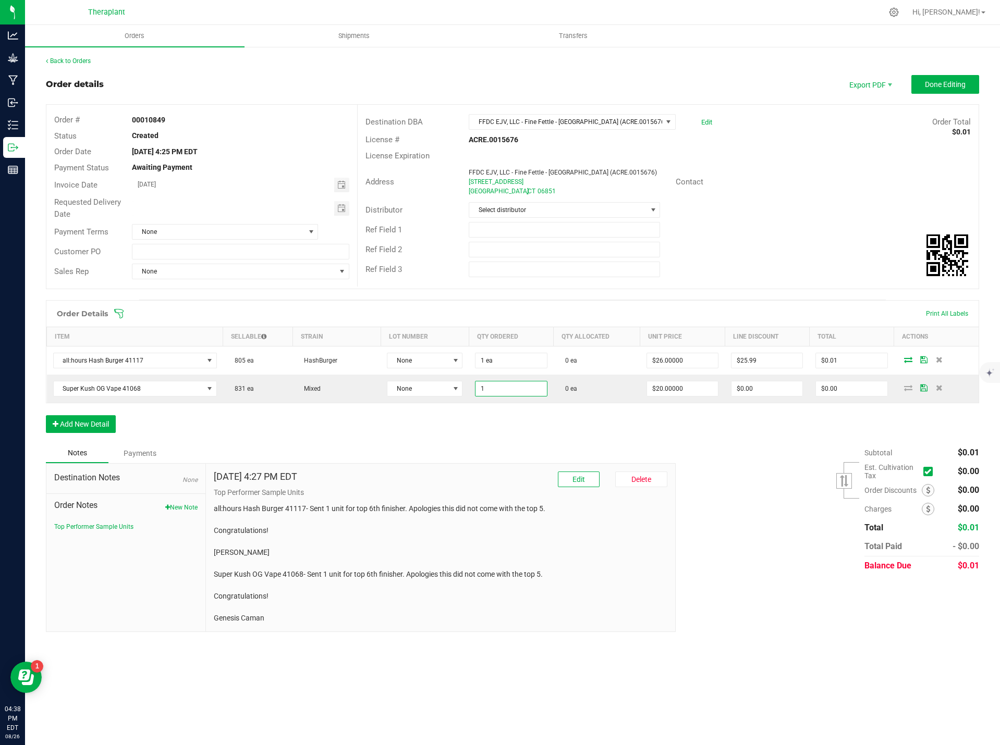
type input "1 ea"
type input "$20.00"
click at [558, 427] on div "Order Details Print All Labels Item Sellable Strain Lot Number Qty Ordered Qty …" at bounding box center [512, 371] width 933 height 143
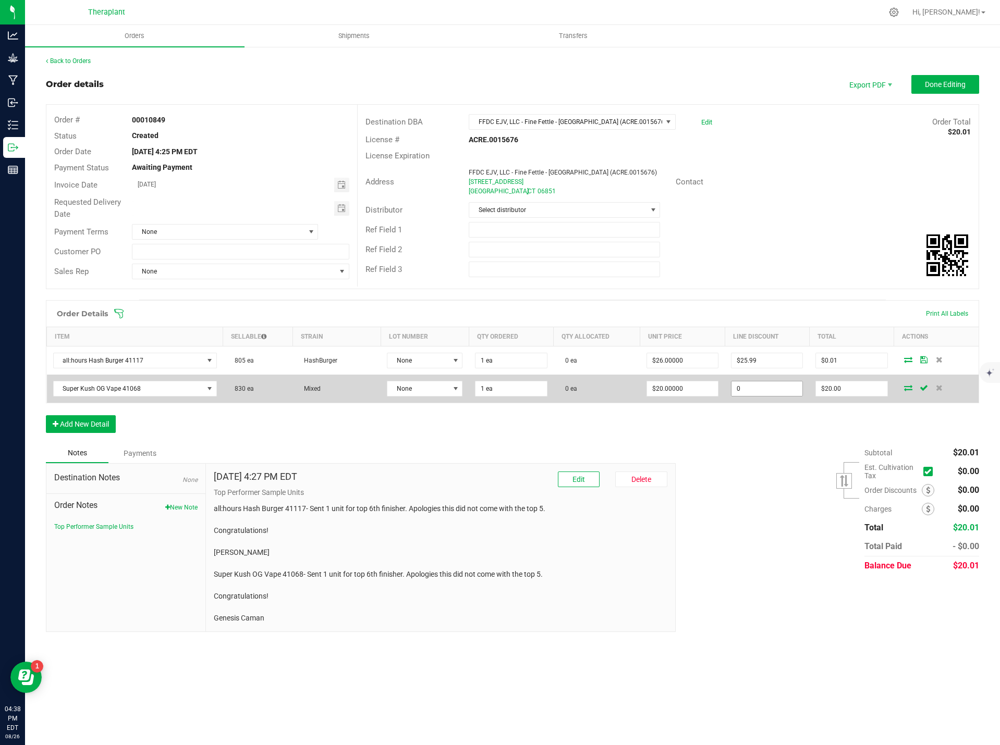
click at [768, 392] on input "0" at bounding box center [766, 389] width 71 height 15
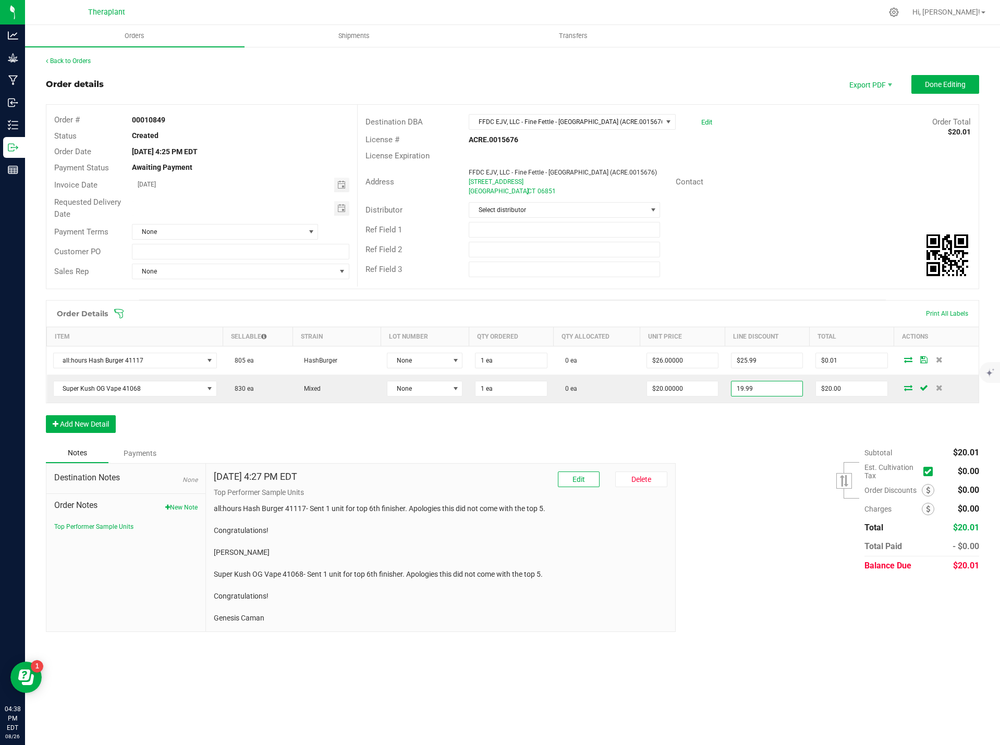
type input "$19.99"
type input "$0.01"
click at [749, 456] on div "Subtotal $20.01 Est. Cultivation Tax" at bounding box center [823, 510] width 311 height 132
click at [955, 82] on span "Done Editing" at bounding box center [945, 84] width 41 height 8
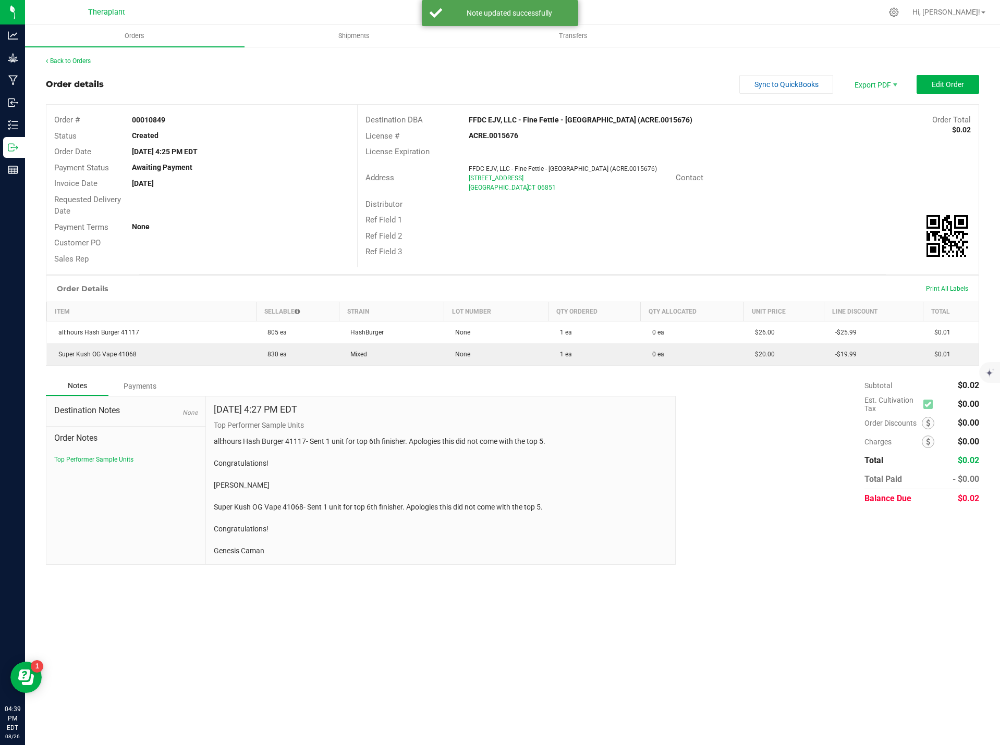
drag, startPoint x: 274, startPoint y: 552, endPoint x: 211, endPoint y: 508, distance: 76.6
click at [211, 508] on div "Aug 26, 2025 4:27 PM EDT Top Performer Sample Units all:hours Hash Burger 41117…" at bounding box center [441, 481] width 470 height 168
copy p "Super Kush OG Vape 41068- Sent 1 unit for top 6th finisher. Apologies this did …"
click at [74, 62] on link "Back to Orders" at bounding box center [68, 60] width 45 height 7
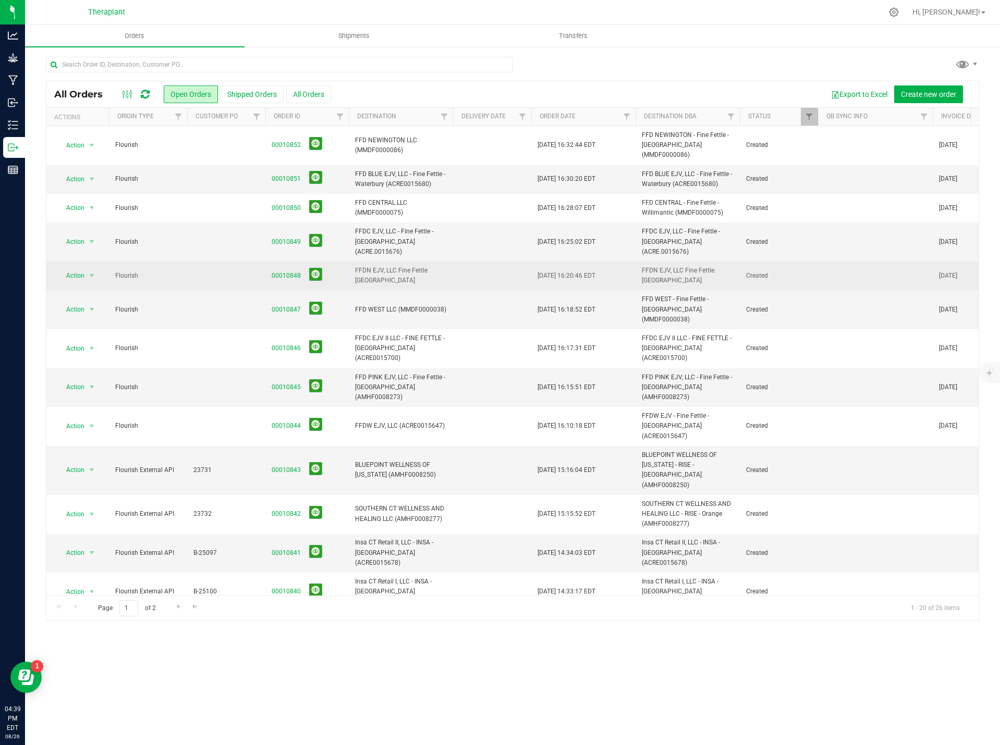
click at [289, 268] on span "00010848" at bounding box center [307, 276] width 71 height 16
click at [286, 271] on link "00010848" at bounding box center [286, 276] width 29 height 10
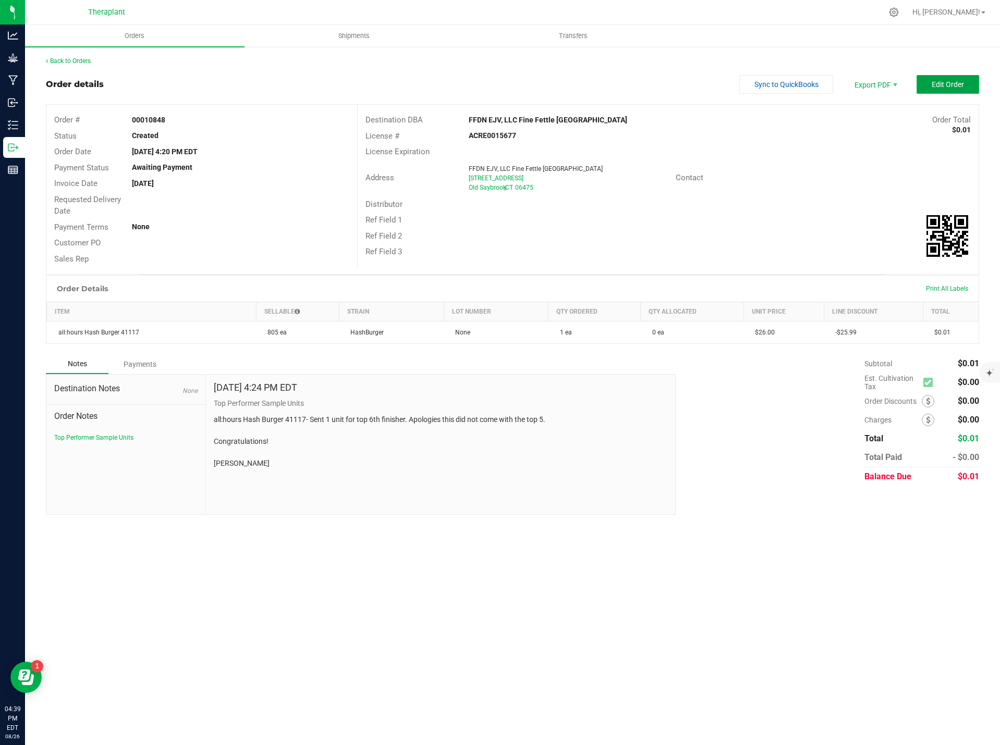
click at [948, 89] on span "Edit Order" at bounding box center [947, 84] width 32 height 8
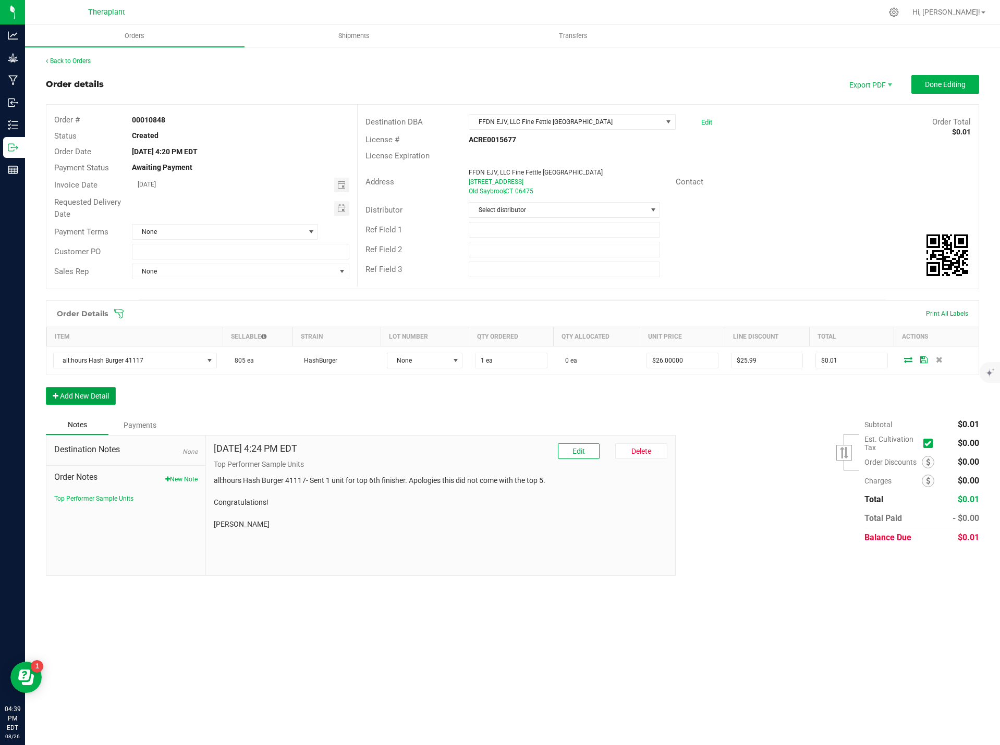
click at [105, 397] on button "Add New Detail" at bounding box center [81, 396] width 70 height 18
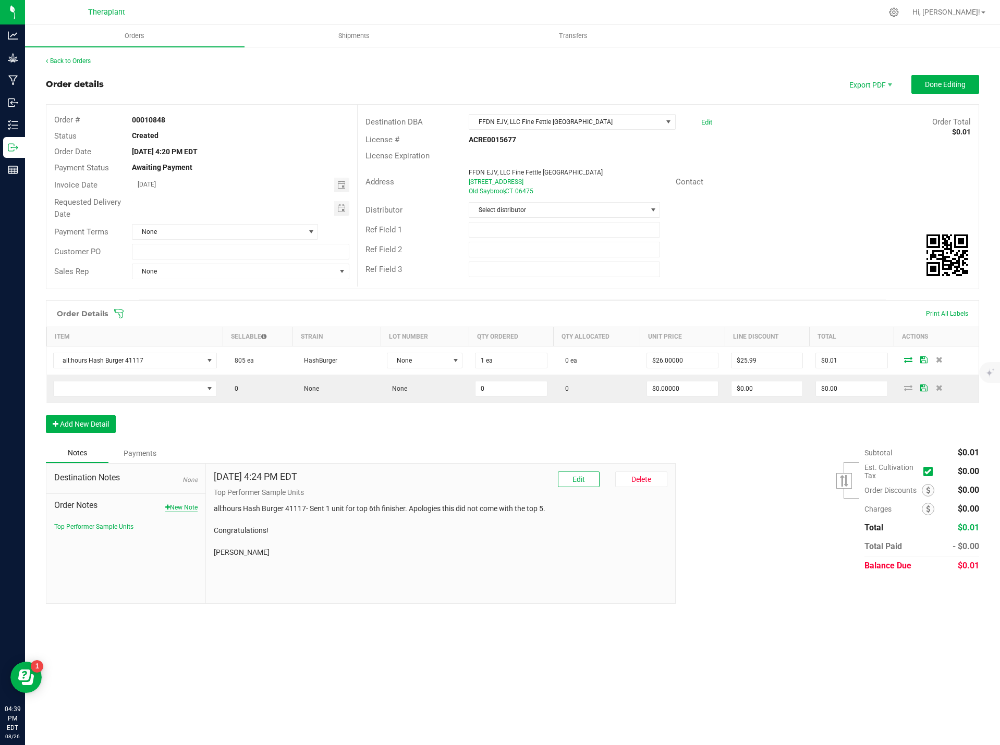
click at [182, 507] on button "New Note" at bounding box center [181, 507] width 32 height 9
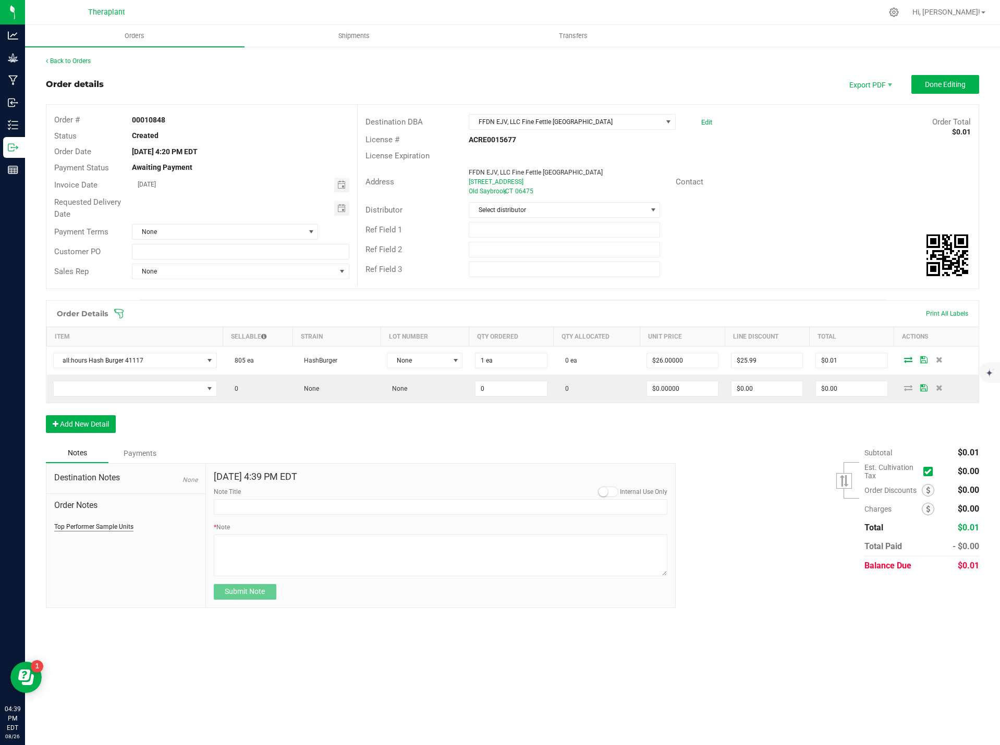
click at [125, 523] on button "Top Performer Sample Units" at bounding box center [93, 526] width 79 height 9
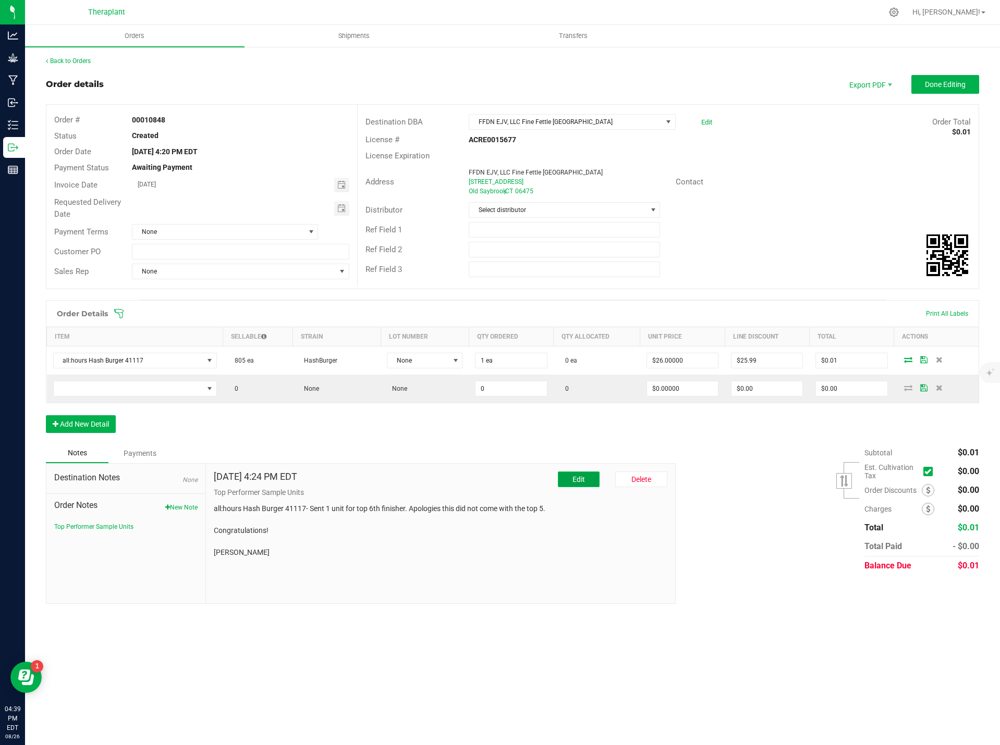
click at [581, 480] on span "Edit" at bounding box center [578, 479] width 13 height 8
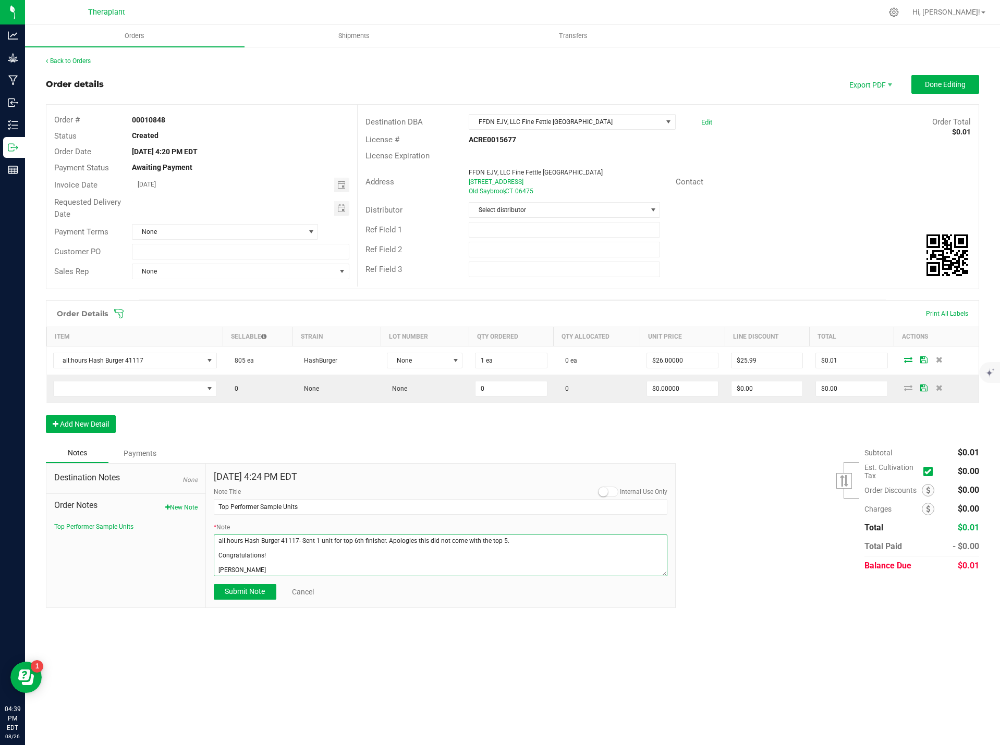
click at [267, 569] on textarea "* Note" at bounding box center [441, 556] width 454 height 42
paste textarea "Super Kush OG Vape 41068- Sent 1 unit for top 6th finisher. Apologies this did …"
drag, startPoint x: 272, startPoint y: 574, endPoint x: 181, endPoint y: 572, distance: 91.2
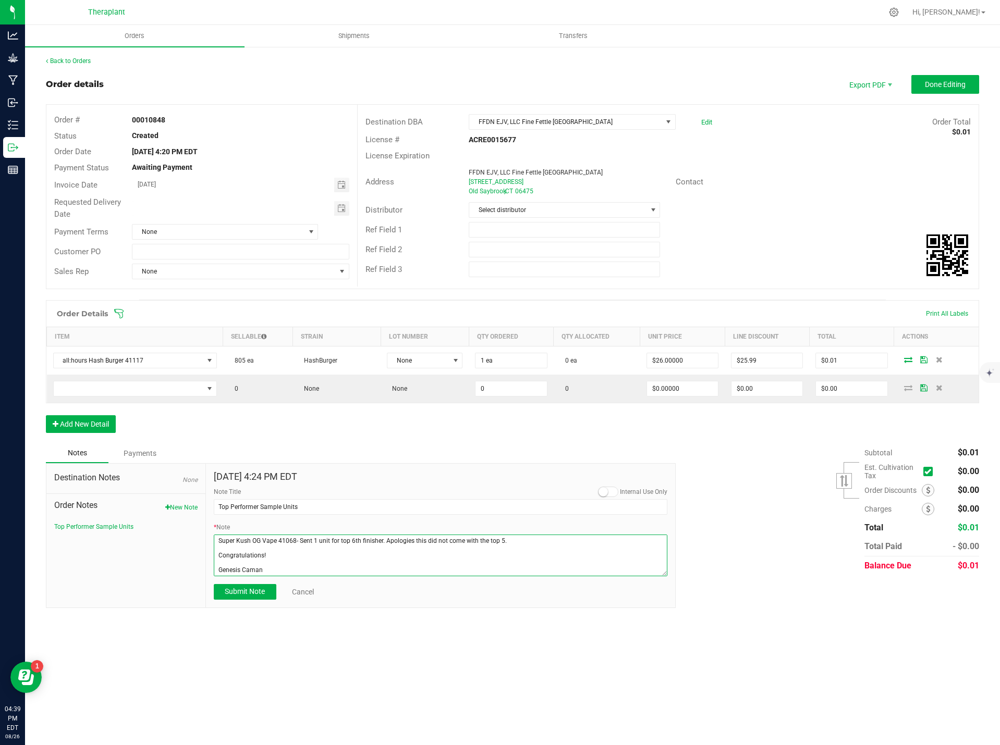
click at [181, 572] on div "Destination Notes None Order Notes New Note Top Performer Sample Units Aug 26, …" at bounding box center [361, 535] width 630 height 145
paste textarea "Andrea Smith"
type textarea "all:hours Hash Burger 41117- Sent 1 unit for top 6th finisher. Apologies this d…"
click at [249, 585] on button "Submit Note" at bounding box center [245, 592] width 63 height 16
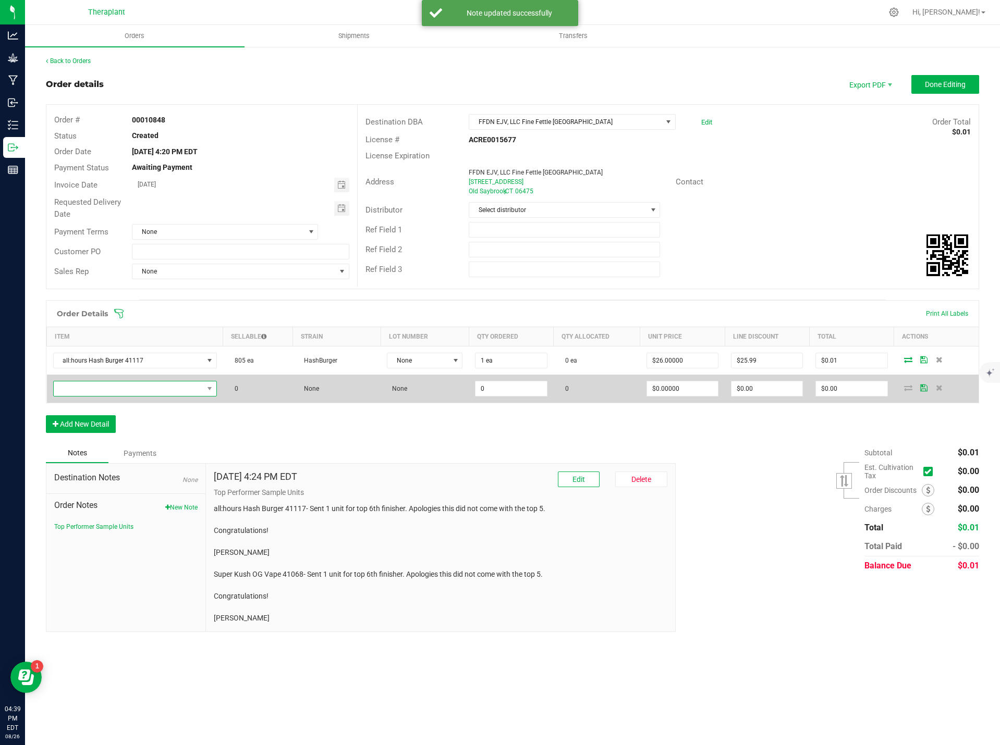
click at [107, 390] on span "NO DATA FOUND" at bounding box center [129, 389] width 150 height 15
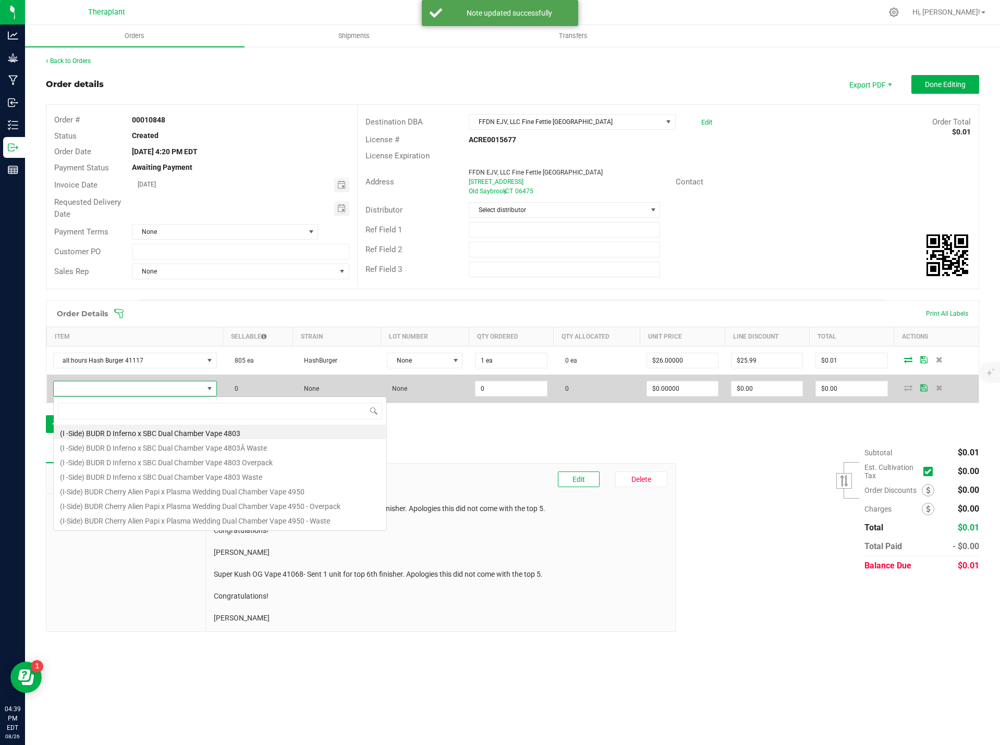
scroll to position [16, 163]
type input "41068"
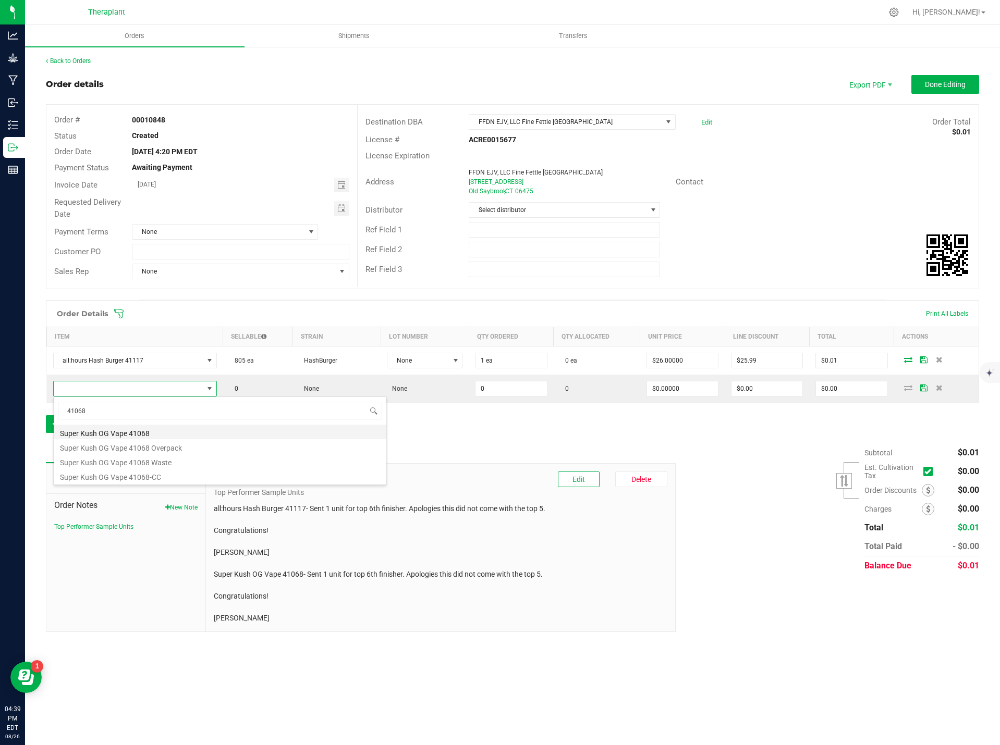
click at [133, 429] on li "Super Kush OG Vape 41068" at bounding box center [220, 432] width 333 height 15
type input "0 ea"
type input "$20.00000"
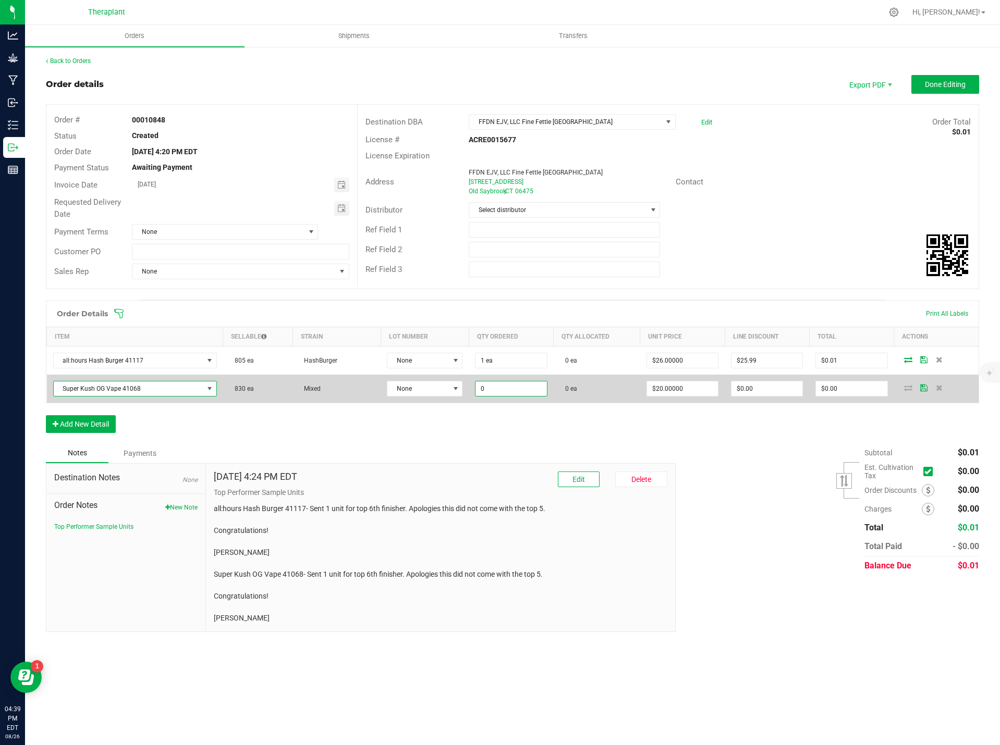
click at [495, 390] on input "0" at bounding box center [510, 389] width 71 height 15
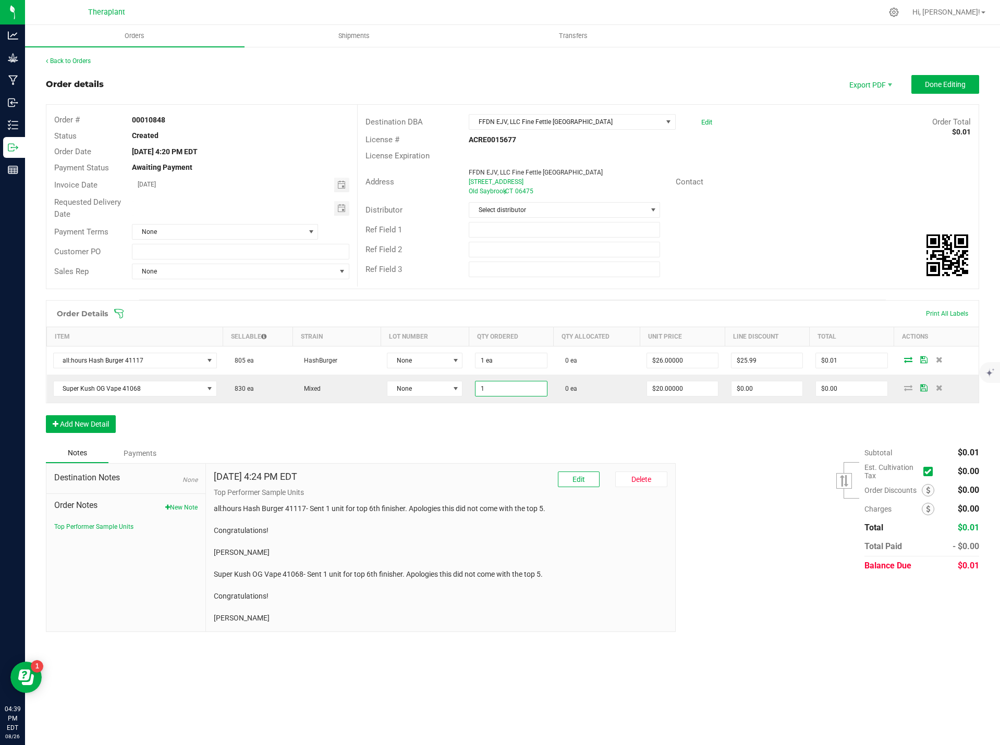
type input "1 ea"
type input "$20.00"
click at [502, 421] on div "Order Details Print All Labels Item Sellable Strain Lot Number Qty Ordered Qty …" at bounding box center [512, 371] width 933 height 143
click at [764, 388] on input "0" at bounding box center [766, 389] width 71 height 15
type input "$19.99"
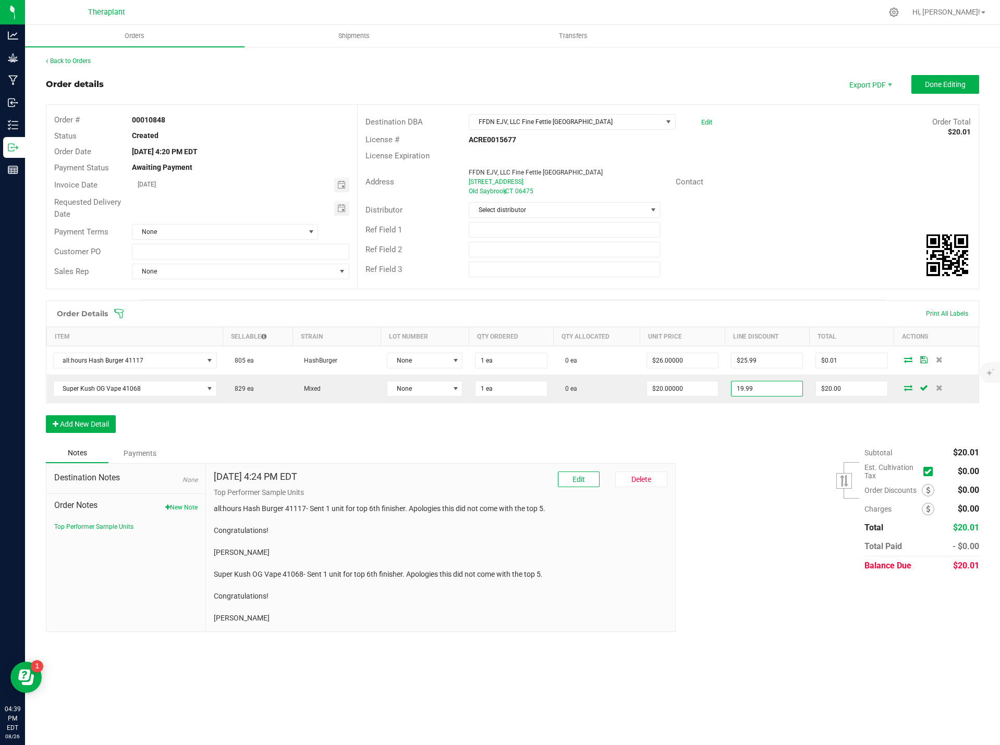
type input "$0.01"
click at [774, 428] on div "Order Details Print All Labels Item Sellable Strain Lot Number Qty Ordered Qty …" at bounding box center [512, 371] width 933 height 143
click at [946, 87] on span "Done Editing" at bounding box center [945, 84] width 41 height 8
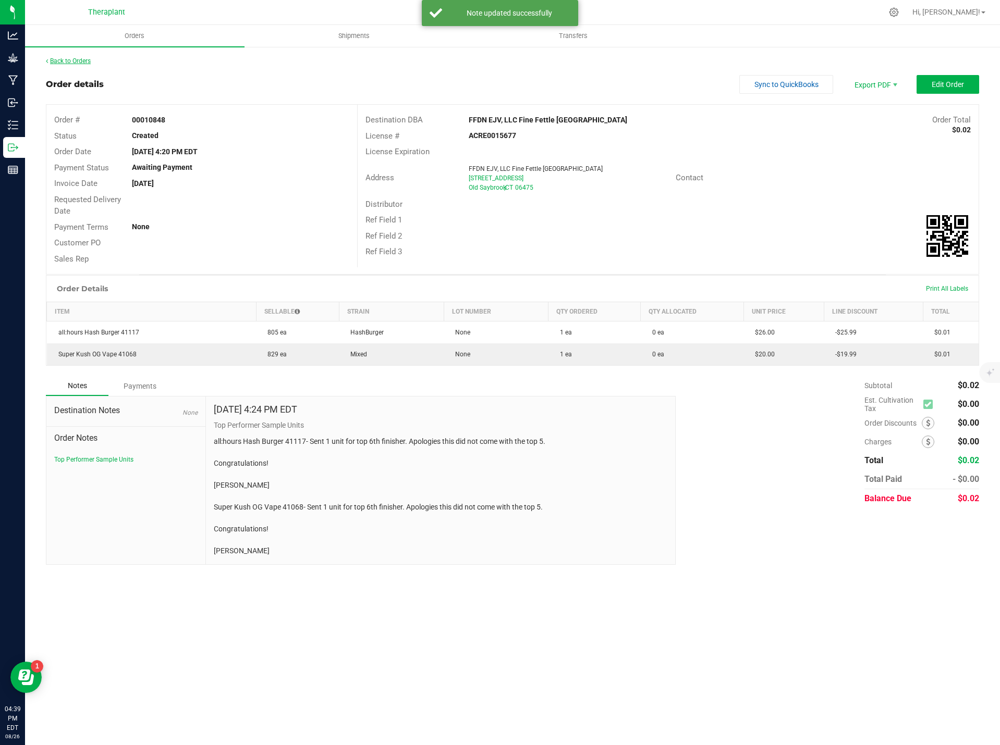
click at [57, 63] on link "Back to Orders" at bounding box center [68, 60] width 45 height 7
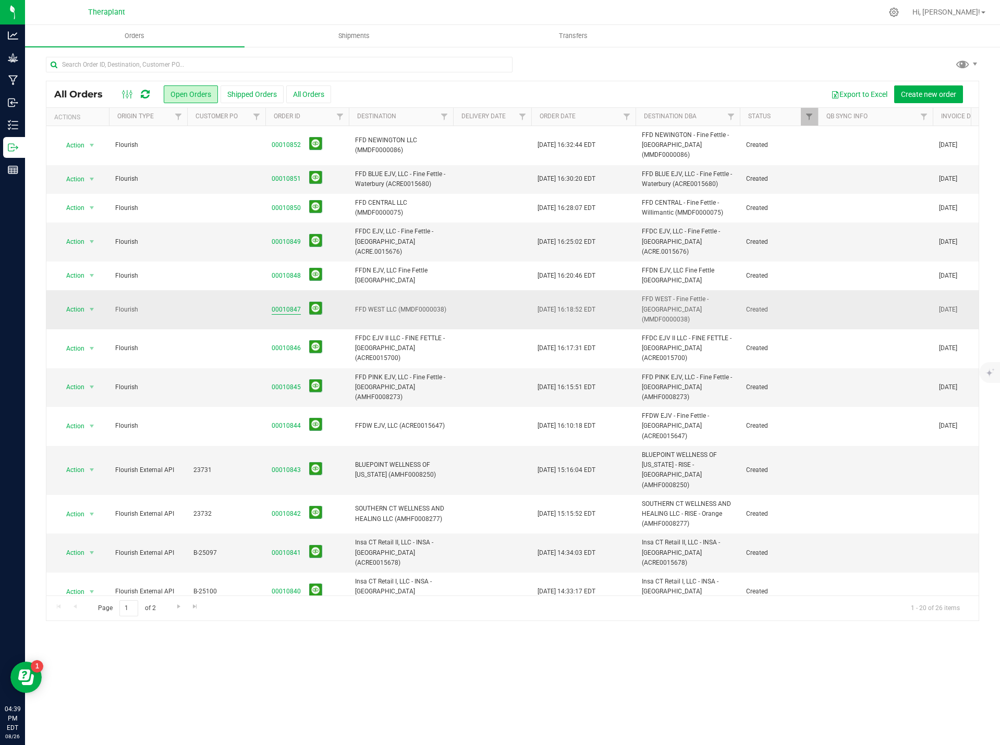
click at [278, 305] on link "00010847" at bounding box center [286, 310] width 29 height 10
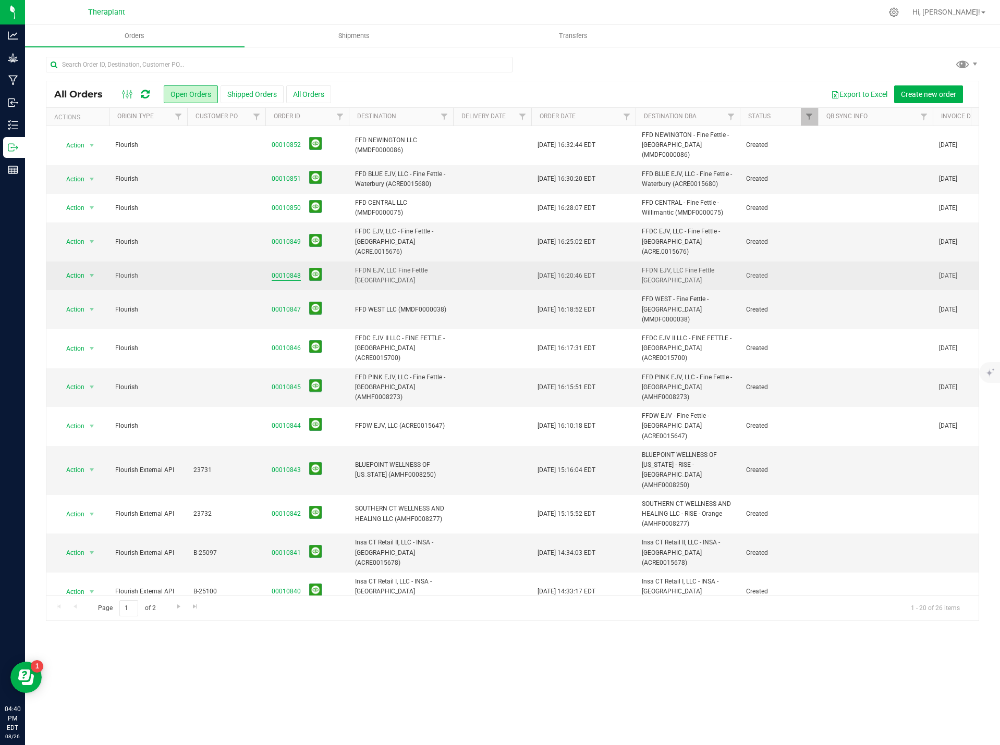
click at [294, 271] on link "00010848" at bounding box center [286, 276] width 29 height 10
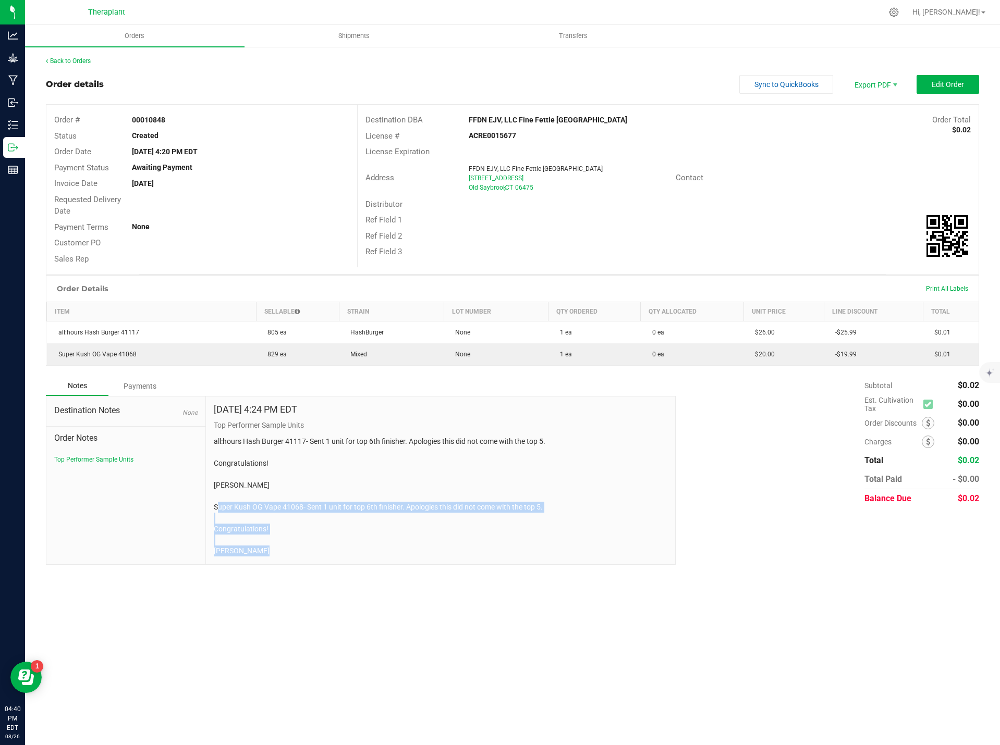
drag, startPoint x: 269, startPoint y: 555, endPoint x: 206, endPoint y: 509, distance: 77.3
click at [206, 509] on div "Aug 26, 2025 4:24 PM EDT Top Performer Sample Units all:hours Hash Burger 41117…" at bounding box center [441, 481] width 470 height 168
copy p "Super Kush OG Vape 41068- Sent 1 unit for top 6th finisher. Apologies this did …"
click at [74, 63] on link "Back to Orders" at bounding box center [68, 60] width 45 height 7
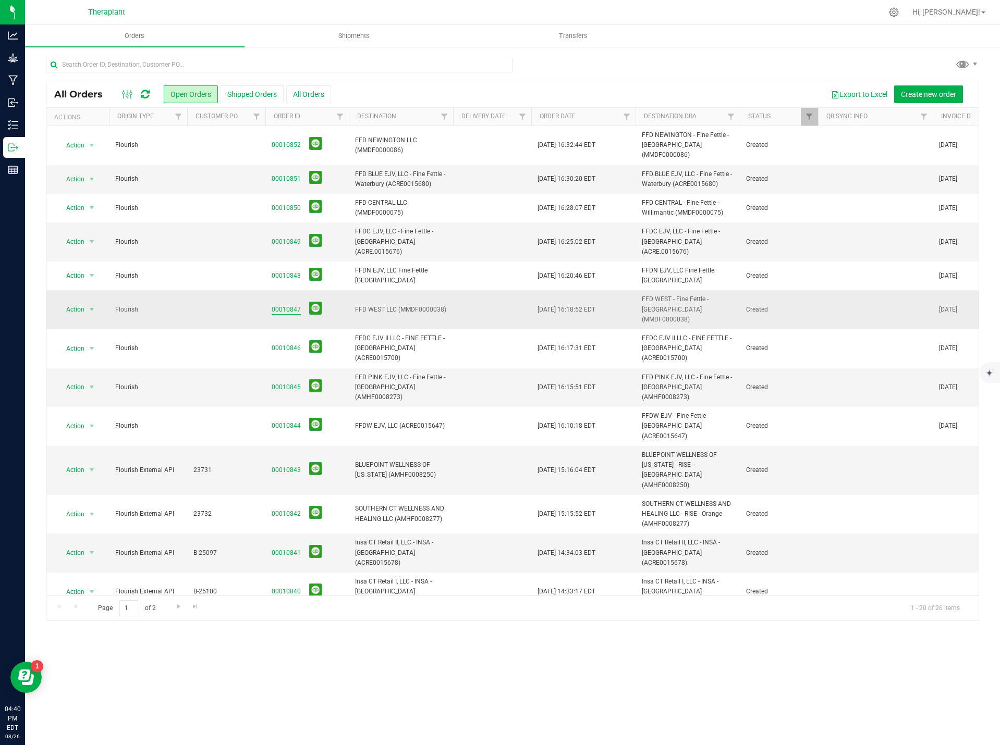
click at [286, 305] on link "00010847" at bounding box center [286, 310] width 29 height 10
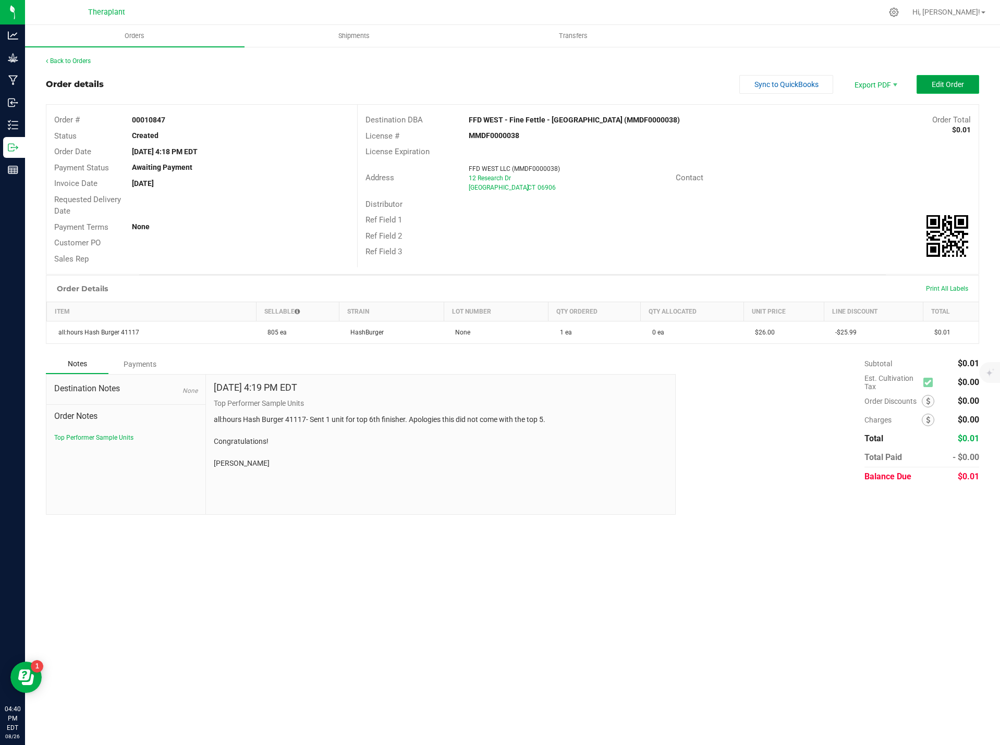
click at [969, 85] on button "Edit Order" at bounding box center [947, 84] width 63 height 19
click at [945, 89] on span "Edit Order" at bounding box center [947, 84] width 32 height 8
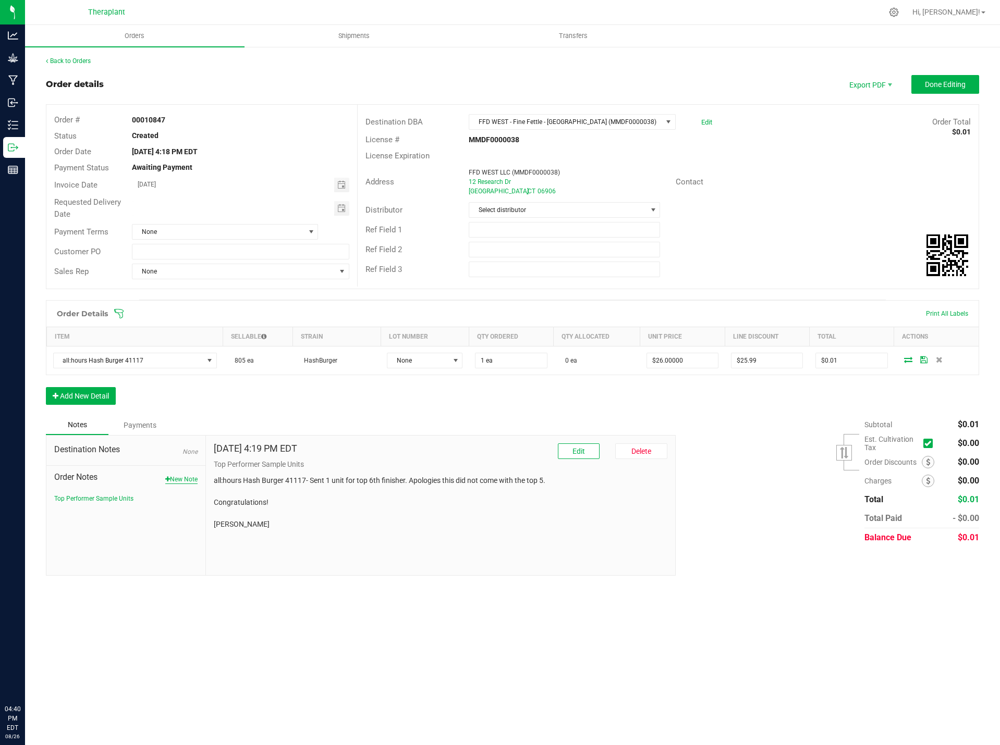
click at [183, 481] on button "New Note" at bounding box center [181, 479] width 32 height 9
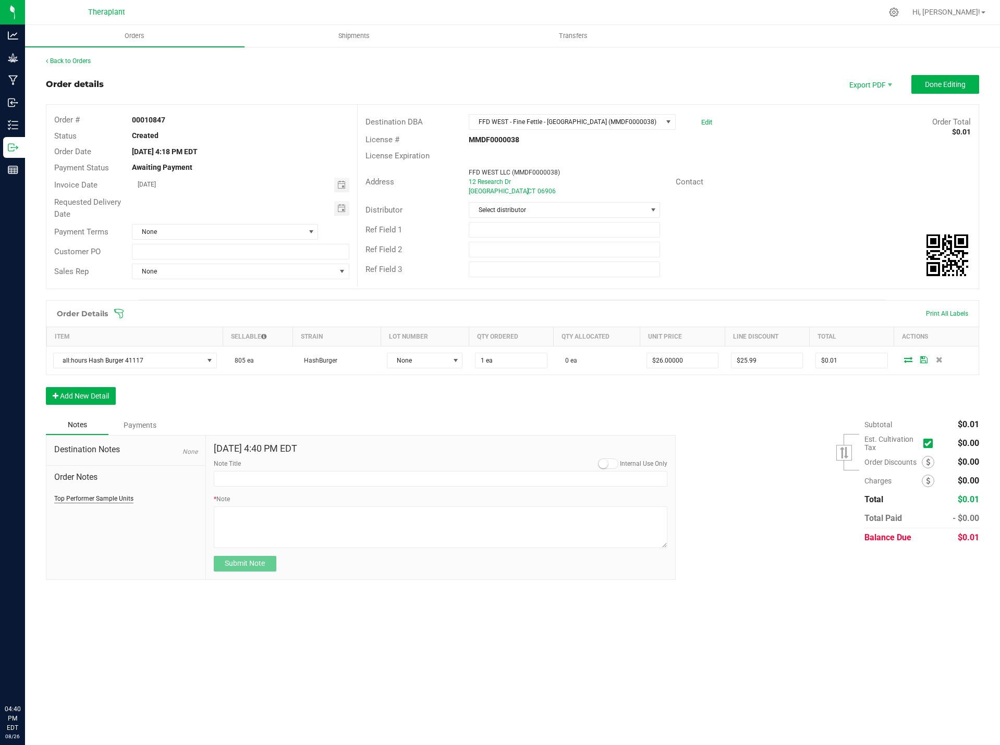
click at [122, 495] on button "Top Performer Sample Units" at bounding box center [93, 498] width 79 height 9
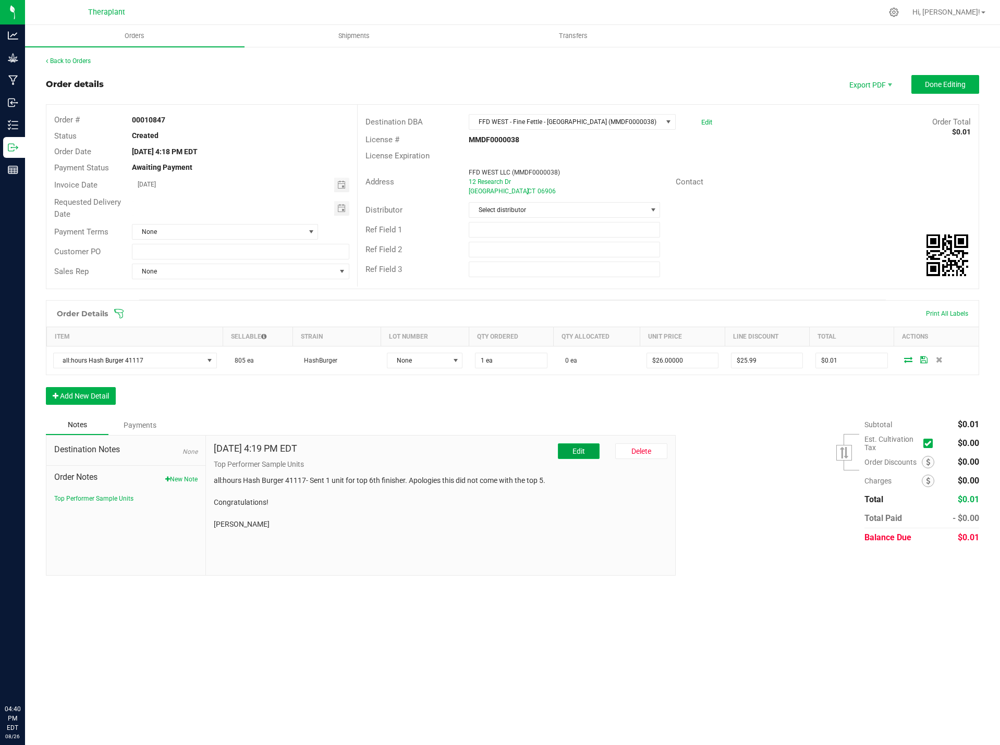
click at [564, 447] on button "Edit" at bounding box center [579, 452] width 42 height 16
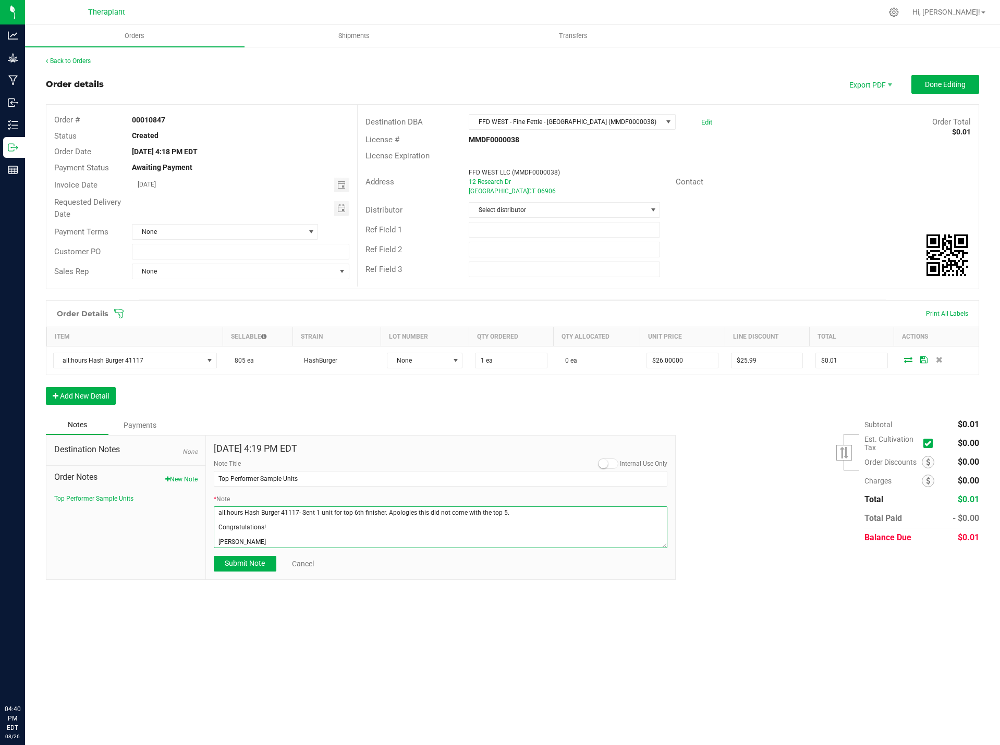
click at [285, 540] on textarea "* Note" at bounding box center [441, 528] width 454 height 42
paste textarea "Super Kush OG Vape 41068- Sent 1 unit for top 6th finisher. Apologies this did …"
drag, startPoint x: 258, startPoint y: 544, endPoint x: 209, endPoint y: 541, distance: 49.1
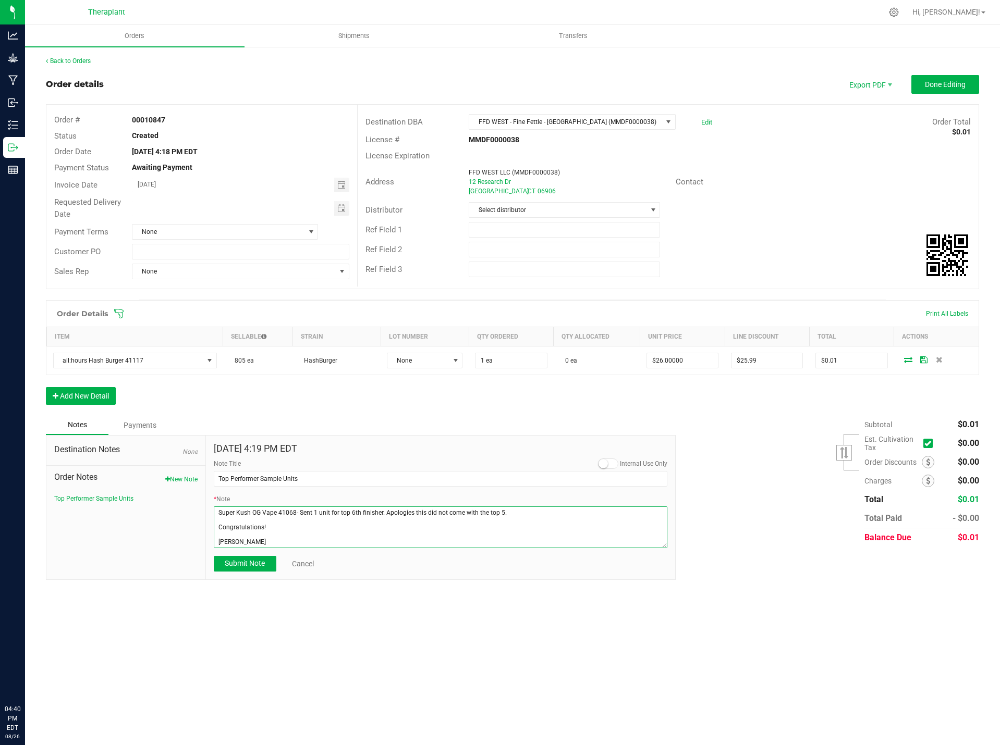
click at [209, 541] on div "[DATE] 4:19 PM EDT Internal Use Only Note Title Top Performer Sample Units * No…" at bounding box center [441, 508] width 470 height 144
paste textarea "[PERSON_NAME]"
type textarea "all:hours Hash Burger 41117- Sent 1 unit for top 6th finisher. Apologies this d…"
click at [257, 561] on span "Submit Note" at bounding box center [245, 563] width 40 height 8
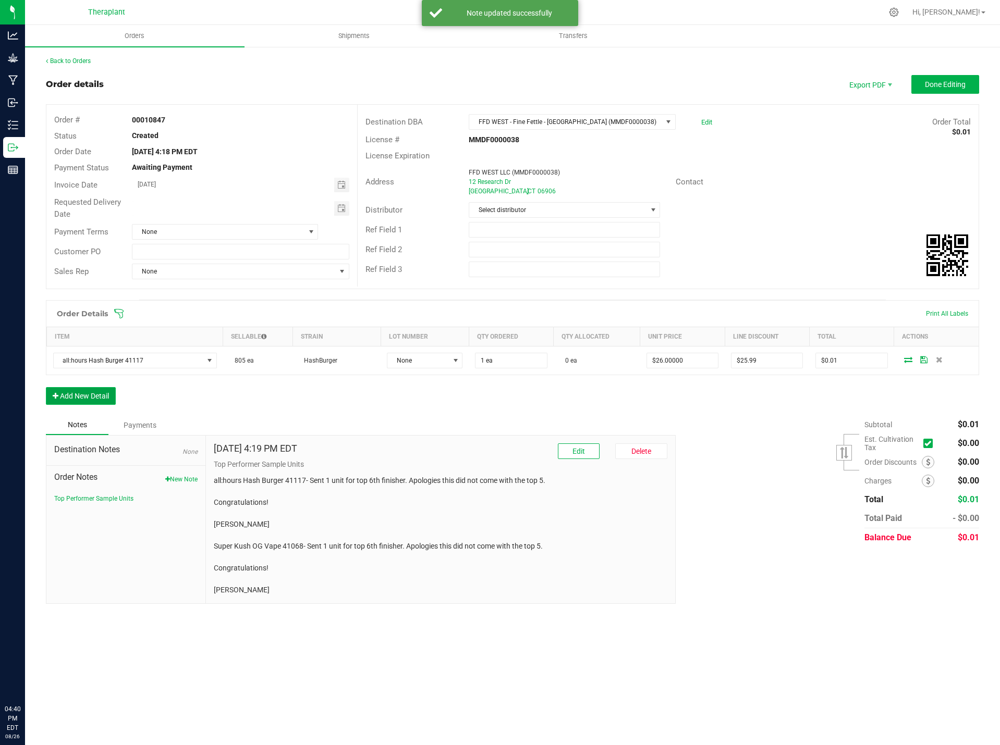
click at [77, 398] on button "Add New Detail" at bounding box center [81, 396] width 70 height 18
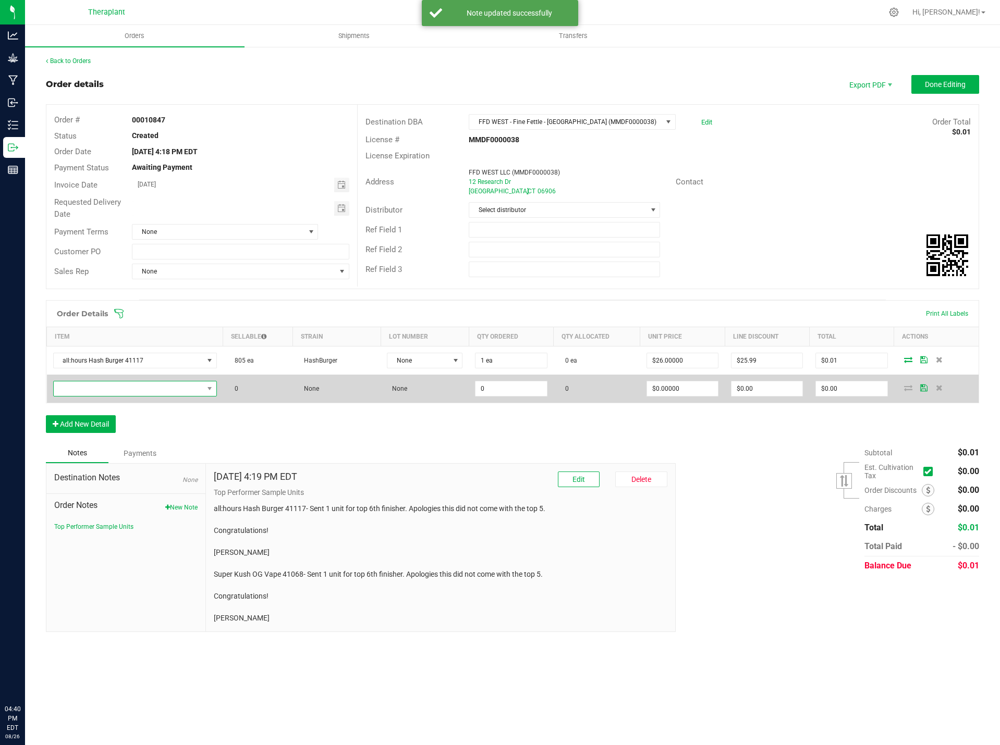
click at [93, 388] on span "NO DATA FOUND" at bounding box center [129, 389] width 150 height 15
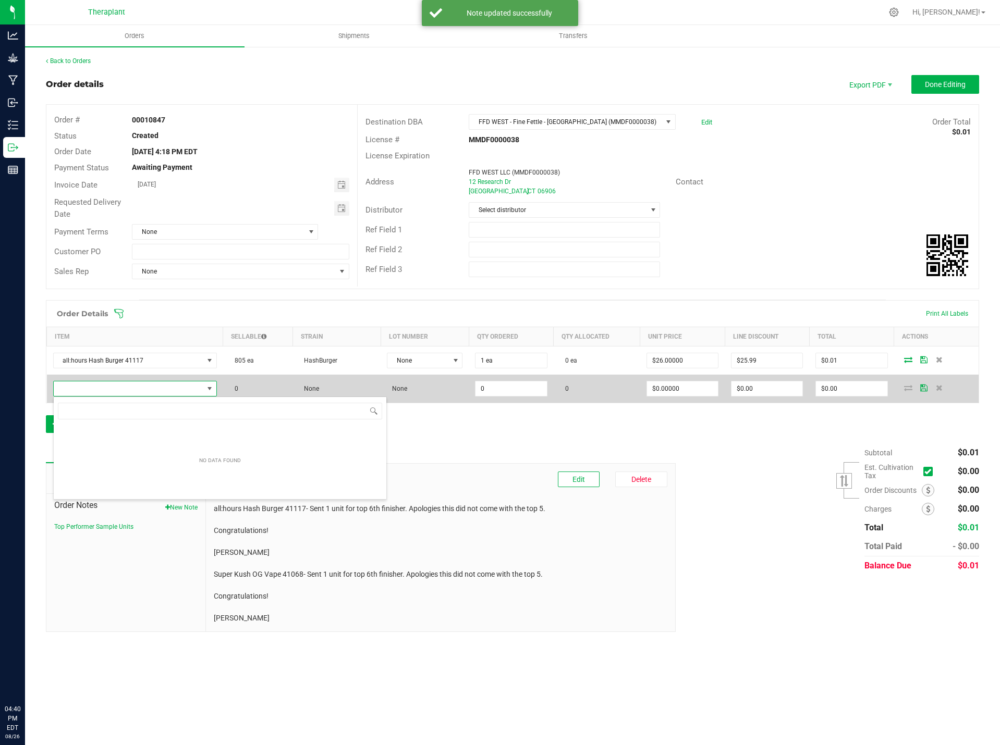
scroll to position [16, 163]
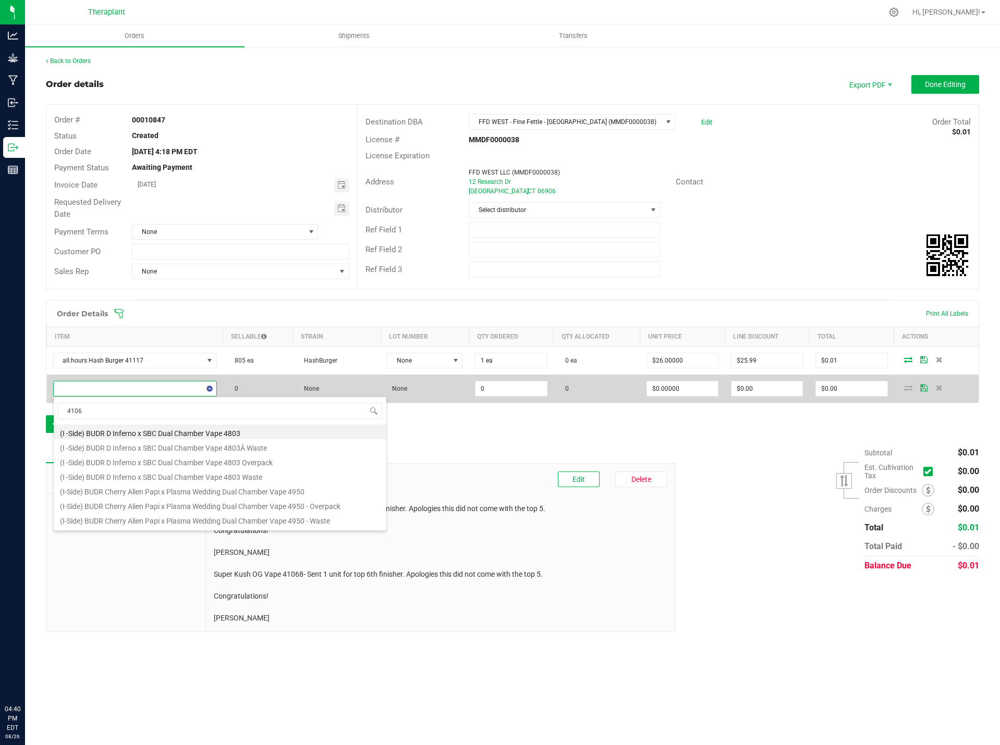
type input "41068"
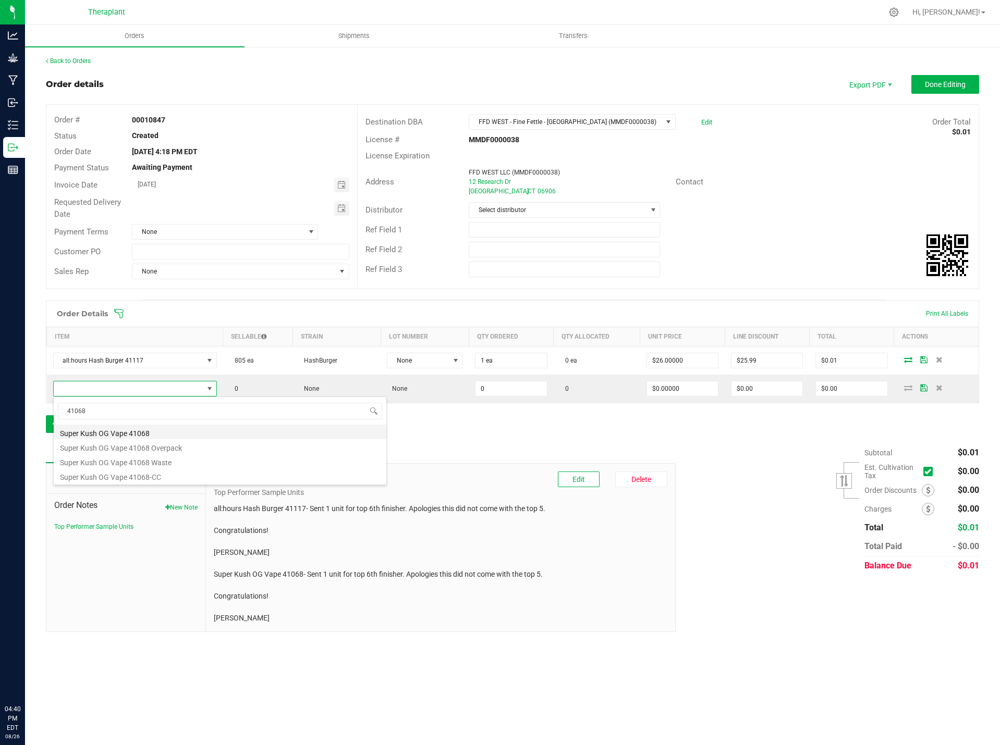
click at [132, 435] on li "Super Kush OG Vape 41068" at bounding box center [220, 432] width 333 height 15
type input "0 ea"
type input "$20.00000"
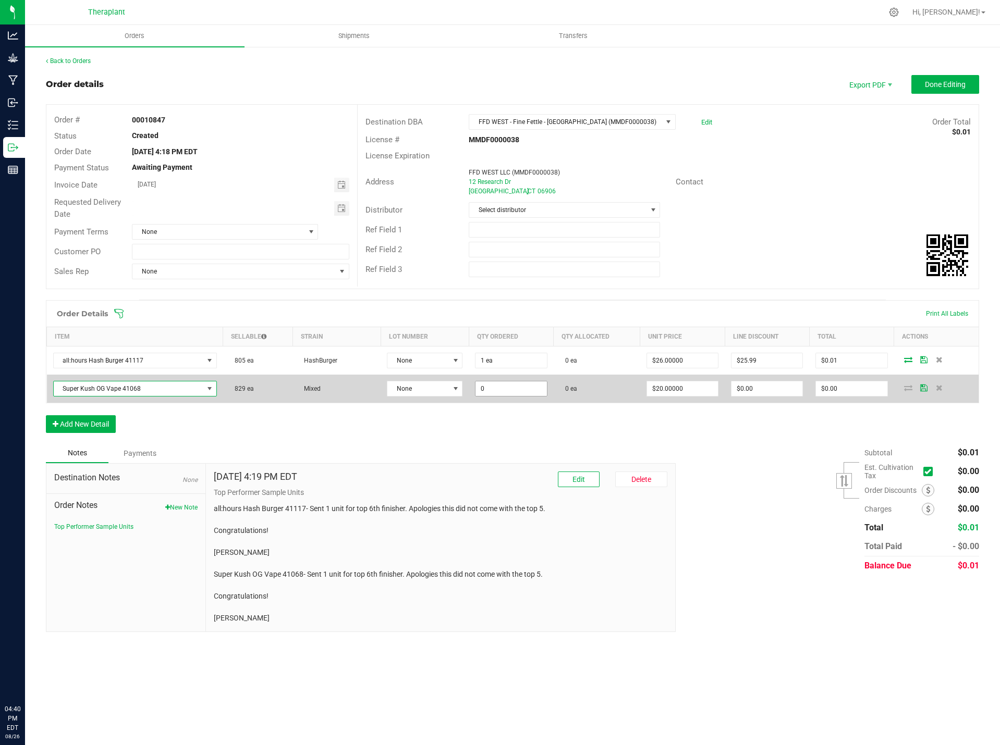
click at [483, 389] on input "0" at bounding box center [510, 389] width 71 height 15
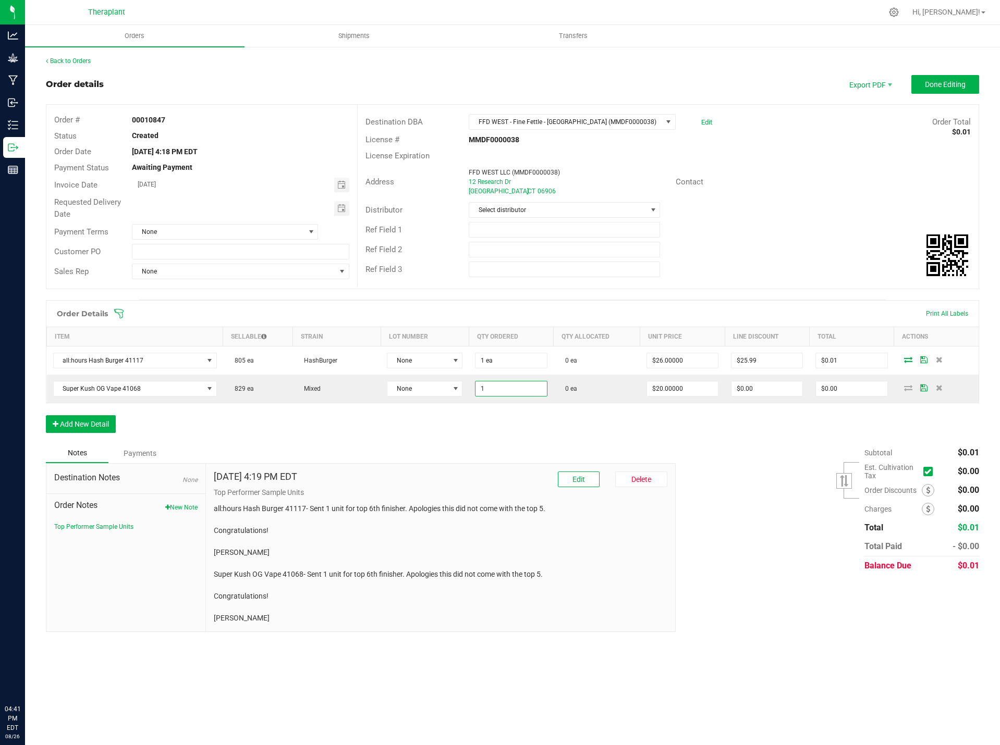
type input "1 ea"
type input "$20.00"
click at [497, 437] on div "Order Details Print All Labels Item Sellable Strain Lot Number Qty Ordered Qty …" at bounding box center [512, 371] width 933 height 143
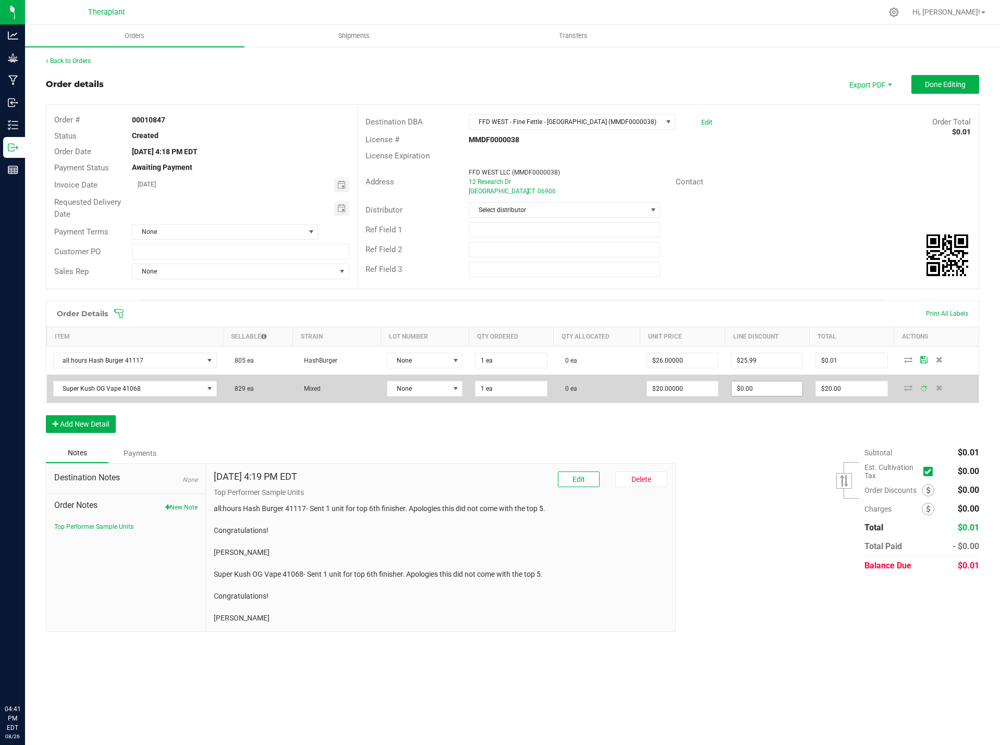
type input "0"
click at [759, 390] on input "0" at bounding box center [766, 389] width 71 height 15
click at [759, 388] on input "0" at bounding box center [766, 389] width 71 height 15
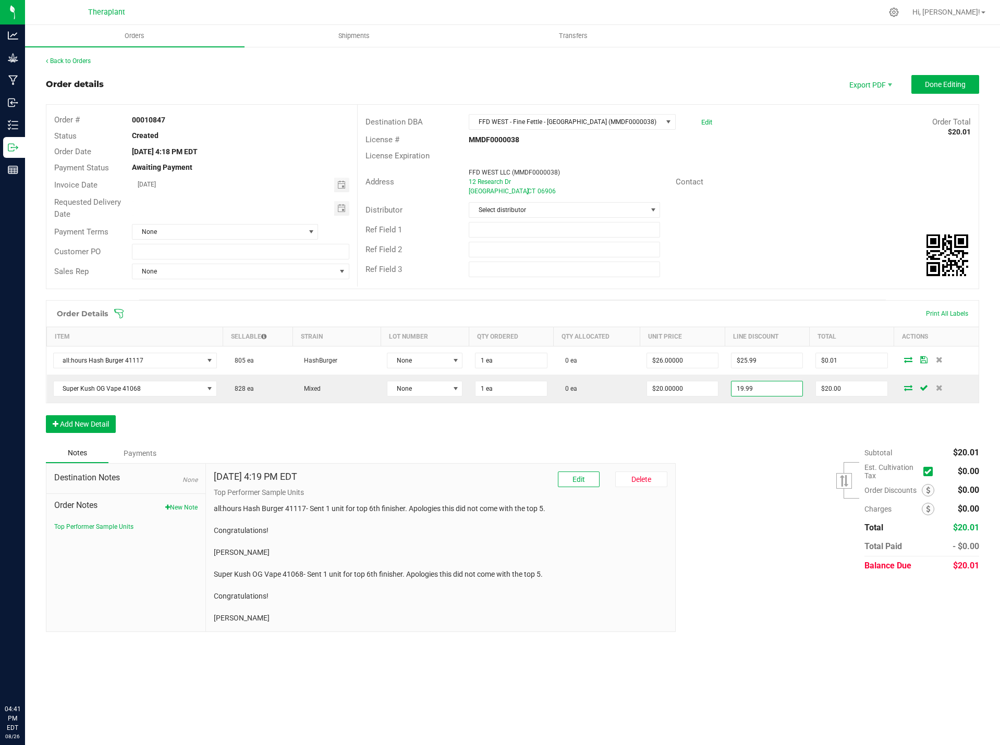
type input "$19.99"
type input "$0.01"
click at [768, 440] on div "Order Details Print All Labels Item Sellable Strain Lot Number Qty Ordered Qty …" at bounding box center [512, 371] width 933 height 143
drag, startPoint x: 276, startPoint y: 620, endPoint x: 210, endPoint y: 578, distance: 78.5
click at [210, 578] on div "Aug 26, 2025 4:19 PM EDT Edit Delete Top Performer Sample Units all:hours Hash …" at bounding box center [441, 548] width 470 height 168
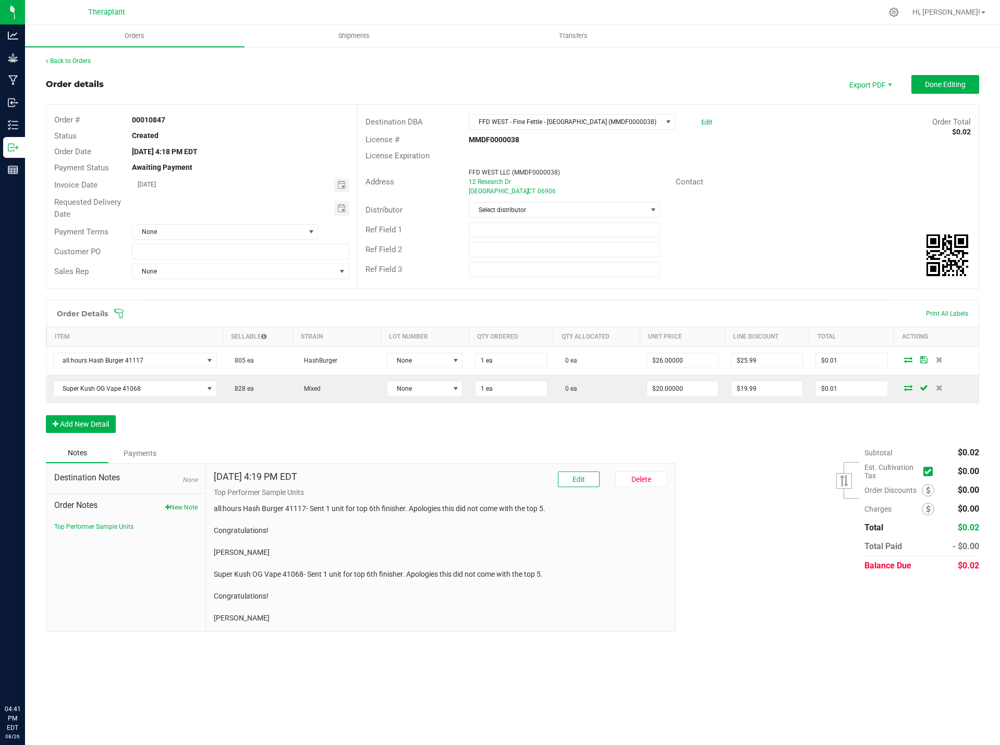
copy p "Super Kush OG Vape 41068- Sent 1 unit for top 6th finisher. Apologies this did …"
click at [936, 80] on span "Done Editing" at bounding box center [945, 84] width 41 height 8
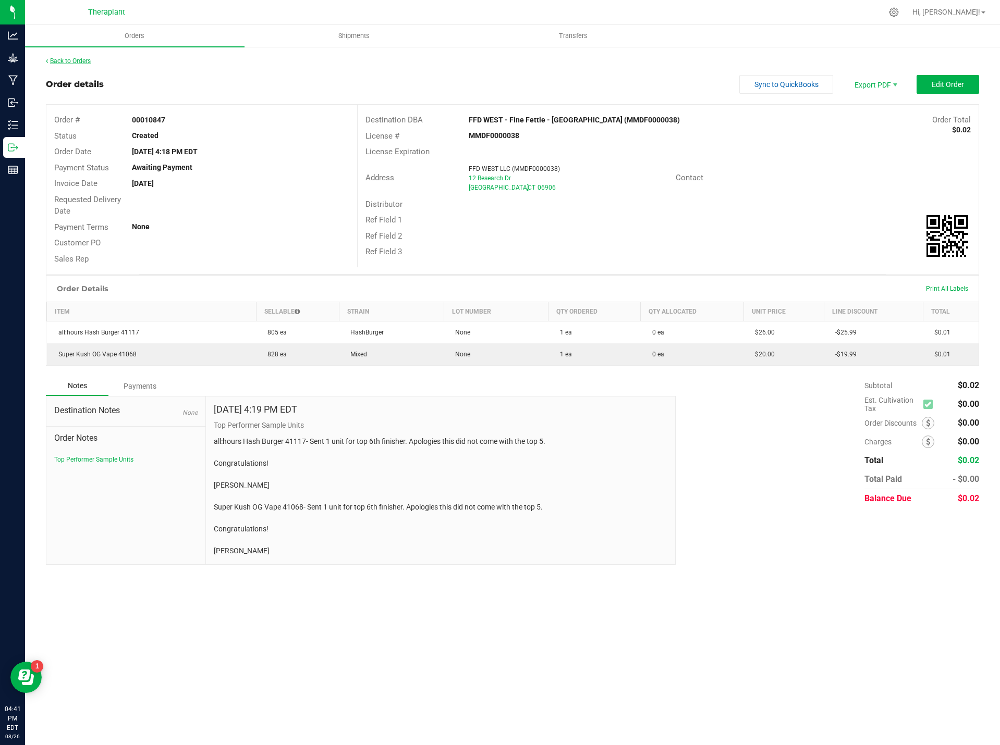
click at [65, 61] on link "Back to Orders" at bounding box center [68, 60] width 45 height 7
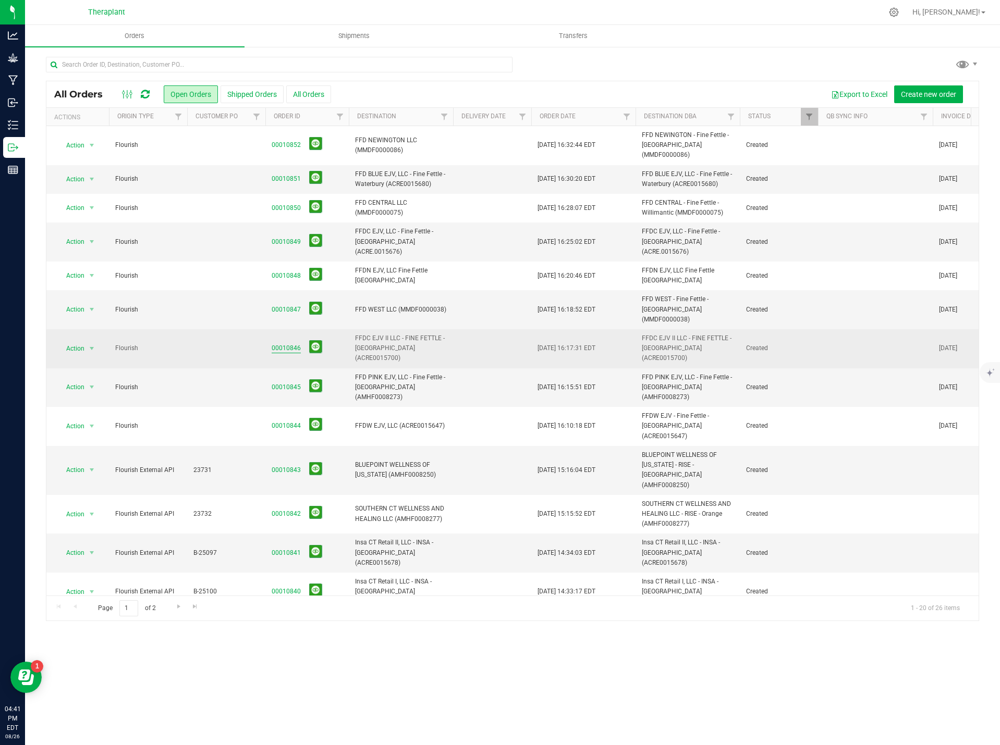
click at [274, 343] on link "00010846" at bounding box center [286, 348] width 29 height 10
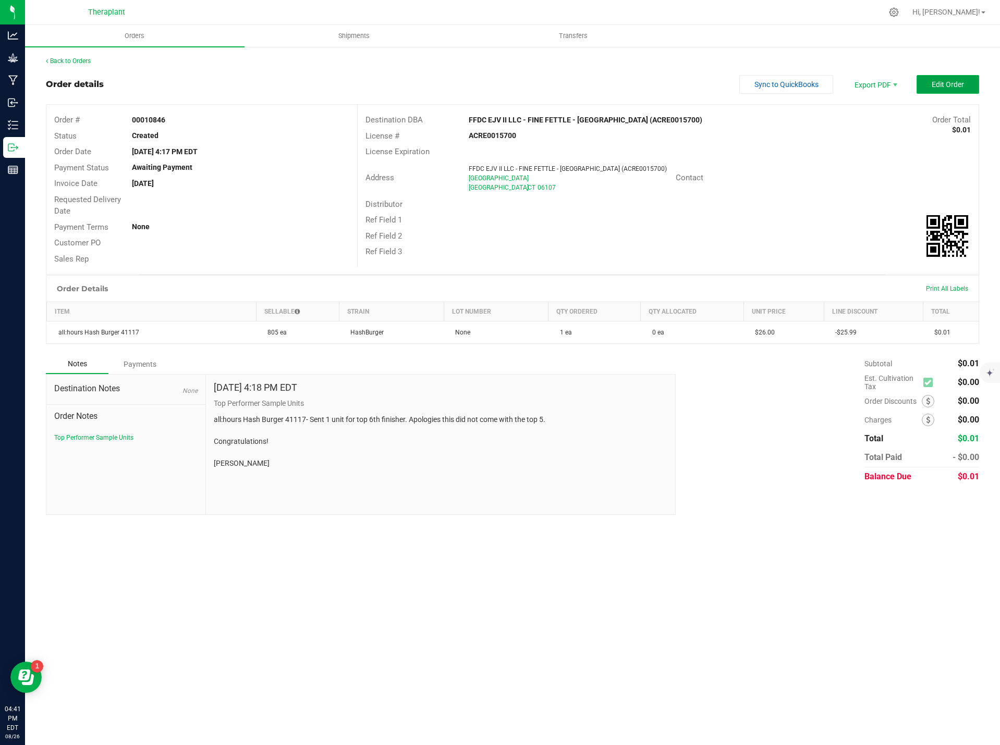
click at [949, 87] on span "Edit Order" at bounding box center [947, 84] width 32 height 8
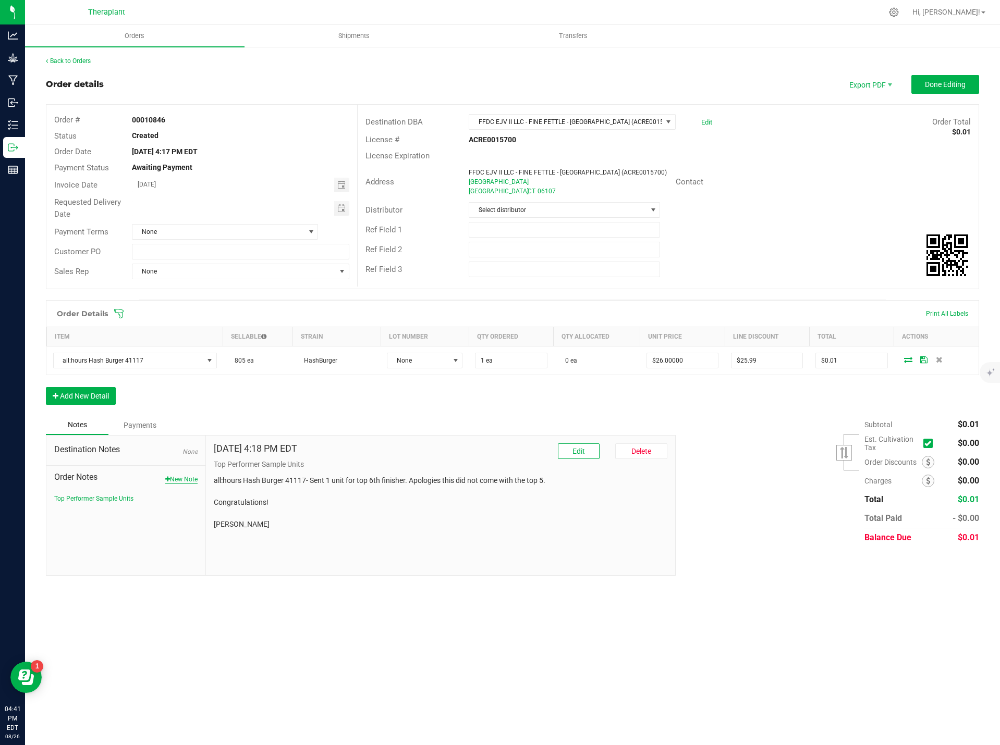
click at [171, 483] on button "New Note" at bounding box center [181, 479] width 32 height 9
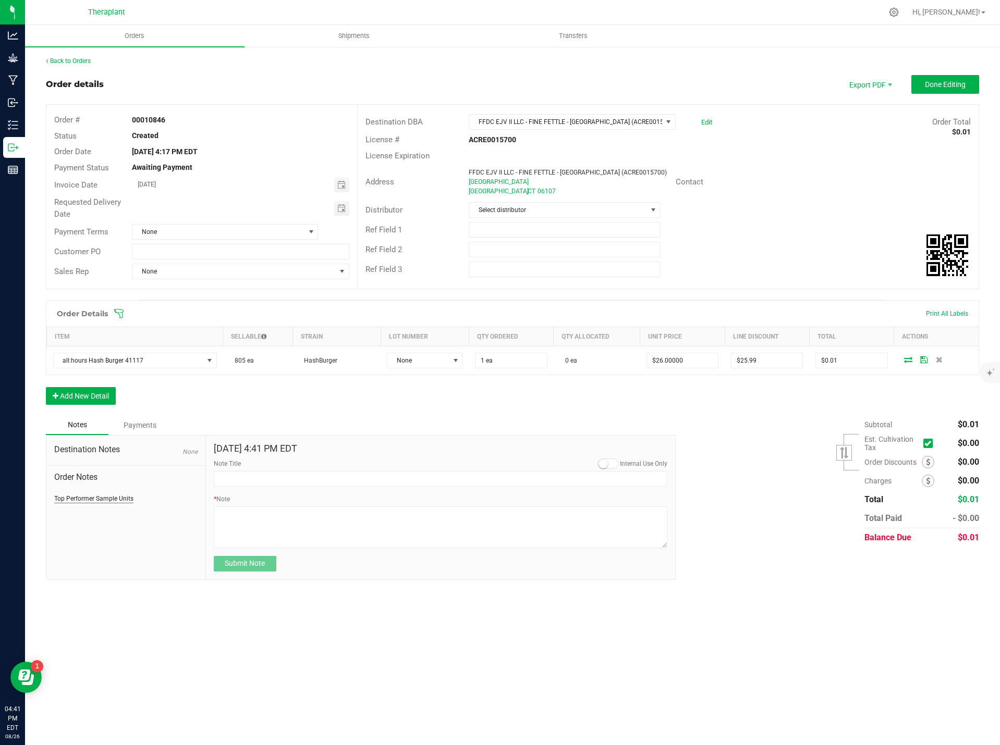
click at [99, 498] on button "Top Performer Sample Units" at bounding box center [93, 498] width 79 height 9
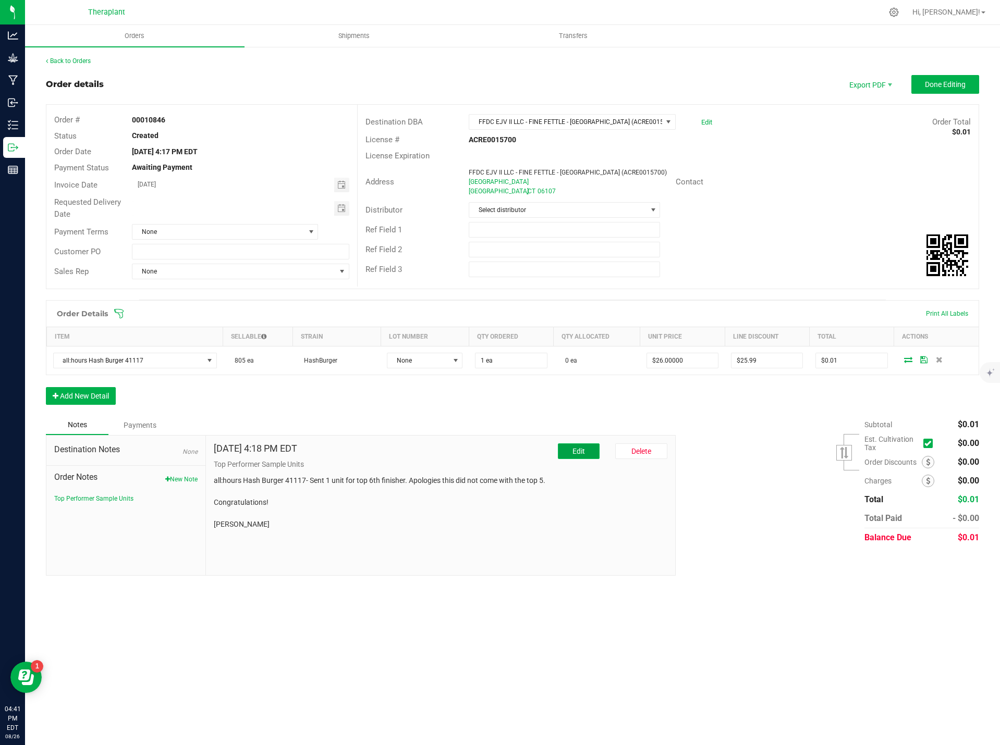
click at [592, 456] on button "Edit" at bounding box center [579, 452] width 42 height 16
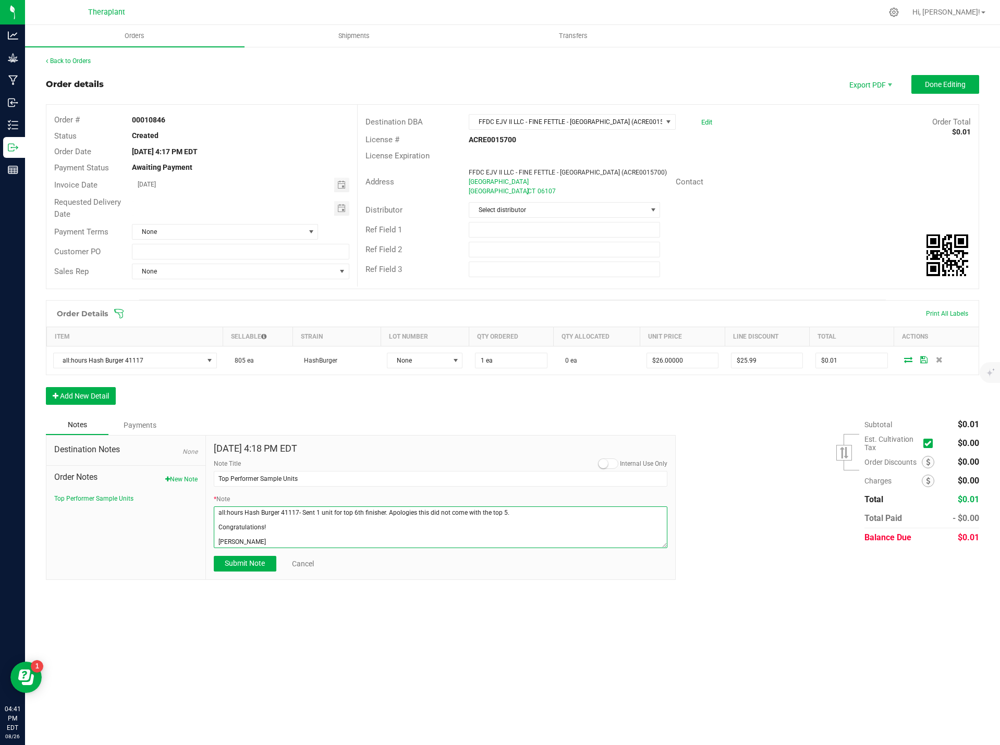
click at [278, 544] on textarea "* Note" at bounding box center [441, 528] width 454 height 42
paste textarea "Super Kush OG Vape 41068- Sent 1 unit for top 6th finisher. Apologies this did …"
drag, startPoint x: 267, startPoint y: 543, endPoint x: 214, endPoint y: 543, distance: 52.6
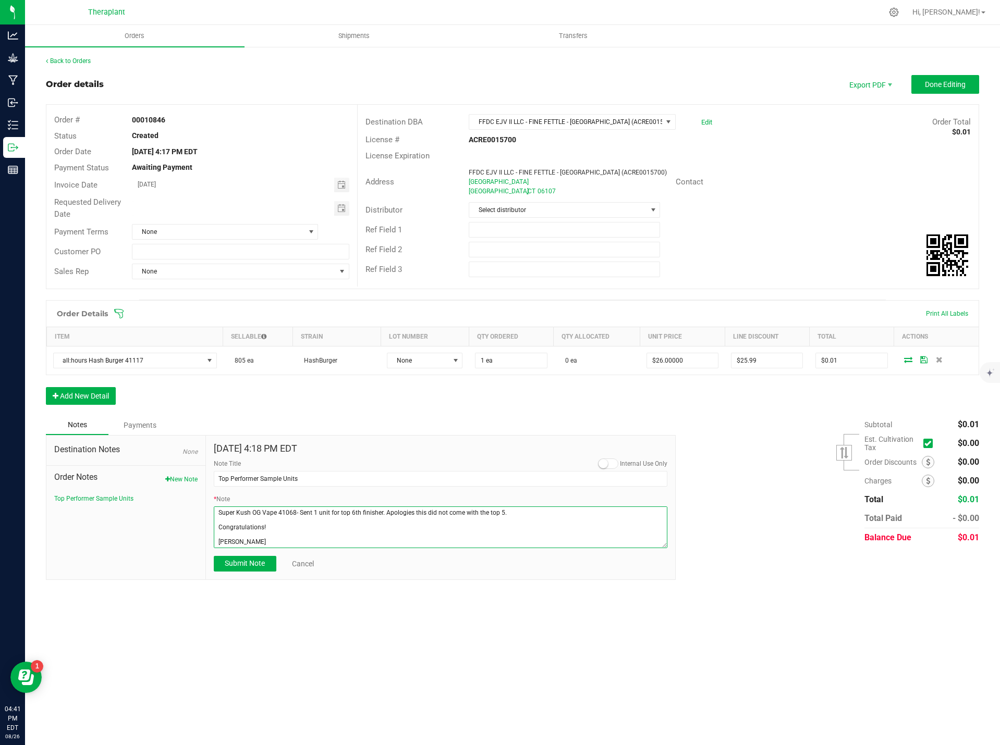
click at [214, 543] on textarea "* Note" at bounding box center [441, 528] width 454 height 42
paste textarea "Yahaira Guadalupe"
type textarea "all:hours Hash Burger 41117- Sent 1 unit for top 6th finisher. Apologies this d…"
click at [251, 567] on span "Submit Note" at bounding box center [245, 563] width 40 height 8
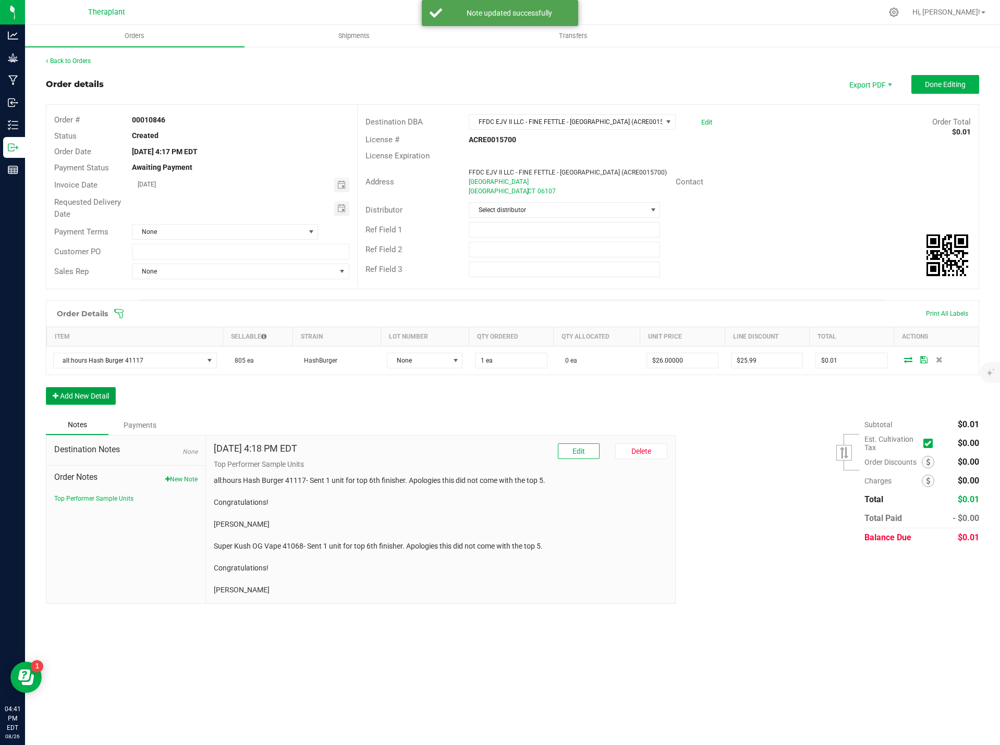
click at [88, 391] on button "Add New Detail" at bounding box center [81, 396] width 70 height 18
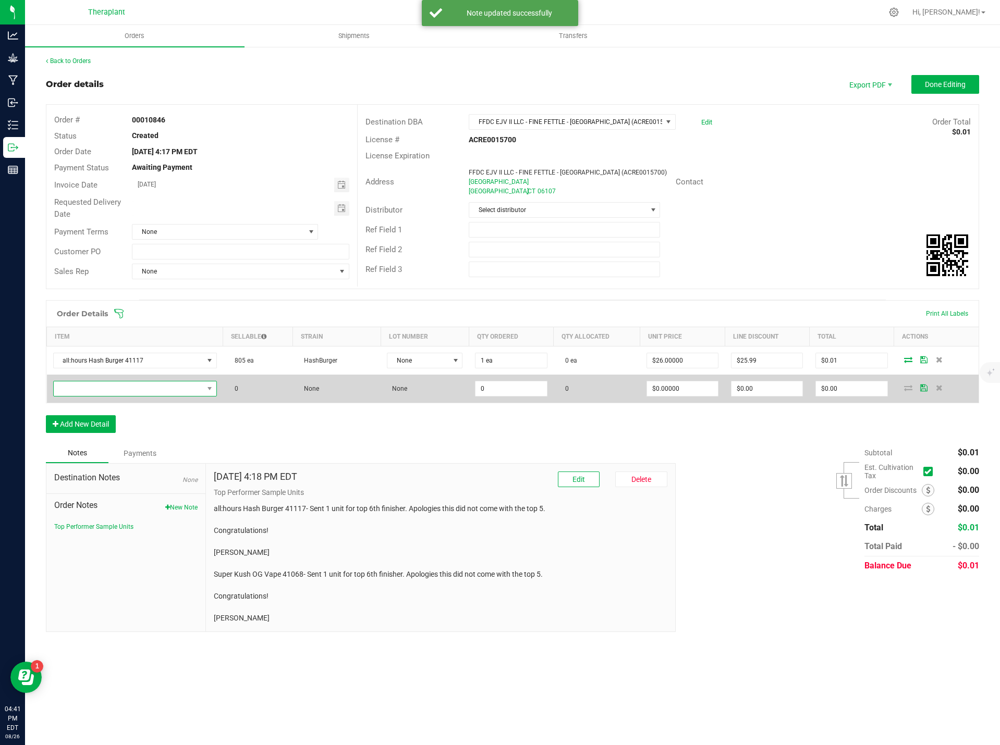
click at [97, 387] on span "NO DATA FOUND" at bounding box center [129, 389] width 150 height 15
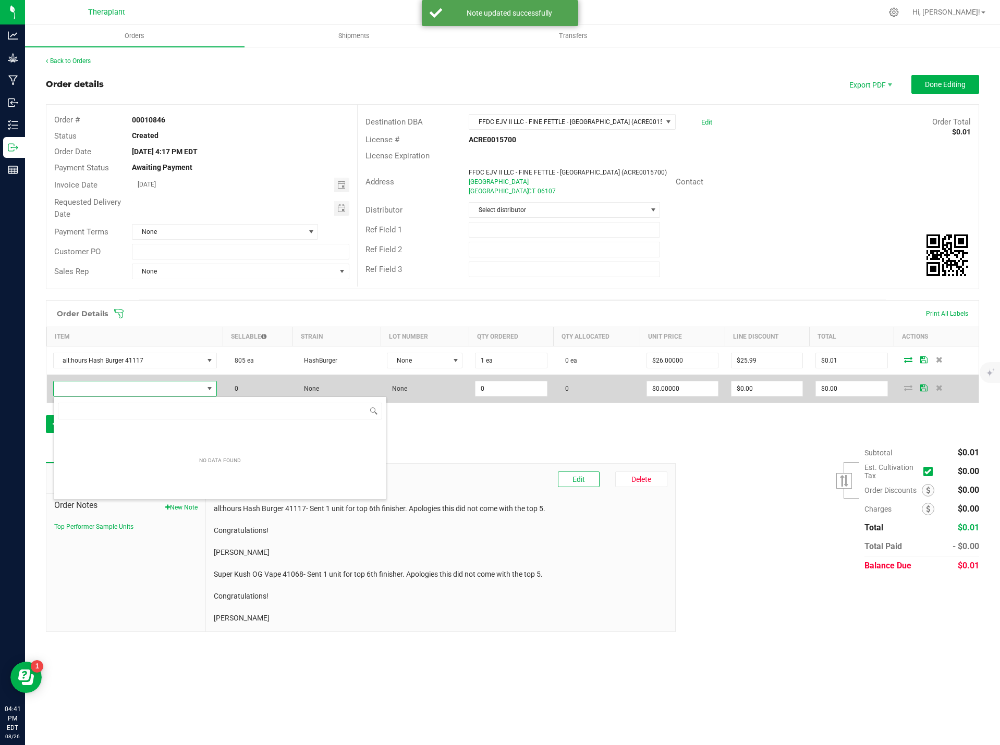
scroll to position [16, 163]
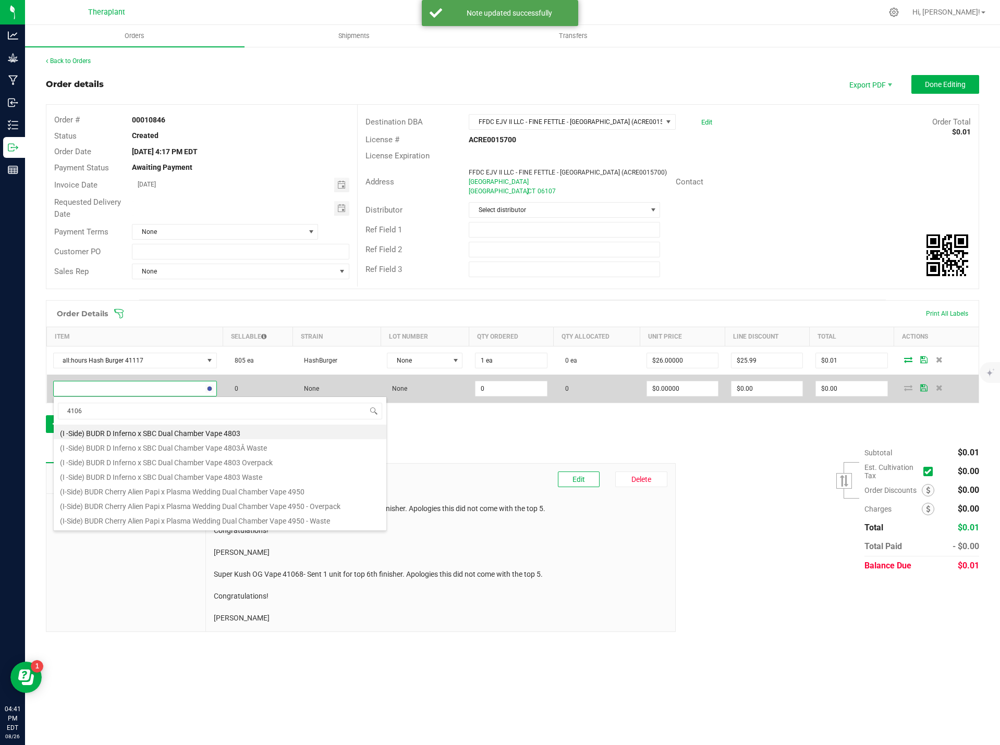
type input "41068"
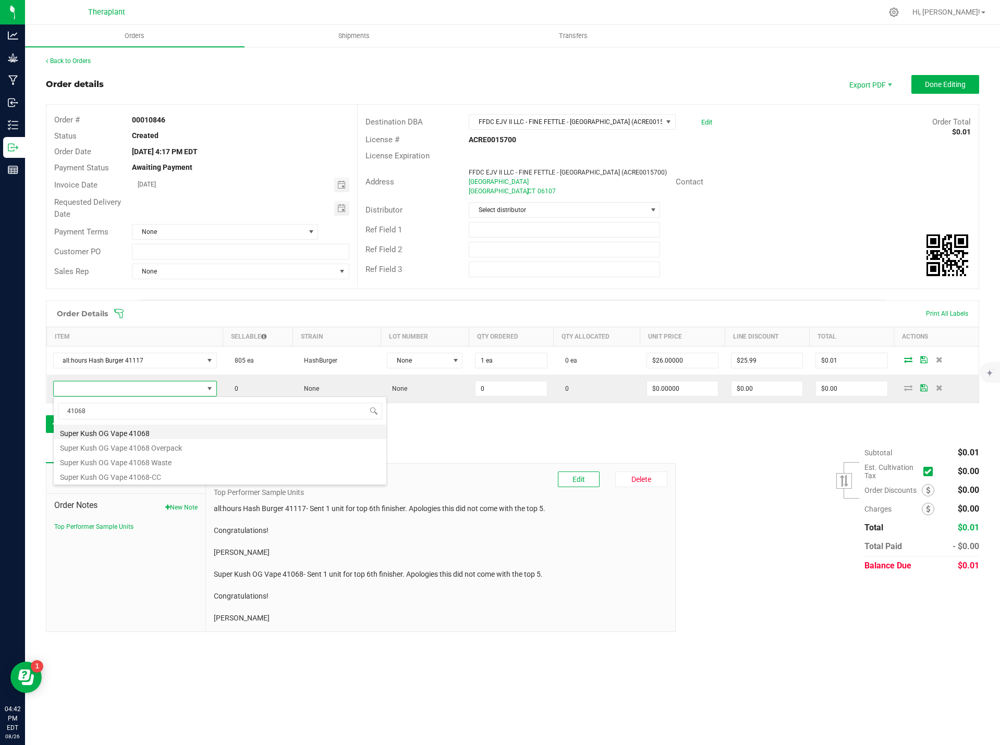
click at [144, 433] on li "Super Kush OG Vape 41068" at bounding box center [220, 432] width 333 height 15
type input "0 ea"
type input "$20.00000"
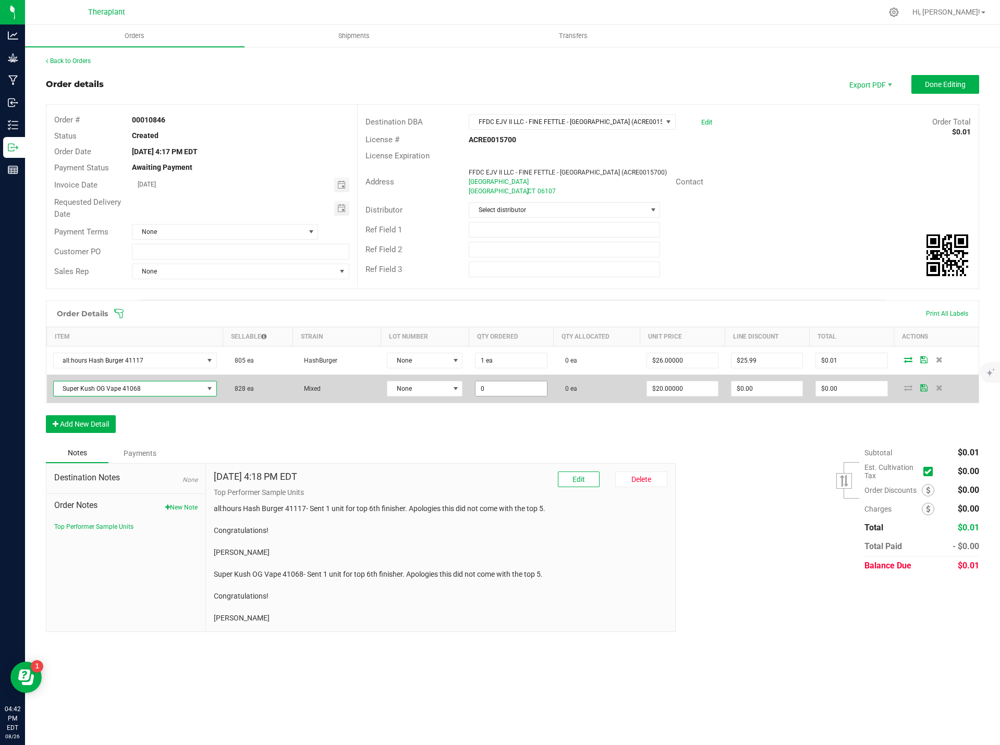
click at [489, 390] on input "0" at bounding box center [510, 389] width 71 height 15
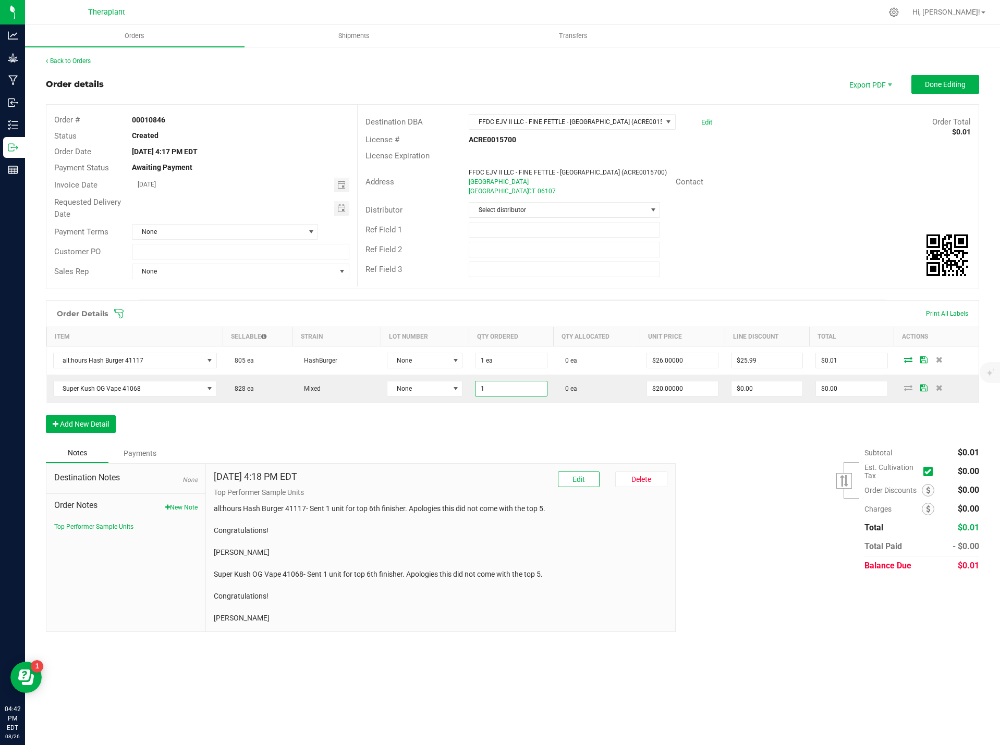
type input "1 ea"
type input "$20.00"
click at [510, 434] on div "Order Details Print All Labels Item Sellable Strain Lot Number Qty Ordered Qty …" at bounding box center [512, 371] width 933 height 143
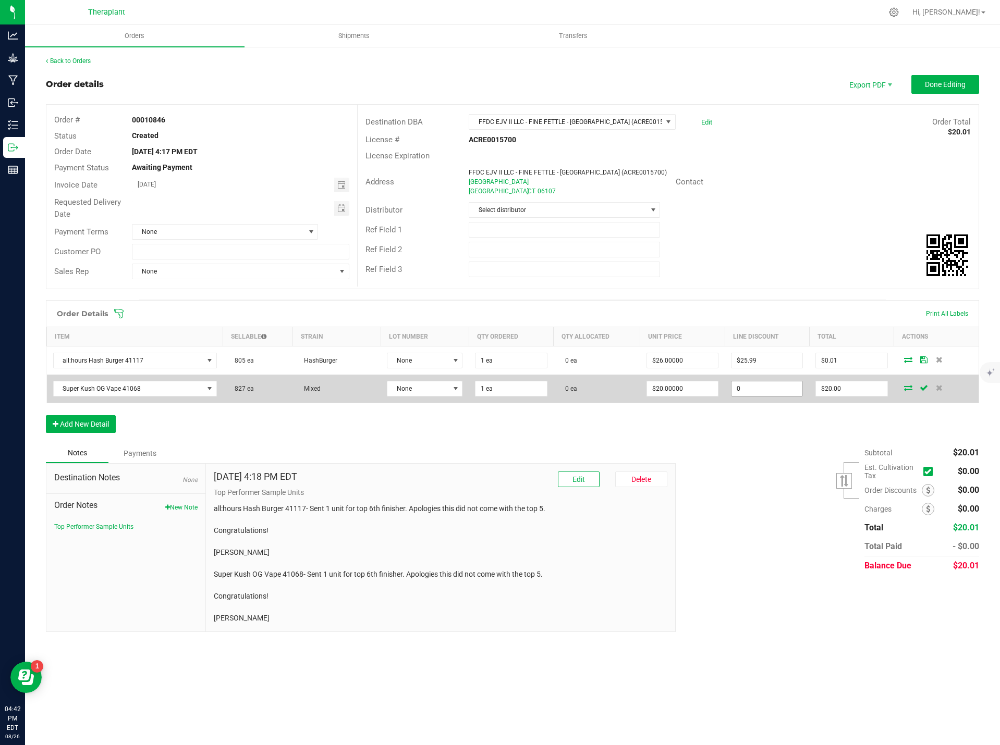
click at [768, 392] on input "0" at bounding box center [766, 389] width 71 height 15
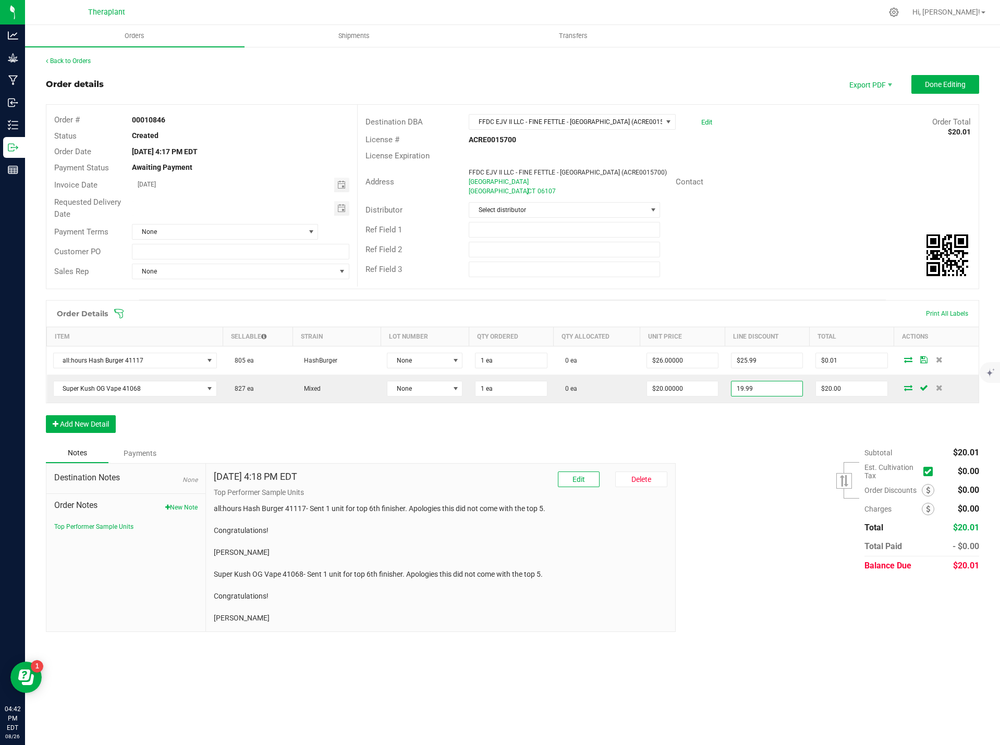
type input "$19.99"
type input "$0.01"
click at [763, 432] on div "Order Details Print All Labels Item Sellable Strain Lot Number Qty Ordered Qty …" at bounding box center [512, 371] width 933 height 143
click at [955, 84] on span "Done Editing" at bounding box center [945, 84] width 41 height 8
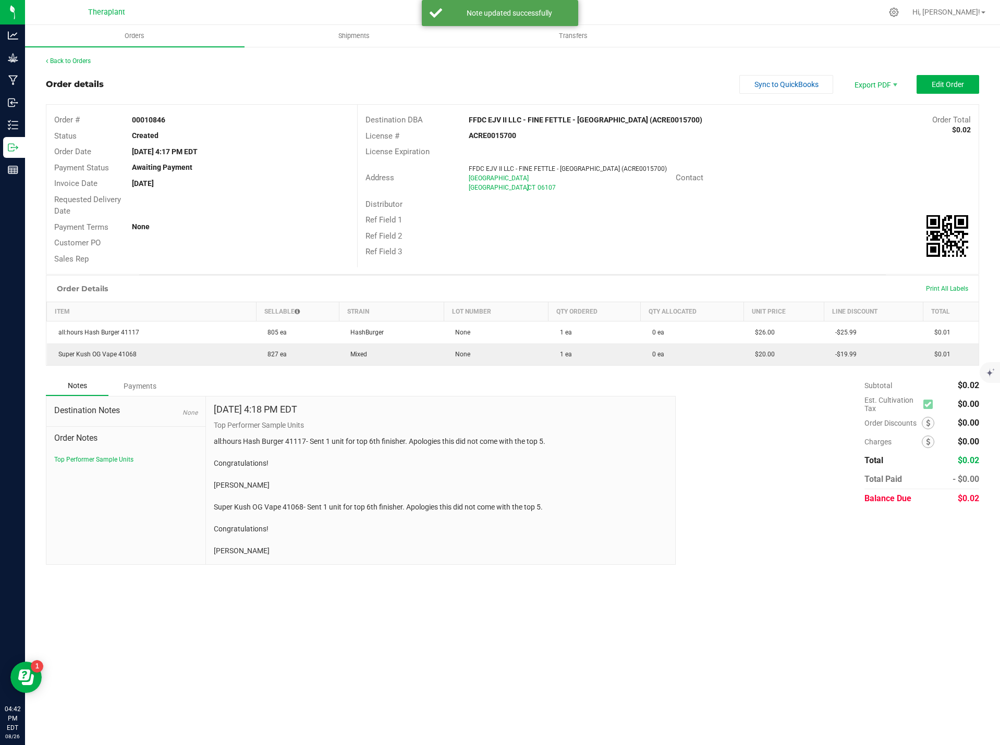
click at [68, 50] on div "Back to Orders Order details Sync to QuickBooks Export PDF Edit Order Order # 0…" at bounding box center [512, 311] width 975 height 530
drag, startPoint x: 290, startPoint y: 553, endPoint x: 253, endPoint y: 510, distance: 56.9
click at [207, 514] on div "Aug 26, 2025 4:18 PM EDT Top Performer Sample Units all:hours Hash Burger 41117…" at bounding box center [441, 481] width 470 height 168
click at [324, 561] on div "Aug 26, 2025 4:18 PM EDT Top Performer Sample Units all:hours Hash Burger 41117…" at bounding box center [441, 481] width 470 height 168
drag, startPoint x: 300, startPoint y: 554, endPoint x: 215, endPoint y: 506, distance: 97.3
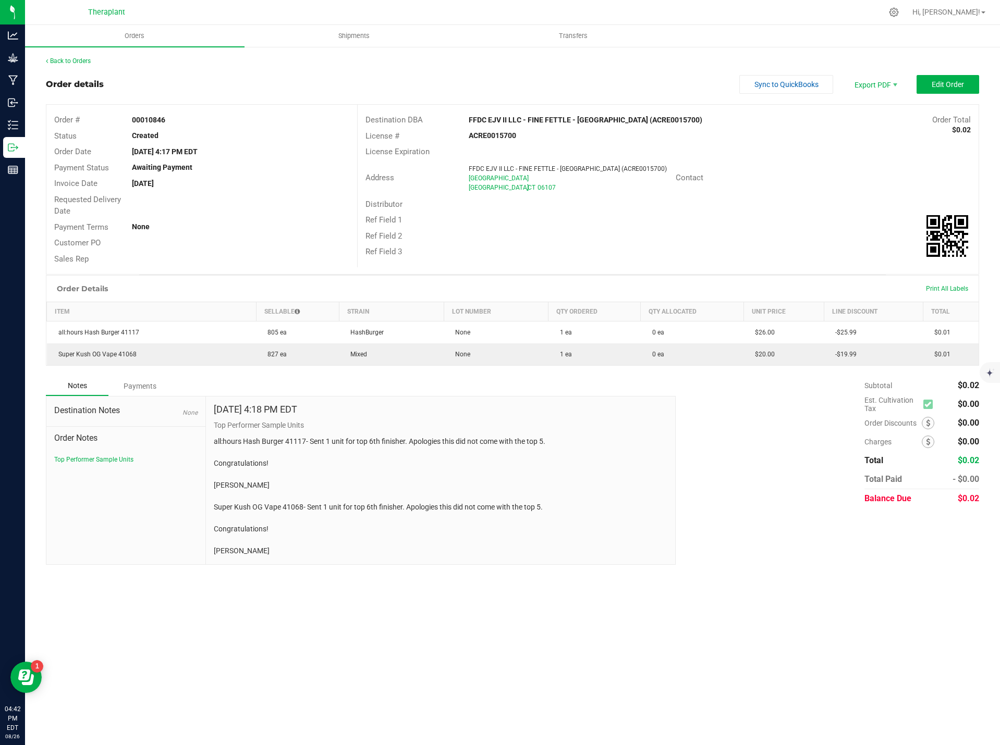
click at [215, 506] on p "all:hours Hash Burger 41117- Sent 1 unit for top 6th finisher. Apologies this d…" at bounding box center [441, 496] width 454 height 120
copy p "Super Kush OG Vape 41068- Sent 1 unit for top 6th finisher. Apologies this did …"
click at [82, 64] on link "Back to Orders" at bounding box center [68, 60] width 45 height 7
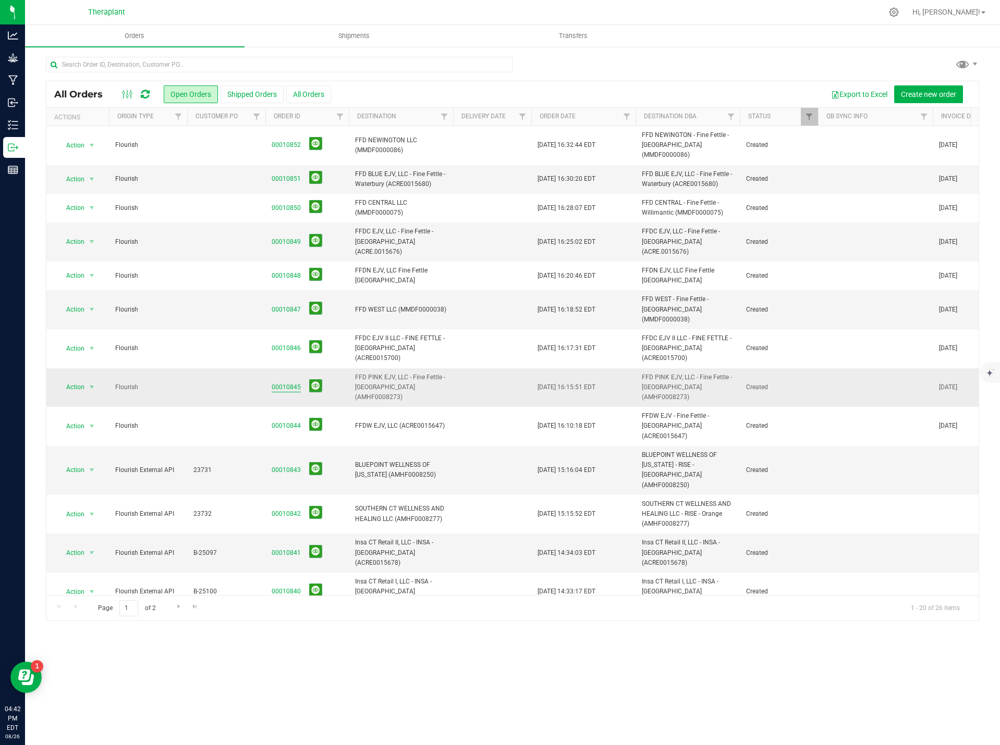
click at [279, 383] on link "00010845" at bounding box center [286, 388] width 29 height 10
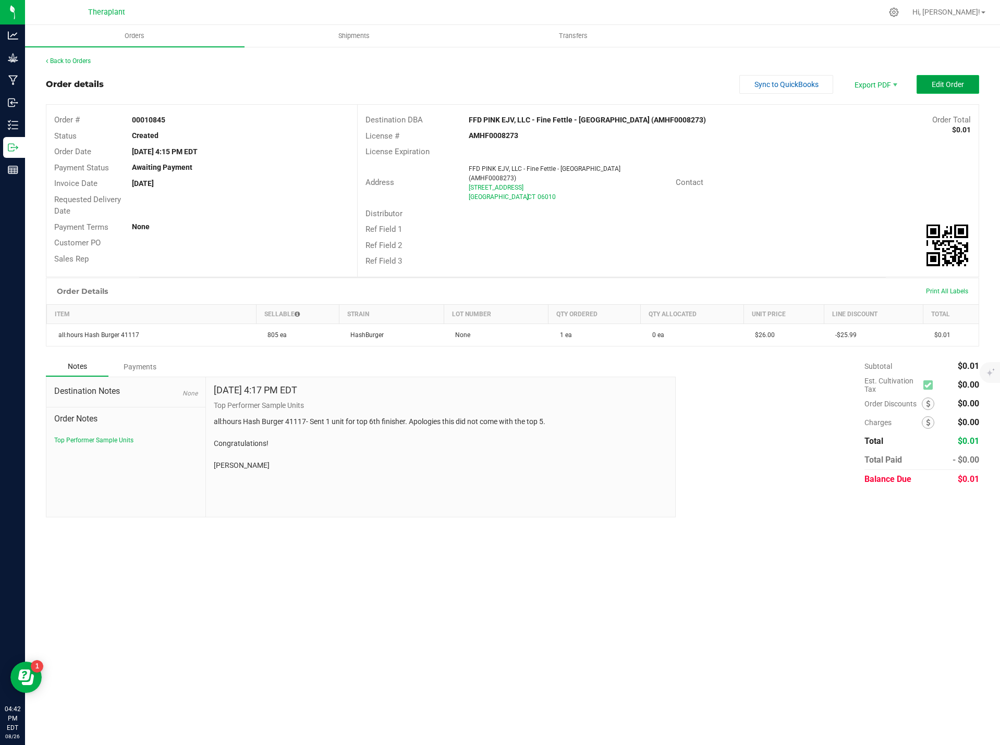
click at [950, 84] on span "Edit Order" at bounding box center [947, 84] width 32 height 8
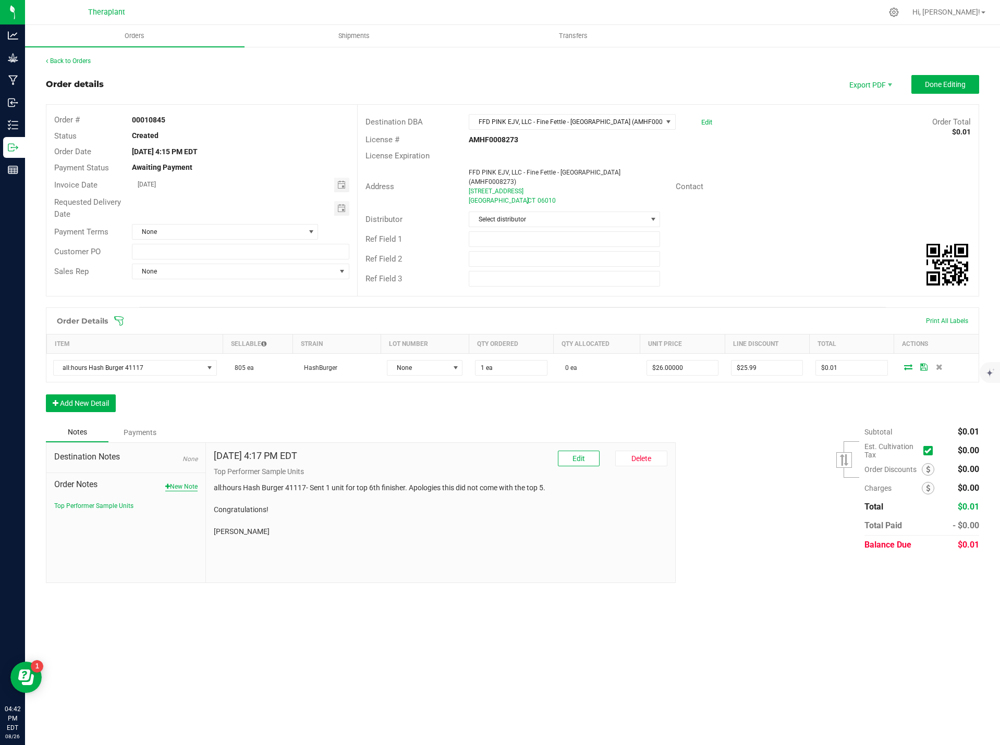
click at [165, 484] on icon "button" at bounding box center [167, 487] width 5 height 6
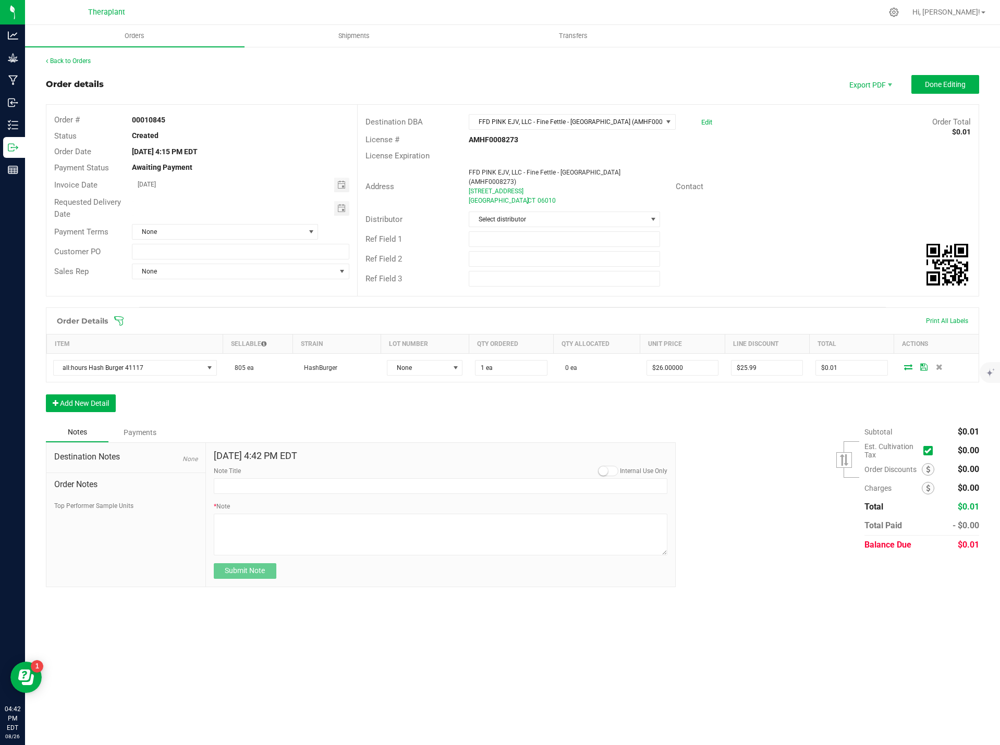
click at [167, 478] on span "Order Notes" at bounding box center [125, 484] width 143 height 13
click at [114, 501] on button "Top Performer Sample Units" at bounding box center [93, 505] width 79 height 9
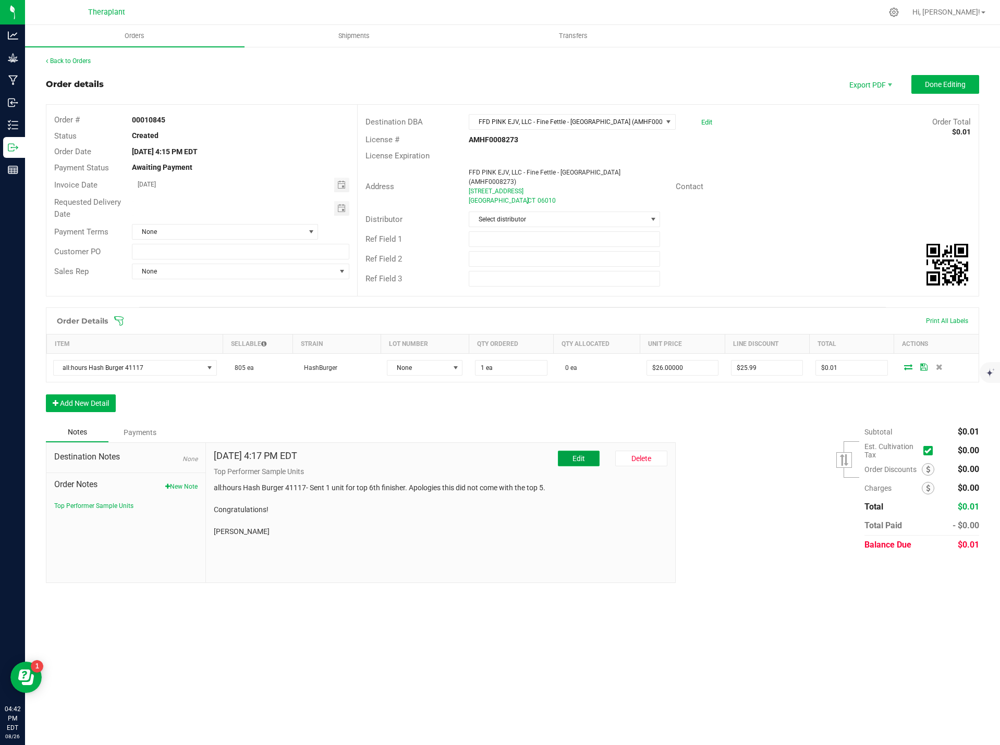
click at [591, 452] on button "Edit" at bounding box center [579, 459] width 42 height 16
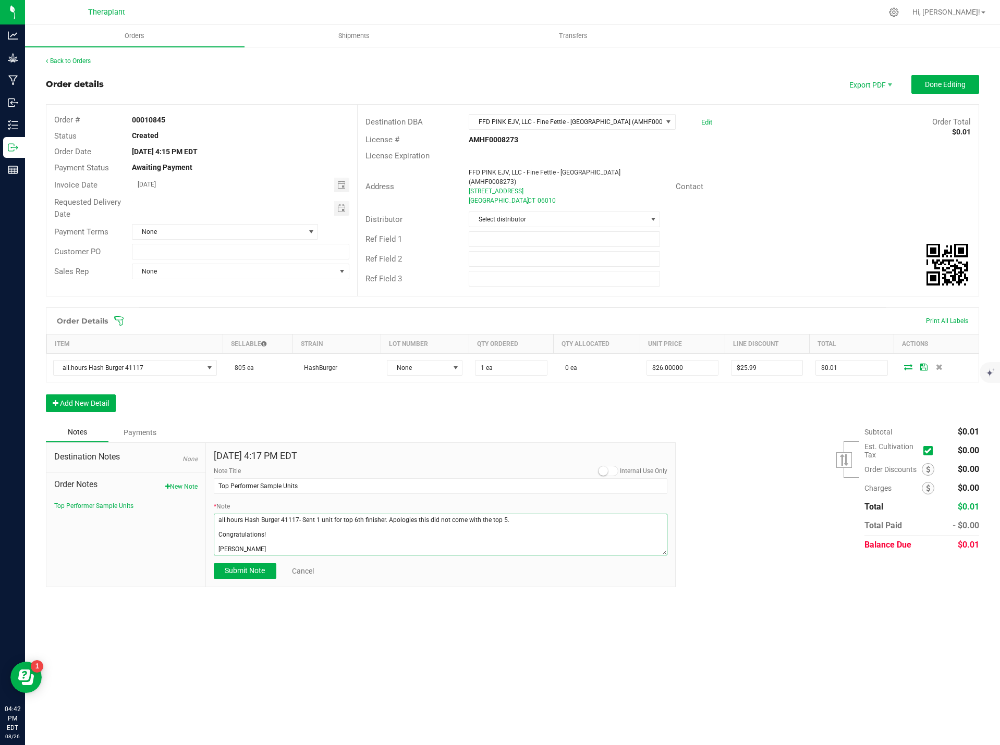
click at [294, 543] on textarea "* Note" at bounding box center [441, 535] width 454 height 42
paste textarea "Super Kush OG Vape 41068- Sent 1 unit for top 6th finisher. Apologies this did …"
drag, startPoint x: 272, startPoint y: 542, endPoint x: 192, endPoint y: 542, distance: 79.2
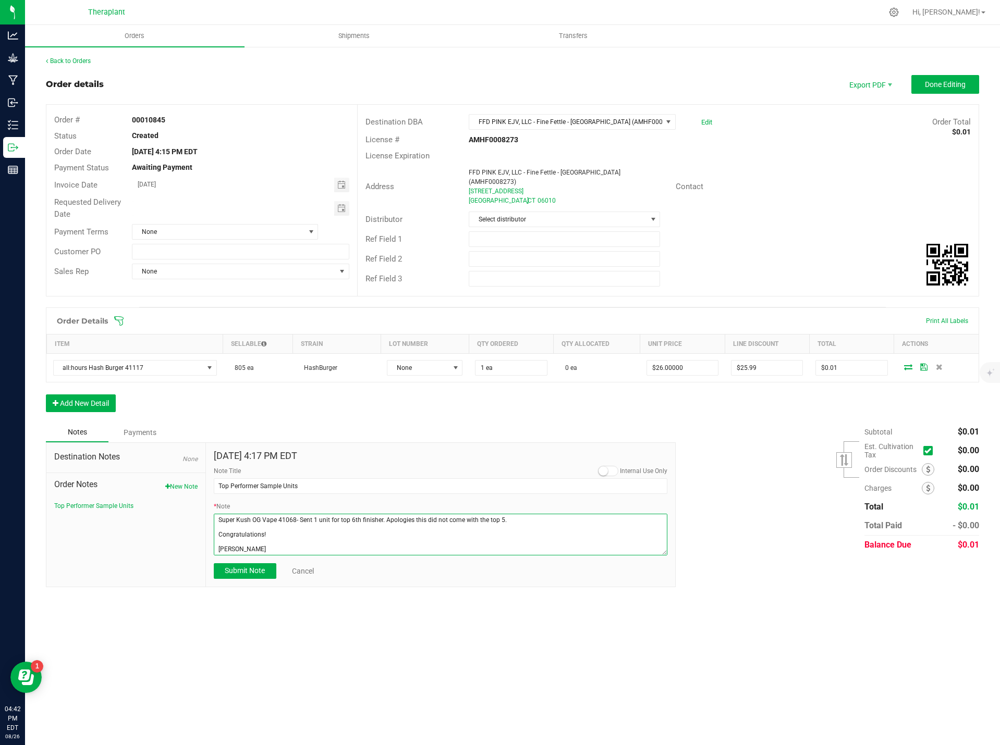
click at [192, 542] on div "Destination Notes None Order Notes New Note Top Performer Sample Units Aug 26, …" at bounding box center [361, 514] width 630 height 145
paste textarea "Brendan Collins"
type textarea "all:hours Hash Burger 41117- Sent 1 unit for top 6th finisher. Apologies this d…"
click at [257, 567] on span "Submit Note" at bounding box center [245, 571] width 40 height 8
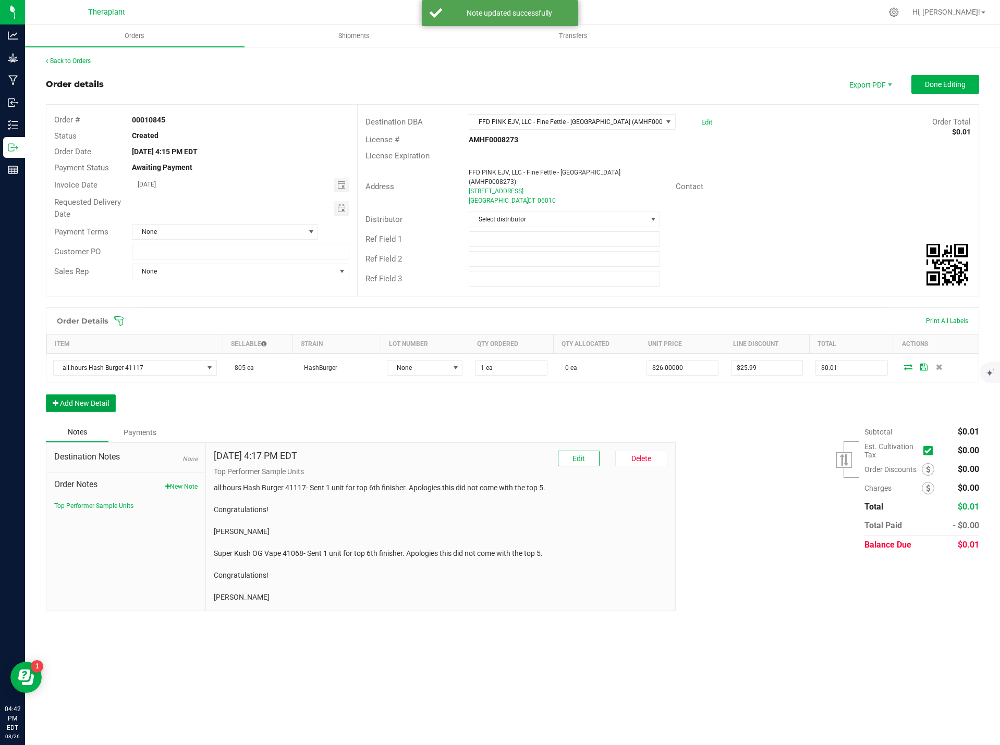
click at [93, 395] on button "Add New Detail" at bounding box center [81, 404] width 70 height 18
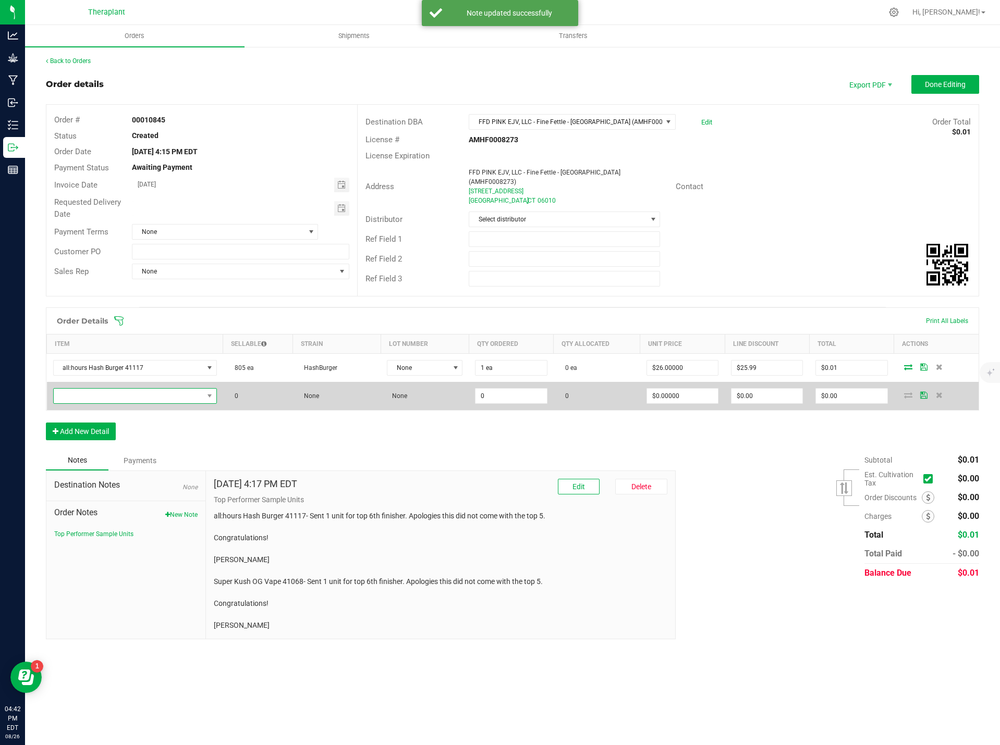
click at [95, 389] on span "NO DATA FOUND" at bounding box center [129, 396] width 150 height 15
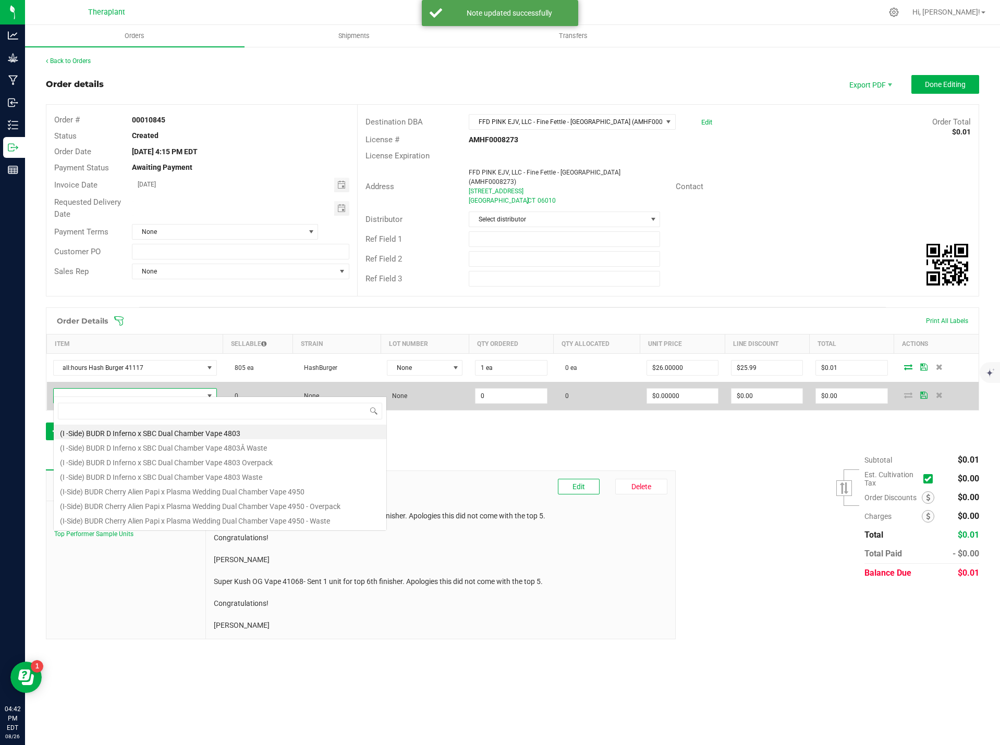
scroll to position [16, 163]
type input "41068"
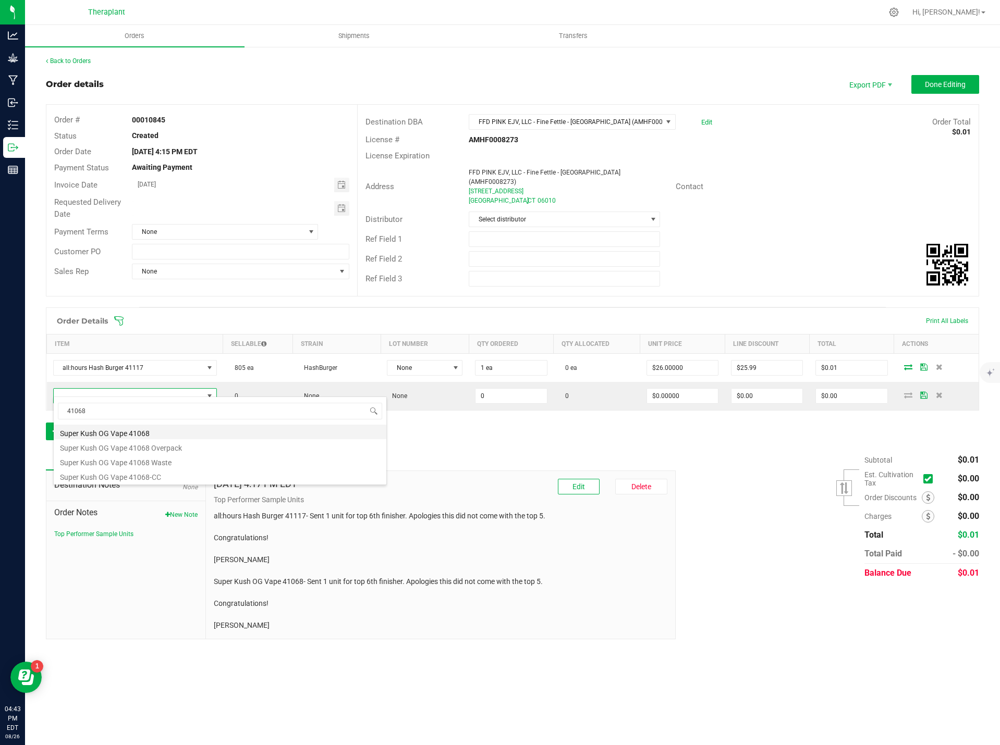
click at [155, 434] on li "Super Kush OG Vape 41068" at bounding box center [220, 432] width 333 height 15
type input "0 ea"
type input "$20.00000"
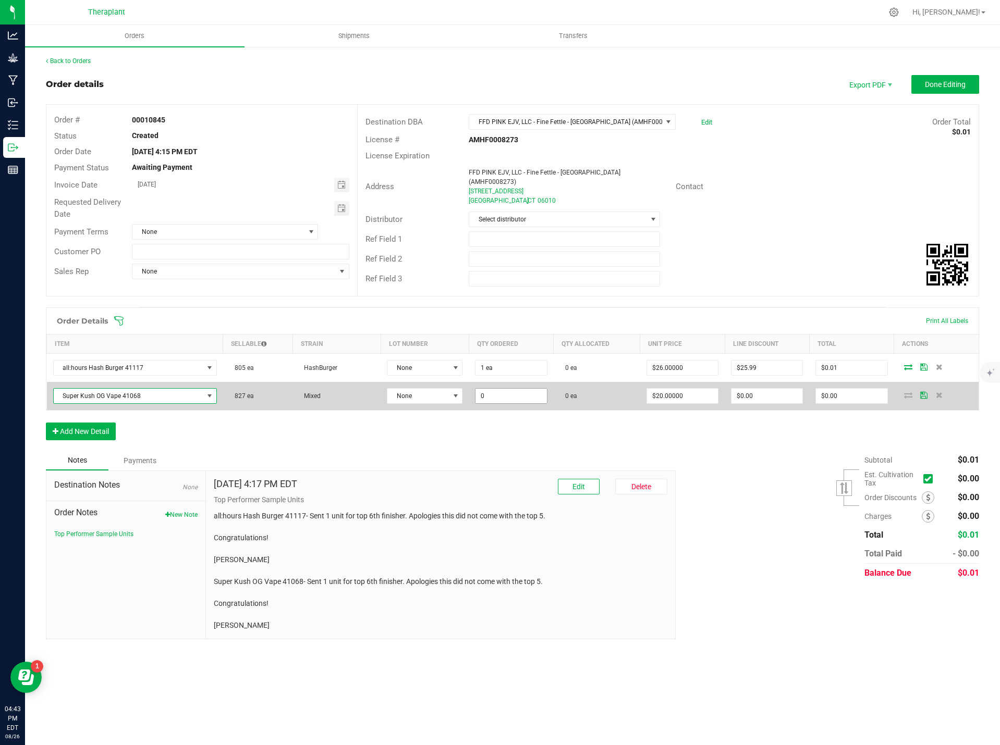
click at [481, 389] on input "0" at bounding box center [510, 396] width 71 height 15
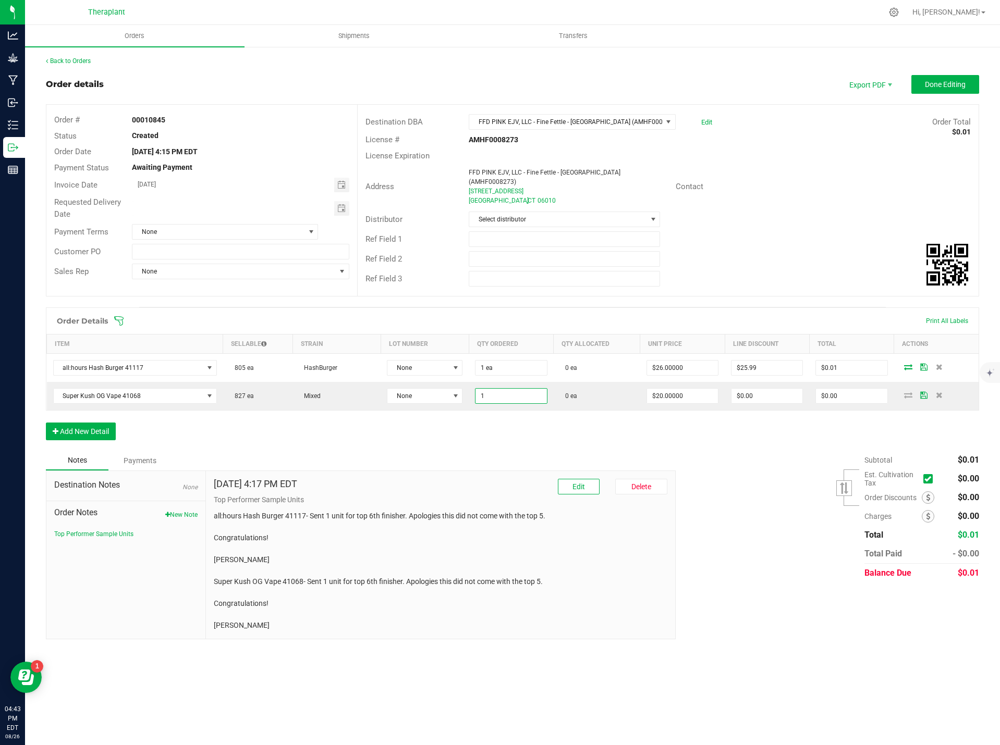
type input "1 ea"
type input "$20.00"
click at [514, 439] on div "Order Details Print All Labels Item Sellable Strain Lot Number Qty Ordered Qty …" at bounding box center [512, 379] width 933 height 143
click at [758, 390] on input "0" at bounding box center [766, 396] width 71 height 15
type input "$19.99"
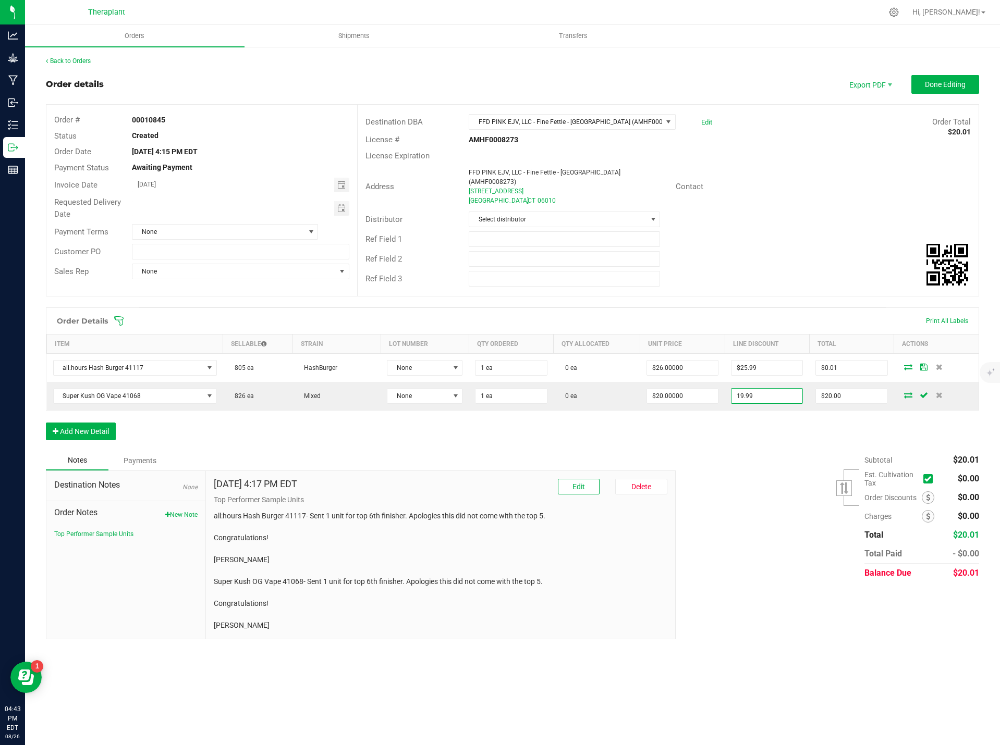
type input "$0.01"
click at [758, 435] on div "Order Details Print All Labels Item Sellable Strain Lot Number Qty Ordered Qty …" at bounding box center [512, 379] width 933 height 143
click at [947, 89] on span "Done Editing" at bounding box center [945, 84] width 41 height 8
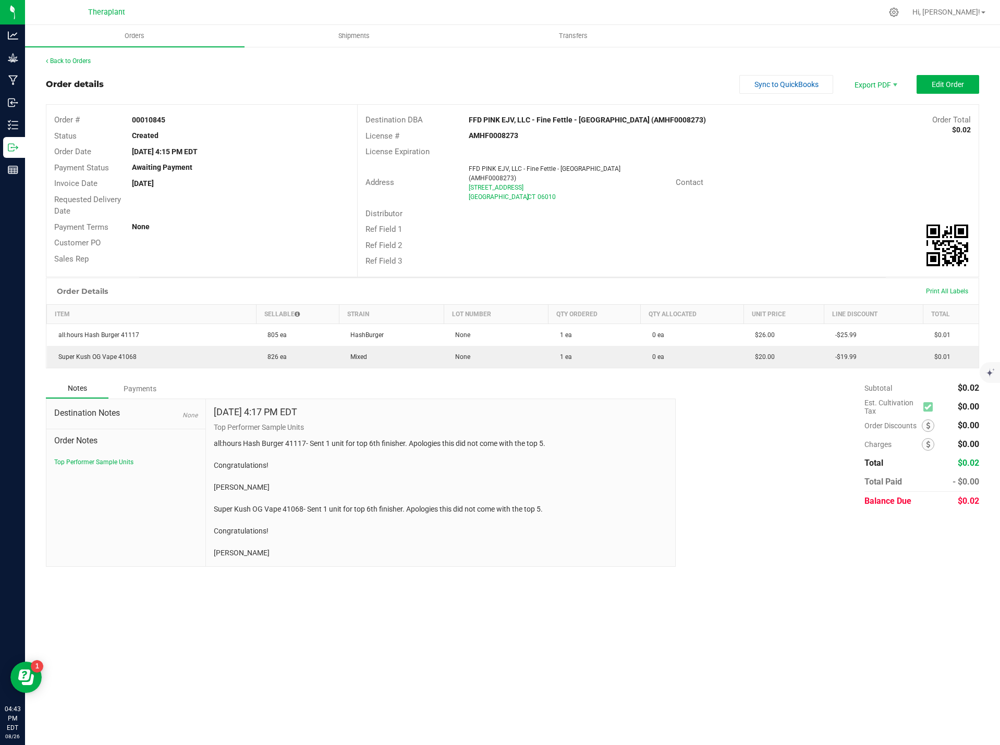
drag, startPoint x: 257, startPoint y: 554, endPoint x: 211, endPoint y: 509, distance: 64.9
click at [211, 509] on div "Aug 26, 2025 4:17 PM EDT Top Performer Sample Units all:hours Hash Burger 41117…" at bounding box center [441, 483] width 470 height 168
copy p "Super Kush OG Vape 41068- Sent 1 unit for top 6th finisher. Apologies this did …"
click at [87, 58] on link "Back to Orders" at bounding box center [68, 60] width 45 height 7
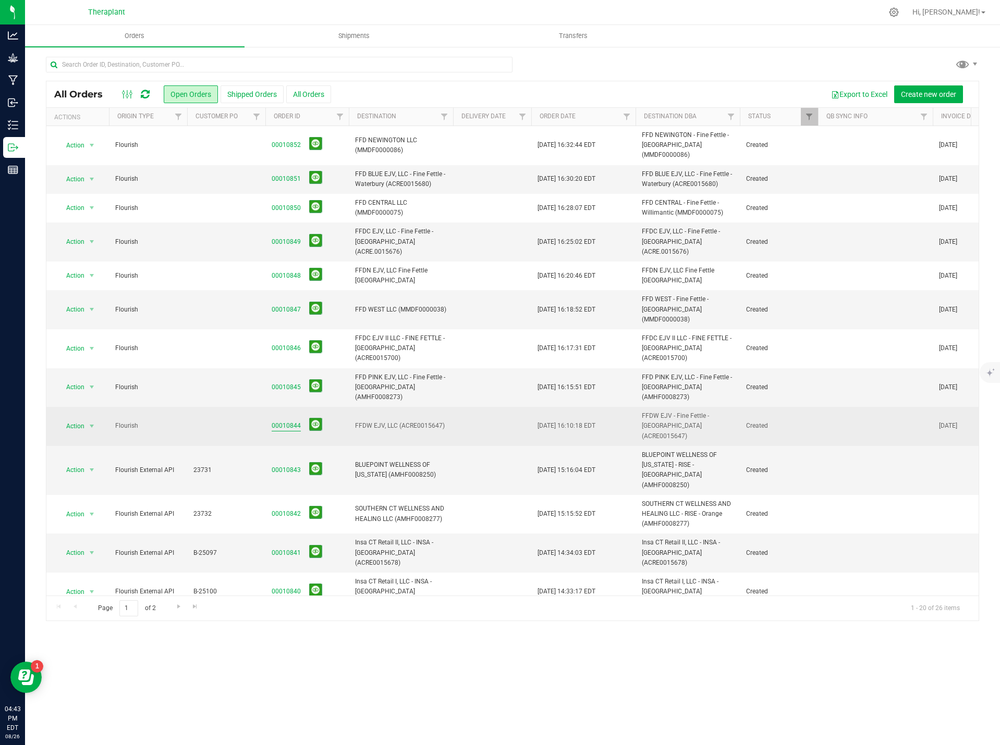
click at [276, 421] on link "00010844" at bounding box center [286, 426] width 29 height 10
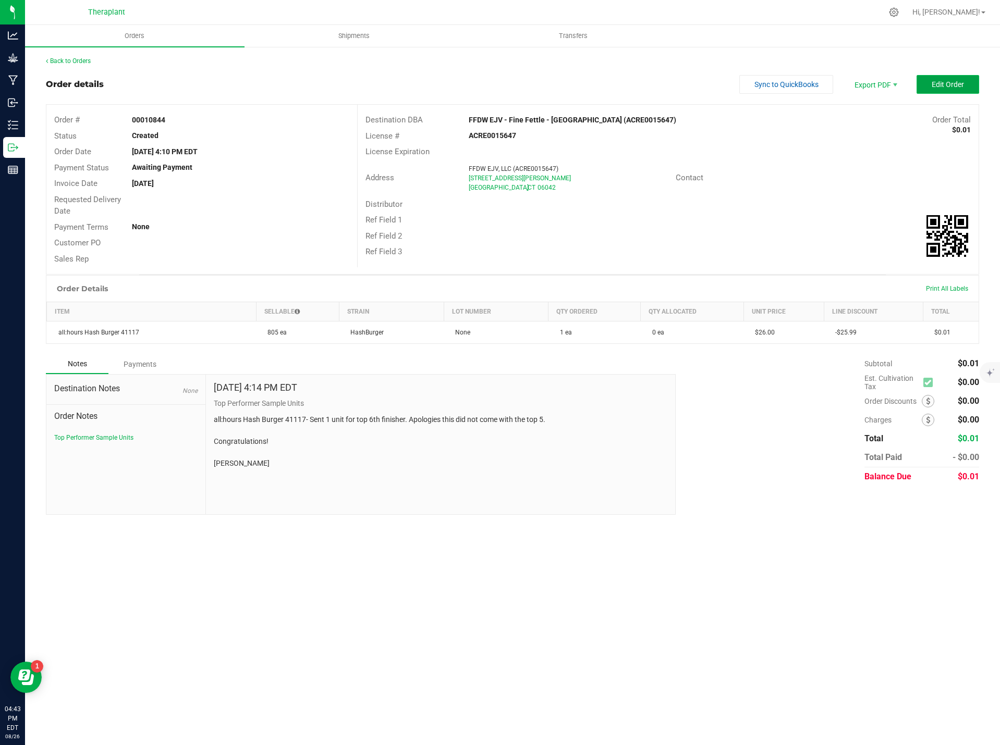
click at [964, 89] on button "Edit Order" at bounding box center [947, 84] width 63 height 19
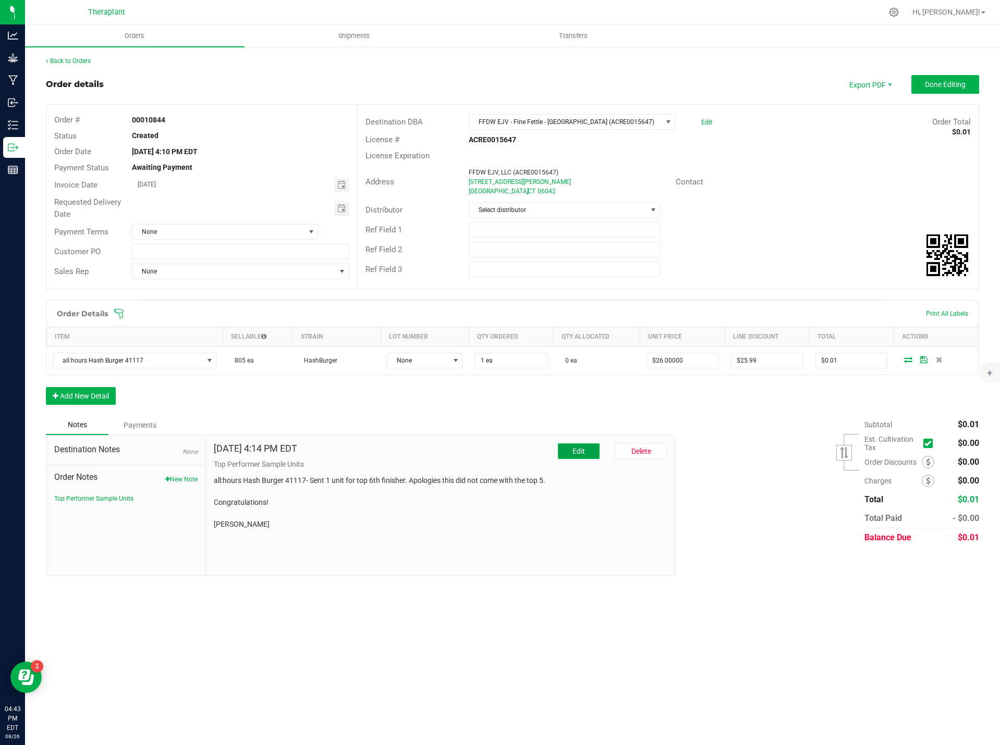
click at [576, 450] on span "Edit" at bounding box center [578, 451] width 13 height 8
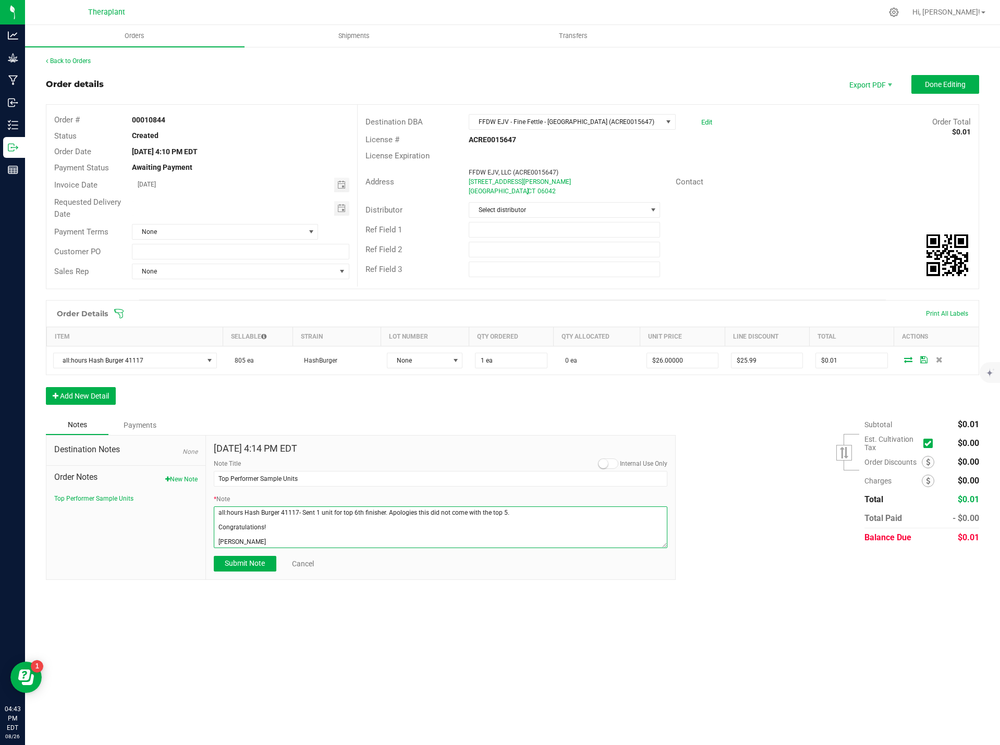
click at [280, 545] on textarea "* Note" at bounding box center [441, 528] width 454 height 42
paste textarea "Super Kush OG Vape 41068- Sent 1 unit for top 6th finisher. Apologies this did …"
drag, startPoint x: 269, startPoint y: 543, endPoint x: 203, endPoint y: 548, distance: 66.4
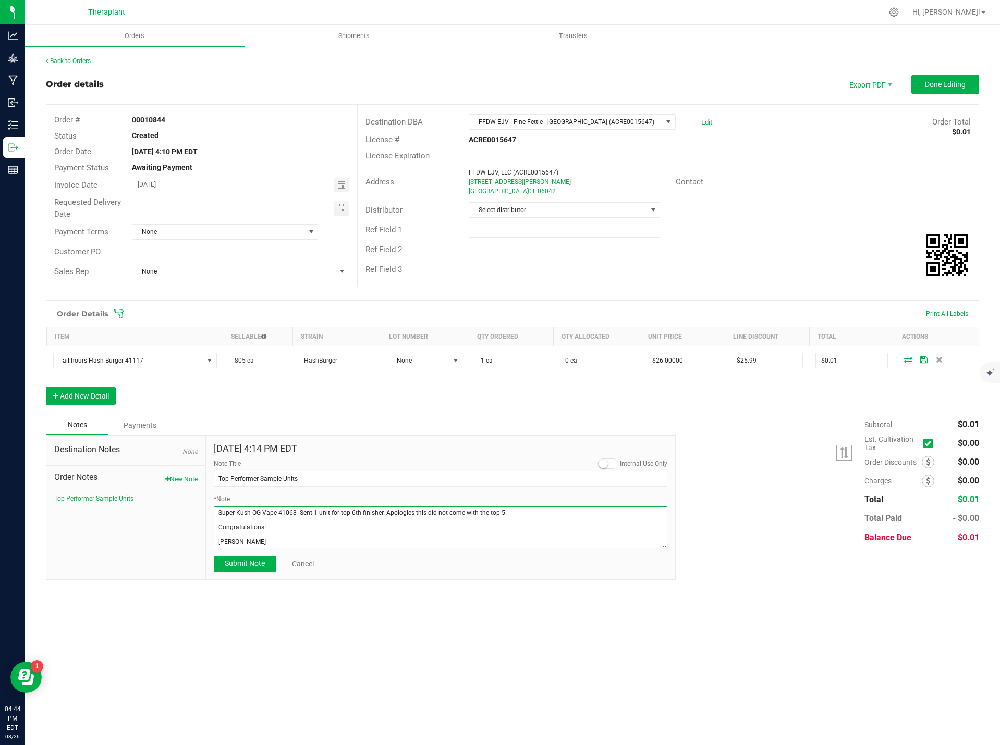
click at [203, 548] on div "Destination Notes None Order Notes New Note Top Performer Sample Units Aug 26, …" at bounding box center [361, 507] width 630 height 145
paste textarea "Keegan Purcell"
type textarea "all:hours Hash Burger 41117- Sent 1 unit for top 6th finisher. Apologies this d…"
click at [255, 565] on span "Submit Note" at bounding box center [245, 563] width 40 height 8
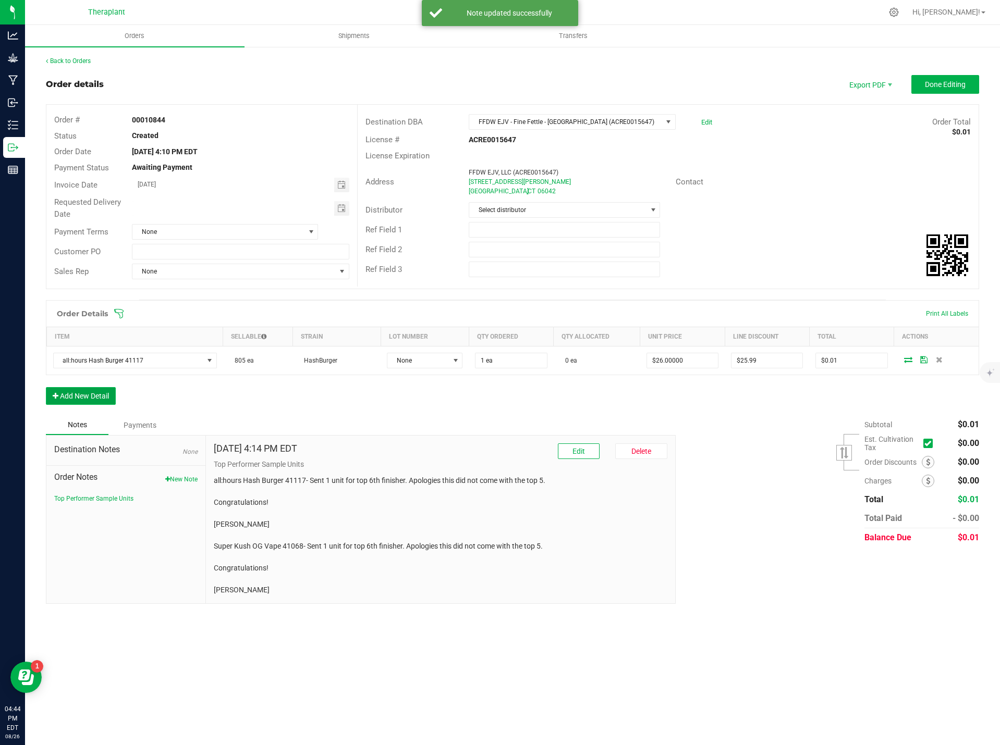
click at [87, 397] on button "Add New Detail" at bounding box center [81, 396] width 70 height 18
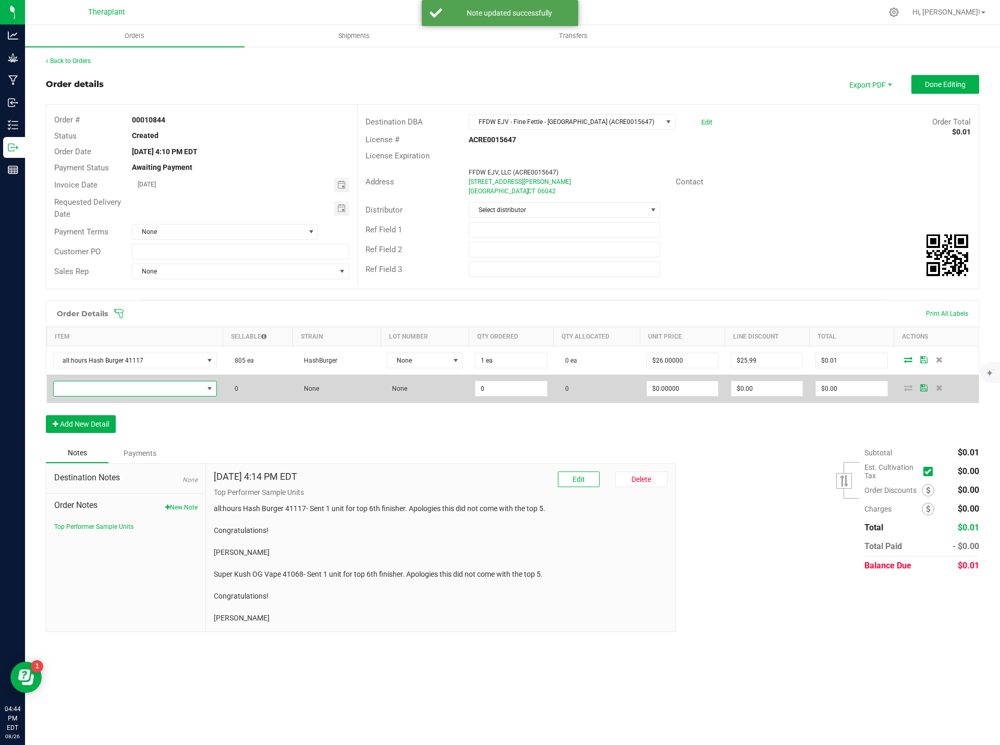
click at [101, 389] on span "NO DATA FOUND" at bounding box center [129, 389] width 150 height 15
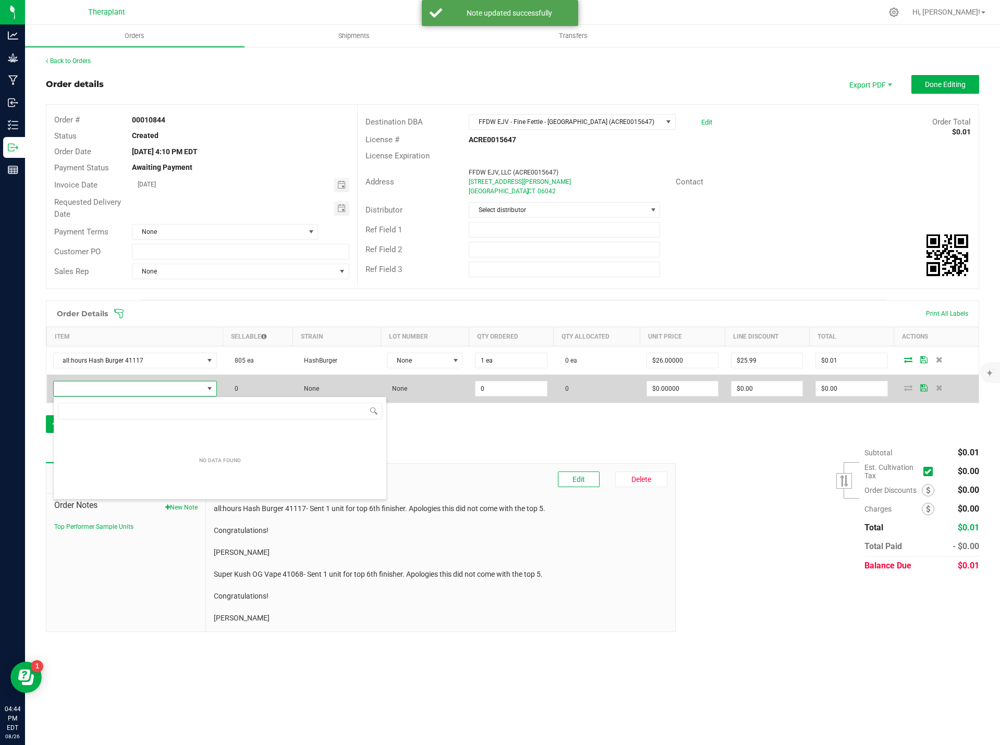
scroll to position [16, 163]
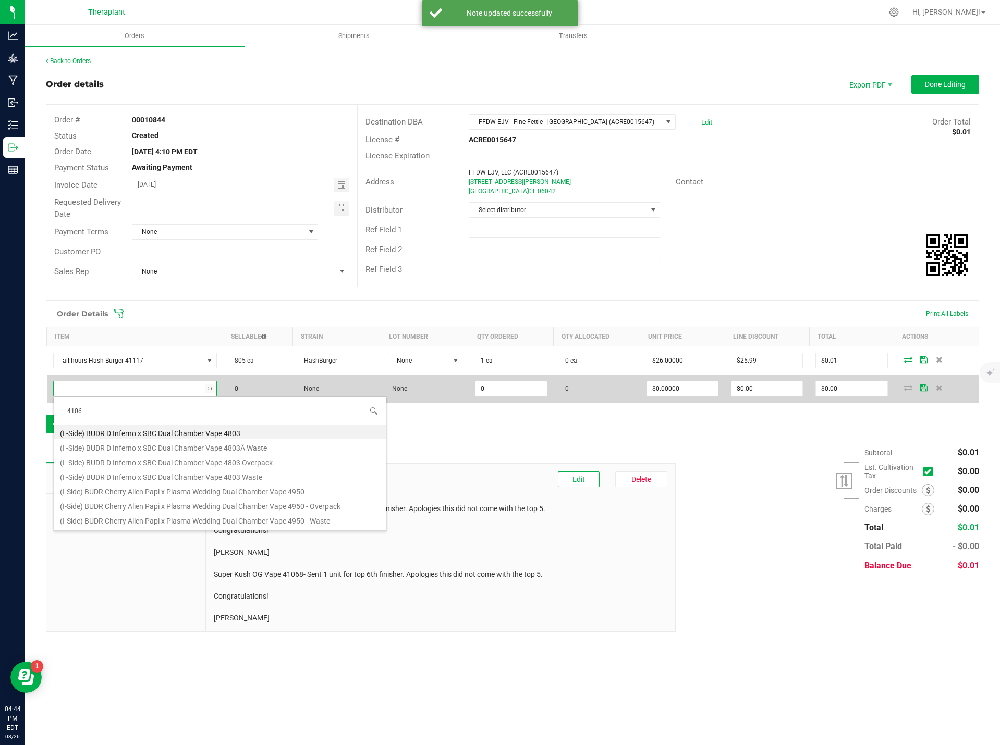
type input "41068"
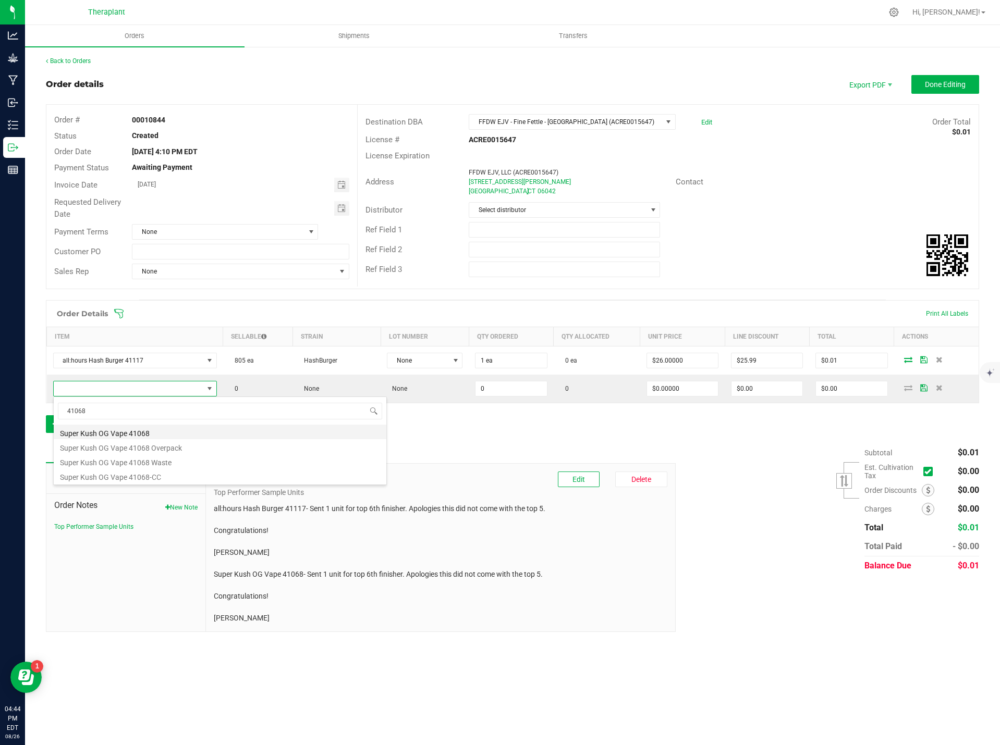
click at [138, 431] on li "Super Kush OG Vape 41068" at bounding box center [220, 432] width 333 height 15
type input "0 ea"
type input "$20.00000"
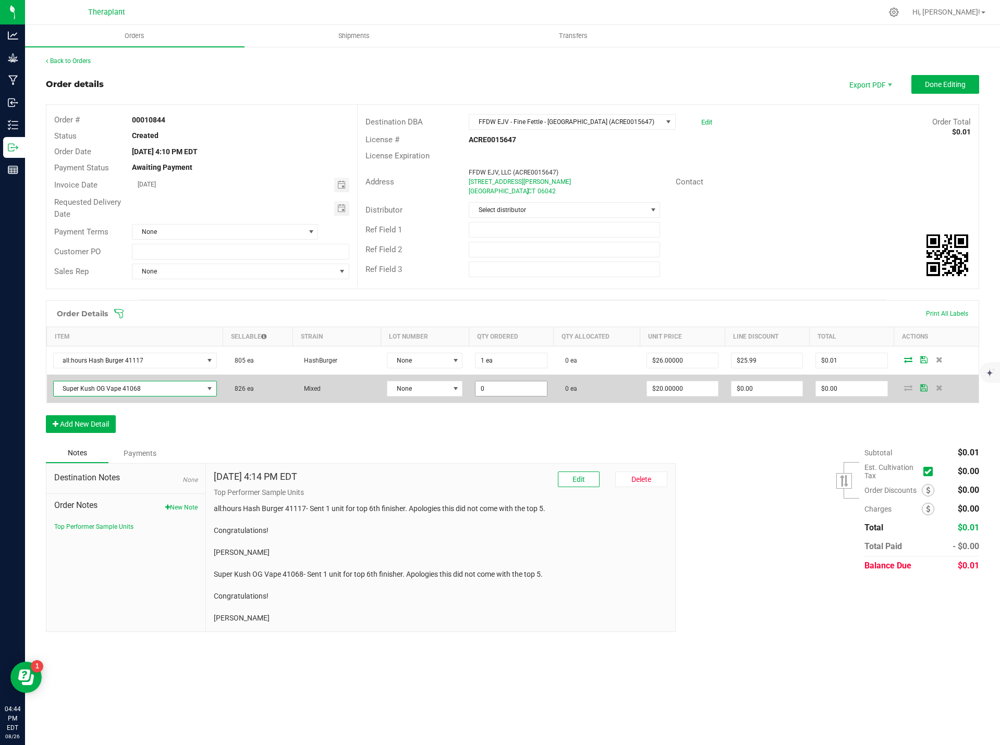
click at [486, 386] on input "0" at bounding box center [510, 389] width 71 height 15
type input "1 ea"
type input "0"
type input "$20.00"
click at [762, 383] on input "0" at bounding box center [766, 389] width 71 height 15
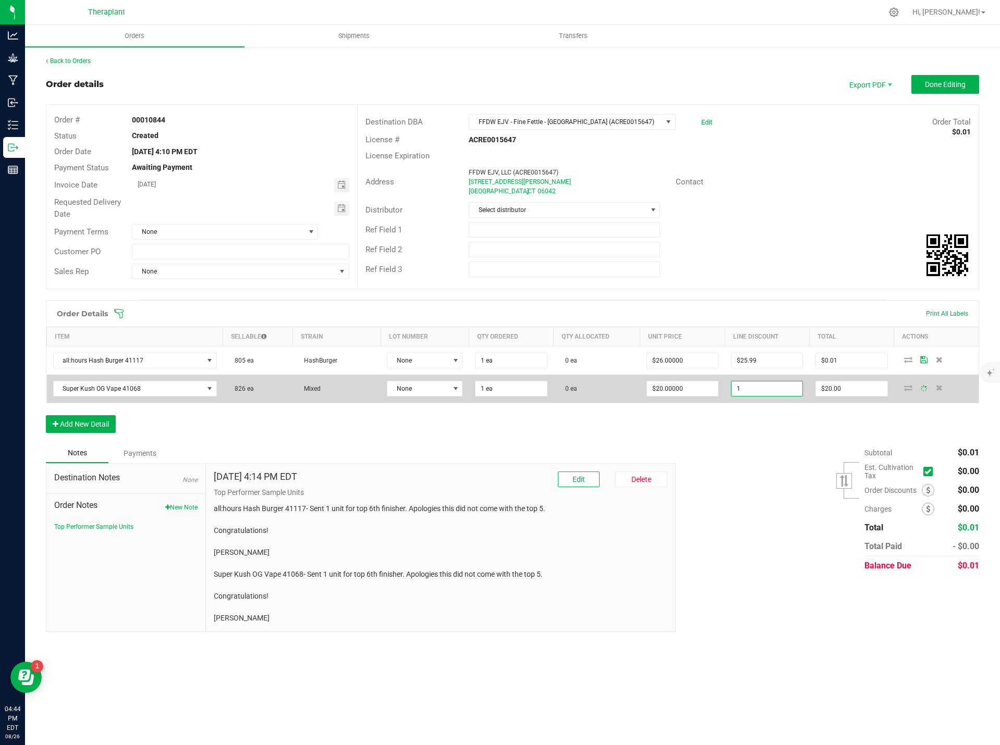
type input "19"
click at [761, 388] on input "0" at bounding box center [766, 389] width 71 height 15
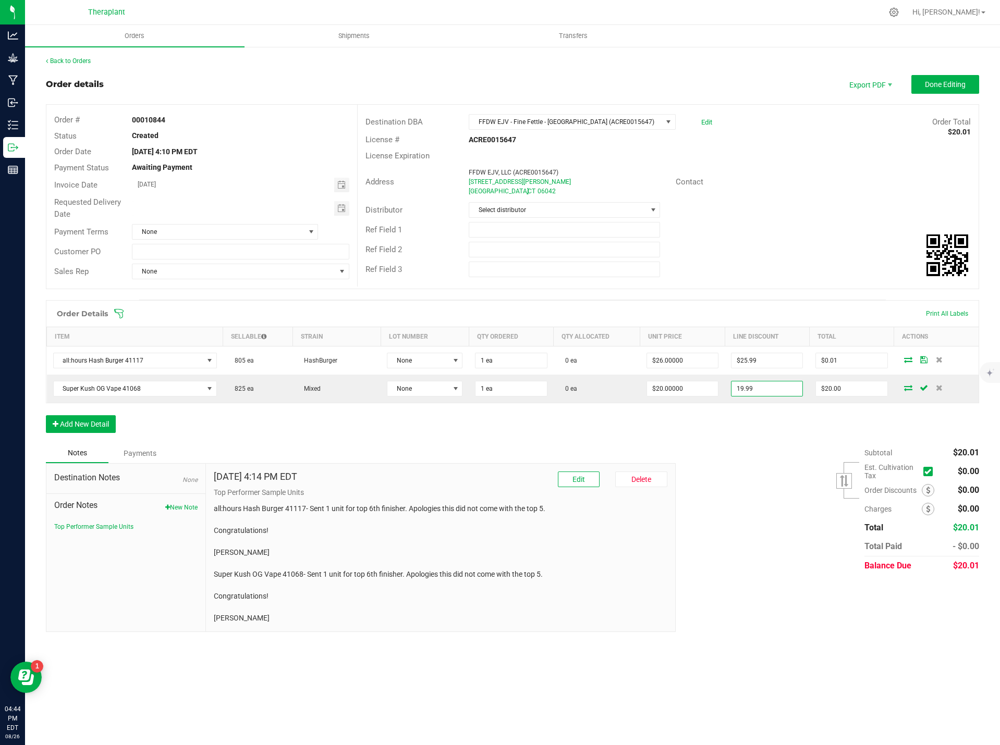
type input "$19.99"
type input "$0.01"
click at [761, 426] on div "Order Details Print All Labels Item Sellable Strain Lot Number Qty Ordered Qty …" at bounding box center [512, 371] width 933 height 143
click at [945, 83] on span "Done Editing" at bounding box center [945, 84] width 41 height 8
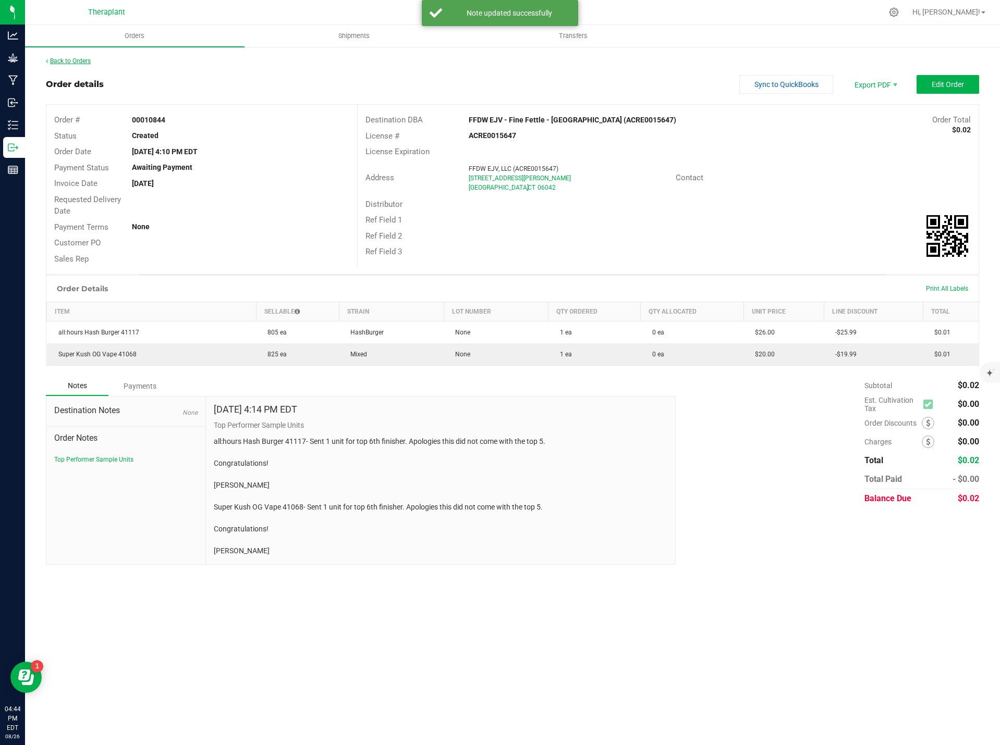
click at [71, 60] on link "Back to Orders" at bounding box center [68, 60] width 45 height 7
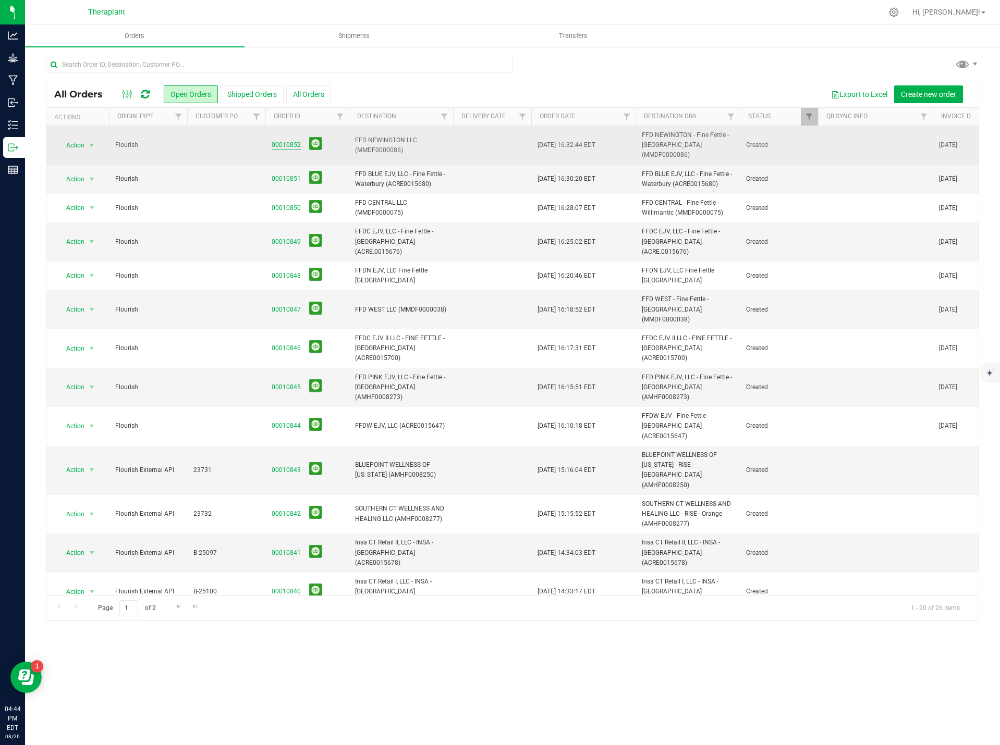
click at [290, 140] on link "00010852" at bounding box center [286, 145] width 29 height 10
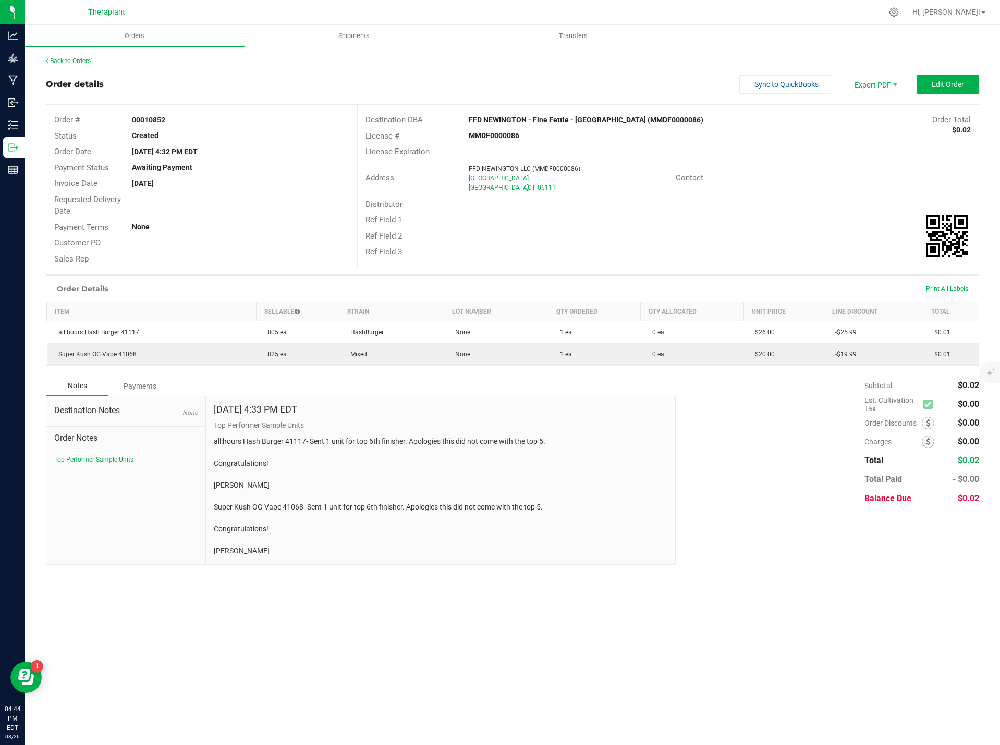
click at [89, 60] on link "Back to Orders" at bounding box center [68, 60] width 45 height 7
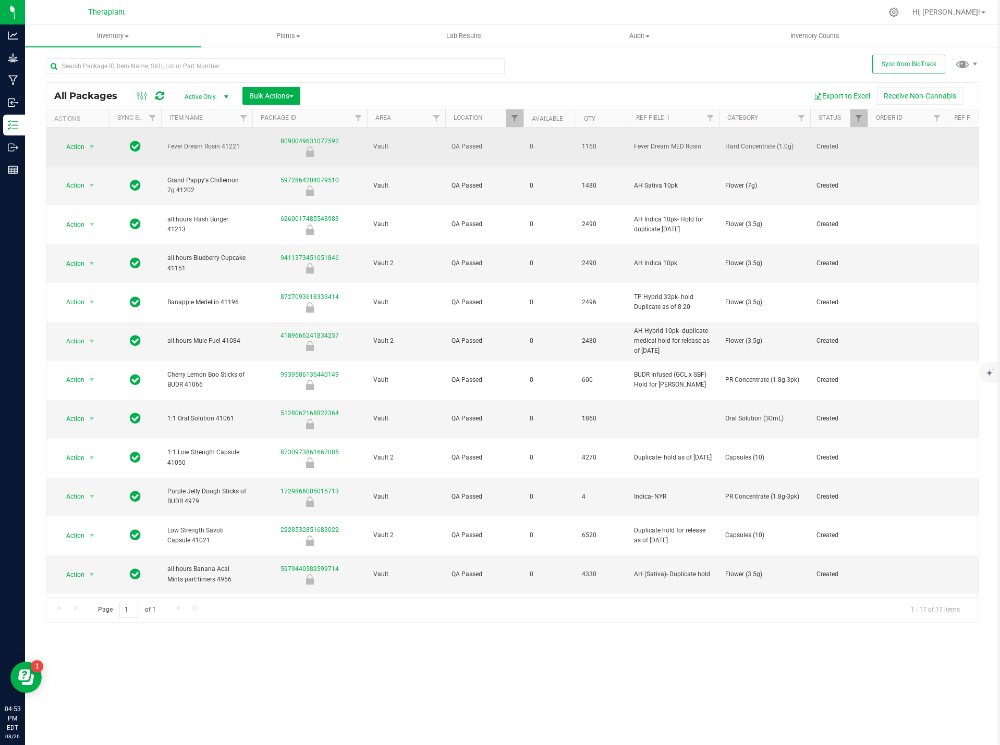
click at [206, 142] on span "Fever Dream Rosin 41221" at bounding box center [206, 147] width 79 height 10
click at [755, 142] on span "Hard Concentrate (1.0g)" at bounding box center [764, 147] width 79 height 10
copy tr "Hard Concentrate (1.0g)"
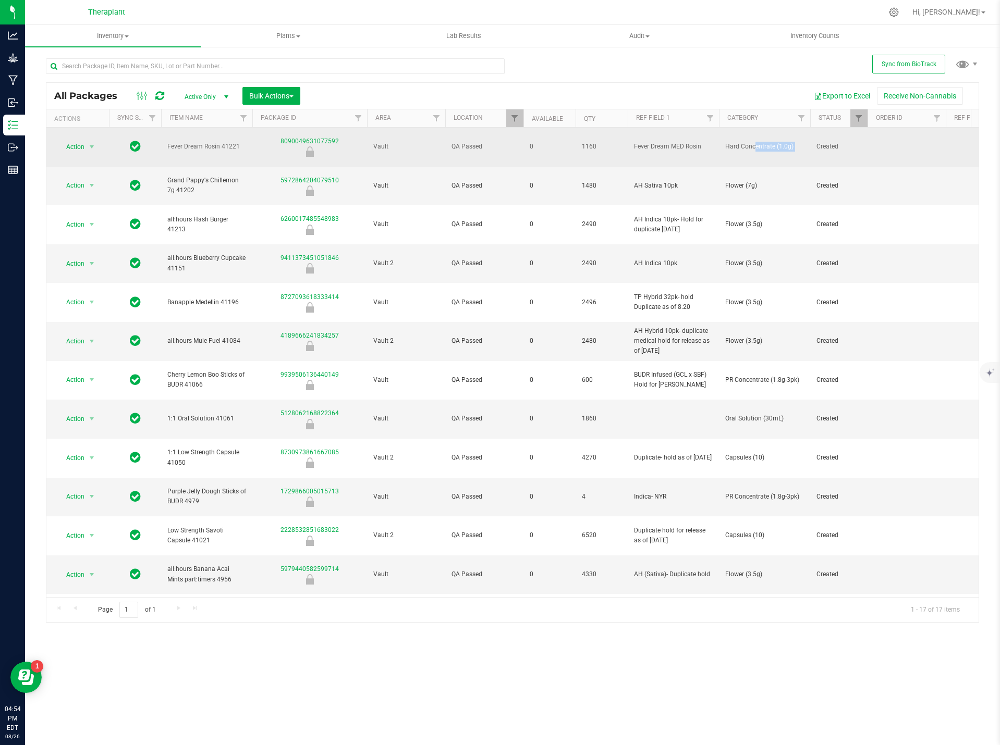
click at [191, 142] on span "Fever Dream Rosin 41221" at bounding box center [206, 147] width 79 height 10
copy tr "Fever Dream Rosin 41221"
click at [758, 145] on span "Hard Concentrate (1.0g)" at bounding box center [764, 147] width 79 height 10
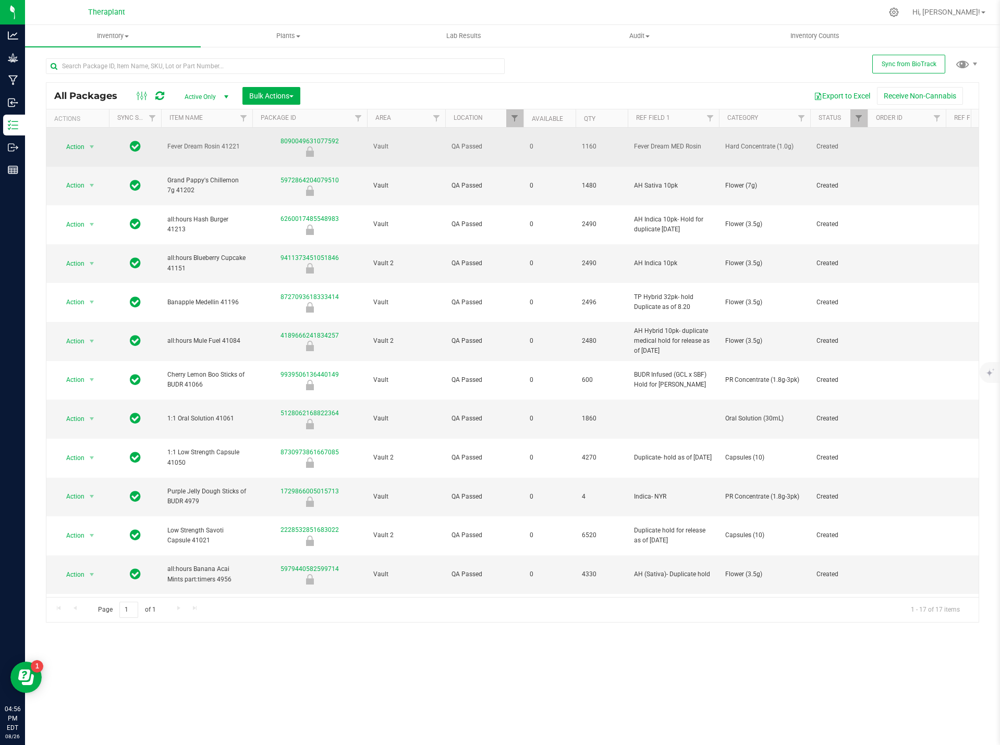
click at [758, 142] on span "Hard Concentrate (1.0g)" at bounding box center [764, 147] width 79 height 10
copy tr "Hard Concentrate (1.0g)"
click at [208, 143] on span "Fever Dream Rosin 41221" at bounding box center [206, 147] width 79 height 10
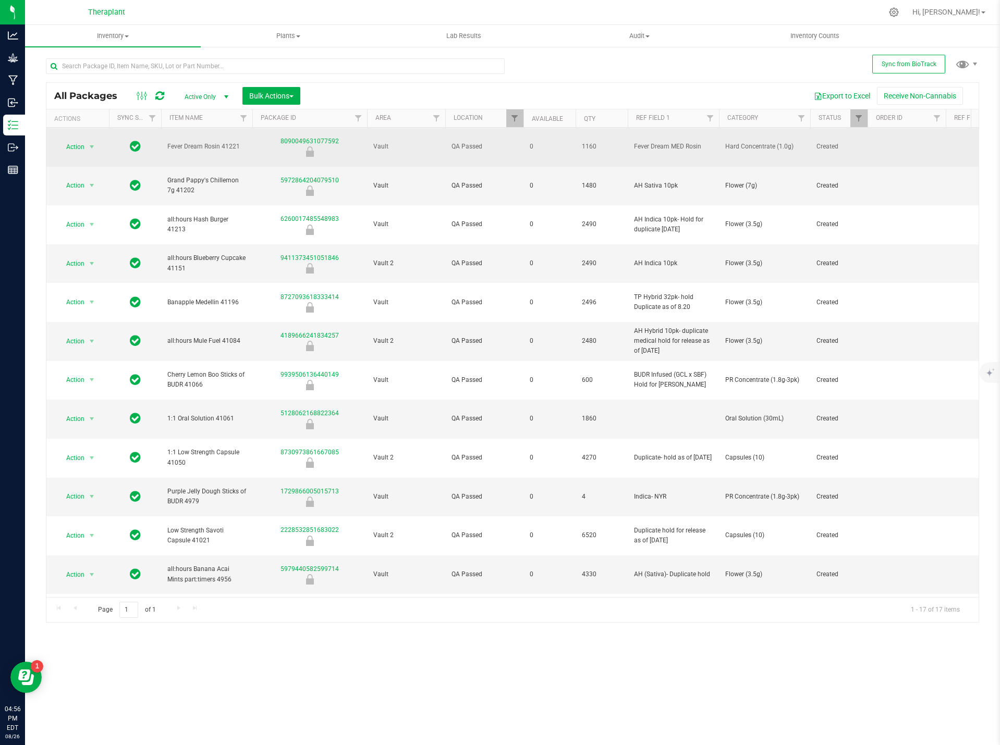
click at [208, 143] on span "Fever Dream Rosin 41221" at bounding box center [206, 147] width 79 height 10
copy tr "Fever Dream Rosin 41221"
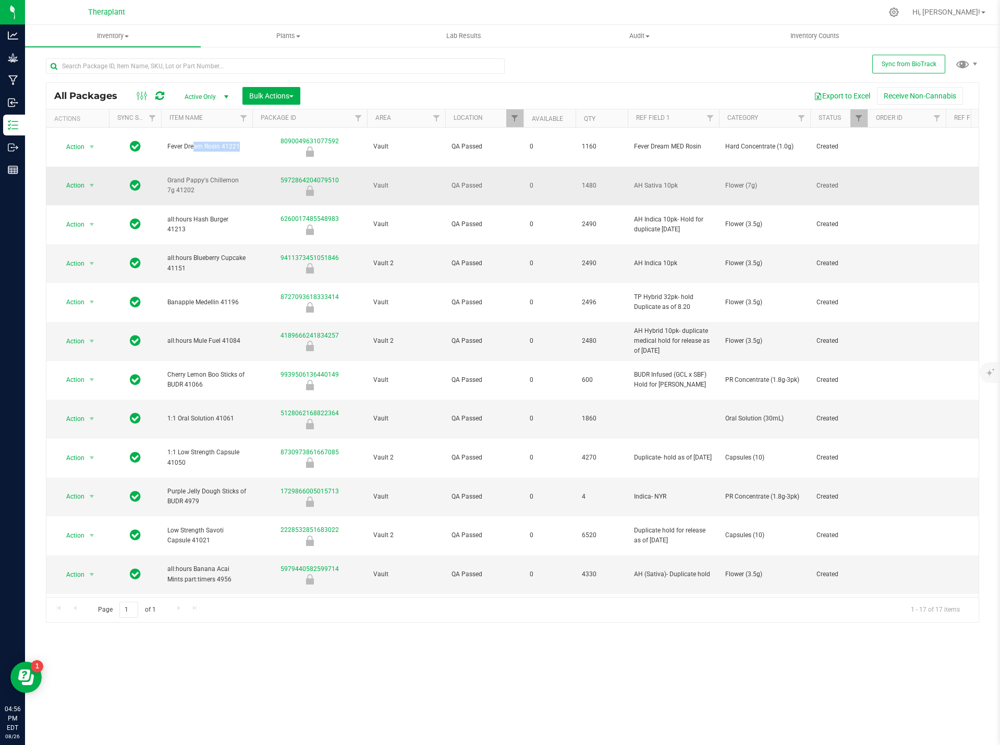
click at [201, 176] on span "Grand Pappy's Chillemon 7g 41202" at bounding box center [206, 186] width 79 height 20
copy tr "Grand Pappy's Chillemon 7g 41202"
click at [752, 181] on span "Flower (7g)" at bounding box center [764, 186] width 79 height 10
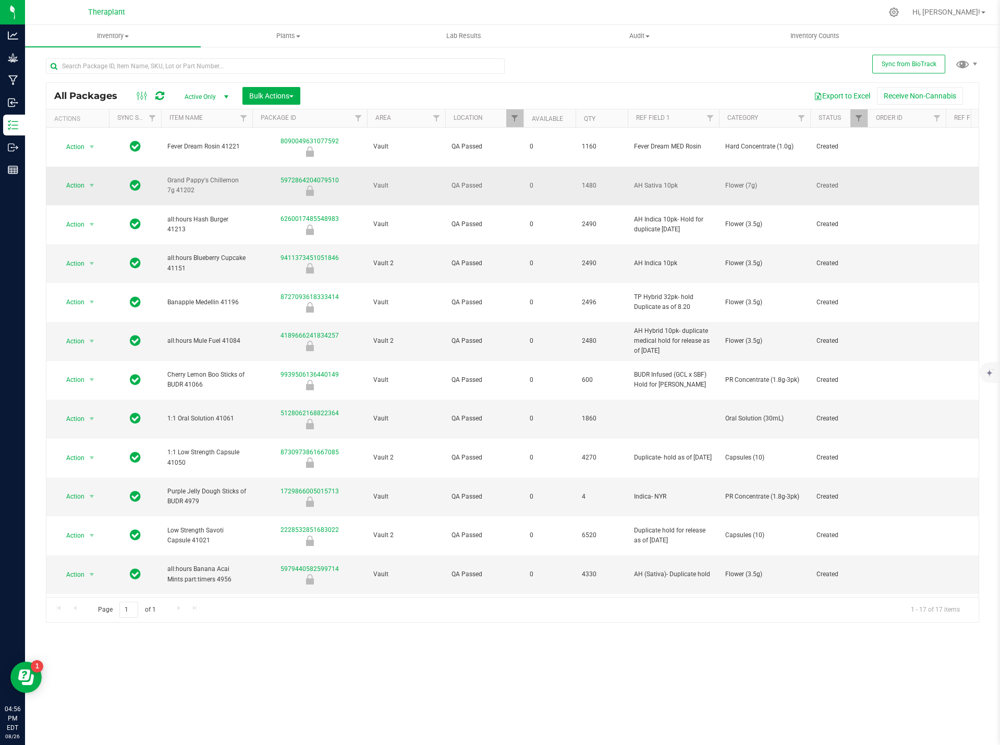
click at [752, 181] on span "Flower (7g)" at bounding box center [764, 186] width 79 height 10
copy tr "Flower (7g)"
drag, startPoint x: 183, startPoint y: 177, endPoint x: 164, endPoint y: 159, distance: 26.2
click at [164, 167] on td "Grand Pappy's Chillemon 7g 41202" at bounding box center [206, 186] width 91 height 39
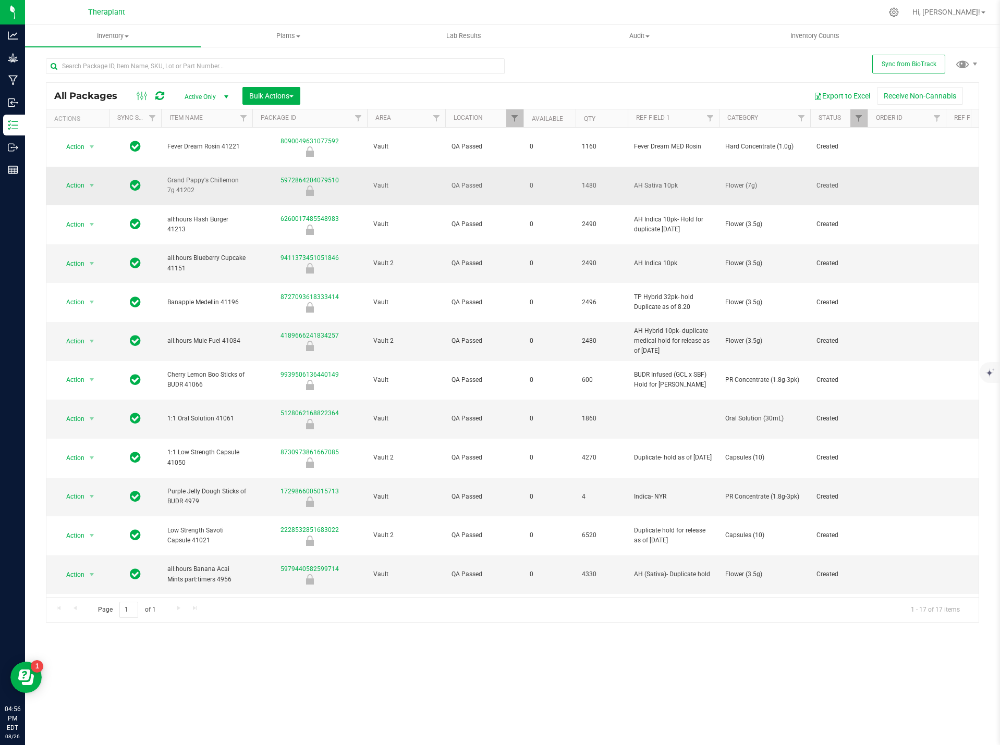
drag, startPoint x: 170, startPoint y: 161, endPoint x: 176, endPoint y: 167, distance: 8.8
click at [168, 176] on span "Grand Pappy's Chillemon 7g 41202" at bounding box center [206, 186] width 79 height 20
click at [187, 176] on span "Grand Pappy's Chillemon 7g 41202" at bounding box center [206, 186] width 79 height 20
click at [188, 176] on span "Grand Pappy's Chillemon 7g 41202" at bounding box center [206, 186] width 79 height 20
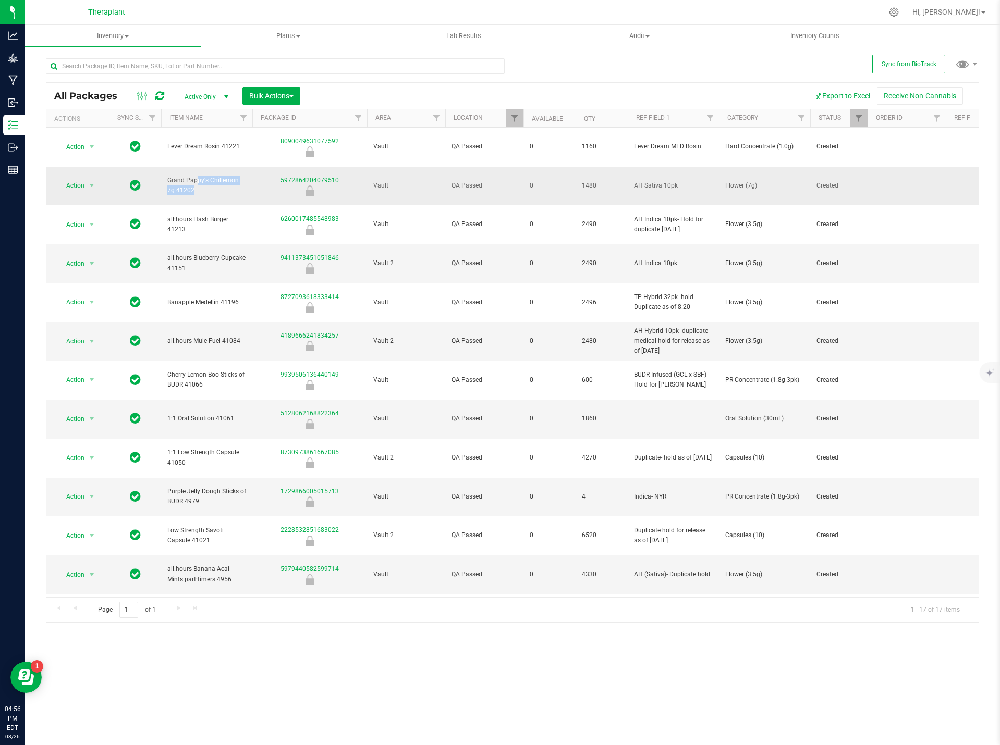
copy tr "Grand Pappy's Chillemon 7g 41202"
